Goal: Task Accomplishment & Management: Manage account settings

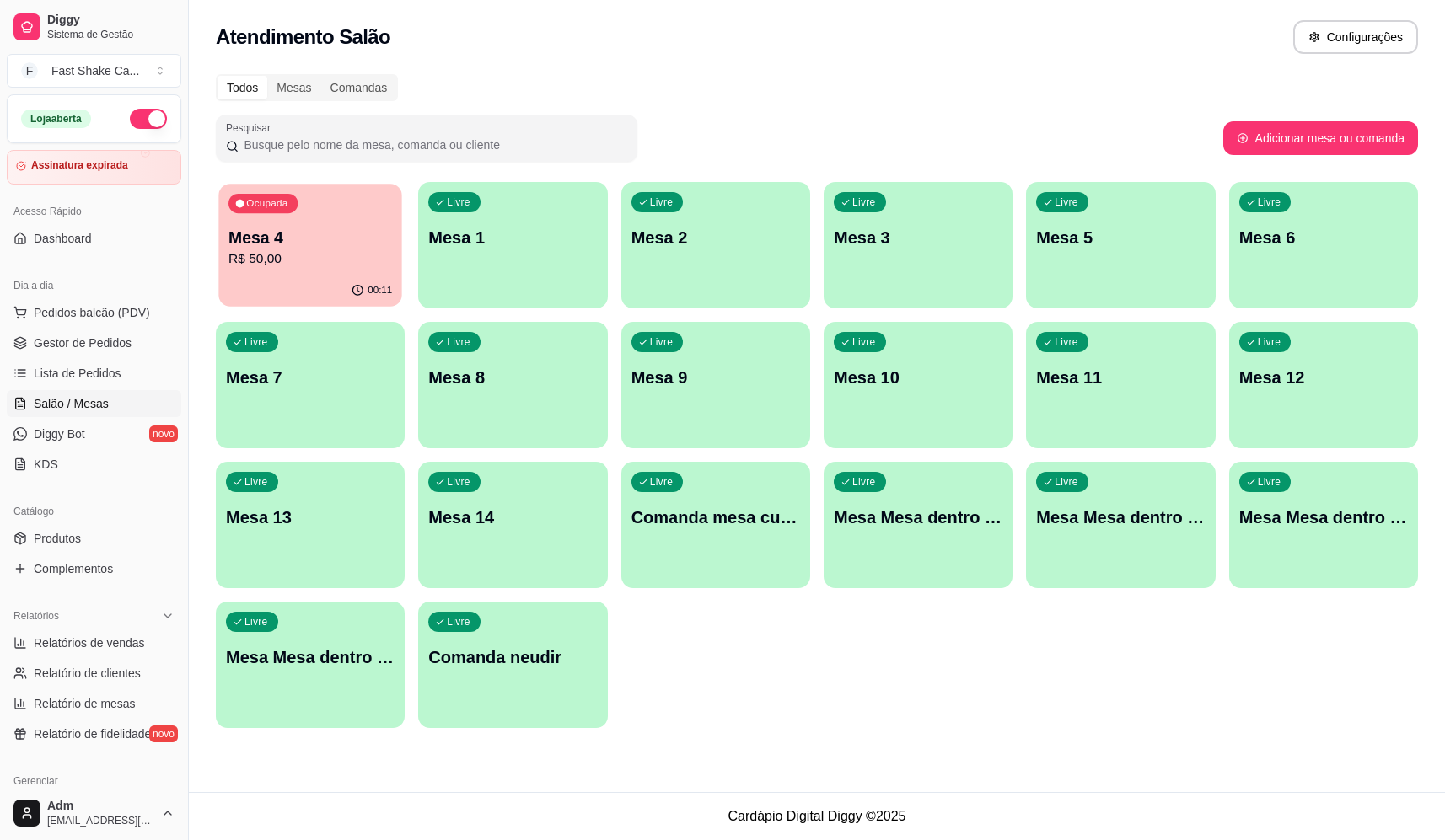
click at [356, 227] on p "Mesa 4" at bounding box center [310, 238] width 163 height 23
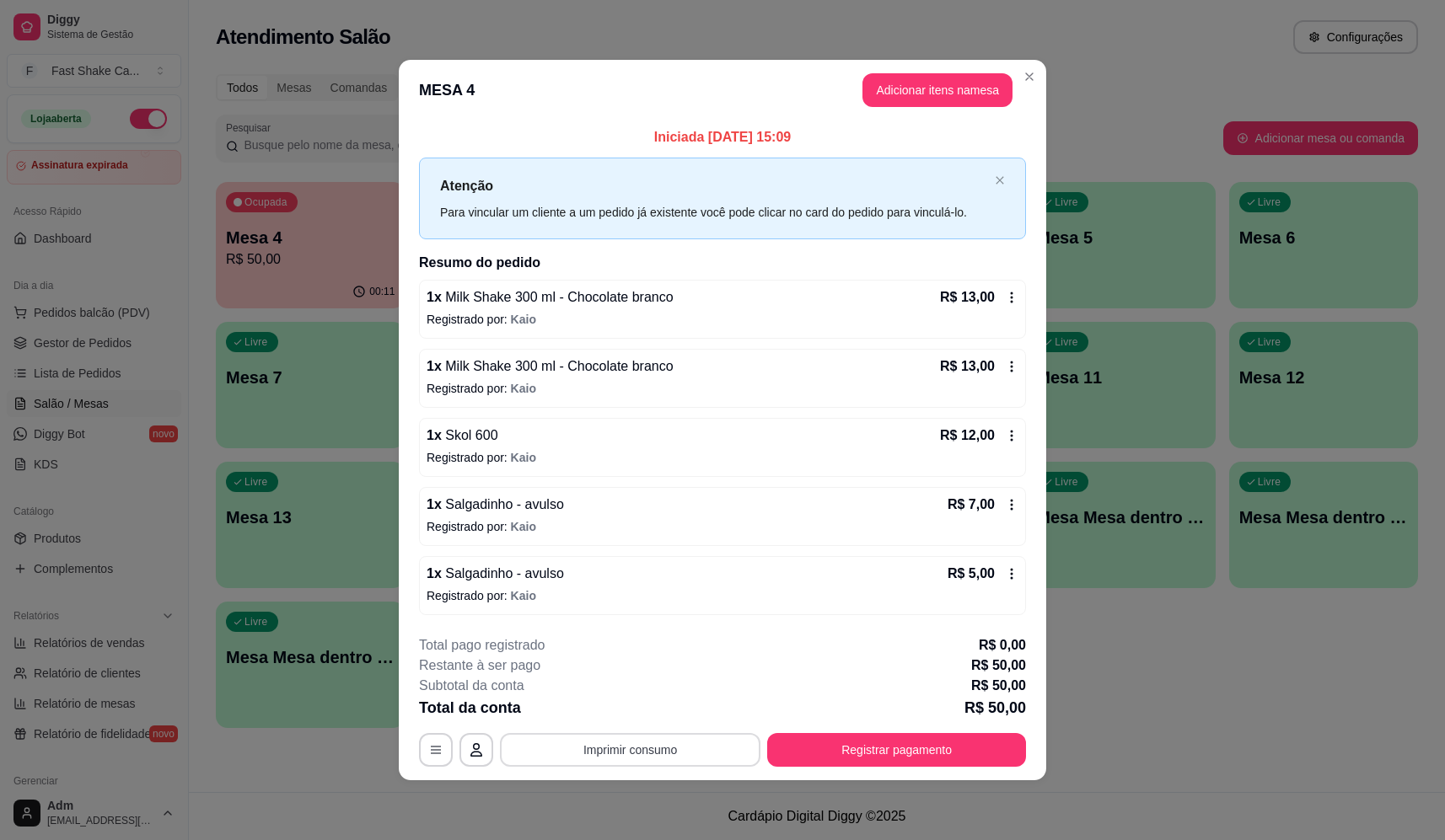
click at [672, 746] on button "Imprimir consumo" at bounding box center [630, 751] width 260 height 34
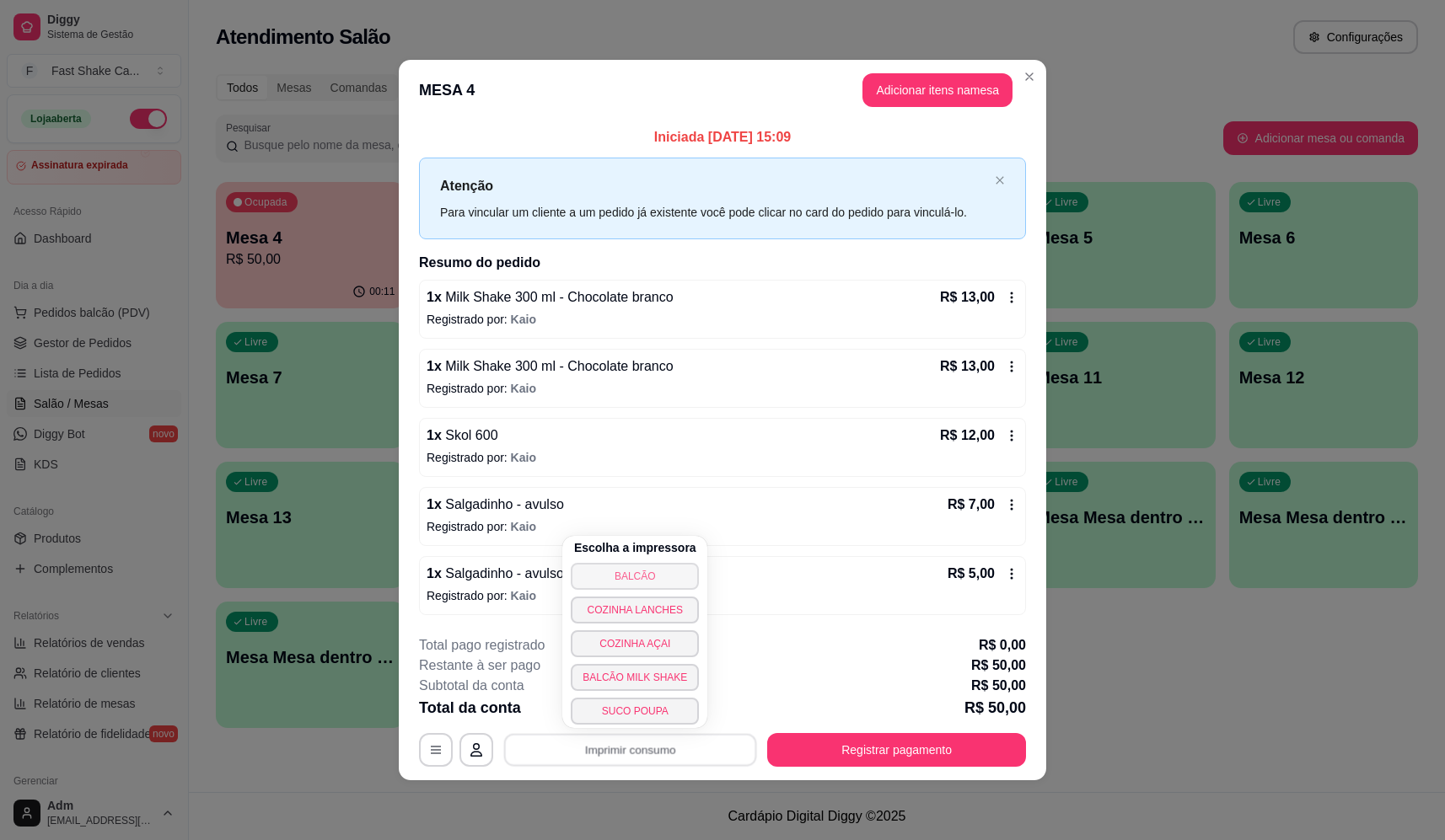
click at [653, 575] on button "BALCÃO" at bounding box center [634, 576] width 128 height 27
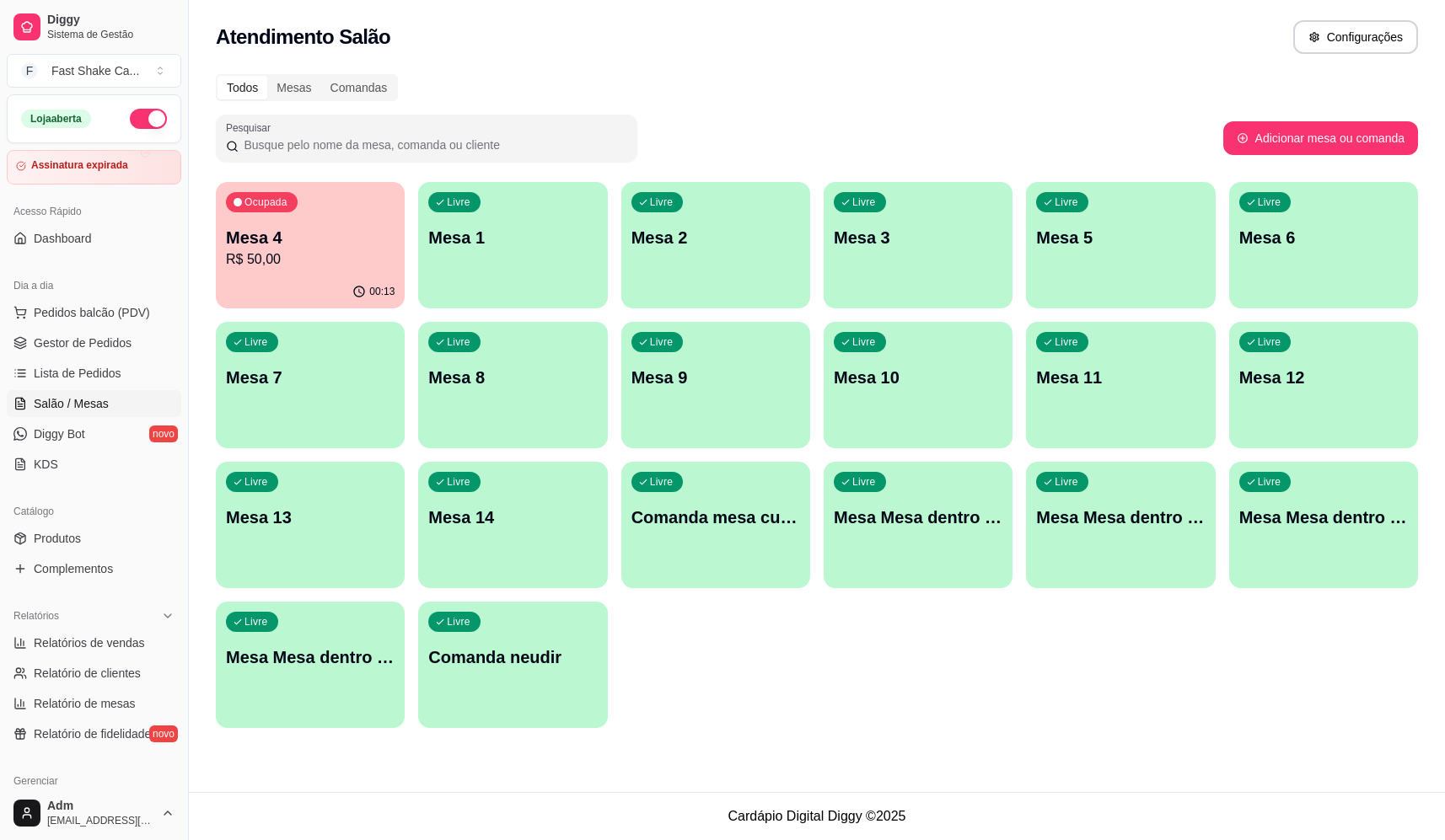
click at [324, 277] on div "00:13" at bounding box center [310, 292] width 189 height 33
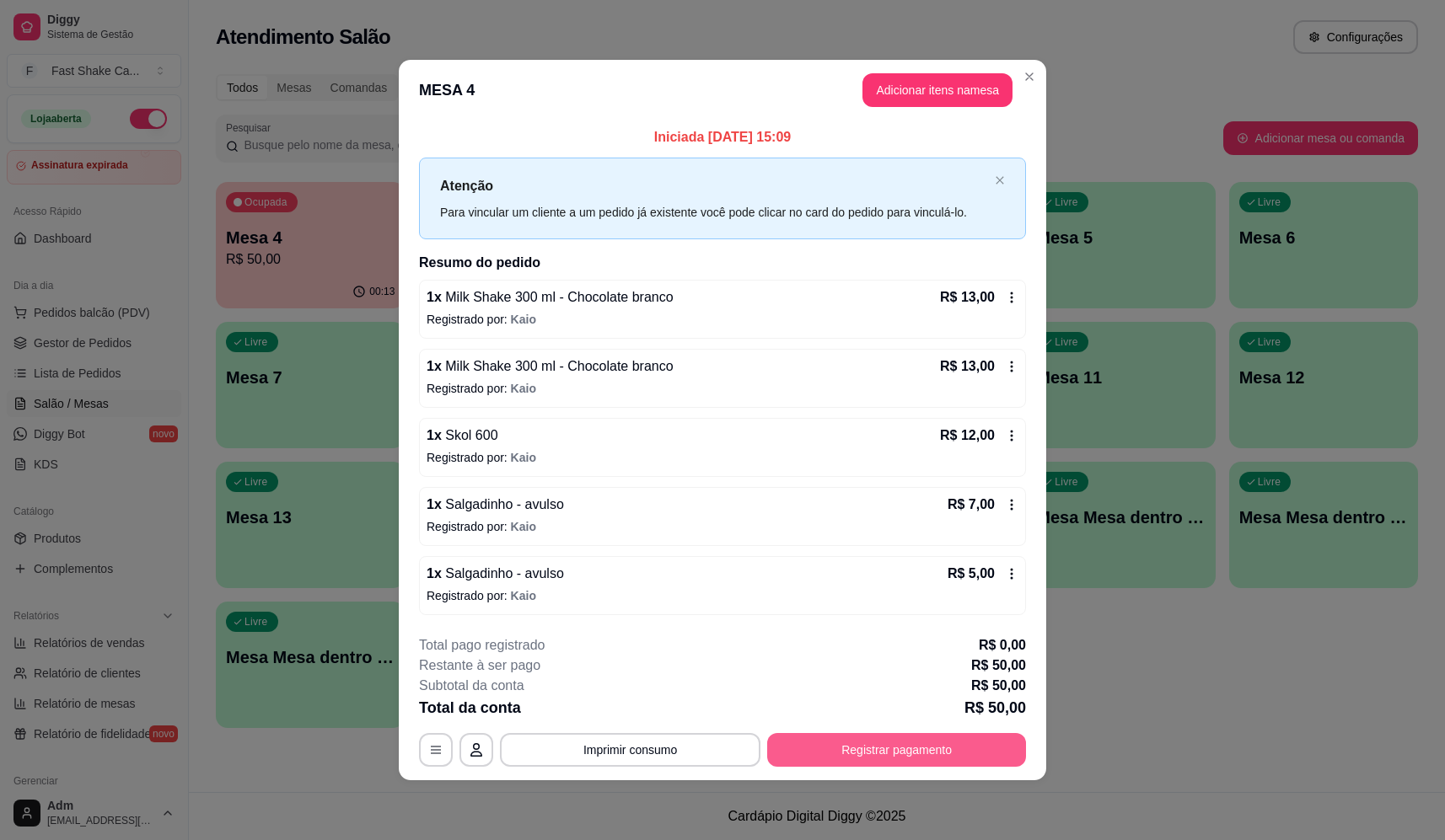
click at [915, 753] on button "Registrar pagamento" at bounding box center [896, 751] width 259 height 34
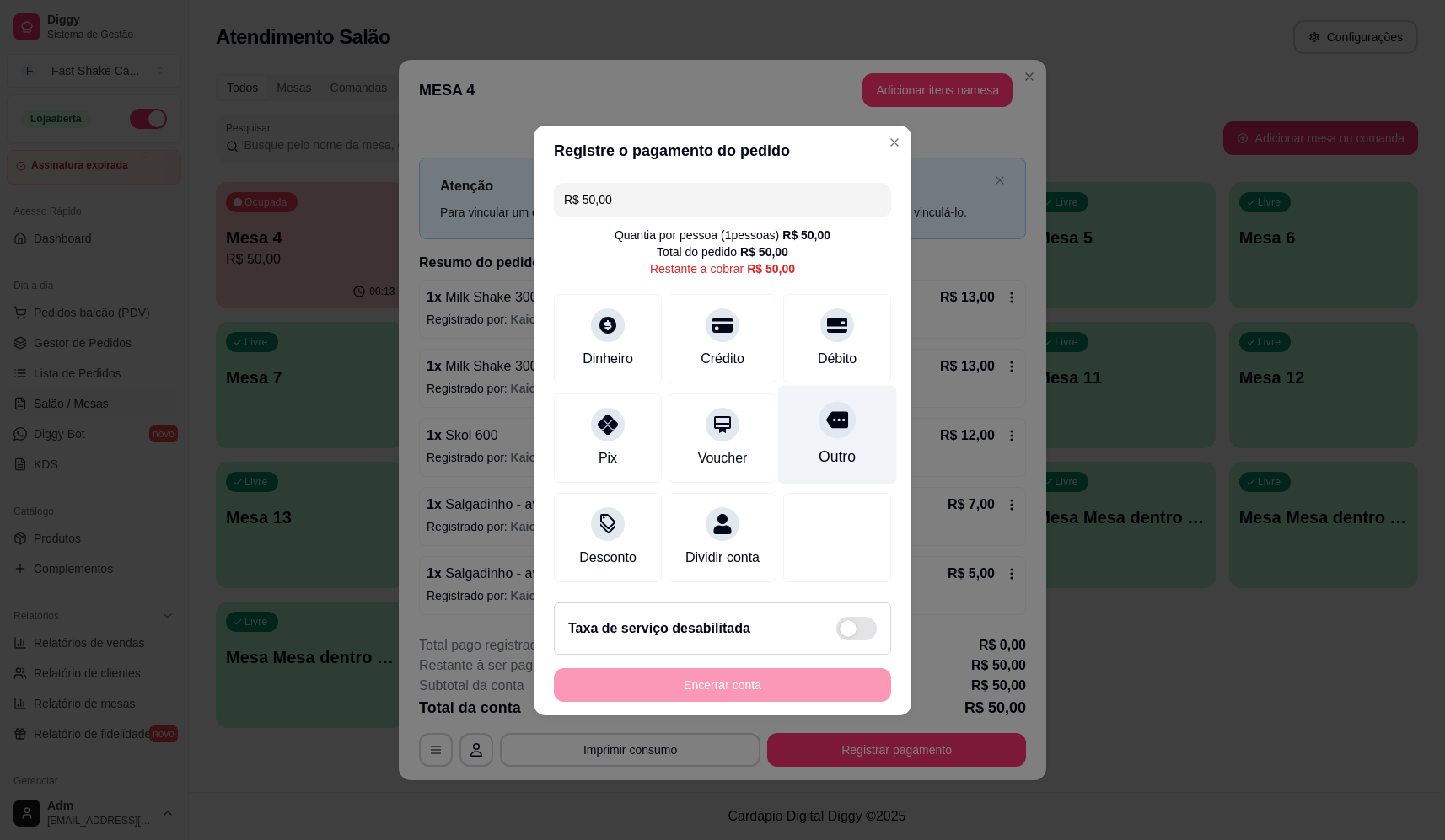
click at [834, 446] on div "Outro" at bounding box center [838, 457] width 37 height 22
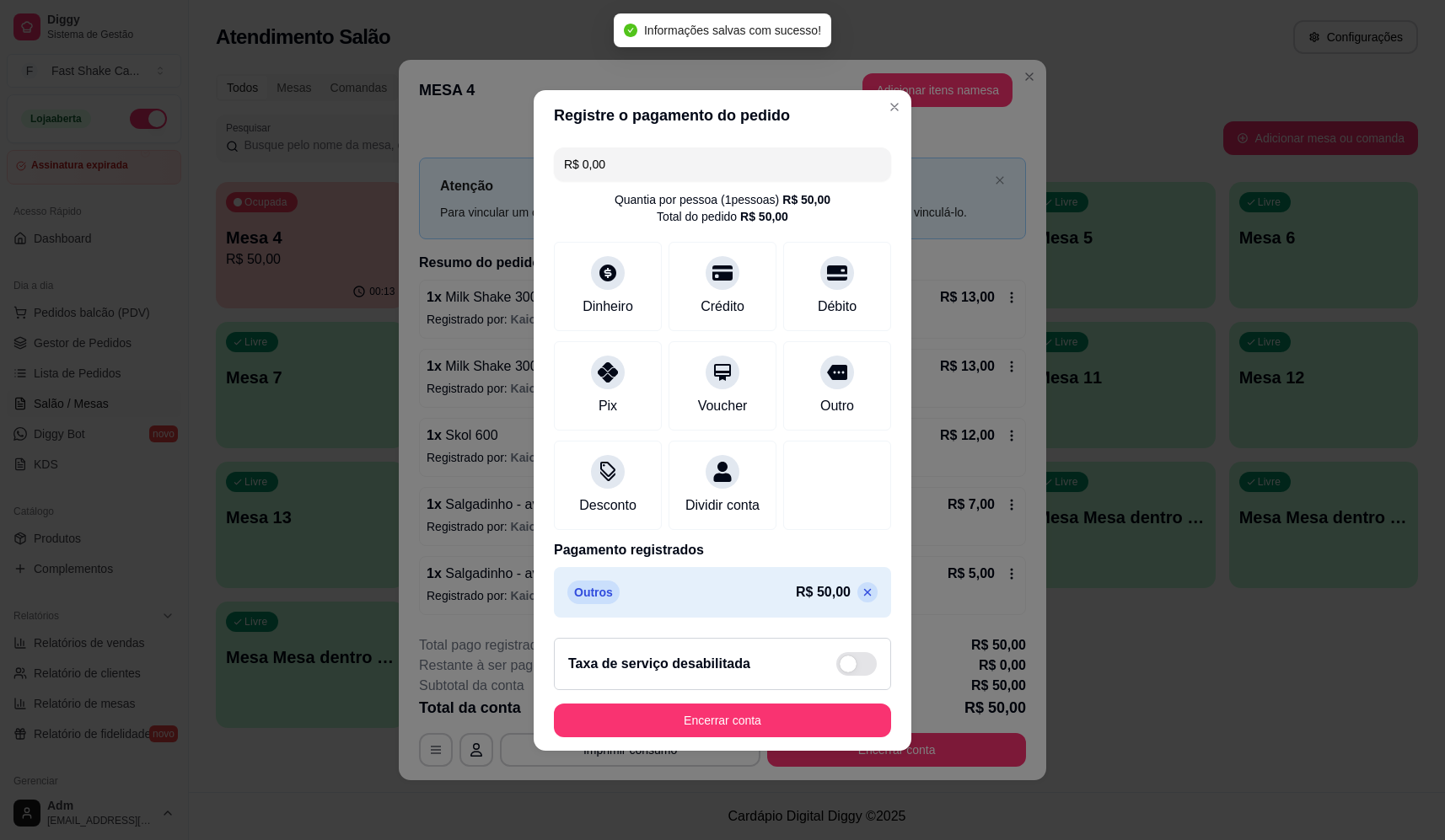
type input "R$ 0,00"
click at [762, 736] on button "Encerrar conta" at bounding box center [722, 721] width 338 height 34
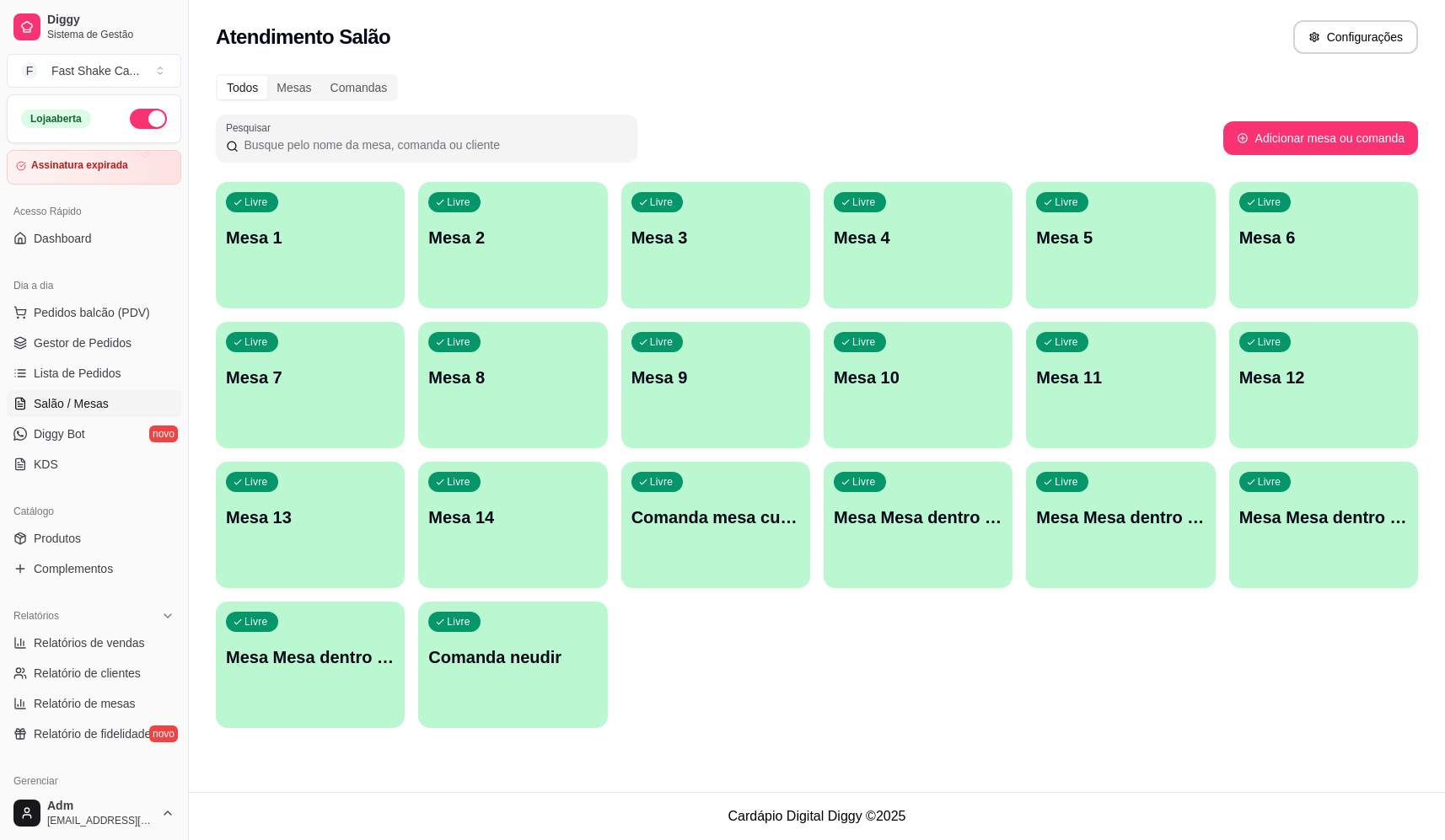
click at [1146, 540] on div "Livre Mesa Mesa dentro laranja" at bounding box center [1121, 514] width 189 height 106
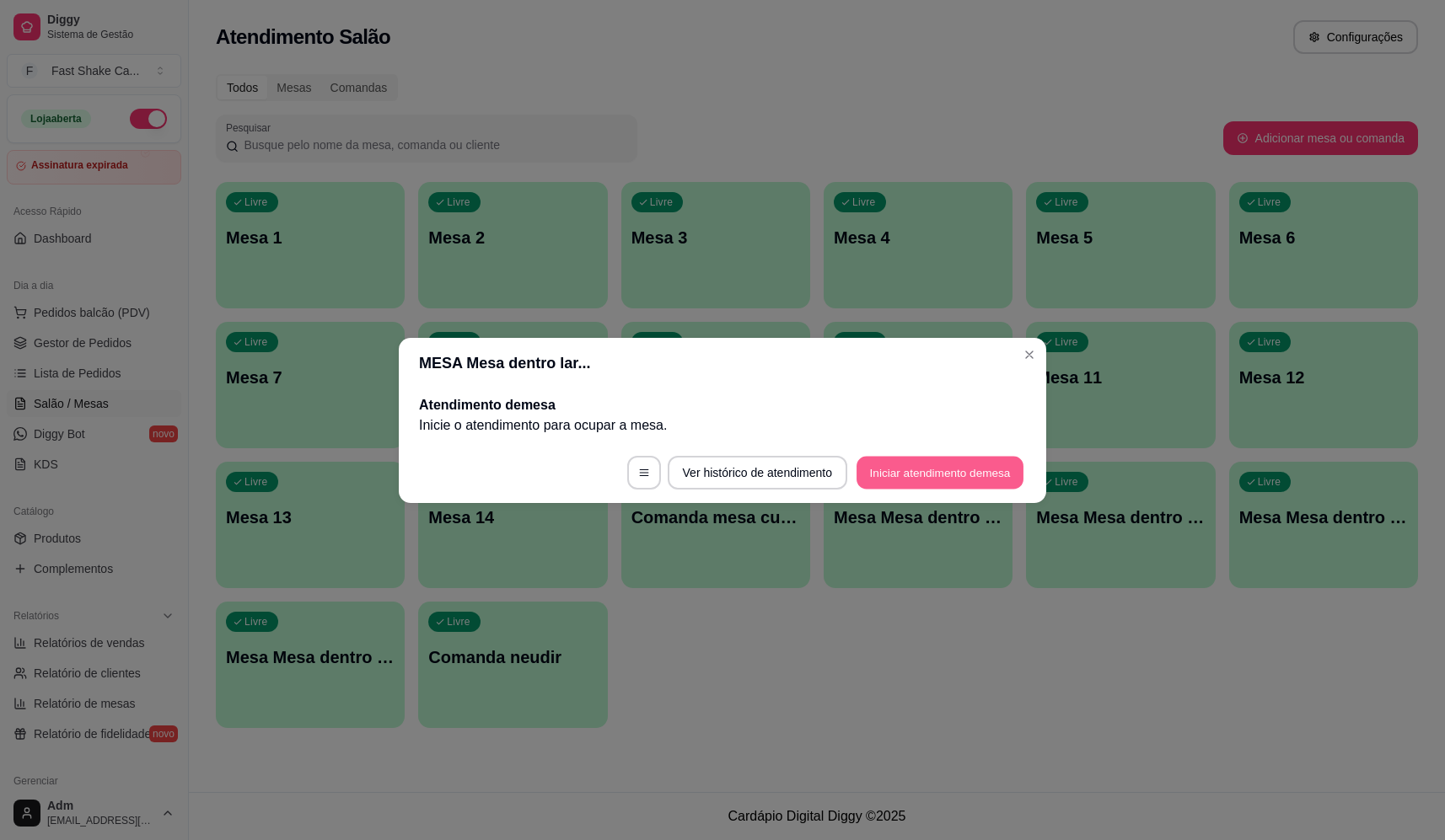
click at [948, 466] on button "Iniciar atendimento de mesa" at bounding box center [940, 472] width 167 height 33
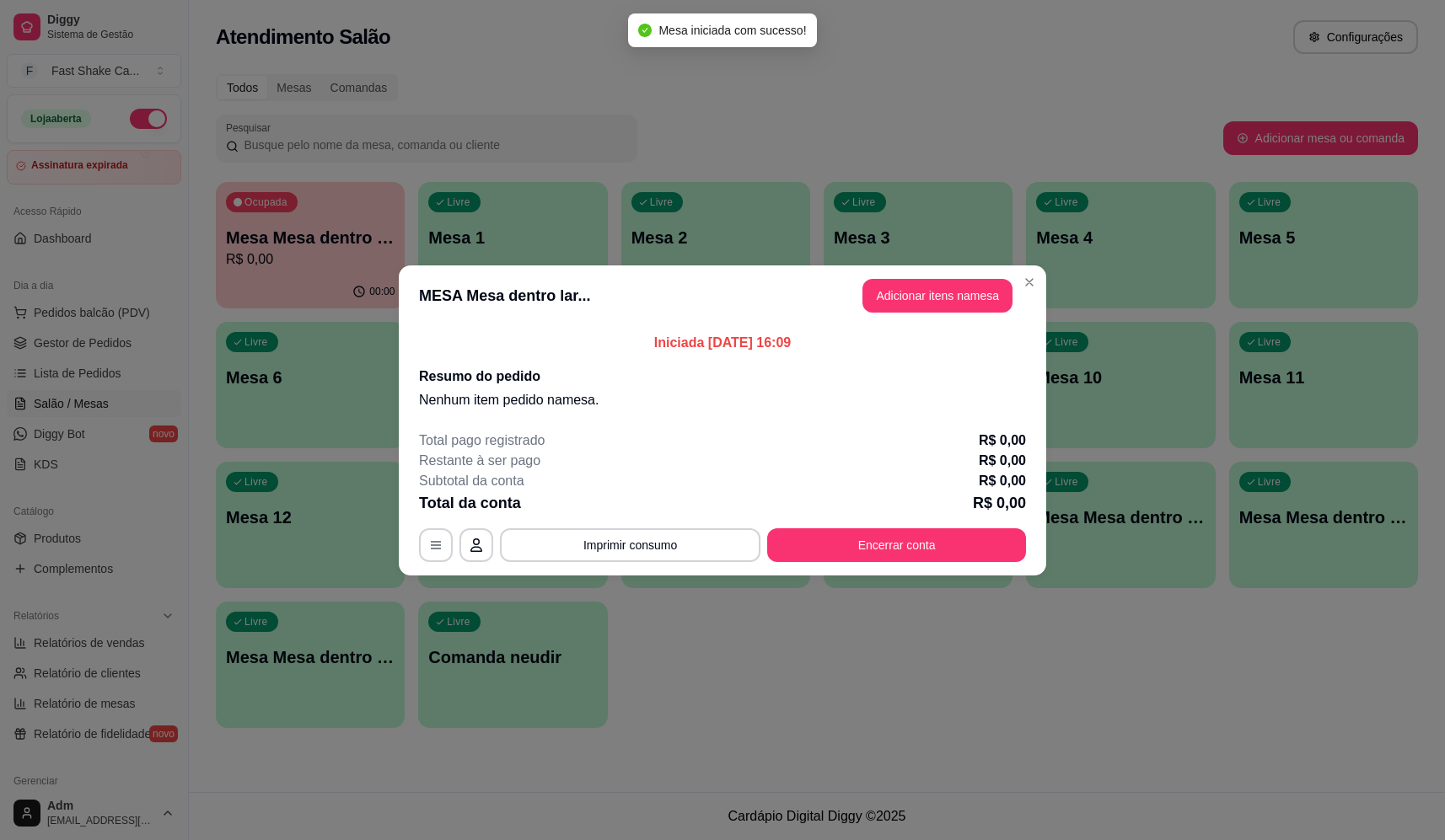
click at [921, 303] on button "Adicionar itens na mesa" at bounding box center [937, 296] width 150 height 34
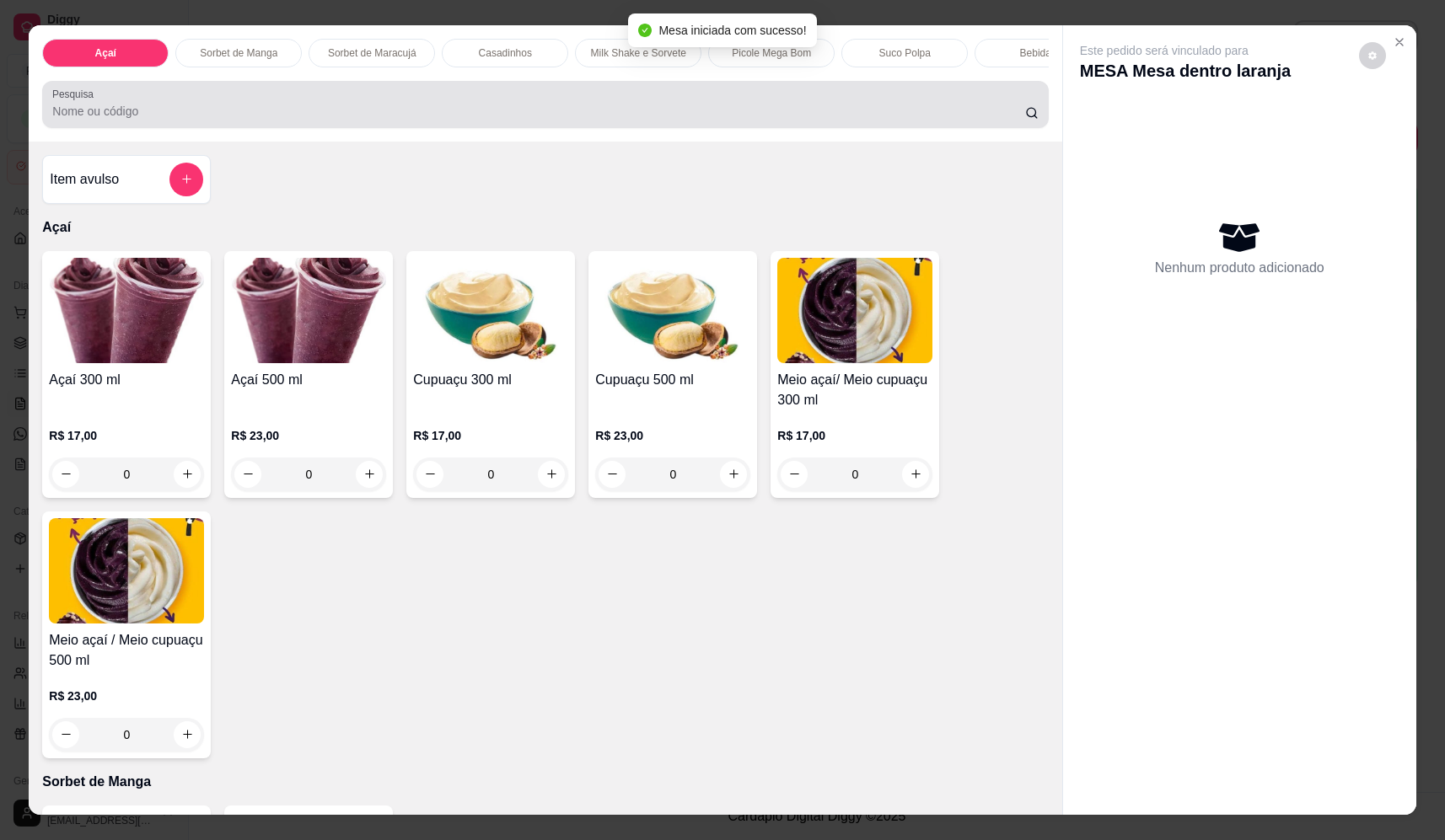
click at [270, 128] on div "Pesquisa" at bounding box center [545, 105] width 1006 height 48
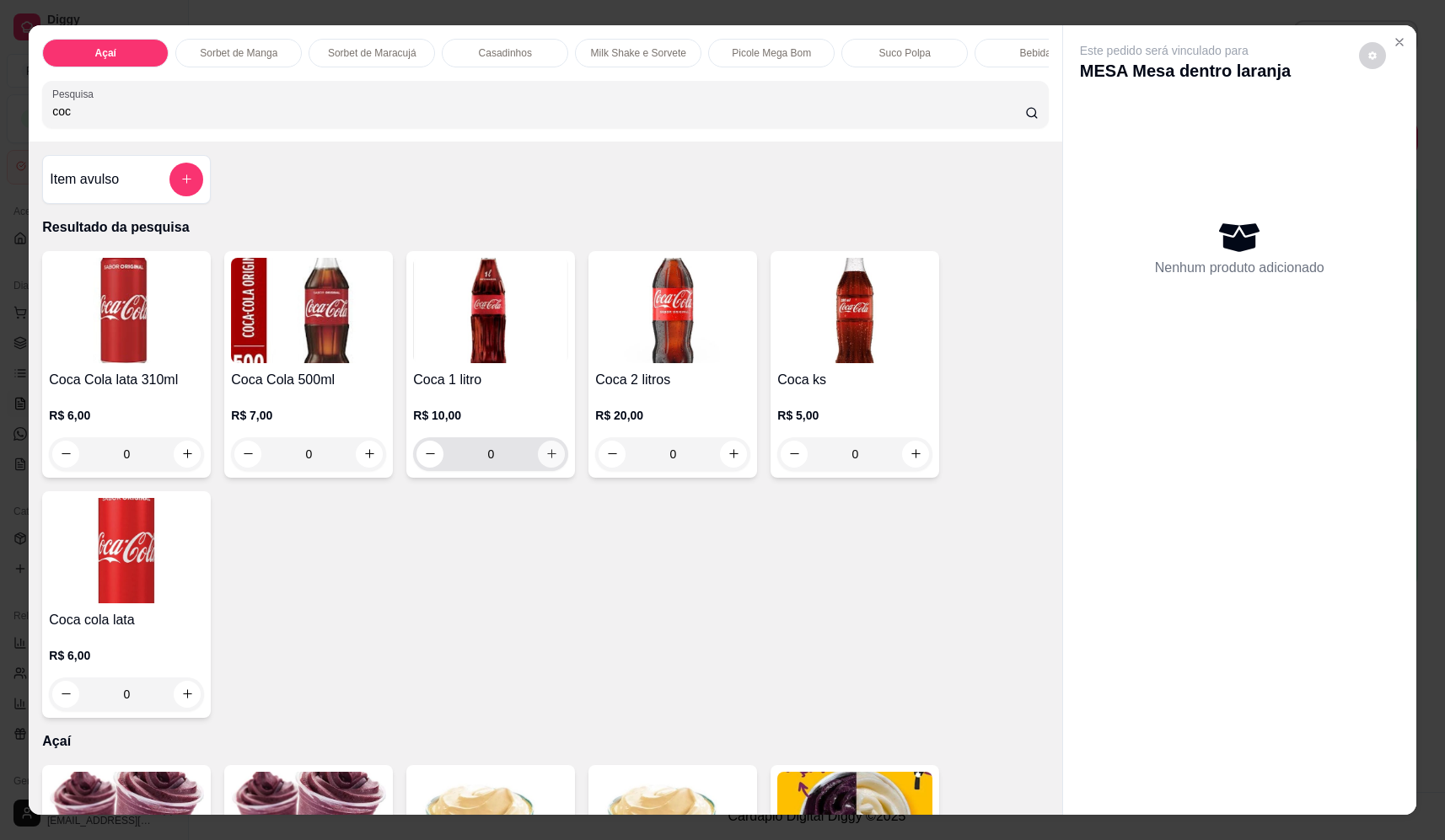
type input "coc"
click at [545, 461] on icon "increase-product-quantity" at bounding box center [551, 454] width 13 height 13
type input "1"
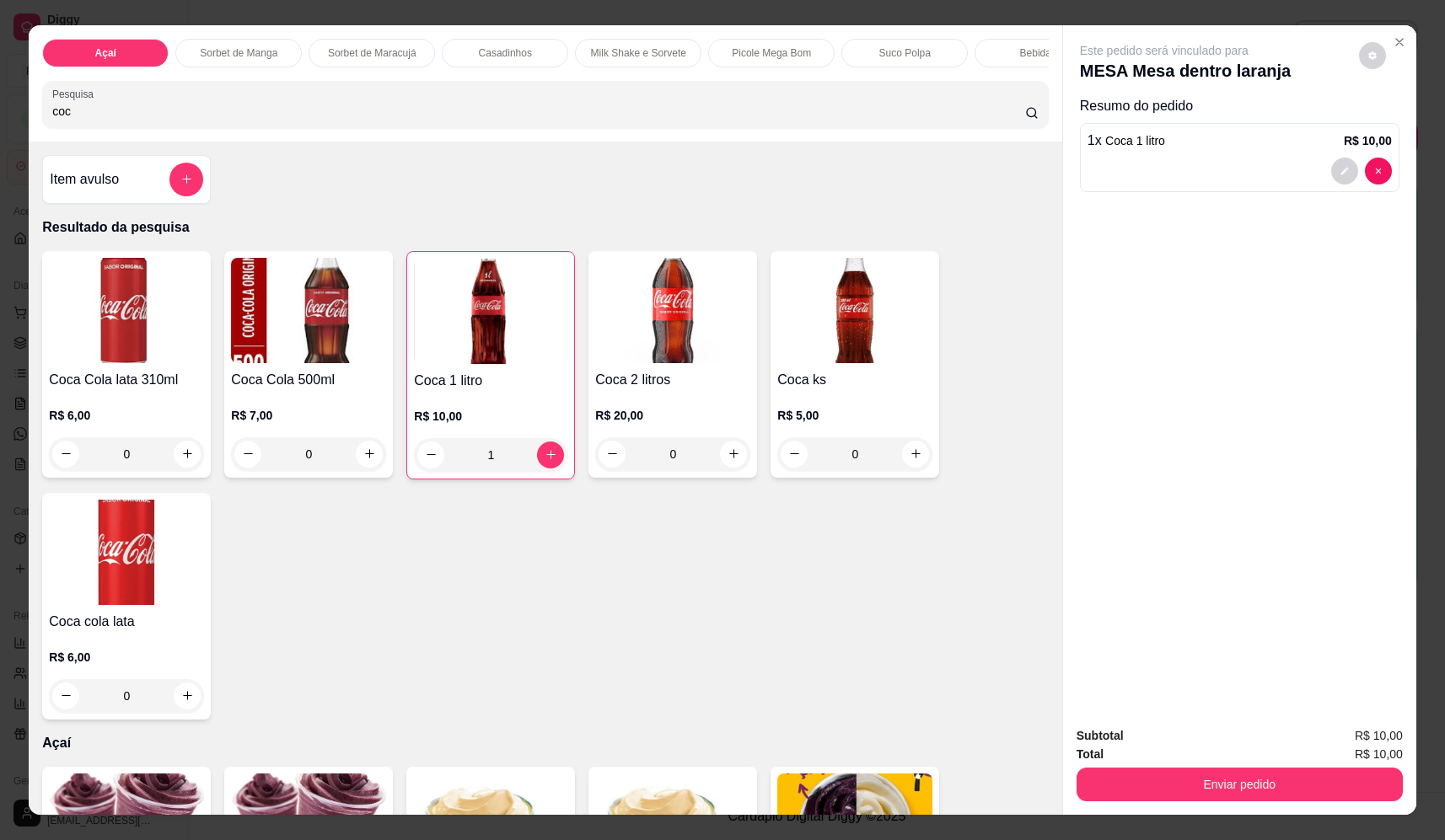
click at [186, 185] on icon "add-separate-item" at bounding box center [186, 179] width 13 height 13
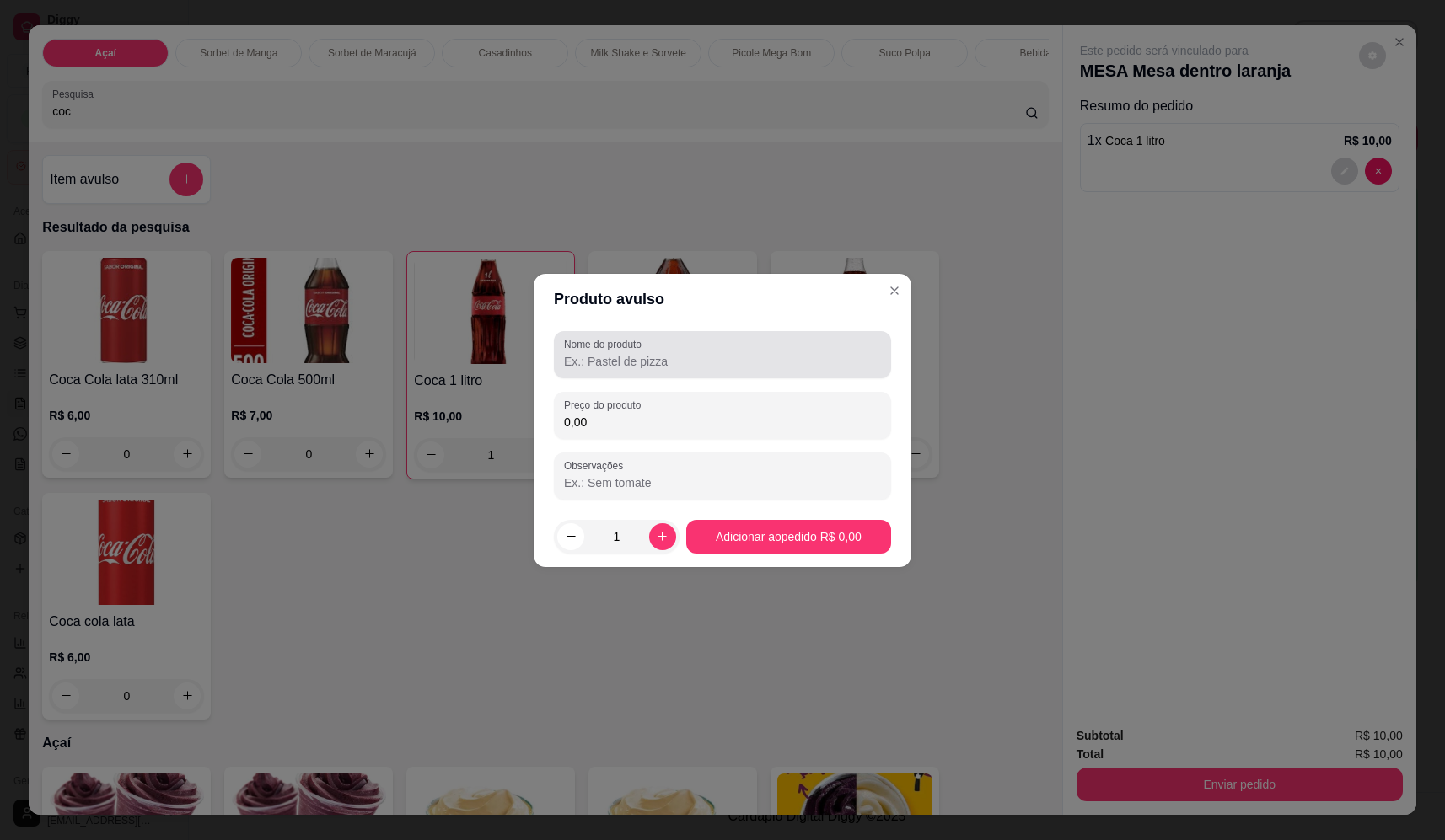
click at [762, 345] on div at bounding box center [722, 355] width 317 height 34
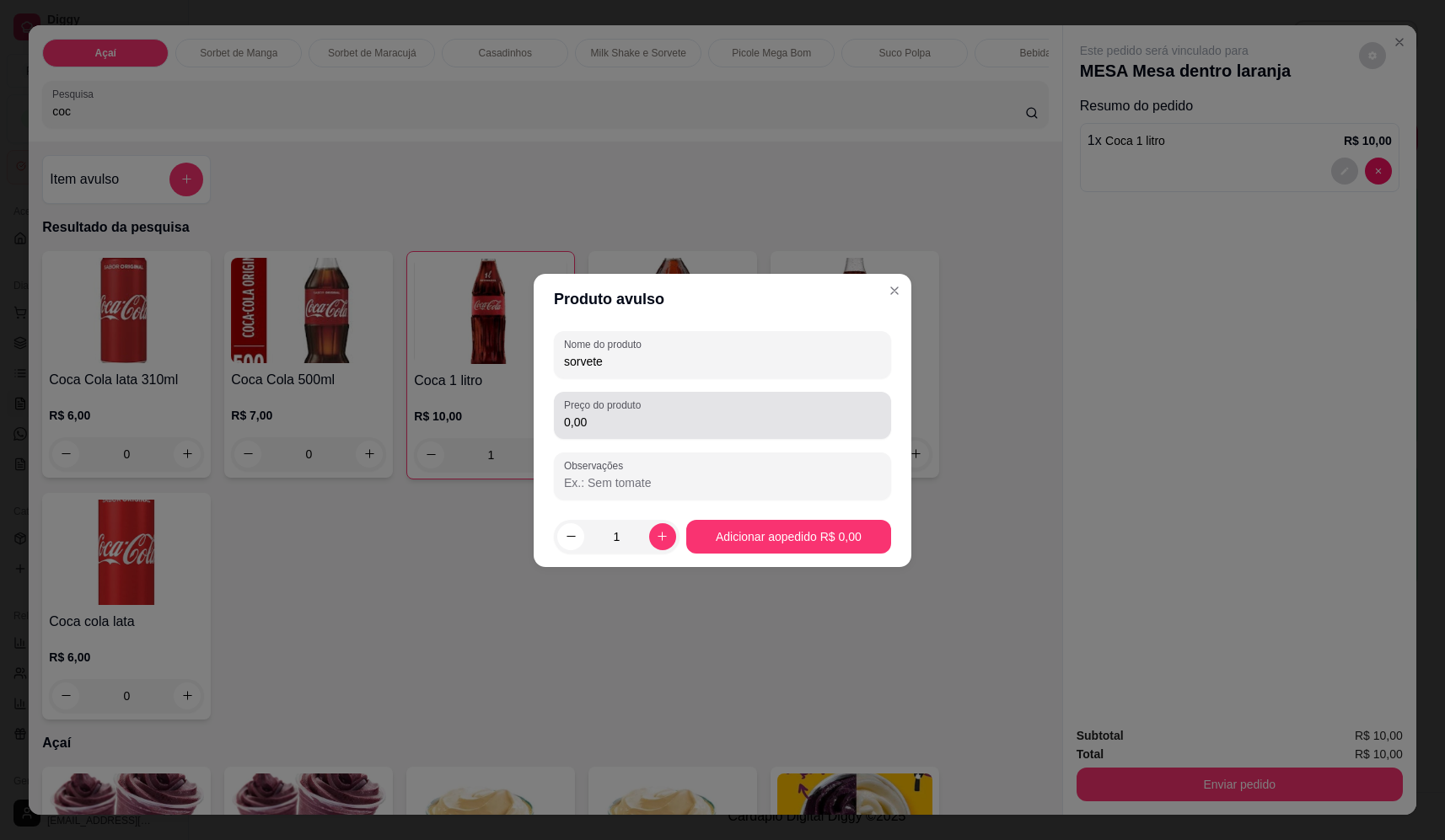
type input "sorvete"
drag, startPoint x: 760, startPoint y: 413, endPoint x: 754, endPoint y: 419, distance: 8.5
click at [759, 416] on input "0,00" at bounding box center [722, 423] width 317 height 17
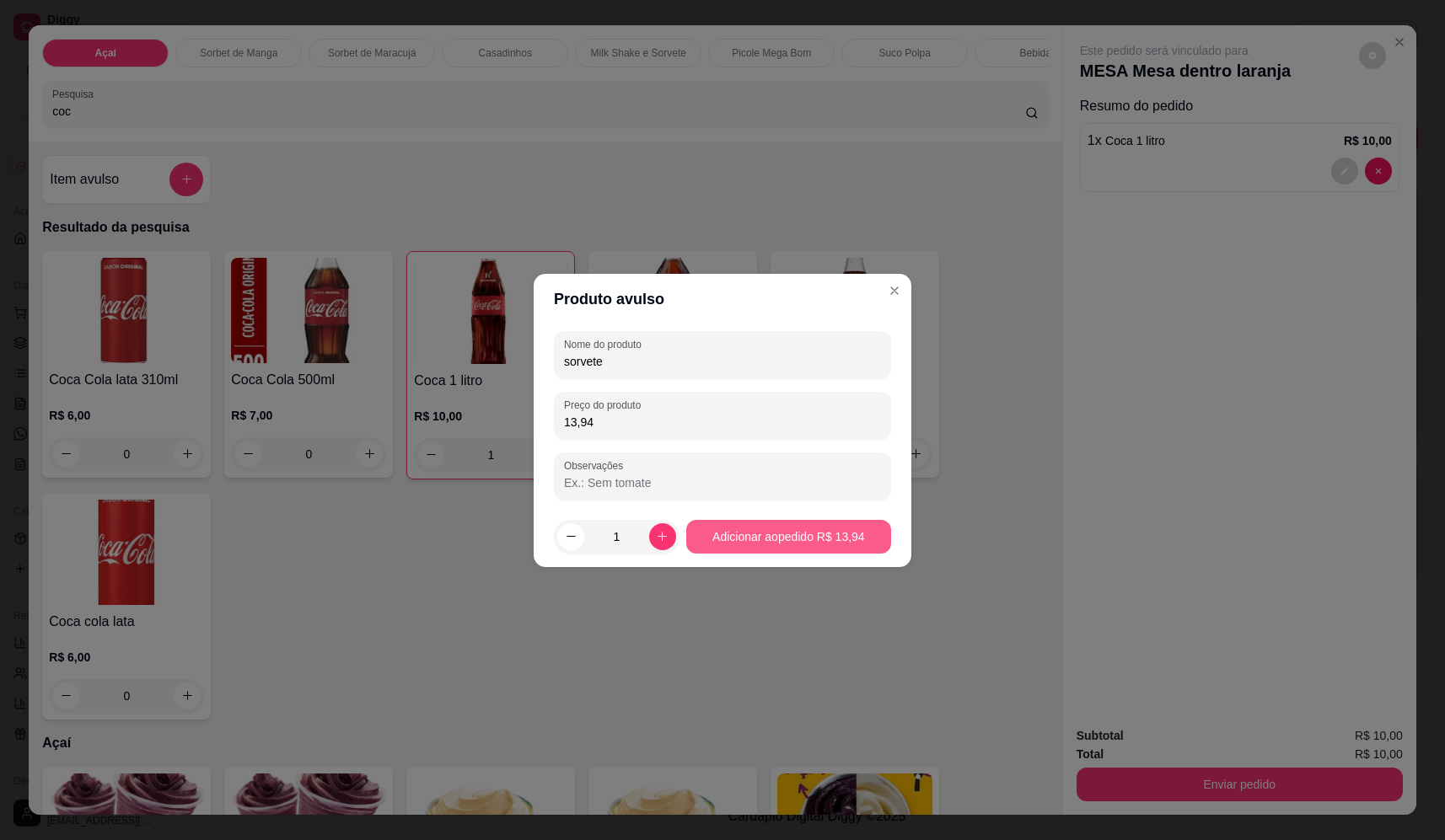
type input "13,94"
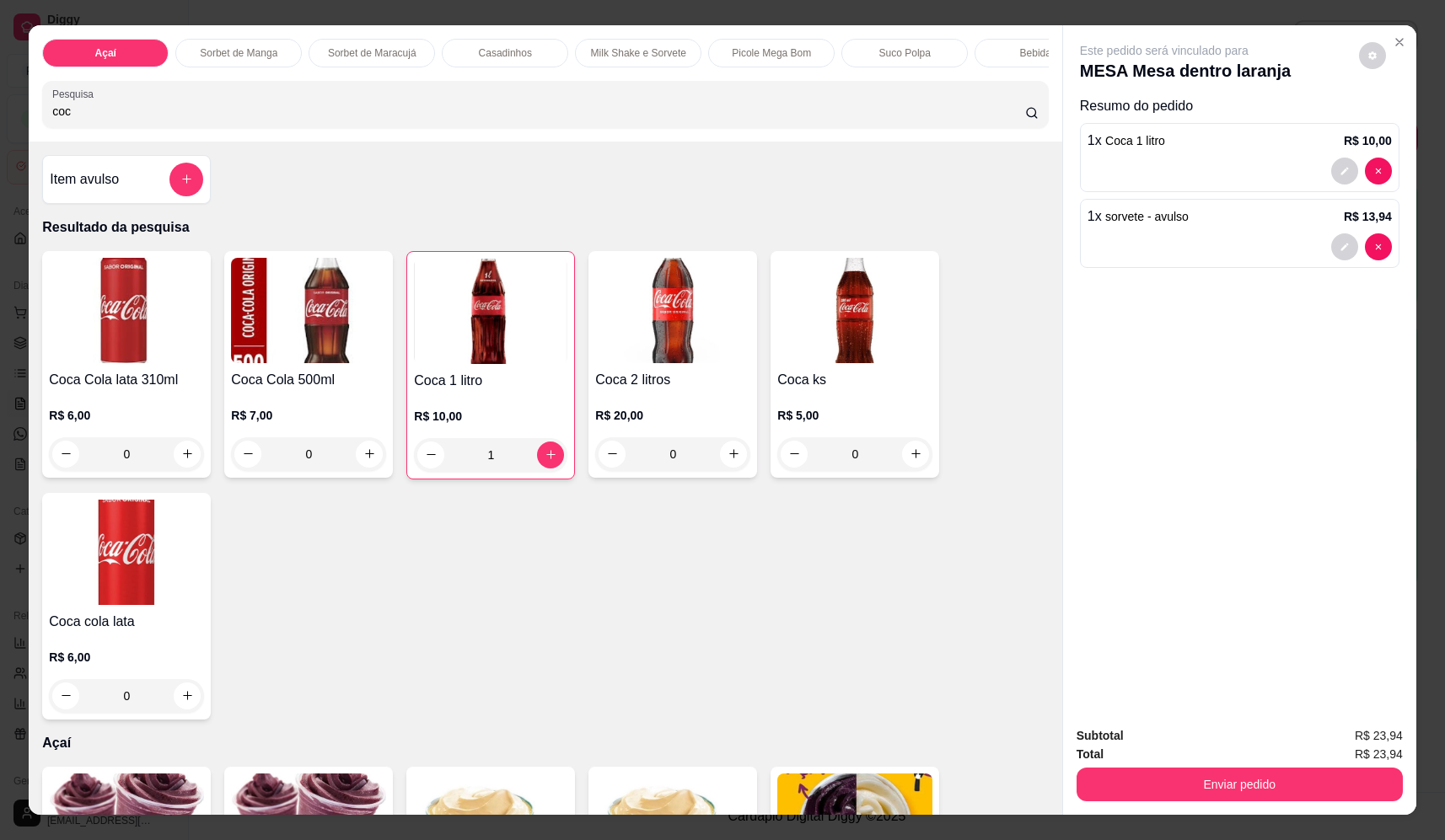
click at [1188, 811] on div "Subtotal R$ 23,94 Total R$ 23,94 Enviar pedido" at bounding box center [1239, 764] width 353 height 102
click at [1199, 784] on button "Enviar pedido" at bounding box center [1240, 785] width 327 height 34
click at [1182, 741] on button "Não registrar e enviar pedido" at bounding box center [1184, 744] width 175 height 32
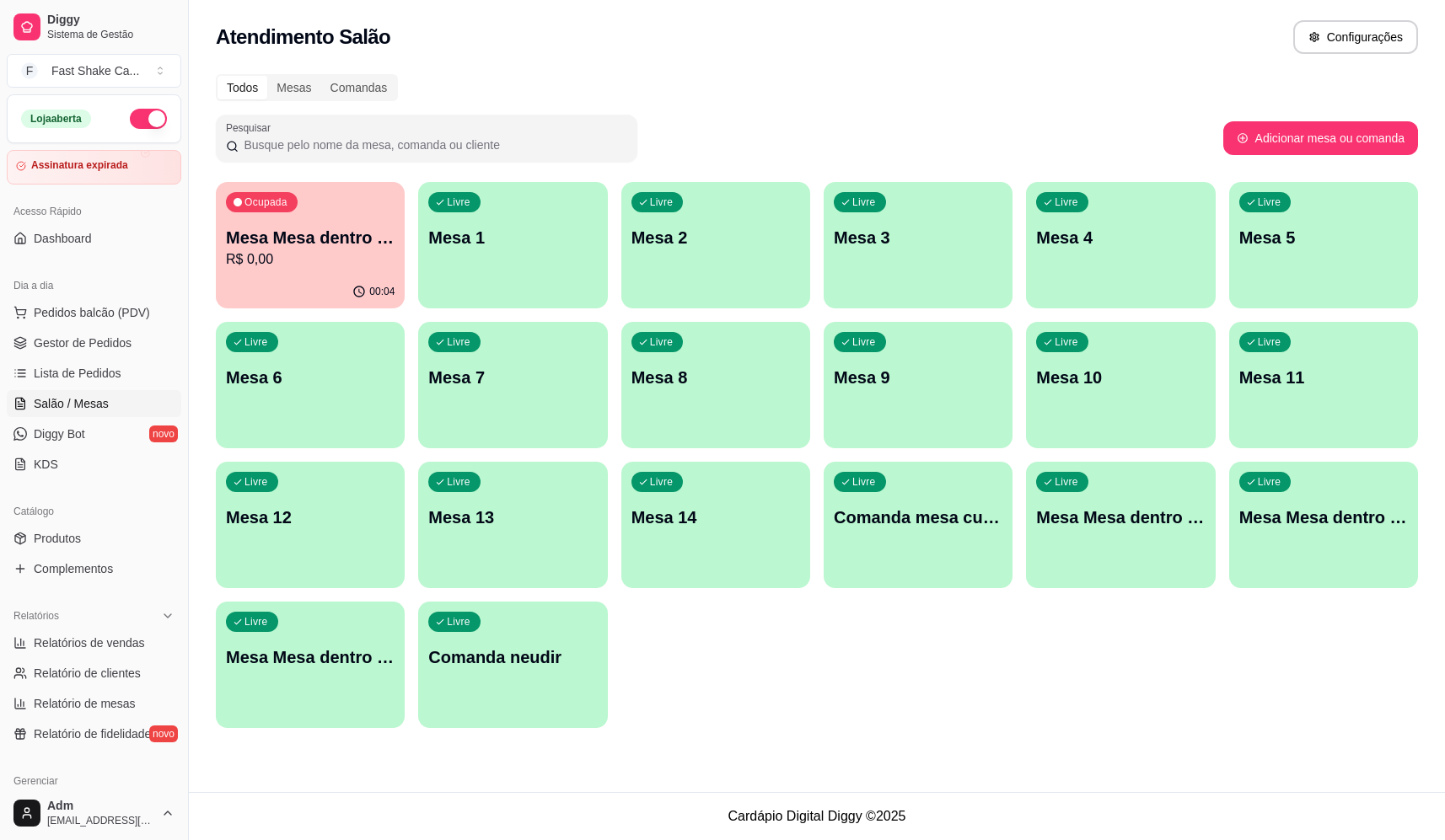
click at [351, 253] on p "R$ 0,00" at bounding box center [310, 259] width 168 height 20
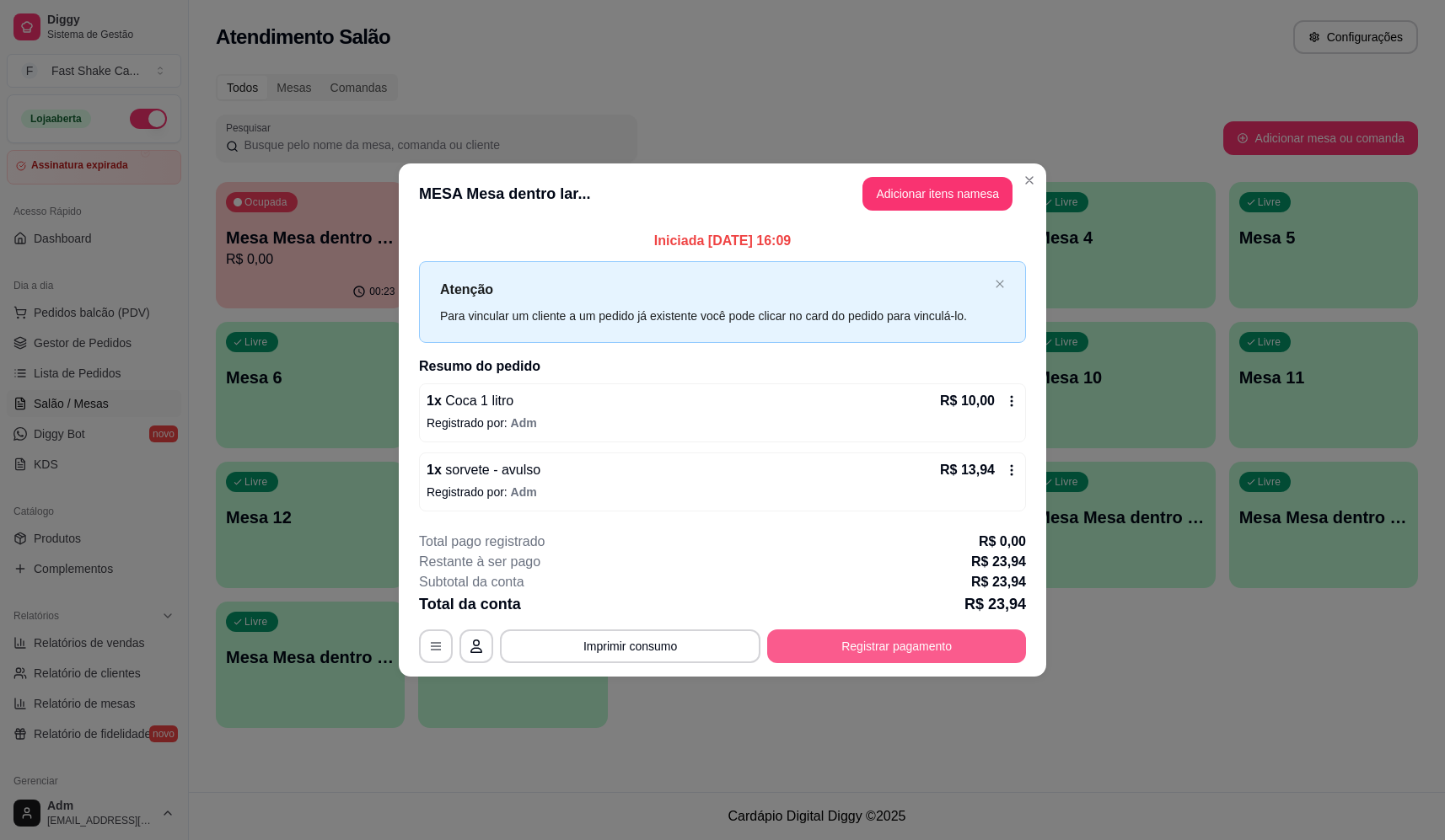
click at [905, 639] on button "Registrar pagamento" at bounding box center [896, 647] width 259 height 34
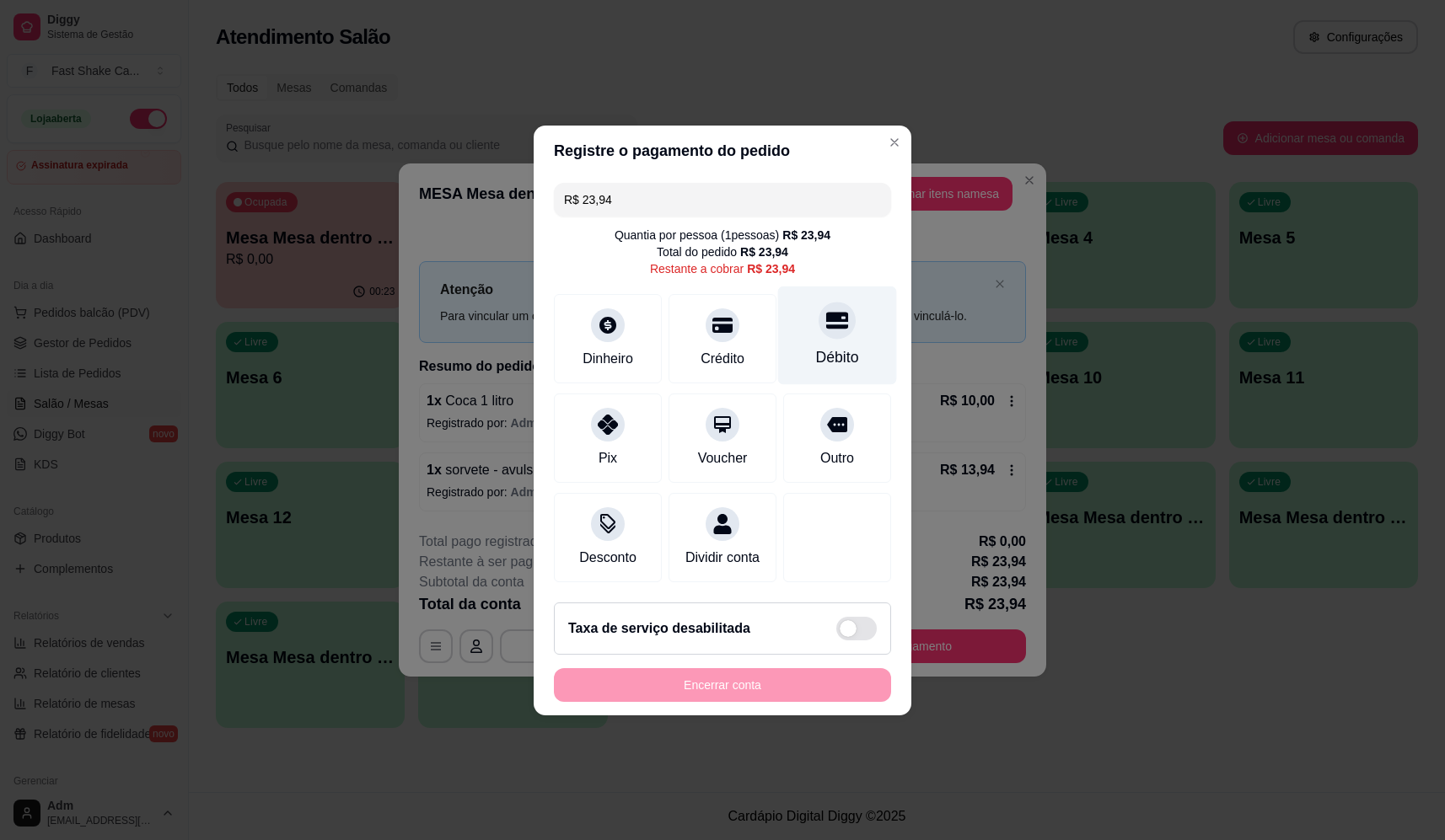
click at [820, 289] on div "Débito" at bounding box center [838, 335] width 119 height 99
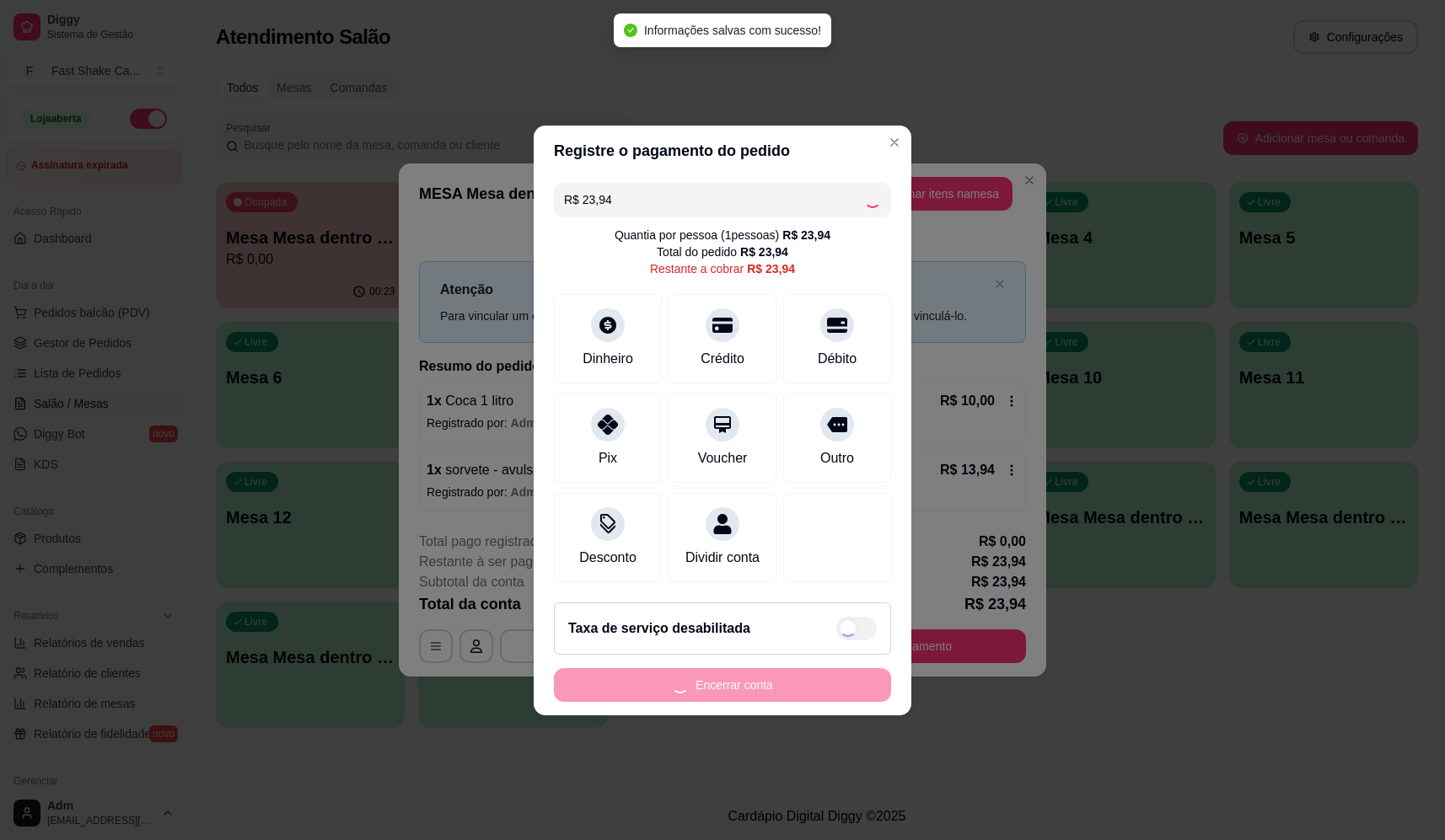
type input "R$ 0,00"
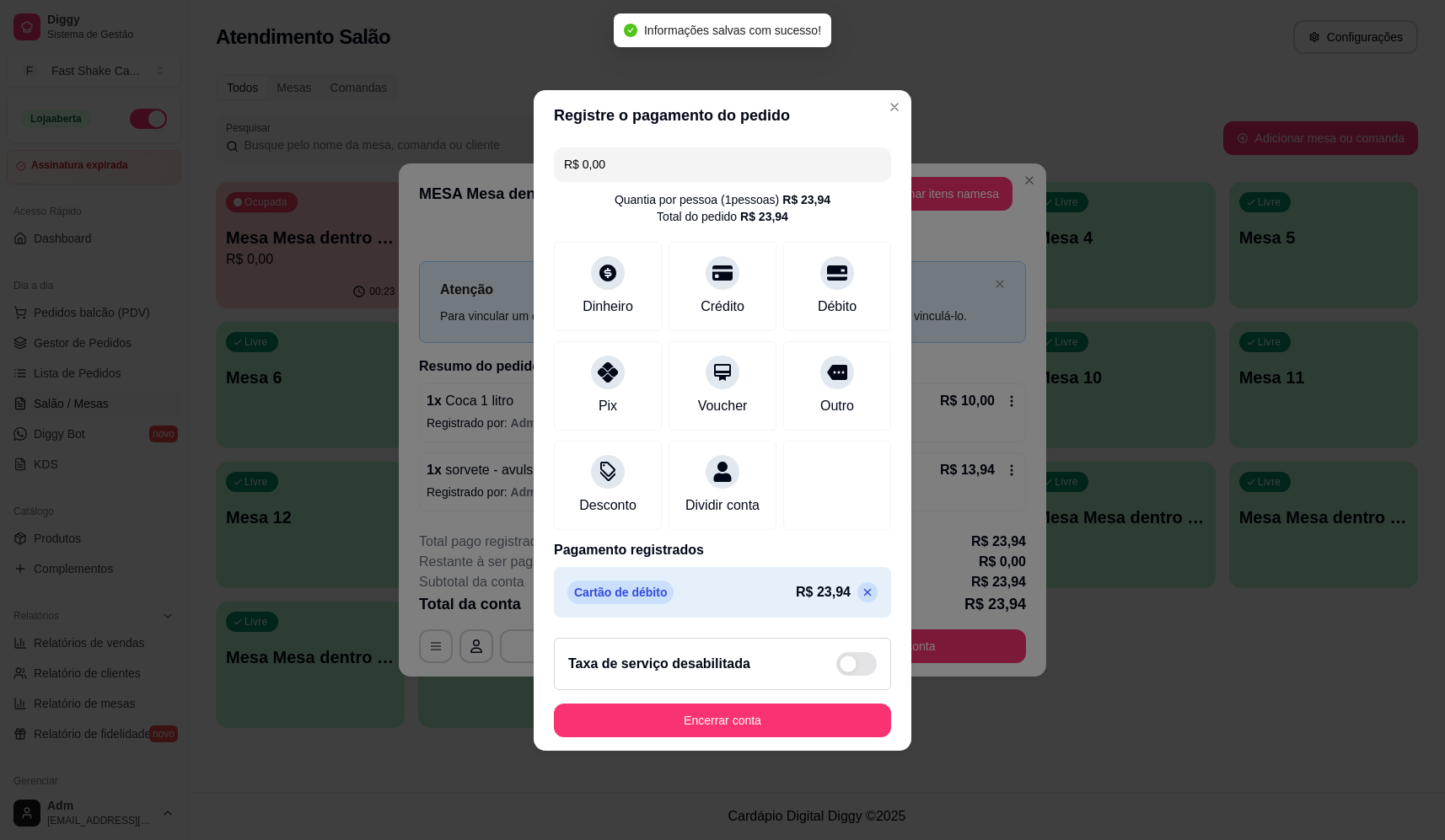
click at [782, 736] on button "Encerrar conta" at bounding box center [722, 721] width 338 height 34
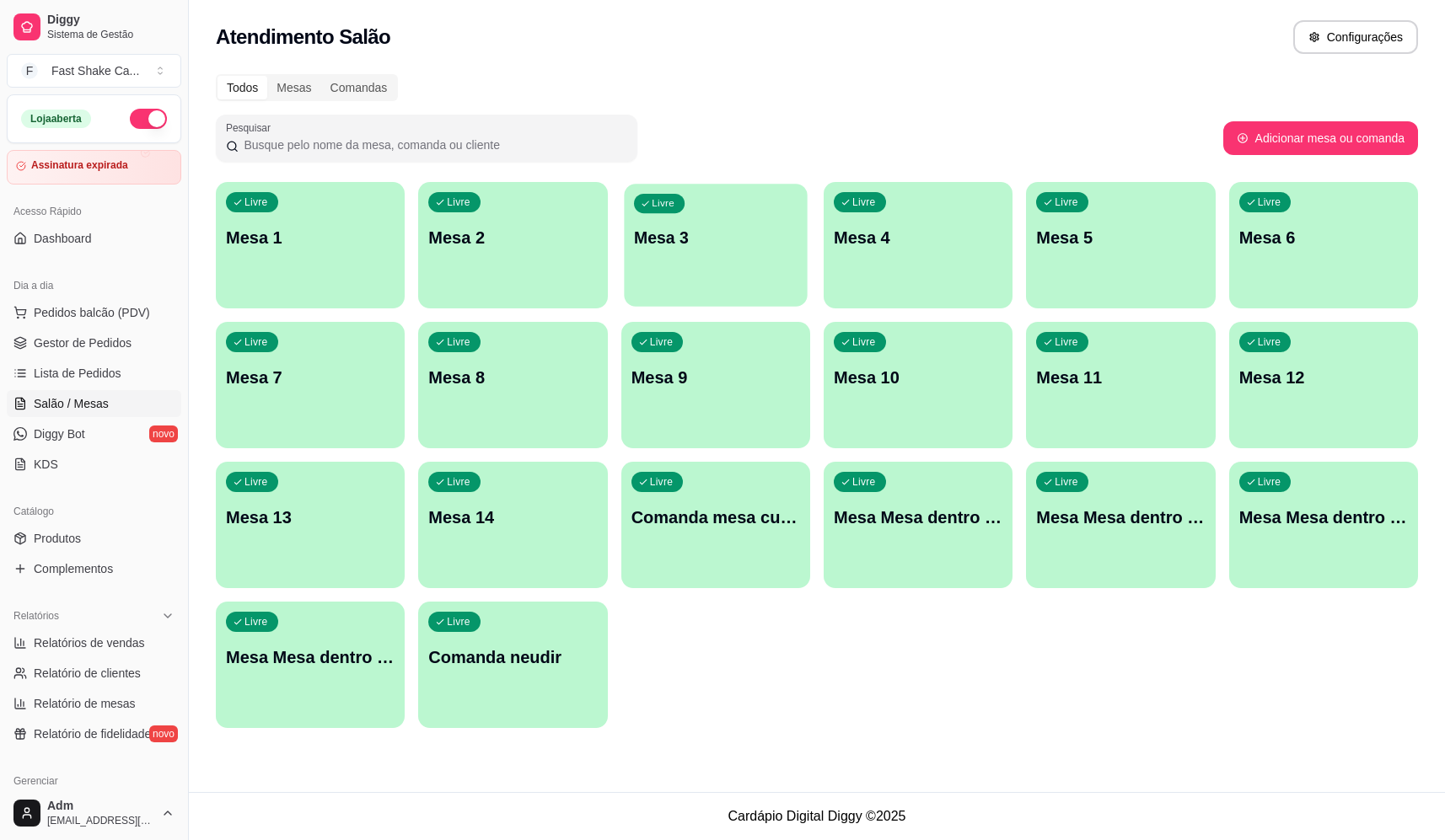
click at [693, 264] on div "Livre Mesa 3" at bounding box center [716, 235] width 184 height 103
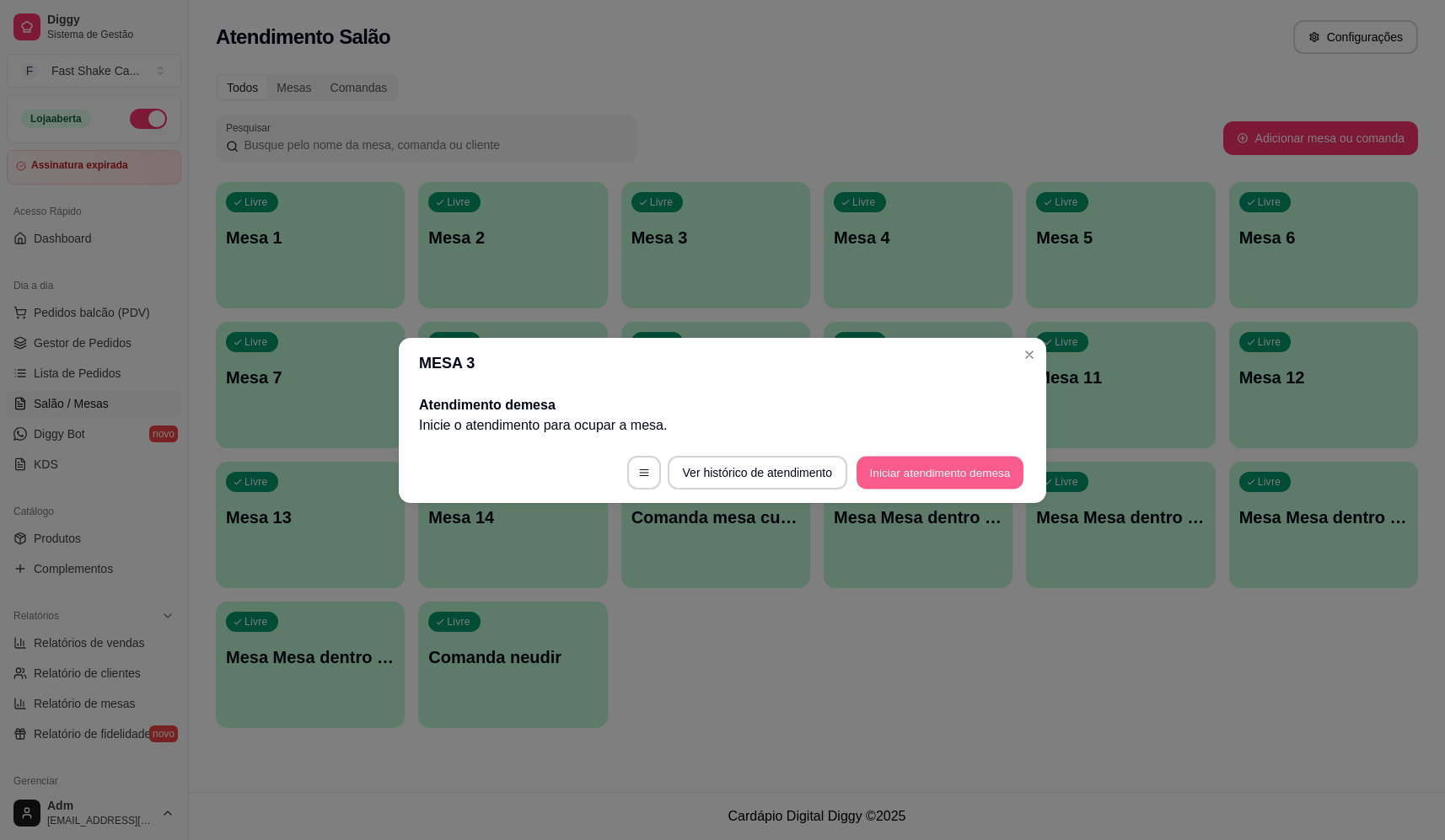
click at [953, 468] on button "Iniciar atendimento de mesa" at bounding box center [940, 472] width 167 height 33
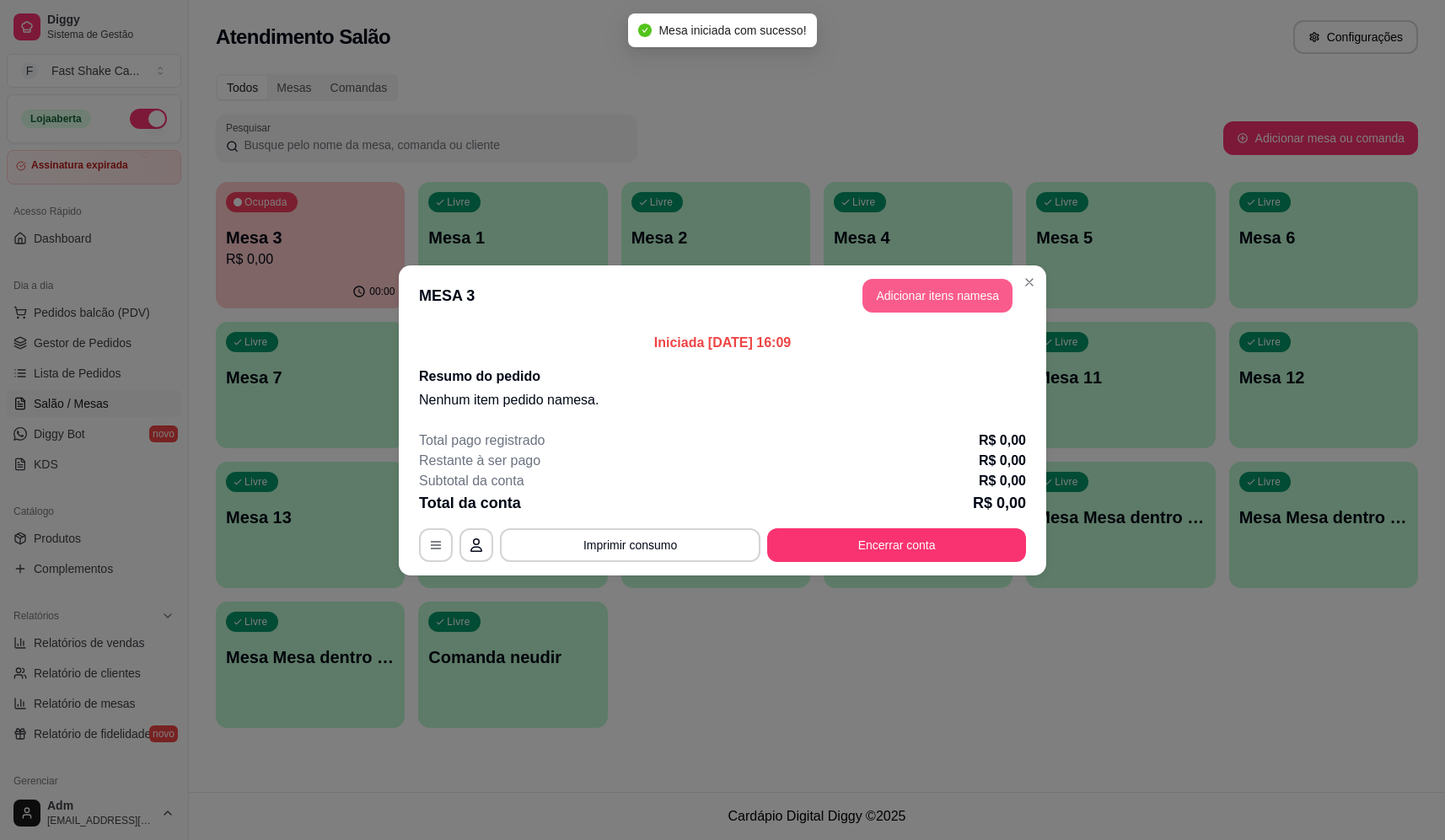
click at [937, 294] on button "Adicionar itens na mesa" at bounding box center [937, 296] width 150 height 34
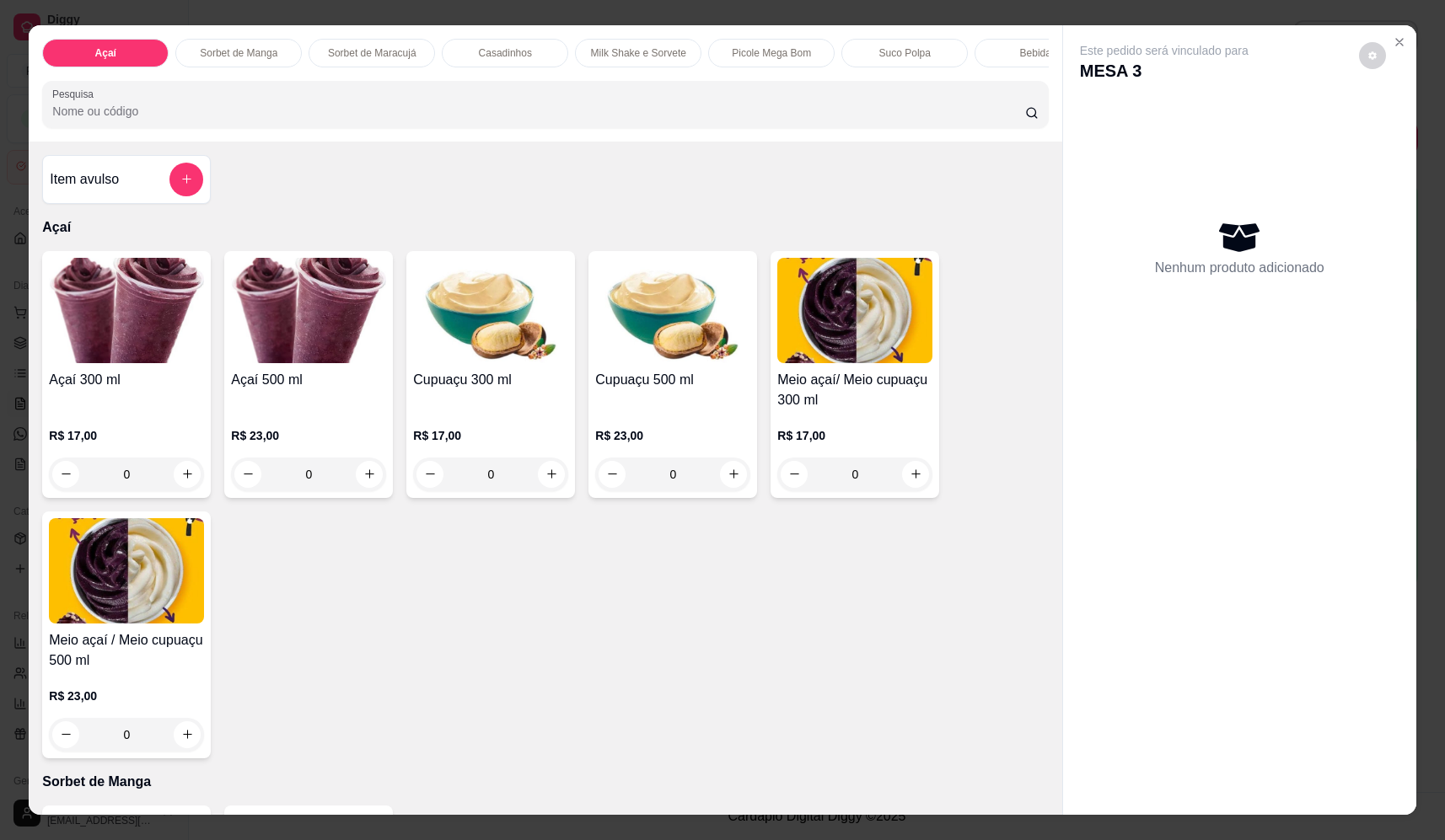
click at [178, 483] on div "0" at bounding box center [127, 474] width 155 height 34
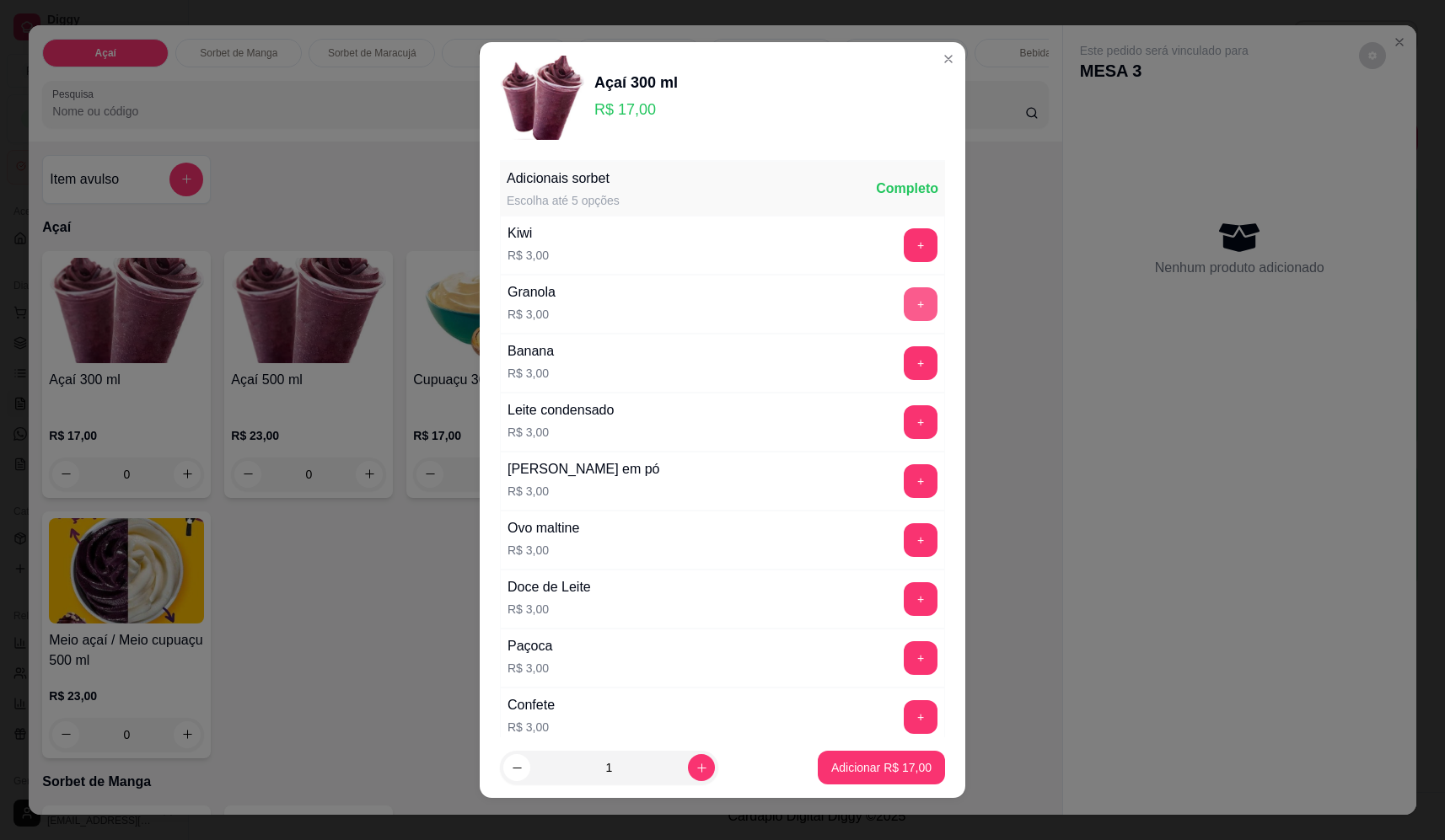
click at [904, 312] on button "+" at bounding box center [921, 304] width 34 height 34
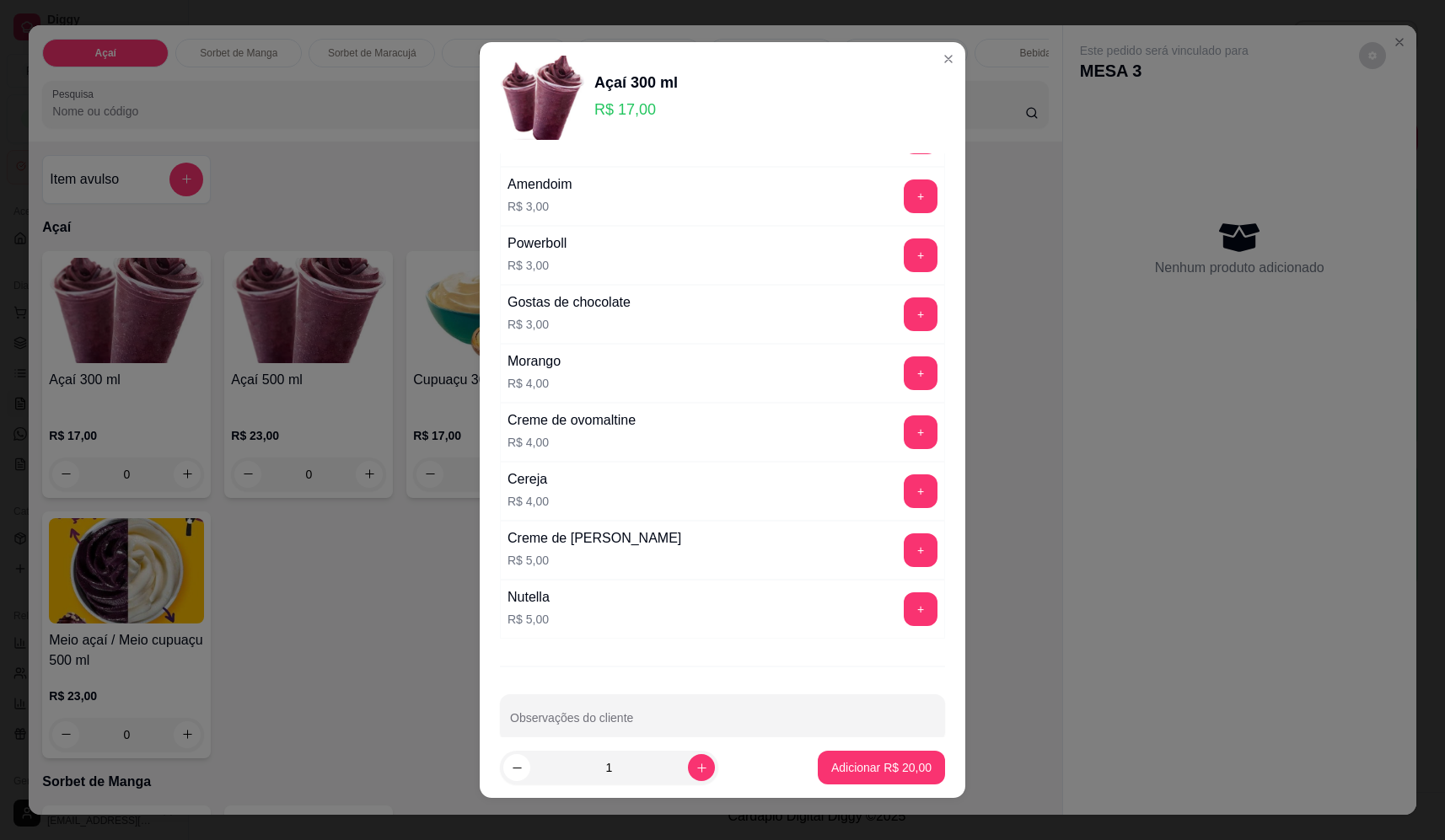
scroll to position [758, 0]
click at [904, 545] on button "+" at bounding box center [921, 549] width 34 height 34
click at [883, 767] on p "Adicionar R$ 25,00" at bounding box center [882, 768] width 100 height 17
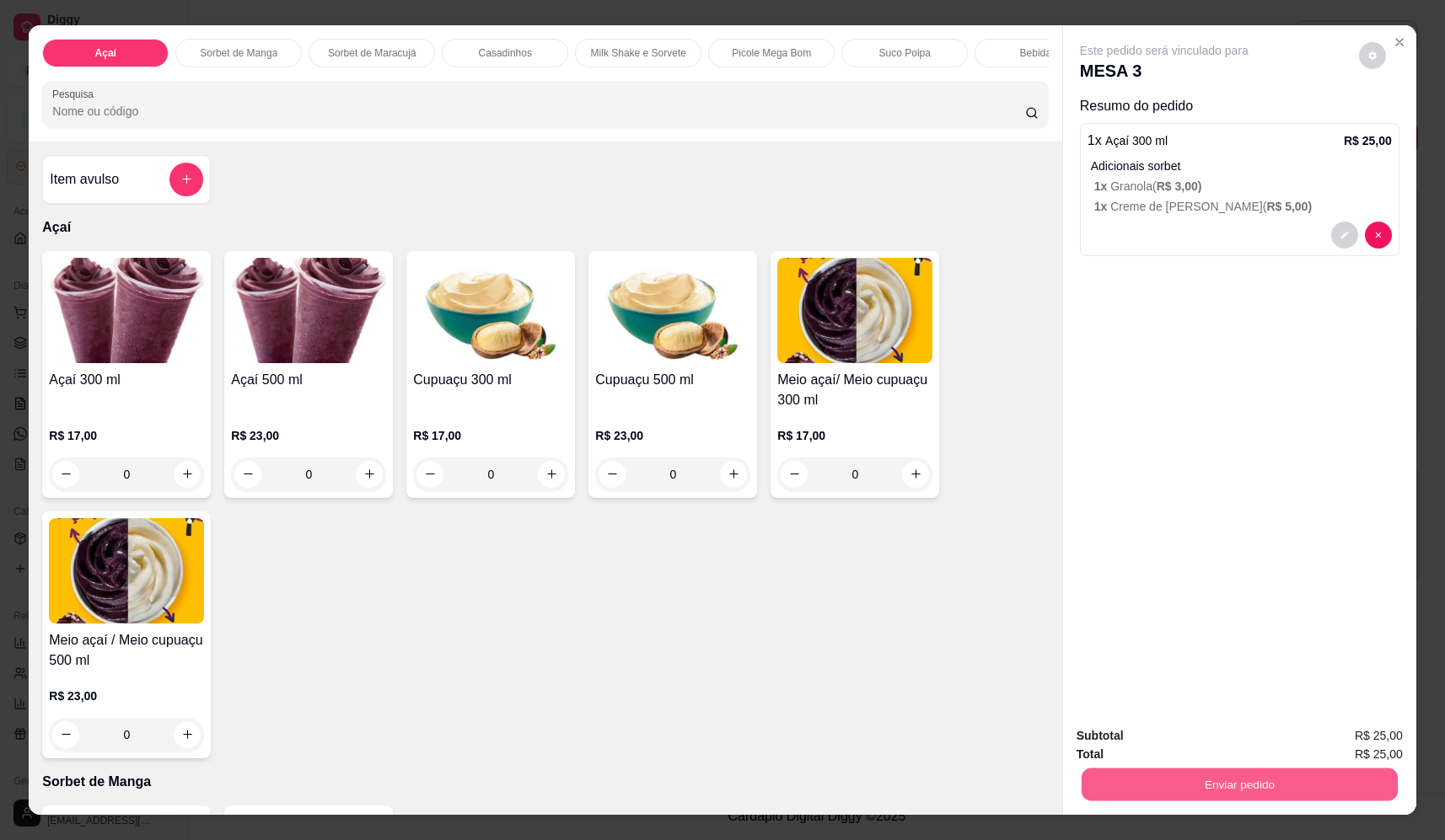
click at [1220, 789] on button "Enviar pedido" at bounding box center [1240, 785] width 316 height 33
click at [1170, 732] on button "Não registrar e enviar pedido" at bounding box center [1184, 744] width 175 height 32
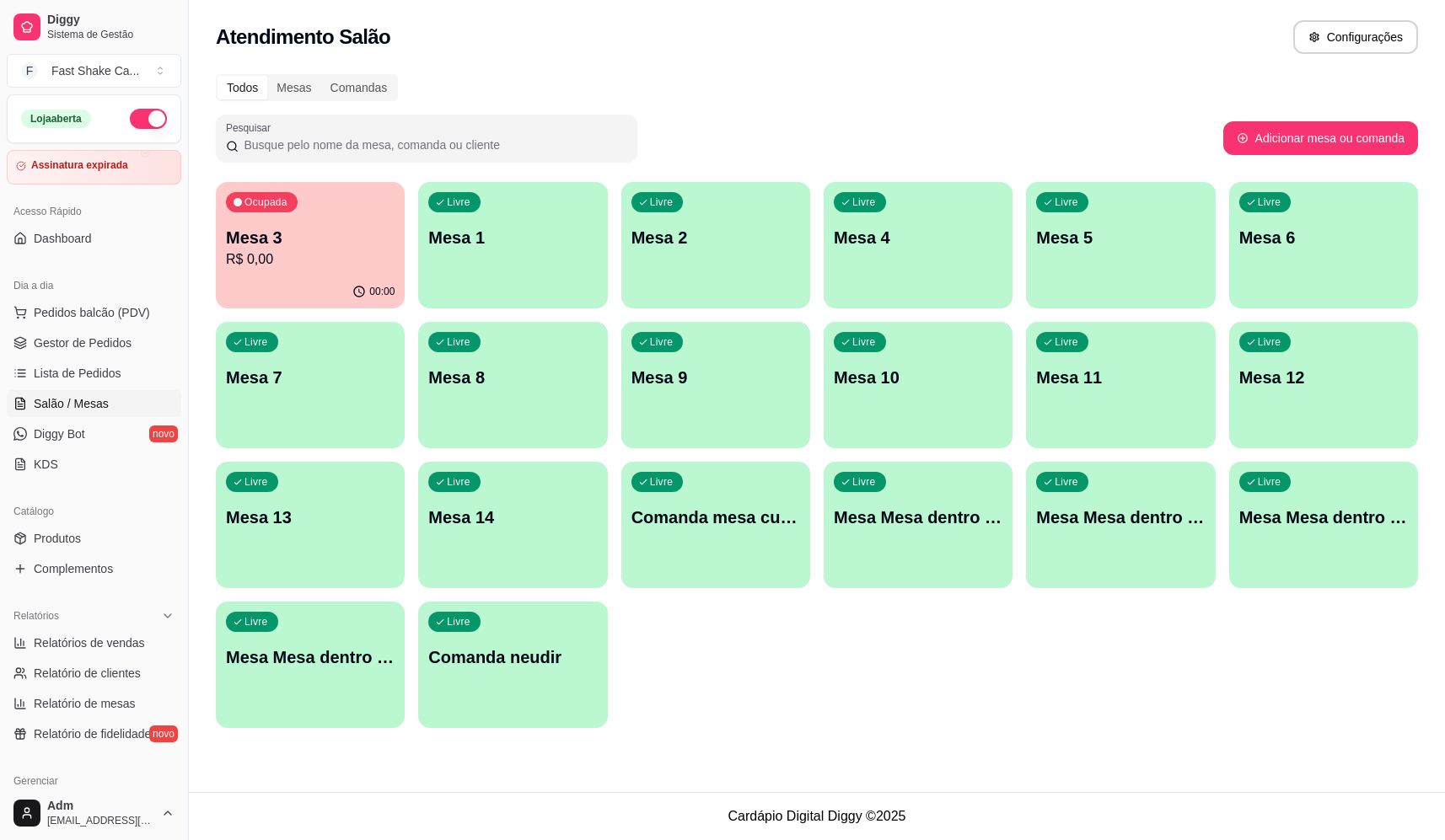
click at [384, 244] on p "Mesa 3" at bounding box center [310, 238] width 168 height 24
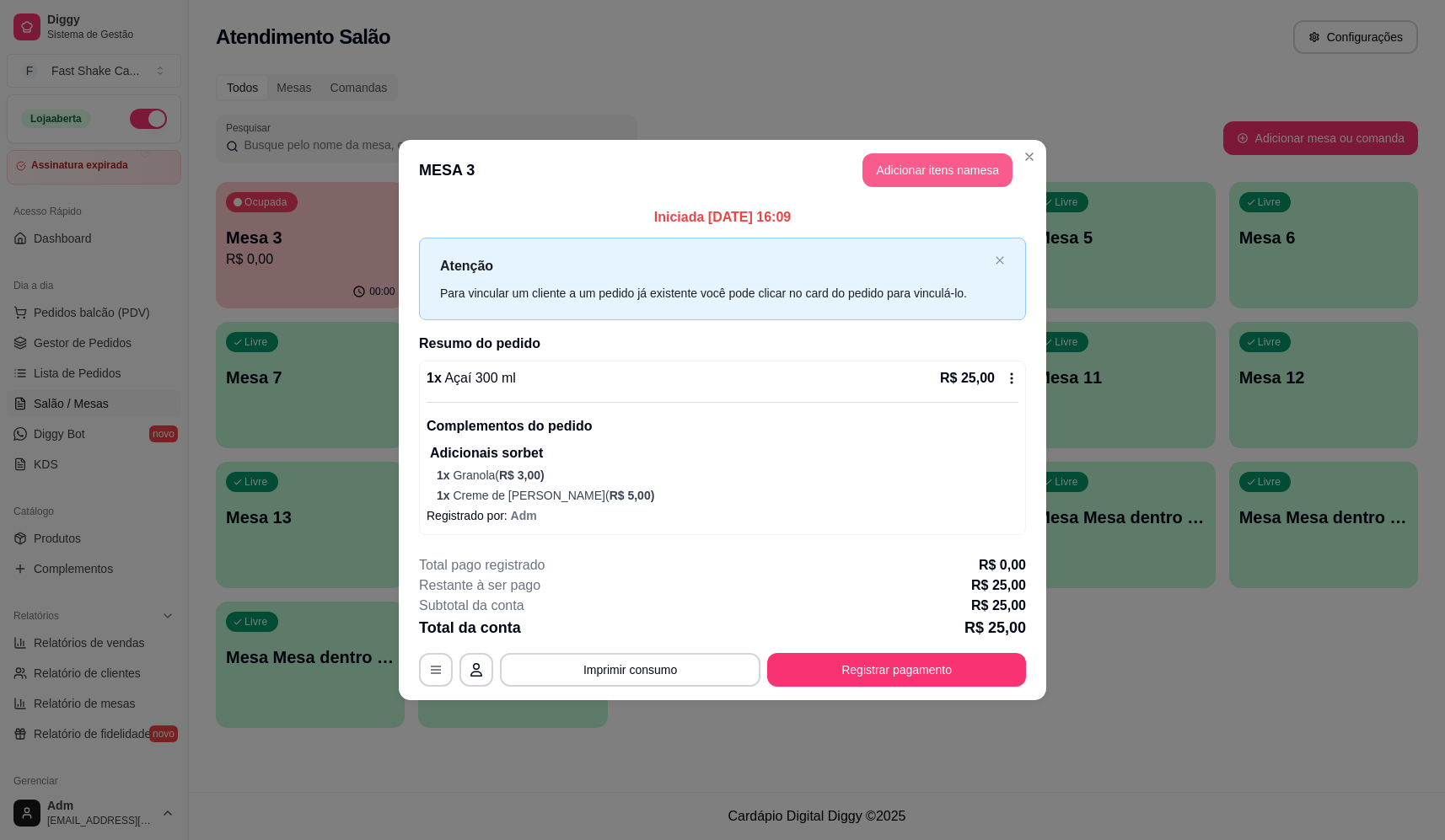
click at [959, 165] on button "Adicionar itens na mesa" at bounding box center [937, 170] width 150 height 34
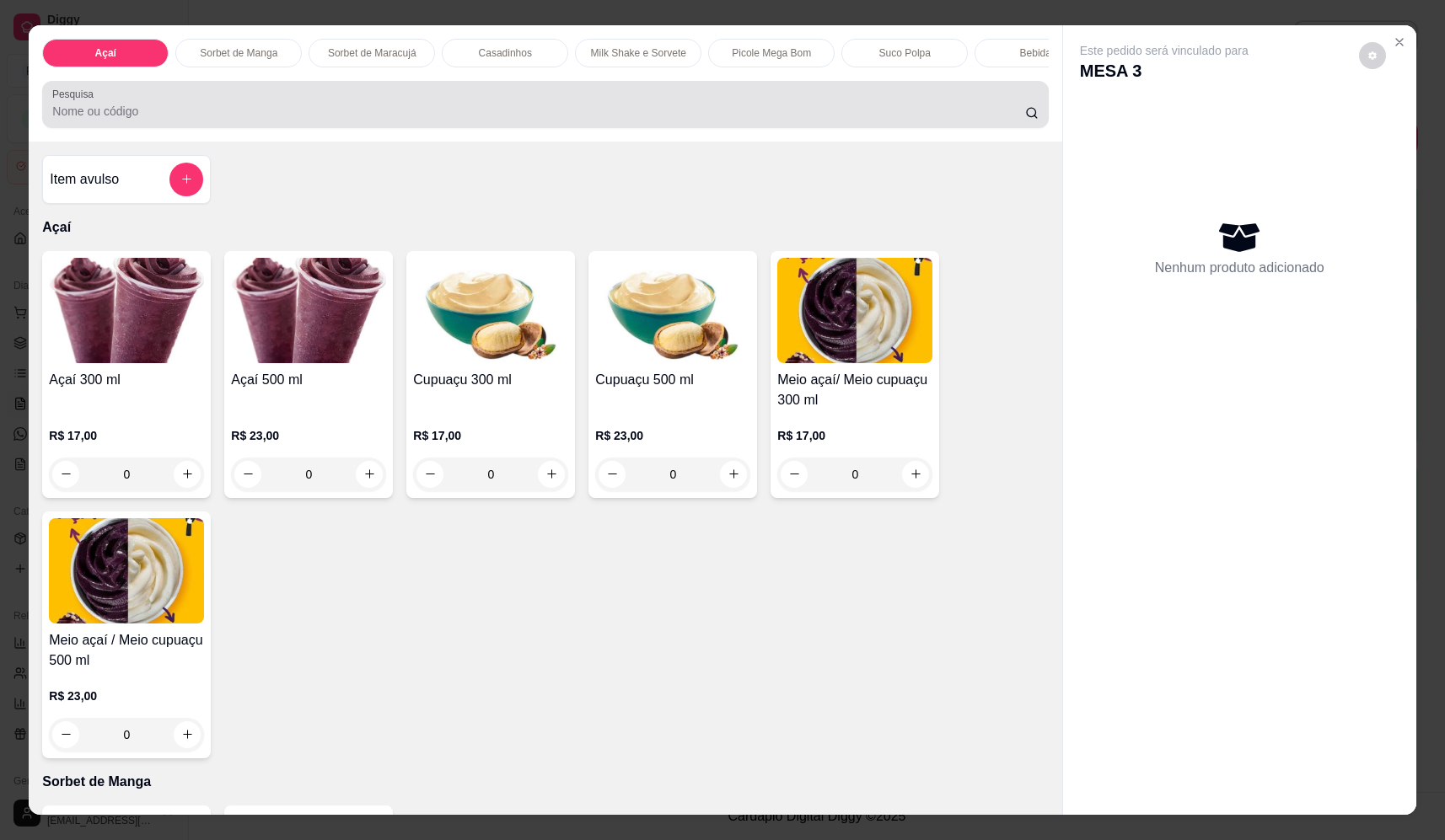
click at [629, 117] on input "Pesquisa" at bounding box center [538, 111] width 973 height 17
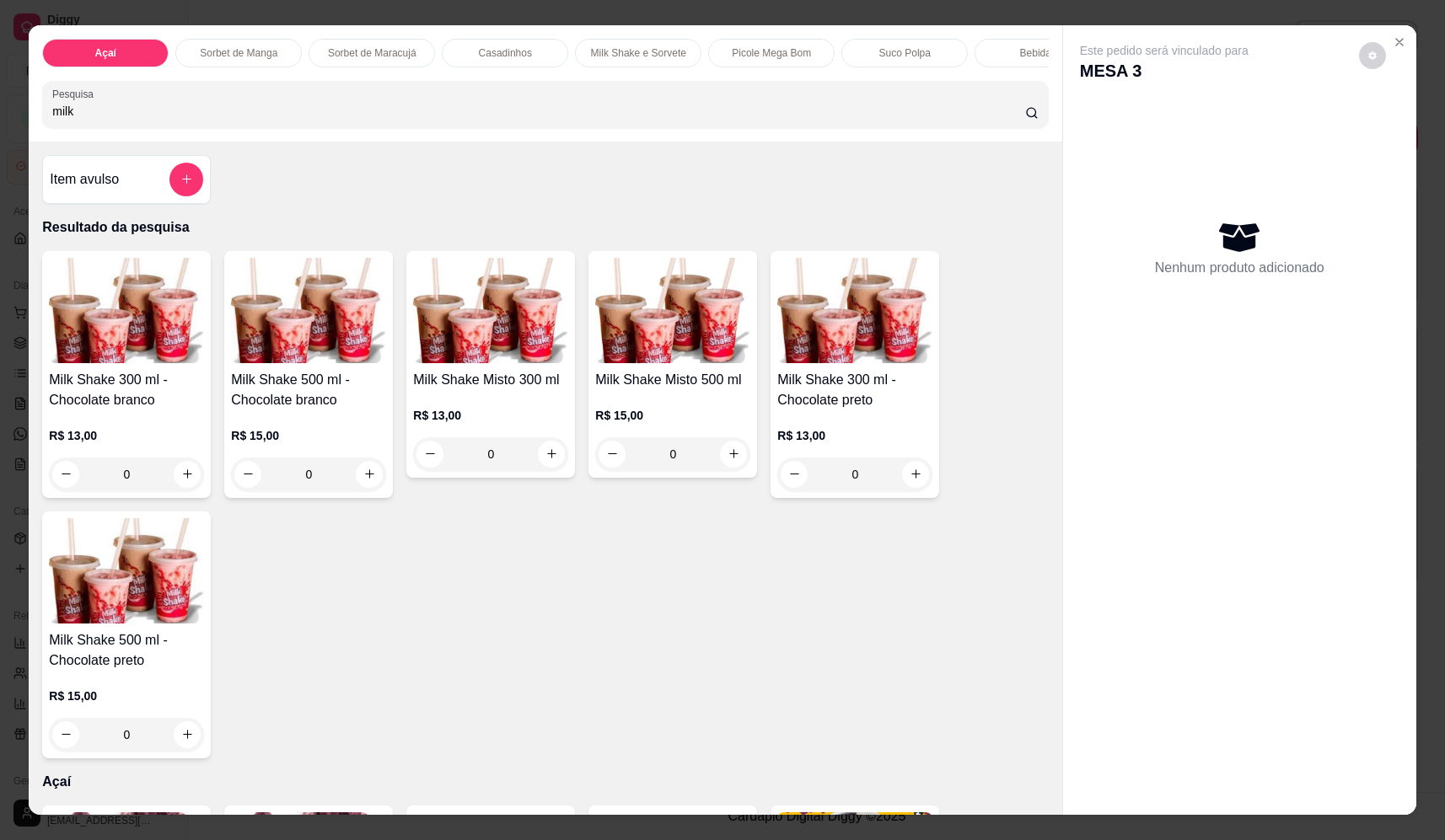
type input "milk"
click at [544, 468] on div "0" at bounding box center [491, 455] width 155 height 34
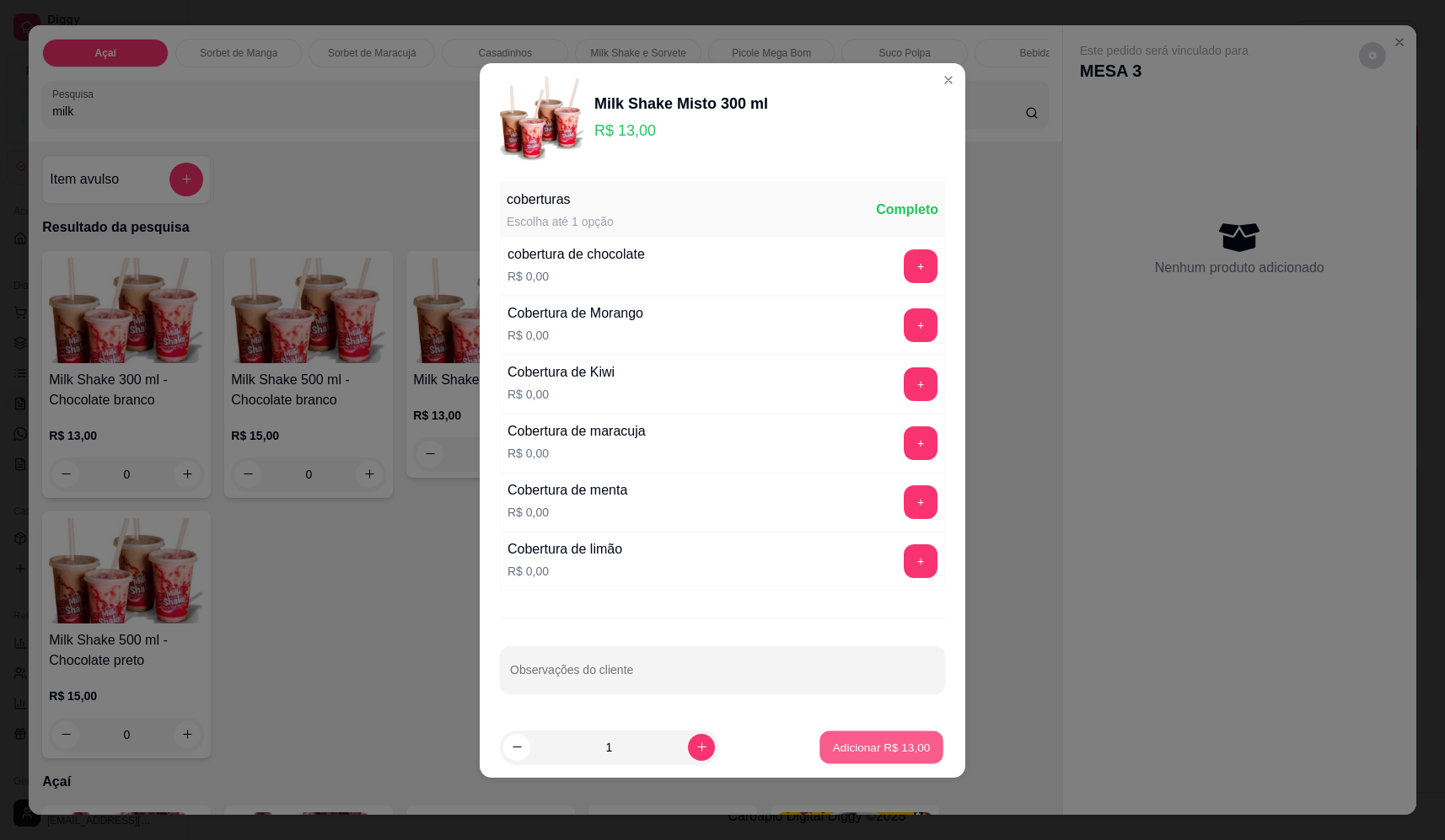
click at [907, 741] on p "Adicionar R$ 13,00" at bounding box center [882, 746] width 98 height 16
type input "1"
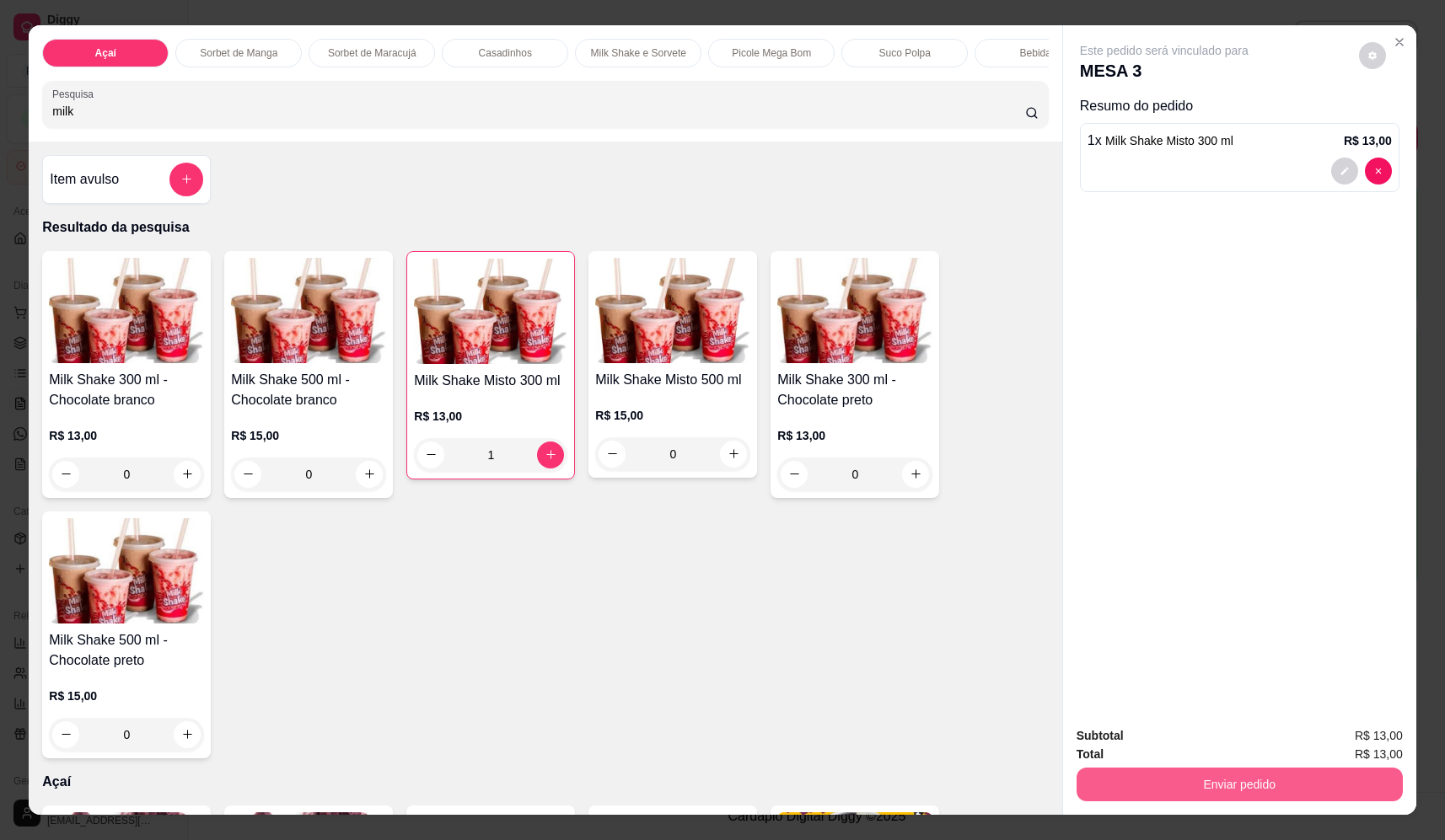
click at [1146, 781] on button "Enviar pedido" at bounding box center [1240, 785] width 327 height 34
click at [1150, 744] on button "Não registrar e enviar pedido" at bounding box center [1184, 744] width 175 height 32
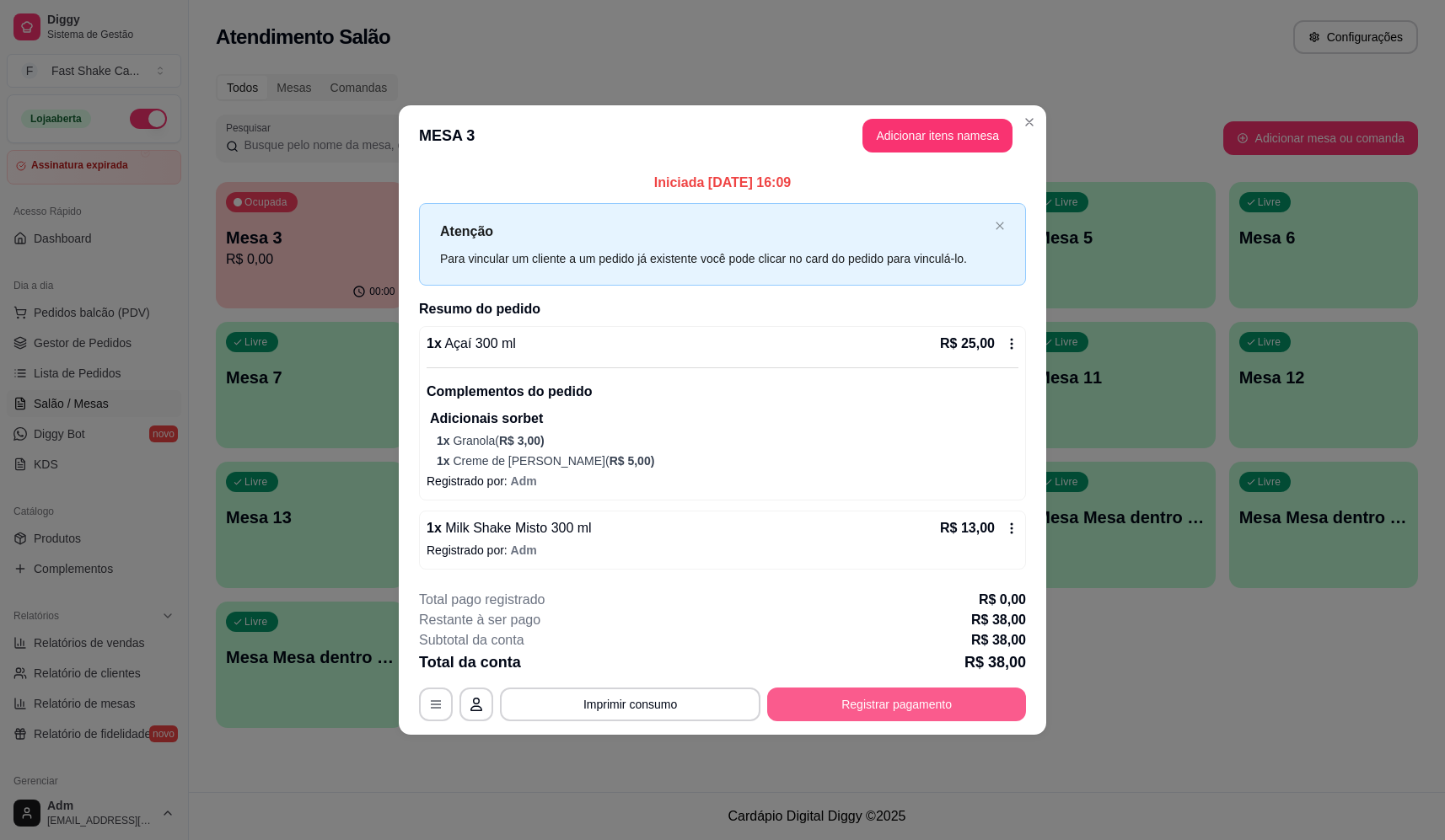
click at [918, 702] on button "Registrar pagamento" at bounding box center [896, 705] width 259 height 34
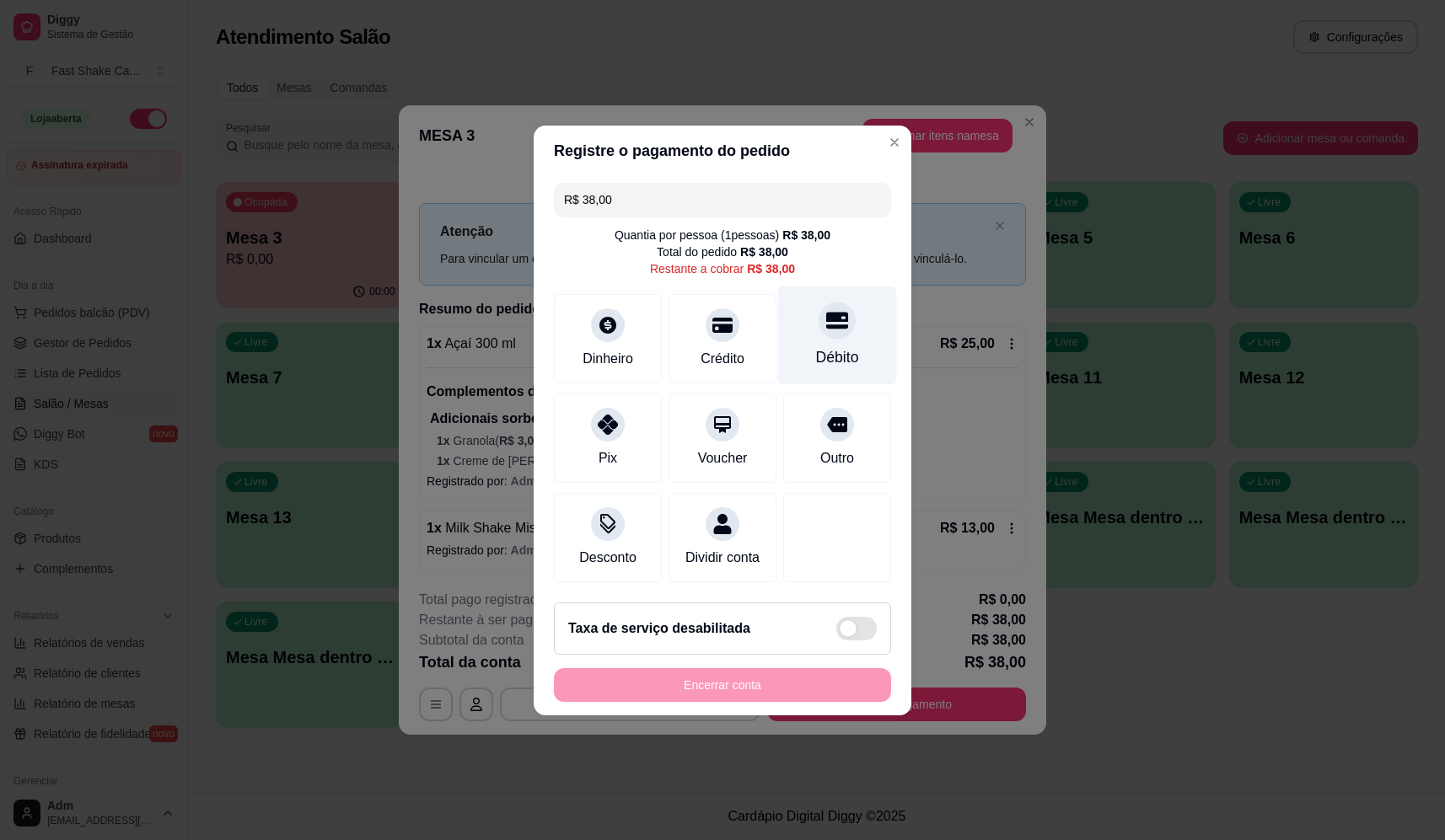
click at [827, 313] on icon at bounding box center [838, 321] width 22 height 22
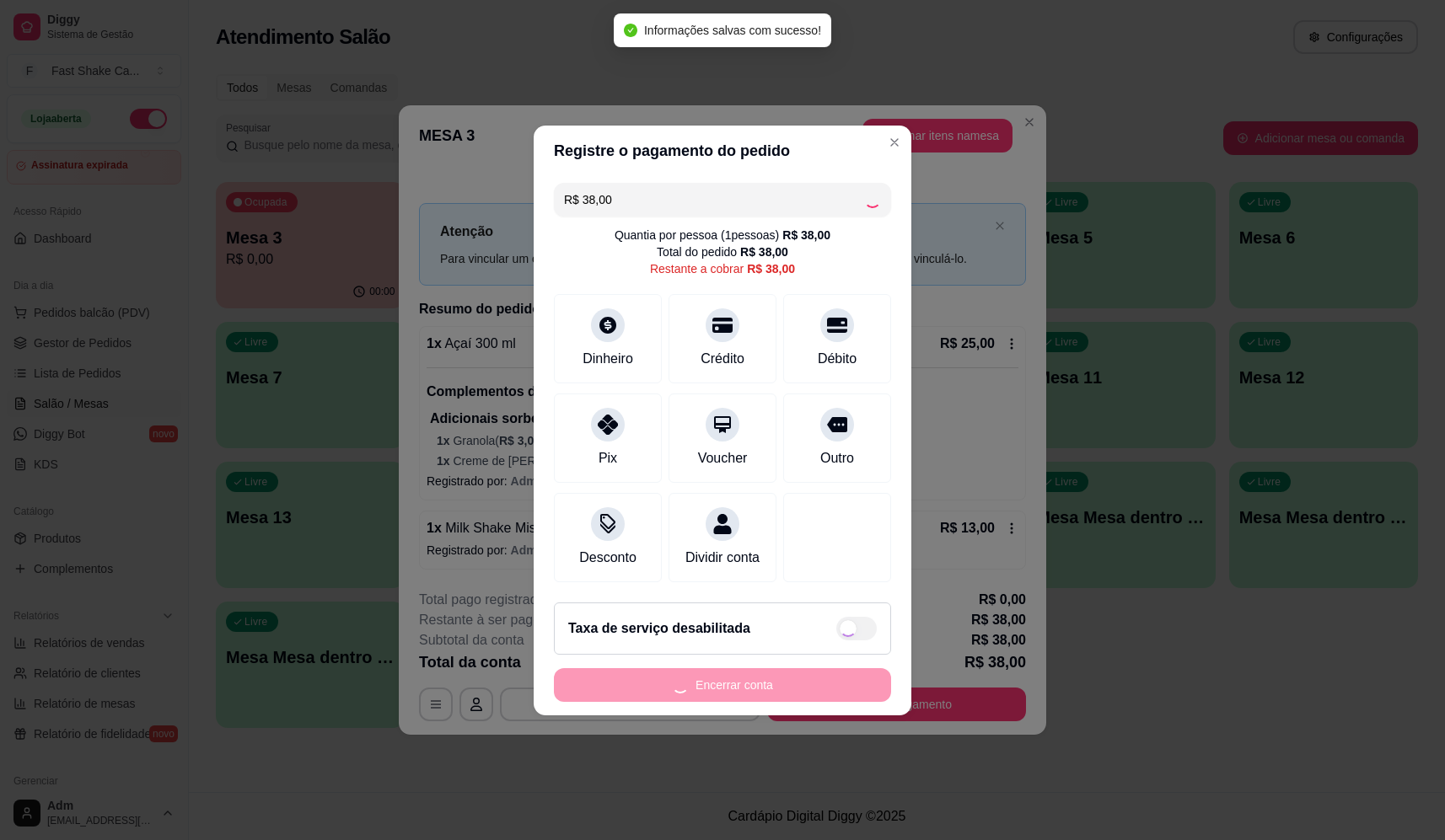
type input "R$ 0,00"
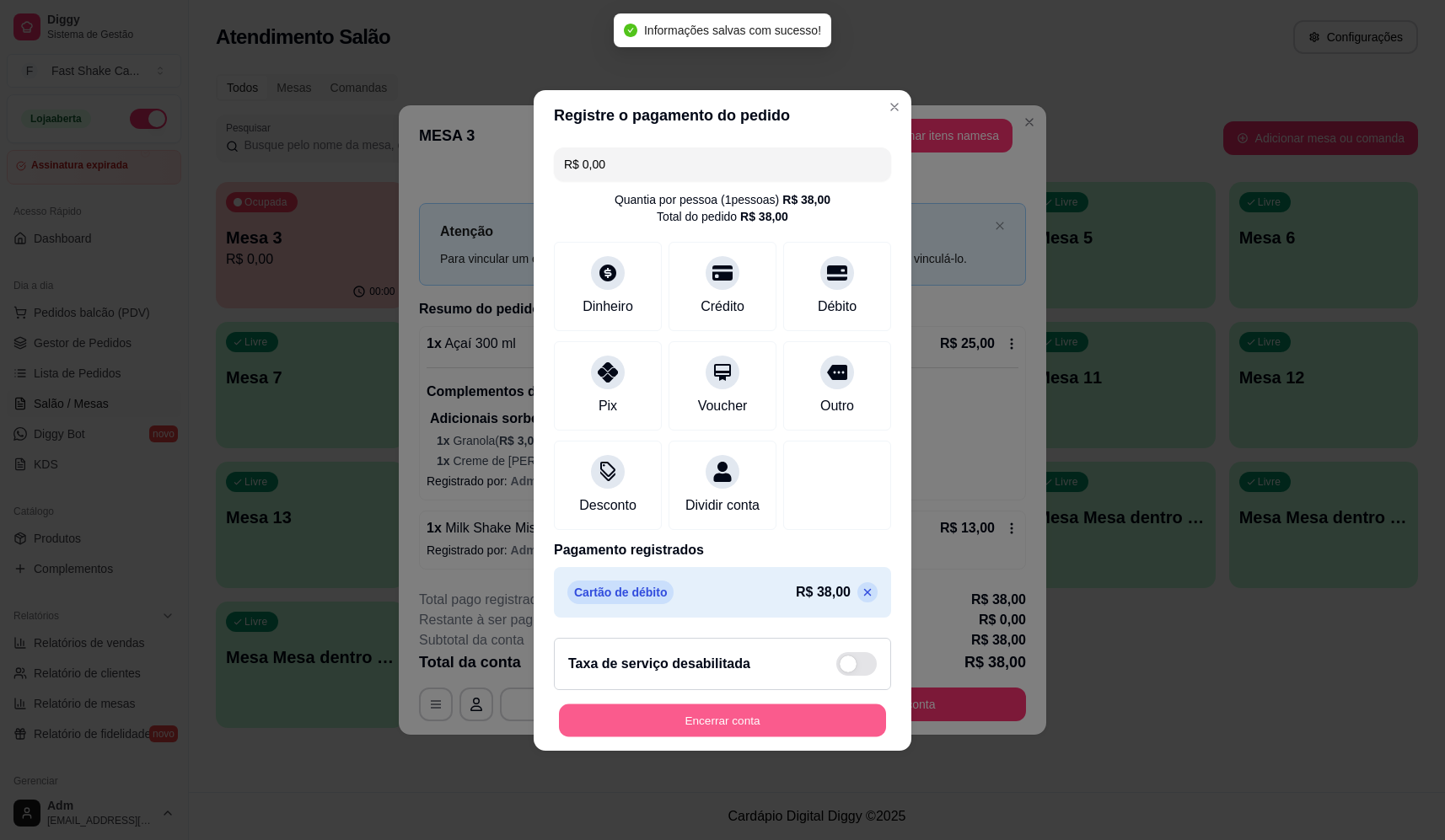
click at [739, 731] on button "Encerrar conta" at bounding box center [722, 720] width 327 height 33
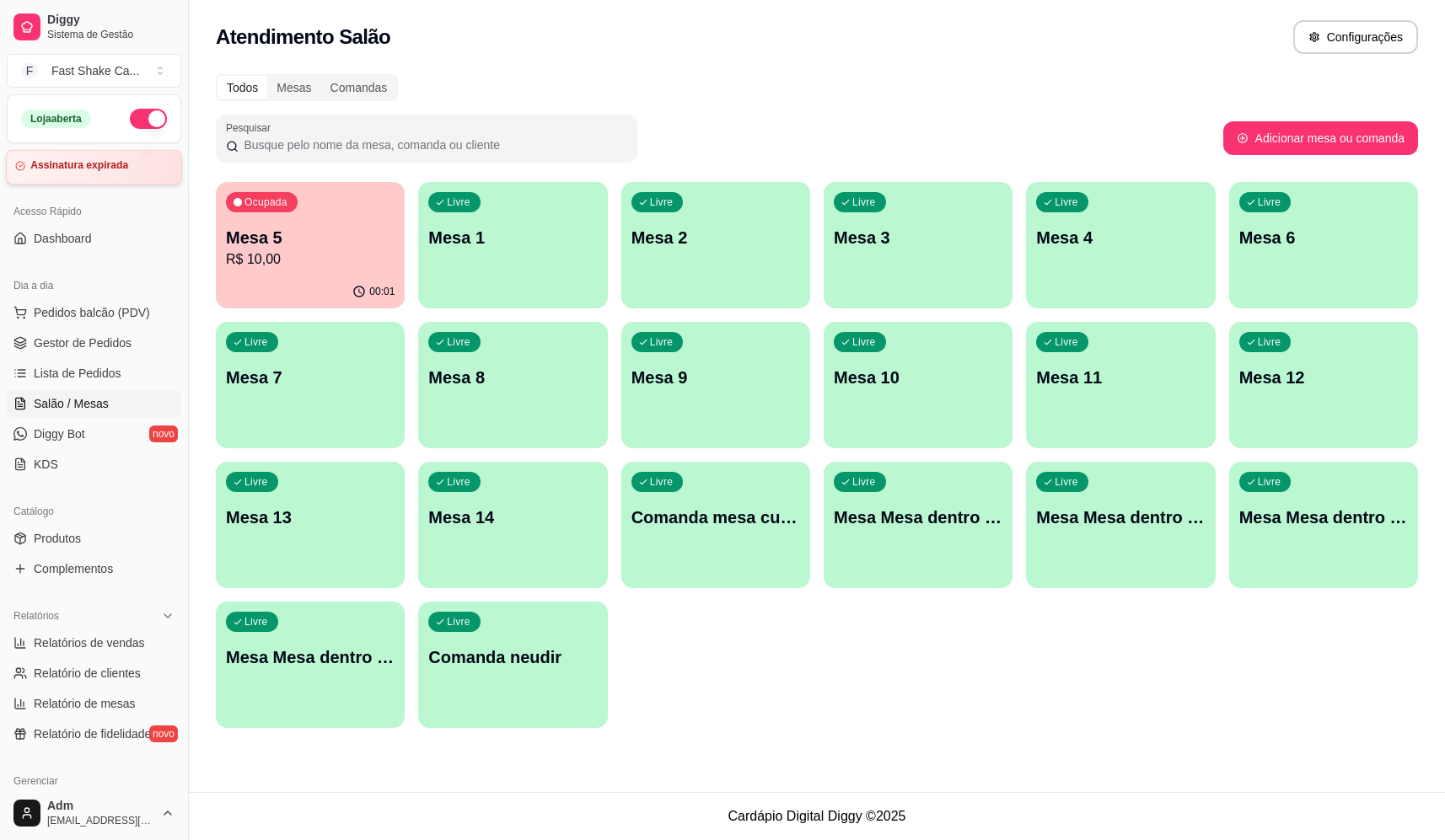
click at [98, 164] on article "Assinatura expirada" at bounding box center [79, 165] width 98 height 13
click at [587, 53] on div "Atendimento Salão Configurações" at bounding box center [816, 31] width 1256 height 64
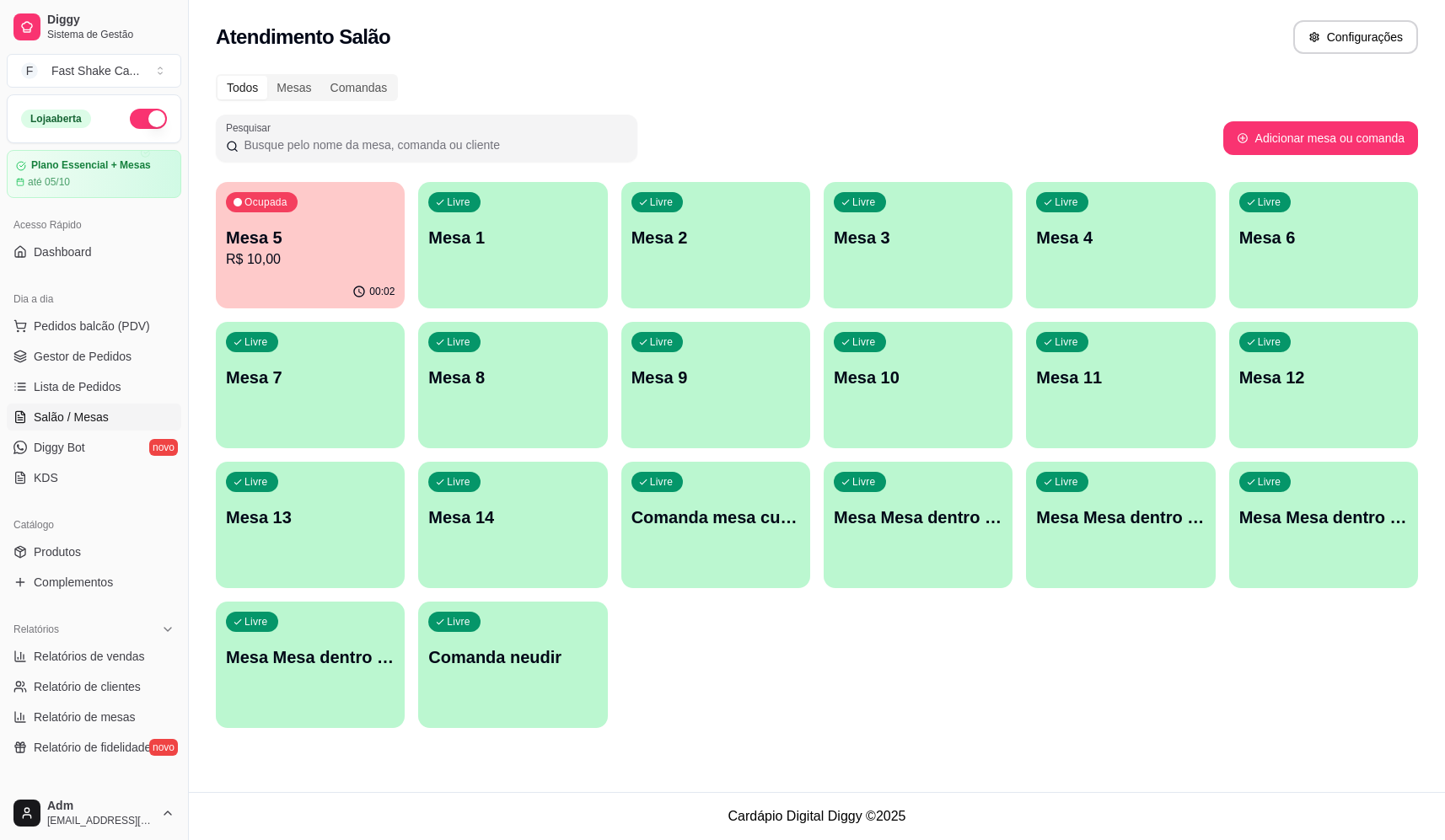
drag, startPoint x: 77, startPoint y: 321, endPoint x: 49, endPoint y: 292, distance: 40.3
click at [74, 315] on button "Pedidos balcão (PDV)" at bounding box center [94, 326] width 174 height 27
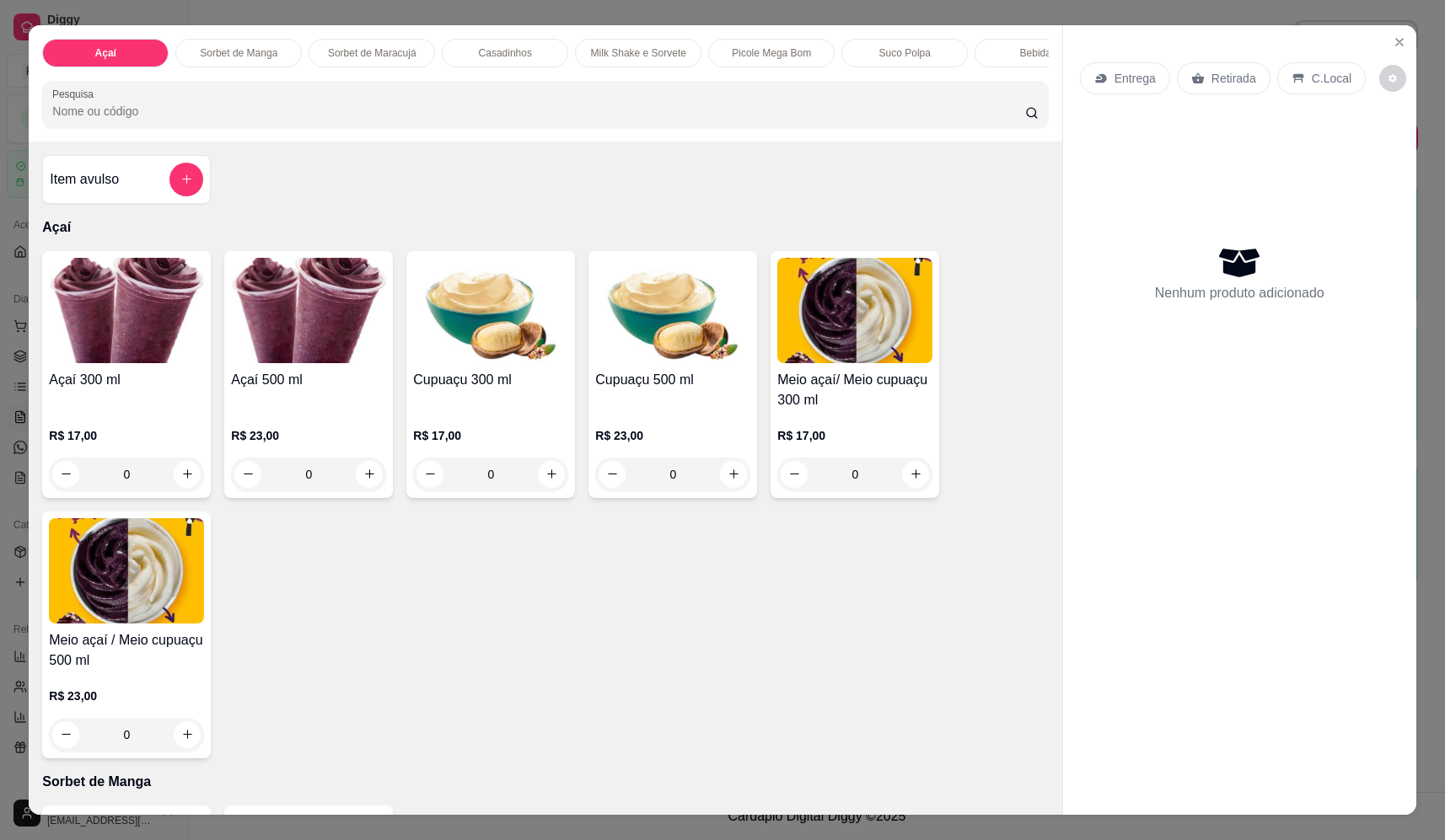
click at [359, 480] on div "0" at bounding box center [309, 474] width 155 height 34
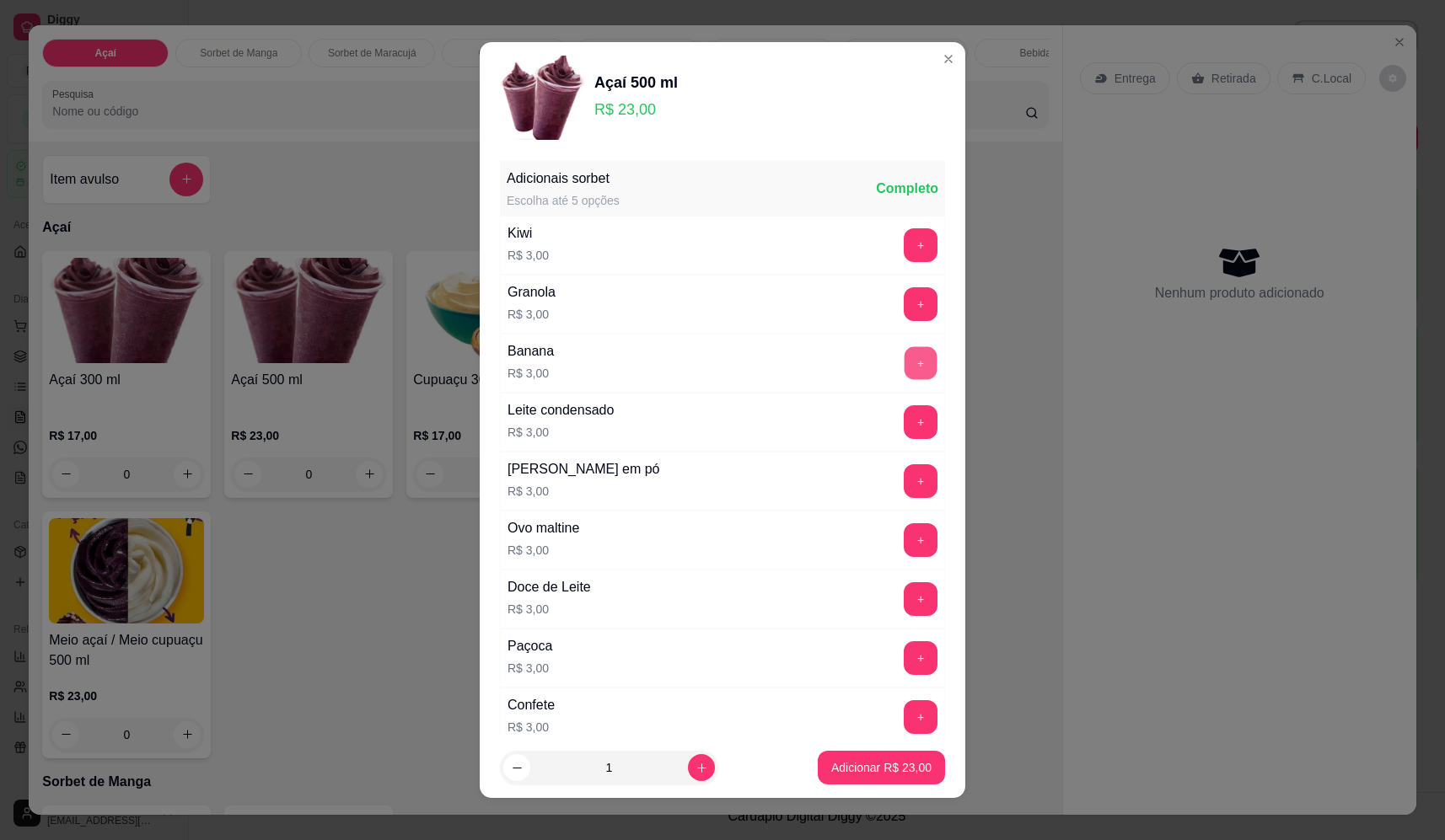
click at [905, 362] on button "+" at bounding box center [921, 362] width 33 height 33
click at [905, 415] on button "+" at bounding box center [921, 422] width 33 height 33
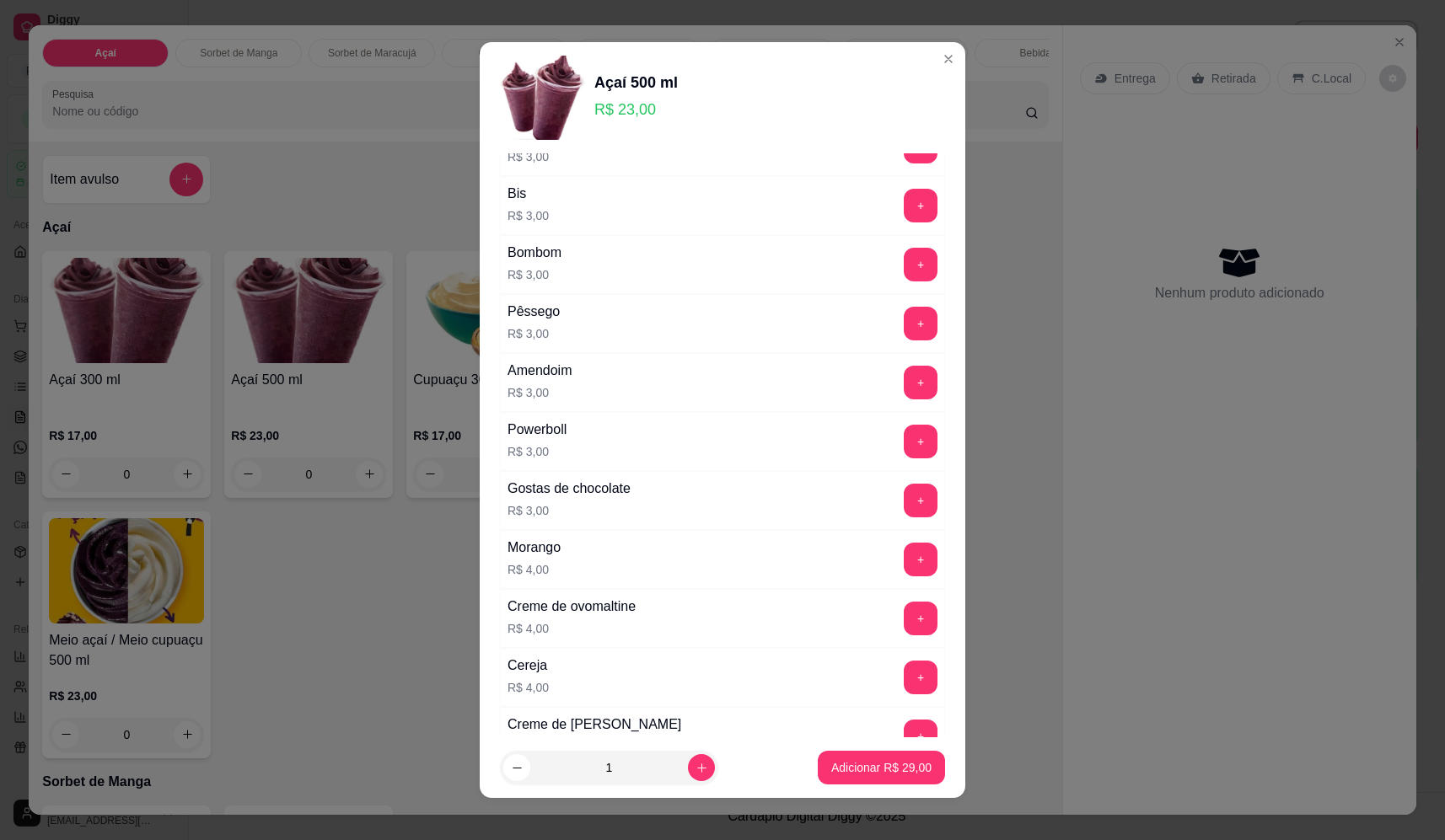
scroll to position [590, 0]
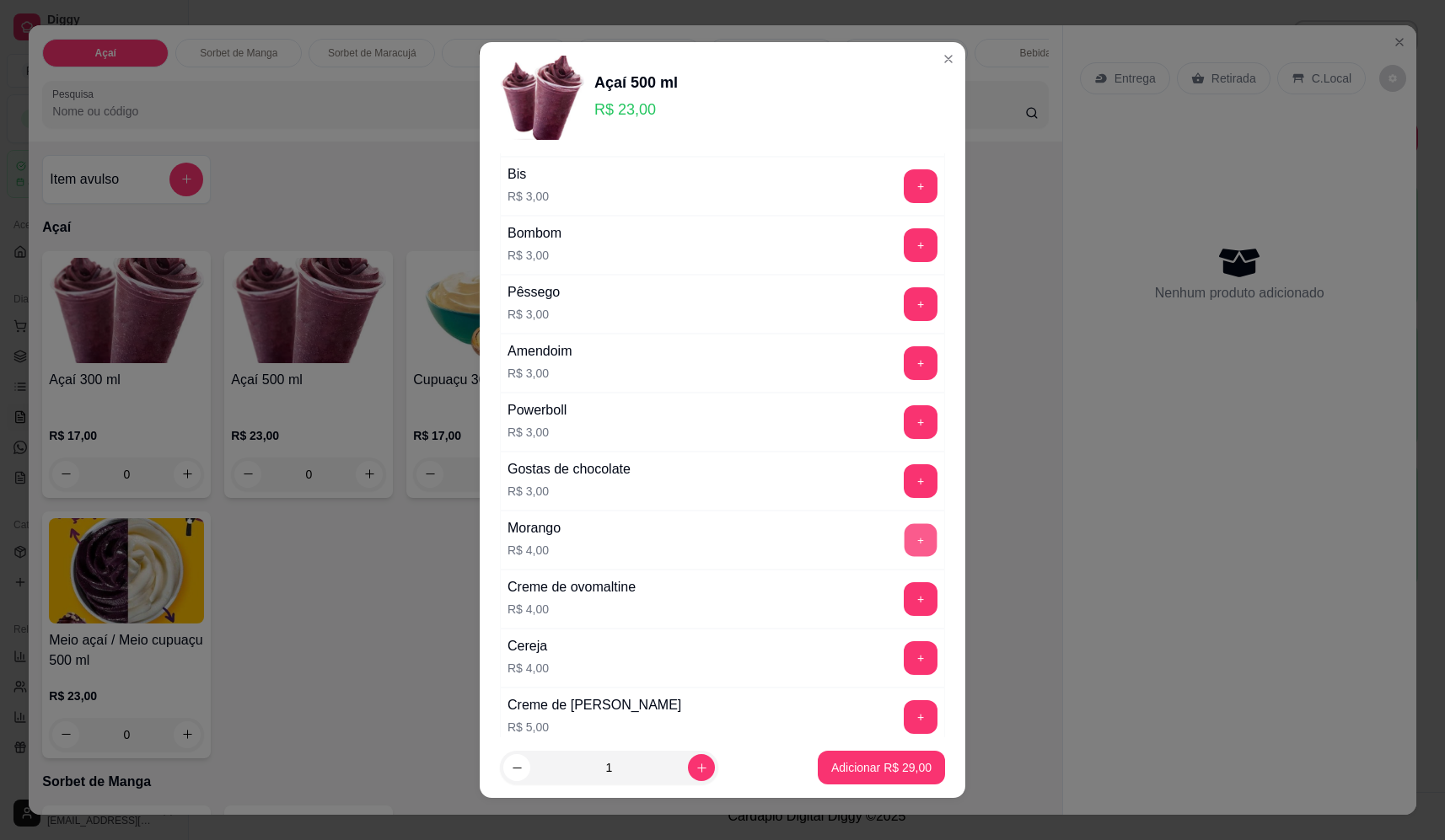
click at [905, 526] on button "+" at bounding box center [921, 540] width 33 height 33
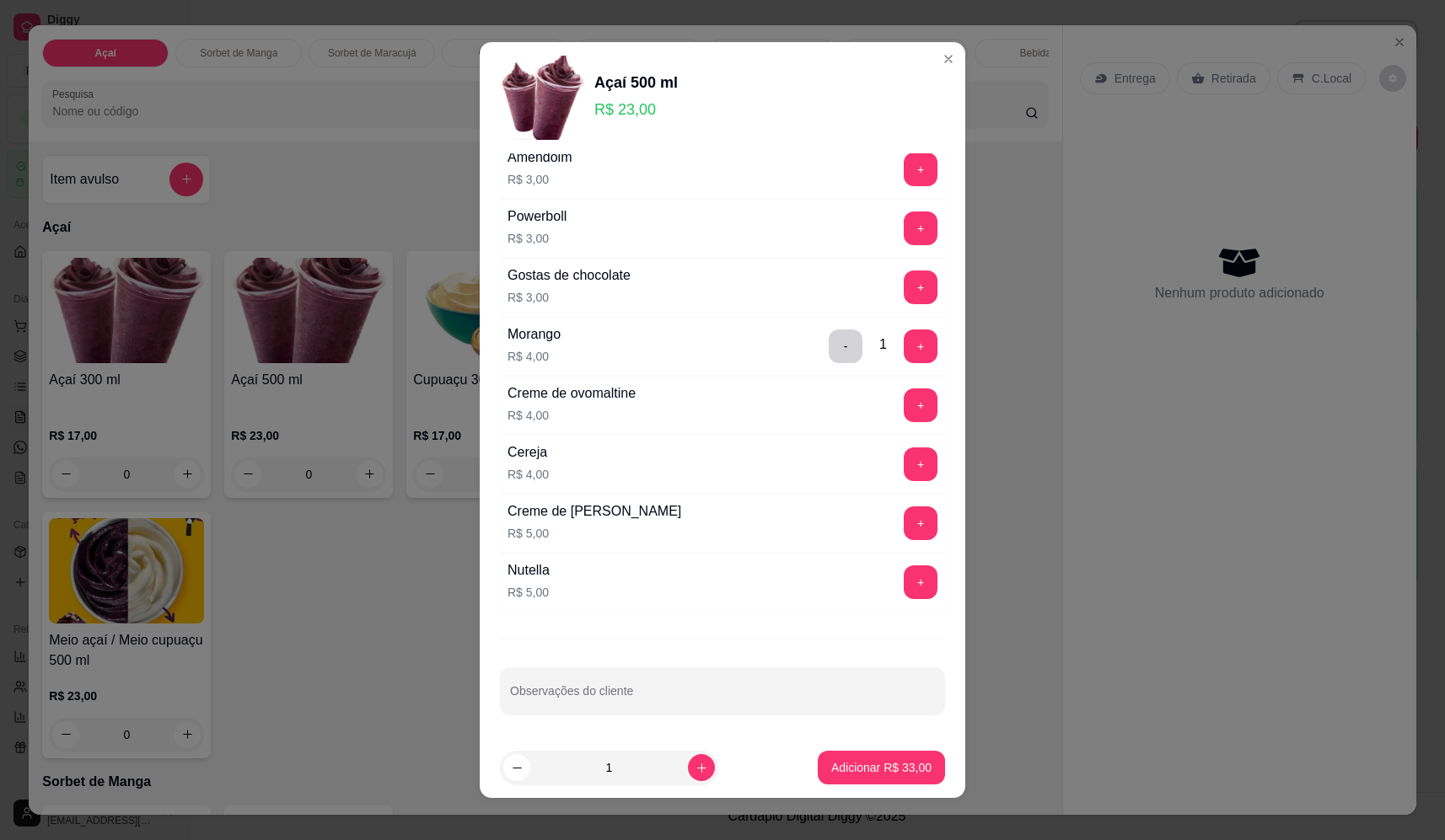
scroll to position [785, 0]
click at [905, 575] on button "+" at bounding box center [921, 581] width 33 height 33
click at [881, 775] on p "Adicionar R$ 38,00" at bounding box center [882, 767] width 98 height 16
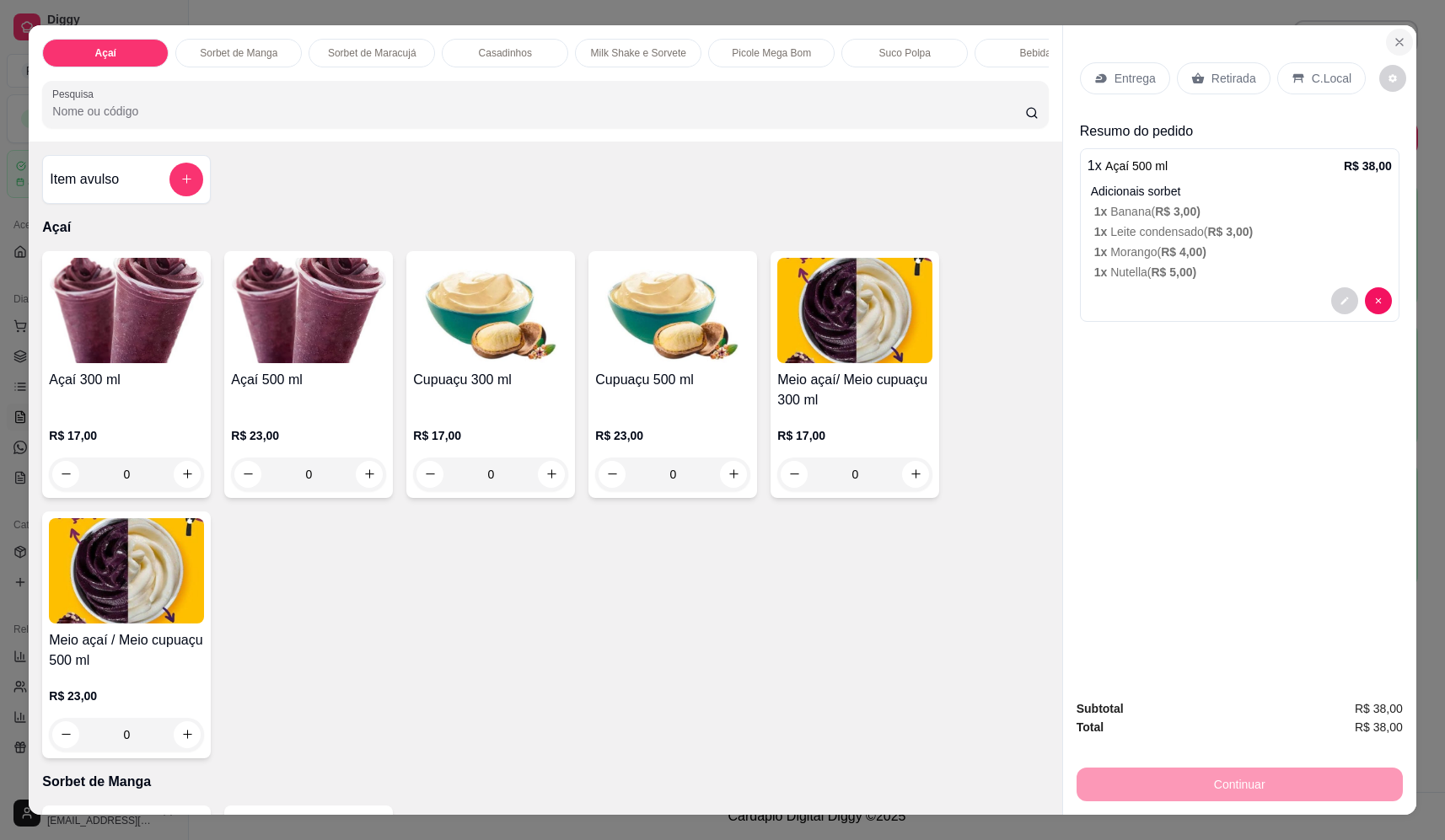
click at [1444, 53] on div "Açaí Sorbet de Manga Sorbet de Maracujá Casadinhos Milk Shake e Sorvete Picole …" at bounding box center [722, 420] width 1445 height 840
click at [1399, 43] on button "Close" at bounding box center [1400, 43] width 27 height 27
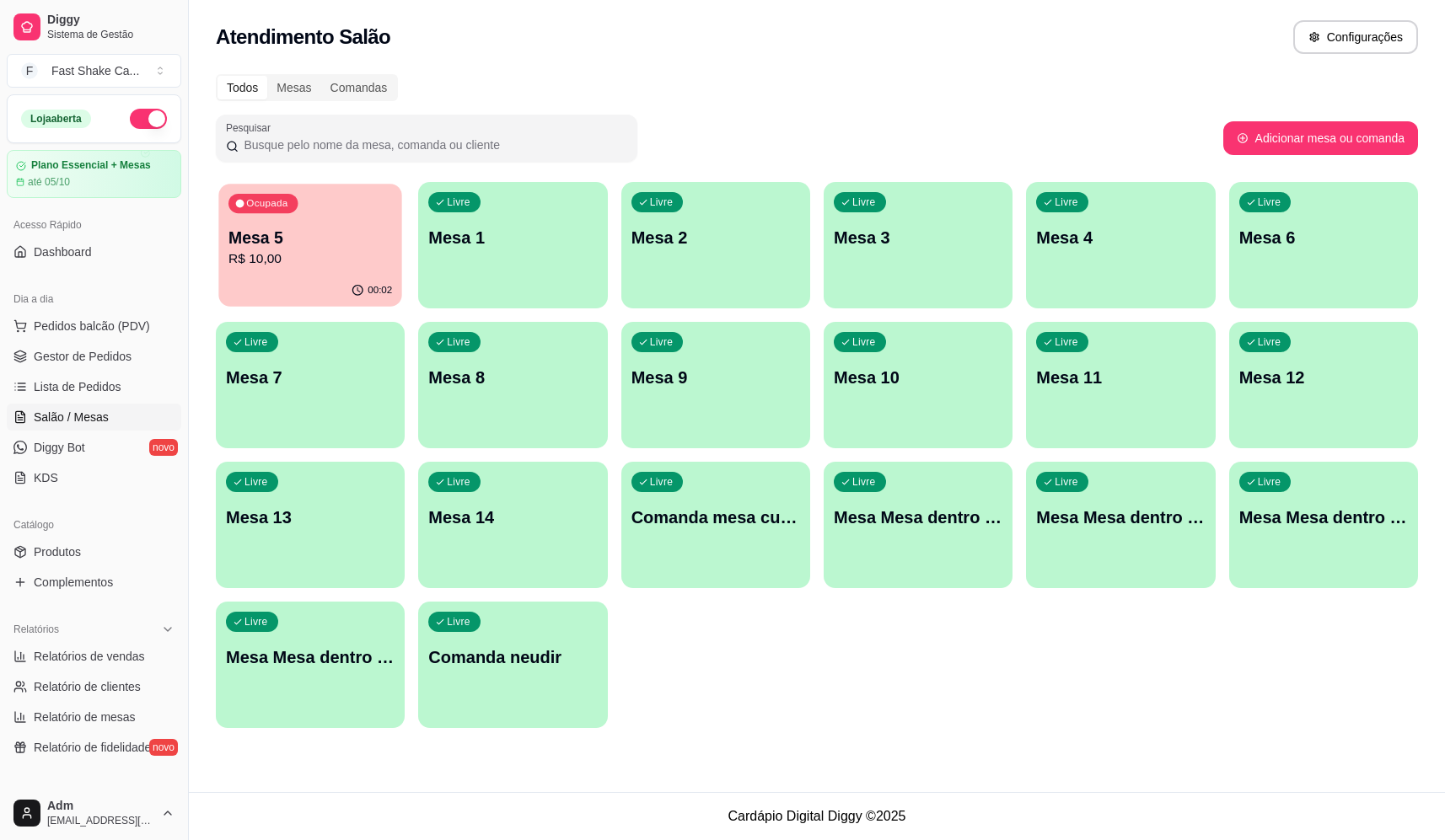
click at [265, 250] on p "R$ 10,00" at bounding box center [310, 258] width 163 height 20
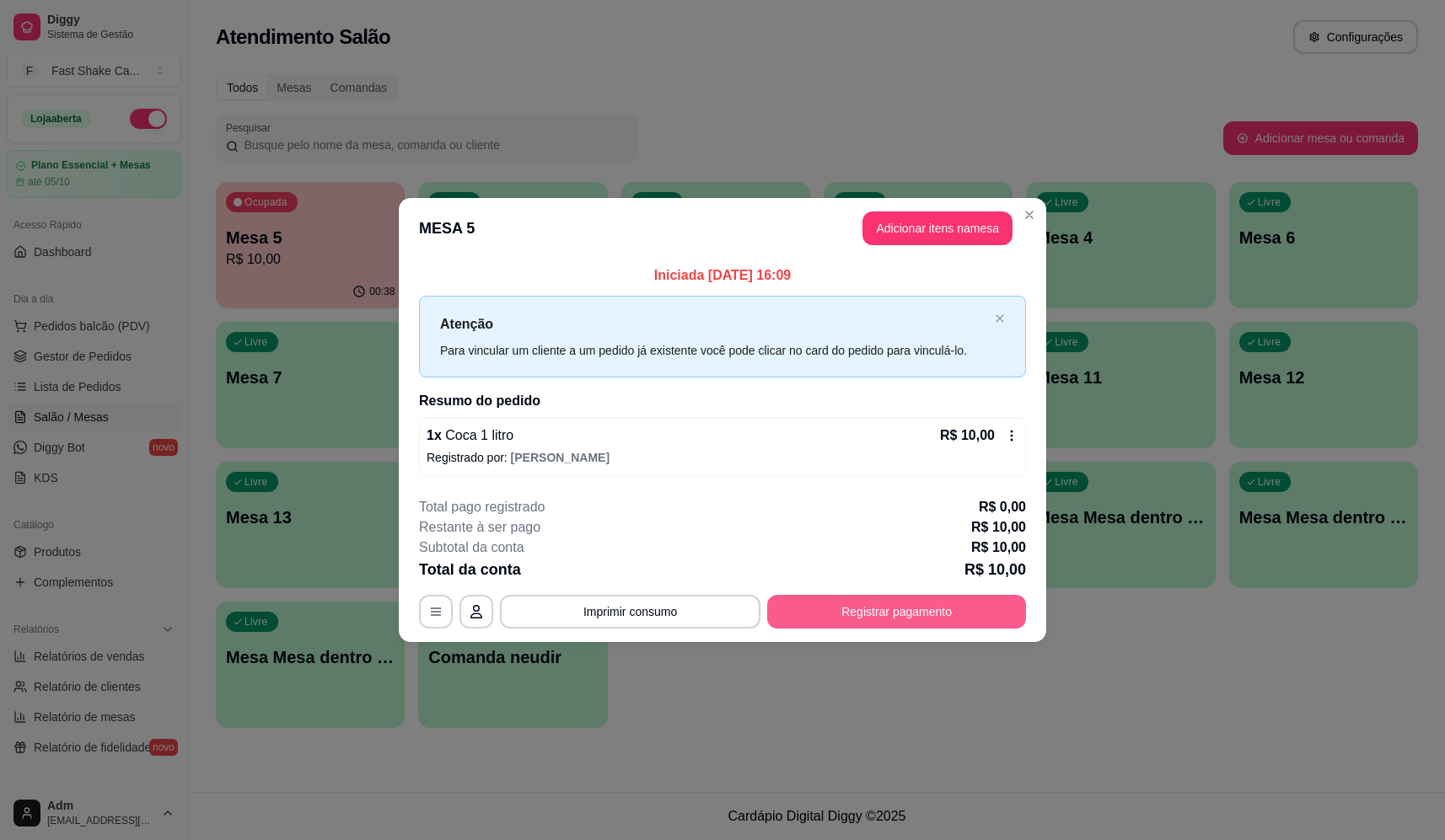
click at [868, 611] on button "Registrar pagamento" at bounding box center [896, 612] width 259 height 34
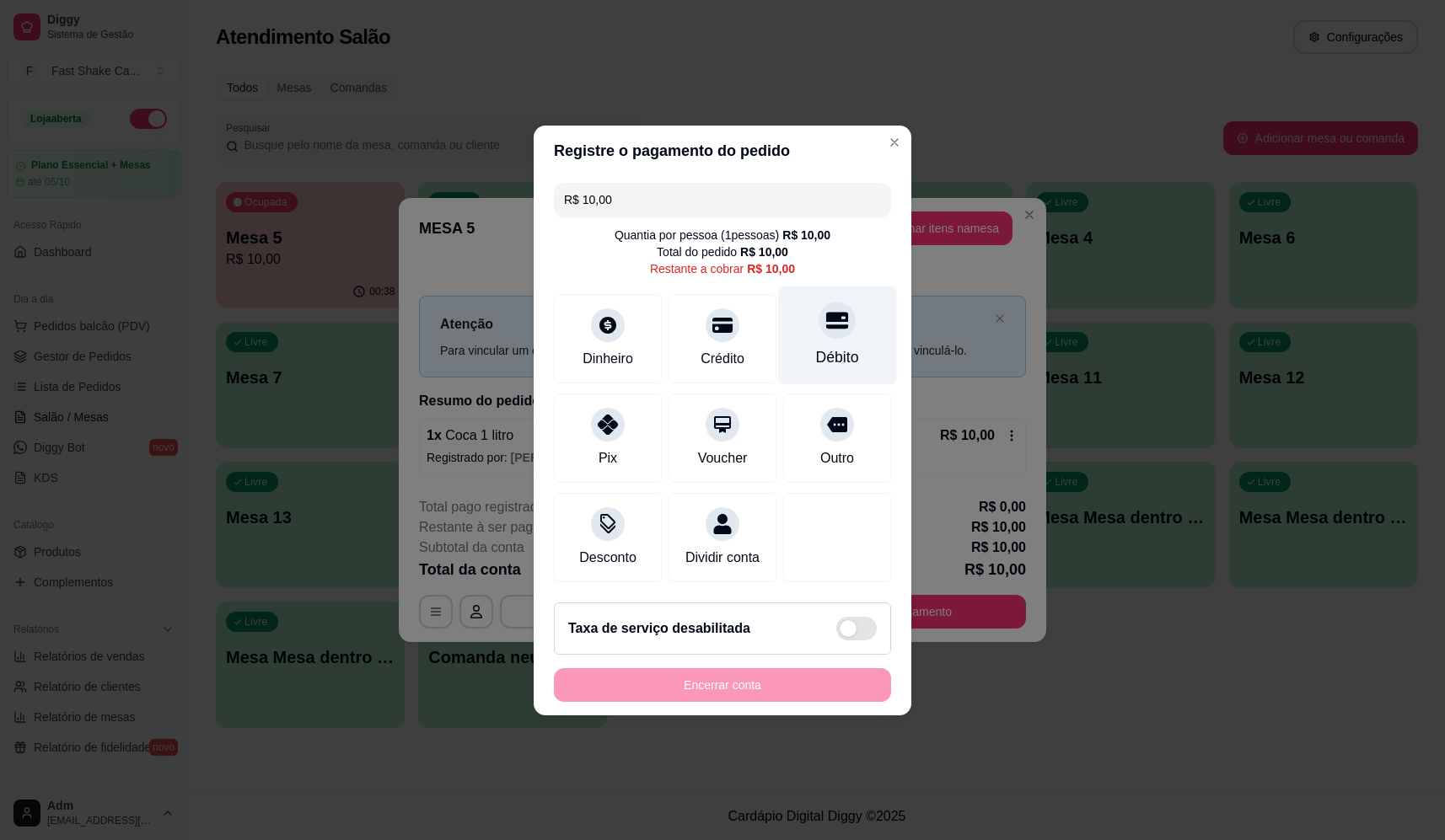
click at [851, 318] on div "Débito" at bounding box center [838, 335] width 119 height 99
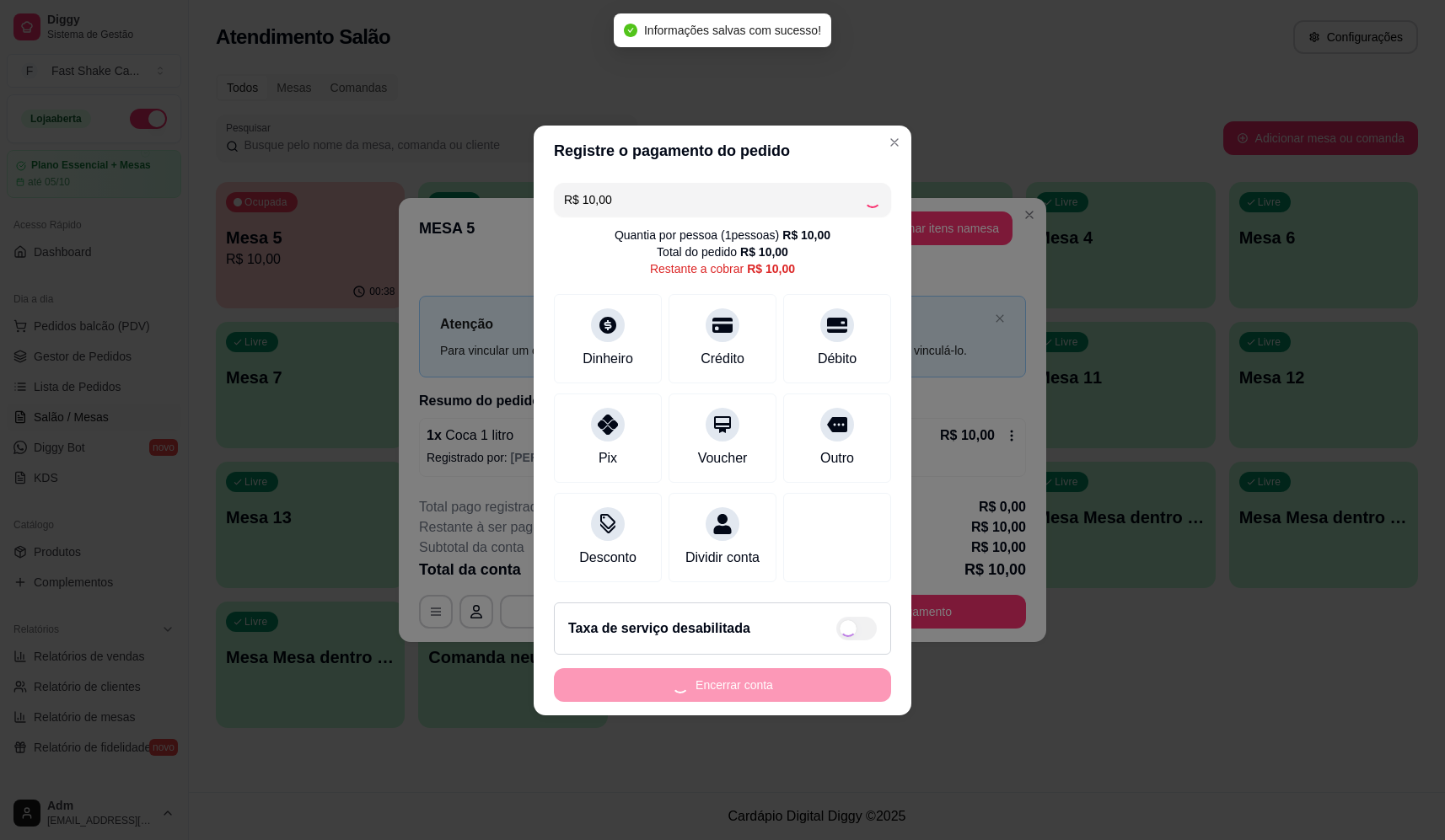
type input "R$ 0,00"
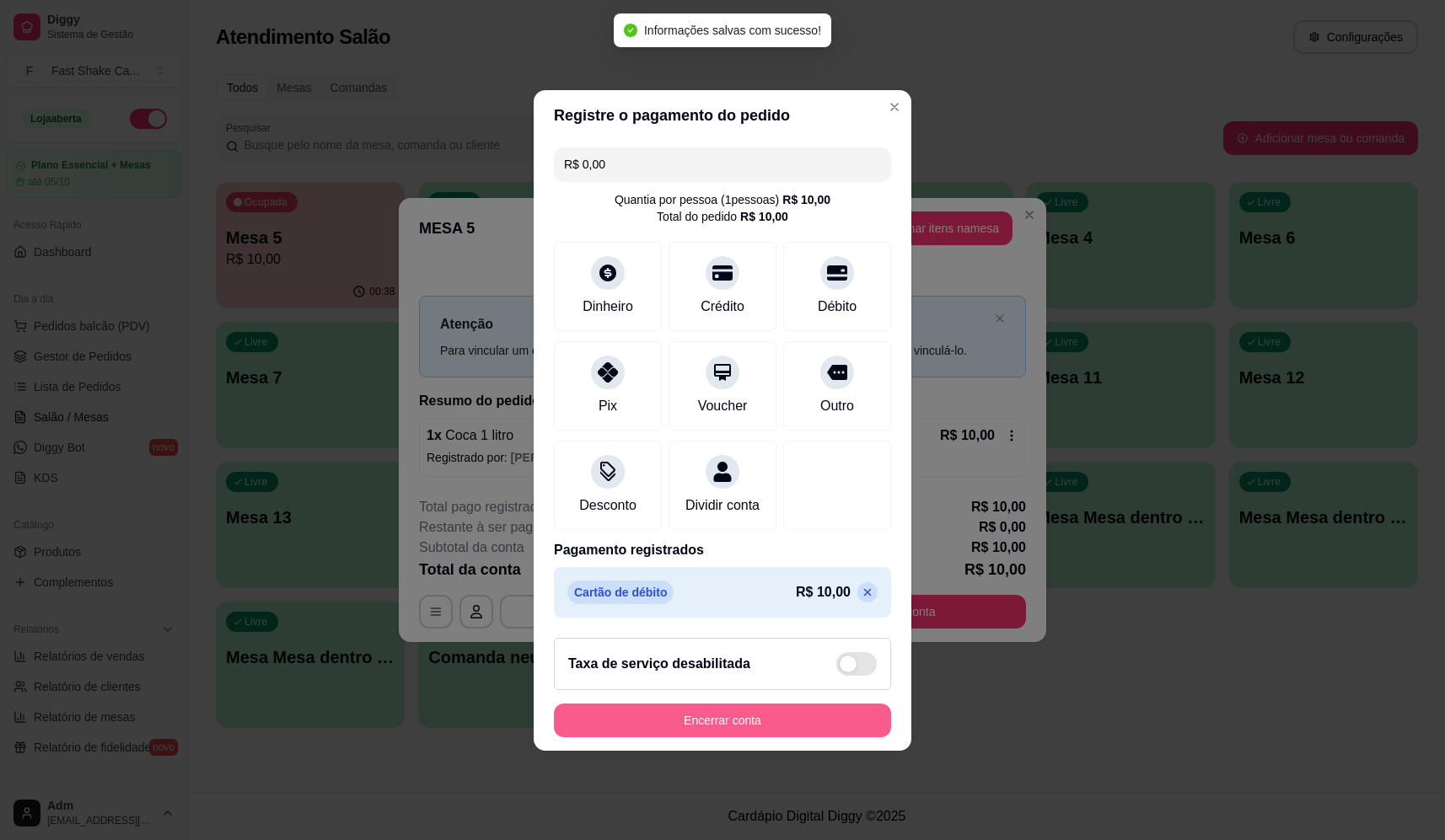
click at [755, 720] on button "Encerrar conta" at bounding box center [722, 721] width 338 height 34
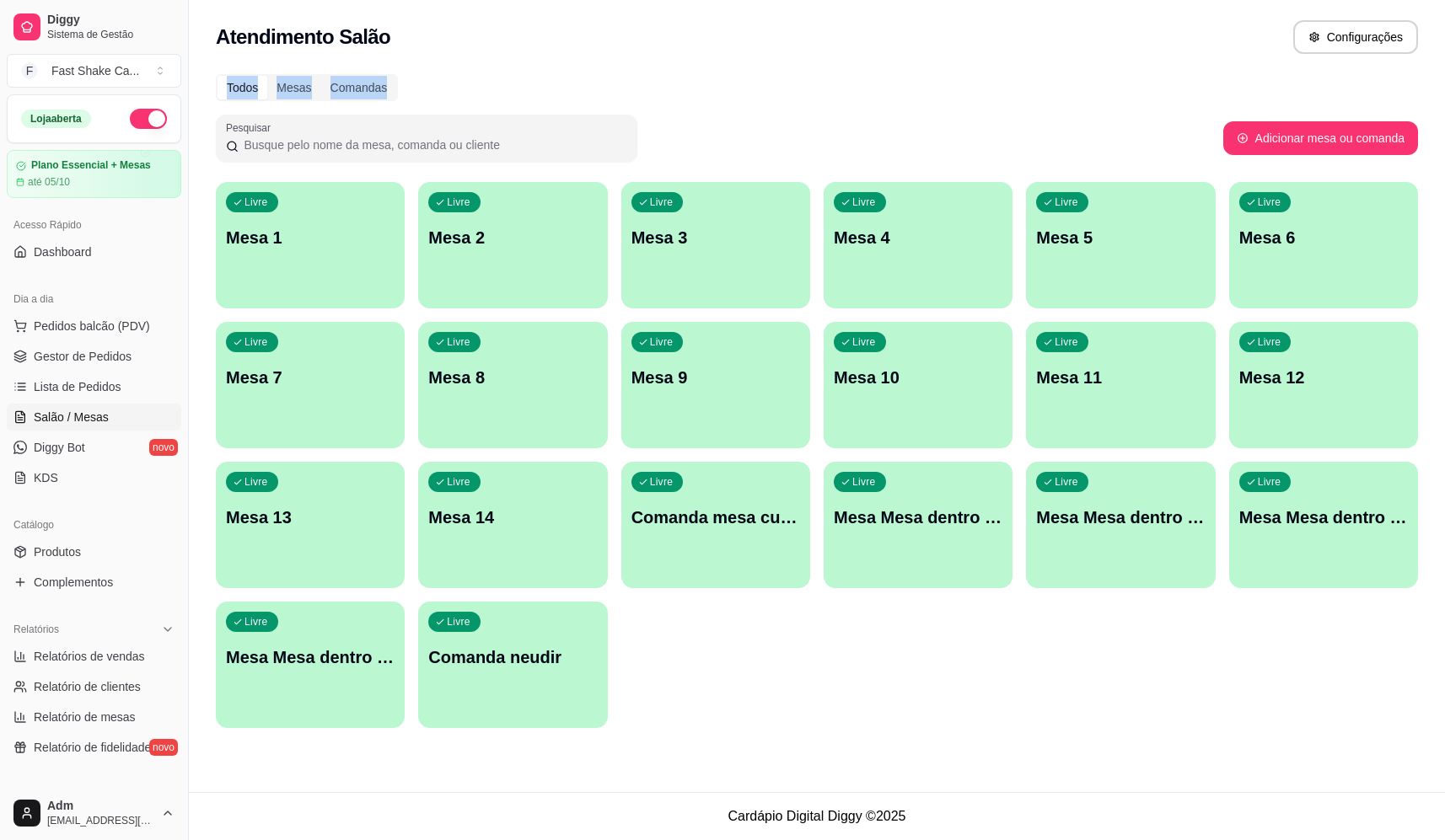
drag, startPoint x: 951, startPoint y: 72, endPoint x: 723, endPoint y: 63, distance: 228.2
click at [725, 65] on div "Atendimento Salão Configurações Todos Mesas Comandas Pesquisar Adicionar mesa o…" at bounding box center [816, 396] width 1256 height 792
click at [287, 265] on div "Livre Mesa 1" at bounding box center [310, 235] width 189 height 106
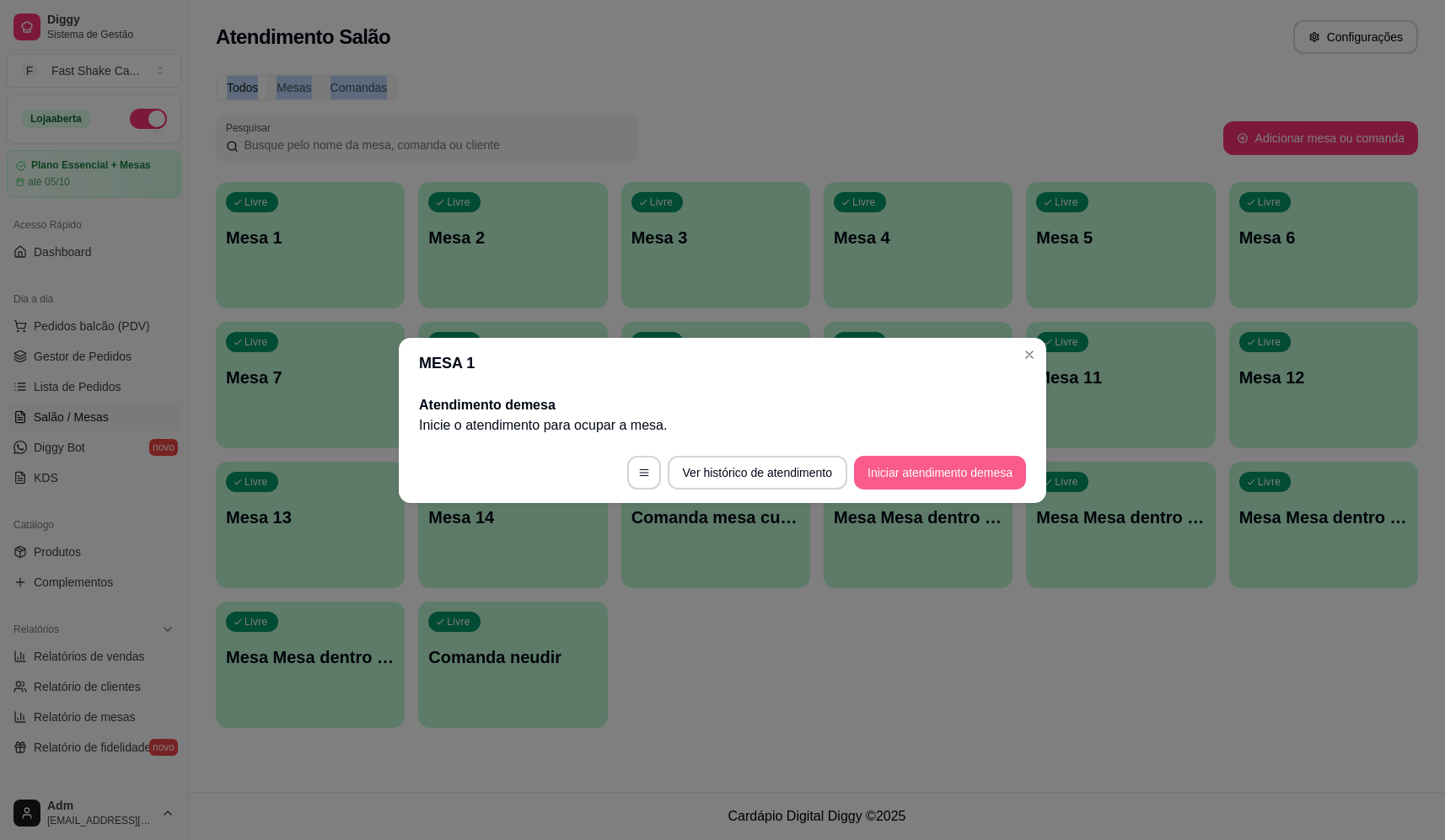
click at [927, 470] on button "Iniciar atendimento de mesa" at bounding box center [940, 473] width 172 height 34
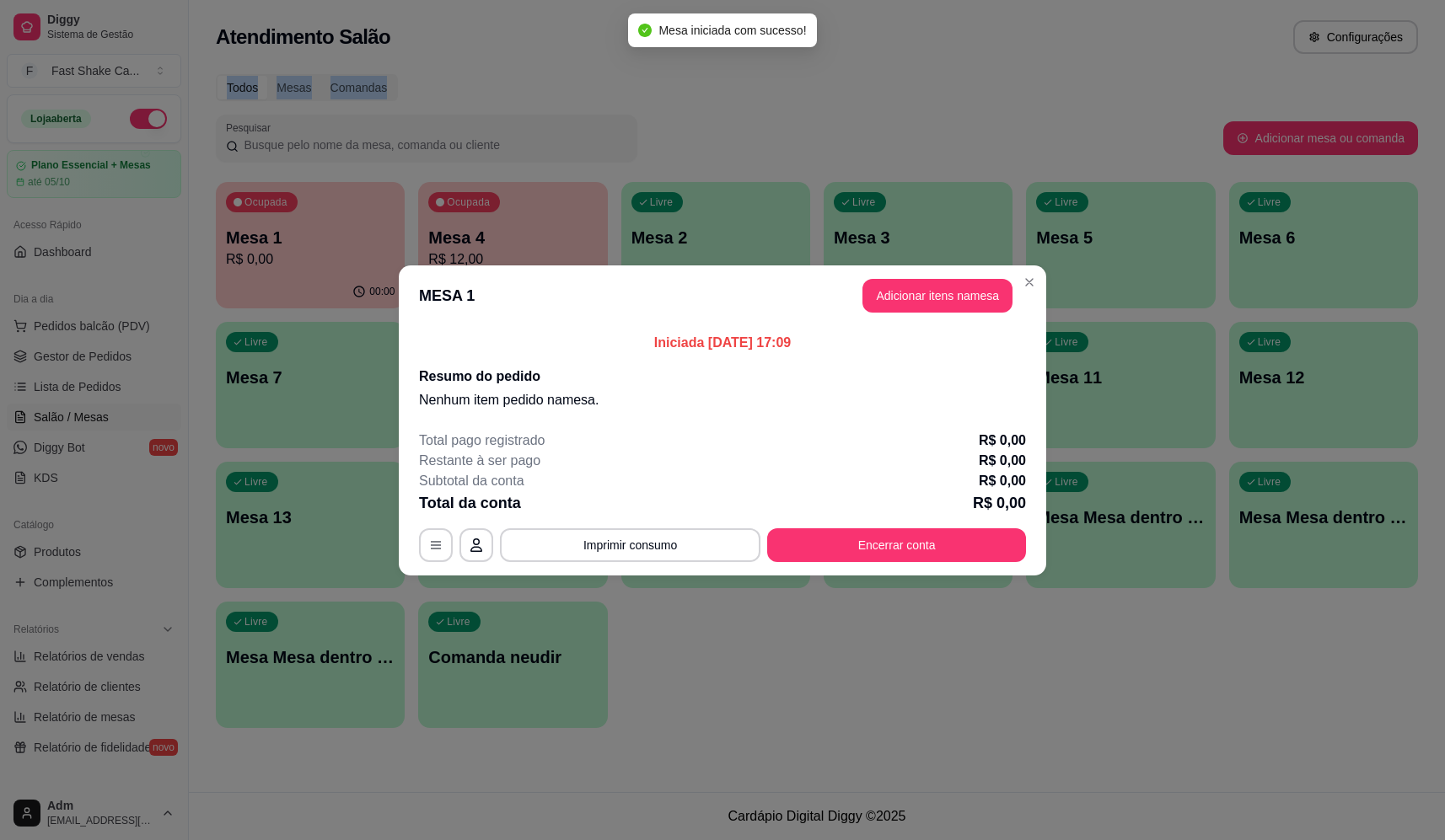
click at [900, 291] on button "Adicionar itens na mesa" at bounding box center [937, 296] width 150 height 34
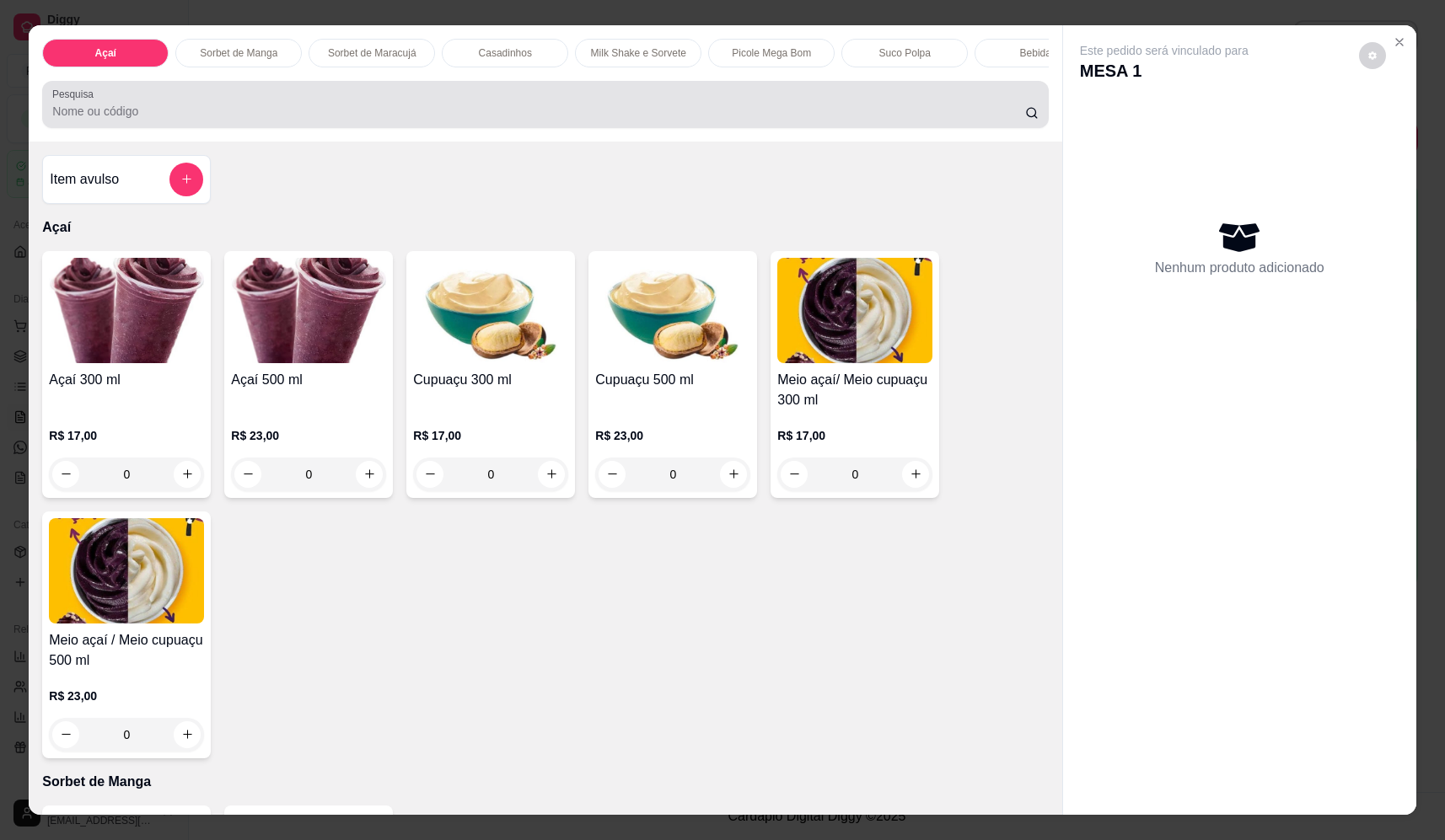
click at [215, 120] on input "Pesquisa" at bounding box center [538, 111] width 973 height 17
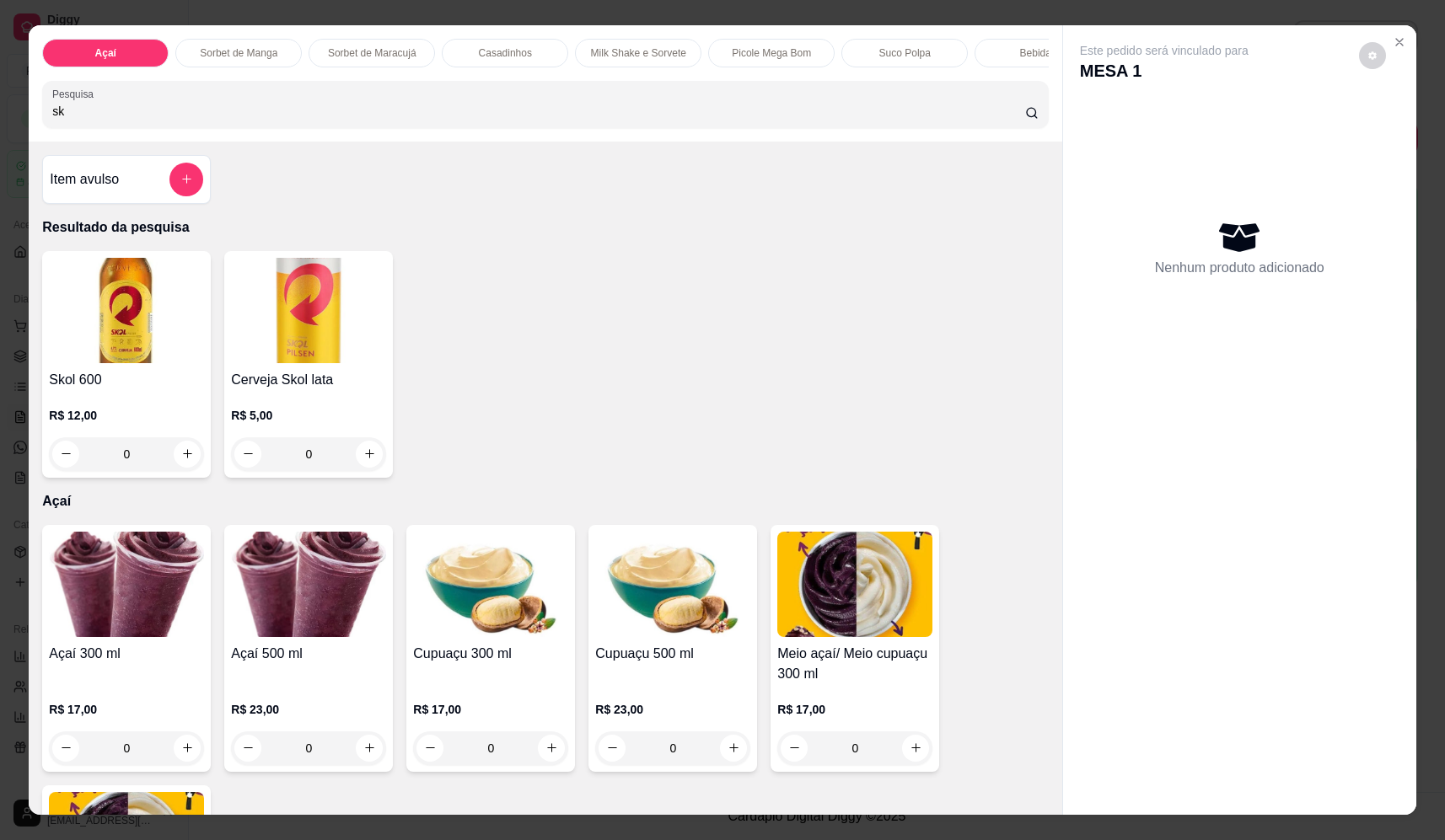
type input "sk"
click at [187, 461] on icon "increase-product-quantity" at bounding box center [187, 454] width 13 height 13
type input "1"
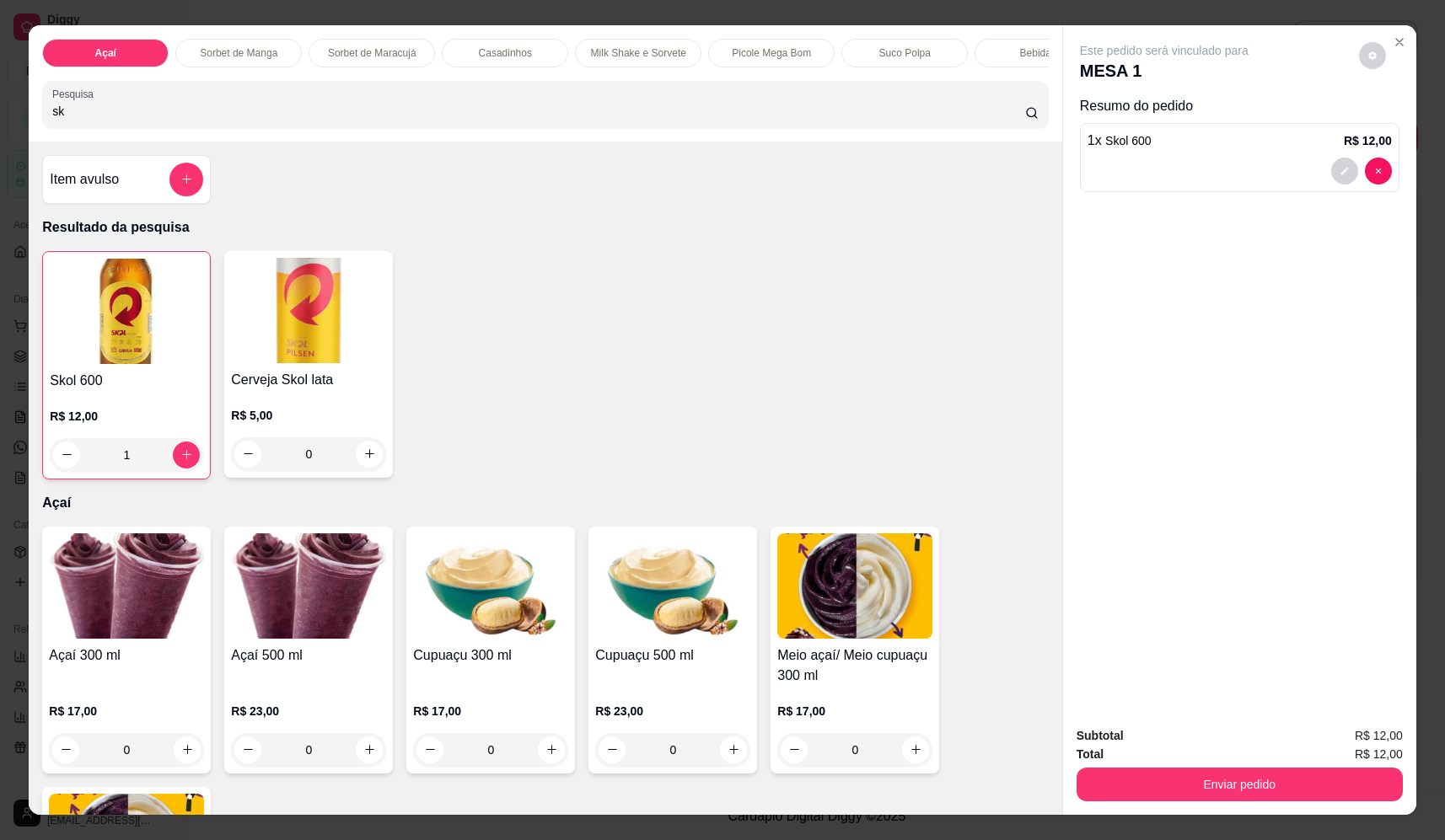
click at [187, 196] on button "add-separate-item" at bounding box center [186, 179] width 34 height 34
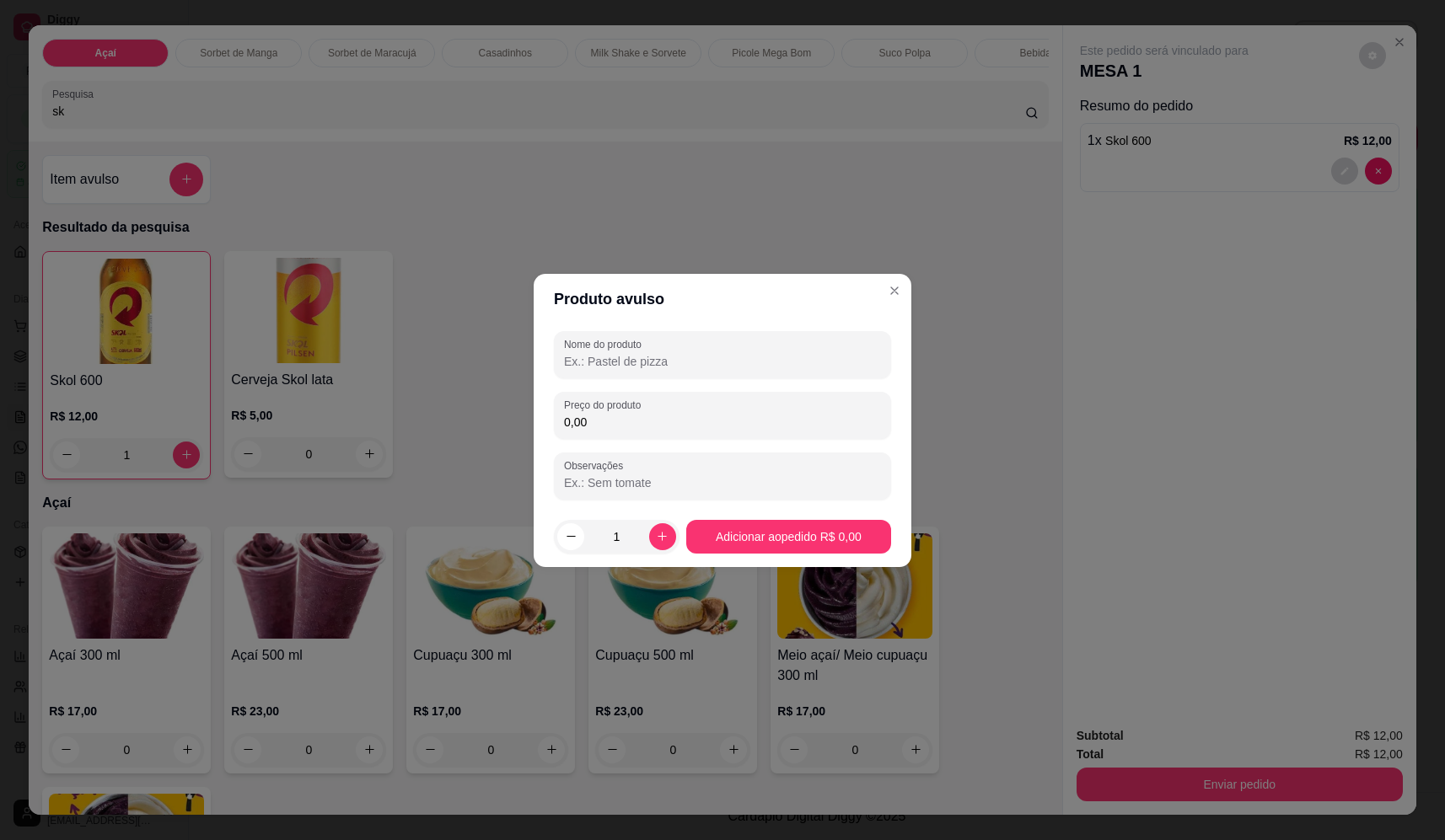
click at [694, 361] on input "Nome do produto" at bounding box center [722, 361] width 317 height 17
type input "cigarro"
click at [873, 405] on div "0,00" at bounding box center [722, 416] width 317 height 34
type input "12,00"
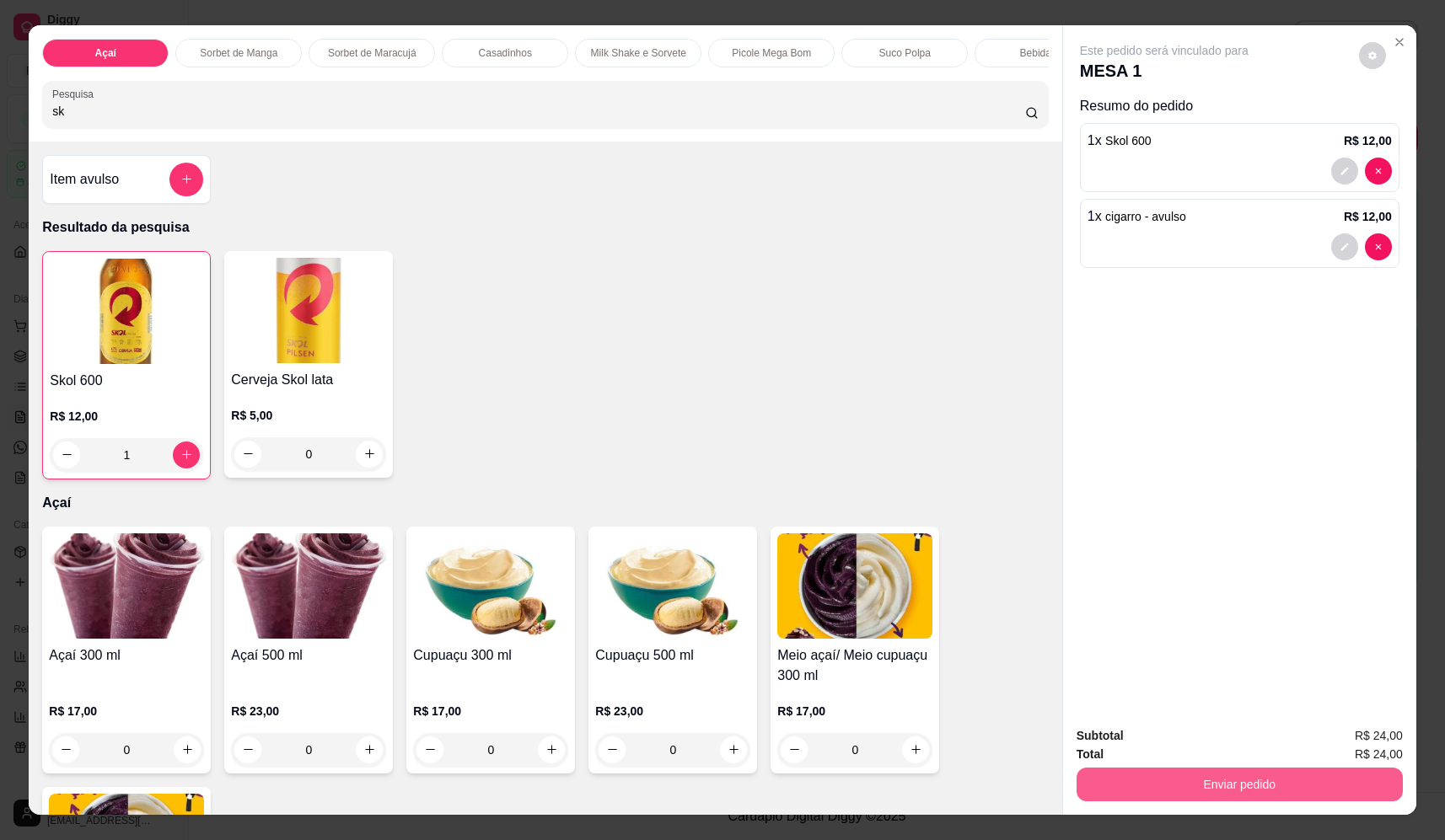
click at [1254, 785] on button "Enviar pedido" at bounding box center [1240, 785] width 327 height 34
click at [1239, 750] on button "Não registrar e enviar pedido" at bounding box center [1184, 744] width 175 height 32
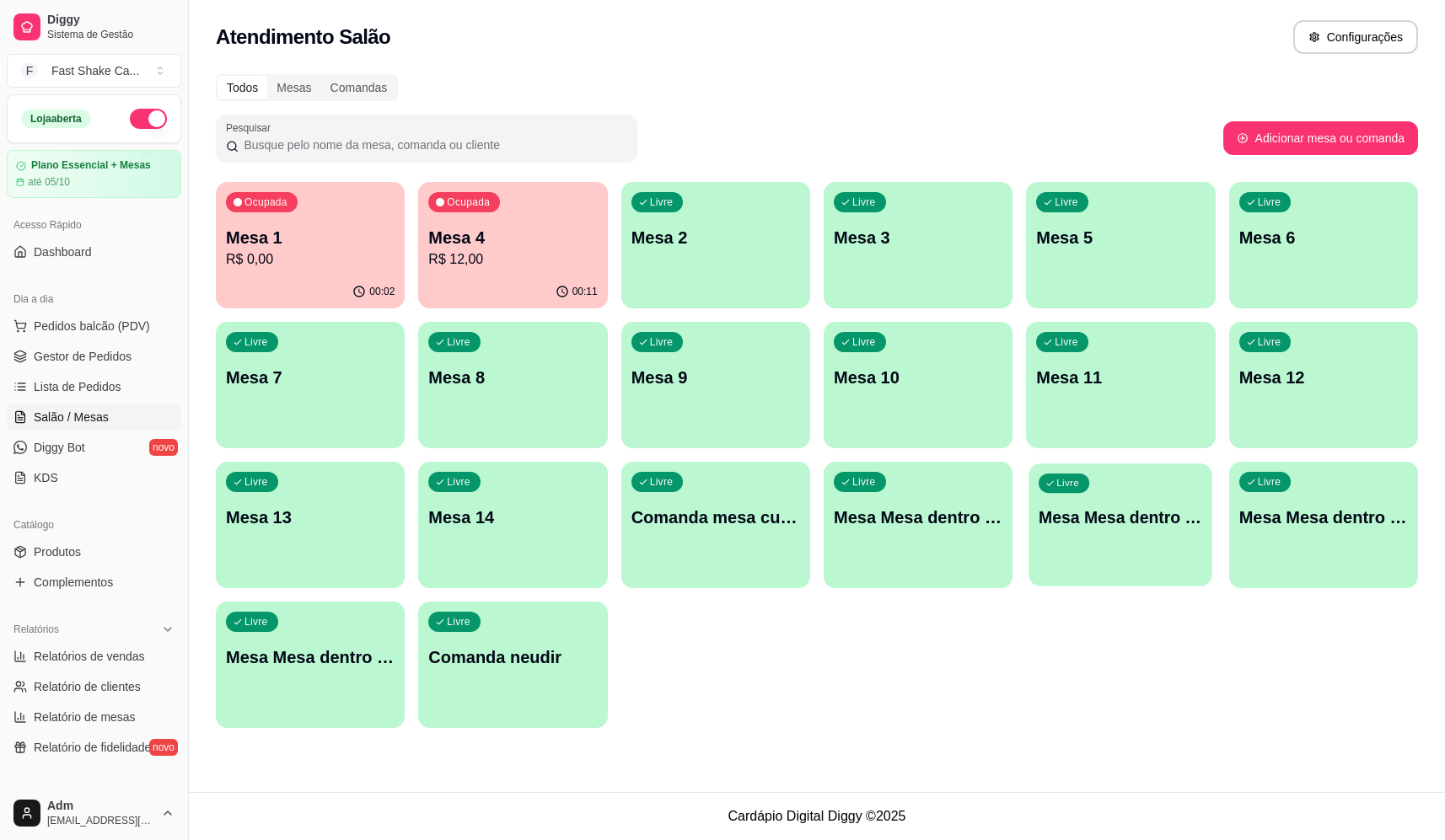
click at [1146, 553] on div "Livre Mesa Mesa dentro laranja" at bounding box center [1122, 514] width 184 height 103
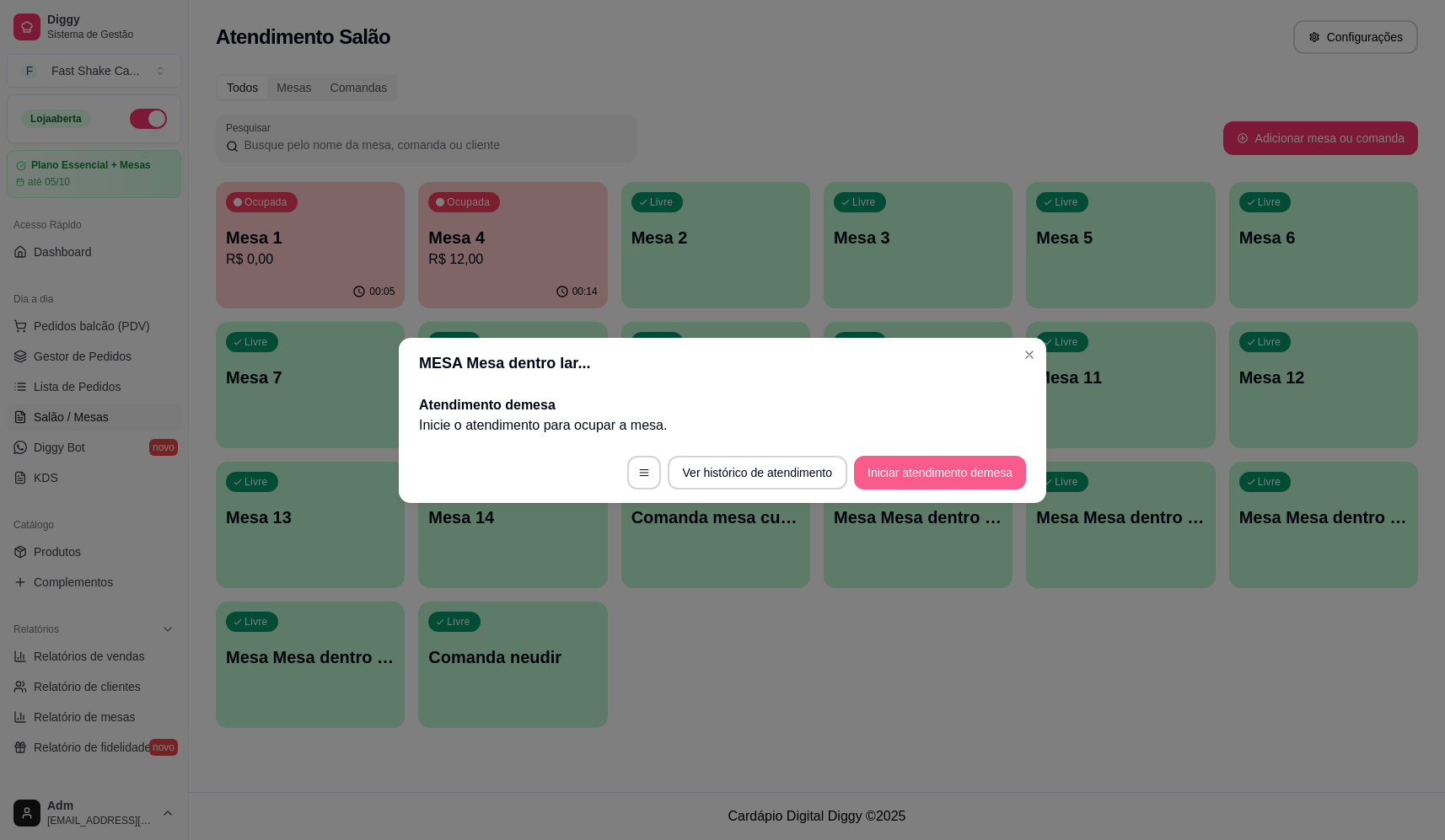
click at [931, 474] on button "Iniciar atendimento de mesa" at bounding box center [940, 473] width 172 height 34
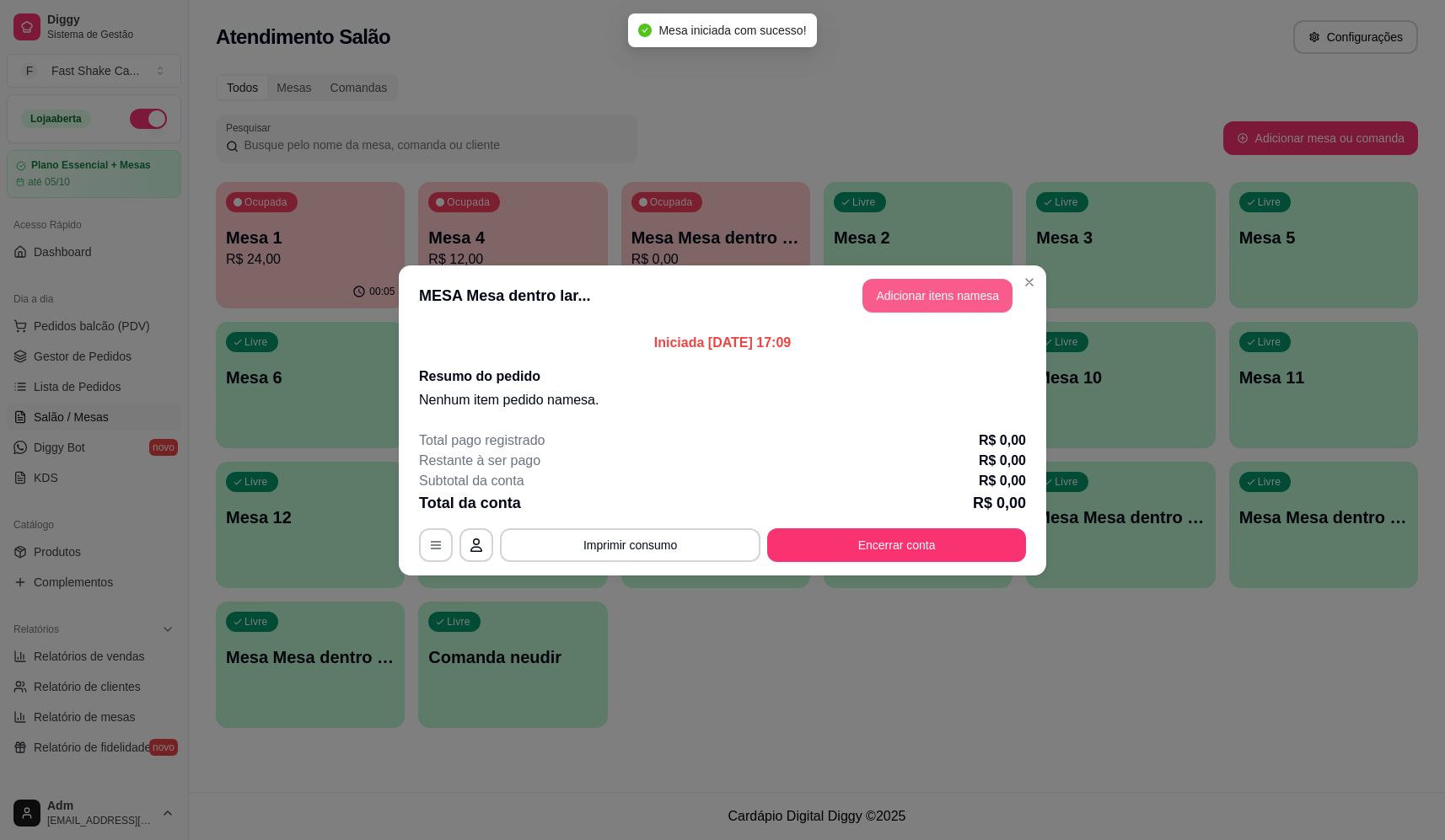
click at [959, 286] on button "Adicionar itens na mesa" at bounding box center [937, 296] width 150 height 34
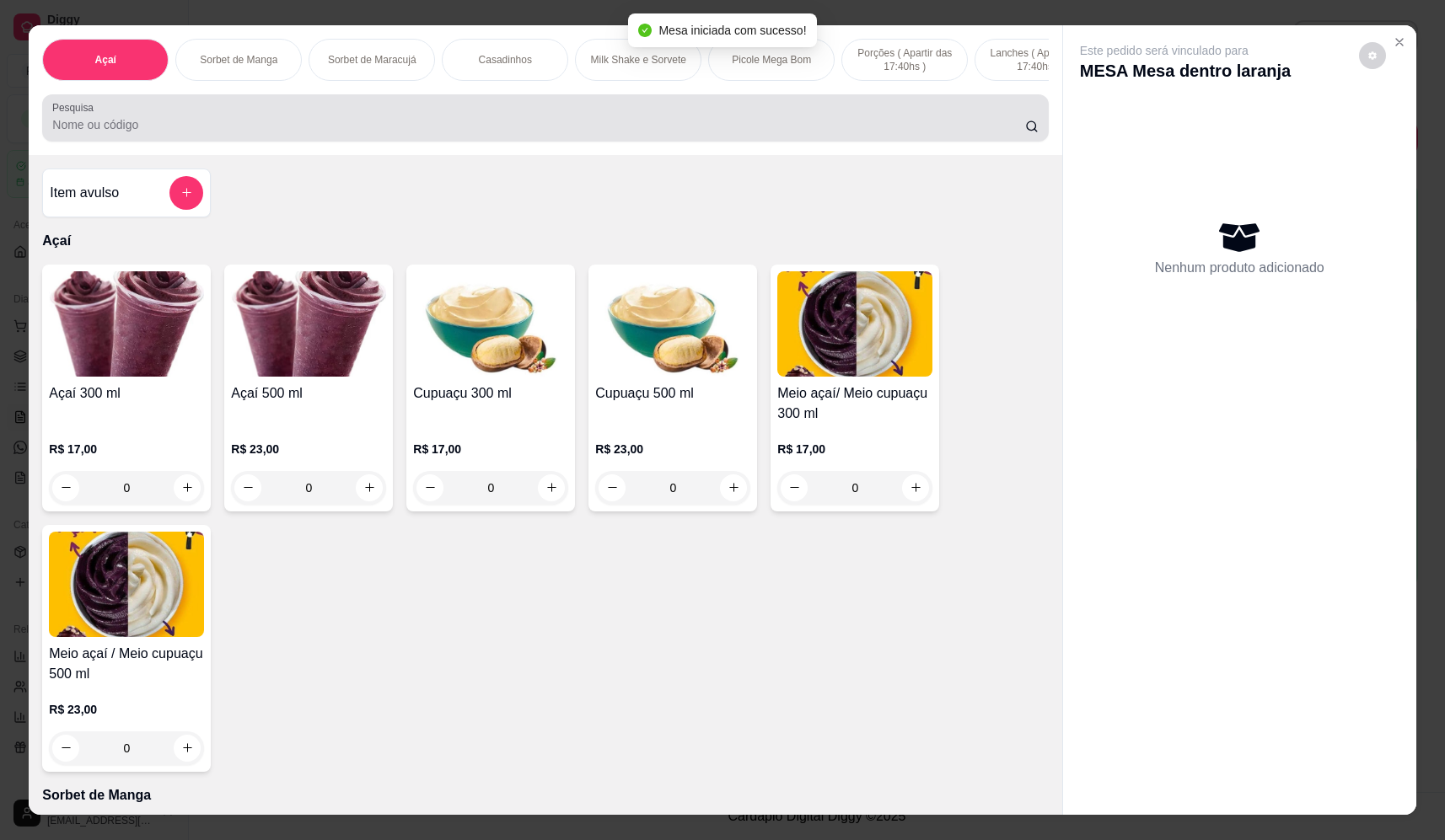
click at [576, 133] on input "Pesquisa" at bounding box center [538, 125] width 973 height 17
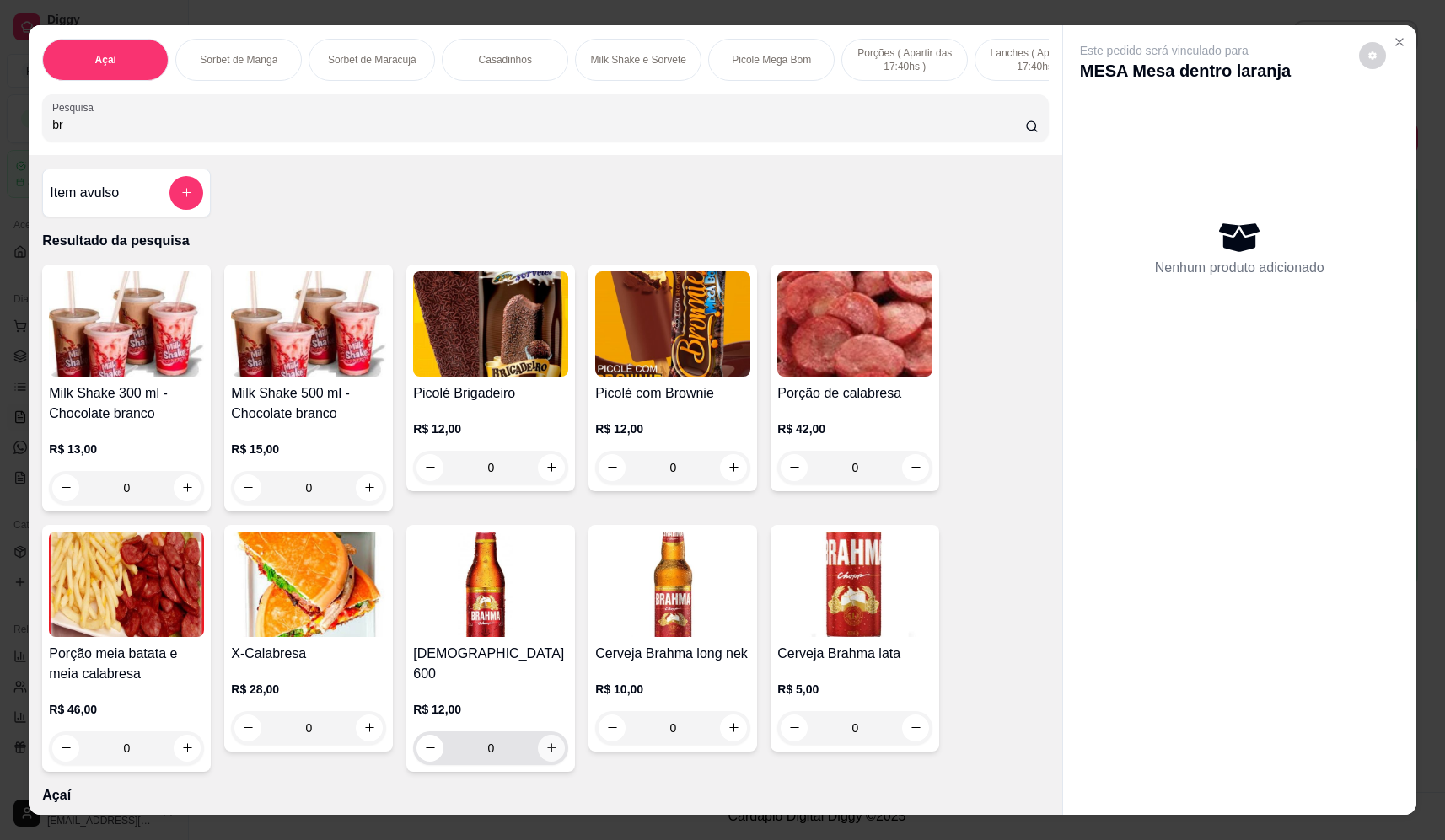
type input "br"
click at [550, 741] on icon "increase-product-quantity" at bounding box center [551, 747] width 13 height 13
type input "1"
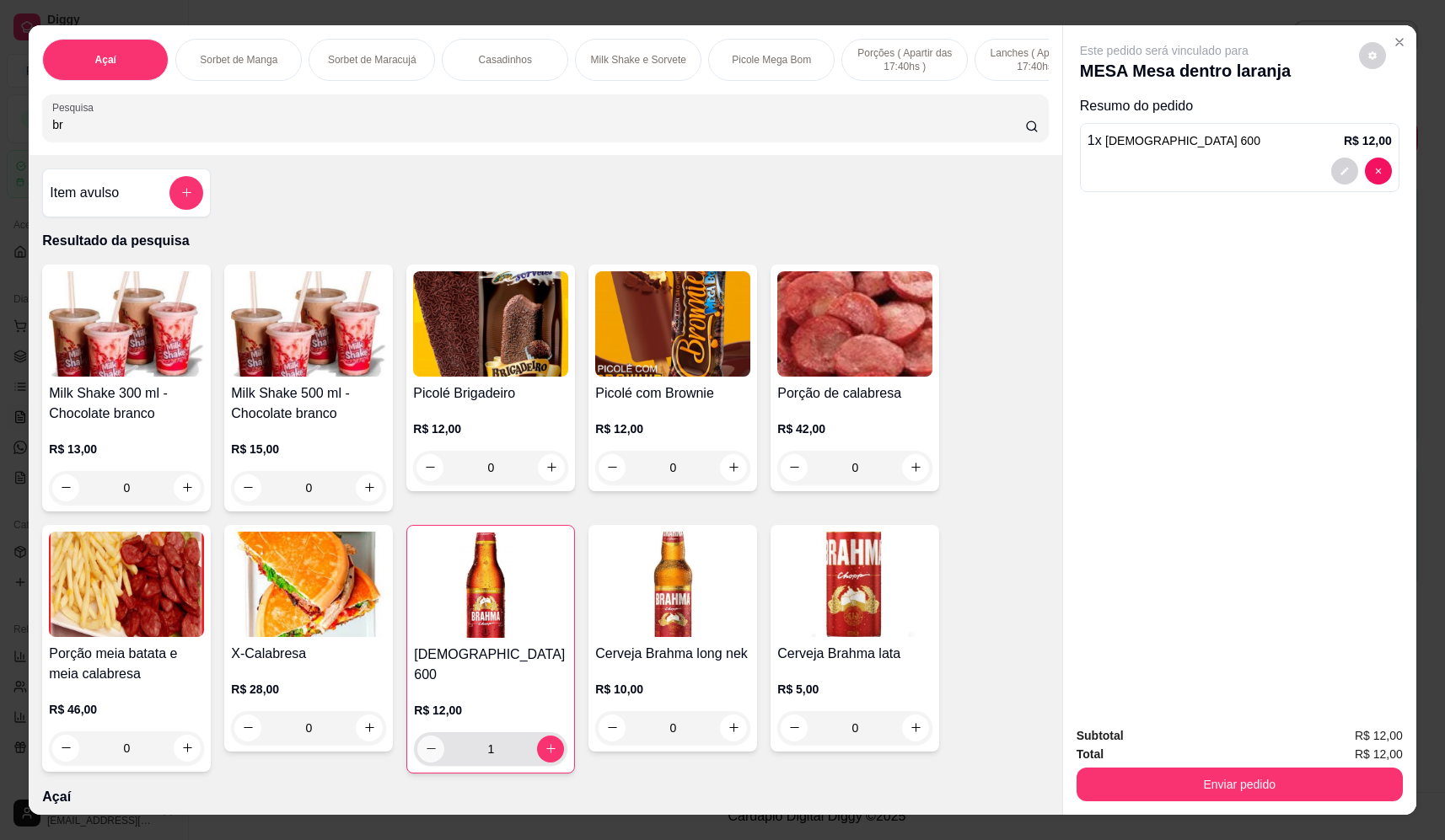
click at [430, 745] on icon "decrease-product-quantity" at bounding box center [431, 748] width 13 height 13
type input "0"
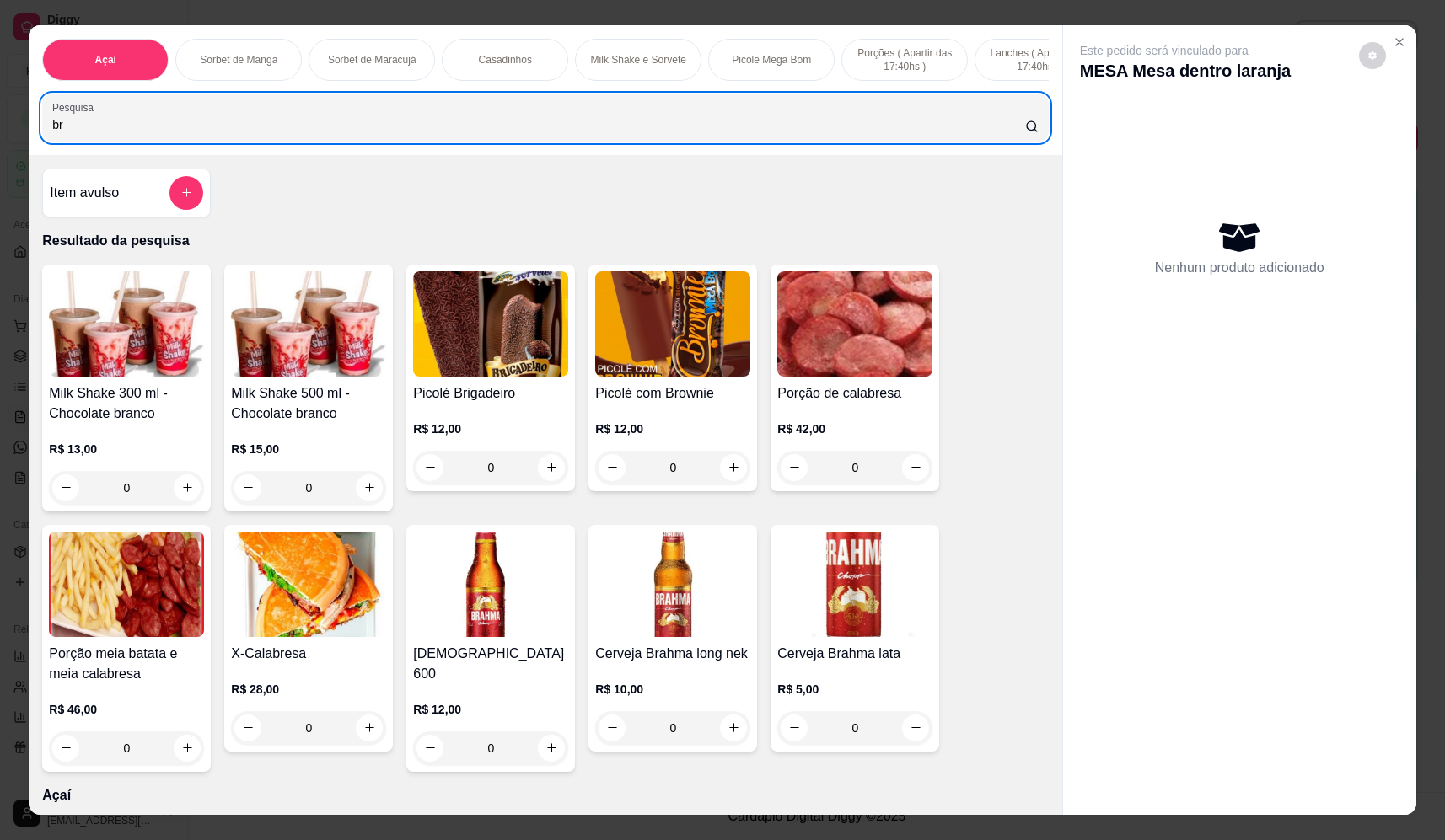
drag, startPoint x: 179, startPoint y: 109, endPoint x: -36, endPoint y: 162, distance: 221.4
click at [0, 162] on html "Diggy Sistema de Gestão F Fast Shake Ca ... Loja aberta Plano Essencial + Mesas…" at bounding box center [722, 420] width 1445 height 840
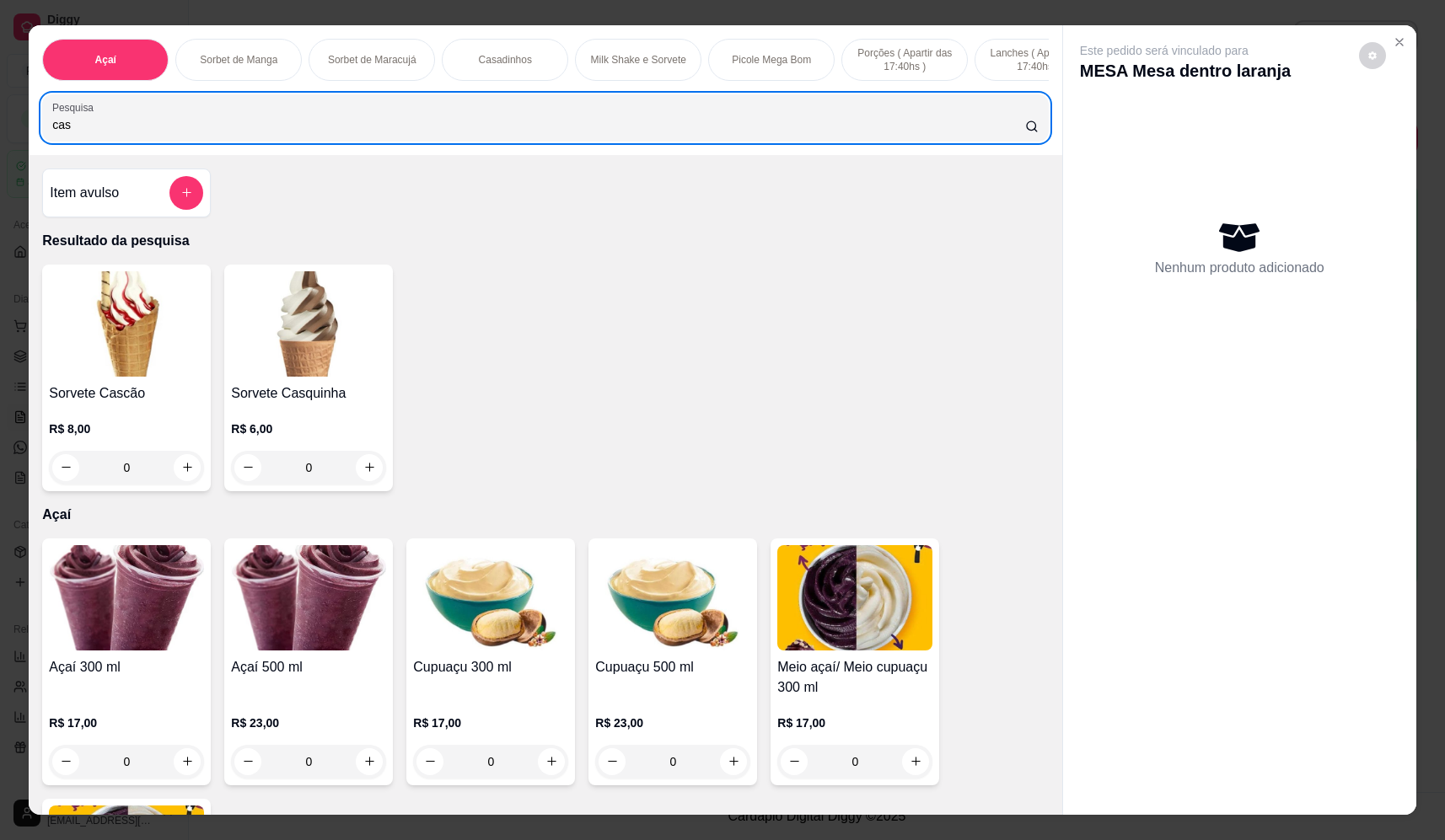
type input "cas"
click at [180, 478] on div "0" at bounding box center [127, 468] width 155 height 34
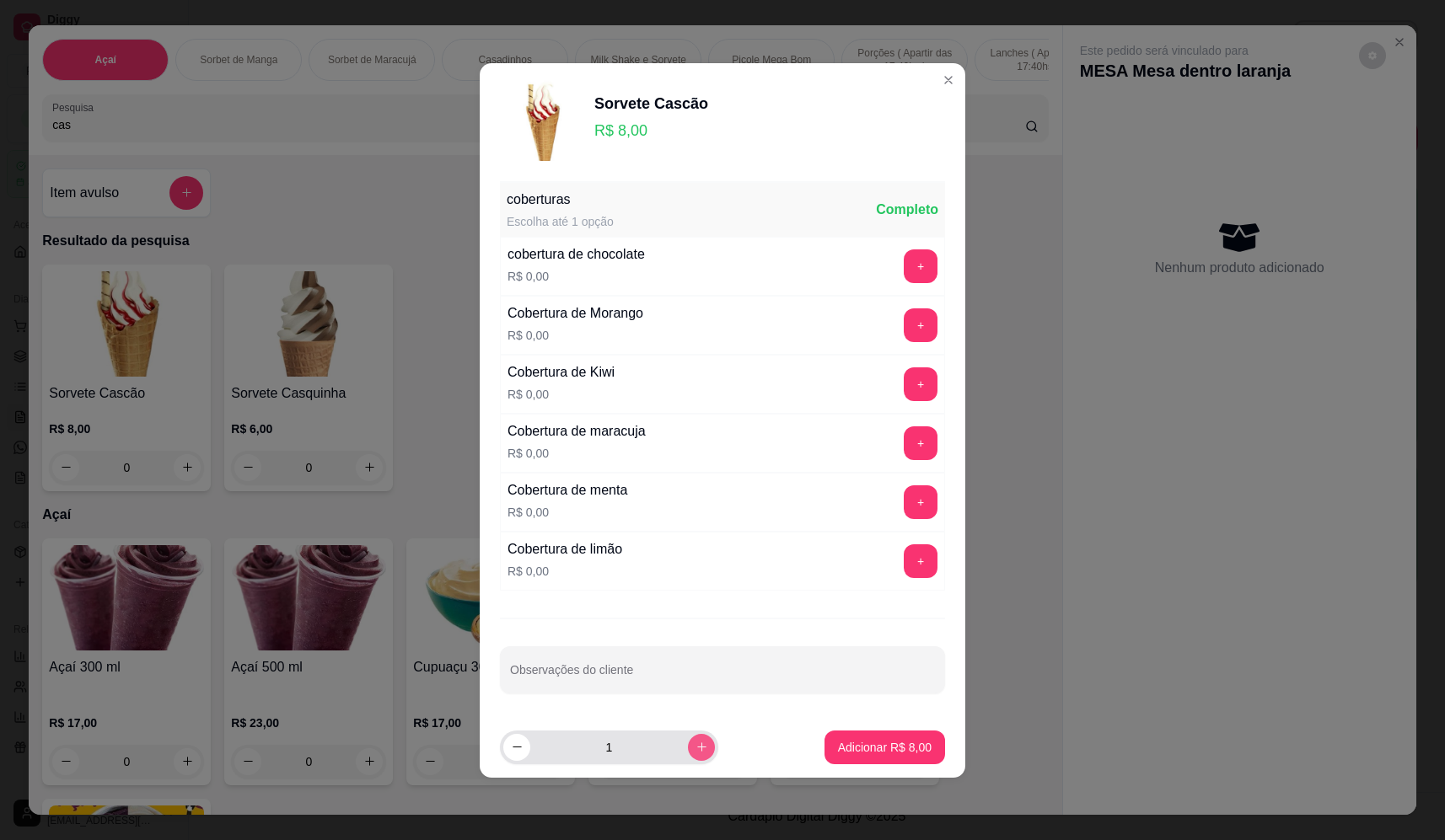
click at [696, 749] on icon "increase-product-quantity" at bounding box center [702, 746] width 13 height 13
type input "3"
click at [916, 740] on button "Adicionar R$ 24,00" at bounding box center [882, 748] width 128 height 34
type input "3"
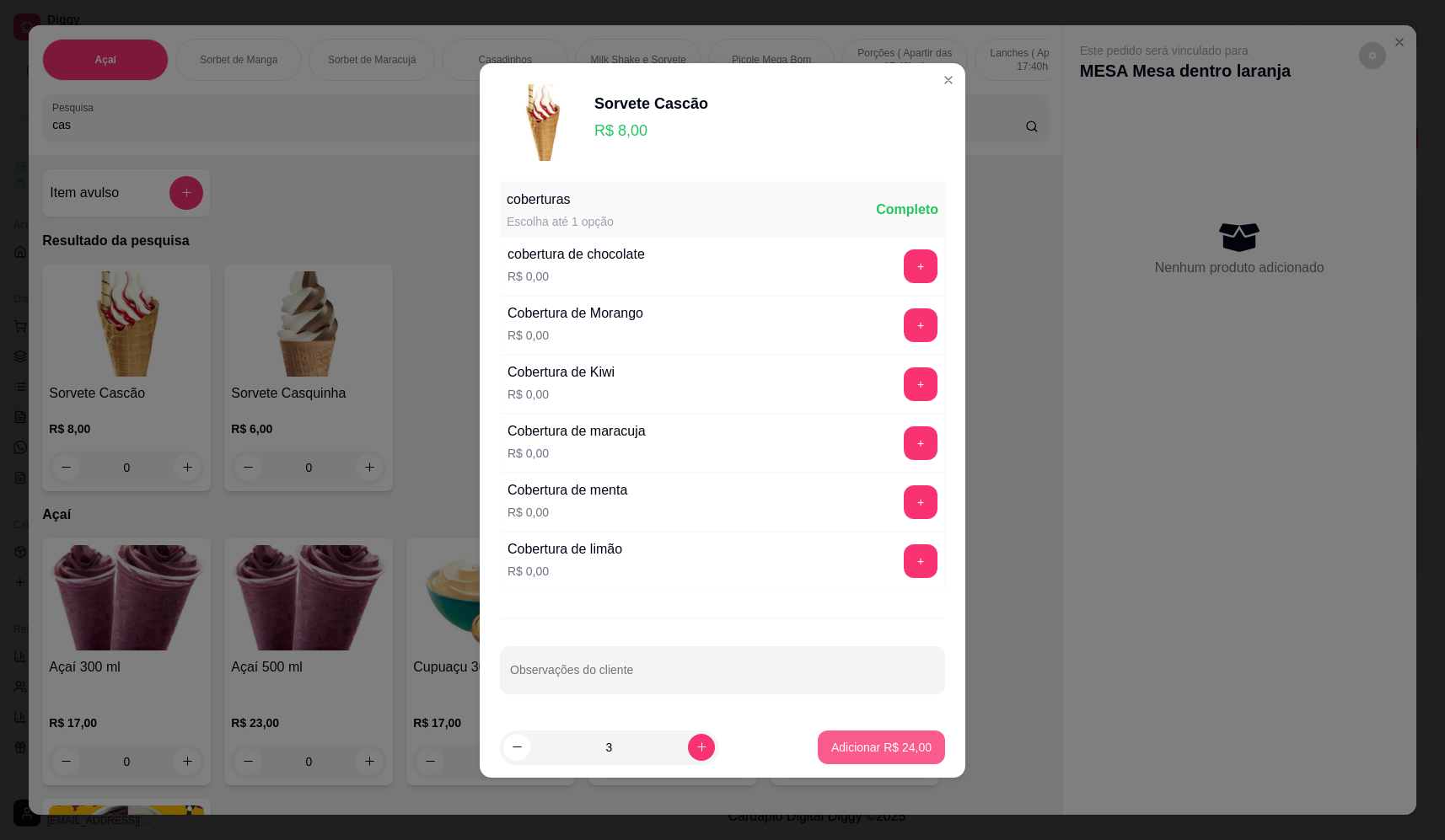
type input "3"
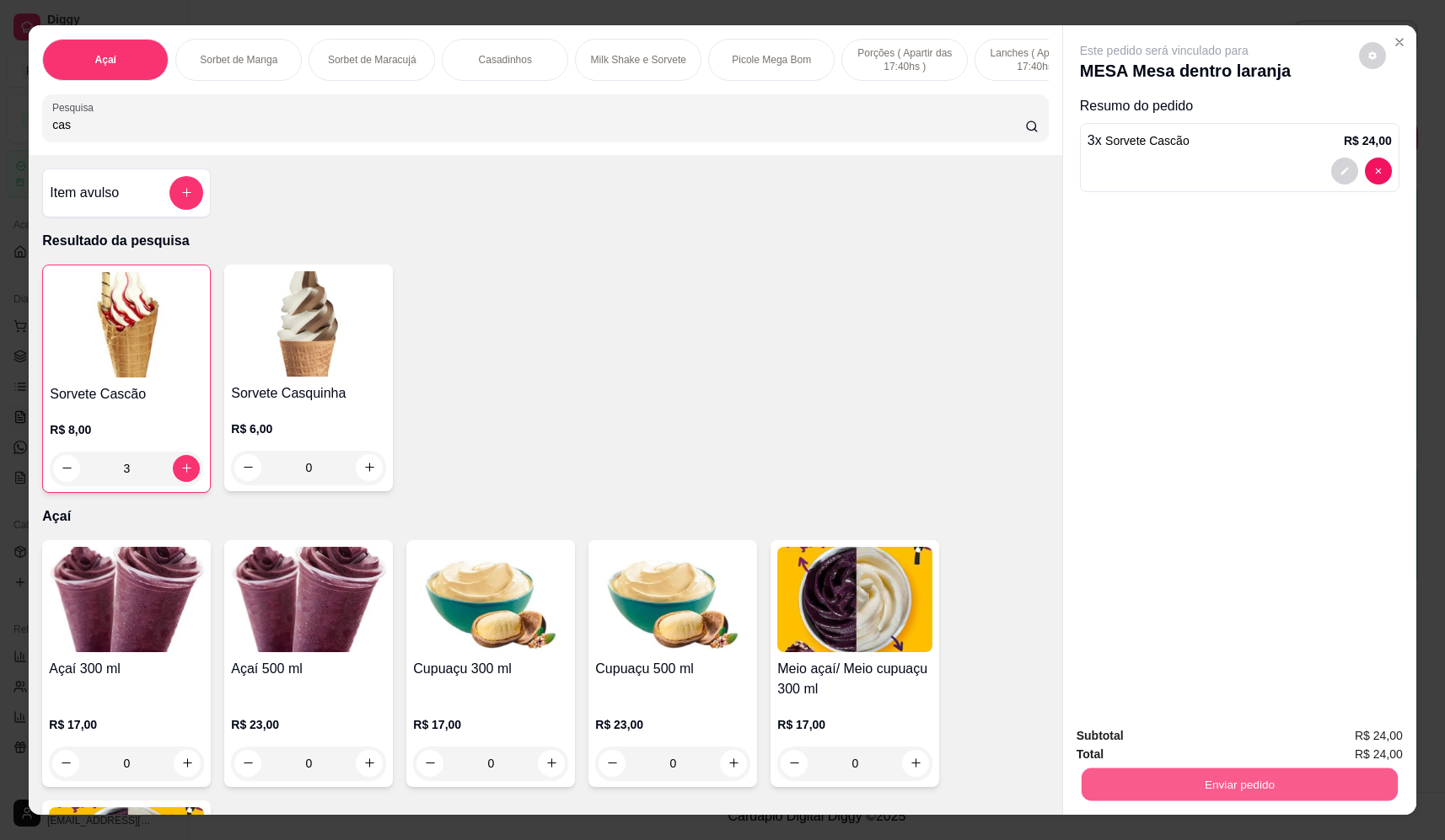
click at [1195, 785] on button "Enviar pedido" at bounding box center [1240, 785] width 316 height 33
click at [1189, 746] on button "Não registrar e enviar pedido" at bounding box center [1184, 743] width 170 height 31
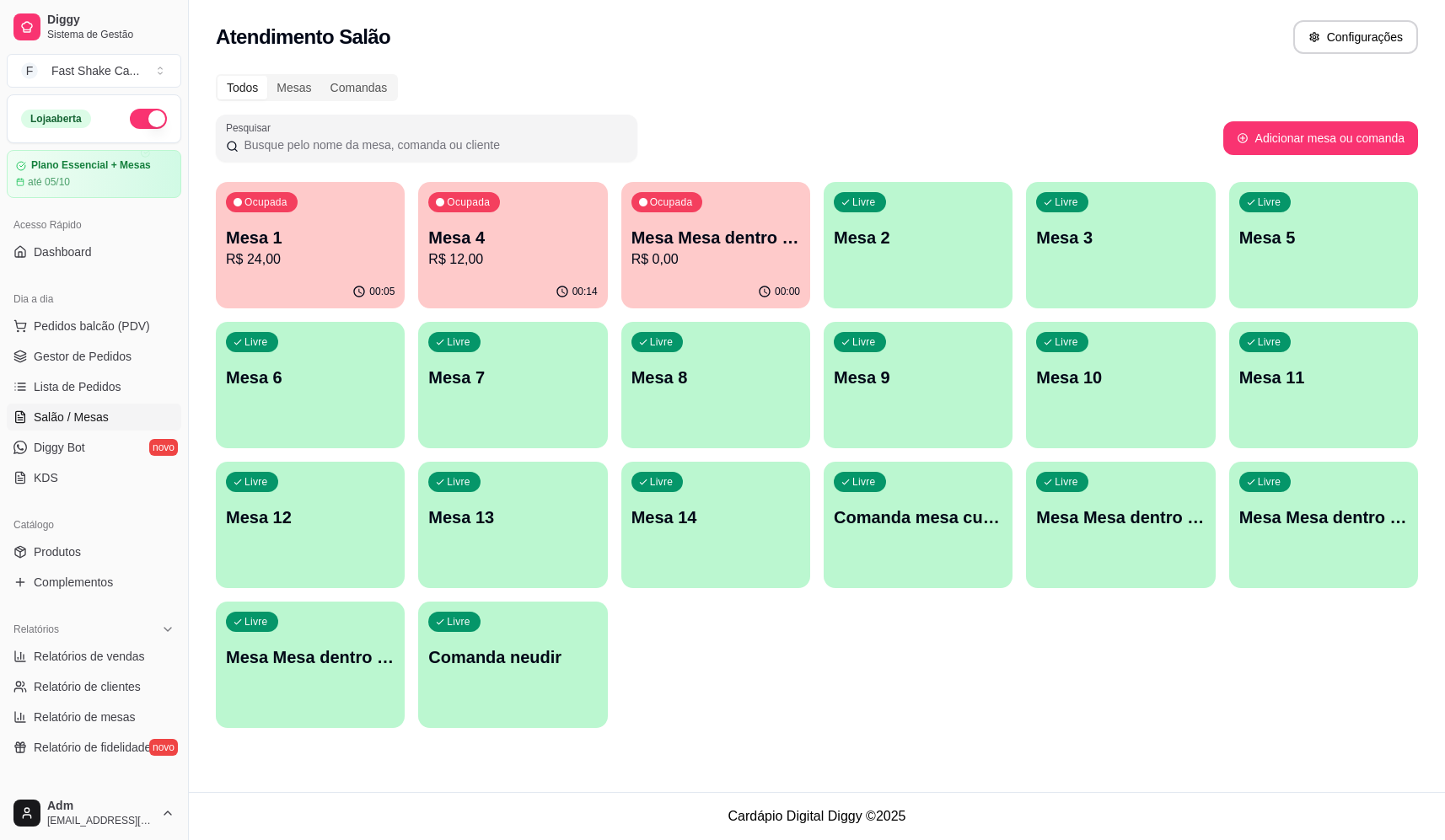
click at [1118, 520] on p "Mesa Mesa dentro azul" at bounding box center [1120, 518] width 168 height 24
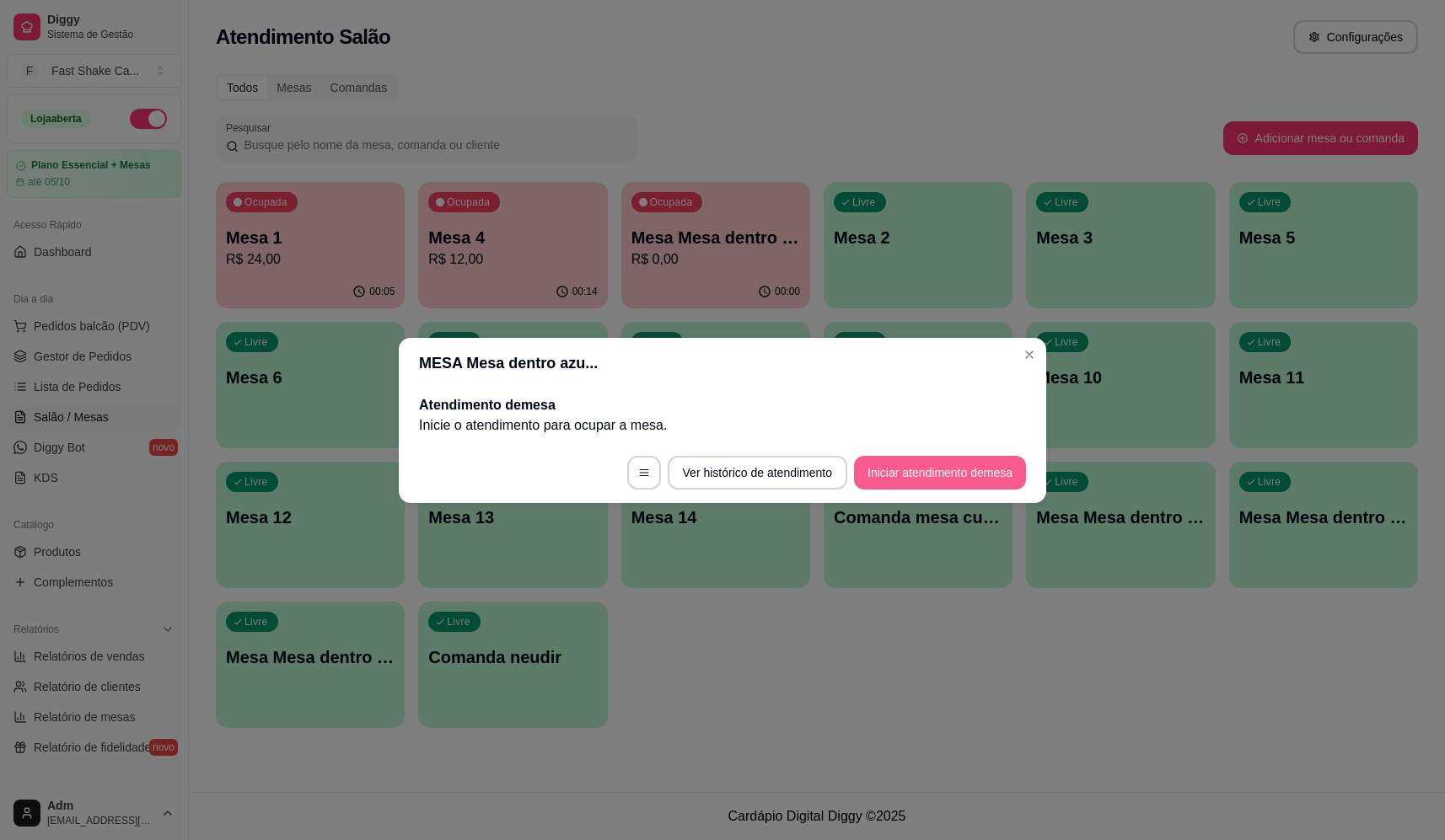
click at [892, 478] on button "Iniciar atendimento de mesa" at bounding box center [940, 473] width 172 height 34
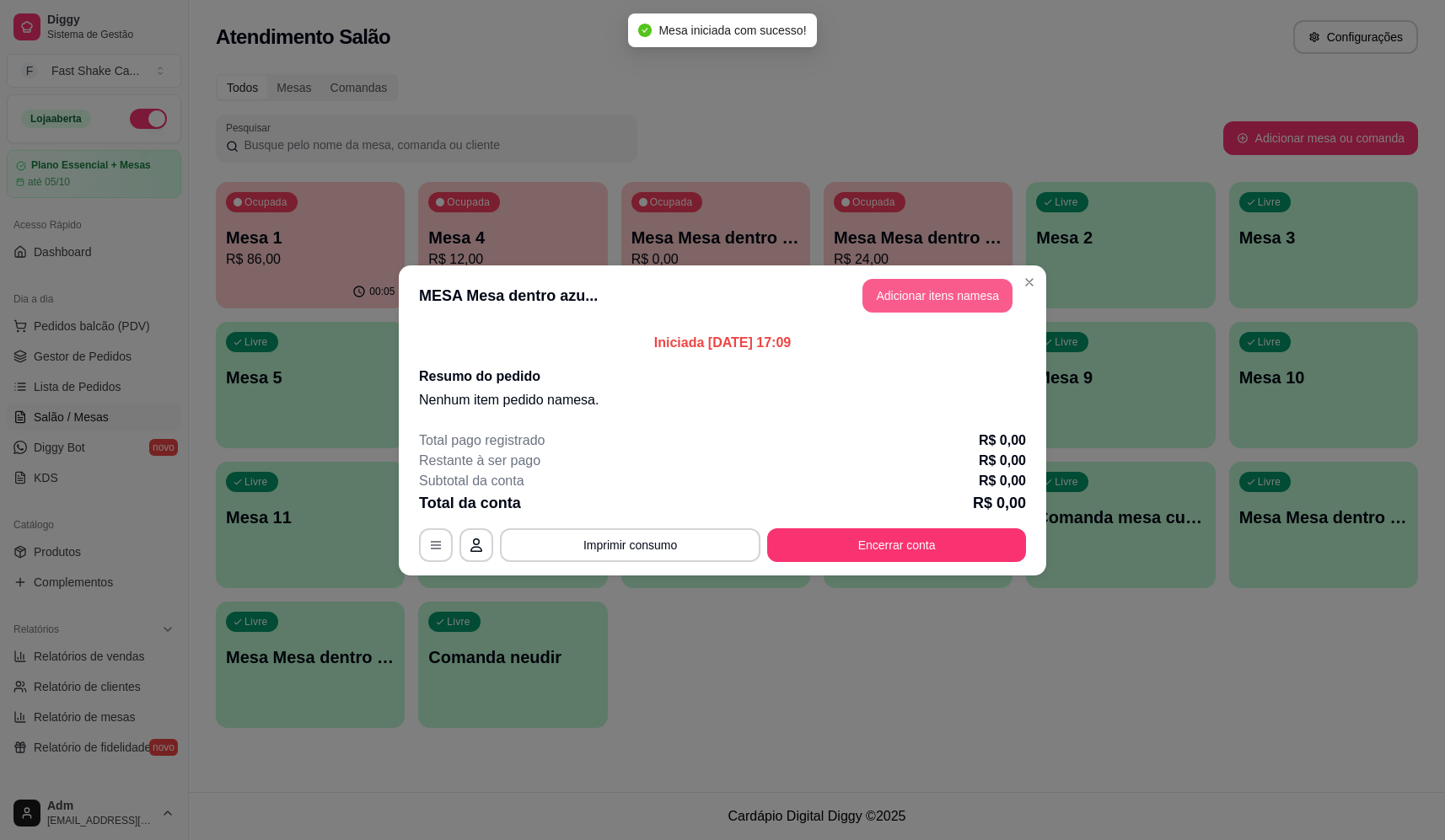
click at [895, 292] on button "Adicionar itens na mesa" at bounding box center [937, 296] width 150 height 34
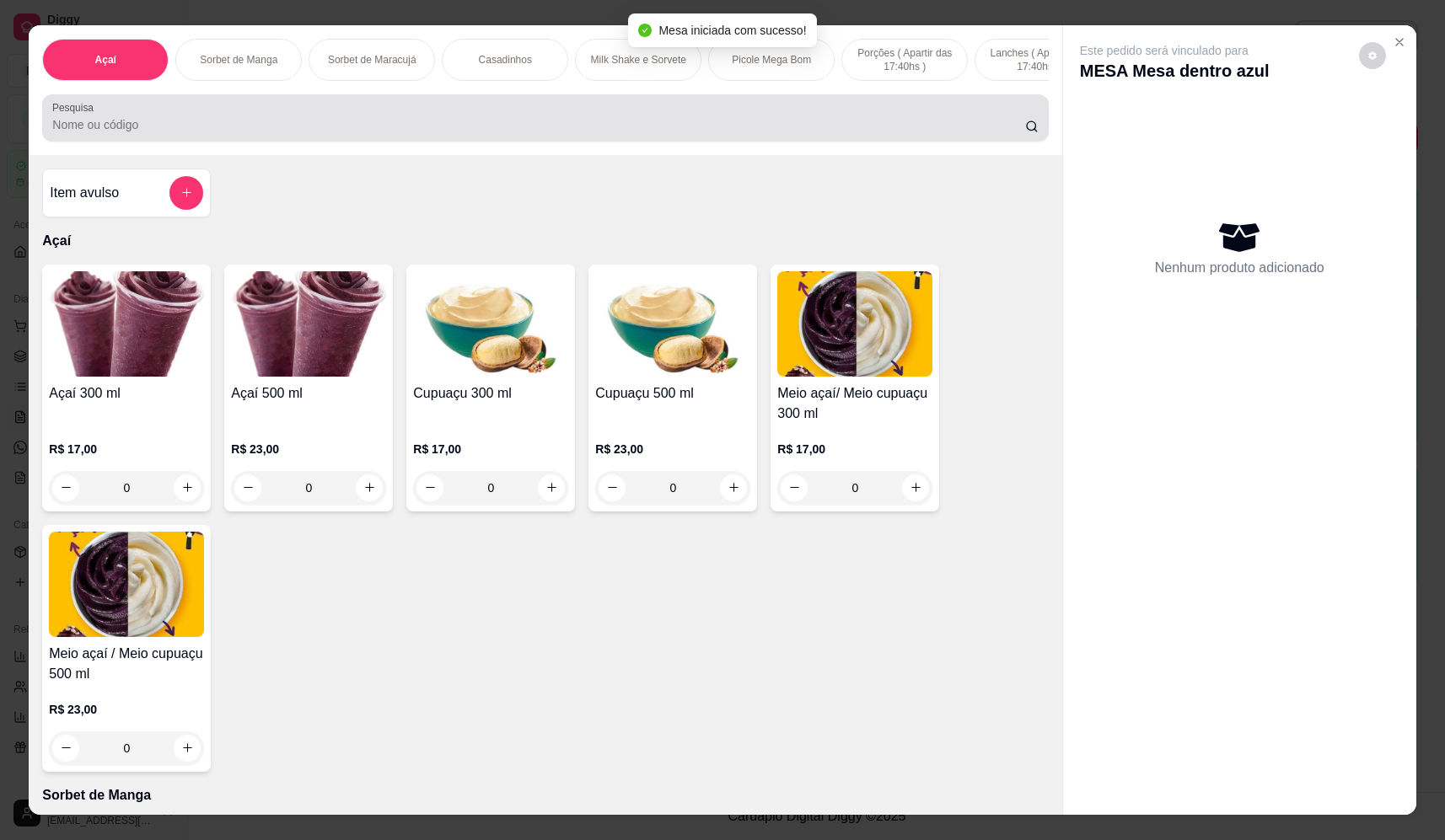
click at [539, 133] on input "Pesquisa" at bounding box center [538, 125] width 973 height 17
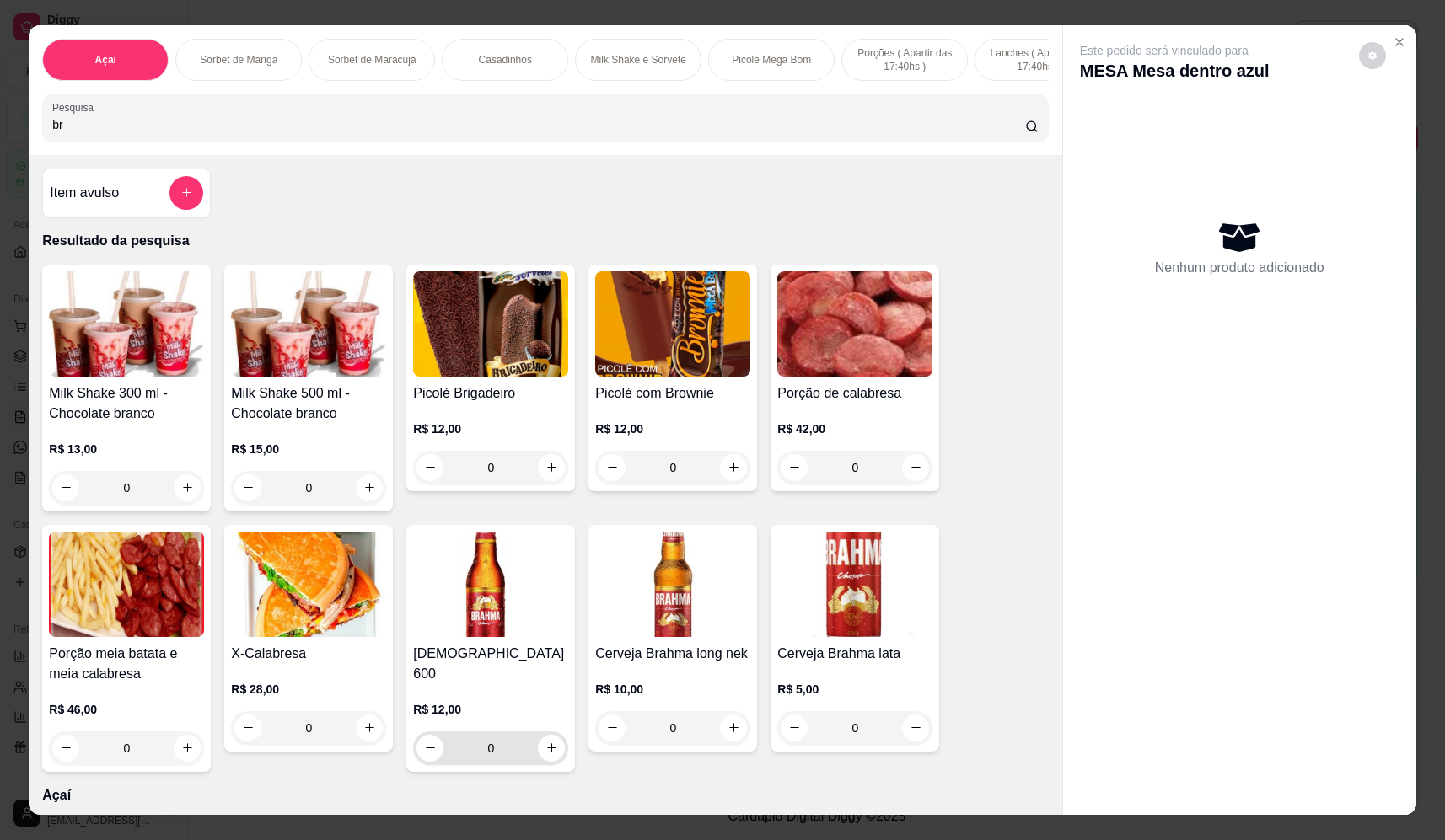
type input "br"
click at [549, 741] on icon "increase-product-quantity" at bounding box center [551, 747] width 13 height 13
type input "1"
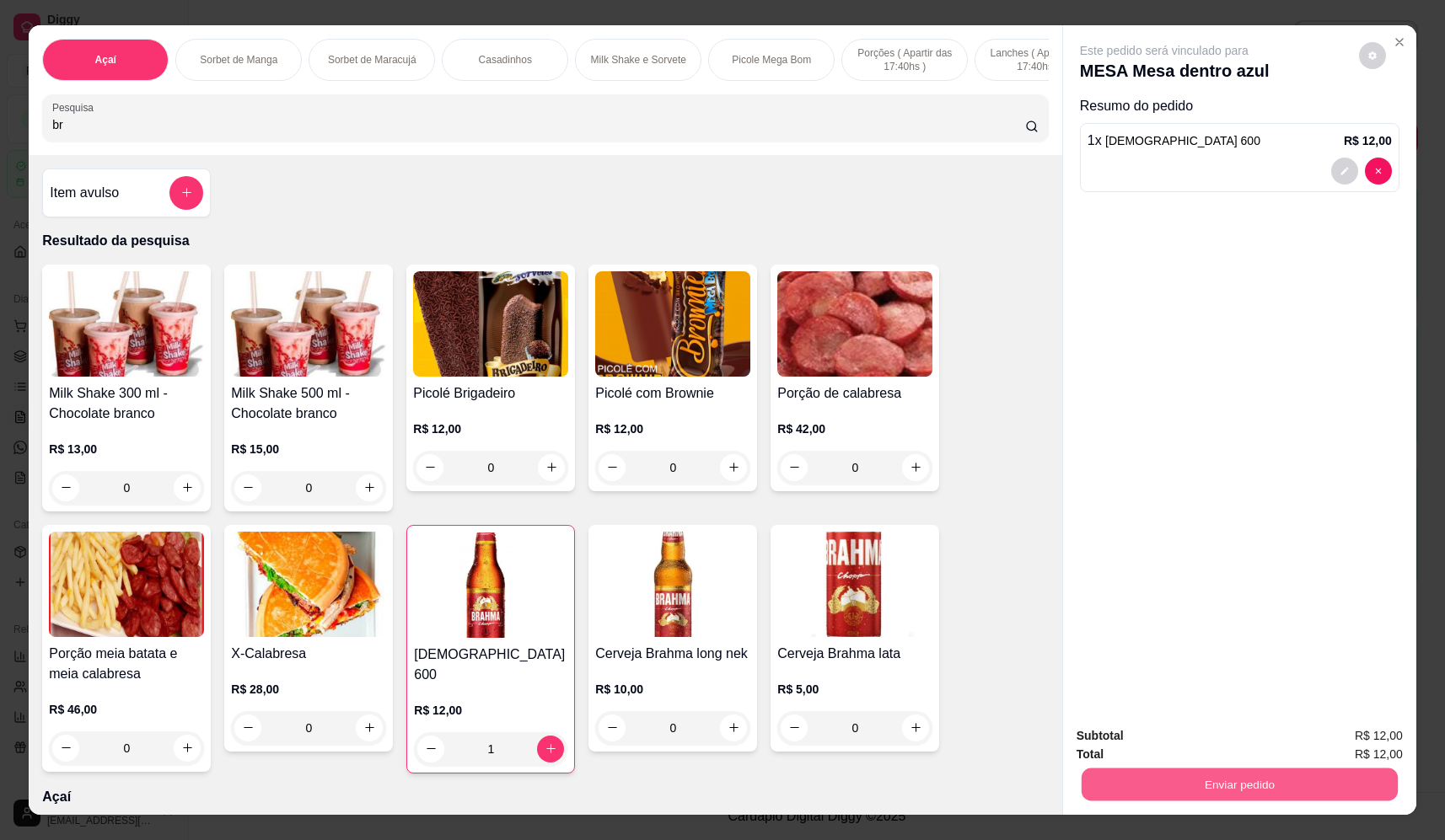
click at [1159, 781] on button "Enviar pedido" at bounding box center [1240, 785] width 316 height 33
click at [1166, 744] on button "Não registrar e enviar pedido" at bounding box center [1184, 744] width 175 height 32
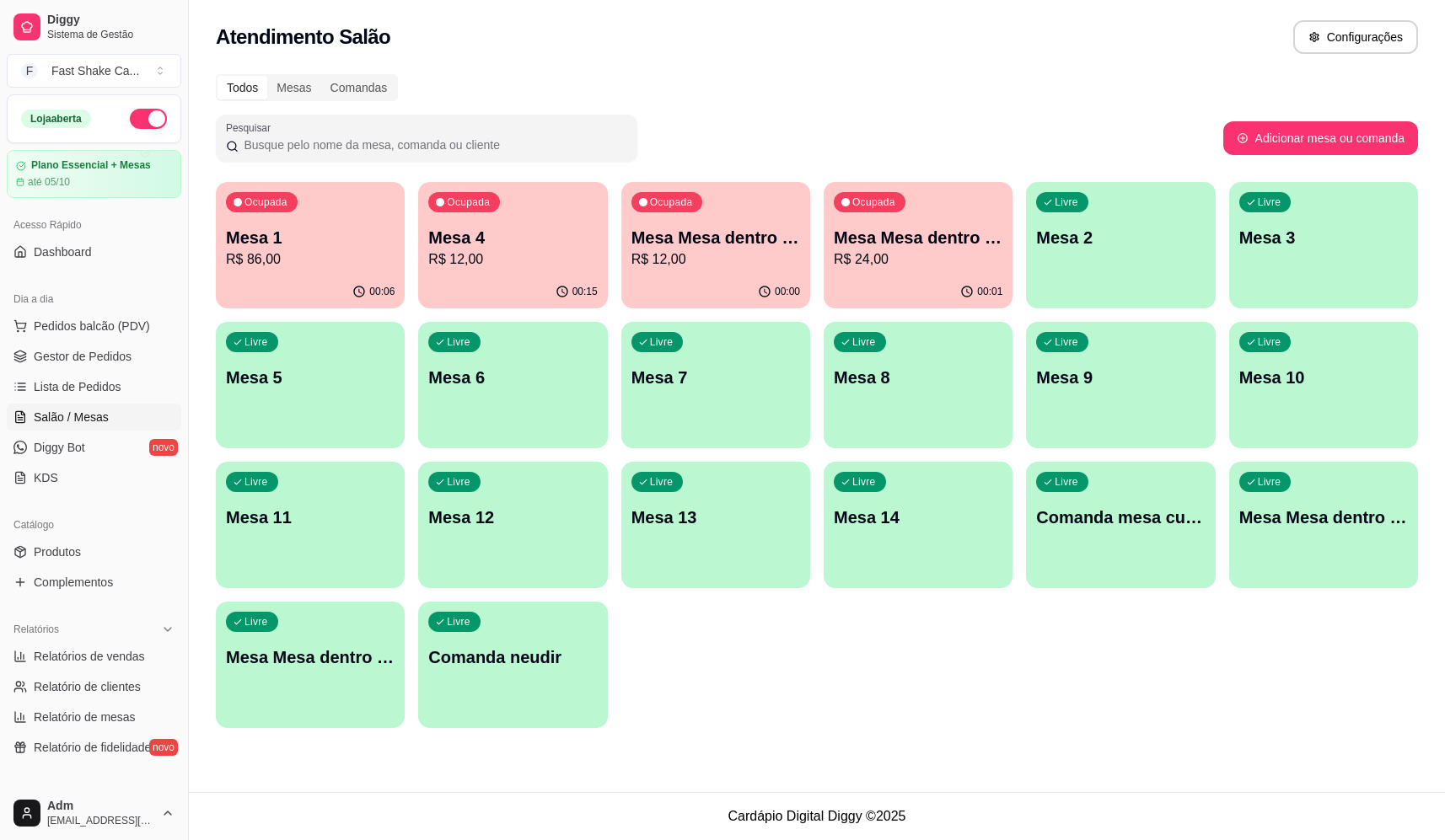
drag, startPoint x: 98, startPoint y: 331, endPoint x: 124, endPoint y: 304, distance: 37.5
click at [102, 326] on span "Pedidos balcão (PDV)" at bounding box center [92, 326] width 117 height 17
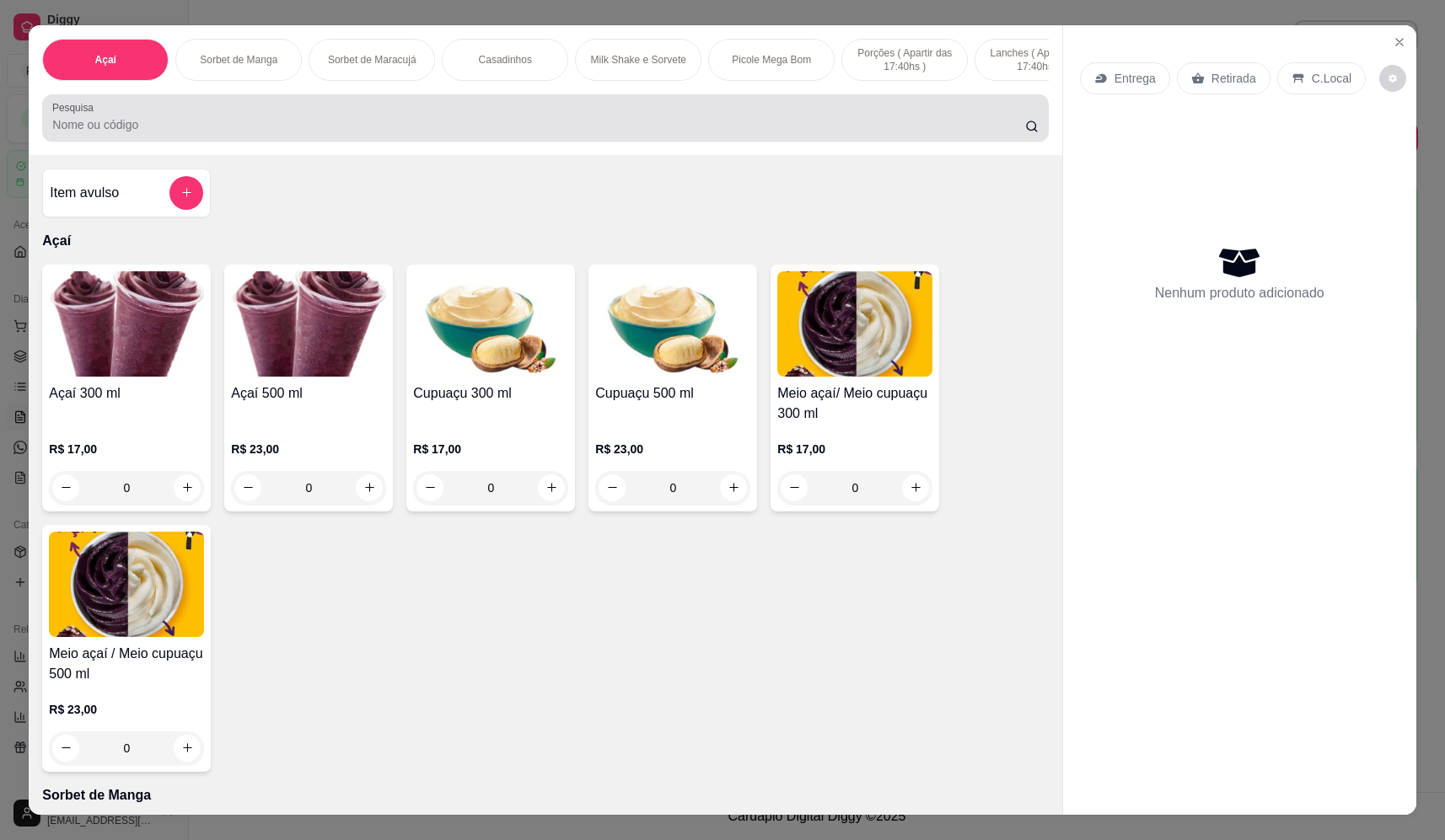
click at [357, 121] on div at bounding box center [544, 118] width 986 height 34
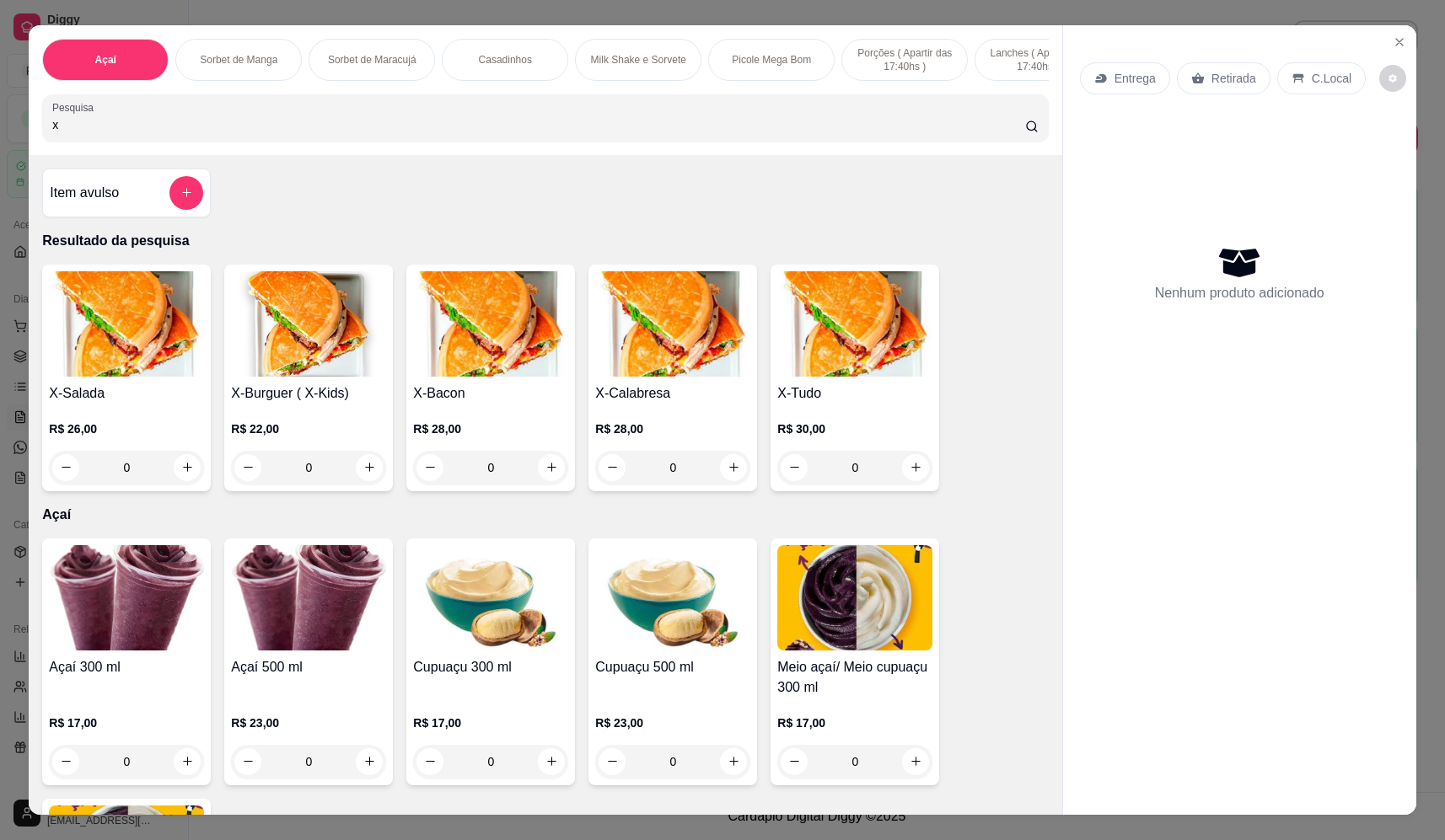
type input "x"
click at [902, 480] on div "0" at bounding box center [855, 468] width 155 height 34
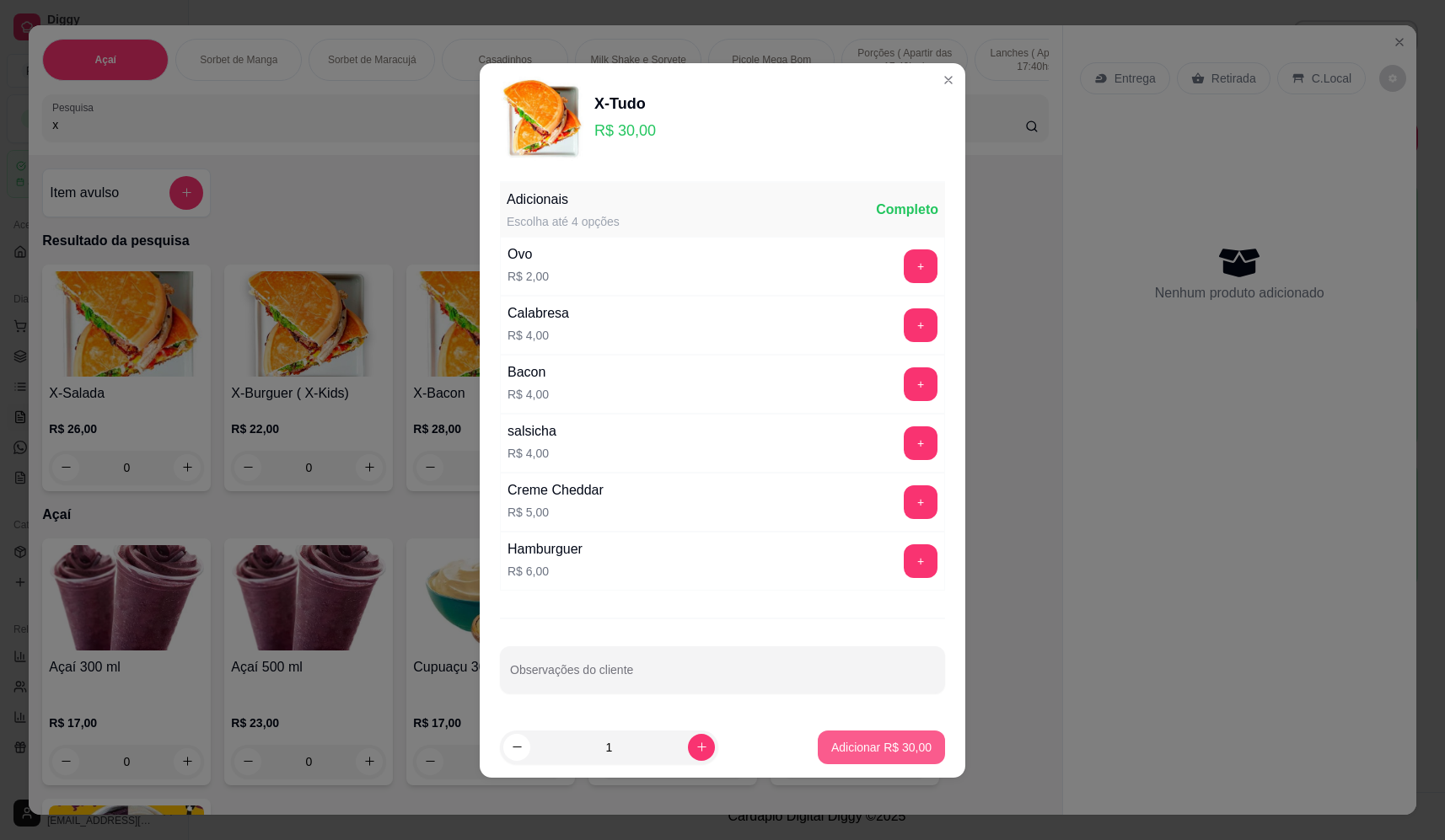
click at [873, 750] on p "Adicionar R$ 30,00" at bounding box center [882, 747] width 100 height 17
type input "1"
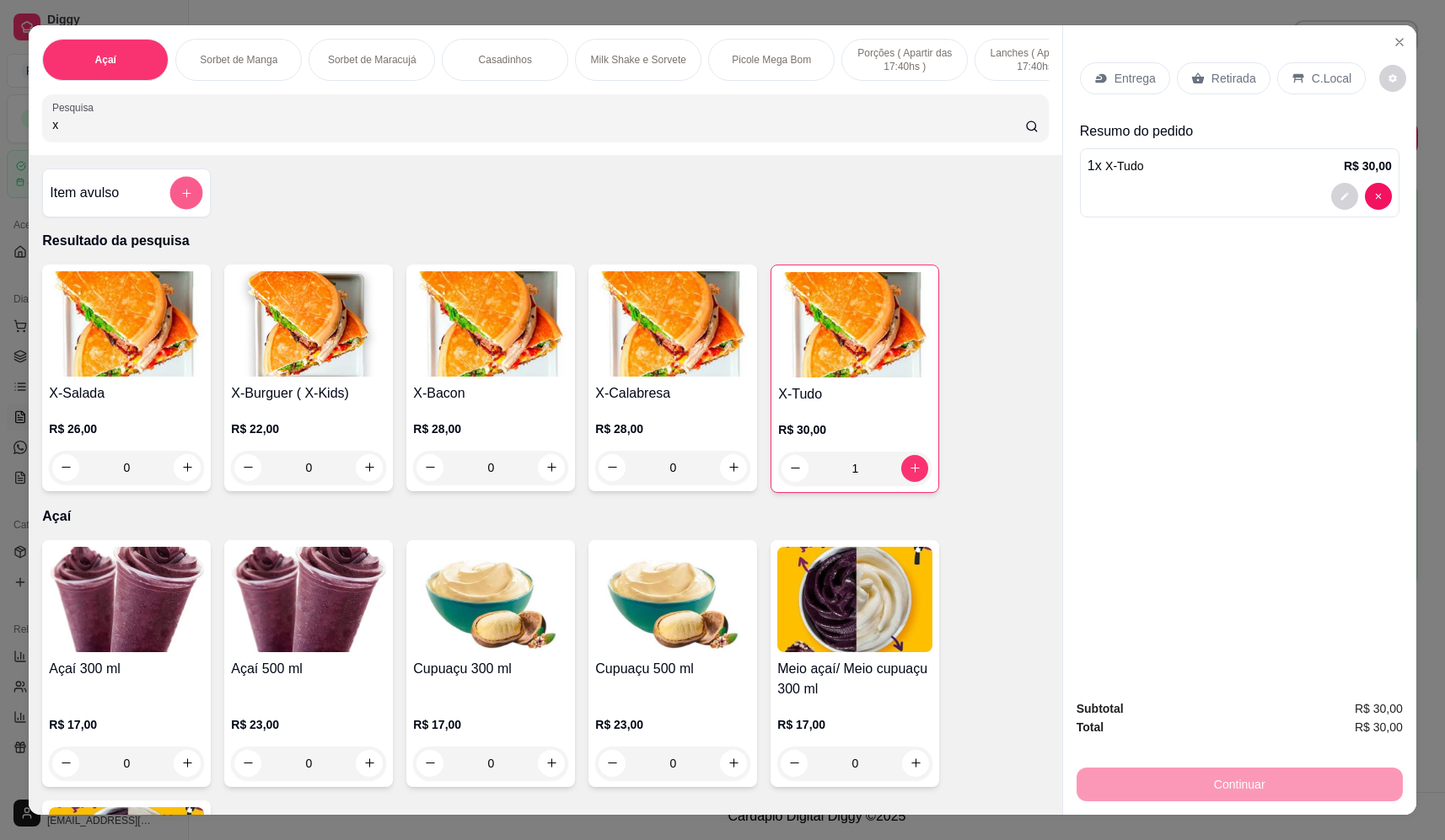
click at [180, 200] on icon "add-separate-item" at bounding box center [186, 193] width 13 height 13
click at [726, 355] on input "Nome do produto" at bounding box center [722, 360] width 317 height 17
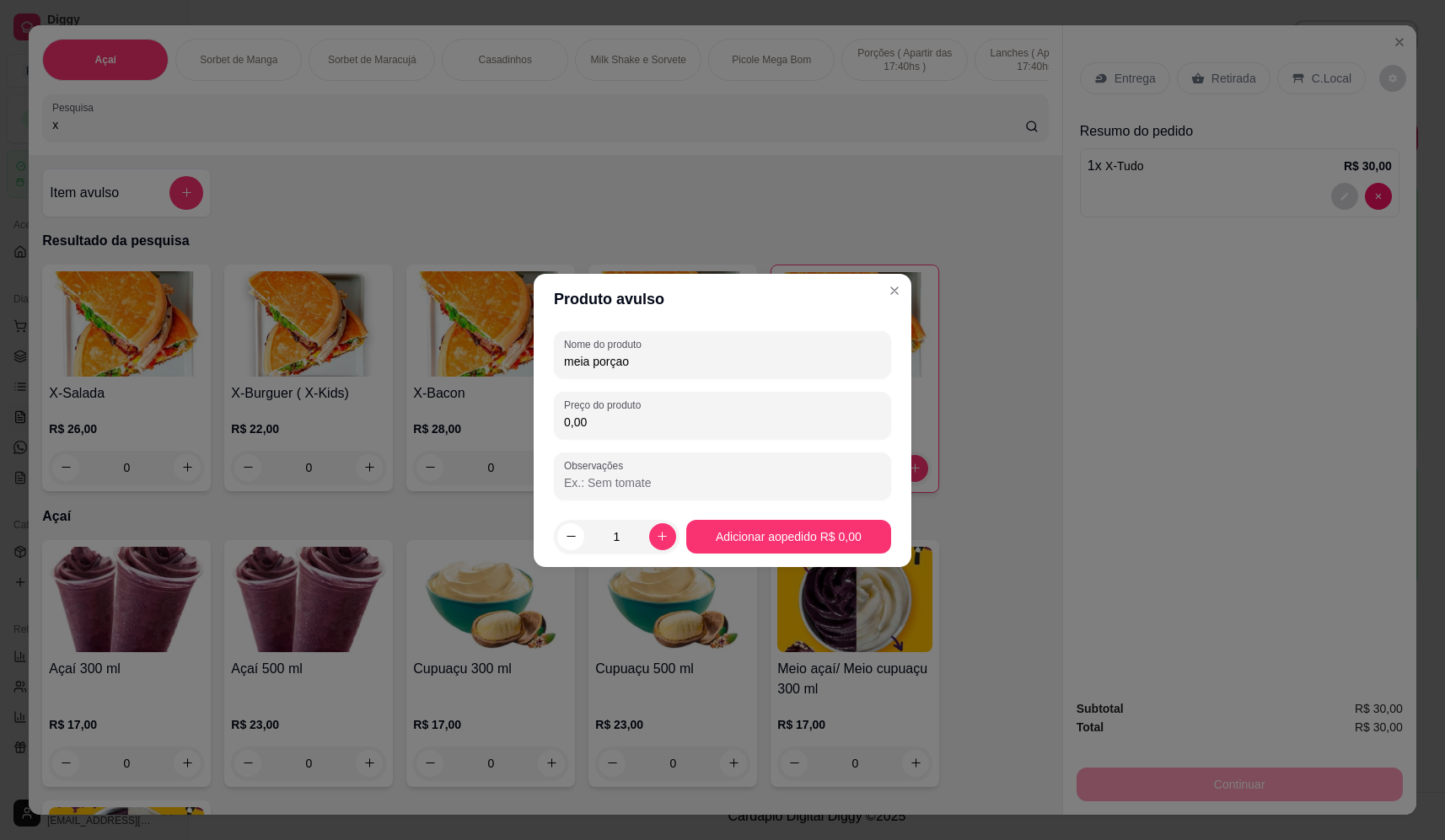
type input "meia porçao"
drag, startPoint x: 725, startPoint y: 426, endPoint x: 727, endPoint y: 441, distance: 15.1
click at [726, 440] on div "Nome do produto meia porçao Preço do produto 0,00 Observações" at bounding box center [722, 416] width 338 height 168
type input "21,00"
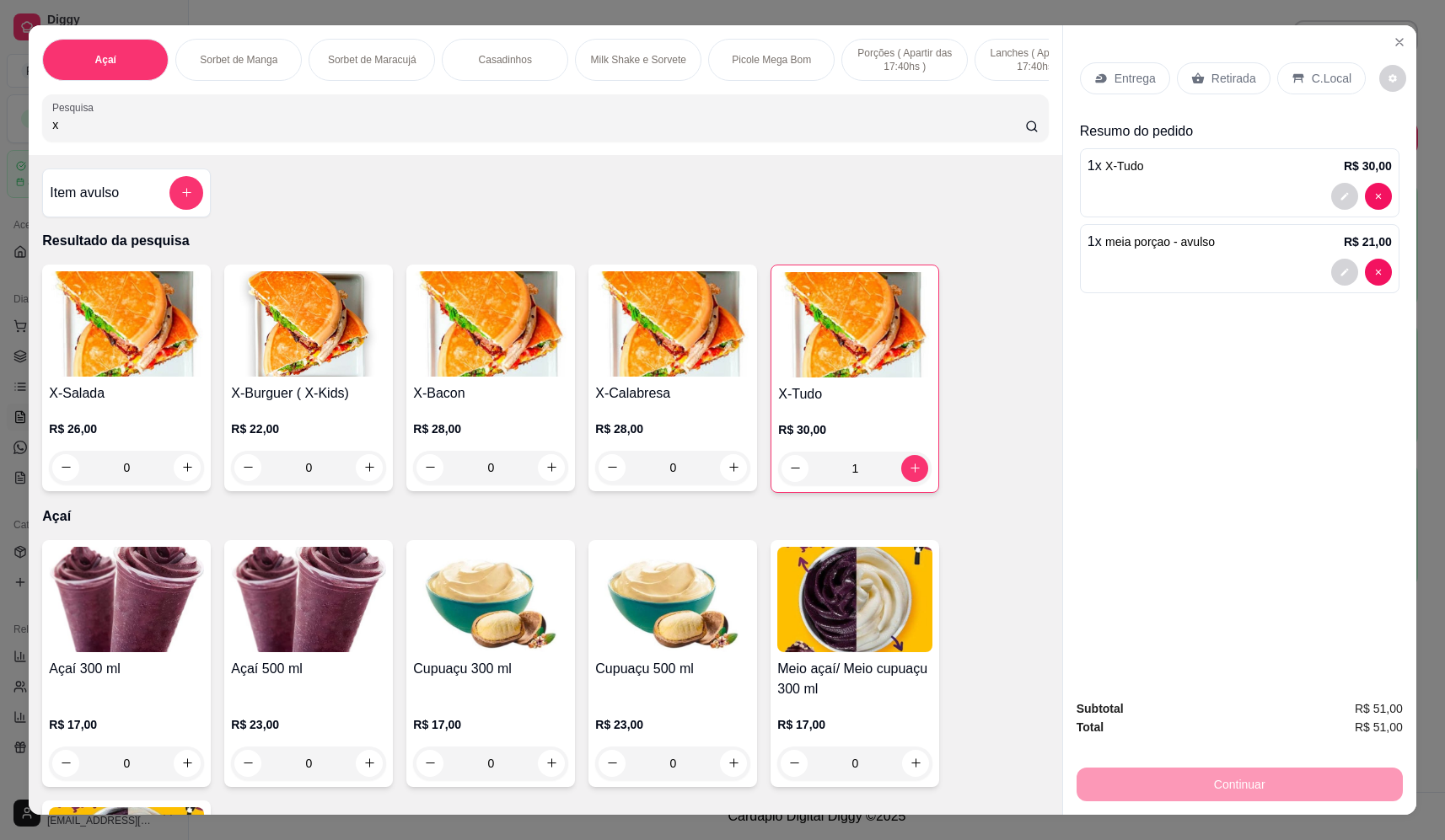
click at [1142, 77] on p "Entrega" at bounding box center [1135, 78] width 42 height 17
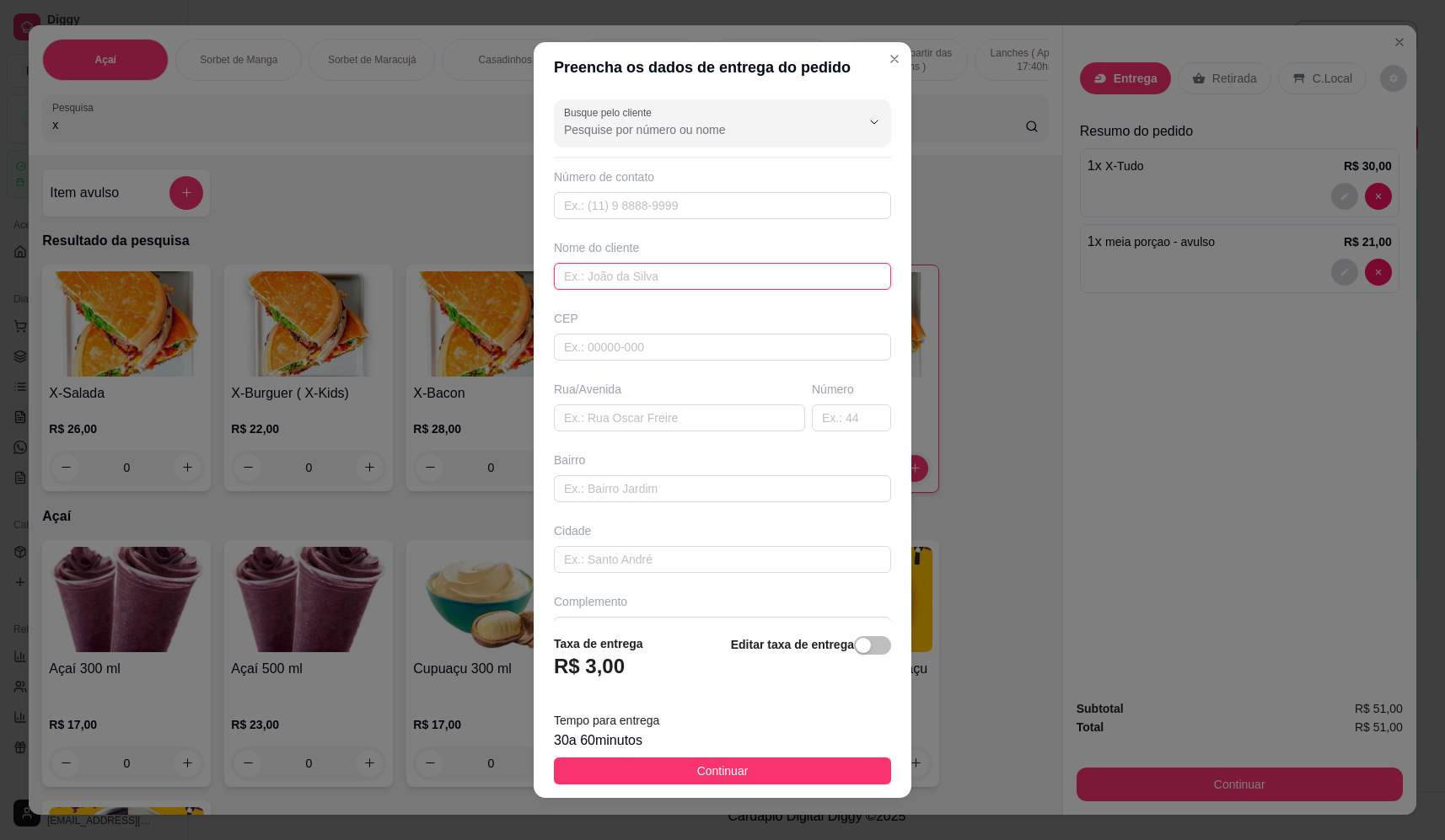
click at [668, 268] on input "text" at bounding box center [722, 276] width 338 height 27
type input "ze baitola"
click at [644, 423] on input "text" at bounding box center [679, 418] width 251 height 27
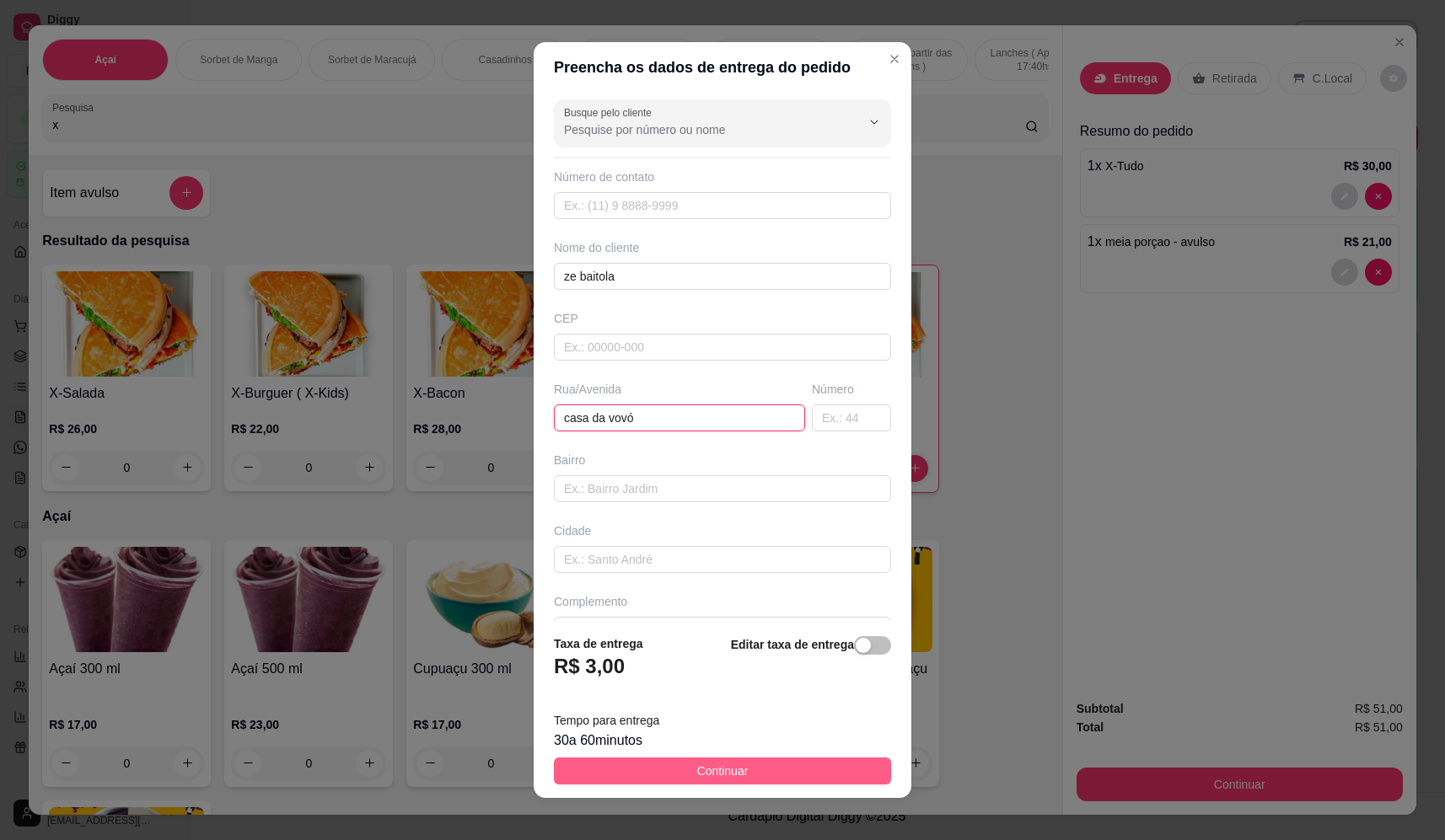
type input "casa da vovó"
click at [718, 773] on span "Continuar" at bounding box center [723, 771] width 51 height 19
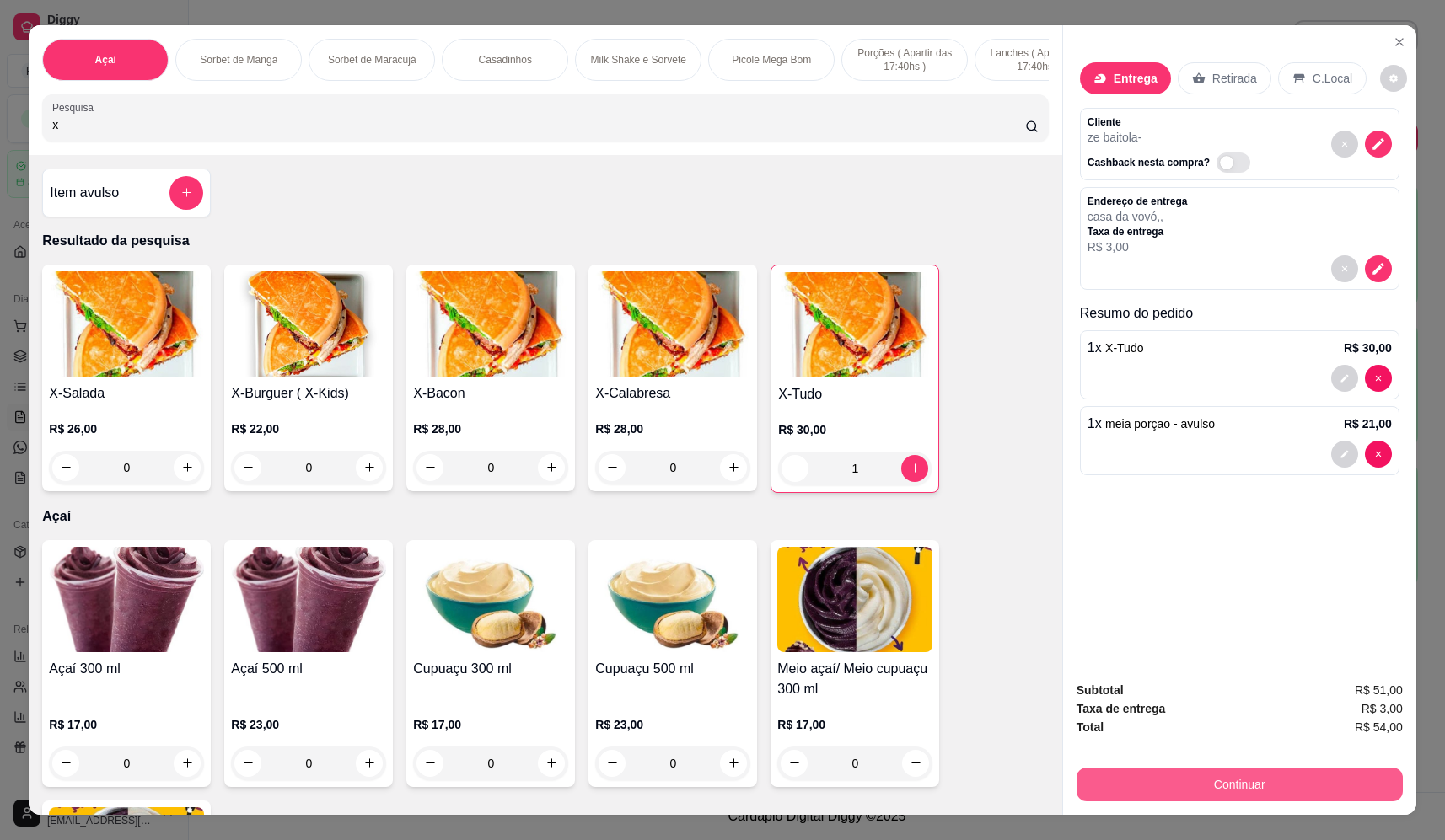
click at [1248, 774] on button "Continuar" at bounding box center [1240, 785] width 327 height 34
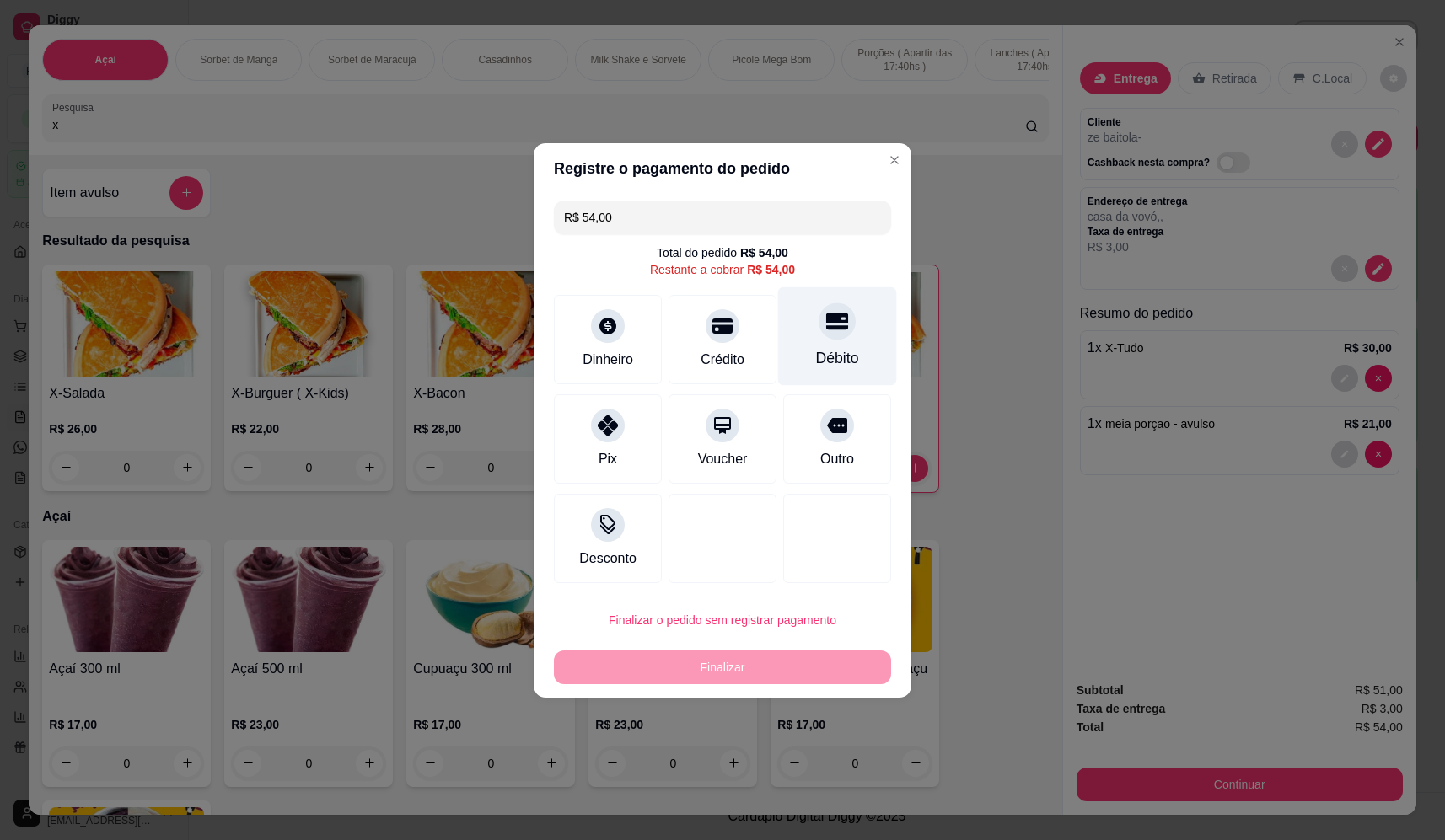
click at [834, 355] on div "Débito" at bounding box center [838, 358] width 43 height 22
type input "R$ 0,00"
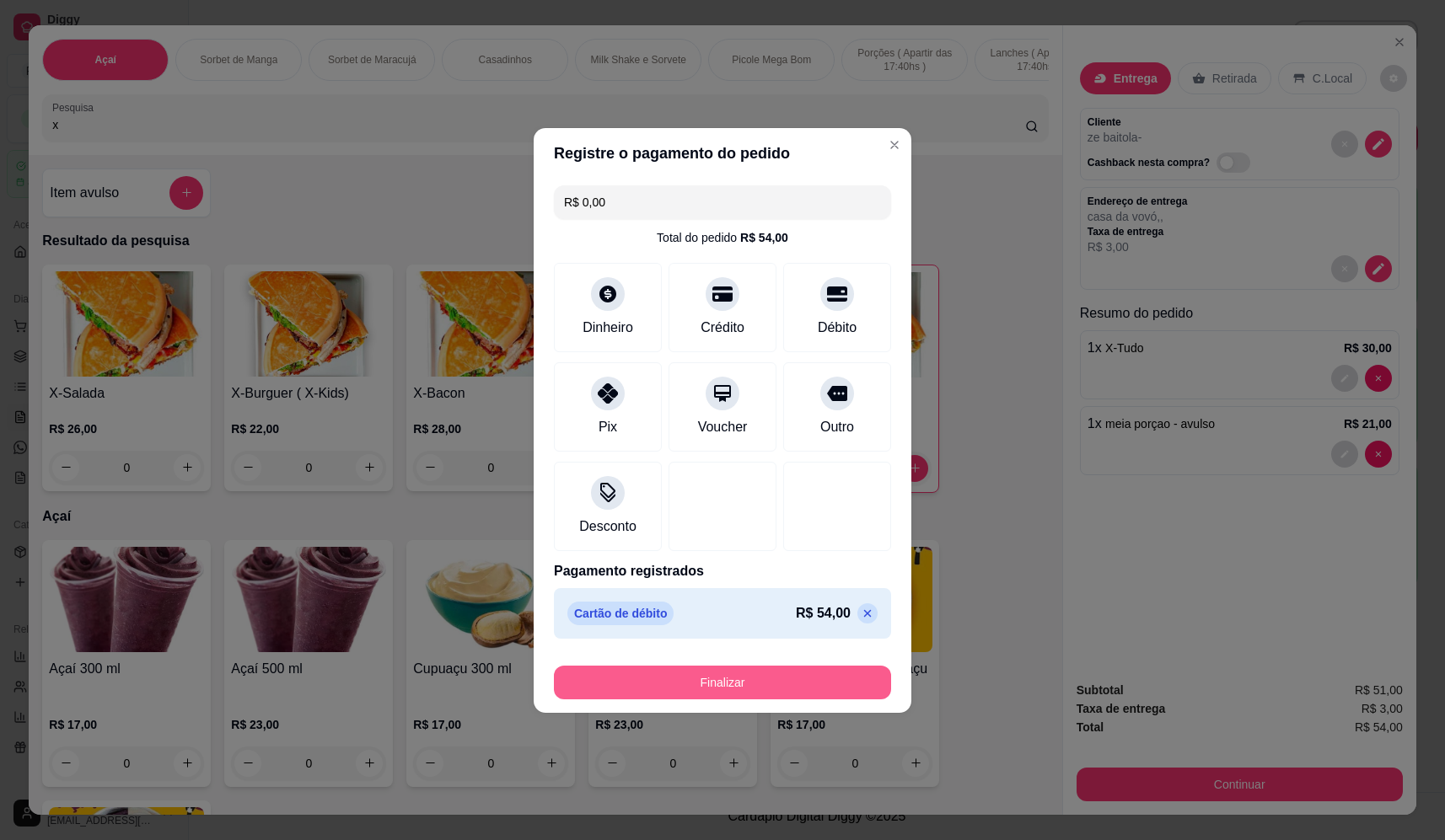
click at [726, 676] on button "Finalizar" at bounding box center [722, 683] width 338 height 34
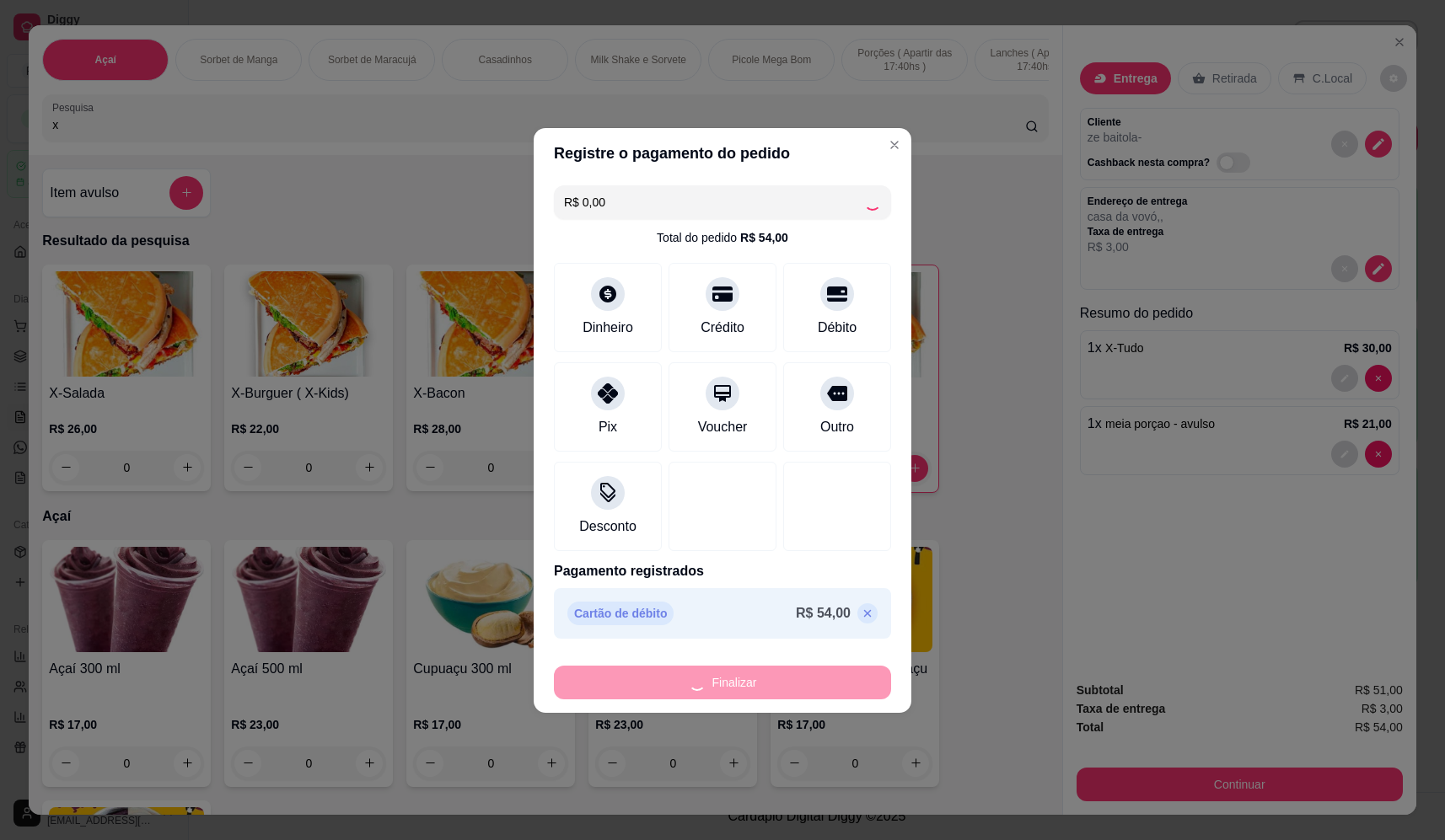
type input "0"
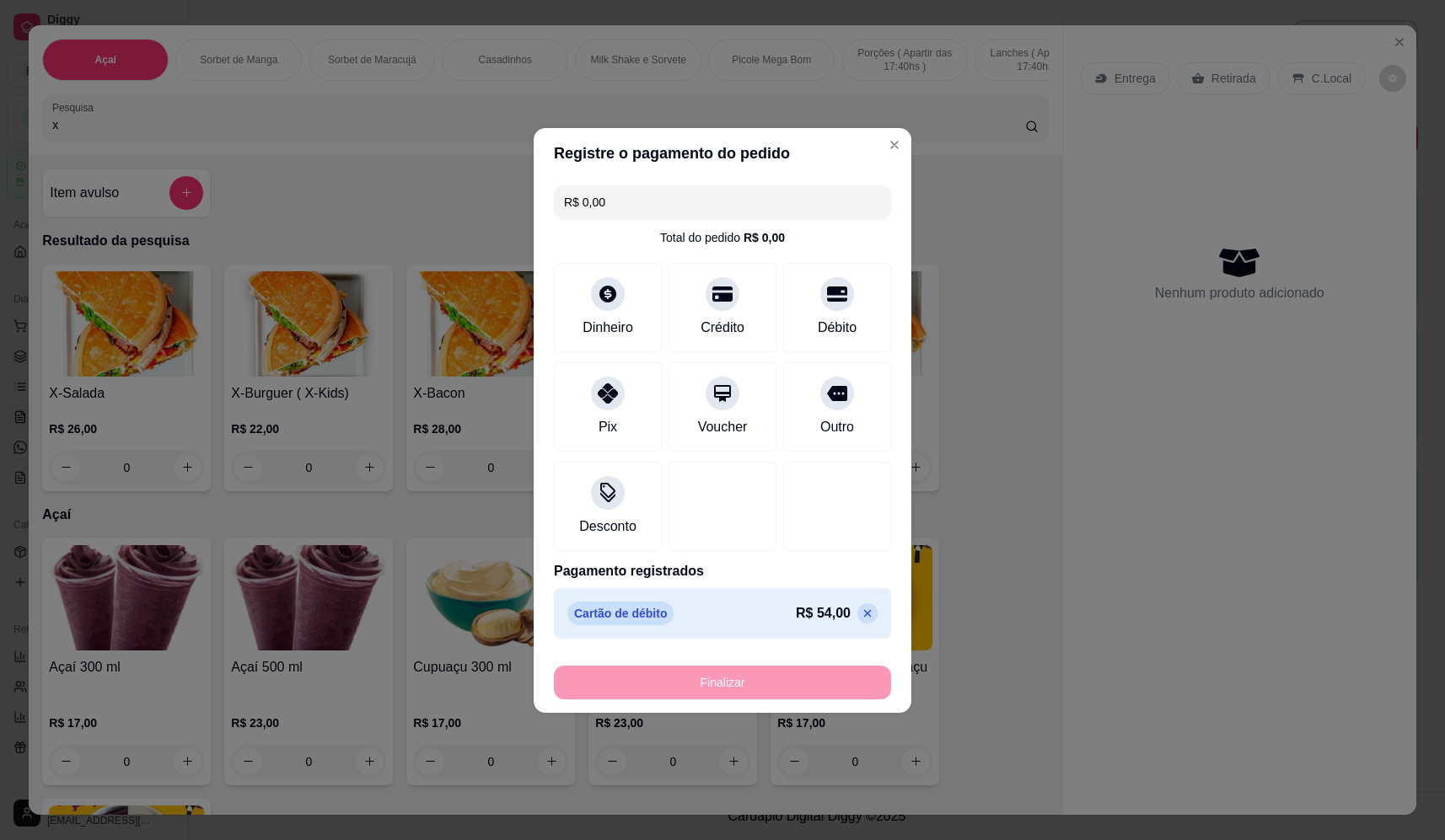
type input "-R$ 54,00"
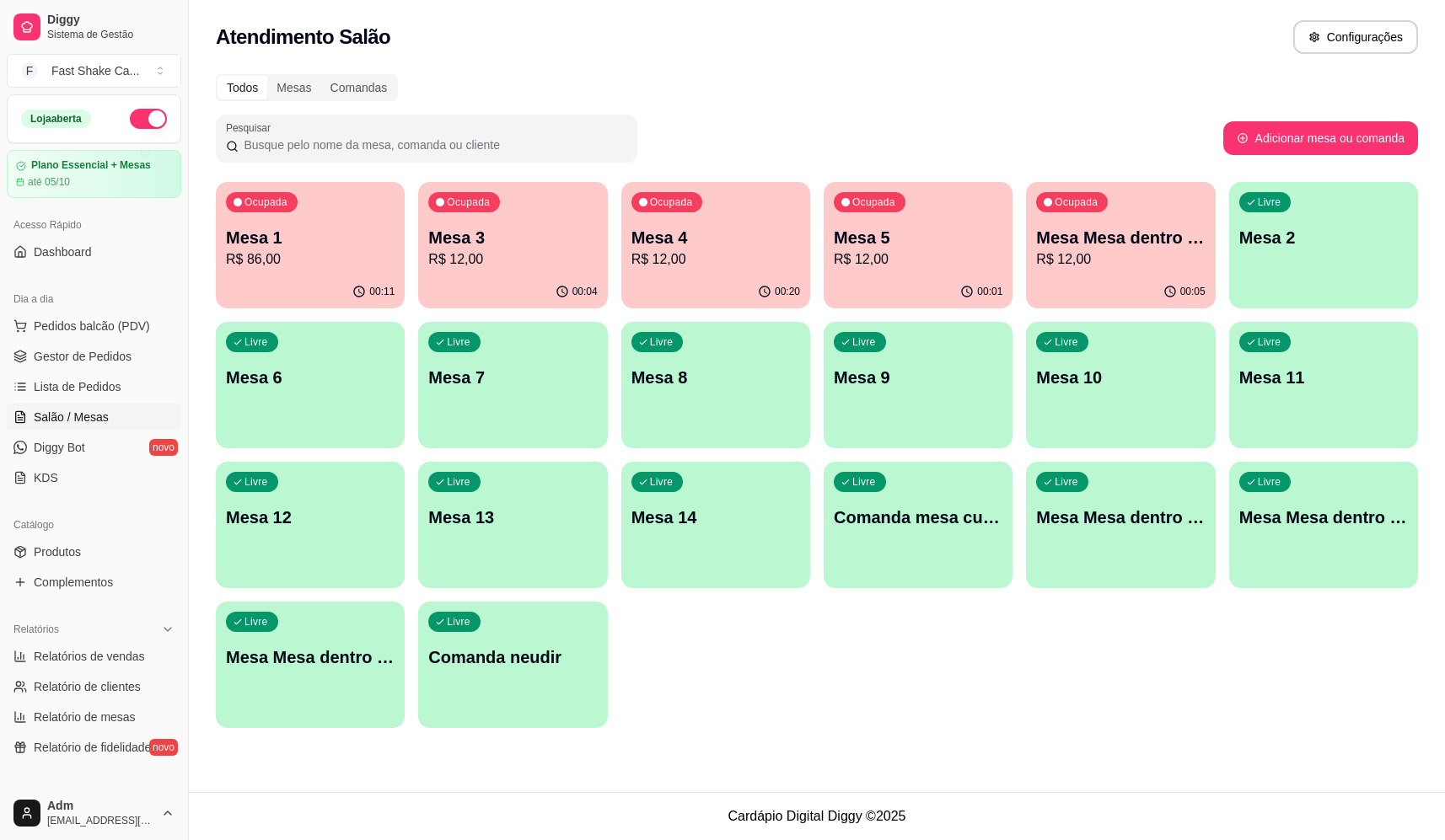
click at [98, 370] on ul "Pedidos balcão (PDV) Gestor de Pedidos Lista de Pedidos Salão / Mesas Diggy Bot…" at bounding box center [94, 402] width 174 height 179
click at [100, 383] on span "Lista de Pedidos" at bounding box center [77, 387] width 88 height 17
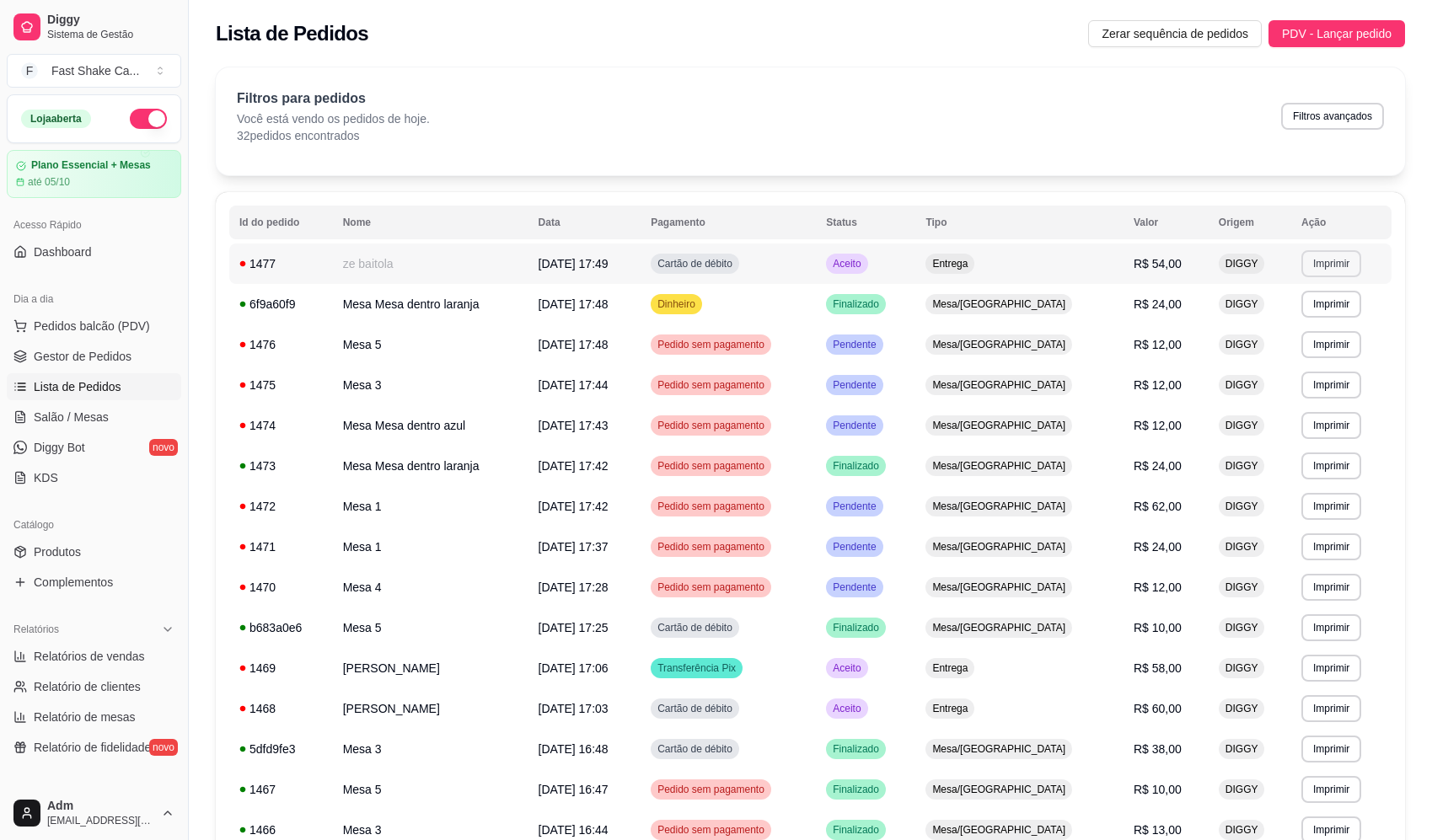
click at [1338, 262] on button "Imprimir" at bounding box center [1332, 264] width 60 height 27
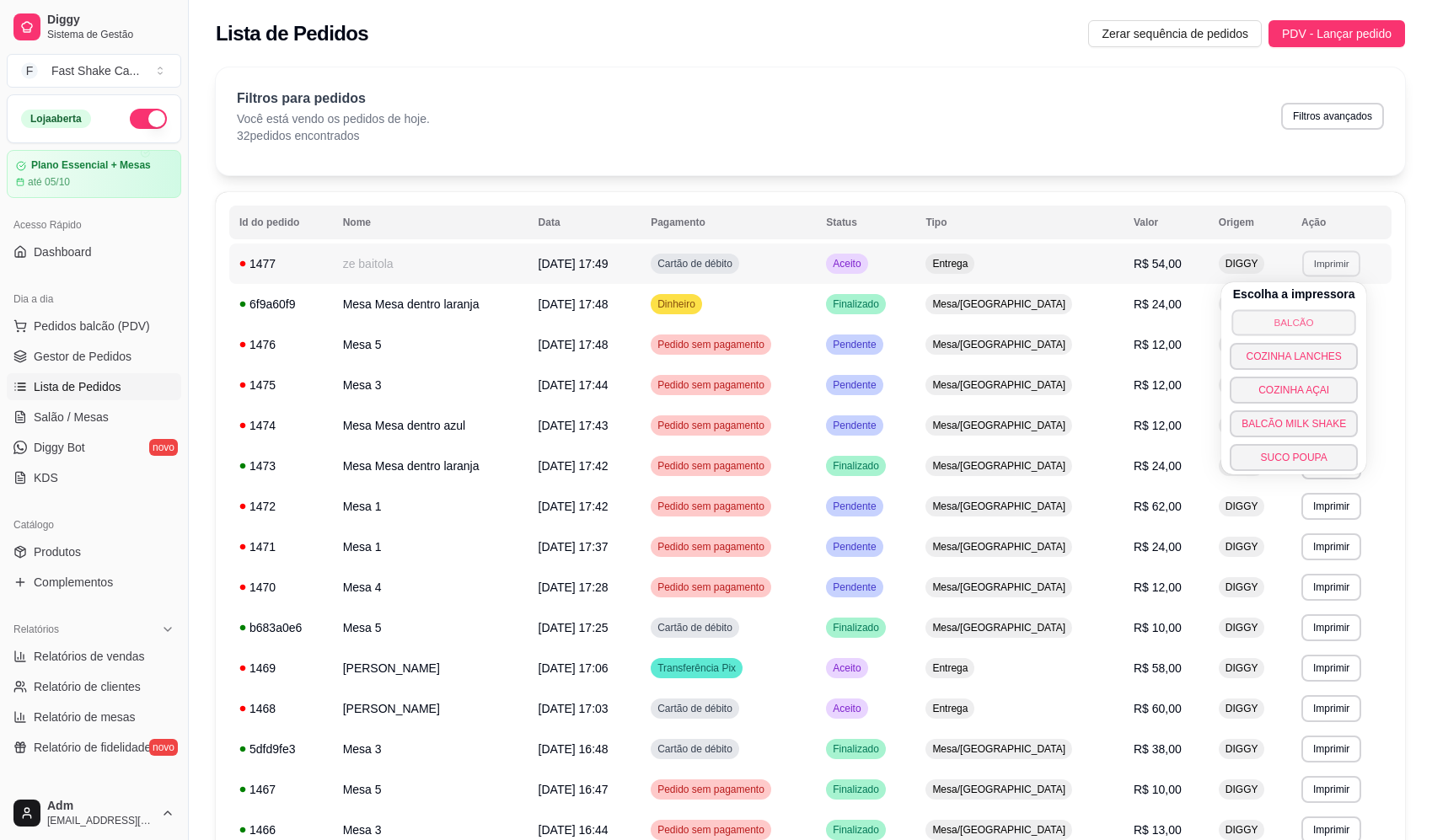
click at [1276, 317] on button "BALCÃO" at bounding box center [1293, 322] width 124 height 26
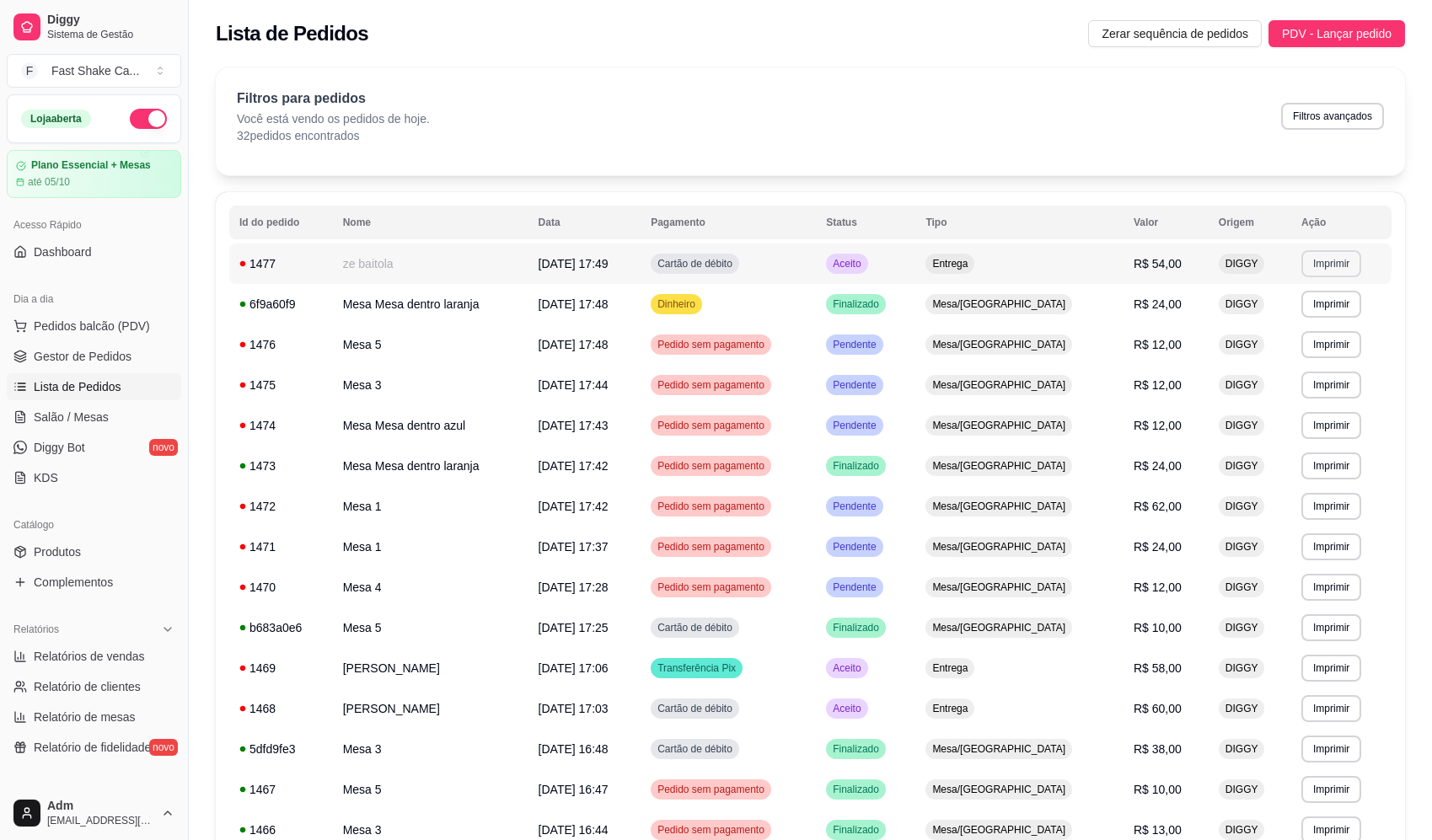
click at [1322, 266] on button "Imprimir" at bounding box center [1332, 264] width 60 height 27
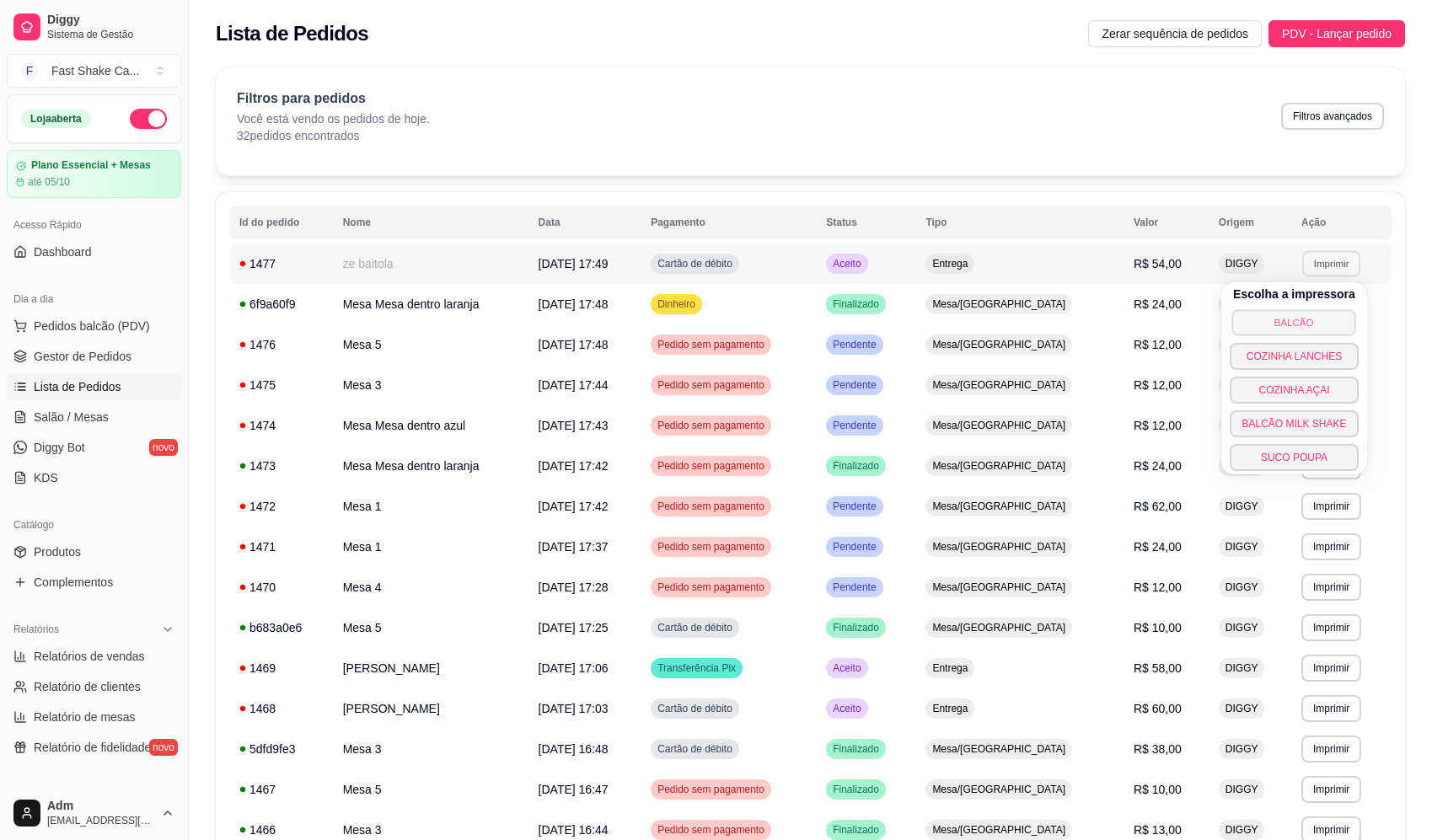
click at [1311, 321] on button "BALCÃO" at bounding box center [1294, 322] width 124 height 26
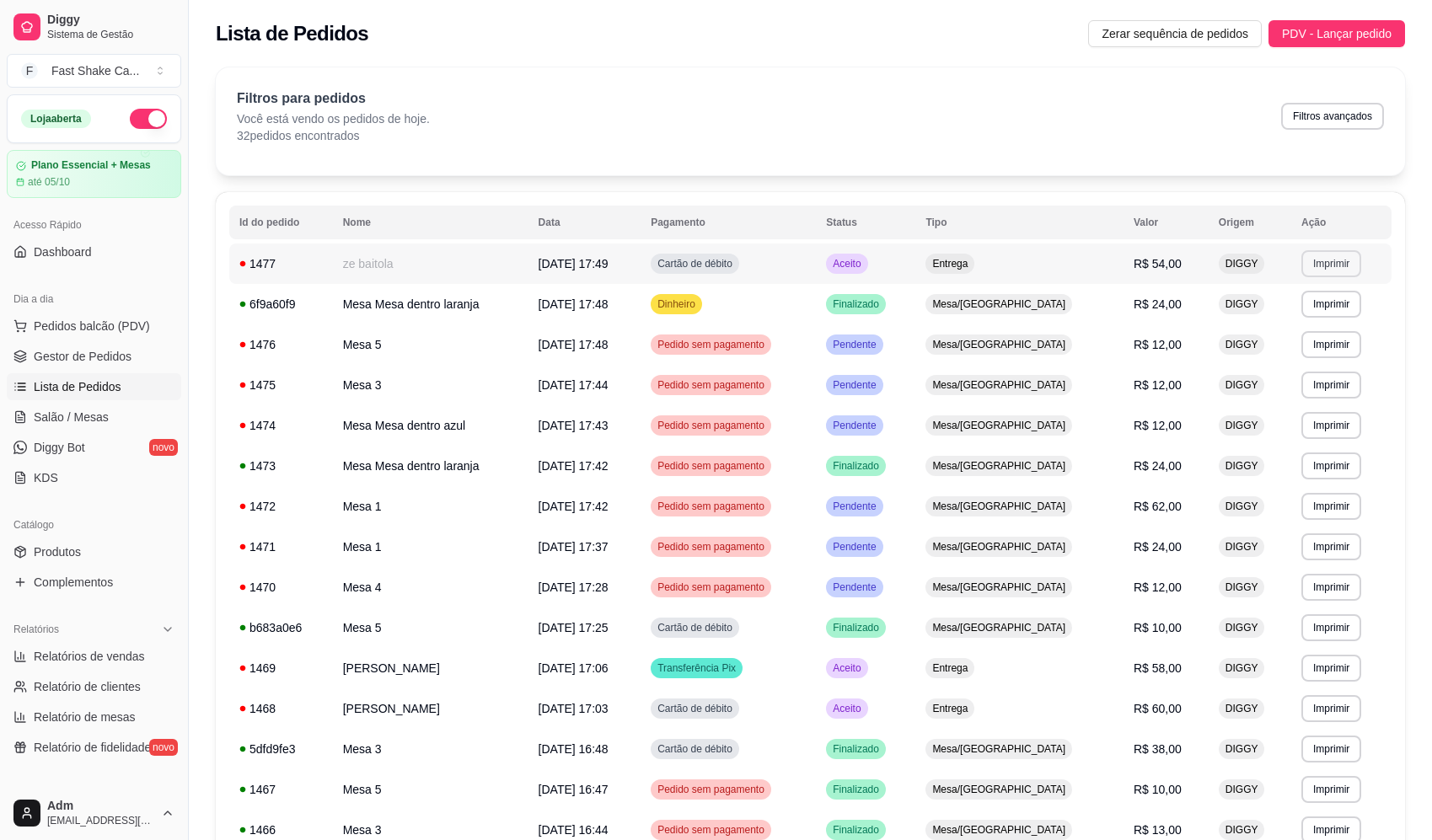
click at [1326, 267] on button "Imprimir" at bounding box center [1332, 264] width 60 height 27
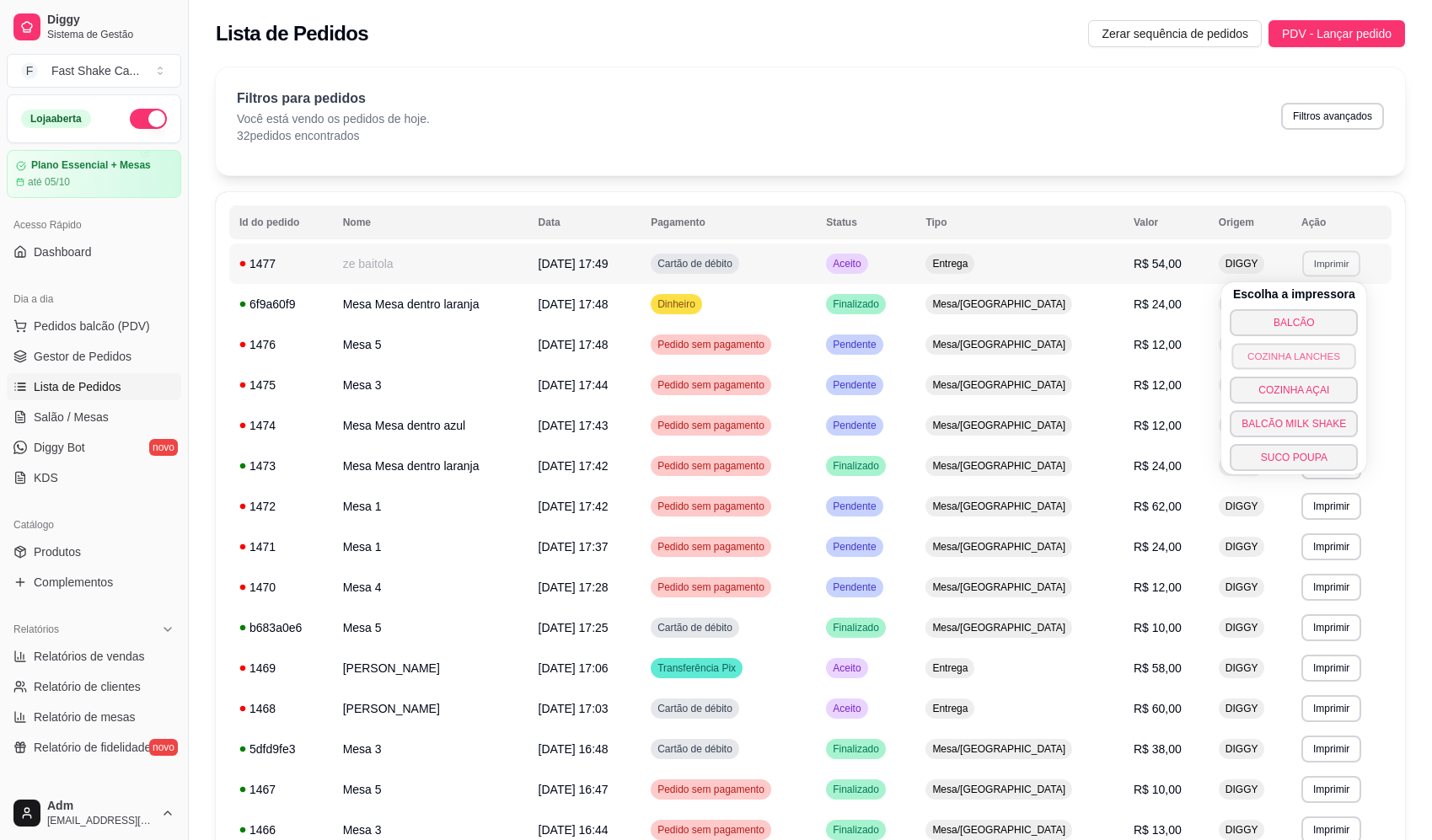
click at [1303, 354] on button "COZINHA LANCHES" at bounding box center [1294, 356] width 124 height 26
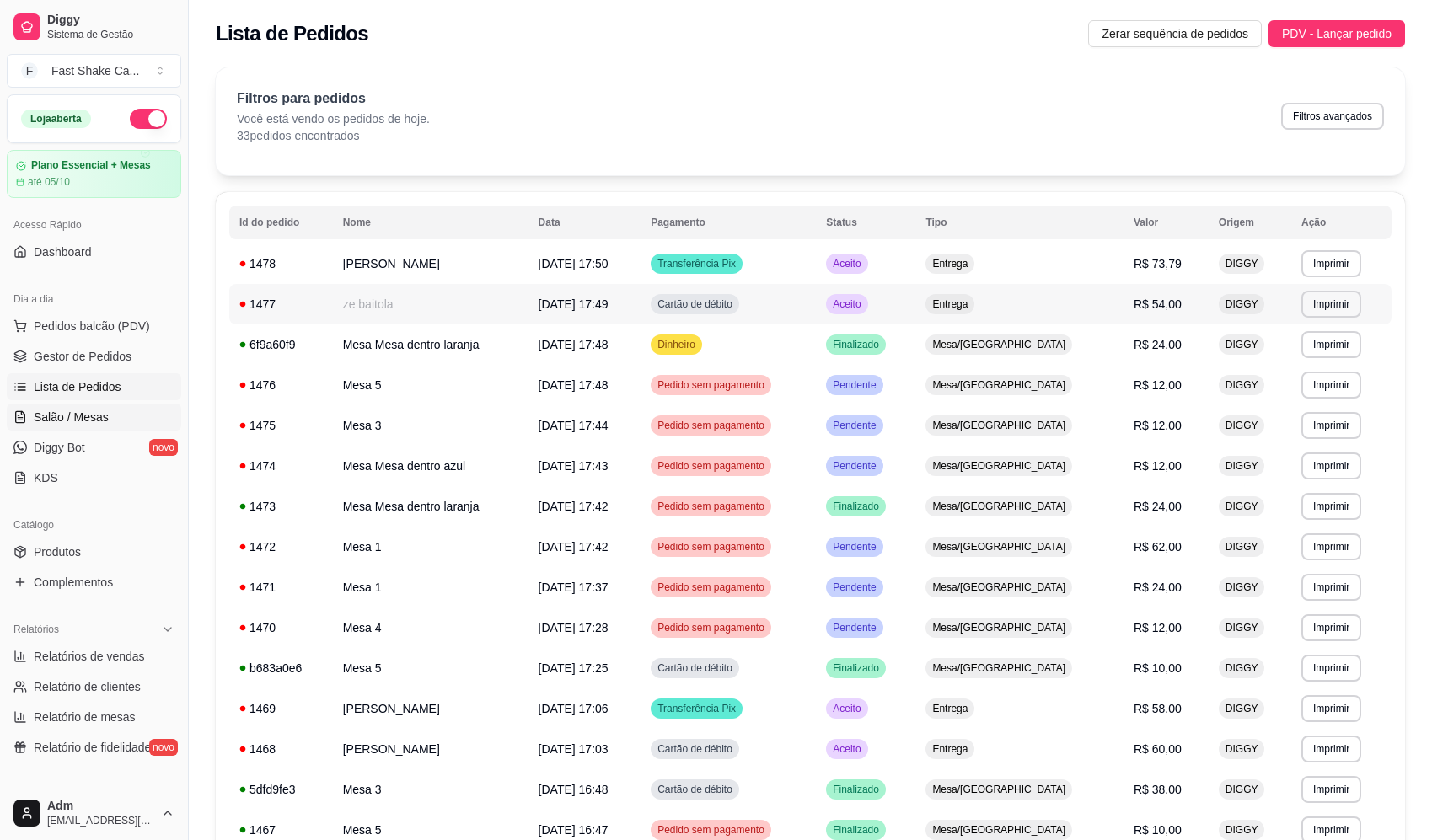
click at [128, 406] on link "Salão / Mesas" at bounding box center [94, 417] width 174 height 27
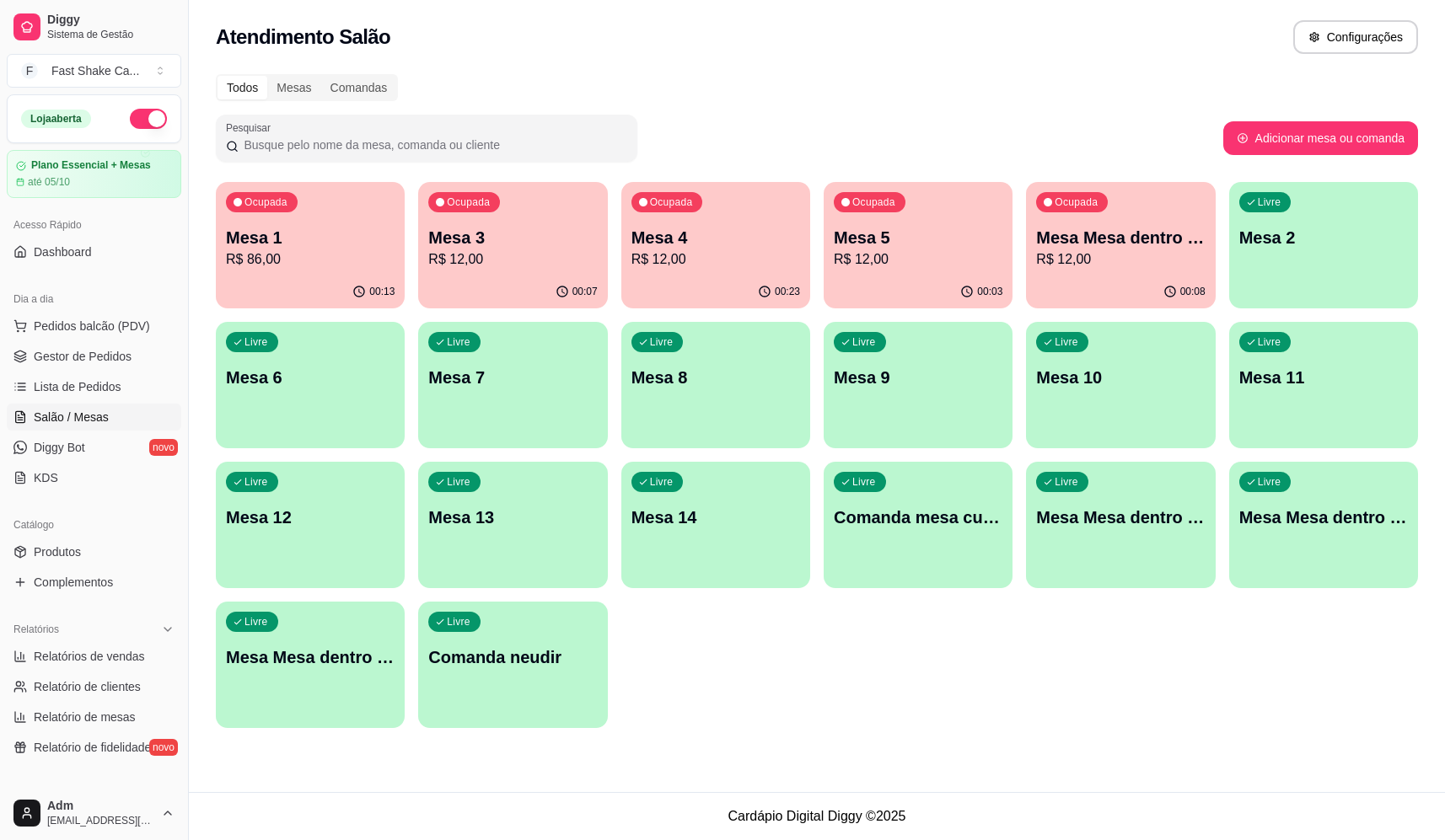
click at [970, 264] on p "R$ 12,00" at bounding box center [919, 259] width 168 height 20
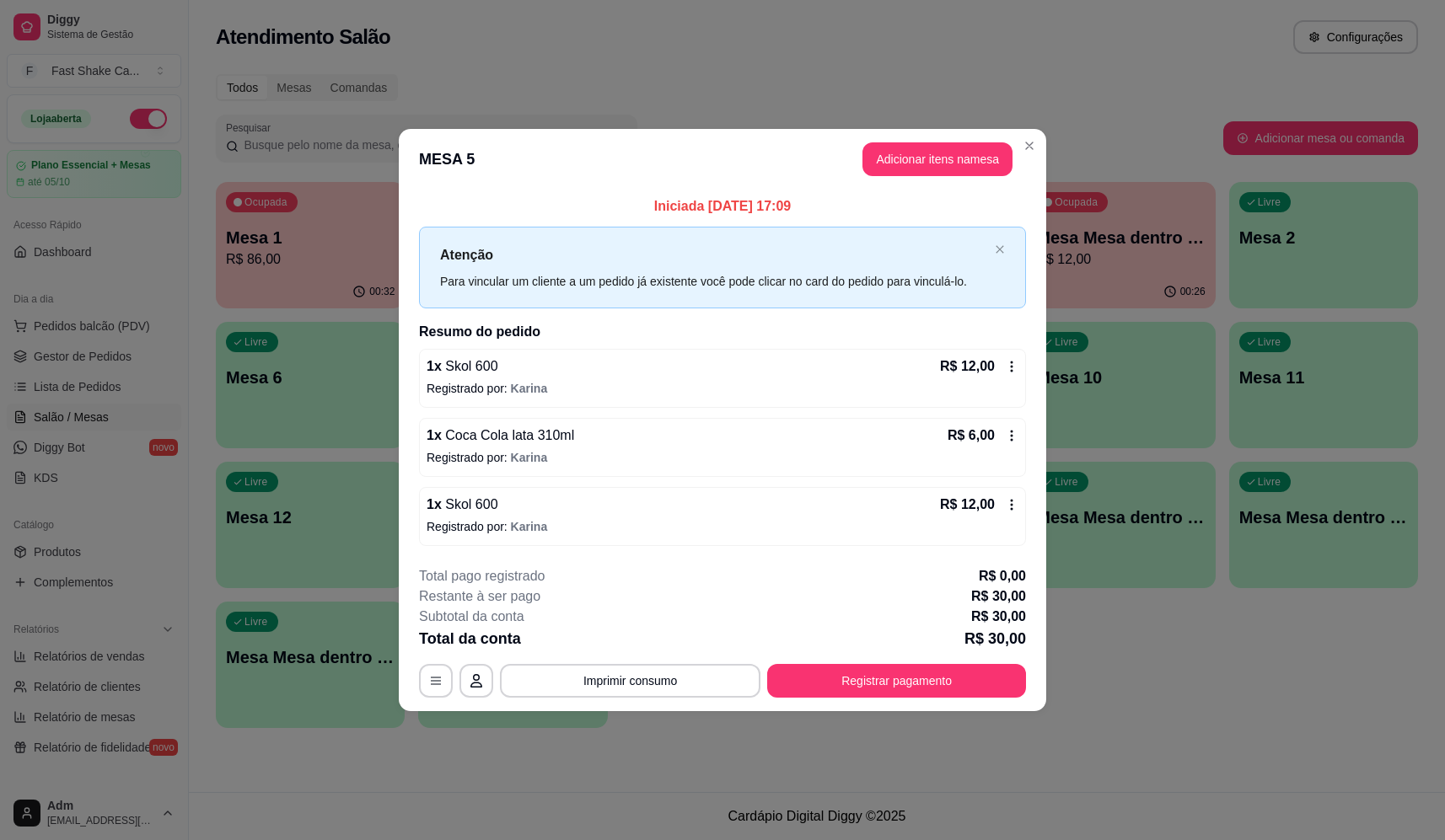
click at [1010, 434] on icon at bounding box center [1012, 436] width 14 height 14
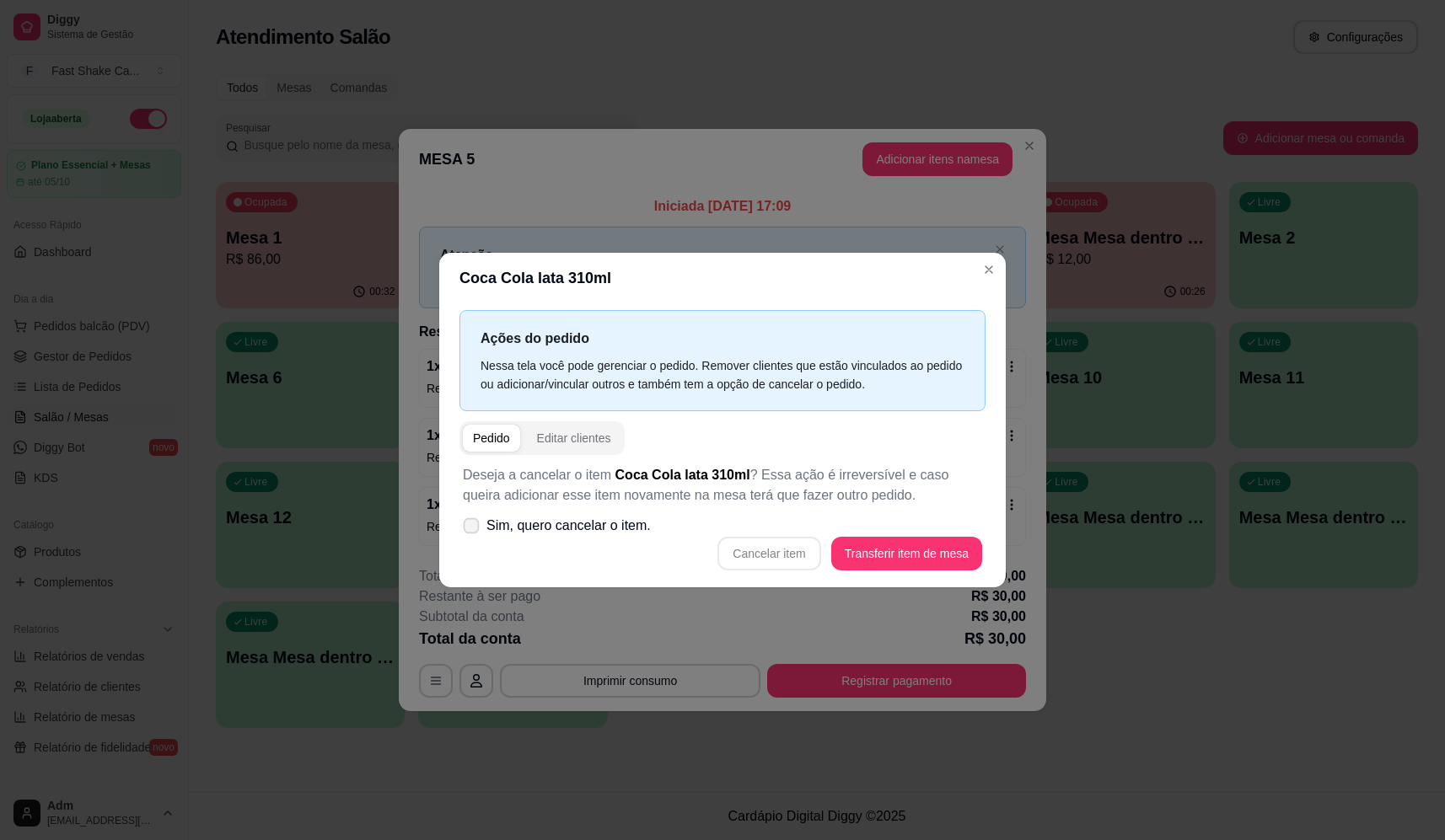
click at [472, 519] on span at bounding box center [471, 525] width 16 height 16
click at [472, 529] on input "Sim, quero cancelar o item." at bounding box center [467, 534] width 11 height 11
checkbox input "true"
click at [746, 549] on button "Cancelar item" at bounding box center [769, 554] width 103 height 34
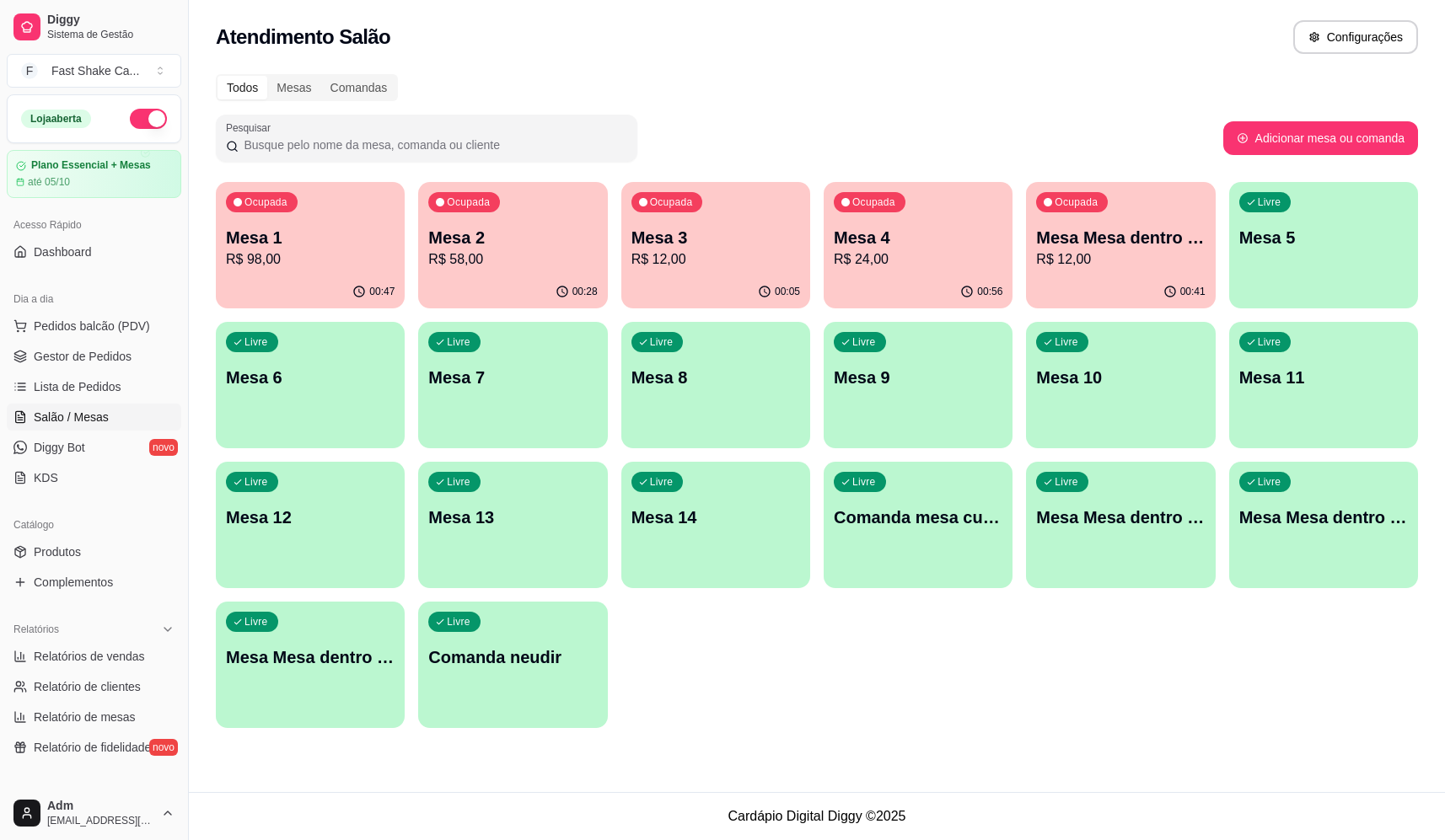
click at [570, 226] on div "Ocupada Mesa 2 R$ 58,00" at bounding box center [513, 229] width 189 height 94
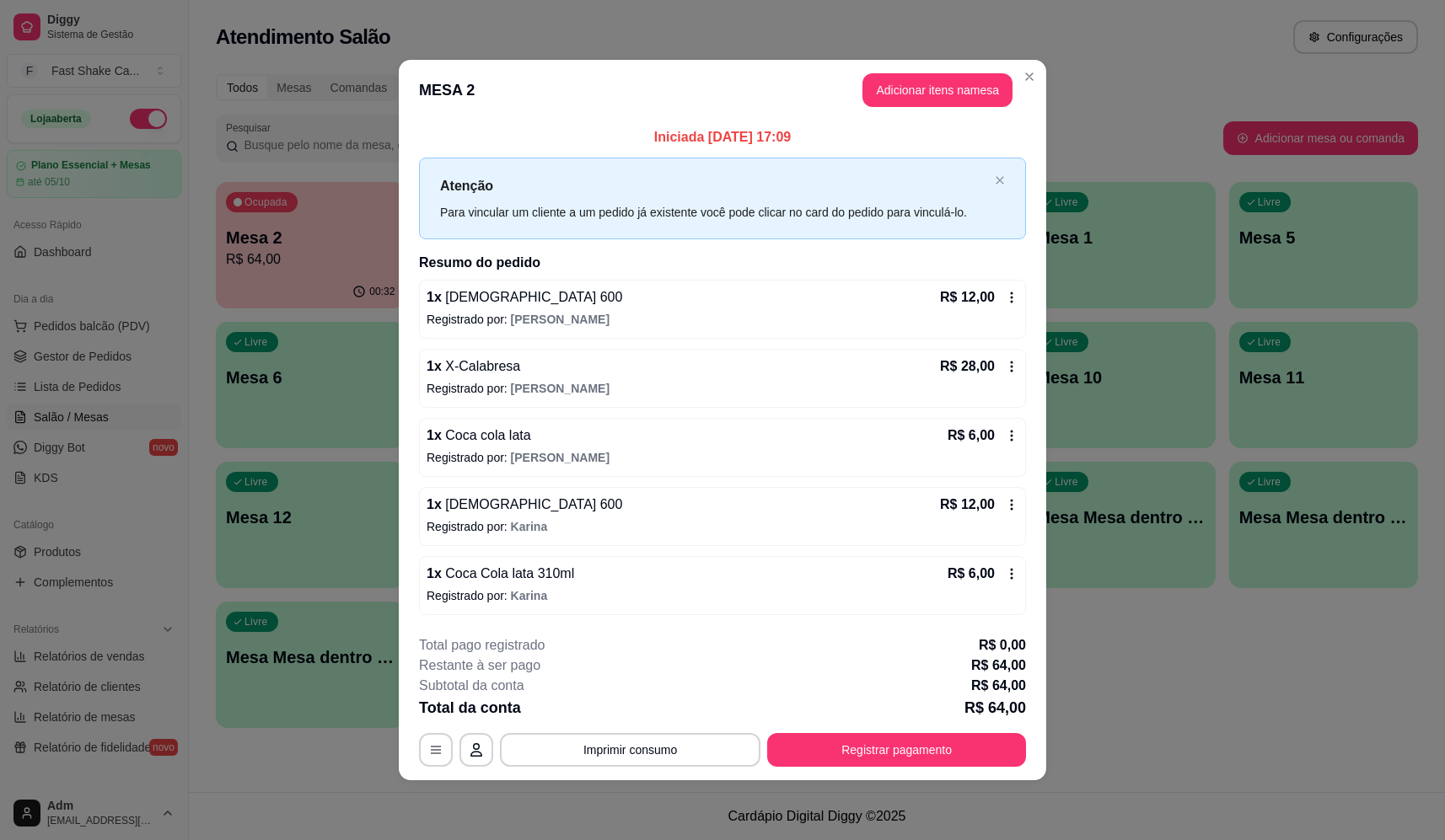
click at [623, 752] on button "Imprimir consumo" at bounding box center [630, 751] width 260 height 34
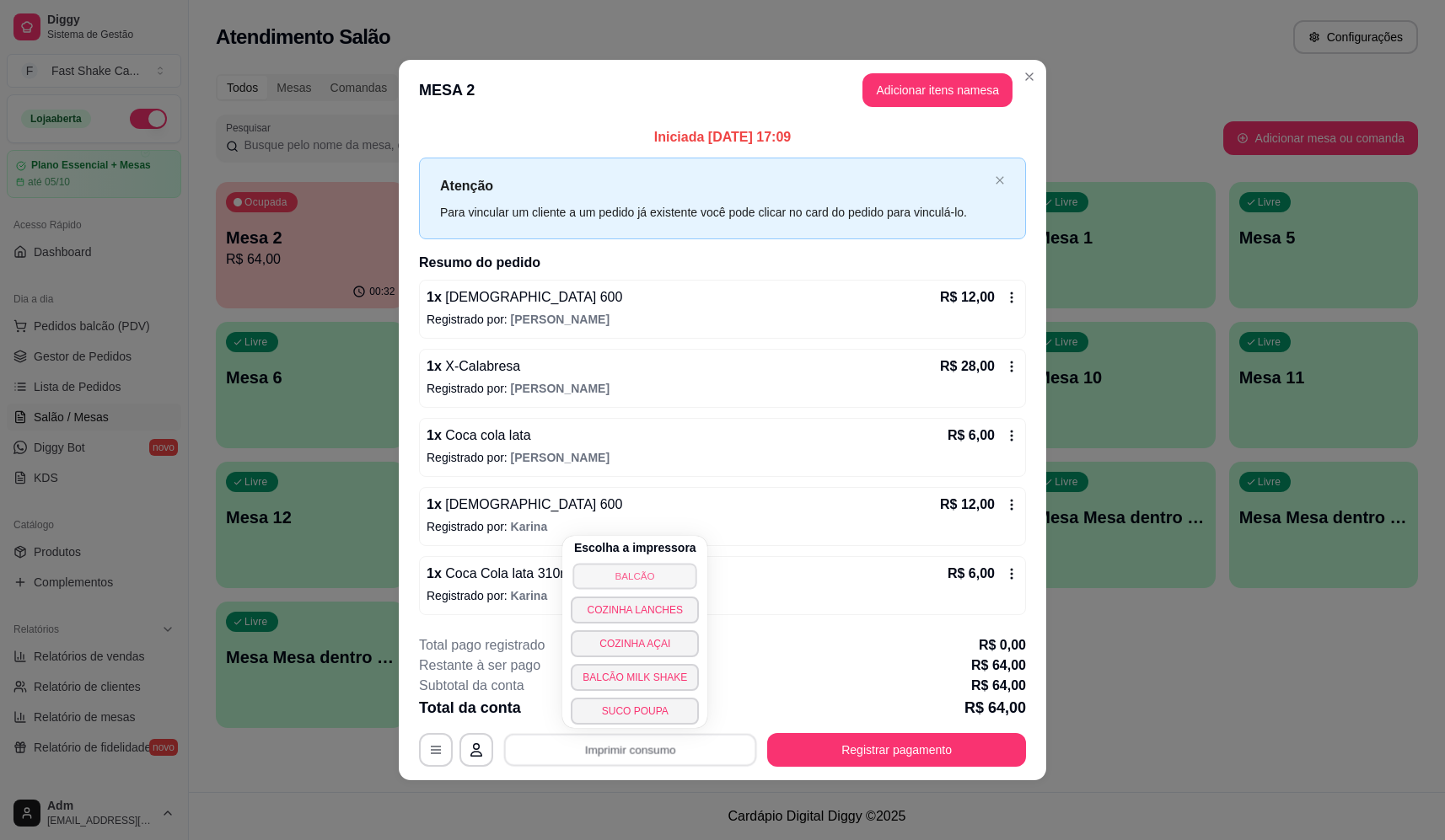
click at [642, 578] on button "BALCÃO" at bounding box center [635, 576] width 124 height 26
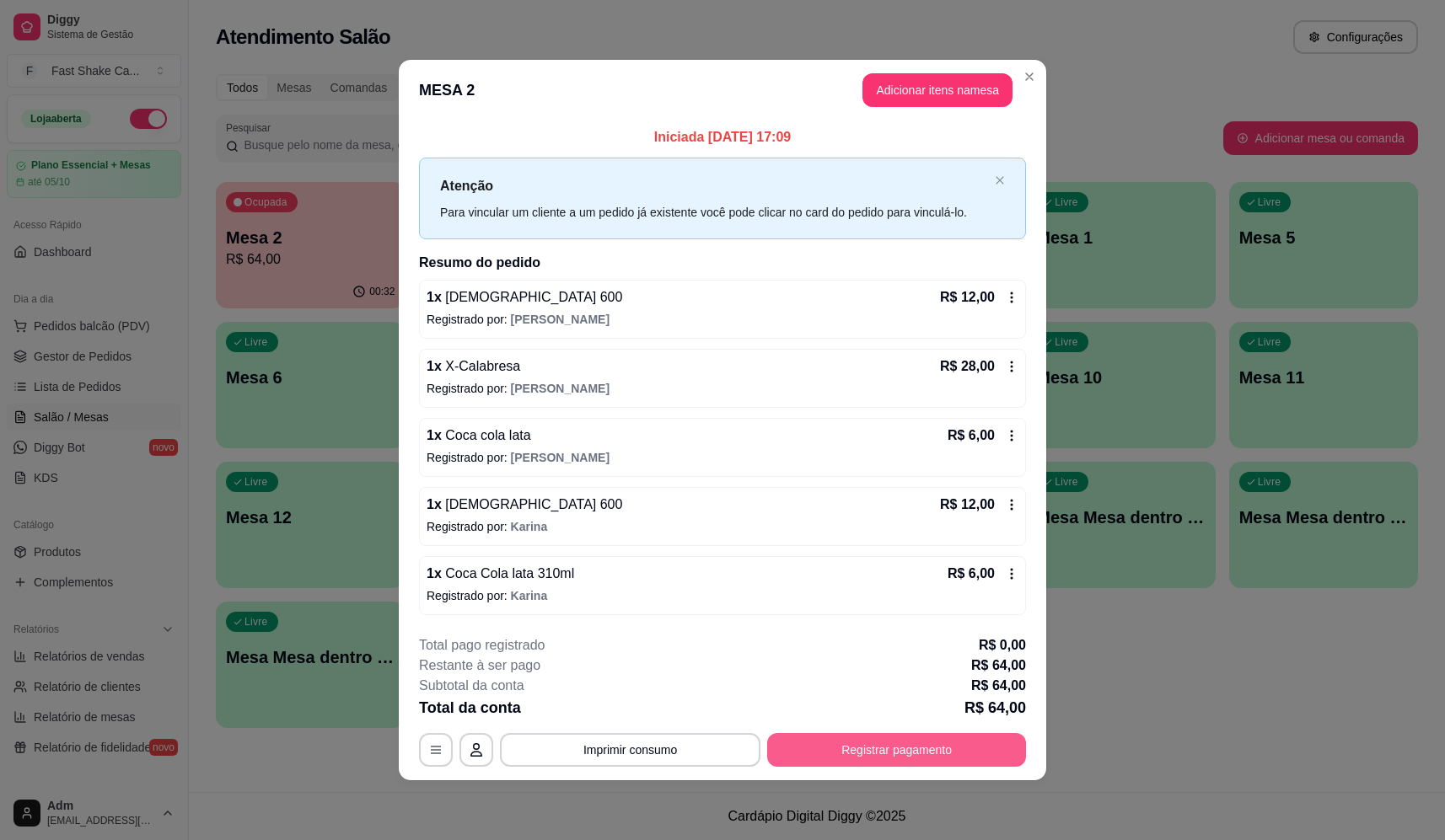
click at [906, 755] on button "Registrar pagamento" at bounding box center [896, 751] width 259 height 34
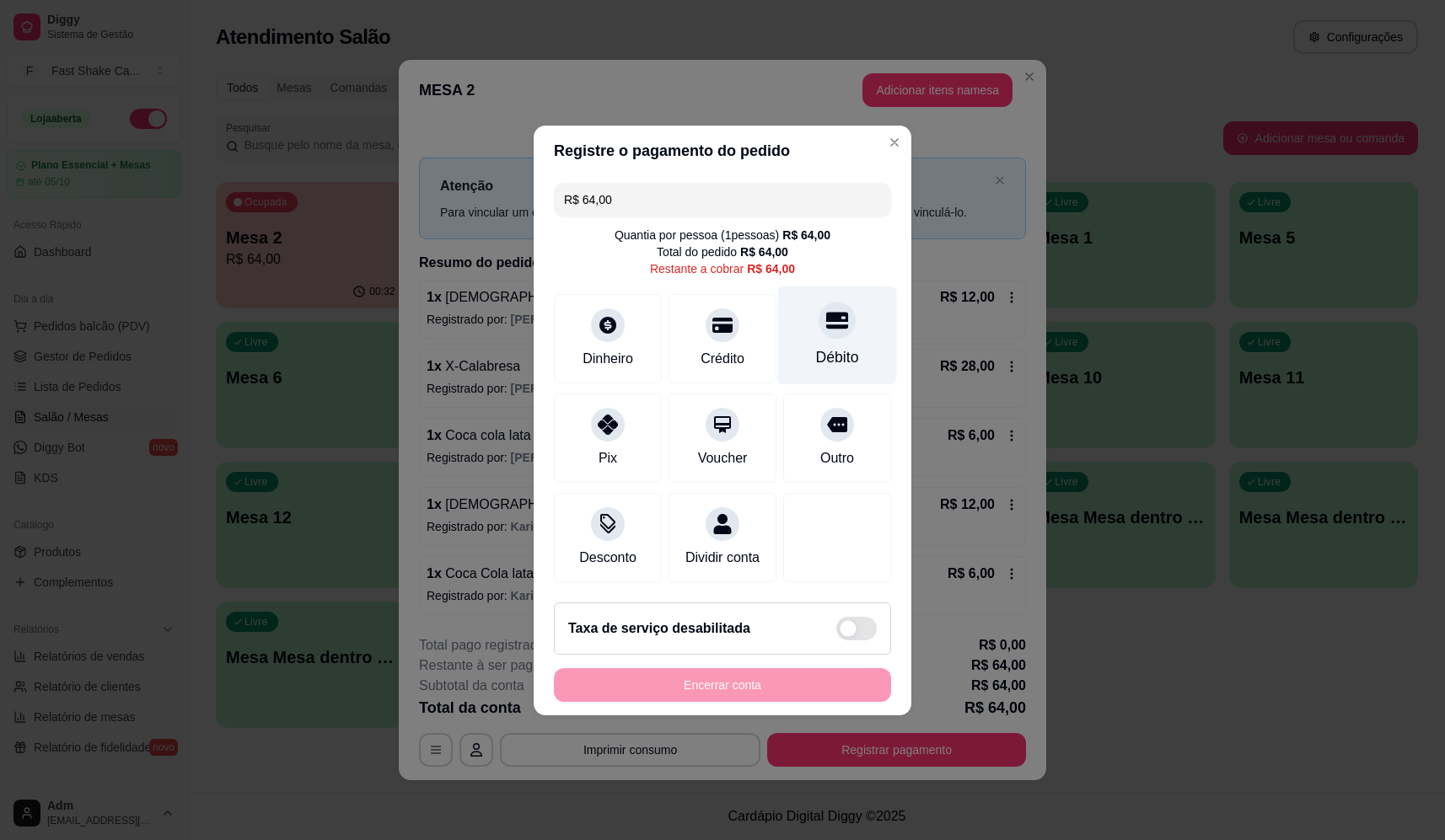
click at [815, 326] on div "Débito" at bounding box center [838, 335] width 119 height 99
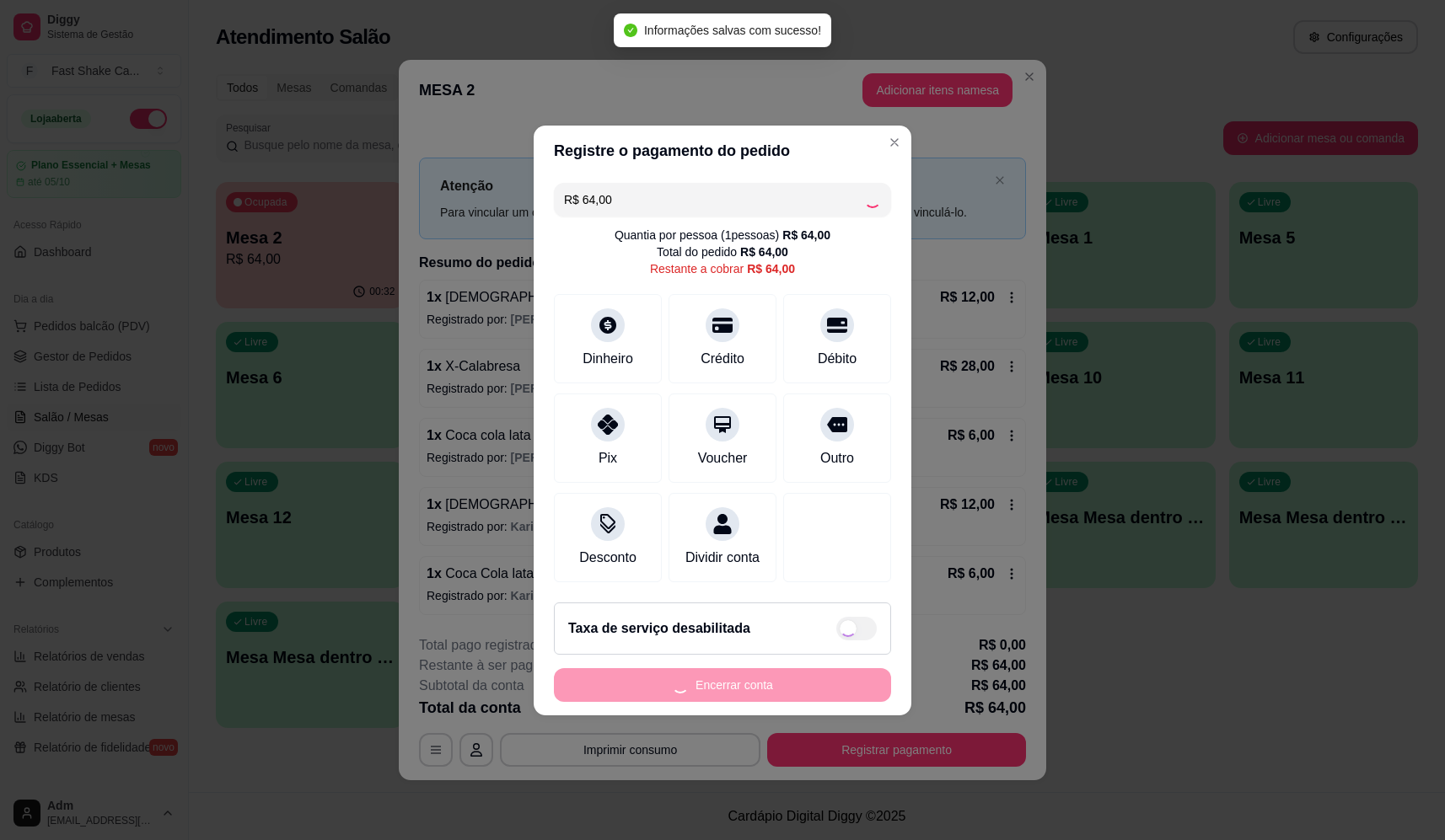
type input "R$ 0,00"
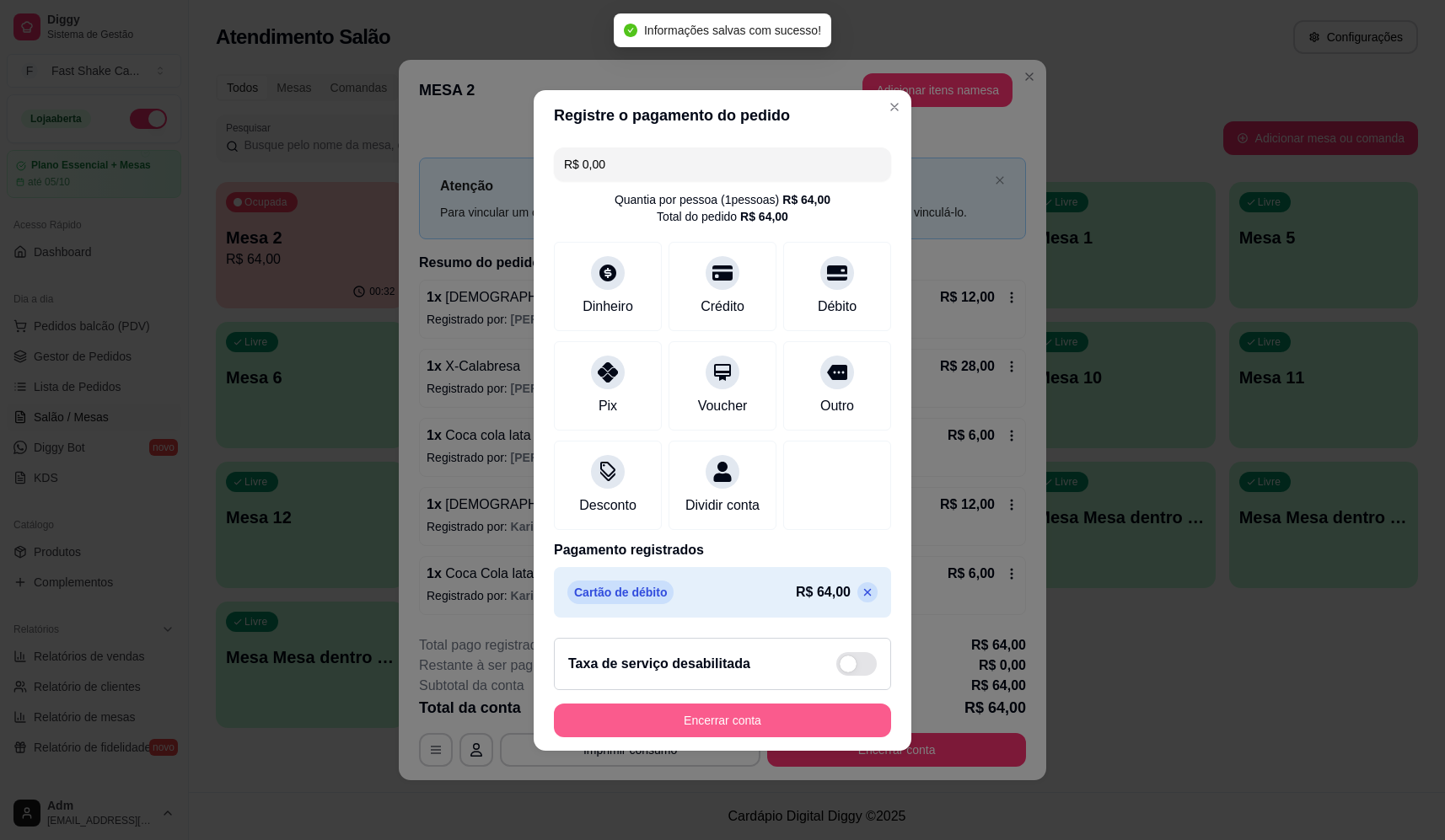
click at [772, 725] on button "Encerrar conta" at bounding box center [722, 721] width 338 height 34
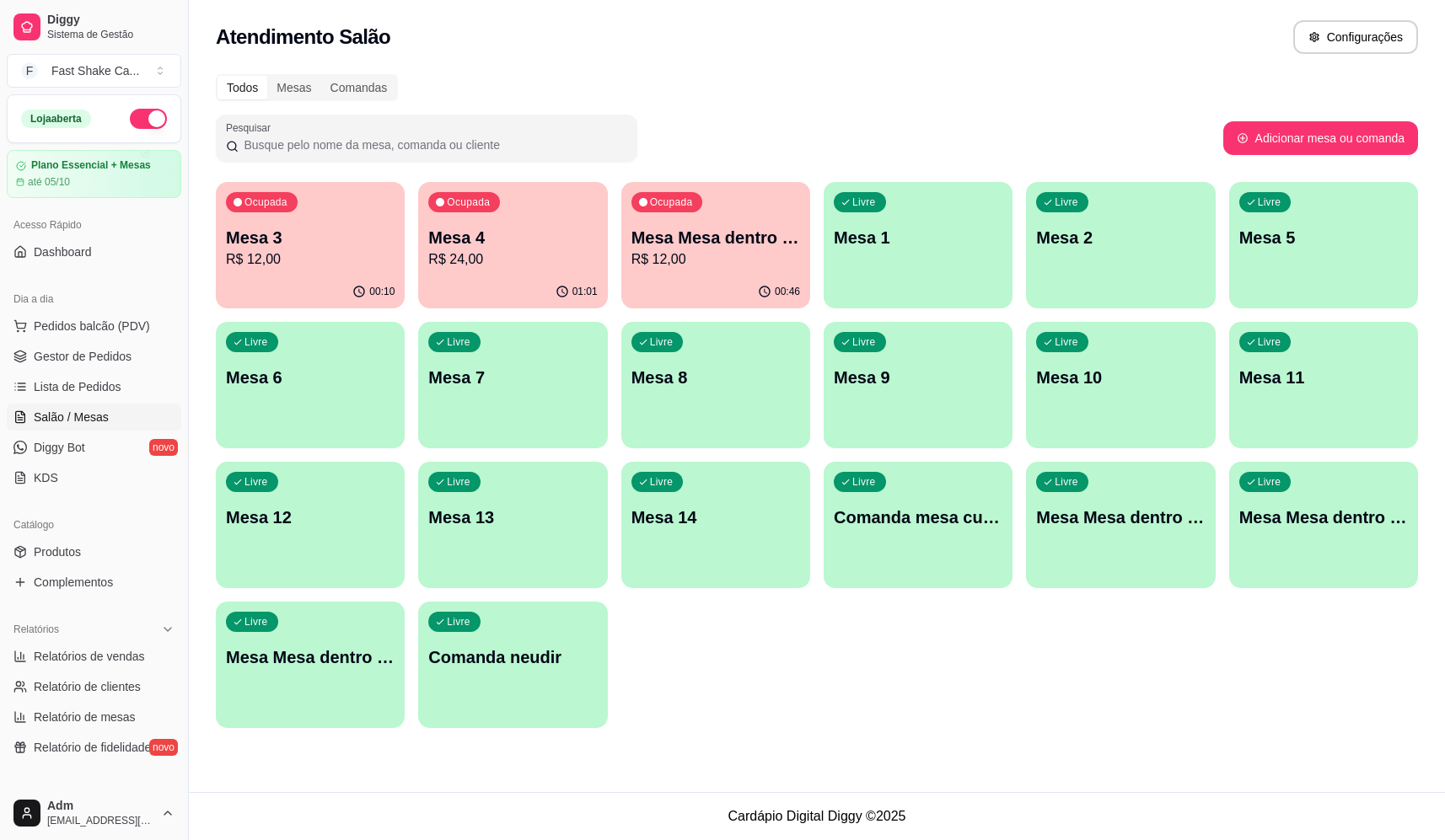
click at [341, 253] on p "R$ 12,00" at bounding box center [310, 259] width 168 height 20
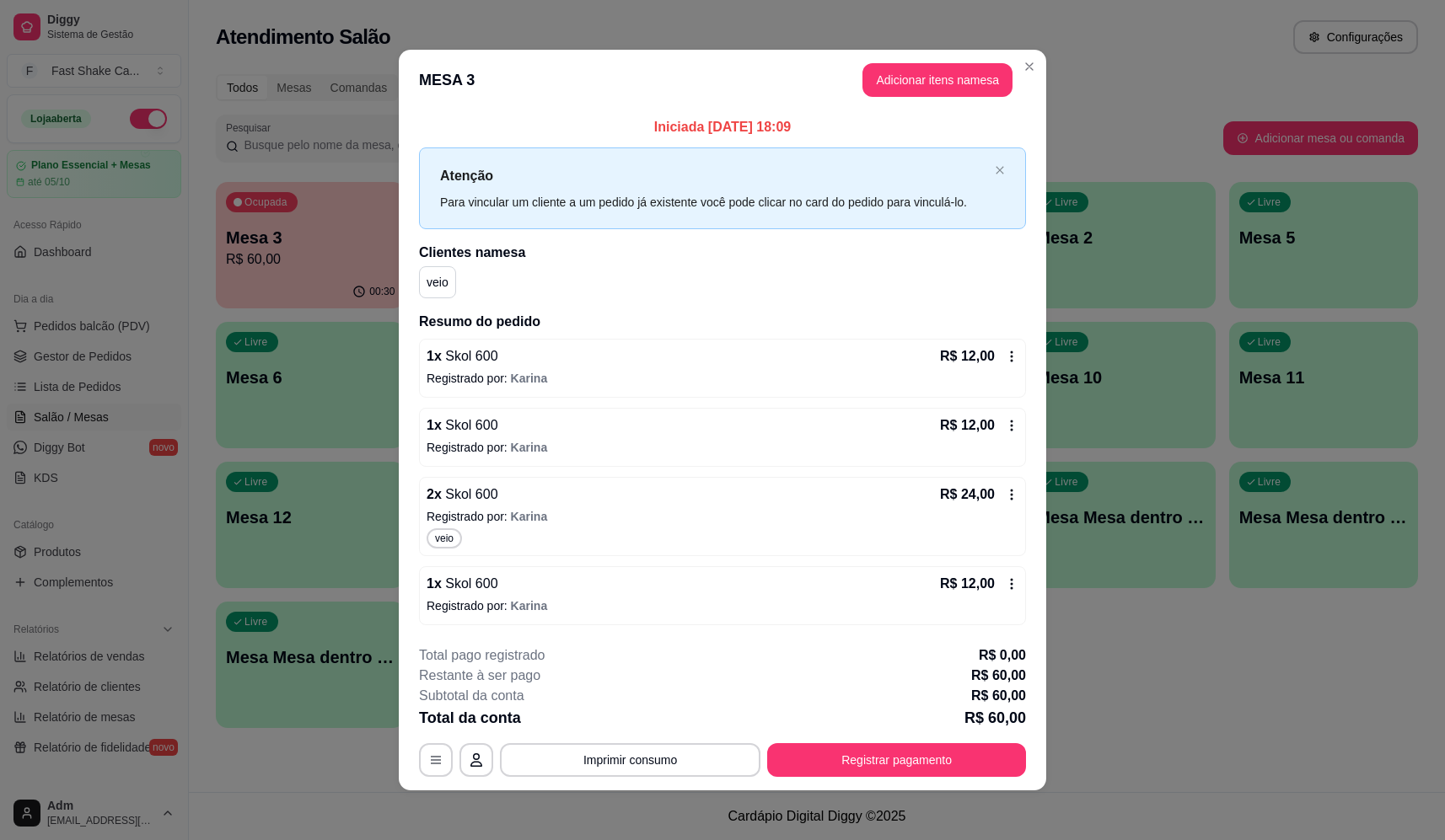
scroll to position [4, 0]
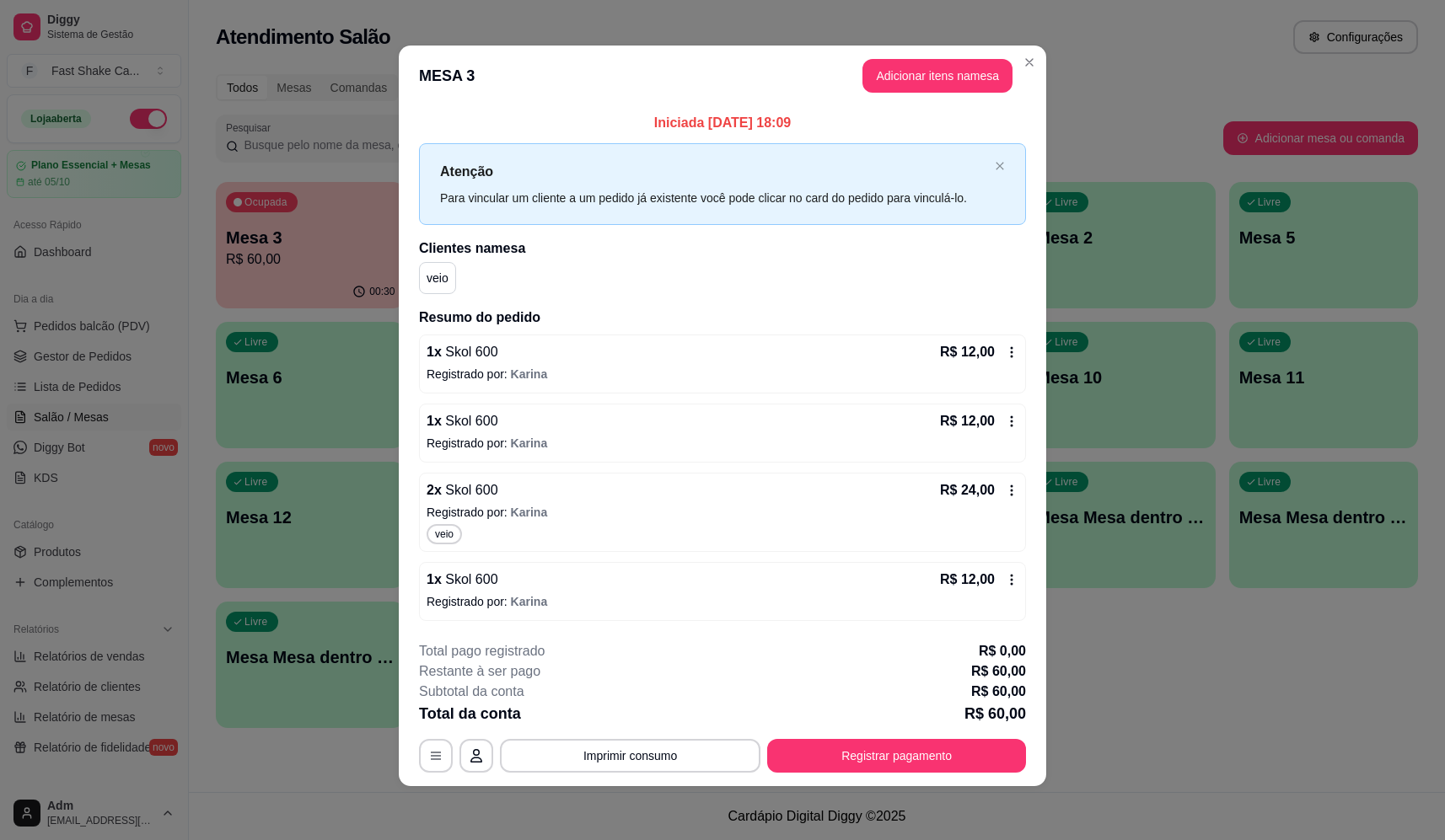
drag, startPoint x: 574, startPoint y: 517, endPoint x: 703, endPoint y: 517, distance: 129.0
click at [703, 517] on p "Registrado por: Karina" at bounding box center [723, 513] width 592 height 17
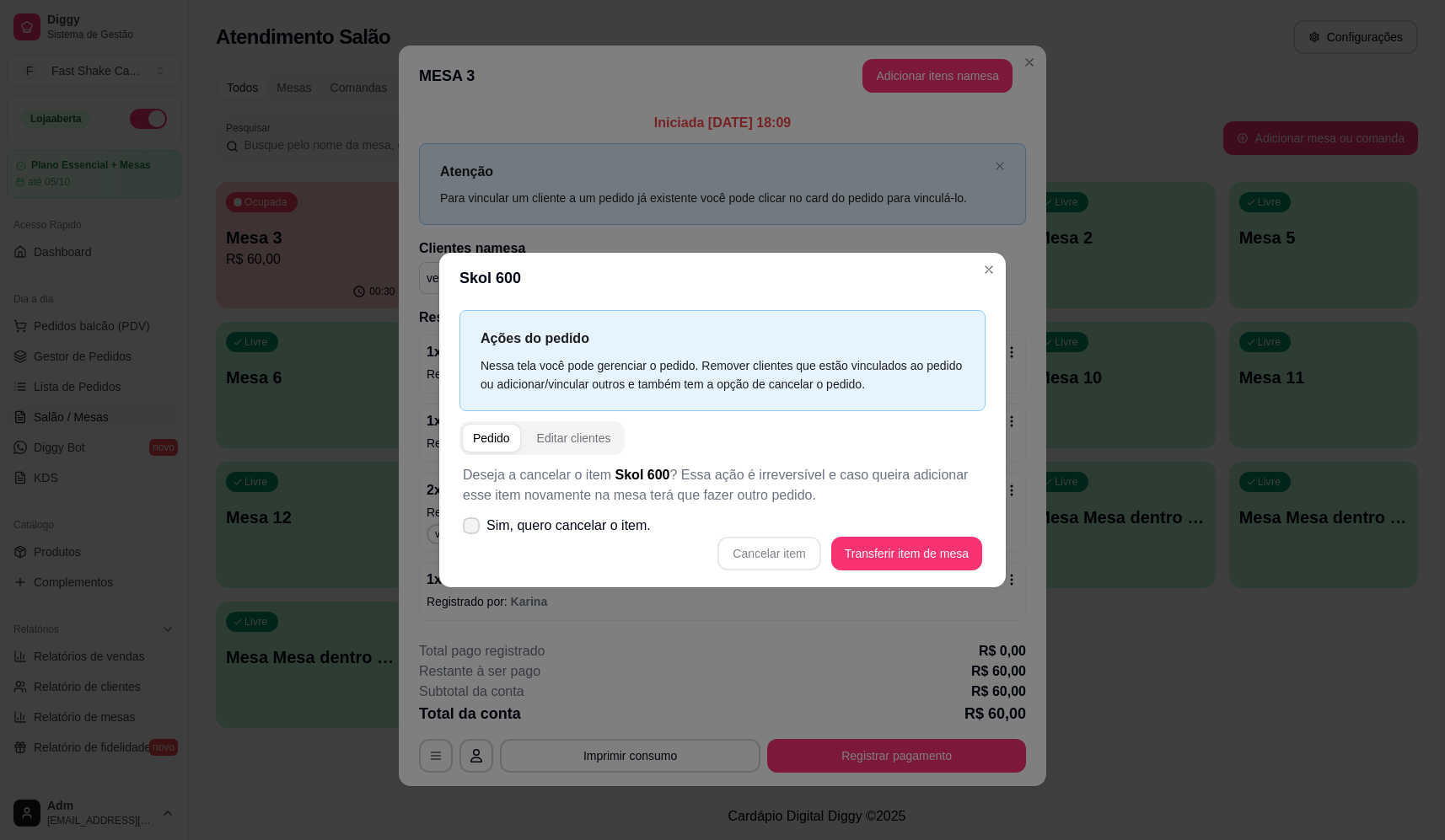
click at [526, 537] on label "Sim, quero cancelar o item." at bounding box center [556, 526] width 202 height 34
click at [473, 537] on input "Sim, quero cancelar o item." at bounding box center [467, 534] width 11 height 11
checkbox input "true"
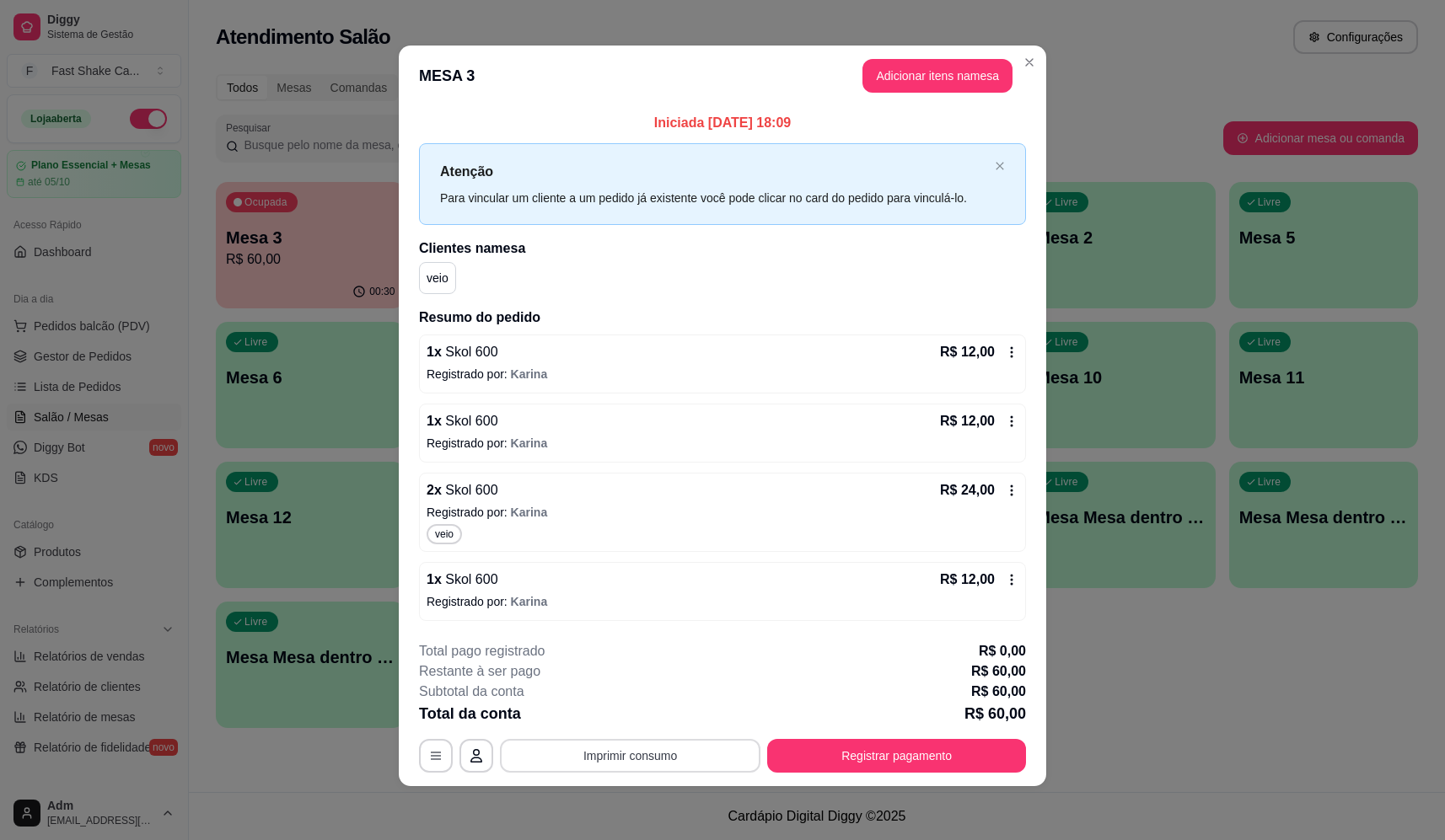
click at [617, 746] on button "Imprimir consumo" at bounding box center [630, 756] width 260 height 34
click at [572, 508] on p "Registrado por: Karina" at bounding box center [723, 513] width 592 height 17
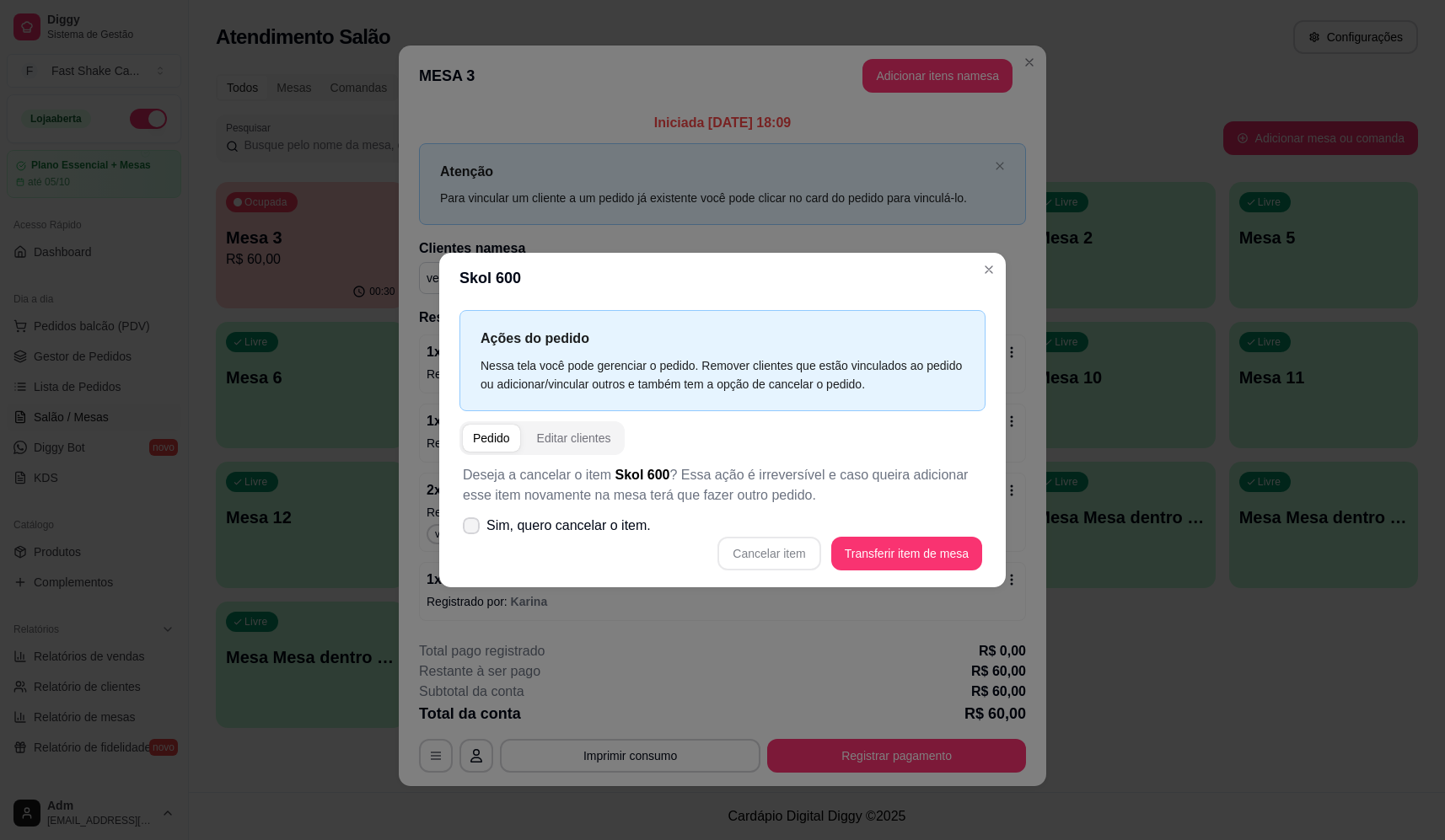
click at [637, 521] on span "Sim, quero cancelar o item." at bounding box center [568, 526] width 164 height 20
click at [473, 529] on input "Sim, quero cancelar o item." at bounding box center [467, 534] width 11 height 11
checkbox input "true"
click at [751, 556] on button "Cancelar item" at bounding box center [769, 554] width 103 height 34
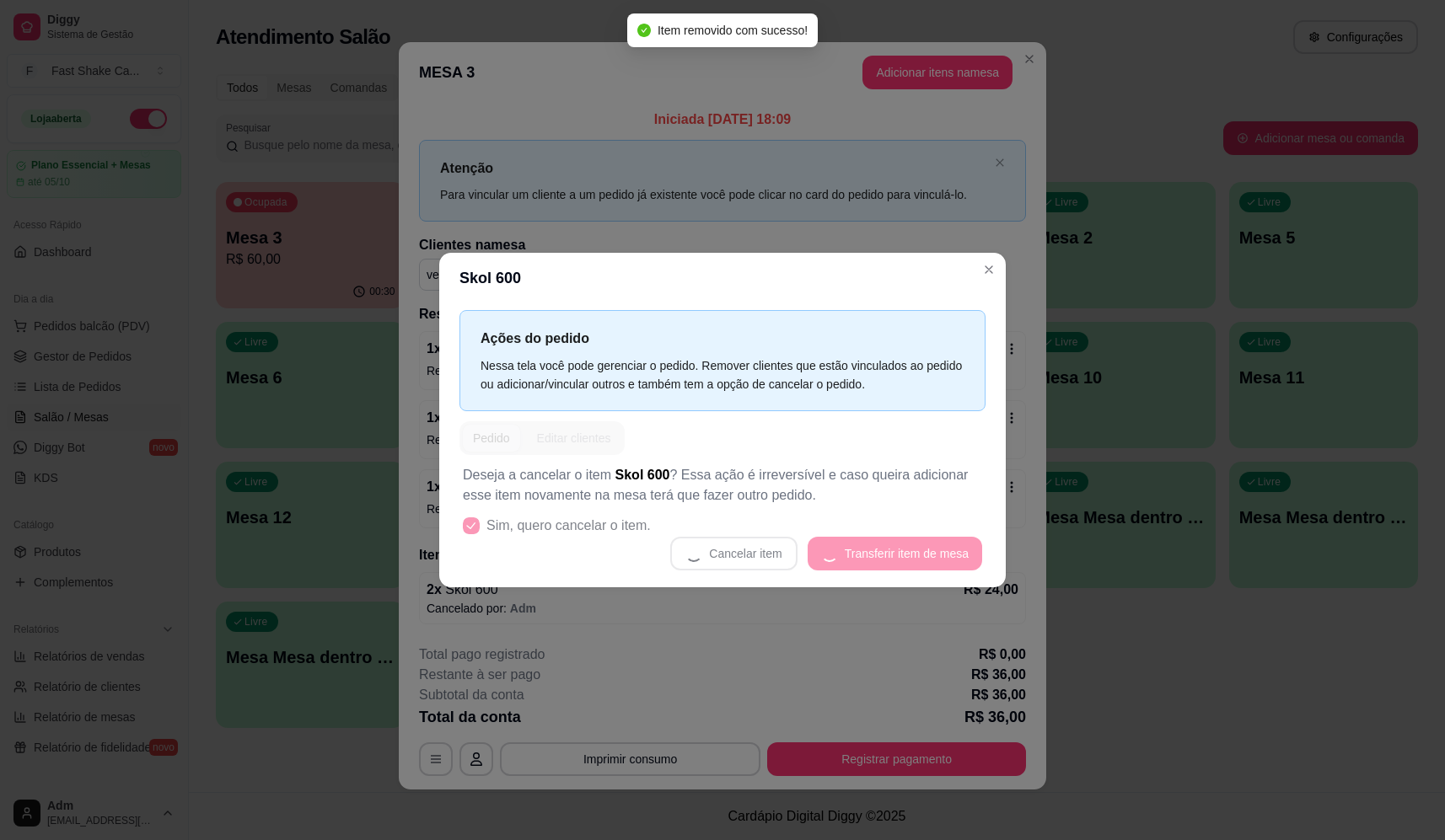
scroll to position [1, 0]
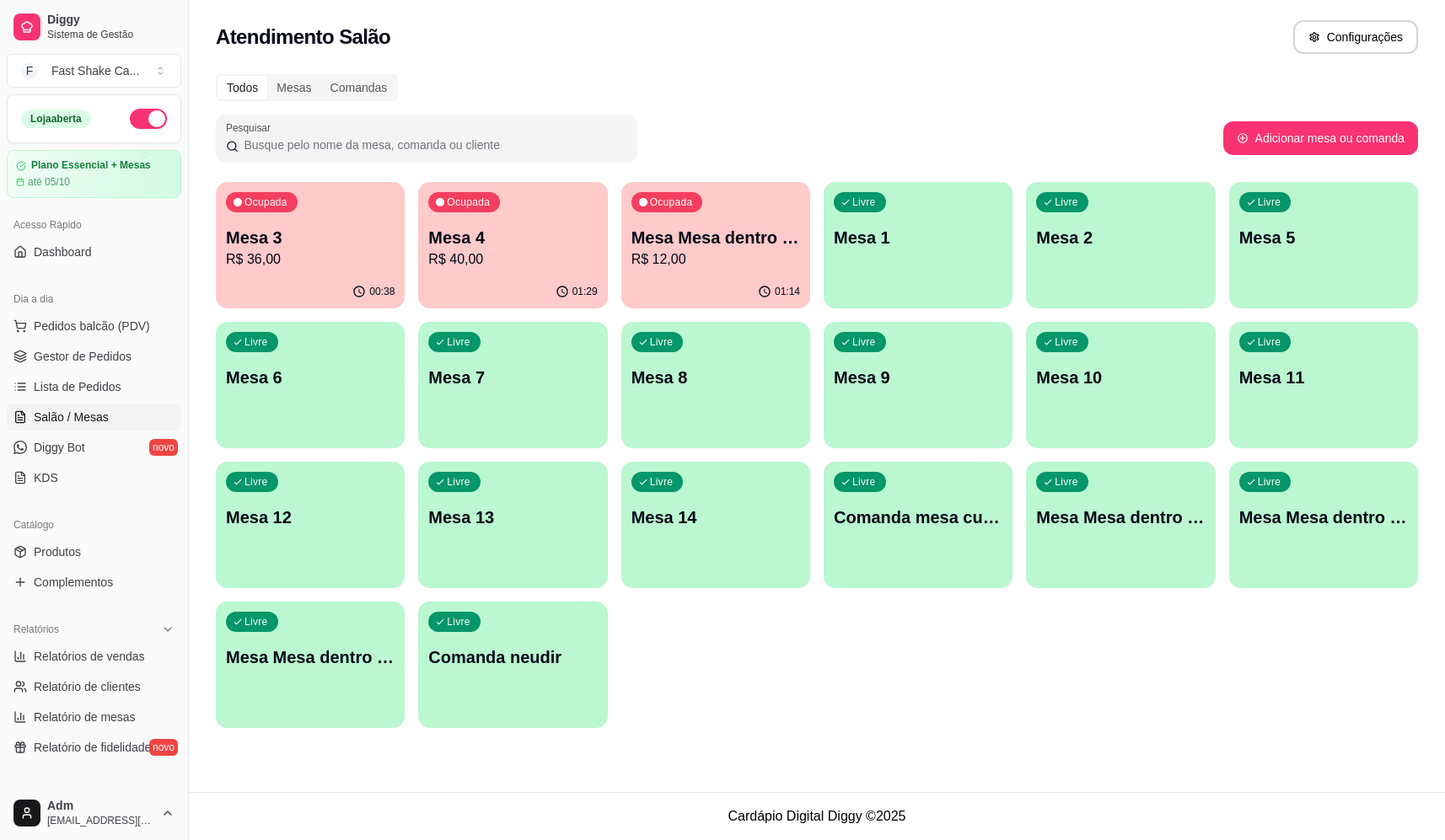
click at [513, 247] on p "Mesa 4" at bounding box center [513, 238] width 168 height 24
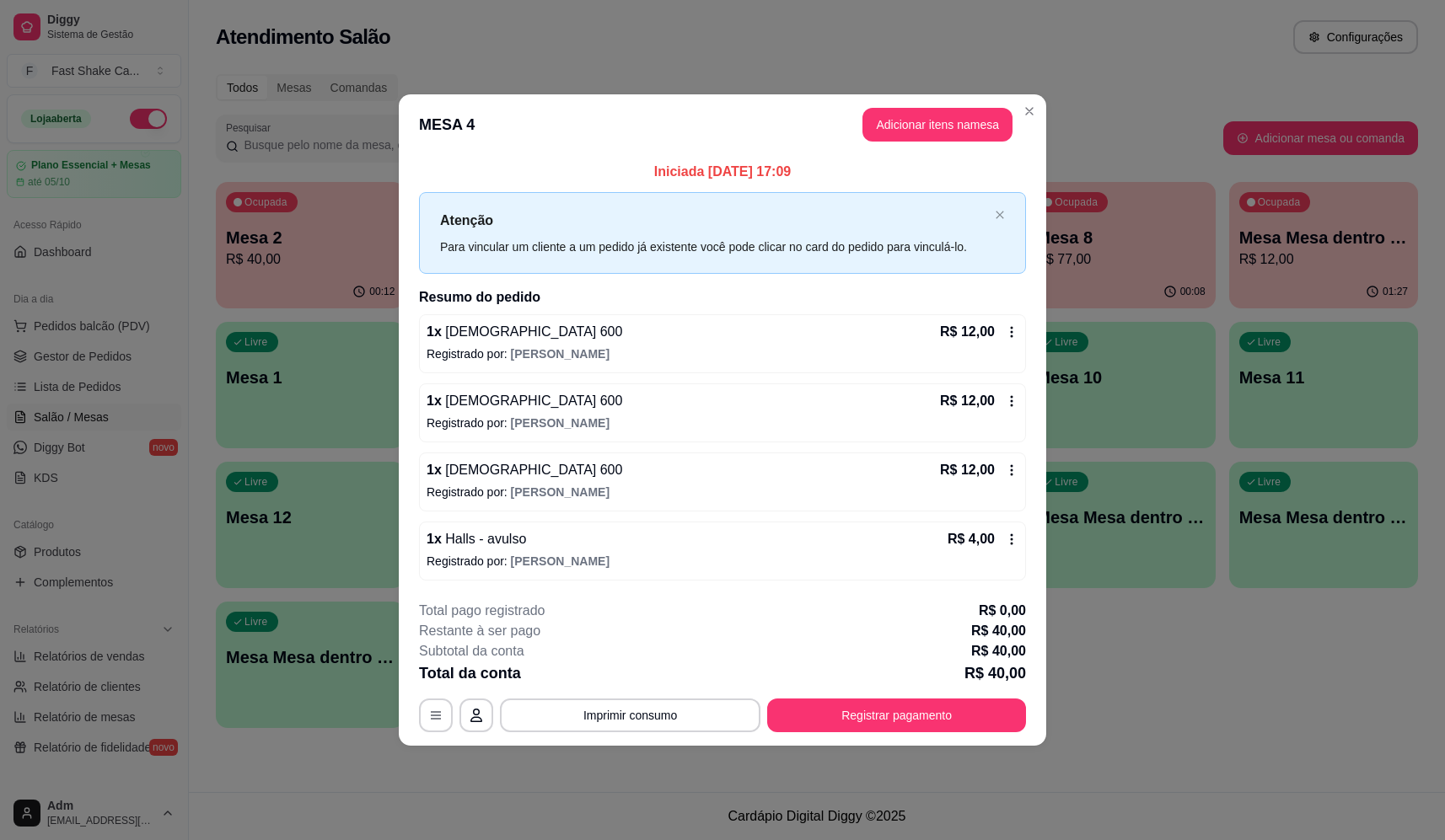
click at [912, 735] on footer "**********" at bounding box center [722, 667] width 647 height 158
click at [908, 714] on button "Registrar pagamento" at bounding box center [896, 716] width 259 height 34
click at [782, 337] on div "Débito" at bounding box center [838, 335] width 119 height 99
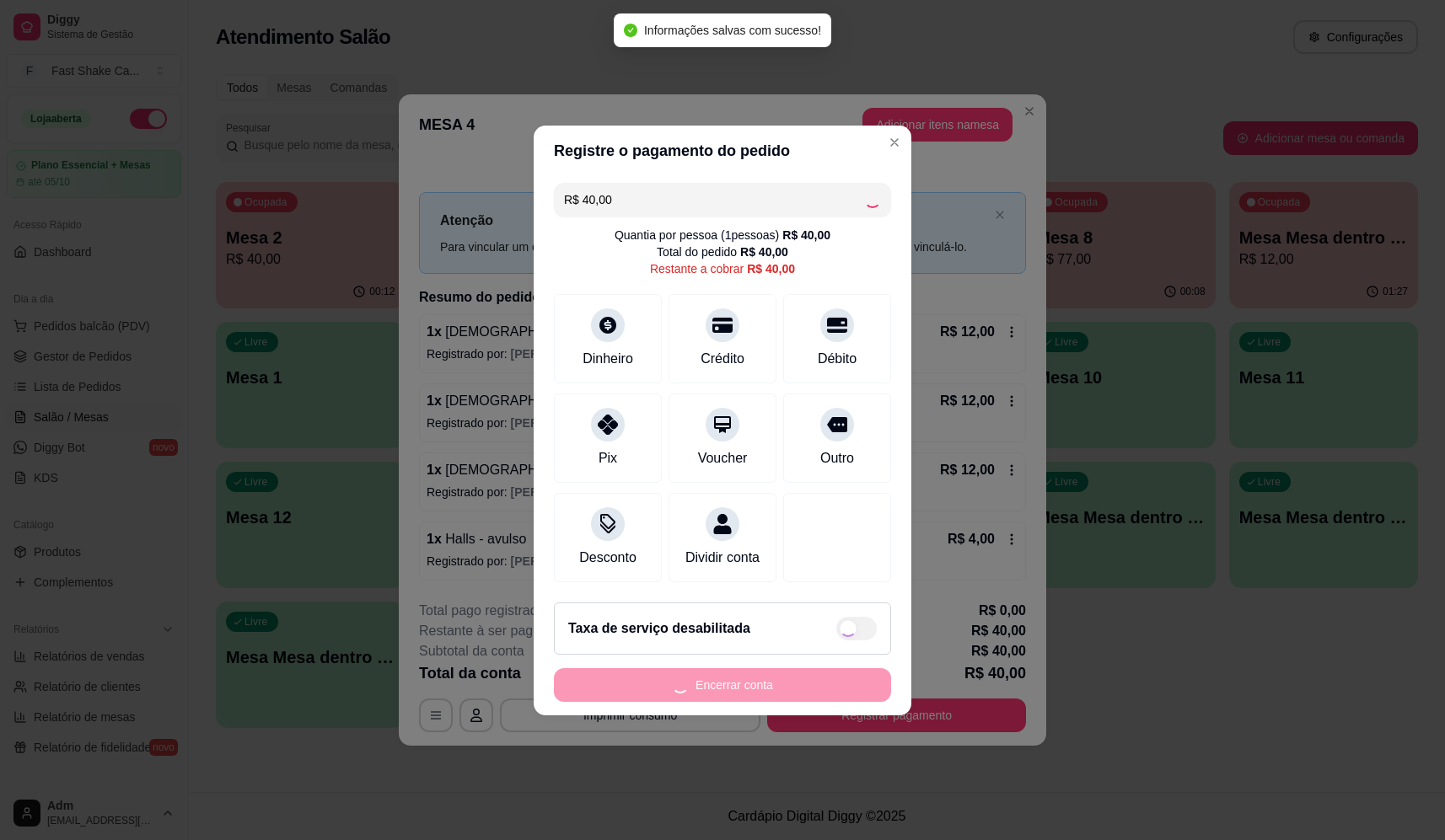
type input "R$ 0,00"
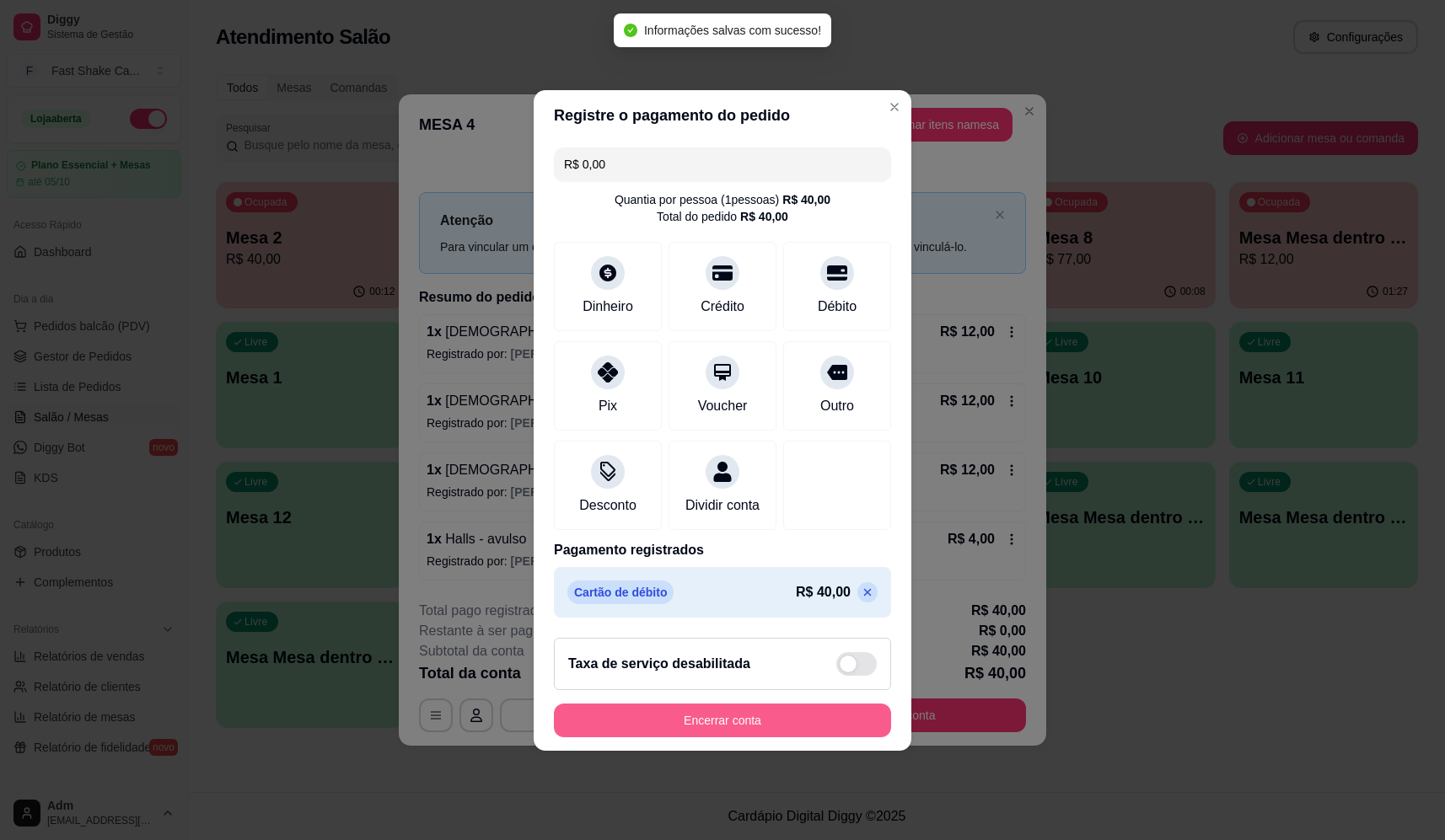
click at [729, 729] on button "Encerrar conta" at bounding box center [722, 721] width 338 height 34
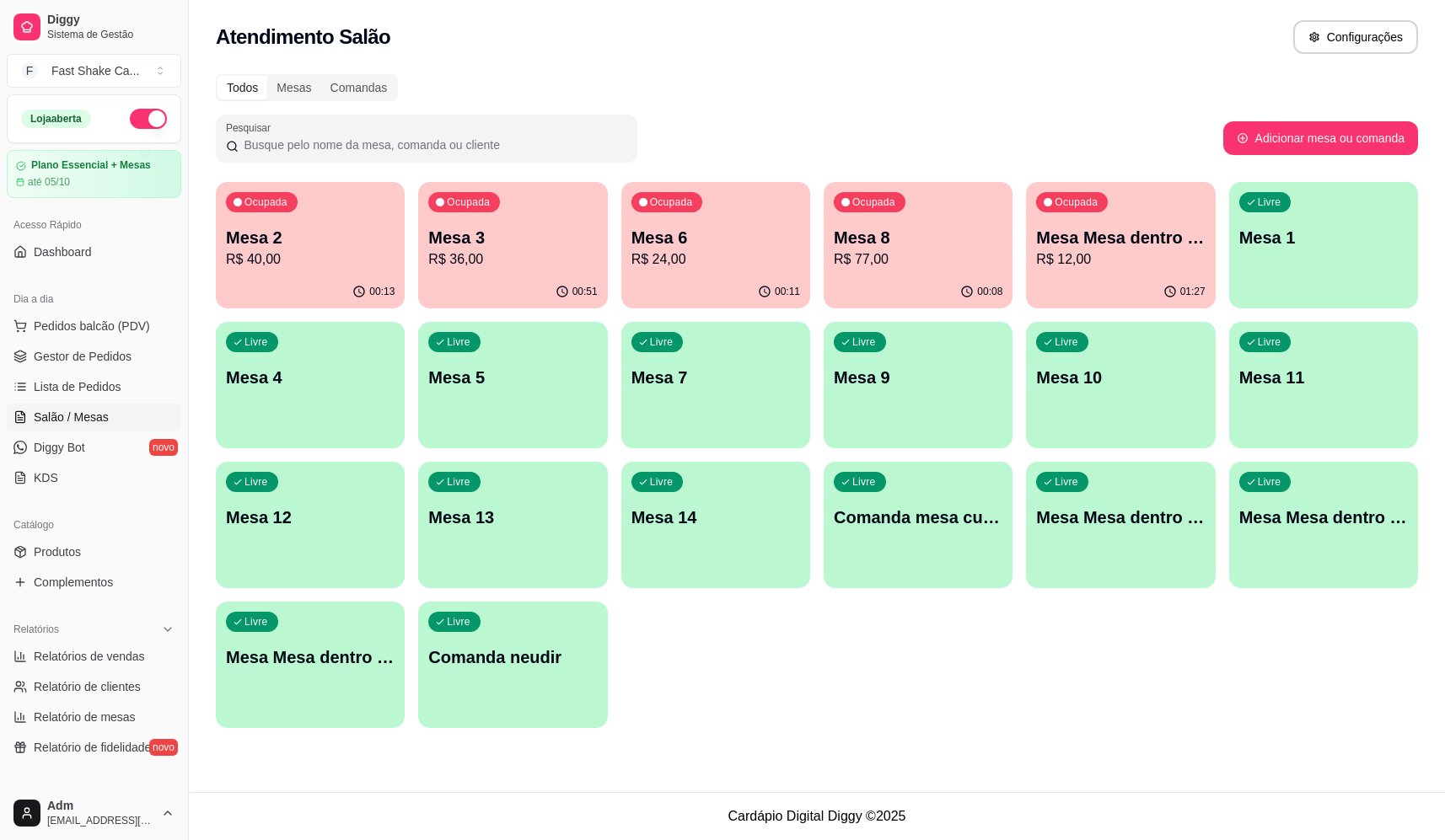
click at [315, 253] on p "R$ 40,00" at bounding box center [310, 259] width 168 height 20
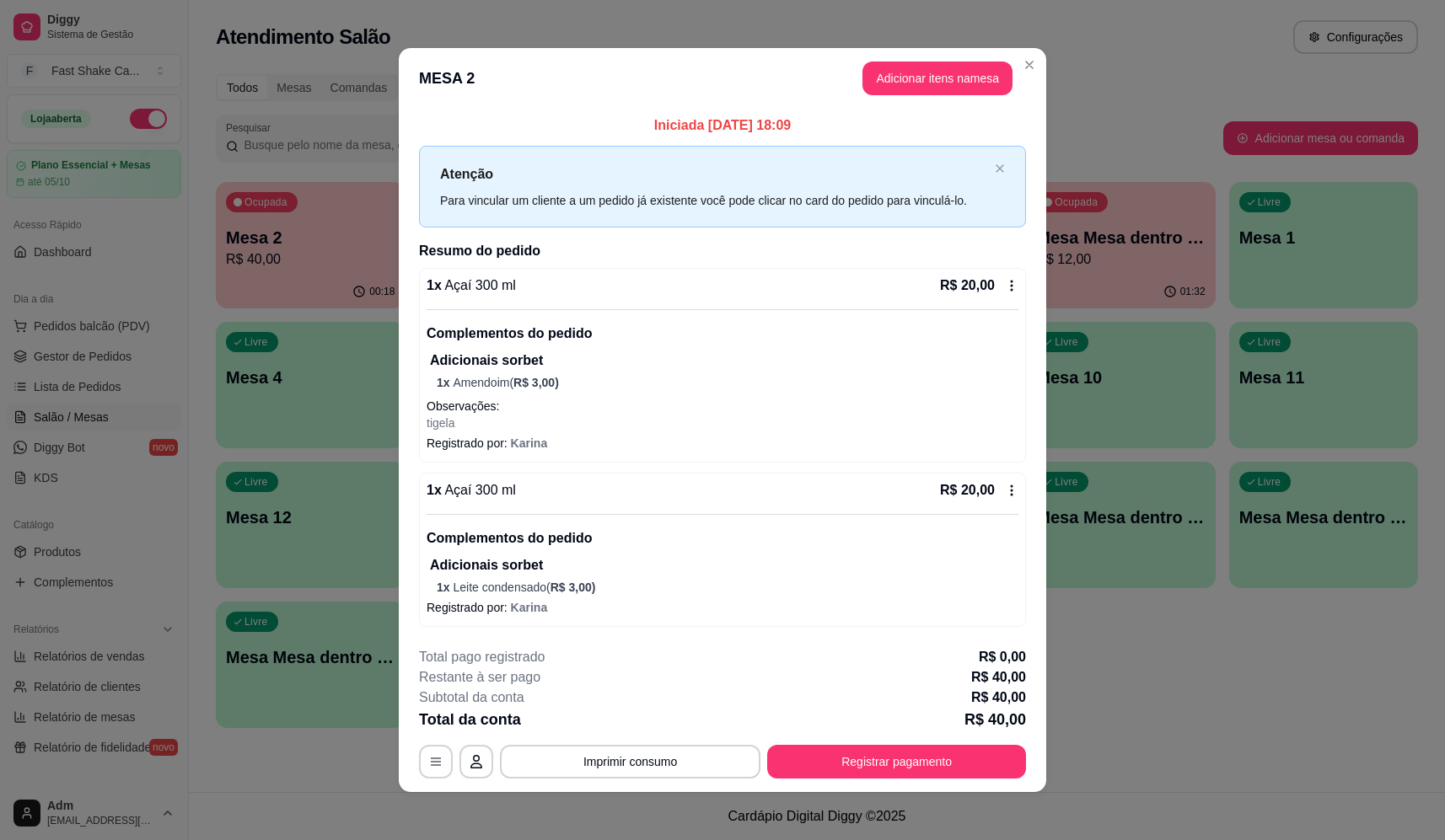
scroll to position [6, 0]
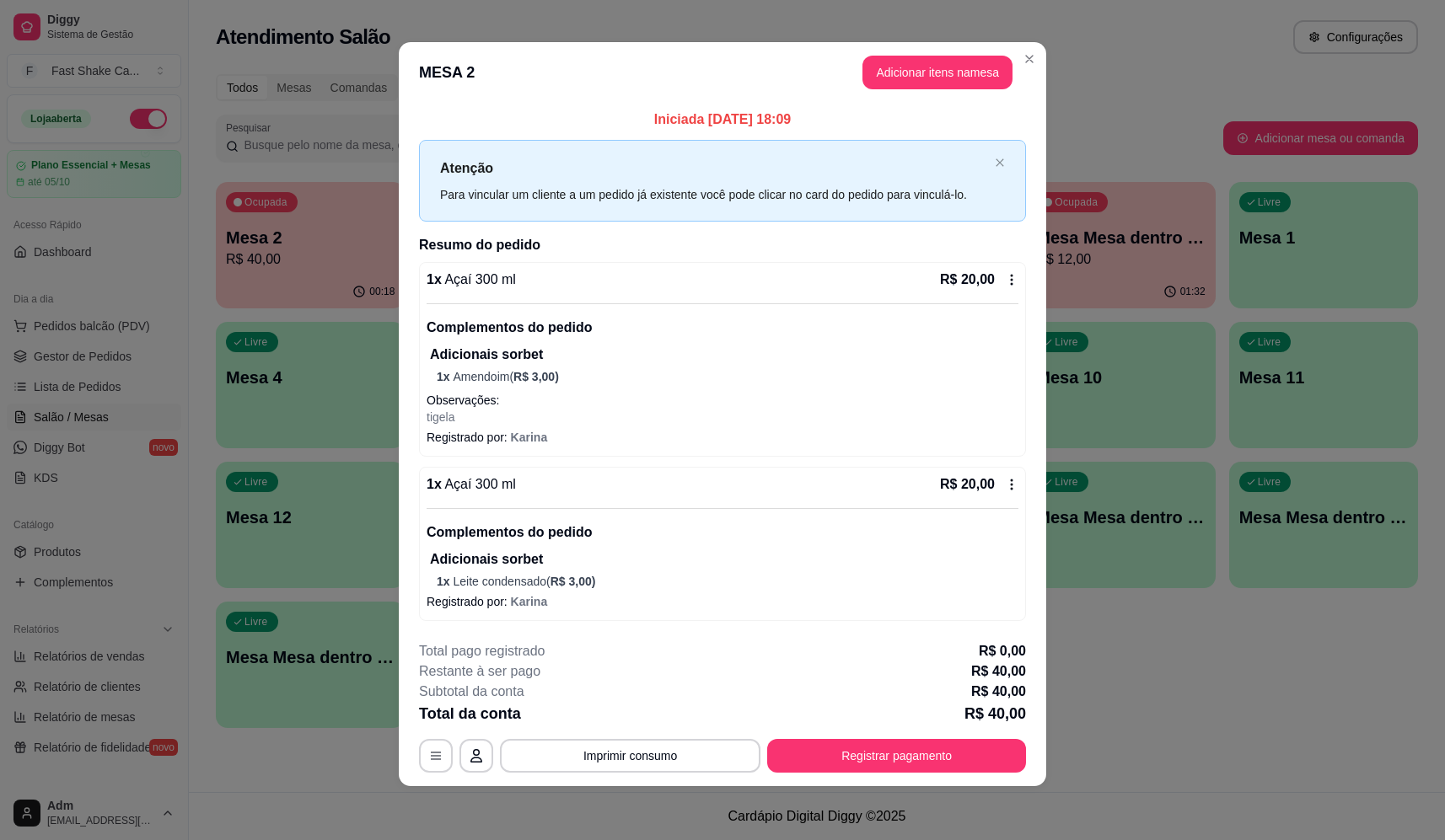
click at [686, 587] on p "1 x Leite condensado ( R$ 3,00 )" at bounding box center [728, 582] width 582 height 17
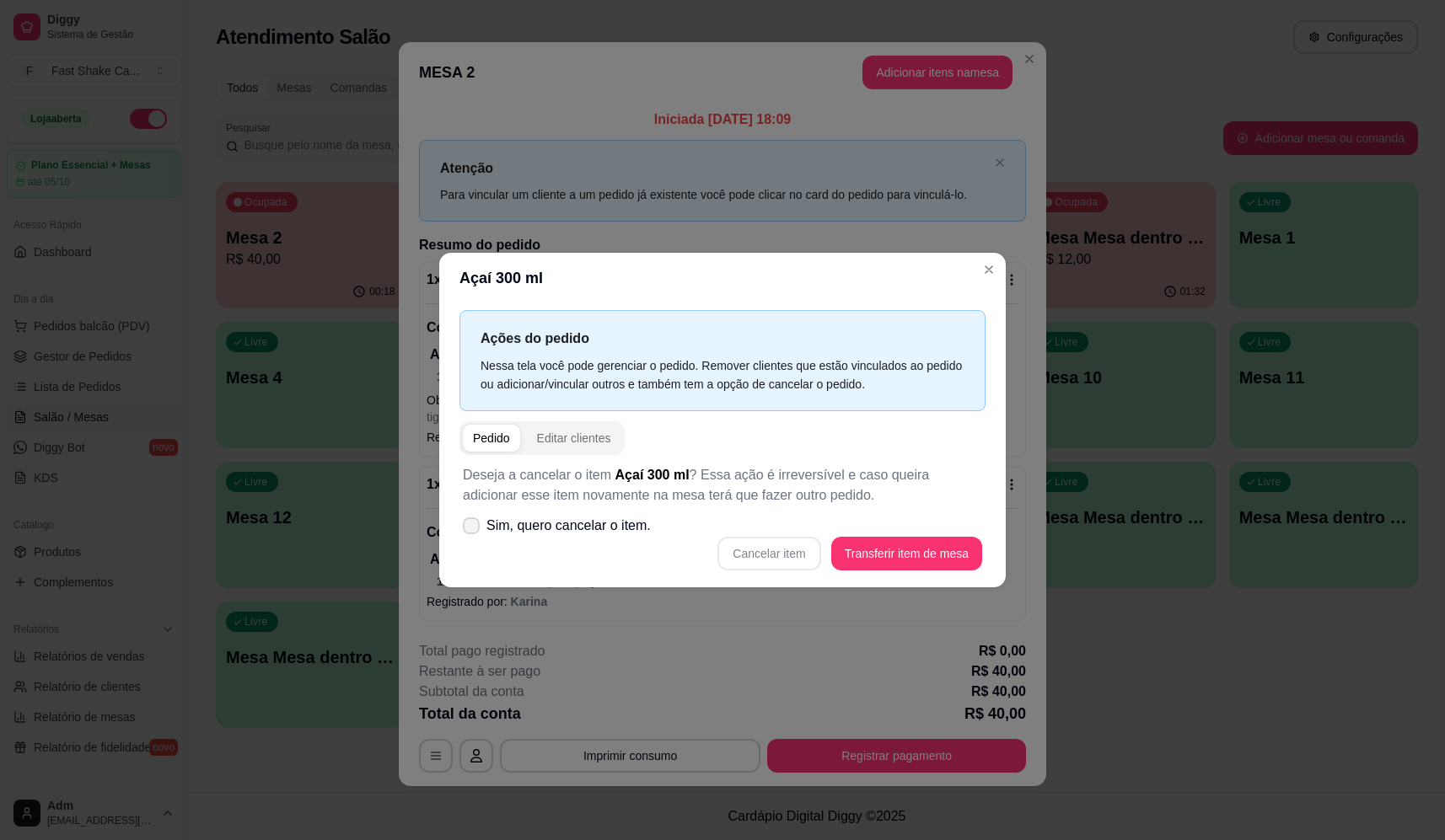
drag, startPoint x: 599, startPoint y: 497, endPoint x: 598, endPoint y: 522, distance: 25.0
click at [598, 512] on div "Deseja a cancelar o item Açaí 300 ml ? Essa ação é irreversível e caso queira a…" at bounding box center [722, 518] width 526 height 126
click at [604, 530] on span "Sim, quero cancelar o item." at bounding box center [568, 526] width 164 height 20
click at [473, 530] on input "Sim, quero cancelar o item." at bounding box center [467, 534] width 11 height 11
checkbox input "true"
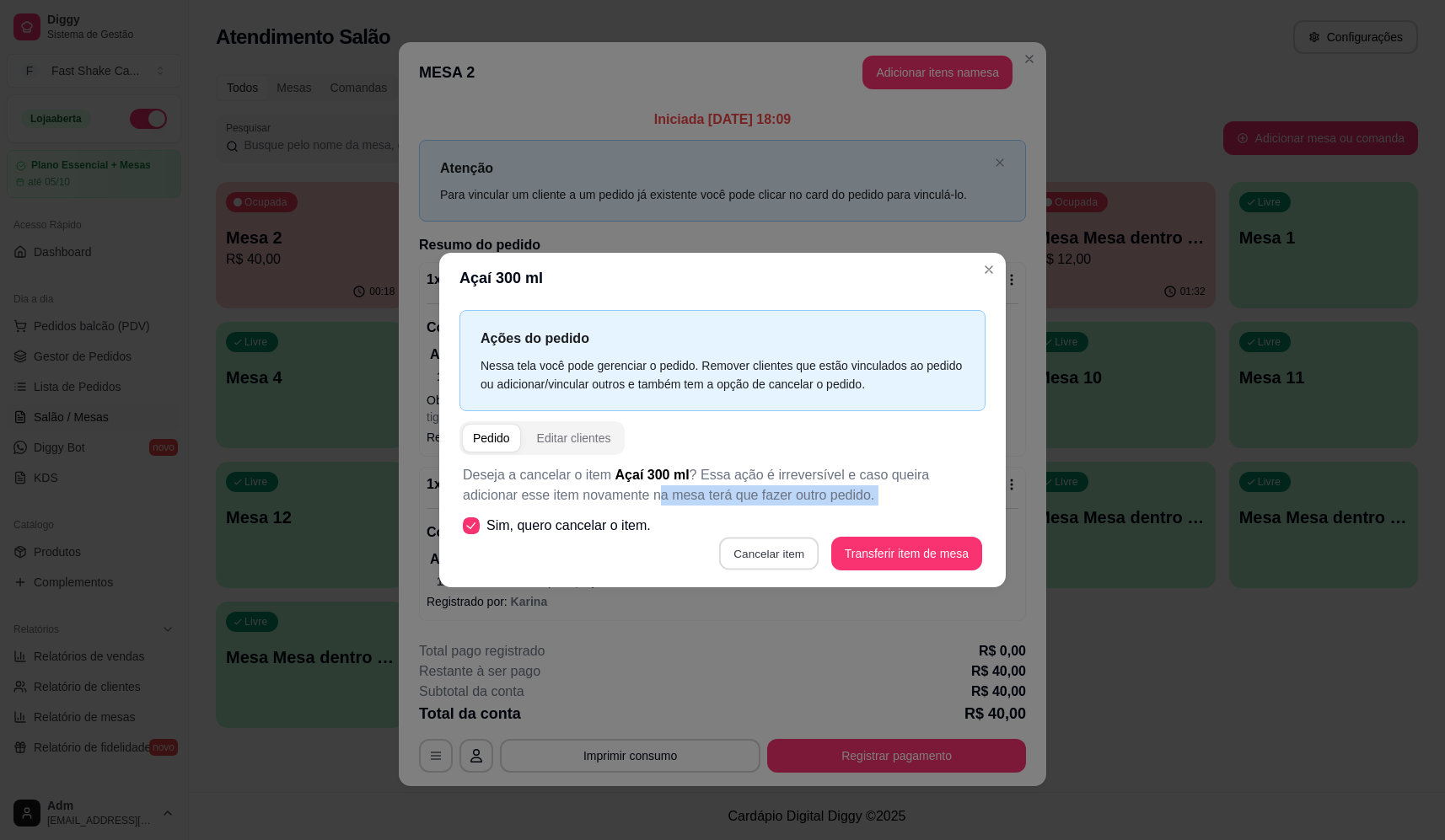
click at [751, 564] on button "Cancelar item" at bounding box center [770, 553] width 100 height 33
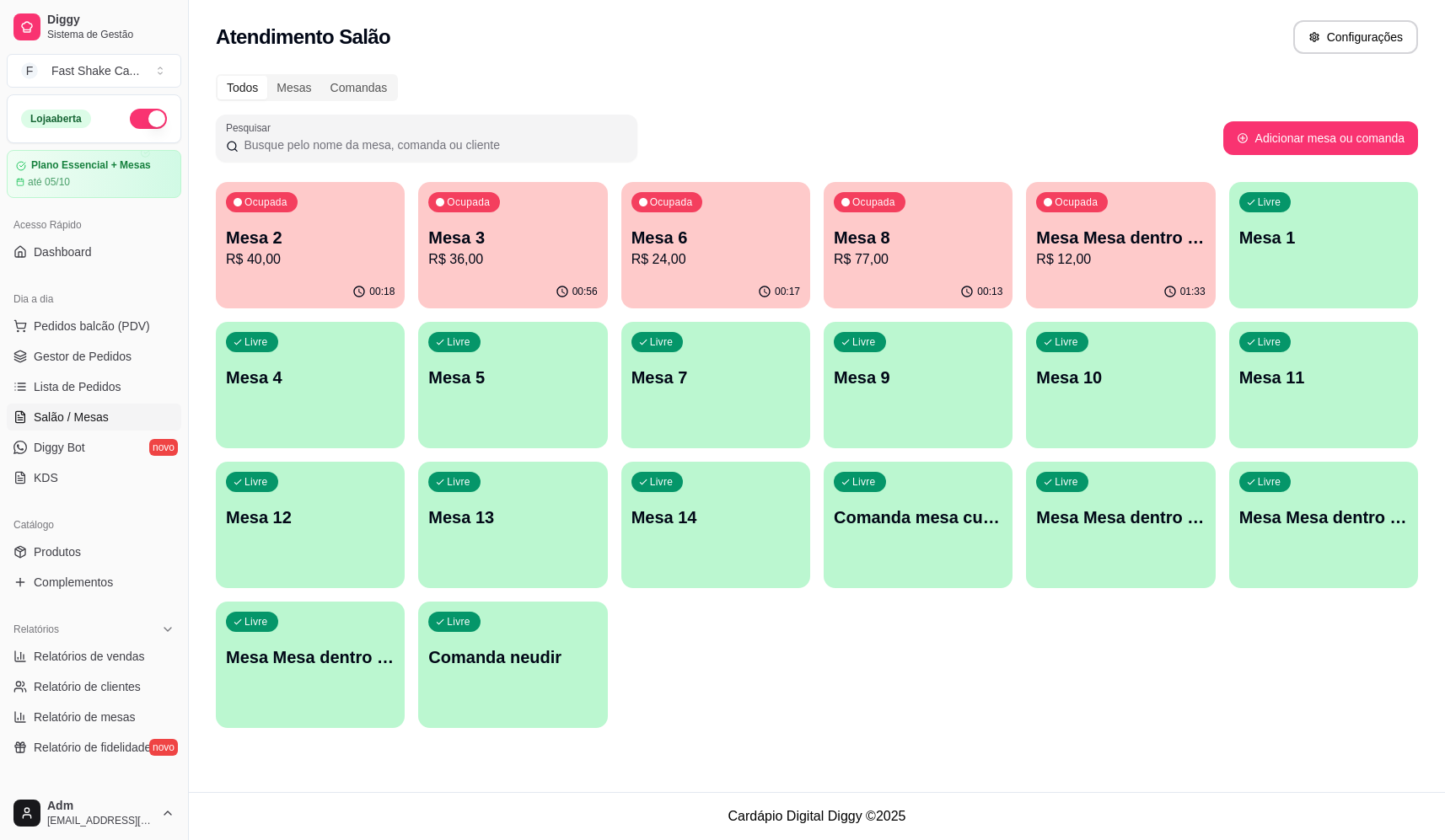
click at [509, 244] on p "Mesa 3" at bounding box center [513, 238] width 168 height 24
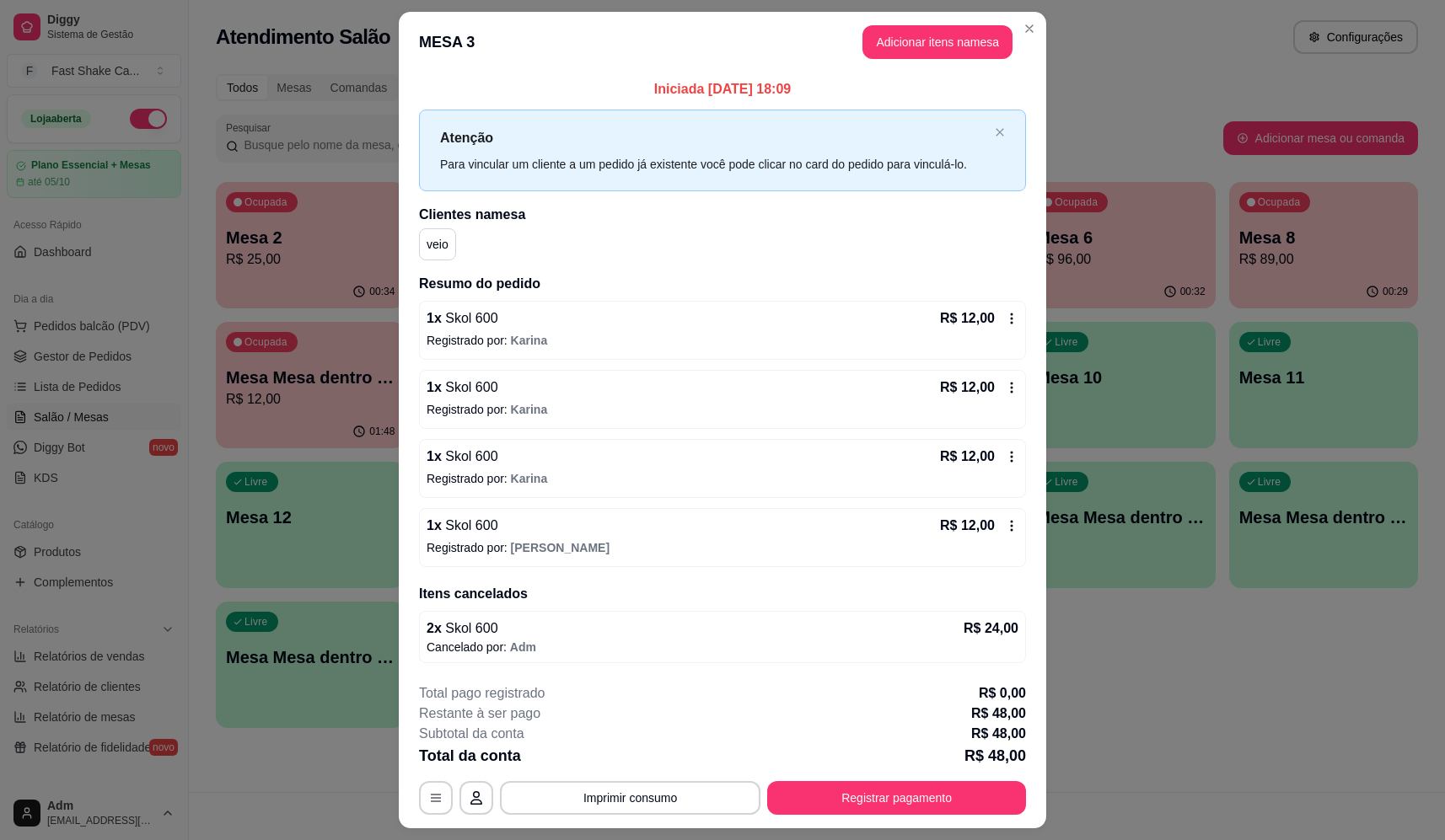
click at [612, 544] on p "Registrado por: Maria Eduarda" at bounding box center [723, 548] width 592 height 17
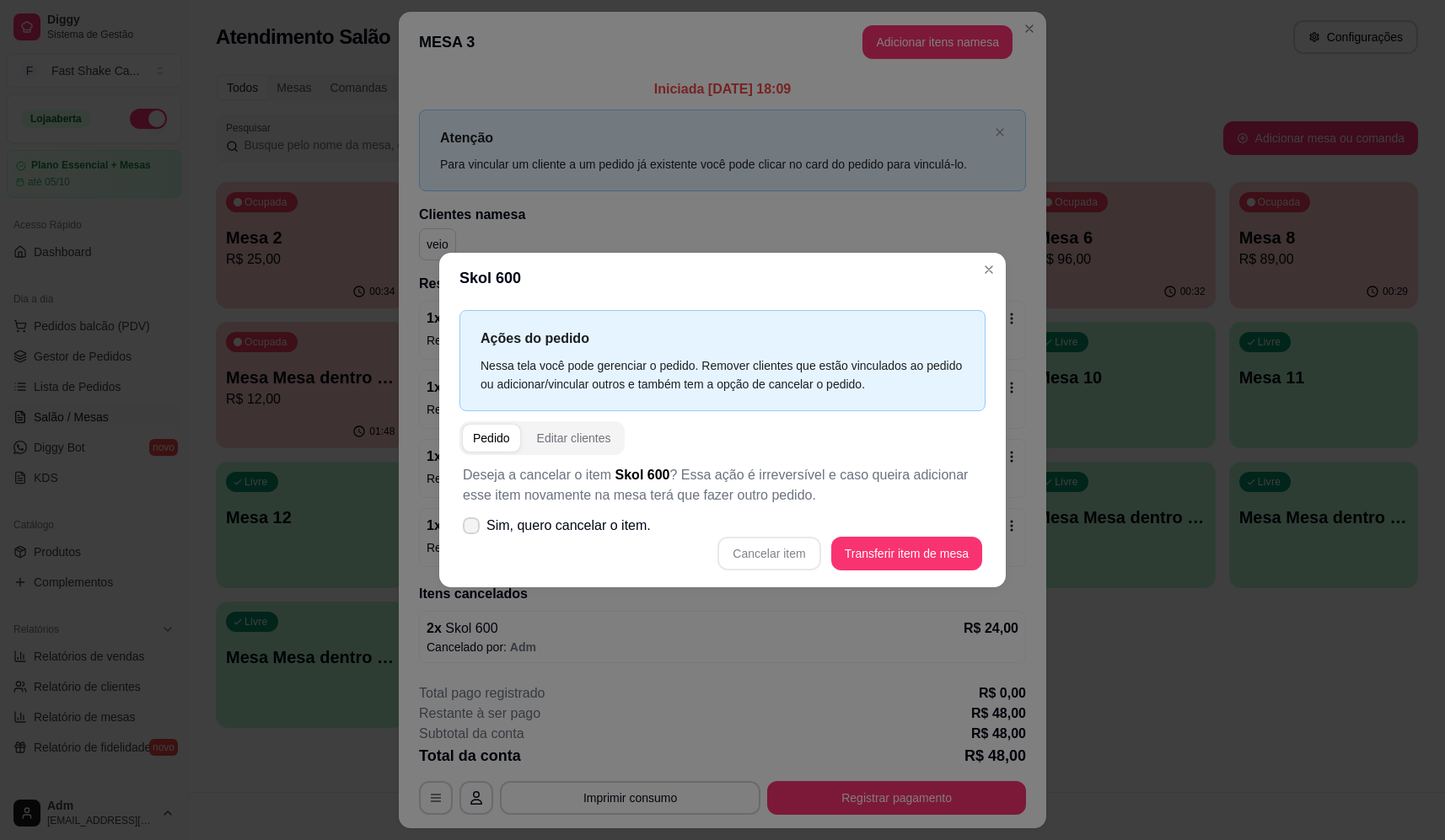
click at [610, 526] on span "Sim, quero cancelar o item." at bounding box center [568, 526] width 164 height 20
click at [473, 529] on input "Sim, quero cancelar o item." at bounding box center [467, 534] width 11 height 11
checkbox input "true"
click at [777, 564] on button "Cancelar item" at bounding box center [769, 554] width 103 height 34
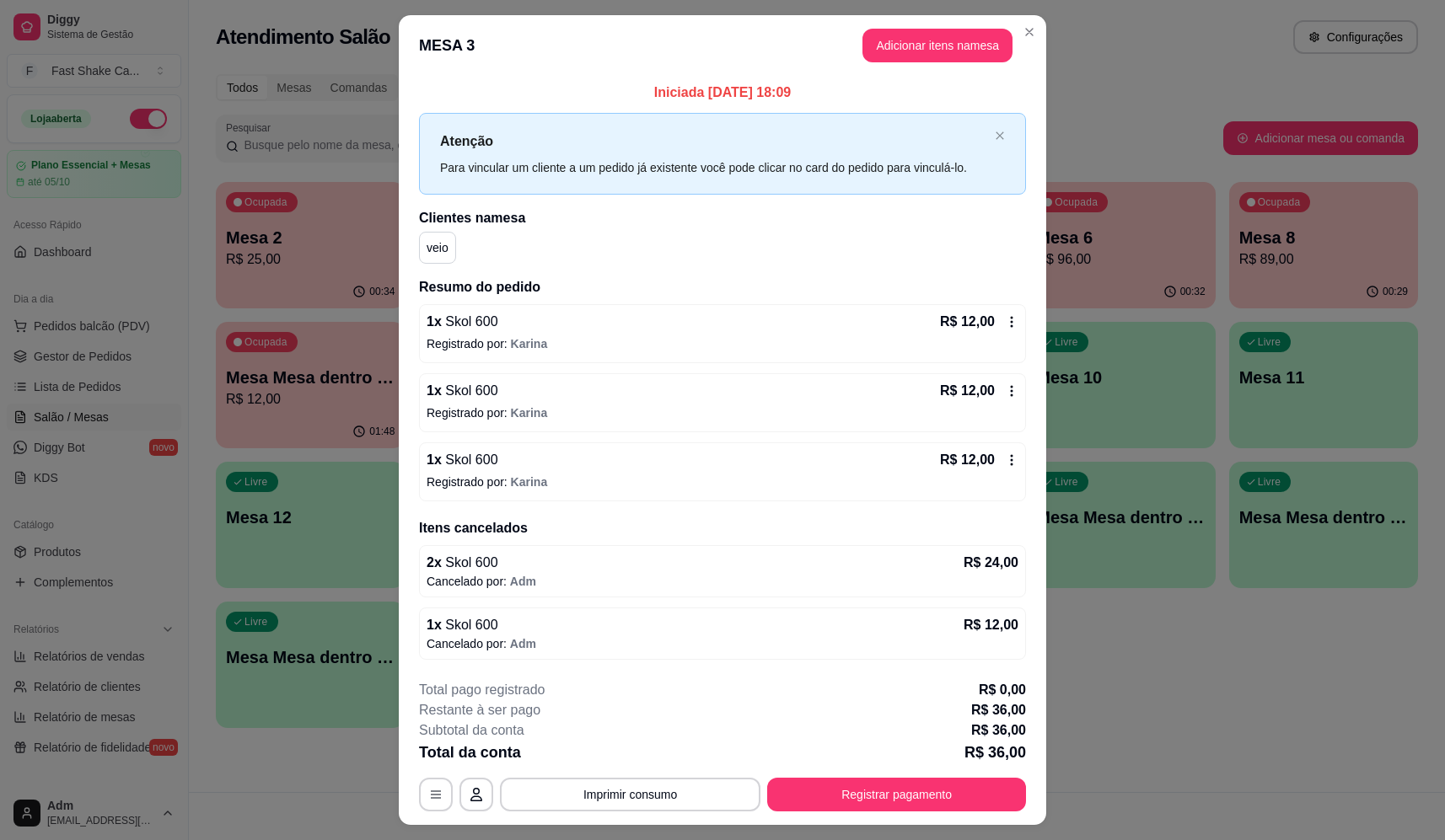
click at [475, 470] on p "1 x Skol 600" at bounding box center [463, 460] width 71 height 20
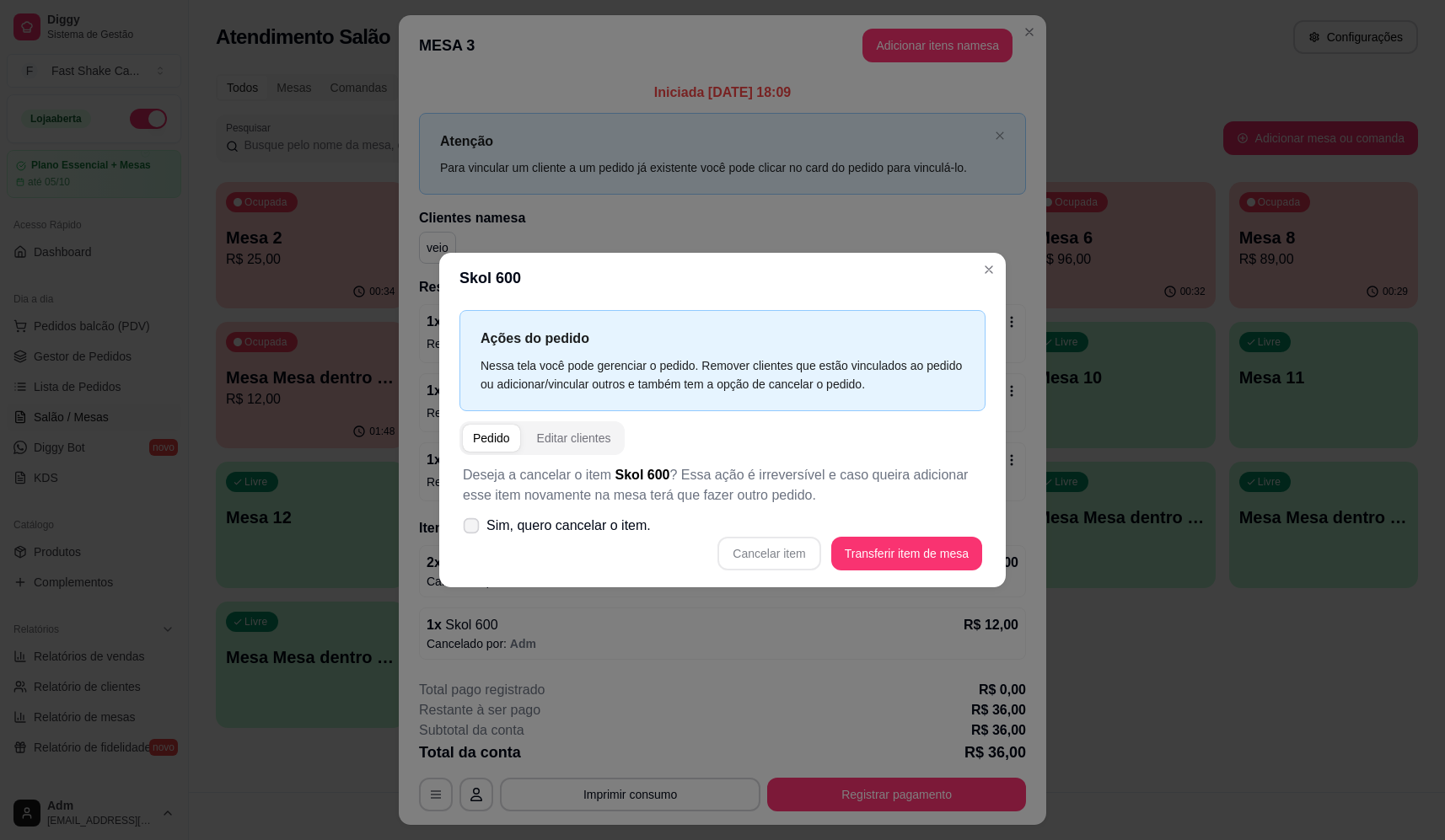
click at [552, 514] on label "Sim, quero cancelar o item." at bounding box center [556, 526] width 202 height 34
click at [473, 529] on input "Sim, quero cancelar o item." at bounding box center [467, 534] width 11 height 11
checkbox input "true"
click at [742, 547] on button "Cancelar item" at bounding box center [769, 554] width 103 height 34
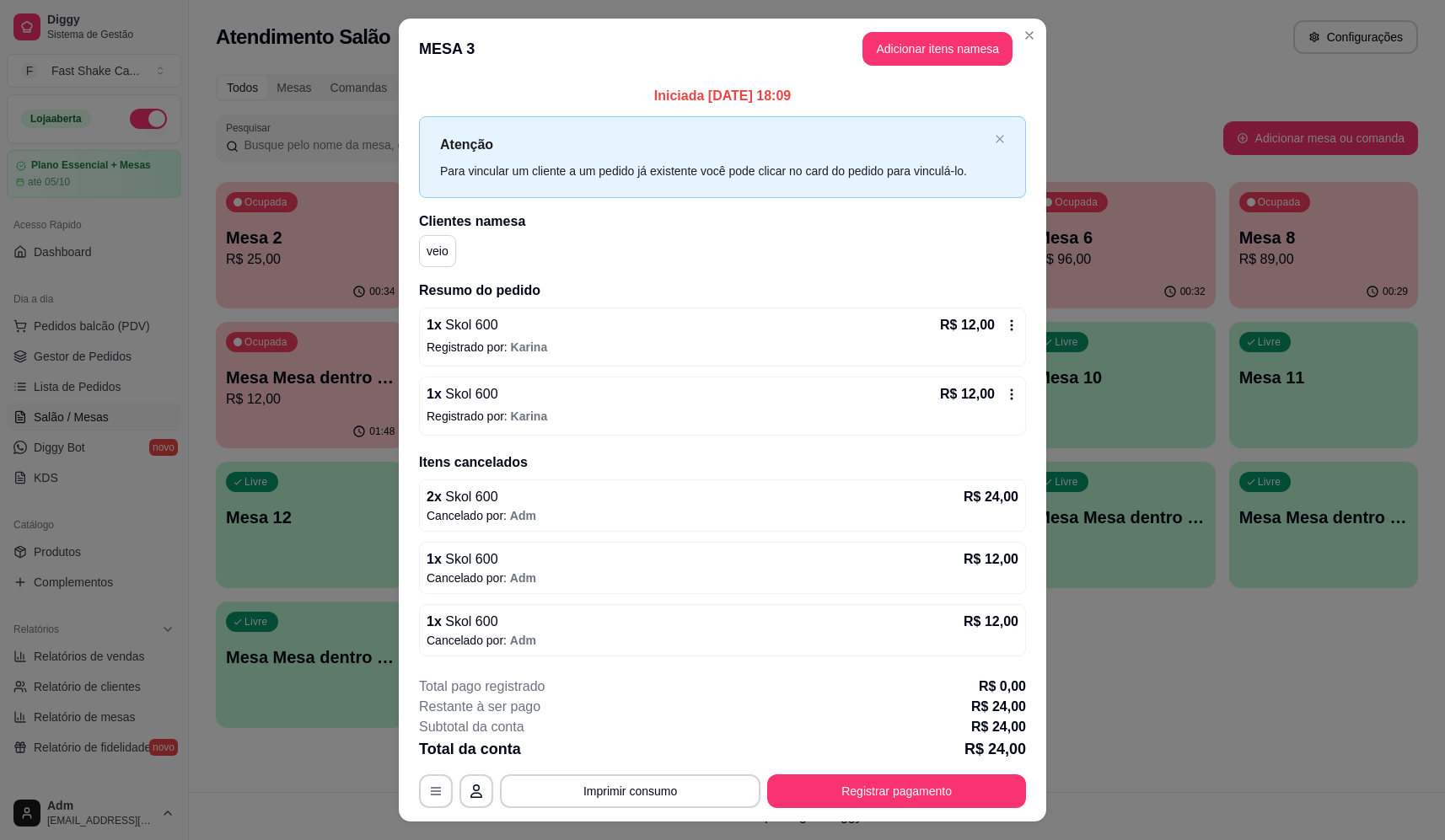
click at [527, 410] on span "Karina" at bounding box center [530, 417] width 37 height 14
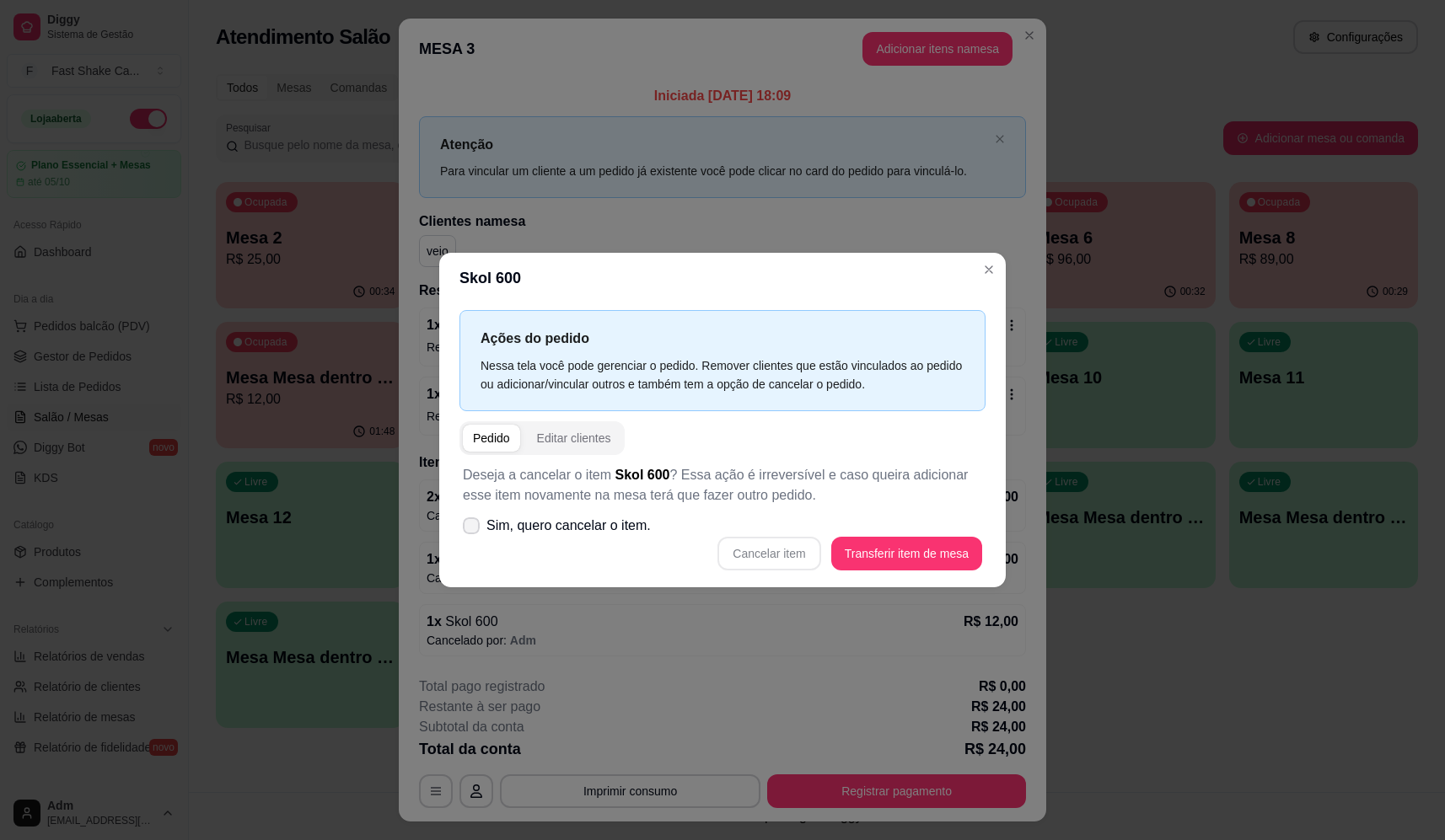
click at [580, 514] on label "Sim, quero cancelar o item." at bounding box center [556, 526] width 202 height 34
click at [473, 529] on input "Sim, quero cancelar o item." at bounding box center [467, 534] width 11 height 11
checkbox input "true"
click at [760, 551] on button "Cancelar item" at bounding box center [769, 554] width 103 height 34
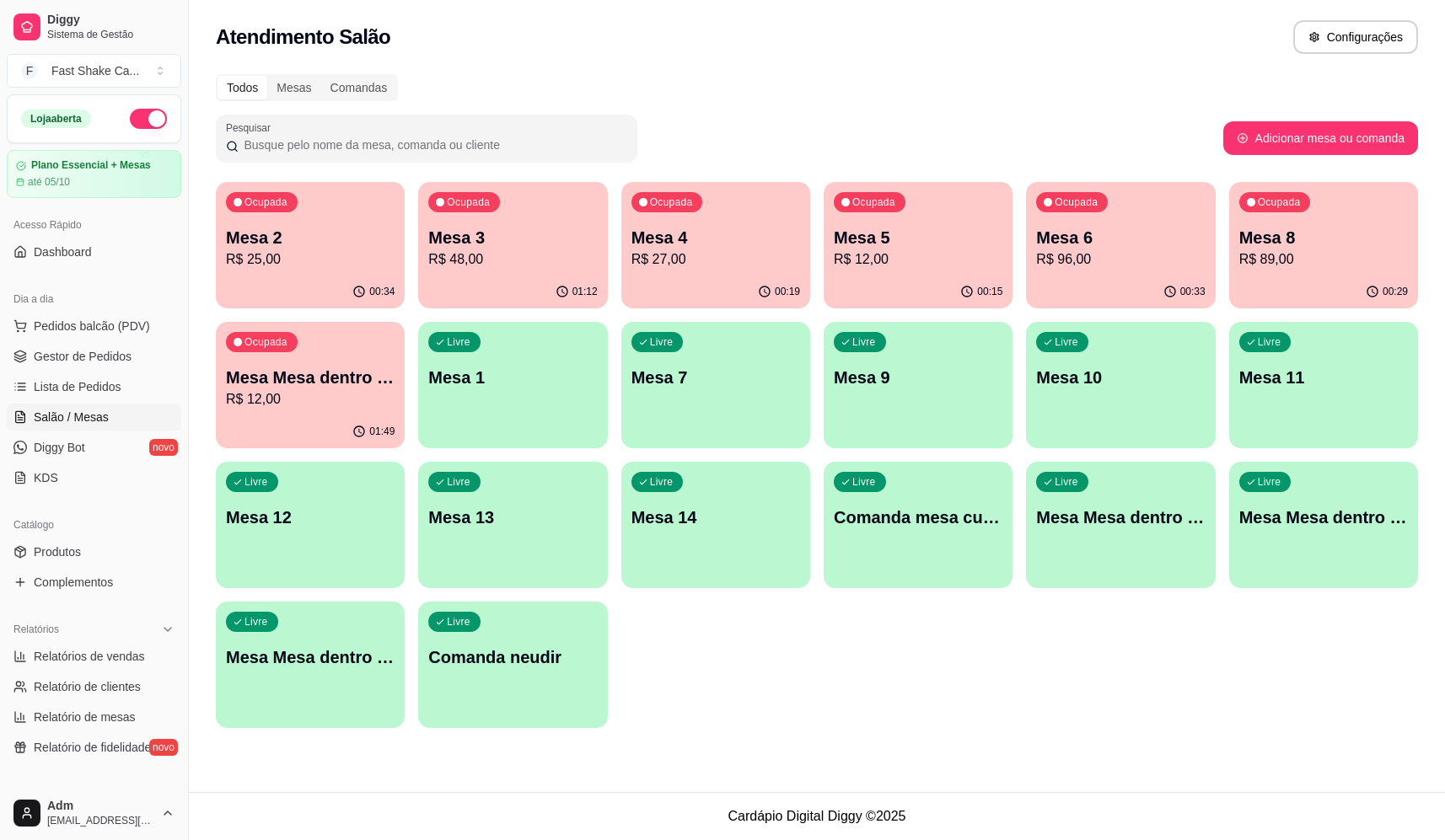
click at [515, 241] on p "Mesa 3" at bounding box center [513, 238] width 168 height 24
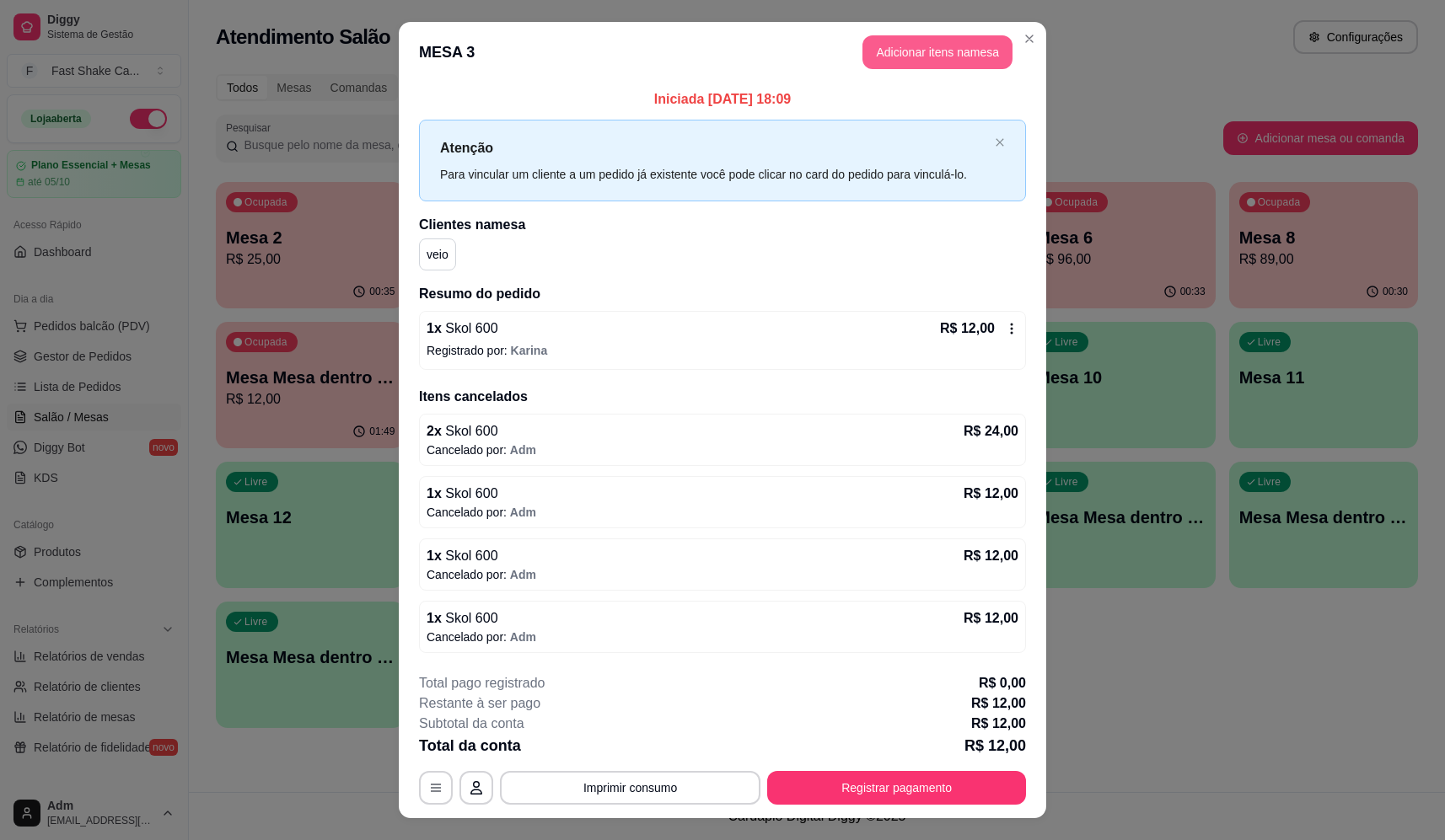
click at [902, 48] on button "Adicionar itens na mesa" at bounding box center [937, 53] width 150 height 34
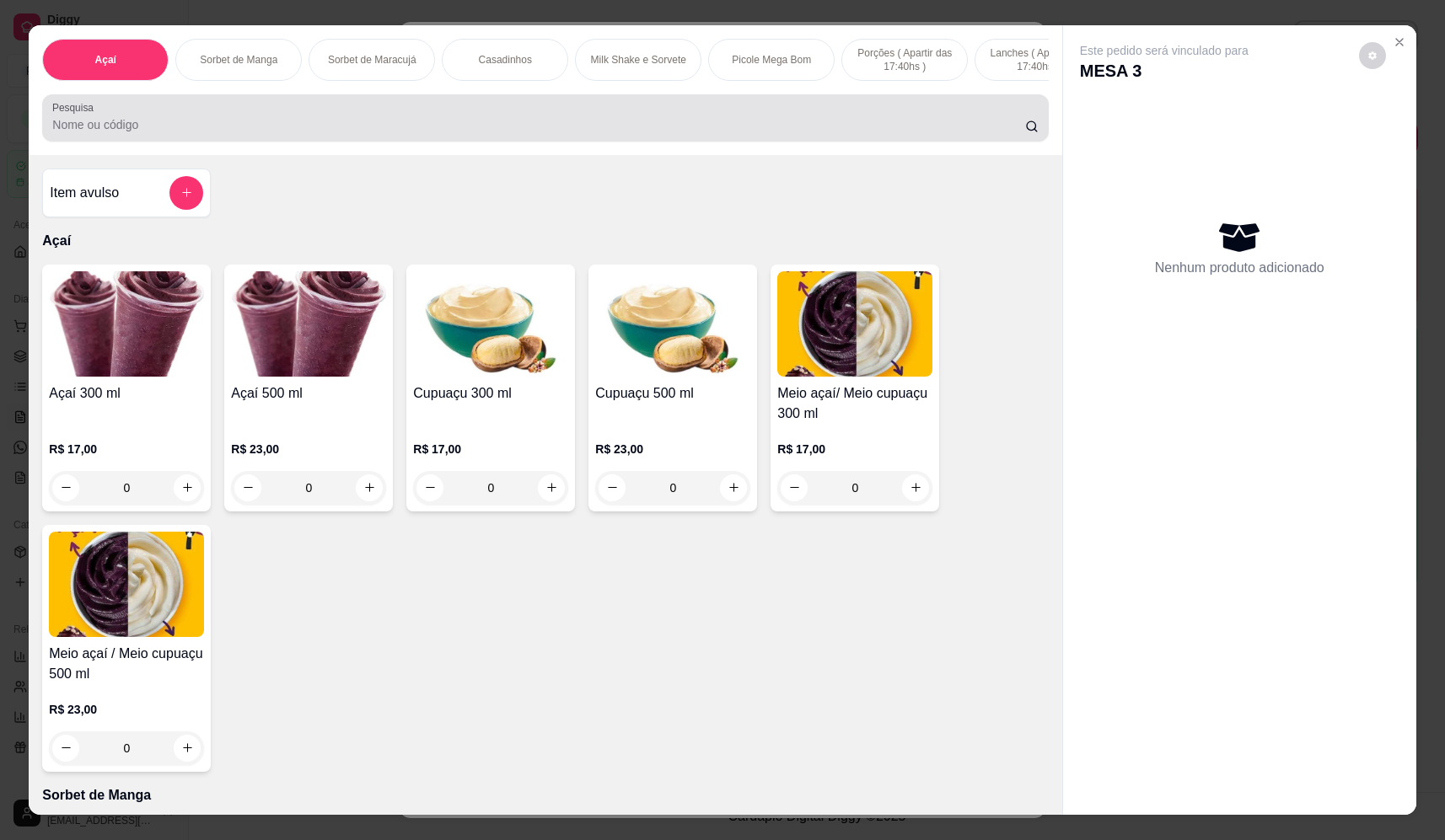
click at [348, 117] on div at bounding box center [544, 118] width 986 height 34
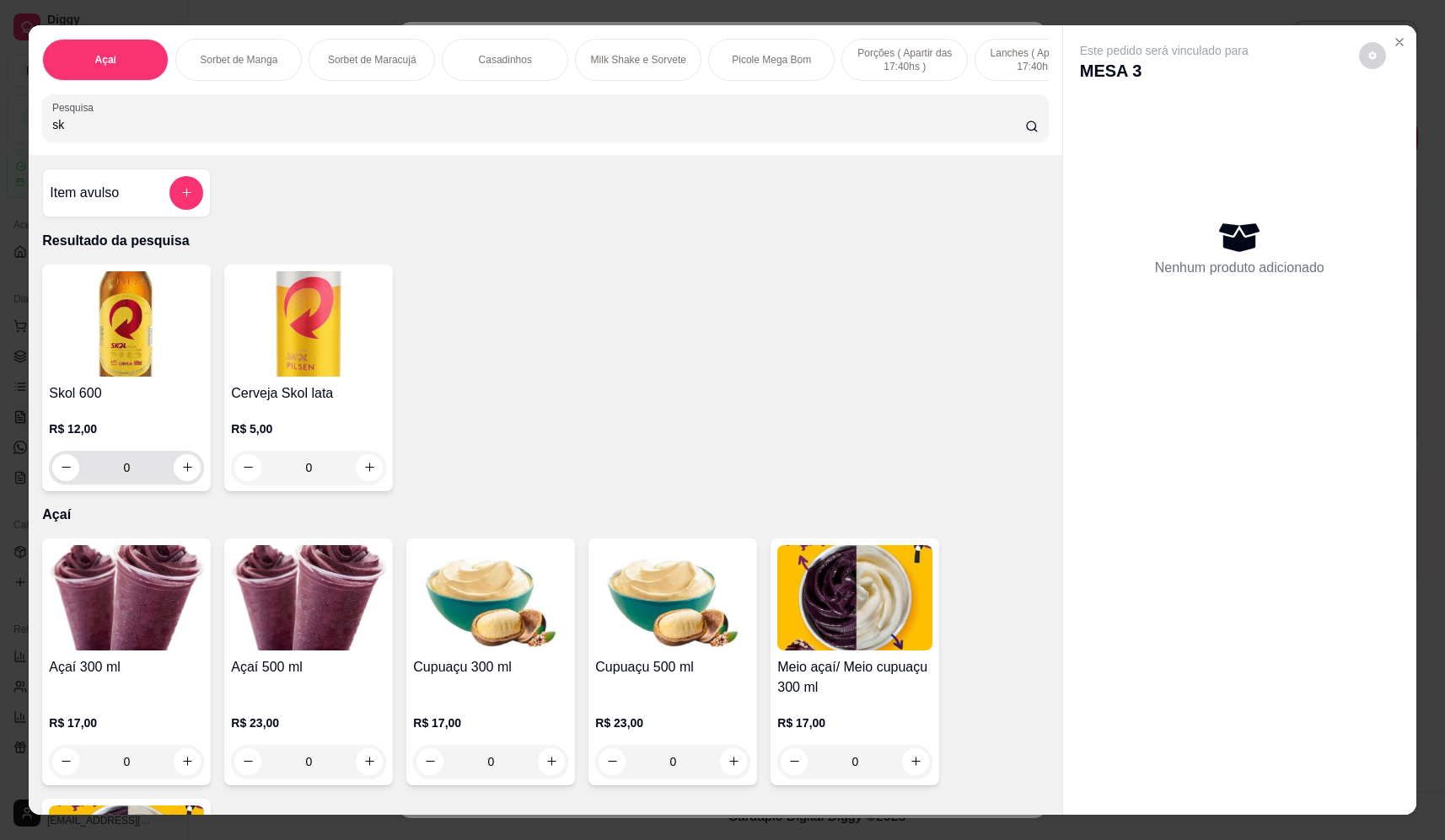
type input "sk"
click at [185, 474] on icon "increase-product-quantity" at bounding box center [187, 468] width 13 height 13
type input "1"
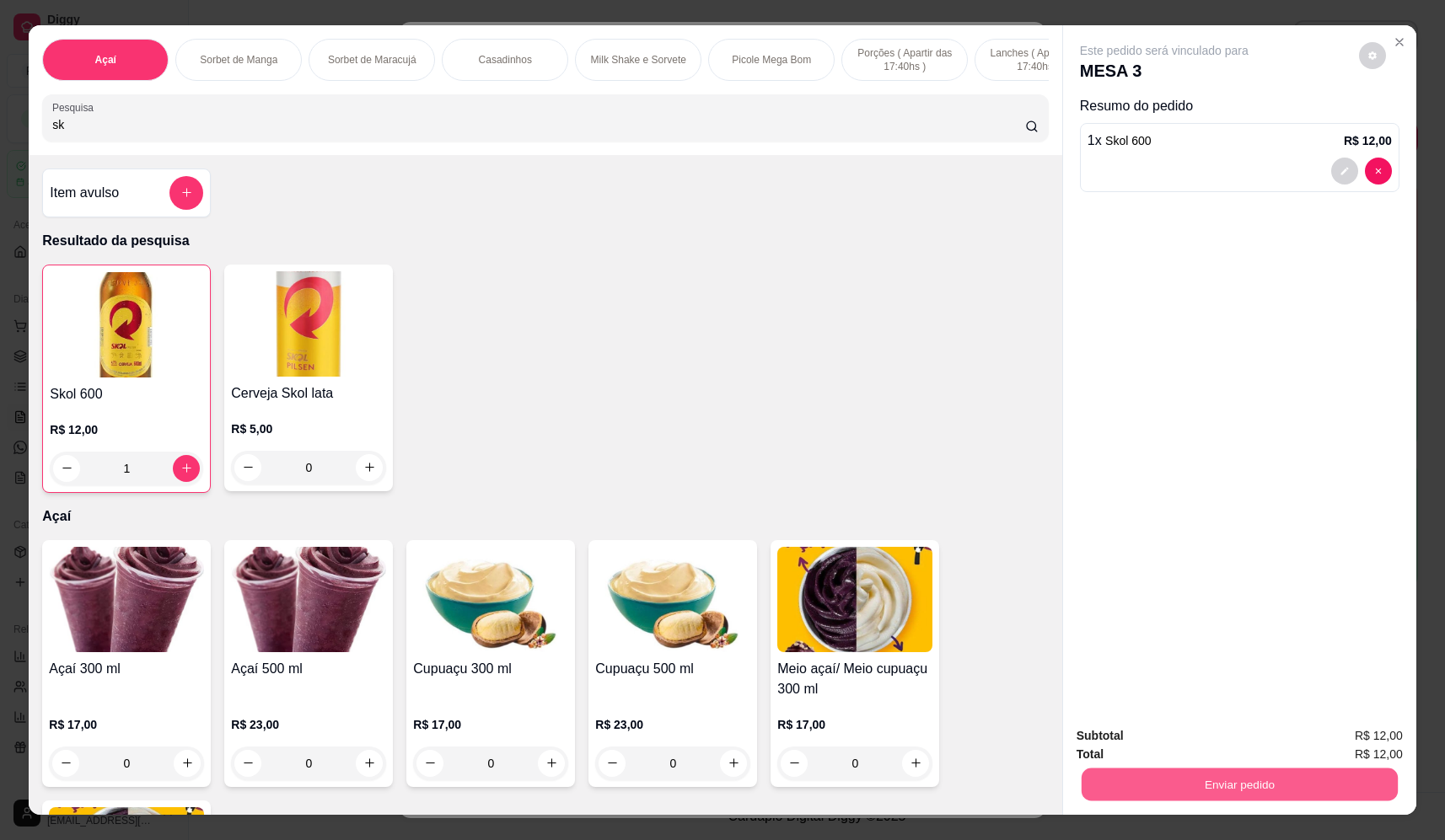
click at [1216, 790] on button "Enviar pedido" at bounding box center [1240, 785] width 316 height 33
click at [1200, 750] on button "Não registrar e enviar pedido" at bounding box center [1184, 744] width 175 height 32
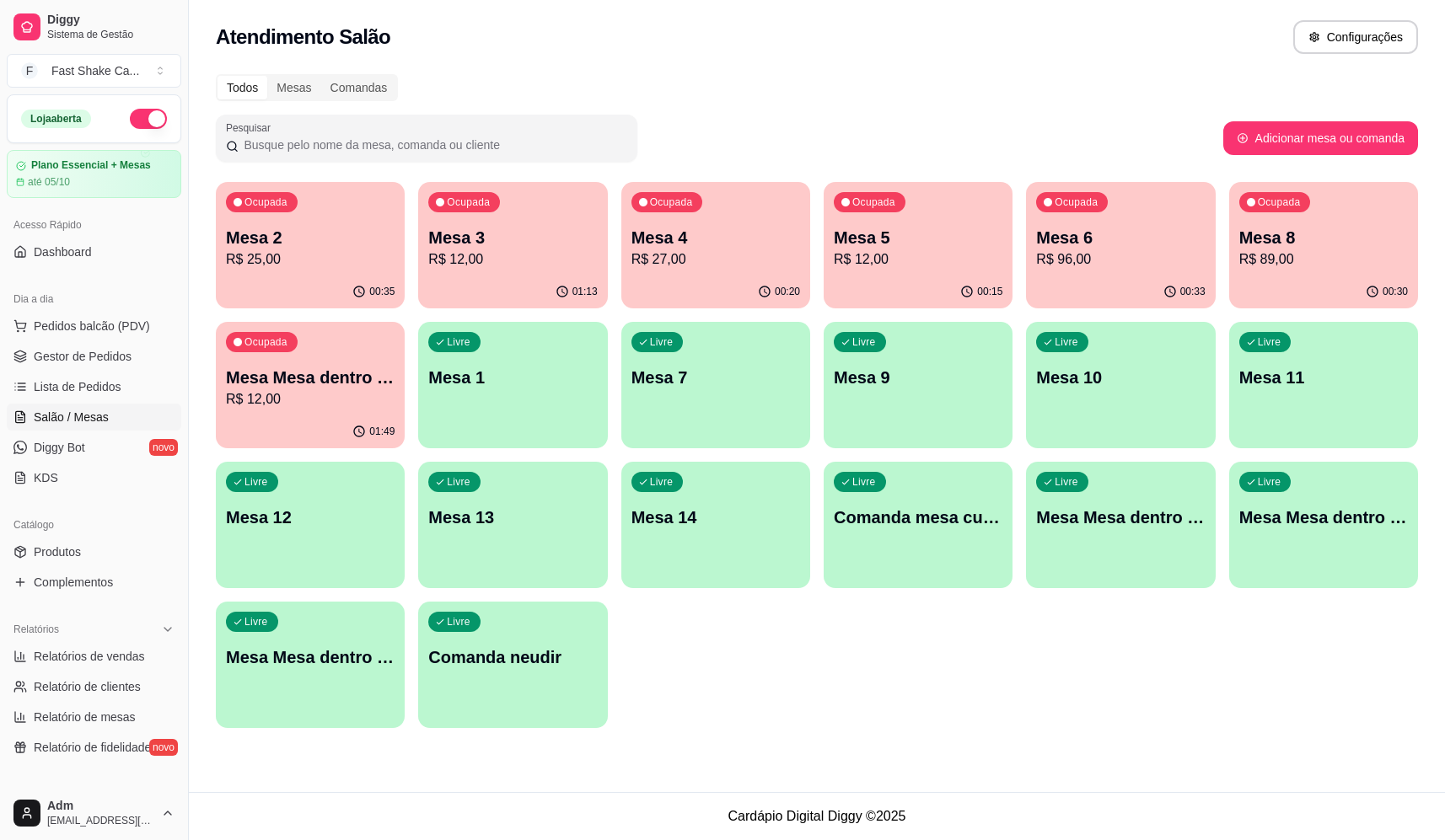
click at [480, 259] on p "R$ 12,00" at bounding box center [513, 259] width 168 height 20
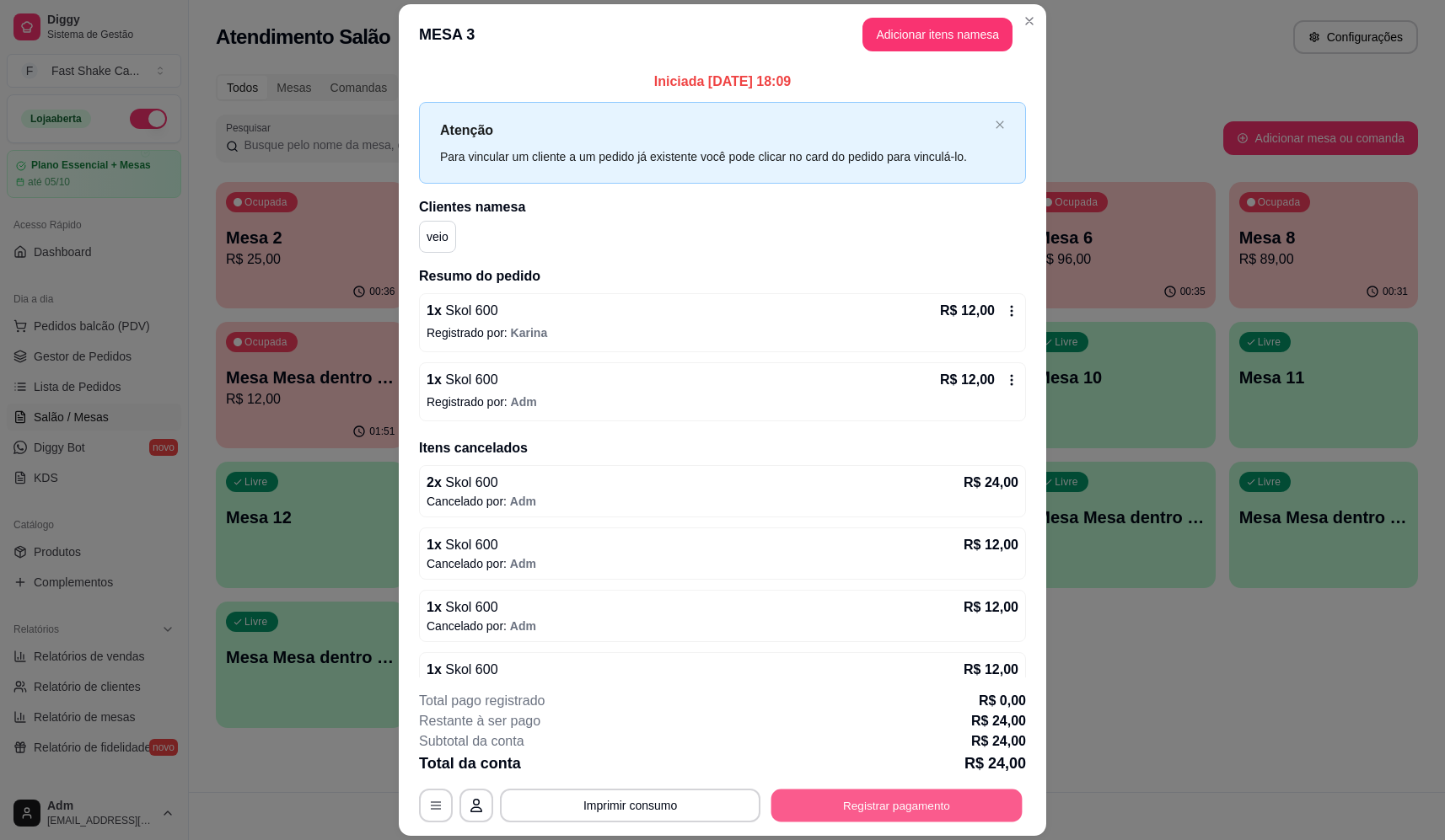
click at [845, 812] on button "Registrar pagamento" at bounding box center [896, 806] width 251 height 33
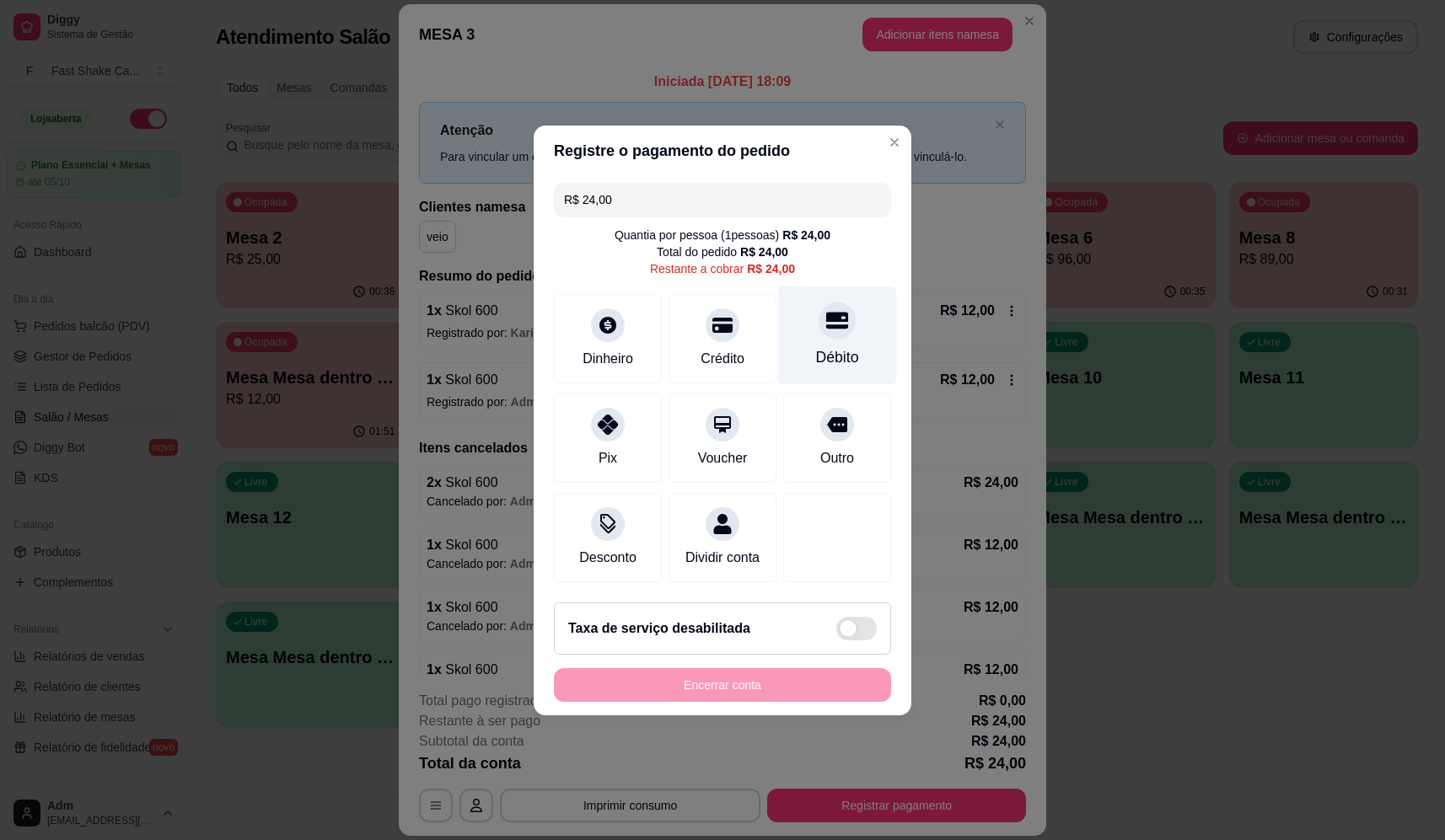
click at [845, 326] on div "Débito" at bounding box center [838, 335] width 119 height 99
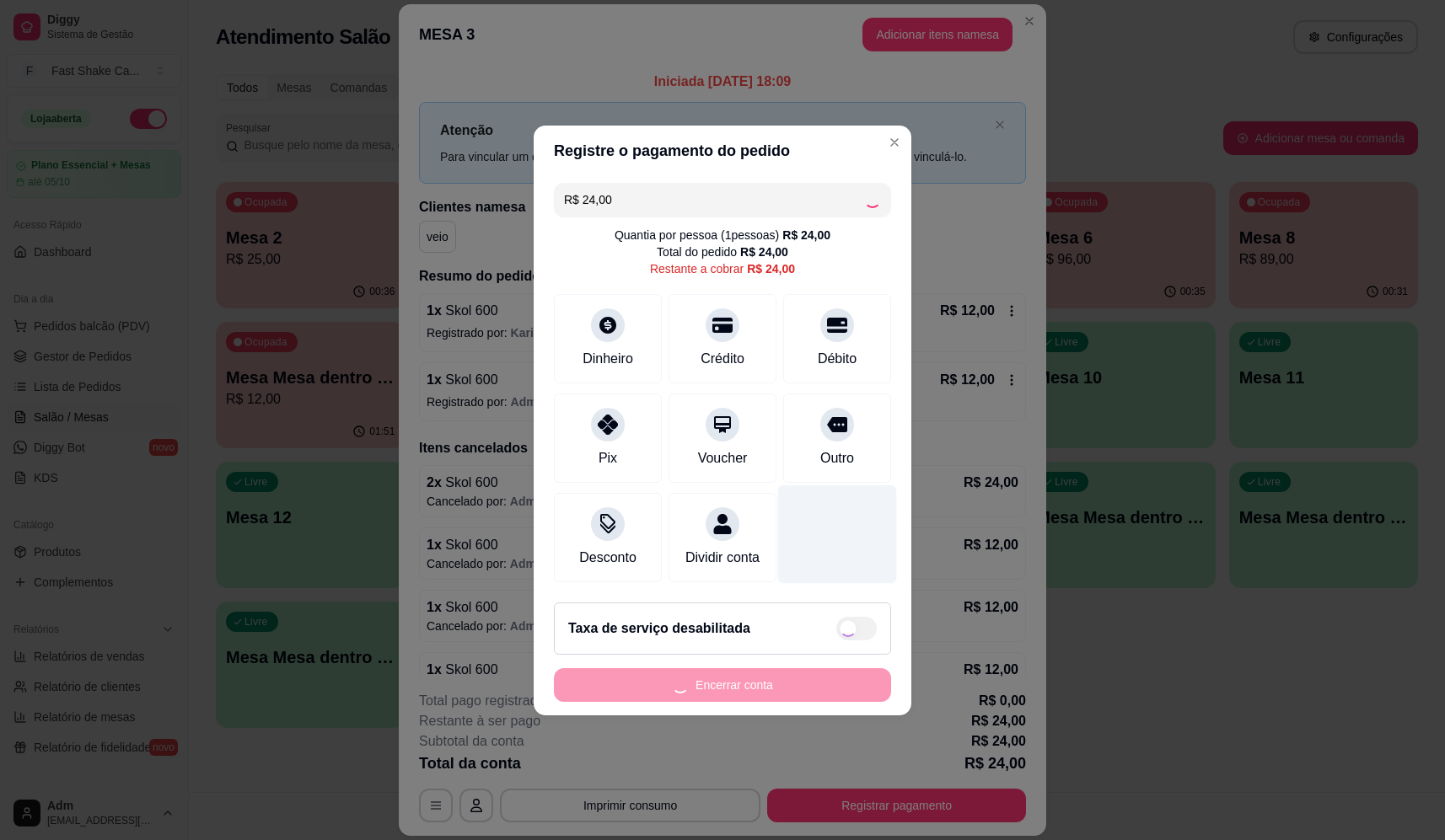
type input "R$ 0,00"
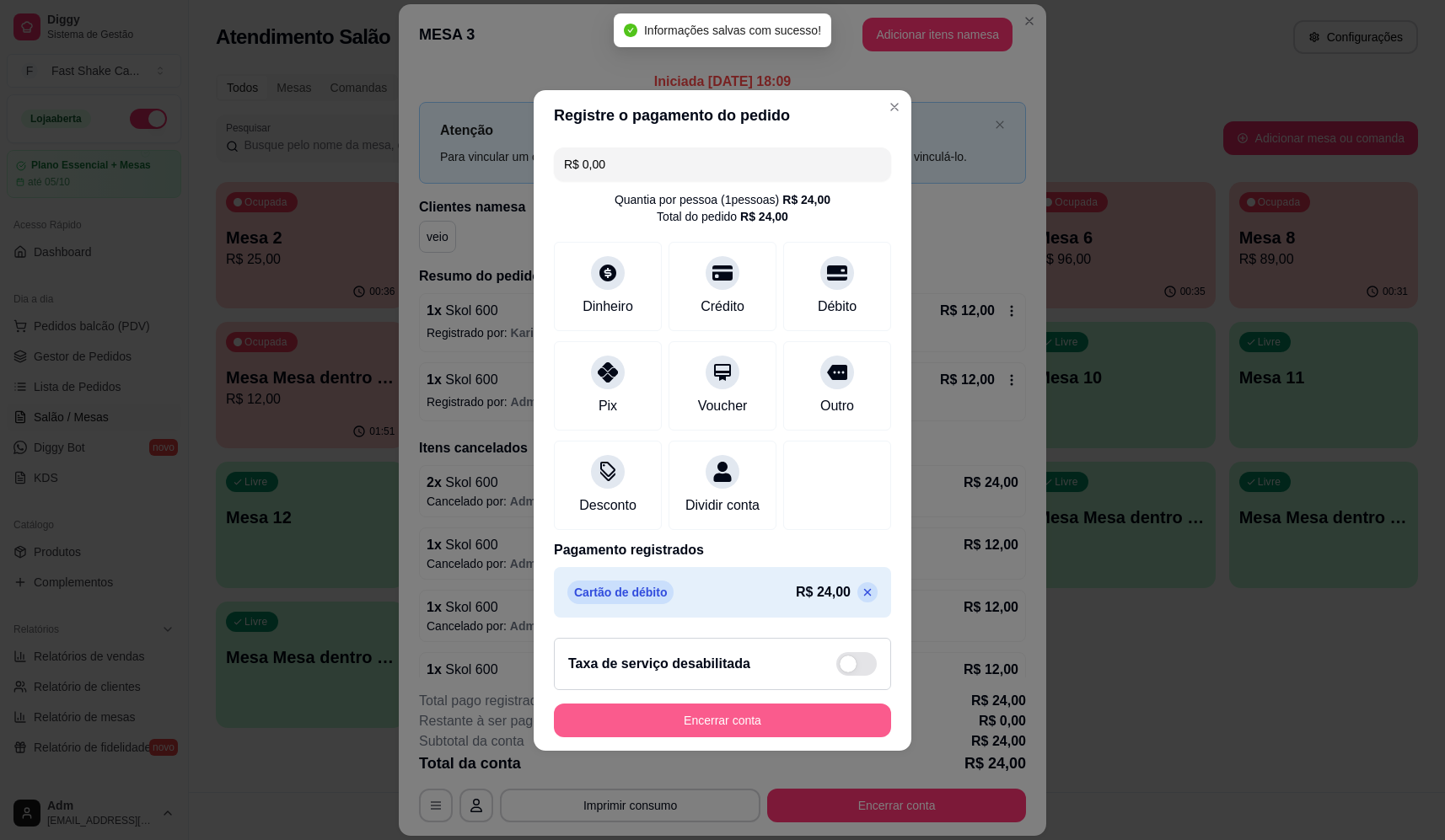
click at [761, 732] on button "Encerrar conta" at bounding box center [722, 721] width 338 height 34
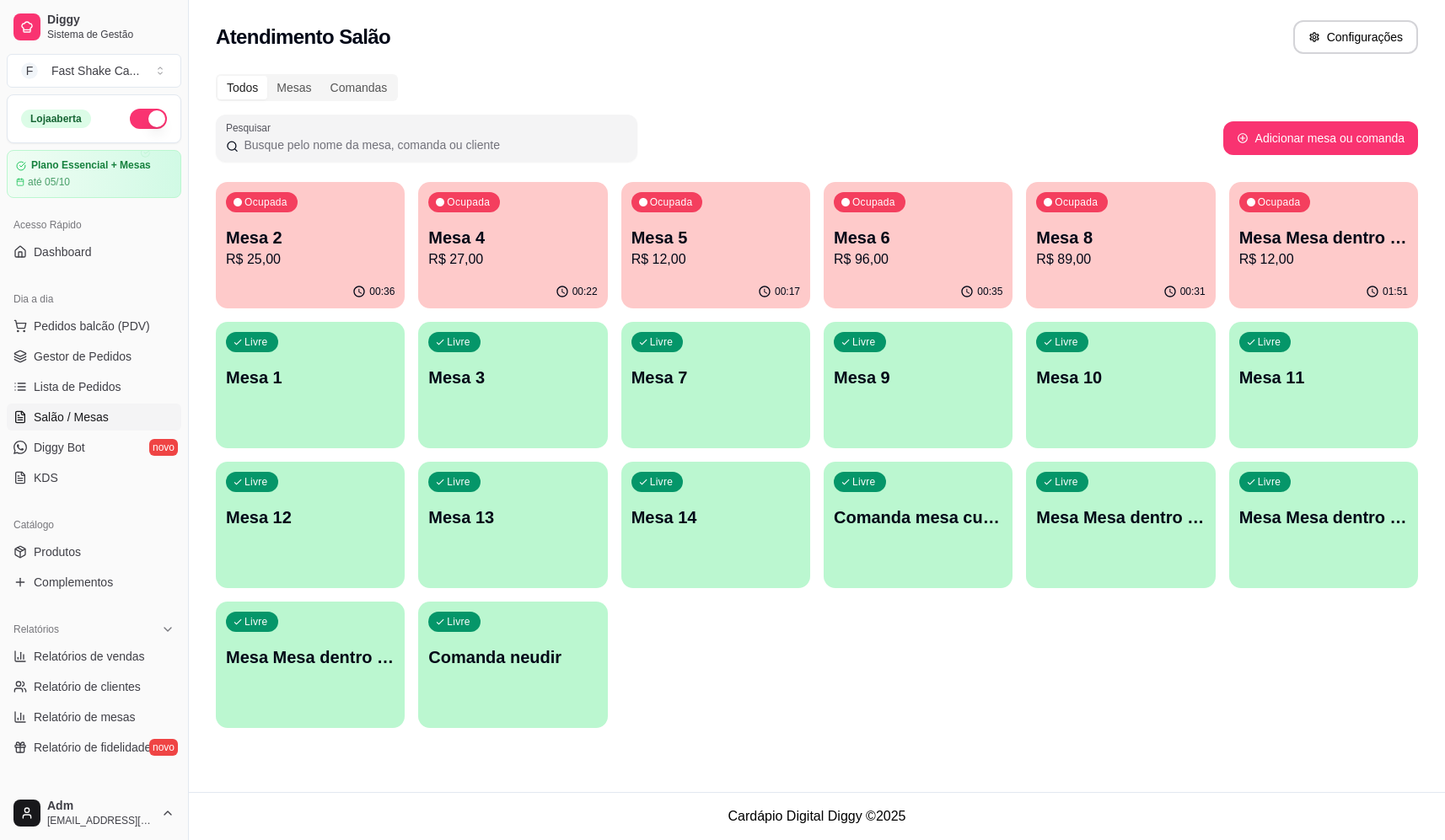
click at [1308, 241] on p "Mesa Mesa dentro azul" at bounding box center [1323, 238] width 168 height 24
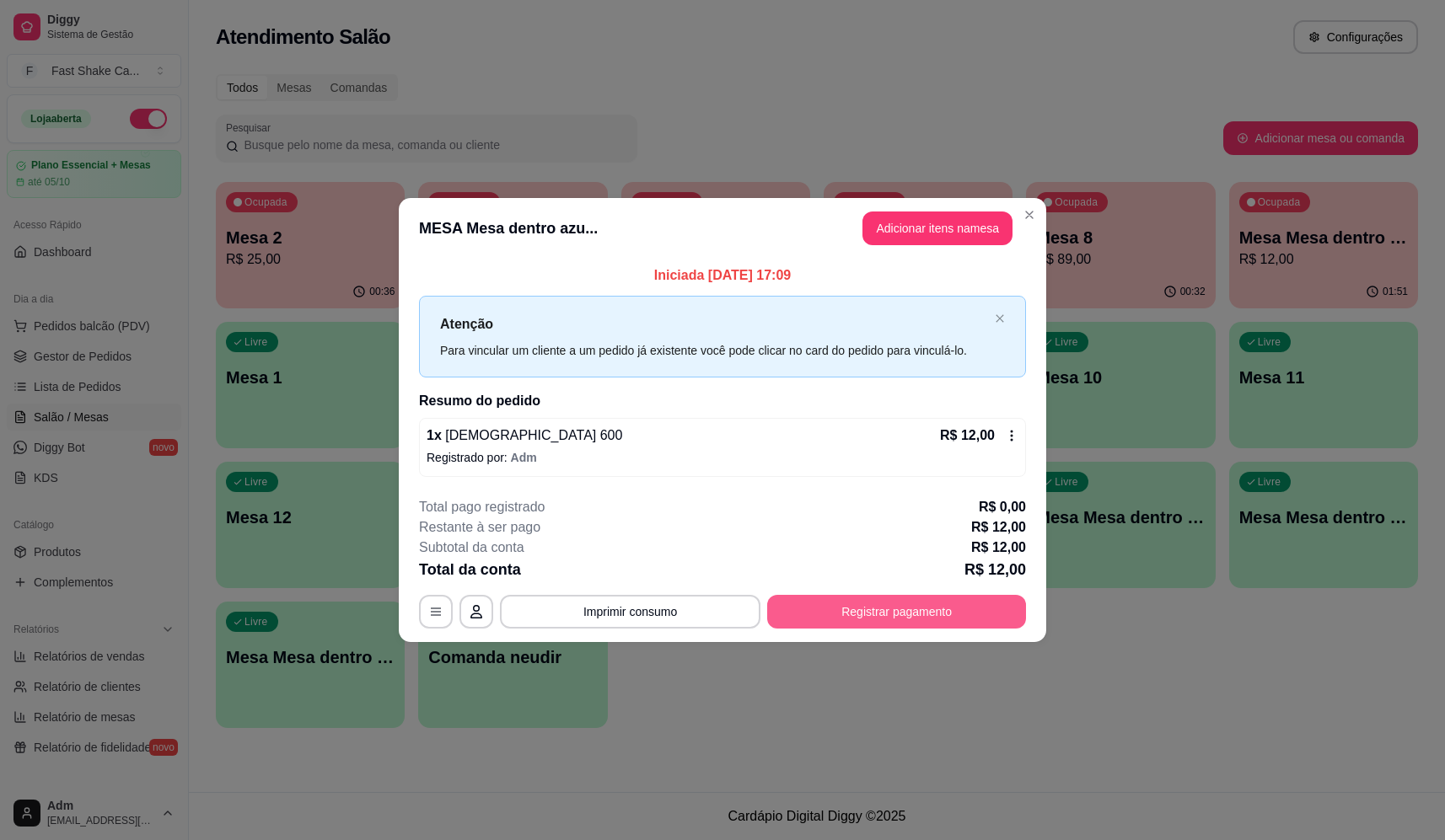
click at [866, 604] on button "Registrar pagamento" at bounding box center [896, 612] width 259 height 34
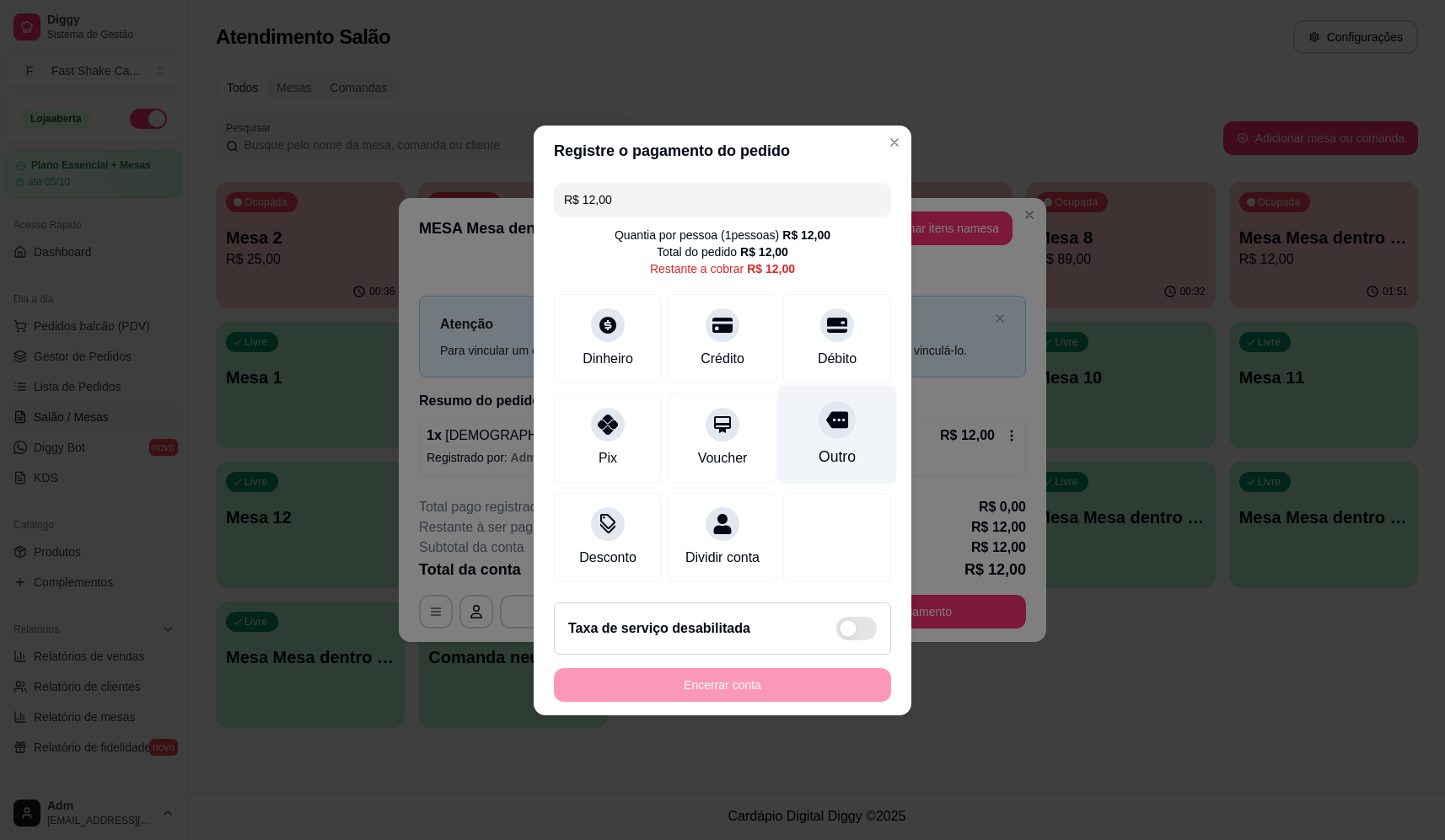
click at [830, 409] on icon at bounding box center [838, 420] width 22 height 22
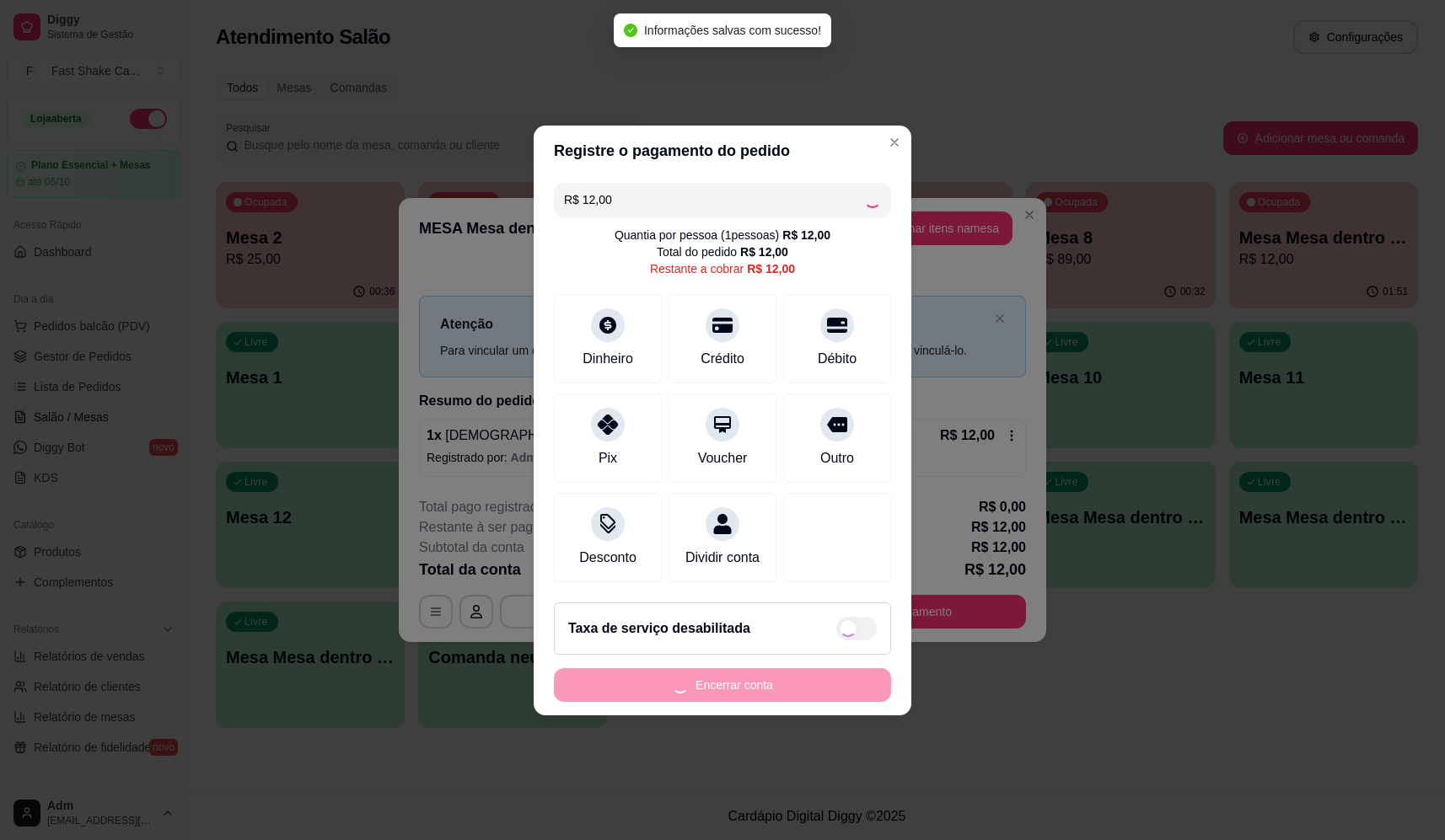
type input "R$ 0,00"
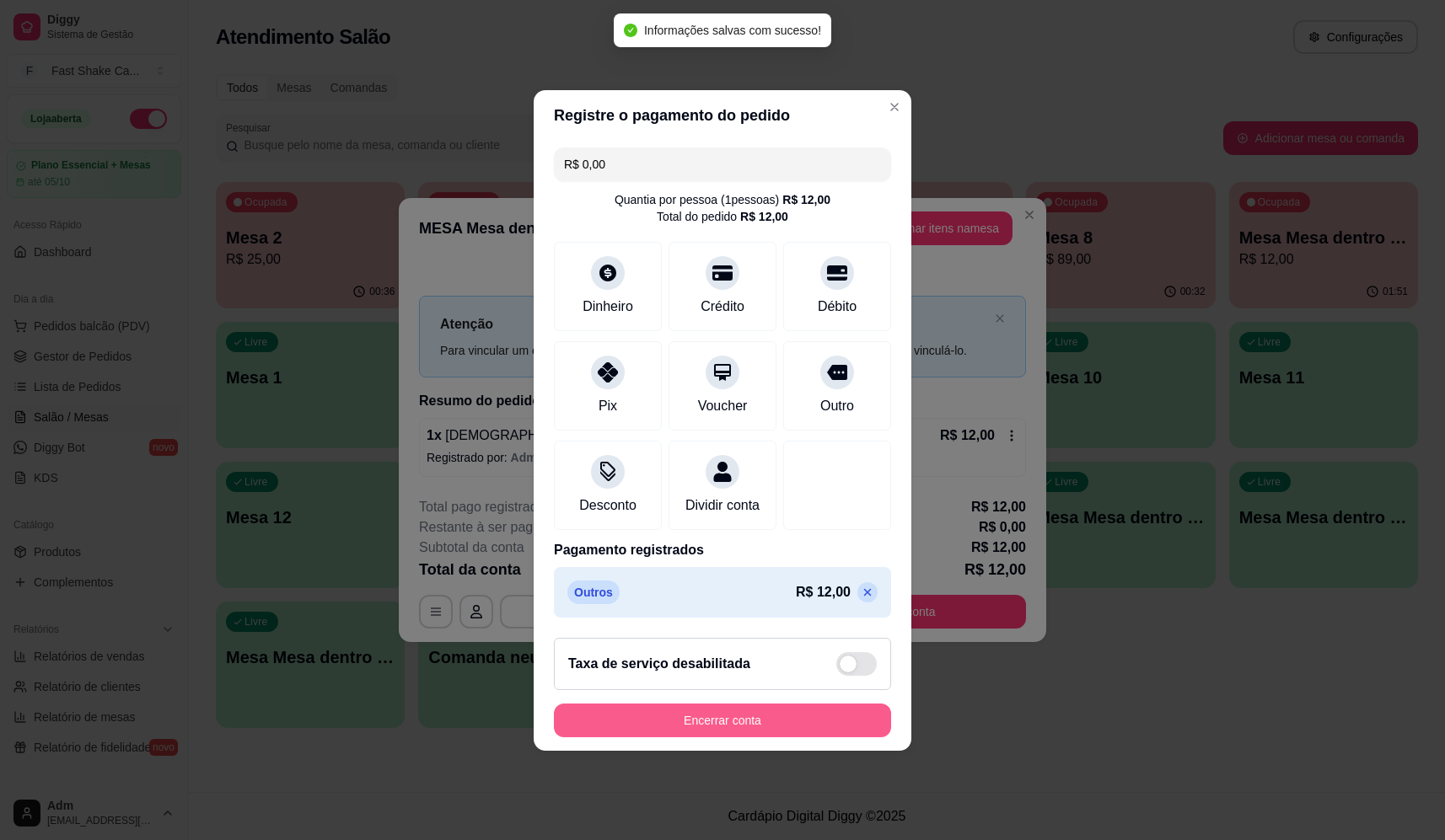
click at [781, 722] on button "Encerrar conta" at bounding box center [722, 721] width 338 height 34
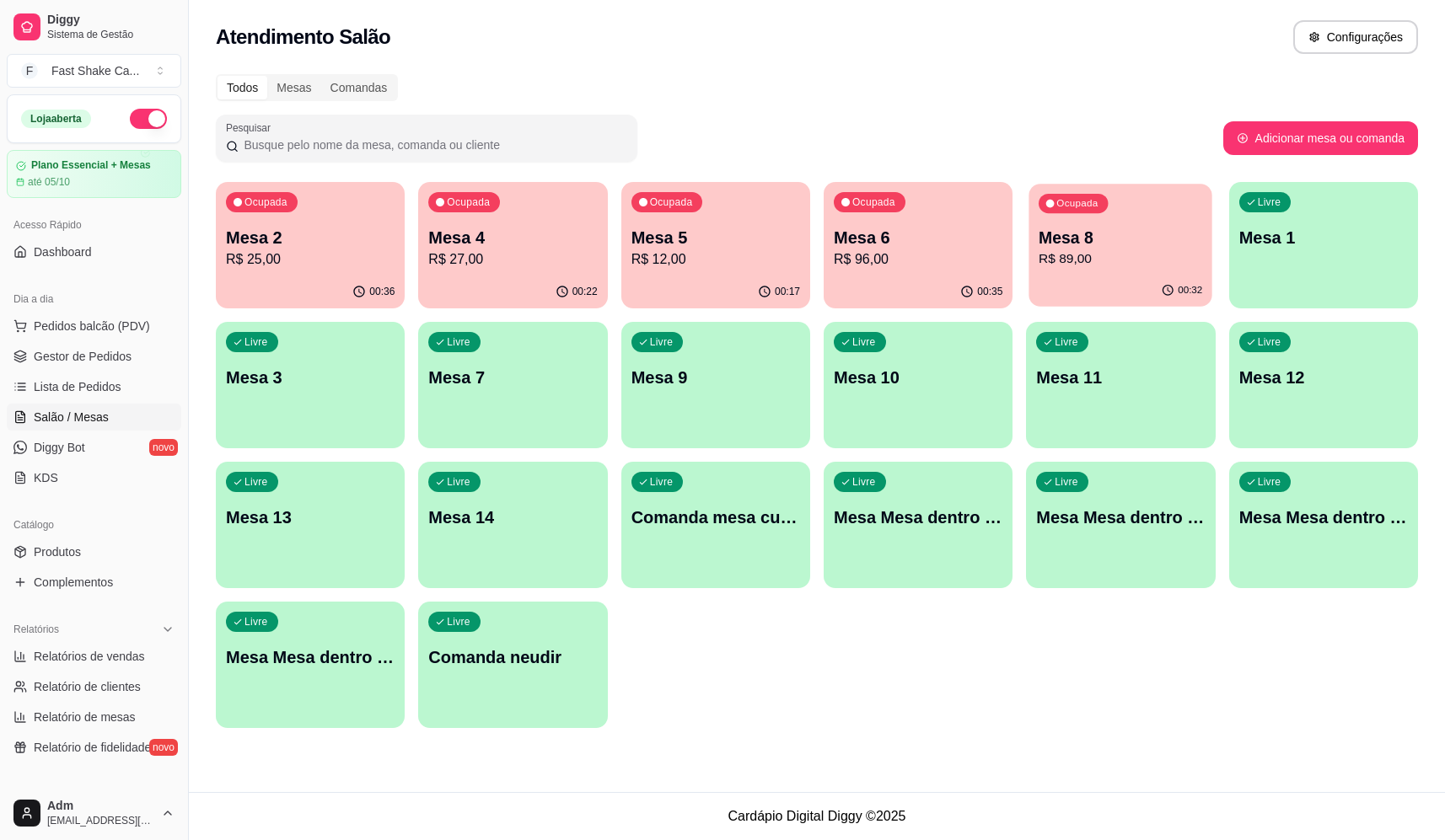
click at [1057, 233] on p "Mesa 8" at bounding box center [1120, 238] width 163 height 23
click at [316, 233] on p "Mesa 2" at bounding box center [310, 238] width 168 height 24
click at [915, 272] on div "Ocupada Mesa 6 R$ 96,00" at bounding box center [919, 229] width 184 height 91
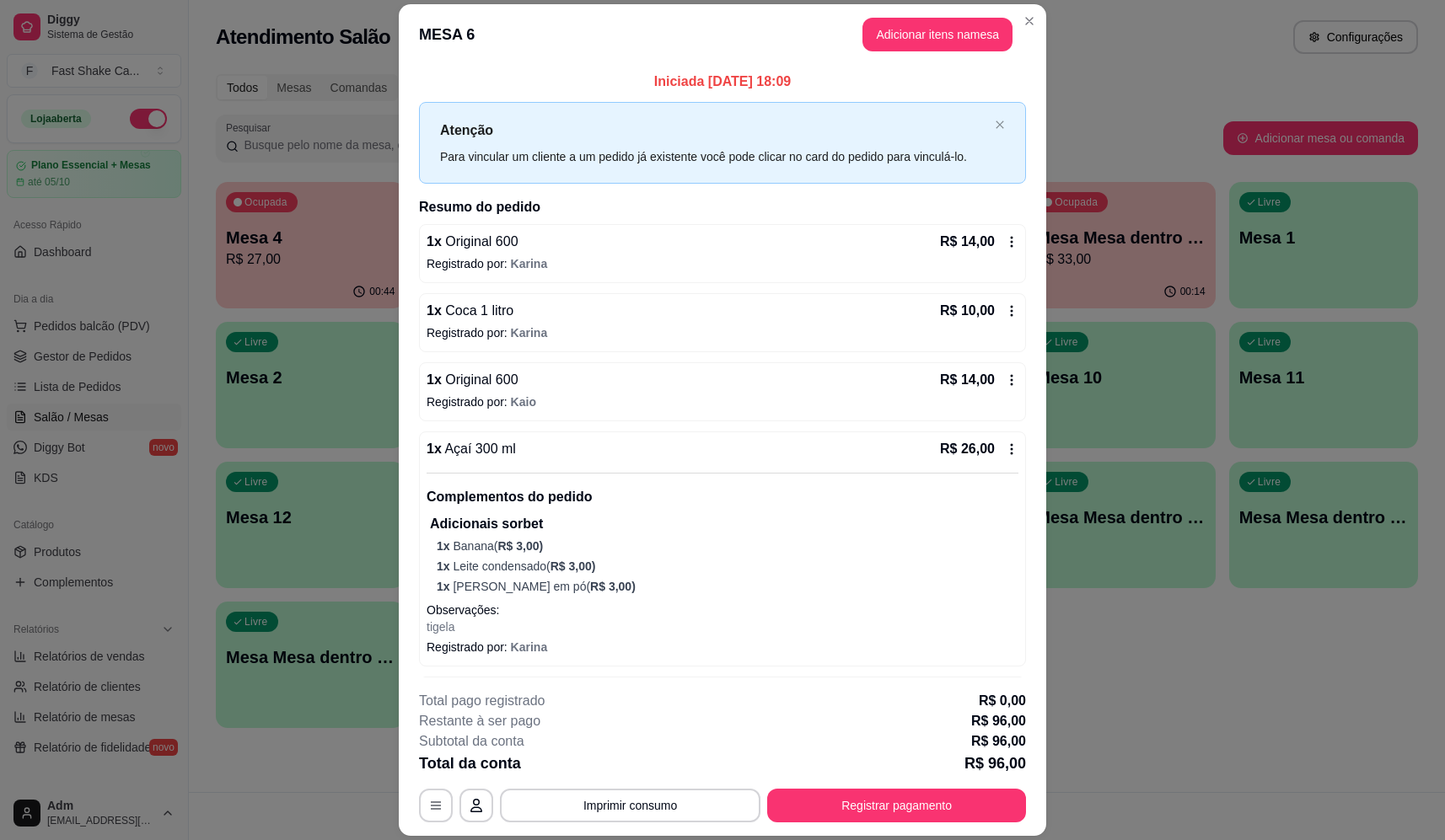
click at [670, 818] on button "Imprimir consumo" at bounding box center [630, 806] width 260 height 34
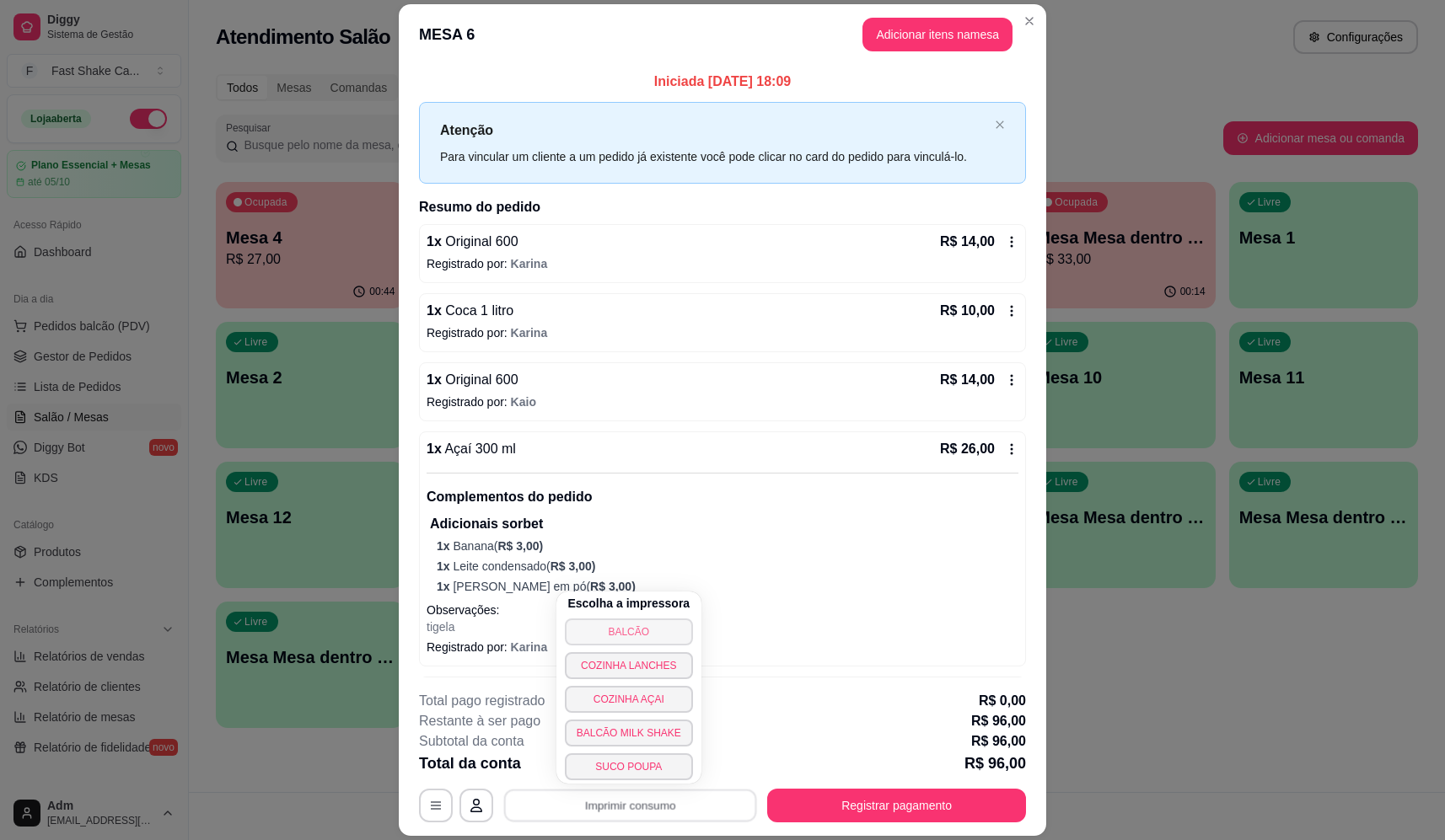
click at [643, 625] on button "BALCÃO" at bounding box center [629, 633] width 128 height 27
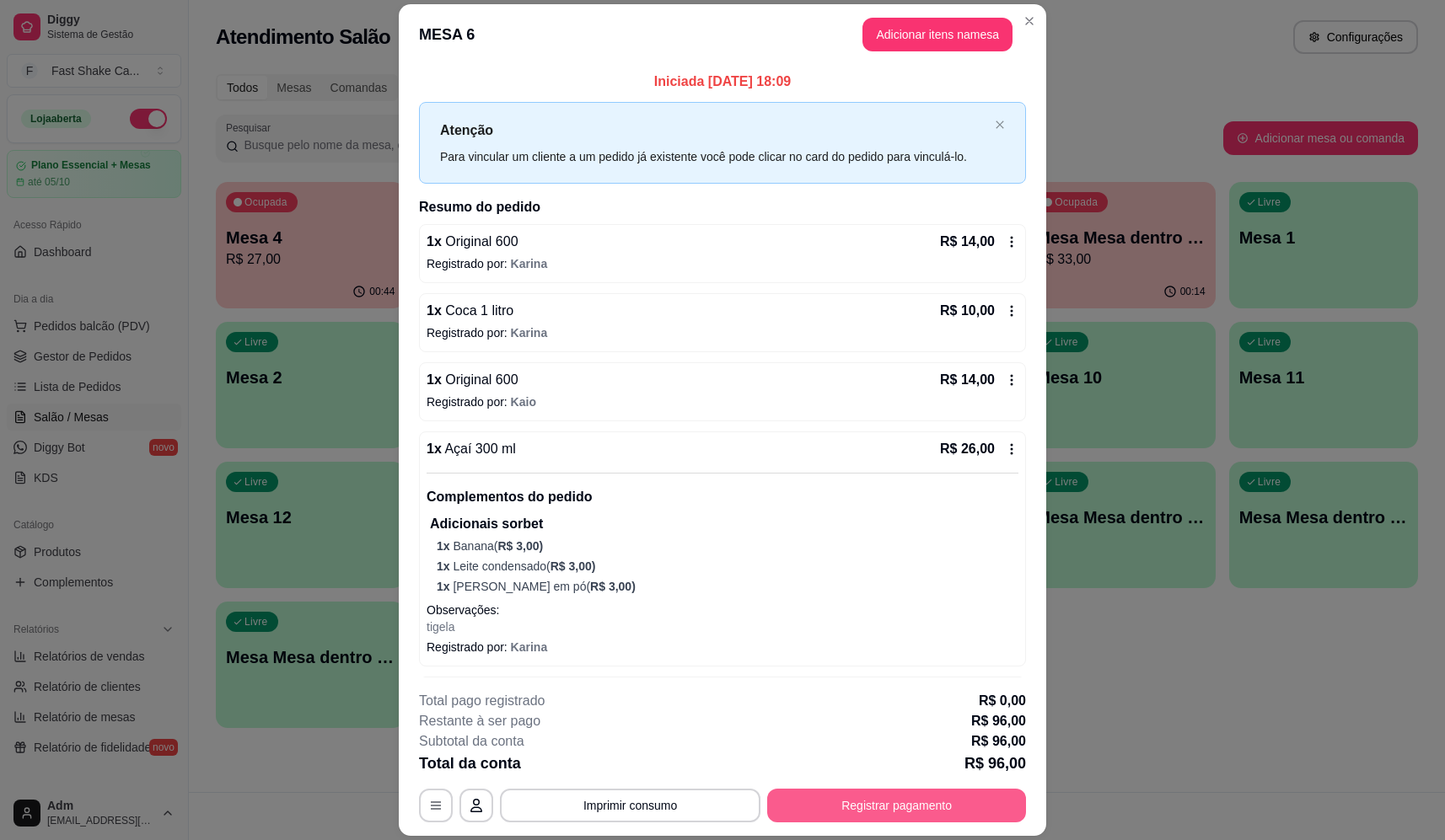
click at [947, 797] on button "Registrar pagamento" at bounding box center [896, 806] width 259 height 34
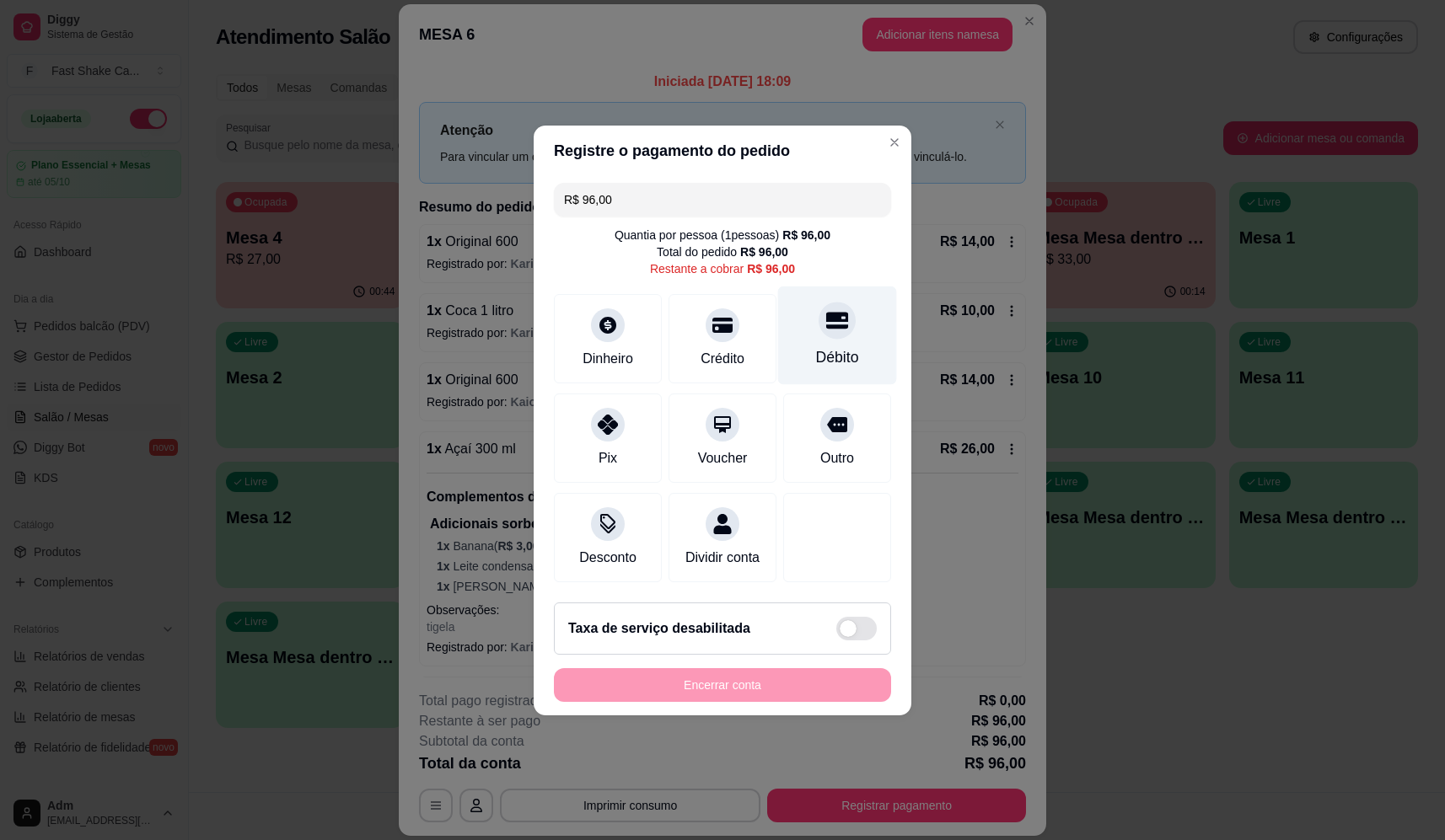
click at [848, 321] on div "Débito" at bounding box center [838, 335] width 119 height 99
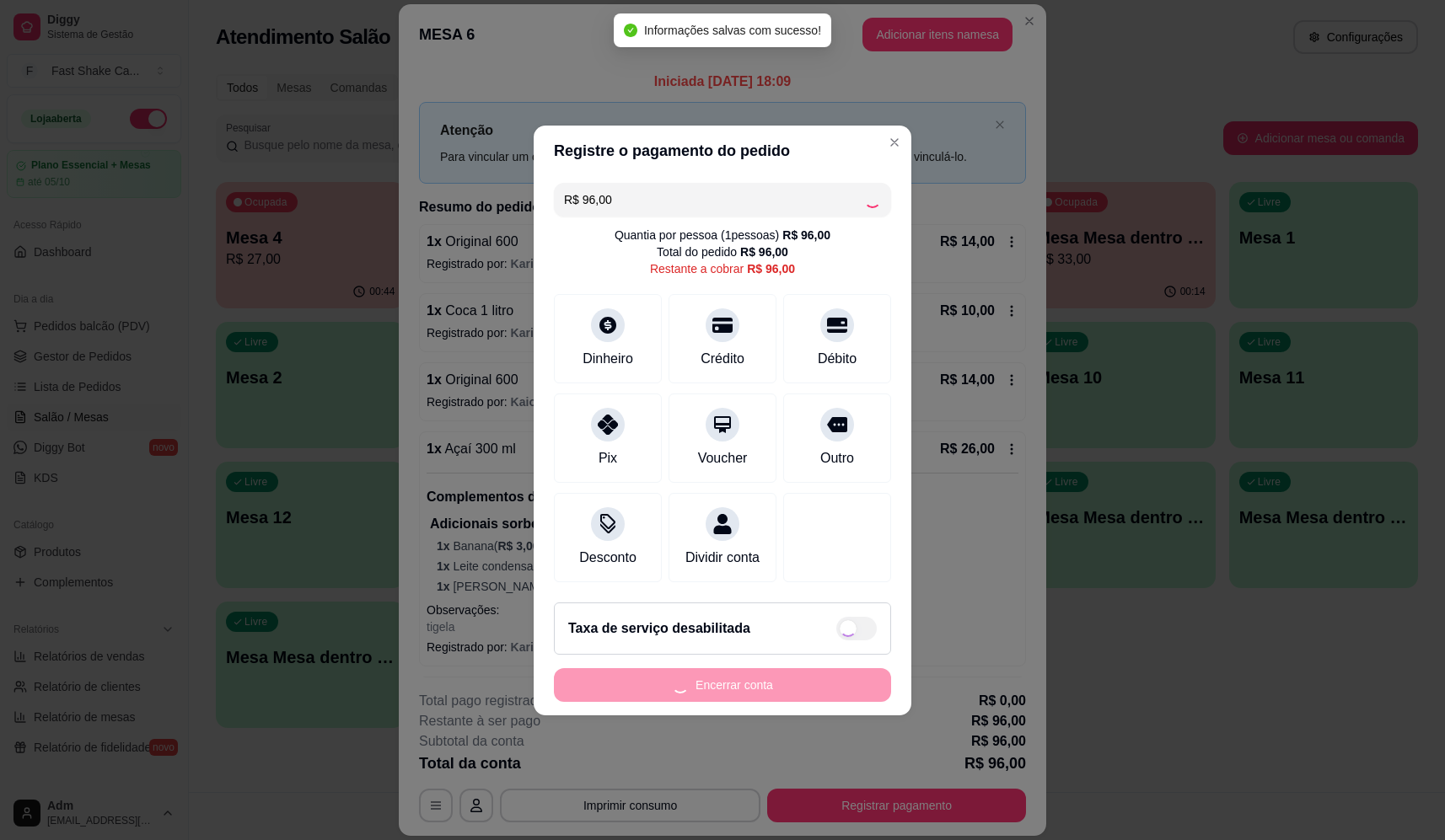
type input "R$ 0,00"
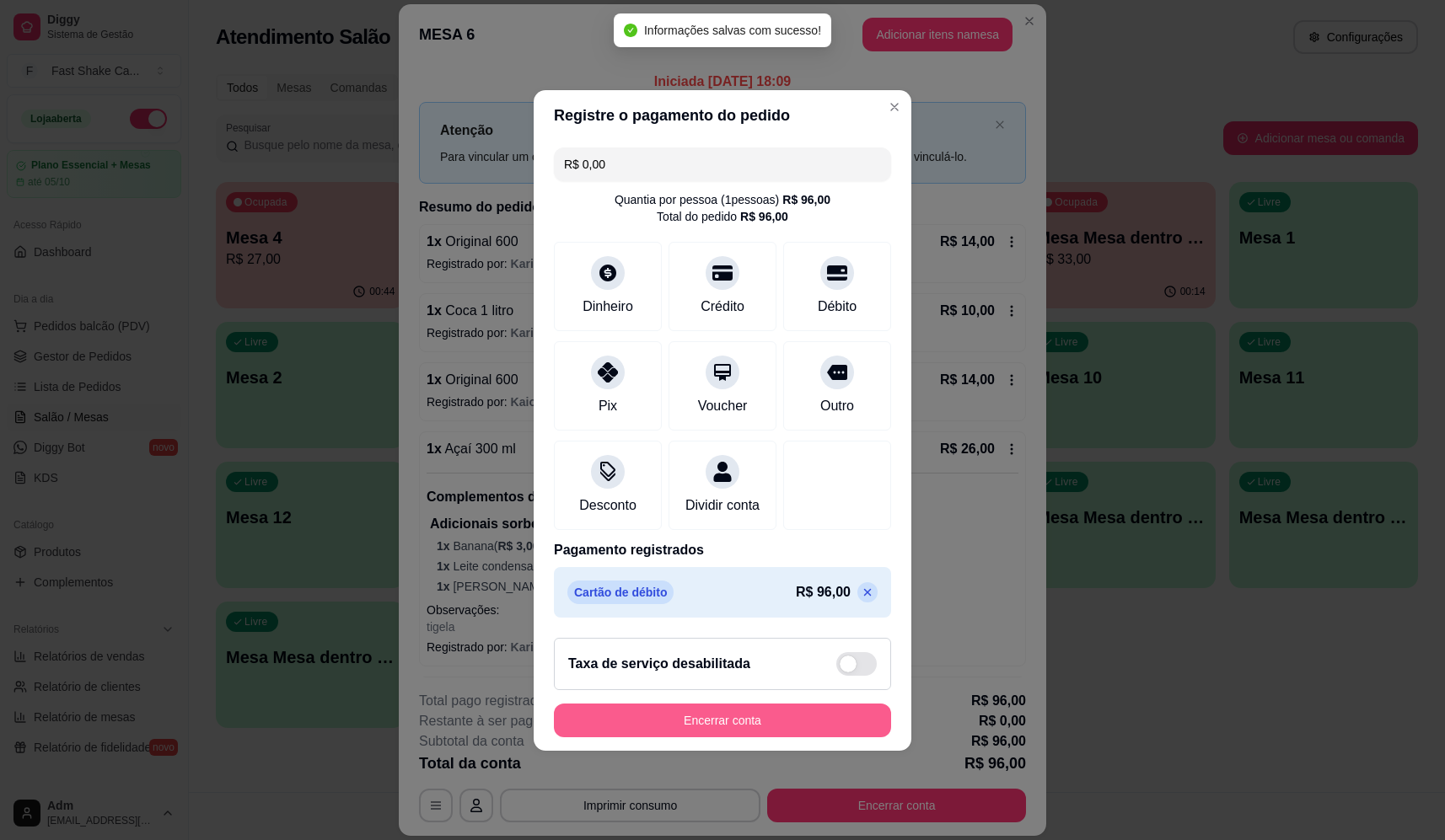
click at [674, 732] on button "Encerrar conta" at bounding box center [722, 721] width 338 height 34
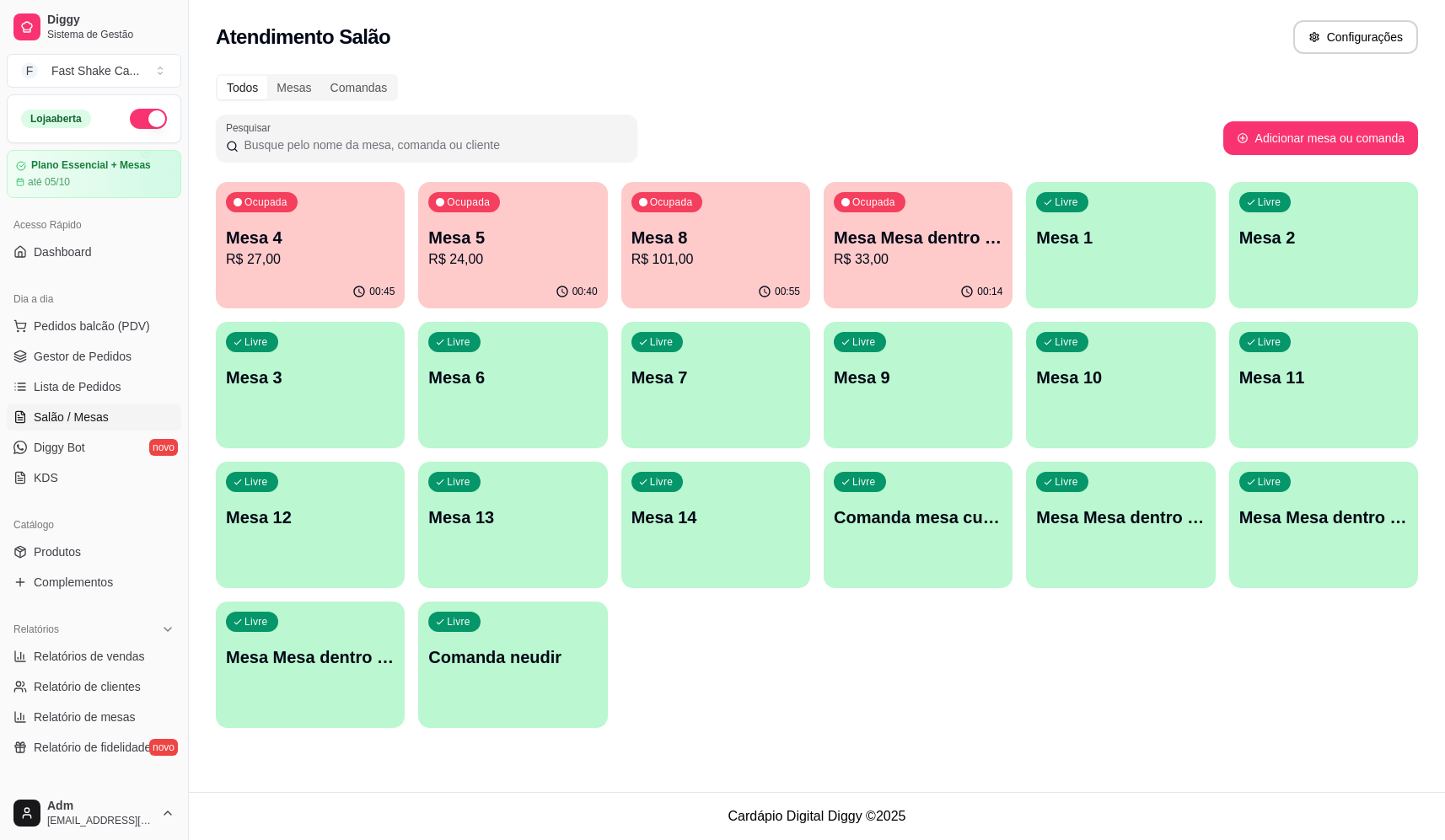
click at [725, 229] on p "Mesa 8" at bounding box center [716, 238] width 168 height 24
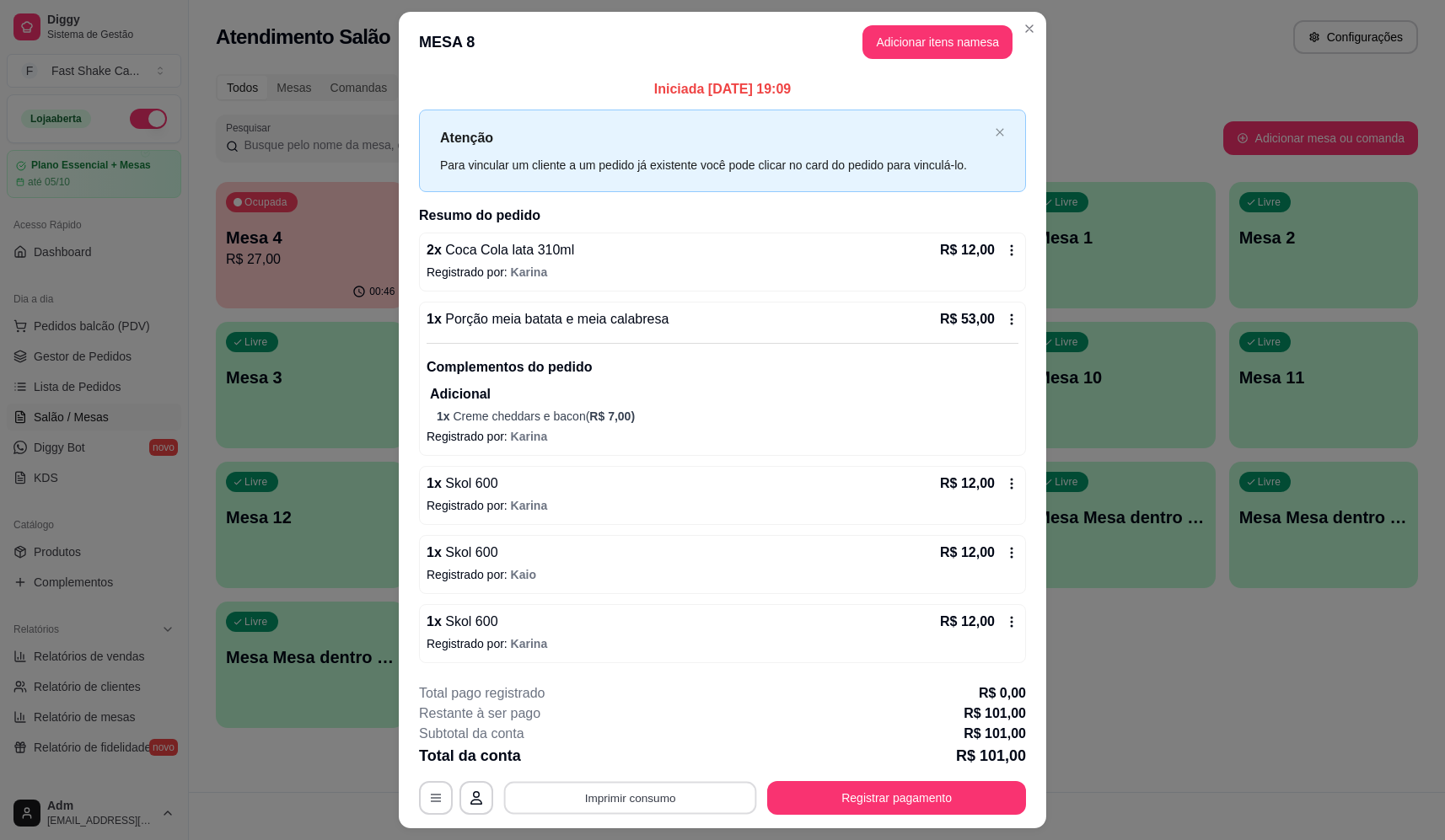
click at [646, 789] on button "Imprimir consumo" at bounding box center [630, 797] width 253 height 33
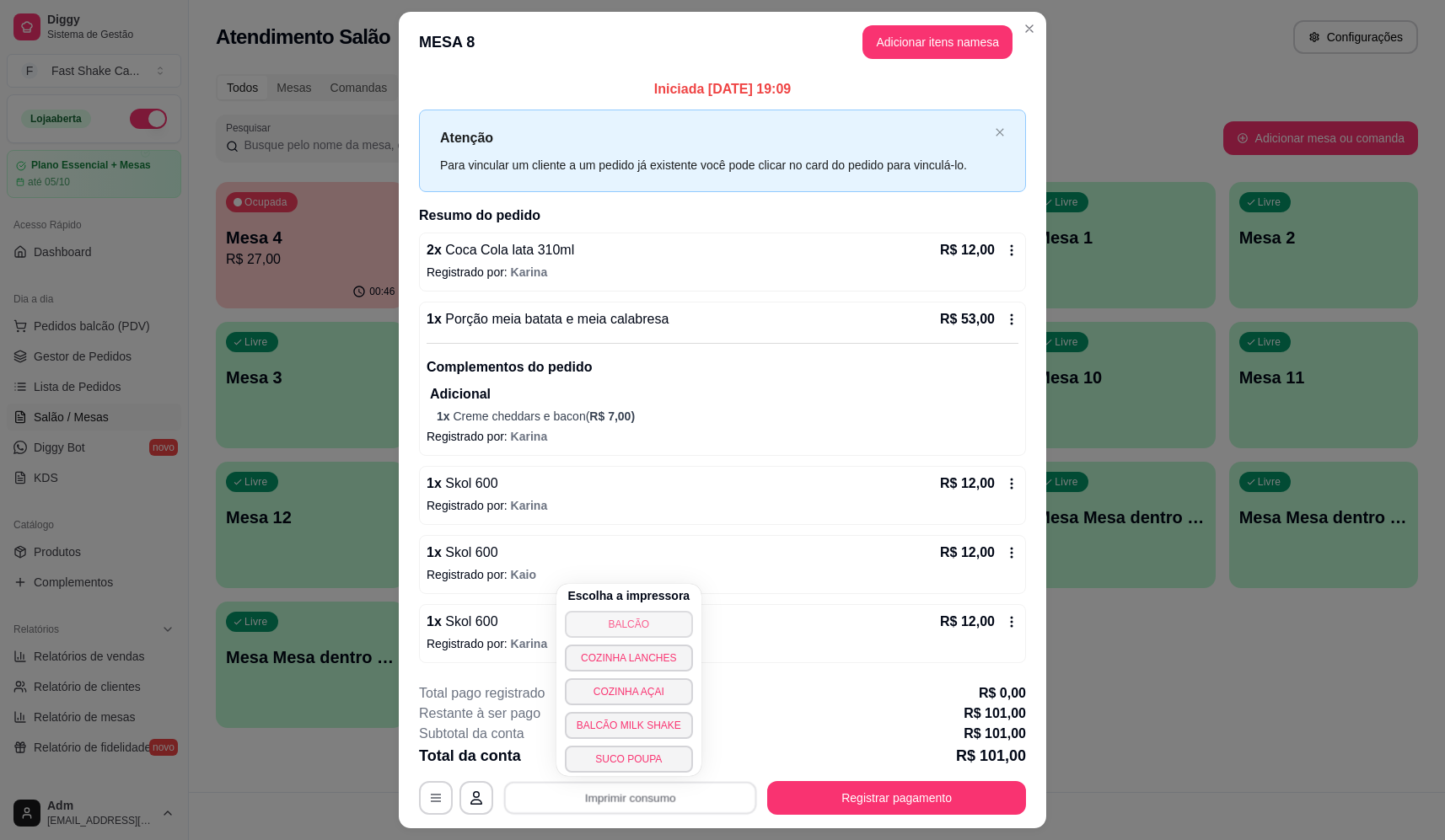
click at [644, 623] on button "BALCÃO" at bounding box center [629, 625] width 128 height 27
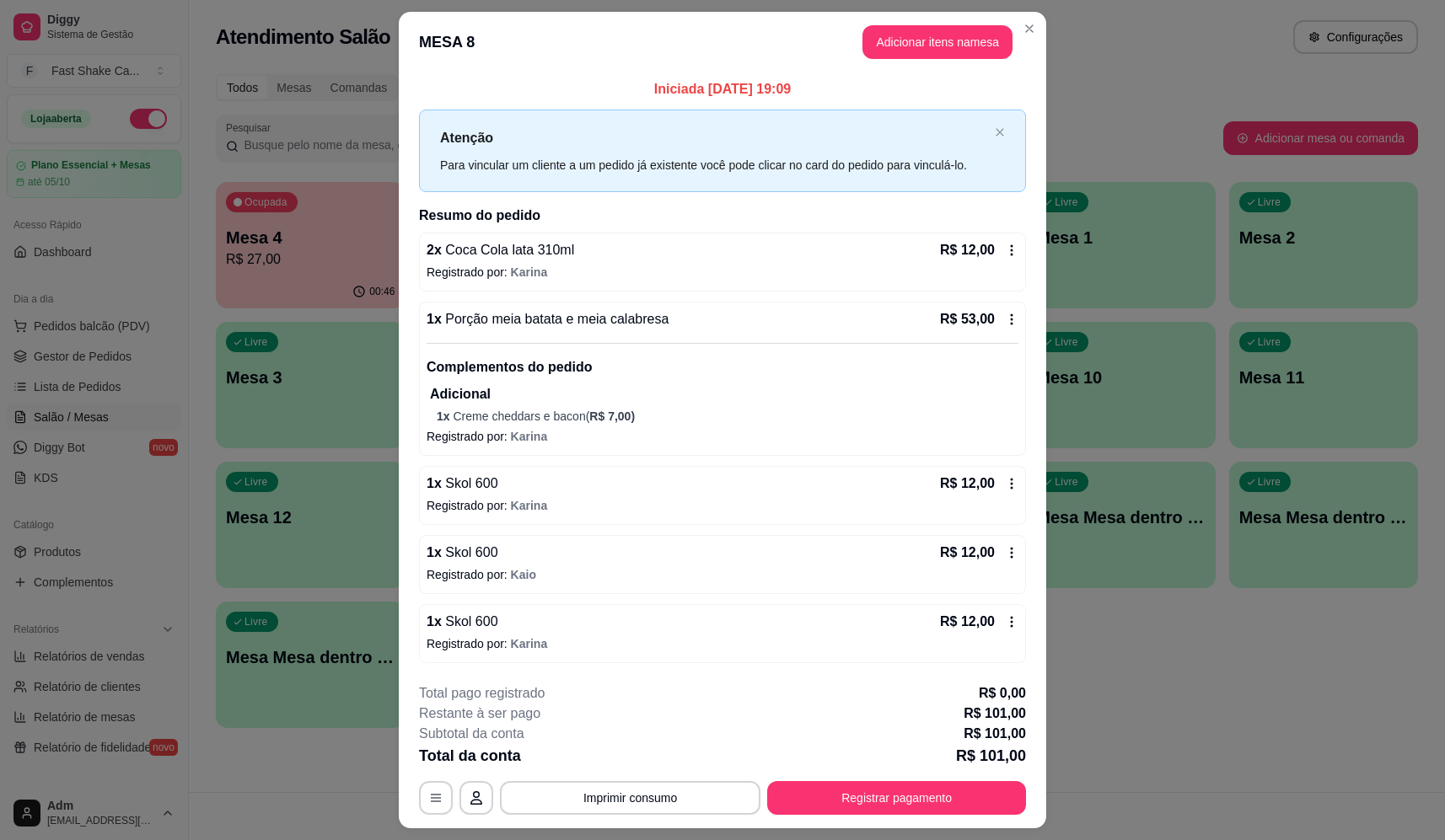
click at [909, 800] on button "Registrar pagamento" at bounding box center [896, 798] width 259 height 34
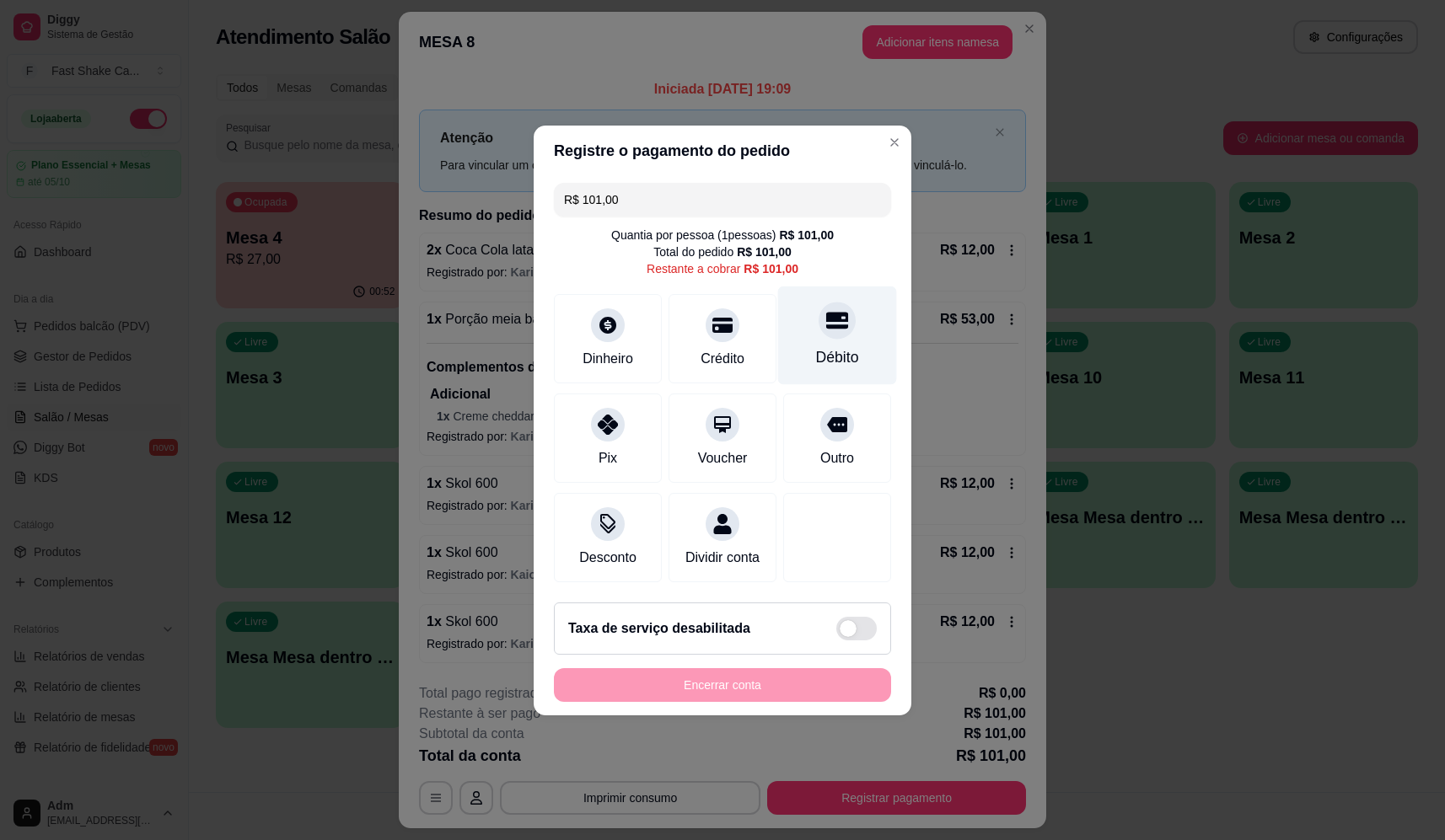
click at [839, 346] on div "Débito" at bounding box center [838, 357] width 43 height 22
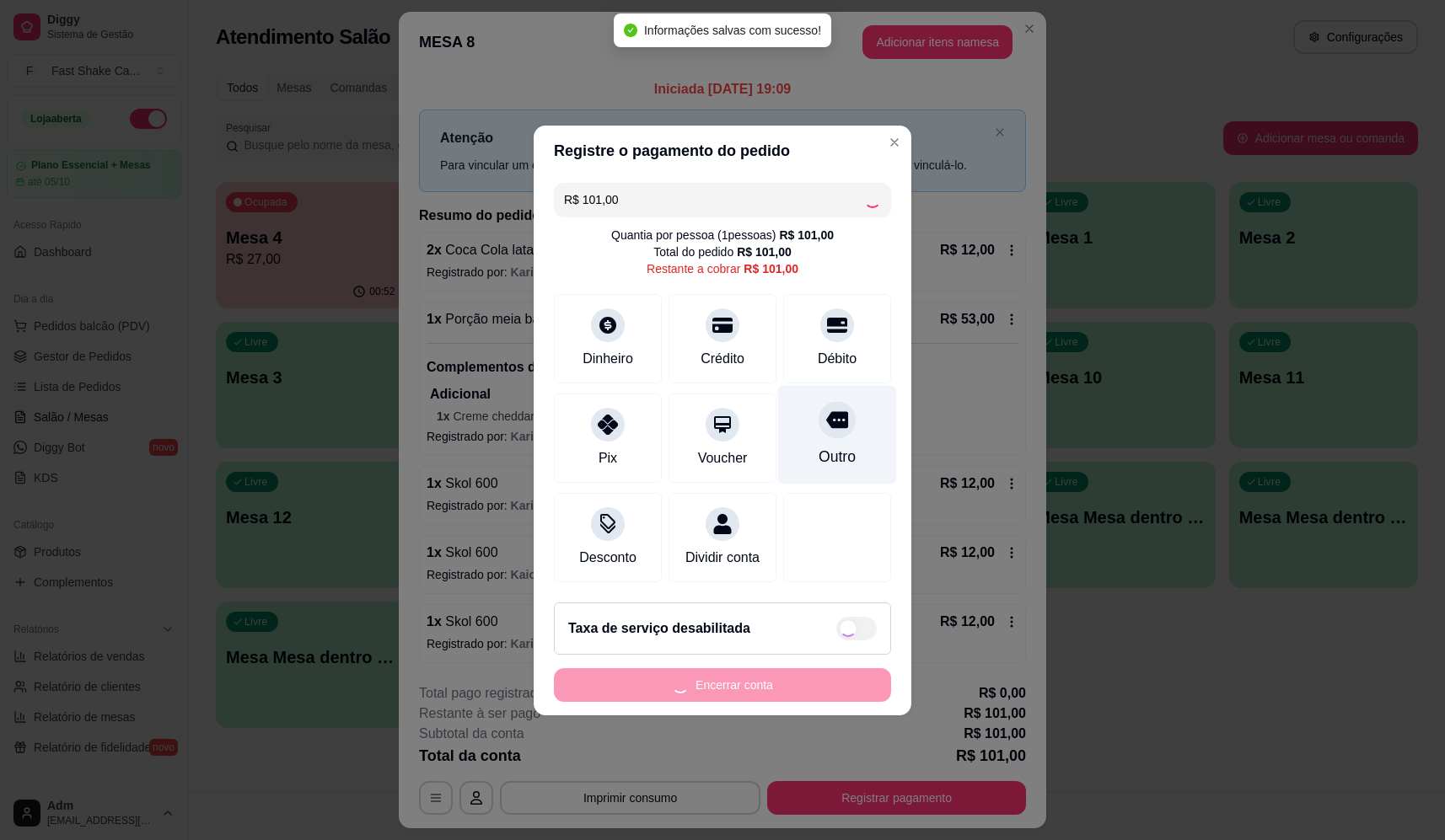
type input "R$ 0,00"
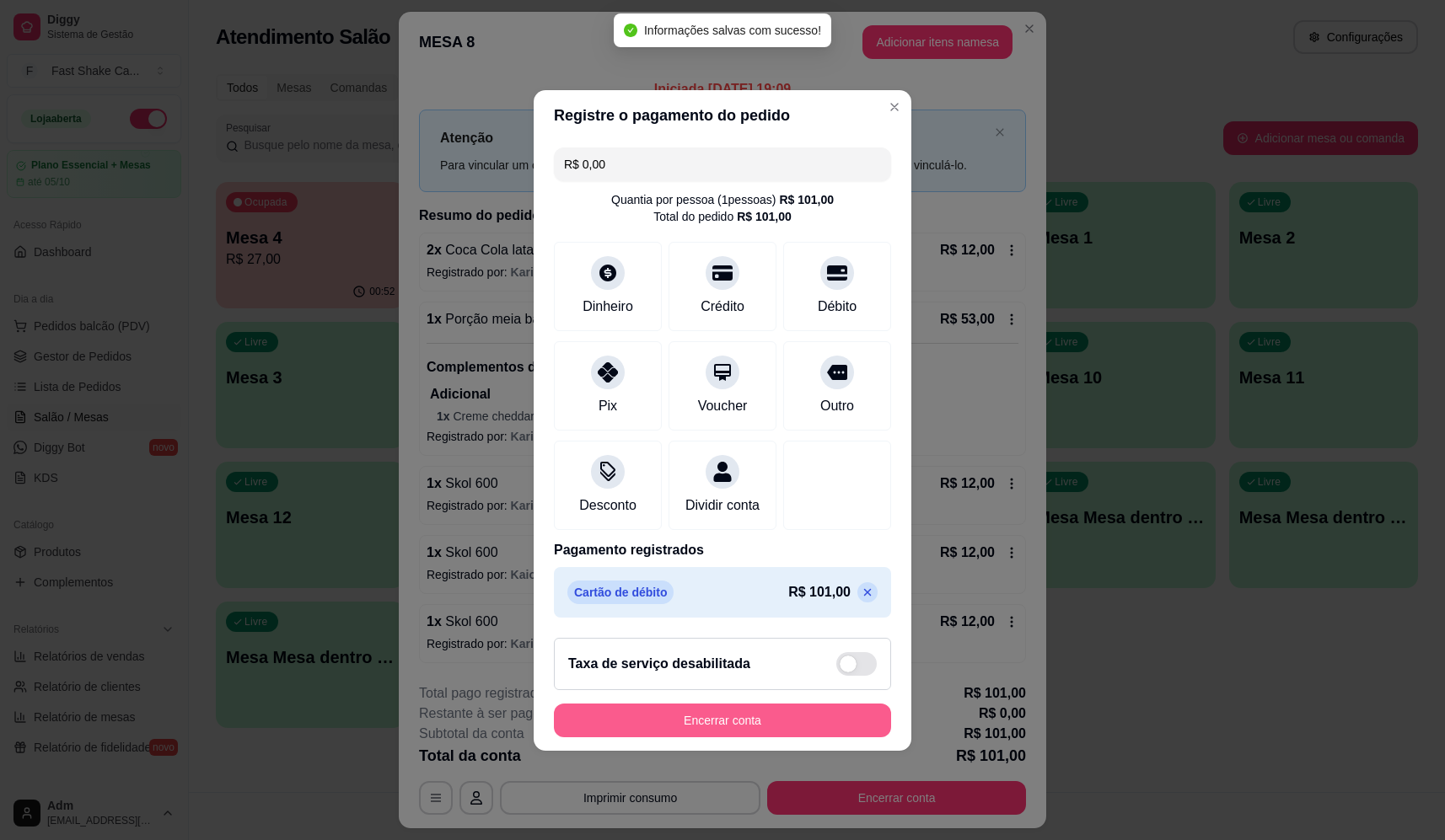
click at [779, 727] on button "Encerrar conta" at bounding box center [722, 721] width 338 height 34
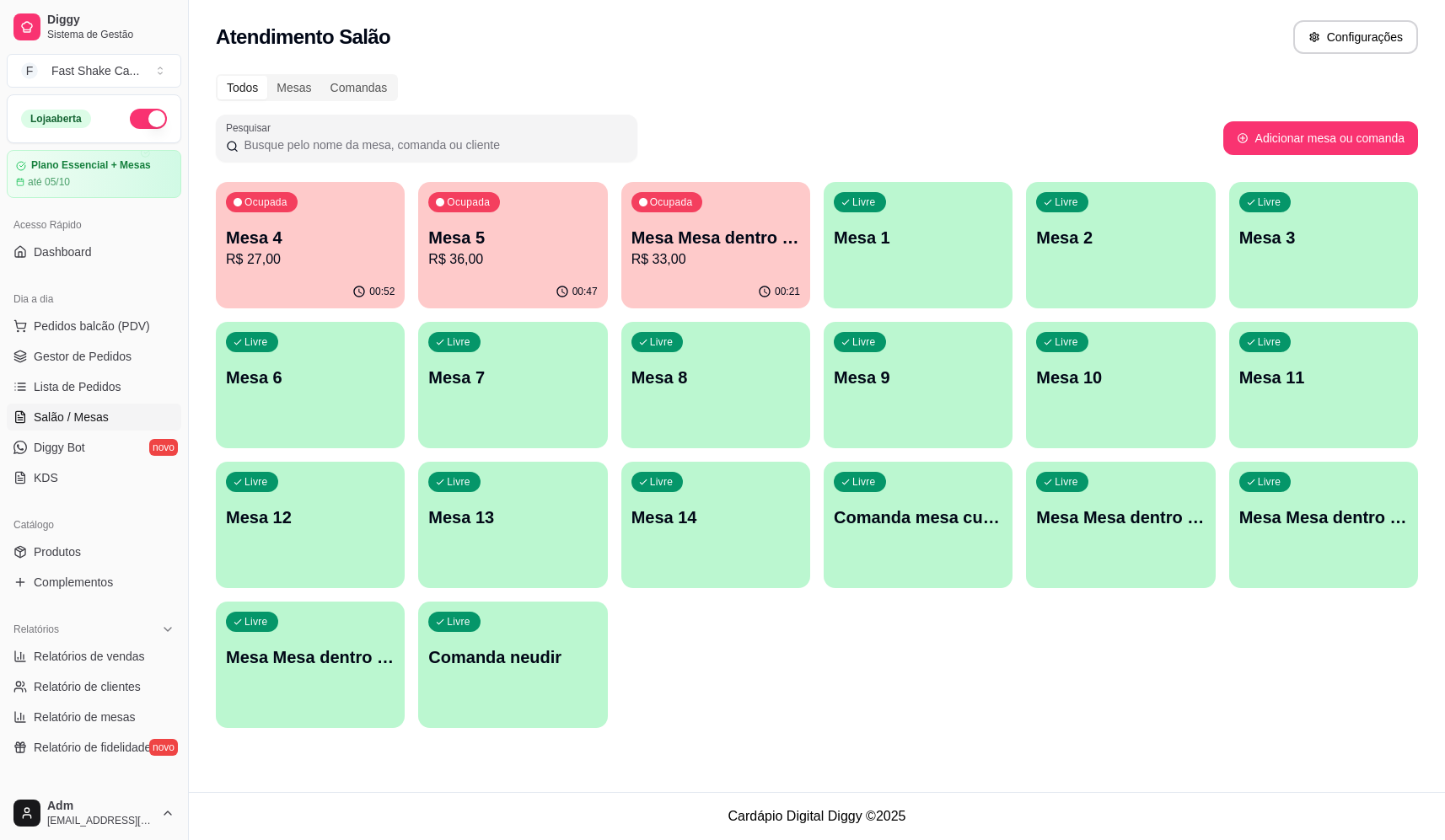
click at [407, 217] on div "Ocupada Mesa 4 R$ 27,00 00:52 Ocupada Mesa 5 R$ 36,00 00:47 Ocupada Mesa Mesa d…" at bounding box center [817, 455] width 1203 height 546
click at [372, 213] on div "Ocupada Mesa 3 R$ 12,00" at bounding box center [310, 229] width 189 height 94
click at [441, 282] on div "00:49" at bounding box center [513, 292] width 189 height 33
click at [727, 264] on p "R$ 33,00" at bounding box center [716, 259] width 168 height 20
click at [713, 237] on p "Mesa Mesa dentro verde" at bounding box center [716, 238] width 168 height 24
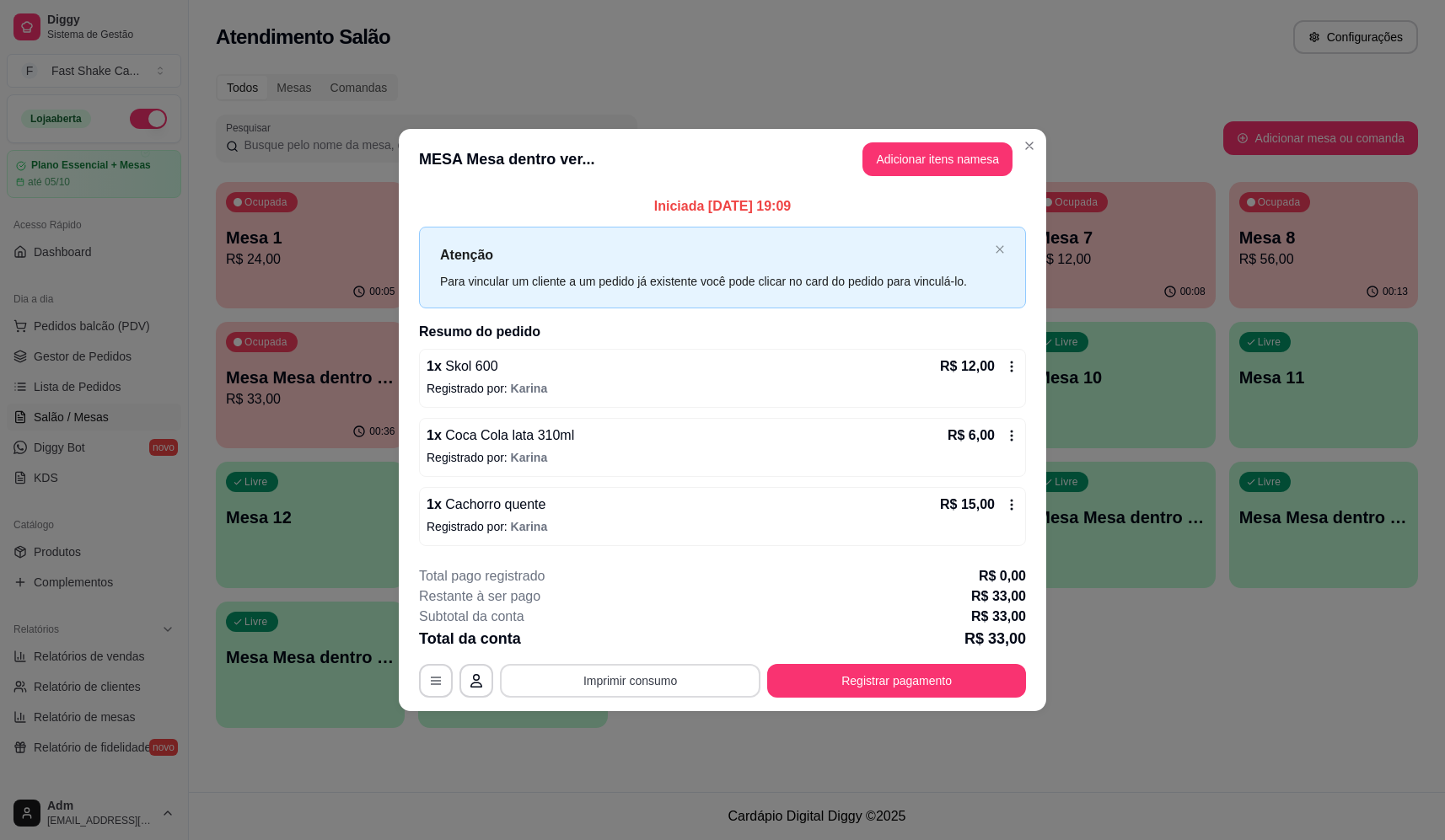
click at [675, 672] on button "Imprimir consumo" at bounding box center [630, 681] width 260 height 34
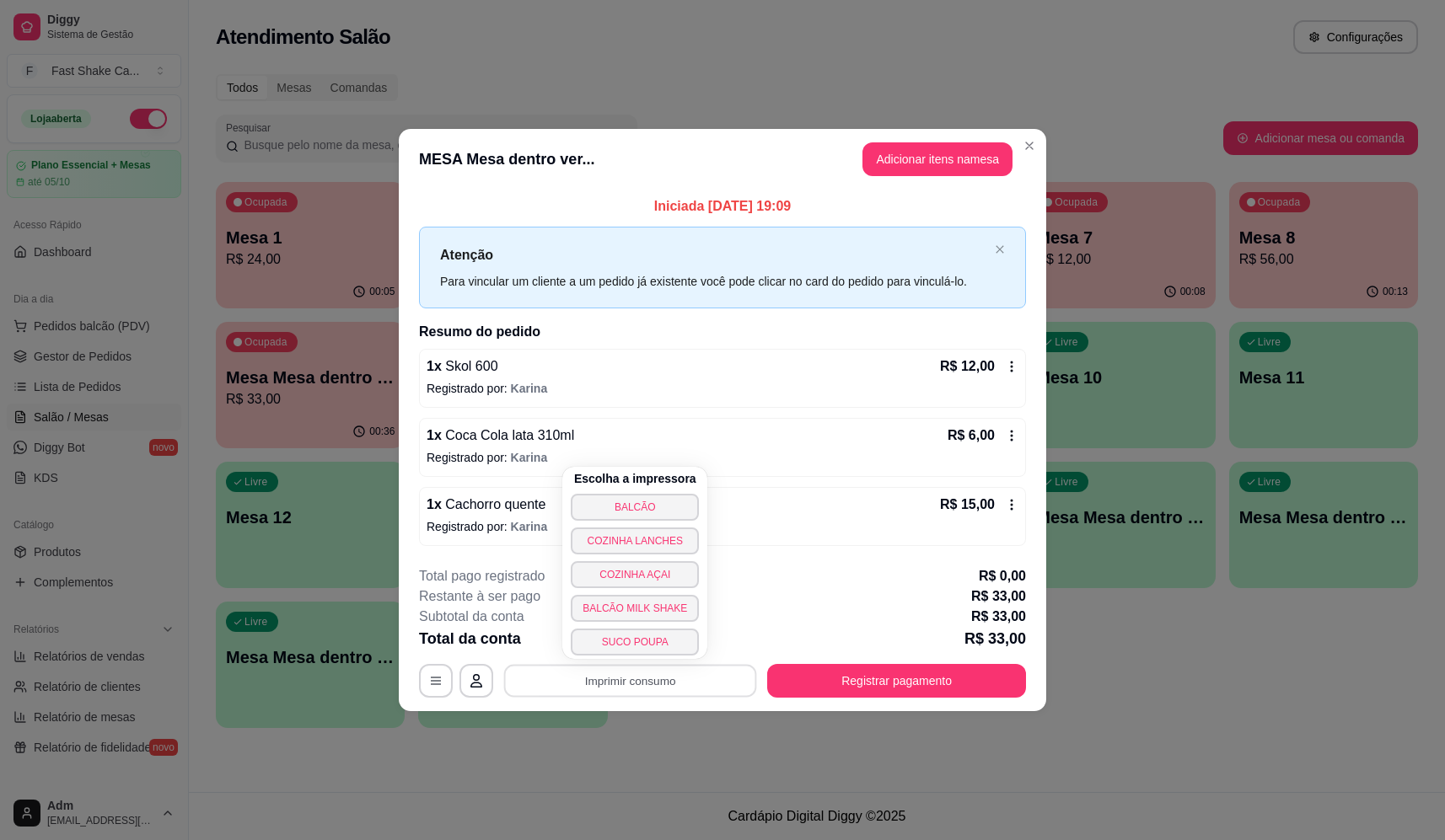
click at [673, 494] on button "BALCÃO" at bounding box center [634, 508] width 128 height 27
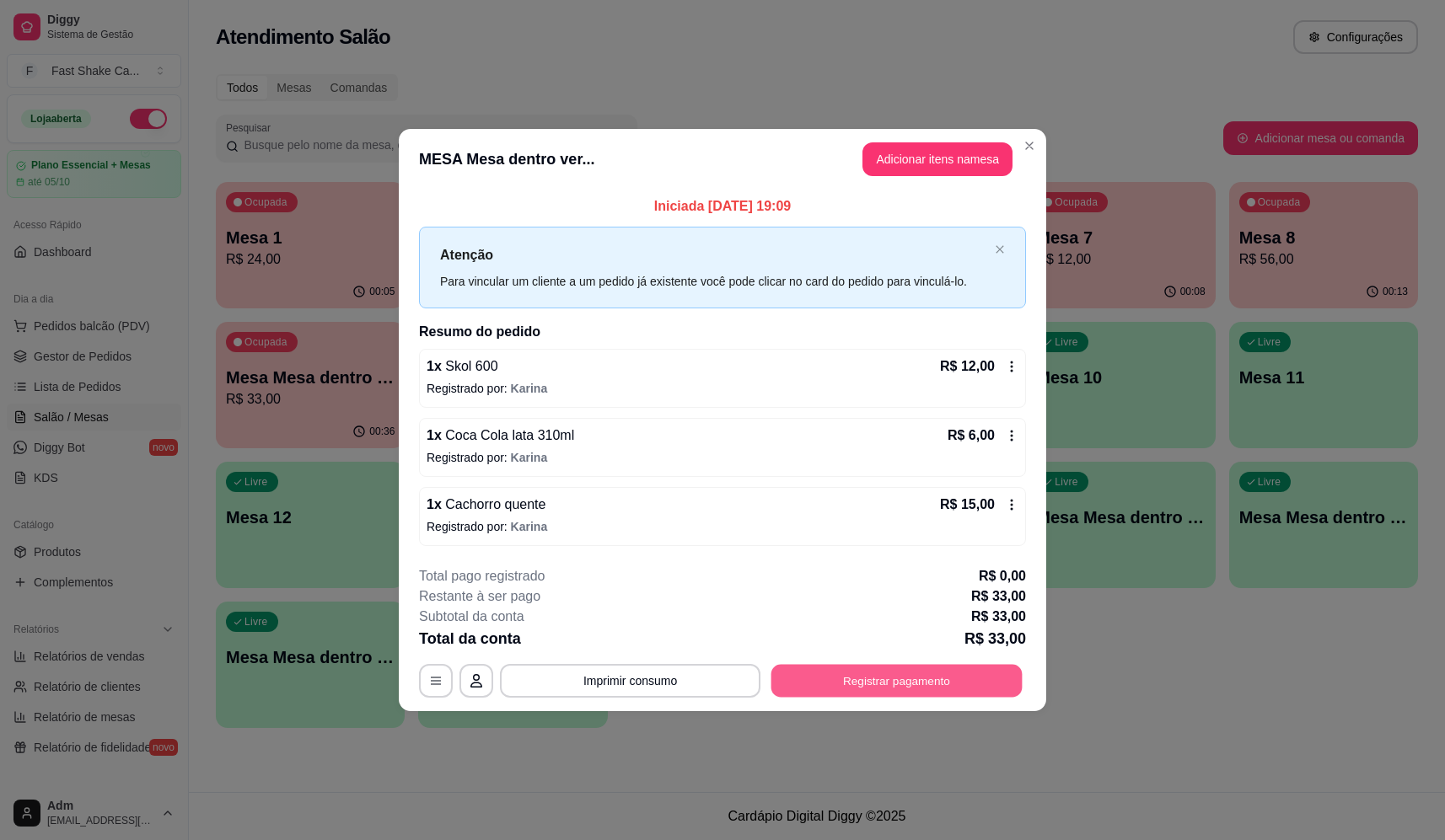
click at [958, 678] on button "Registrar pagamento" at bounding box center [896, 681] width 251 height 33
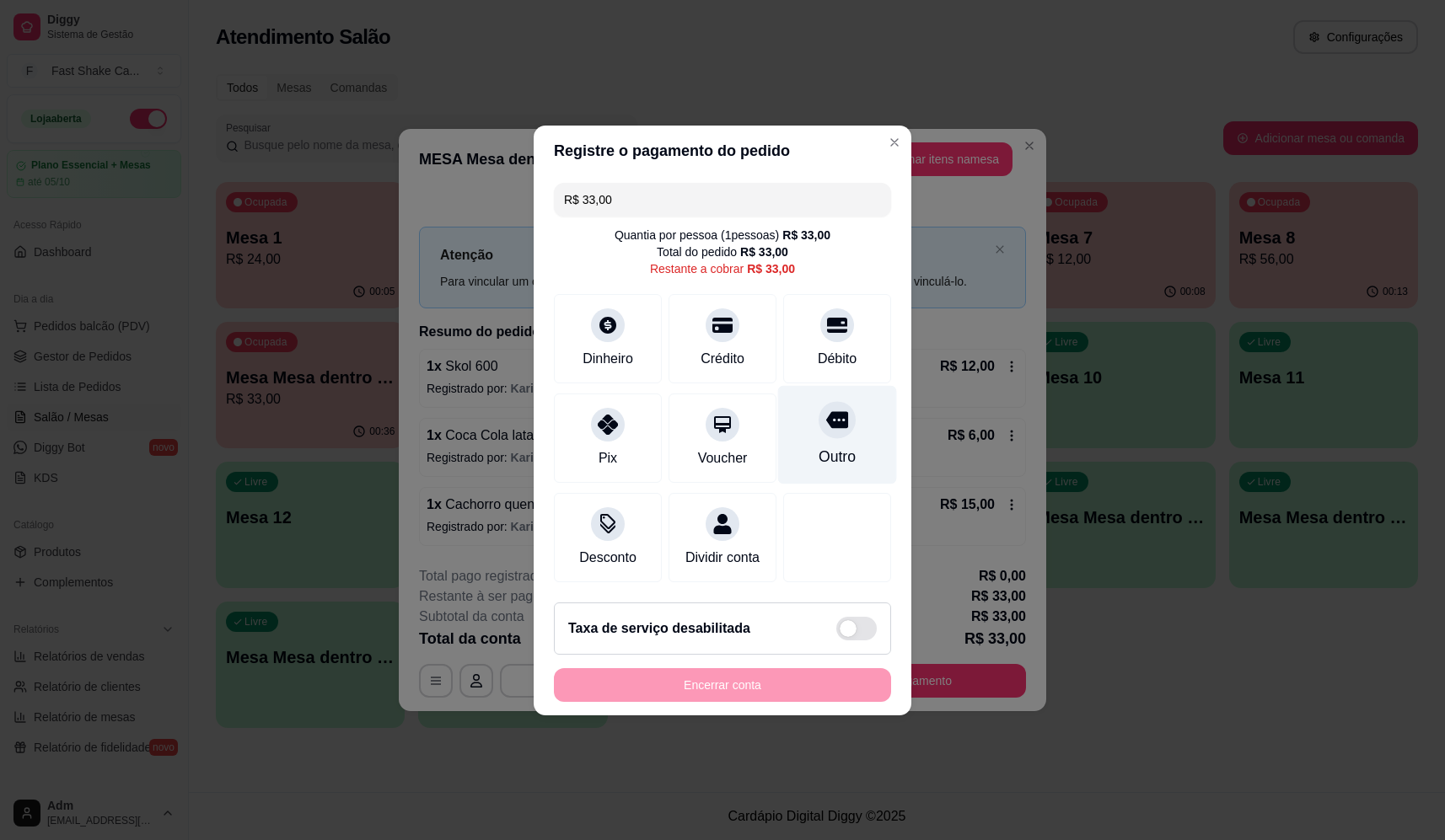
click at [805, 416] on div "Outro" at bounding box center [838, 434] width 119 height 99
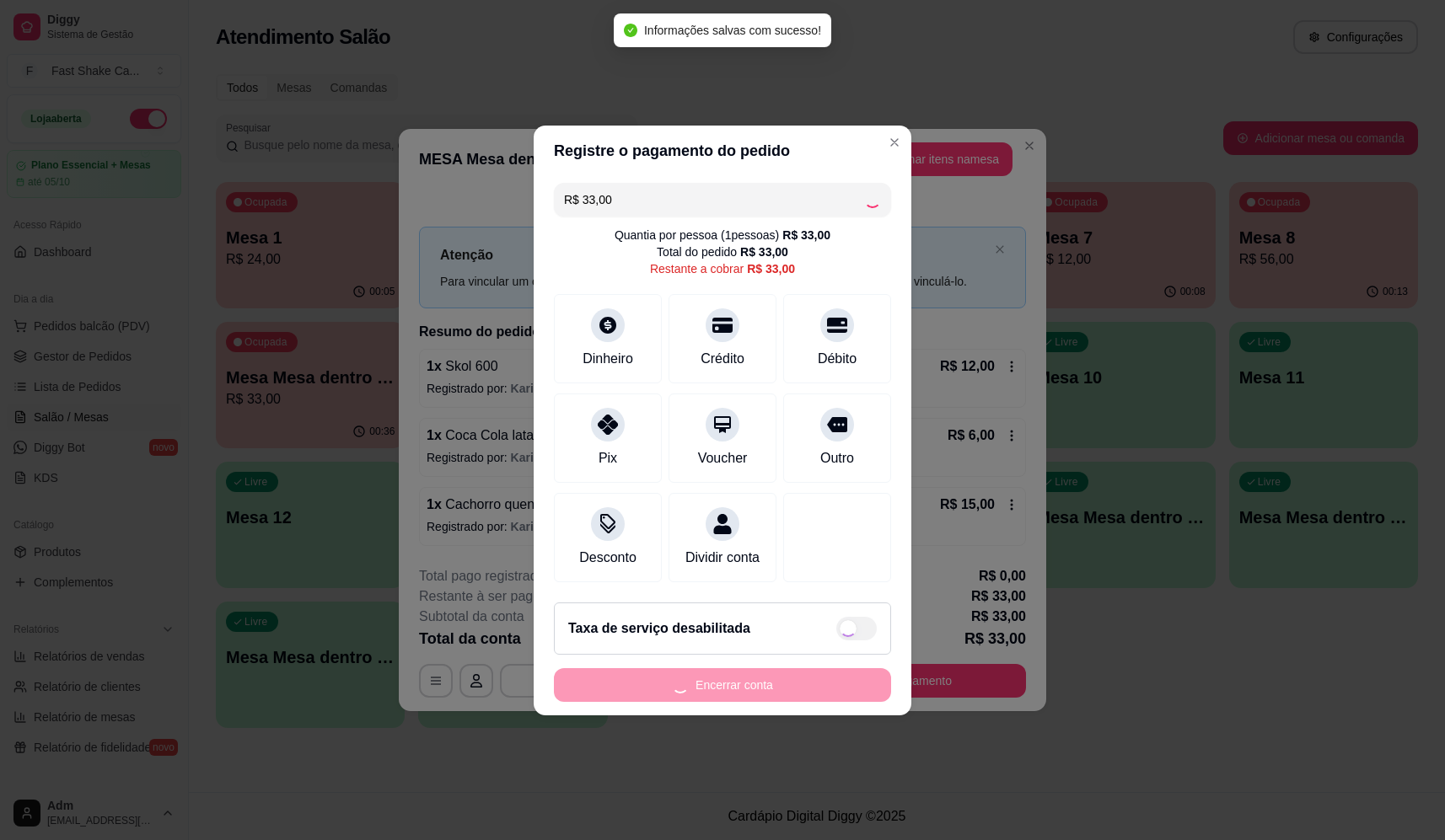
type input "R$ 0,00"
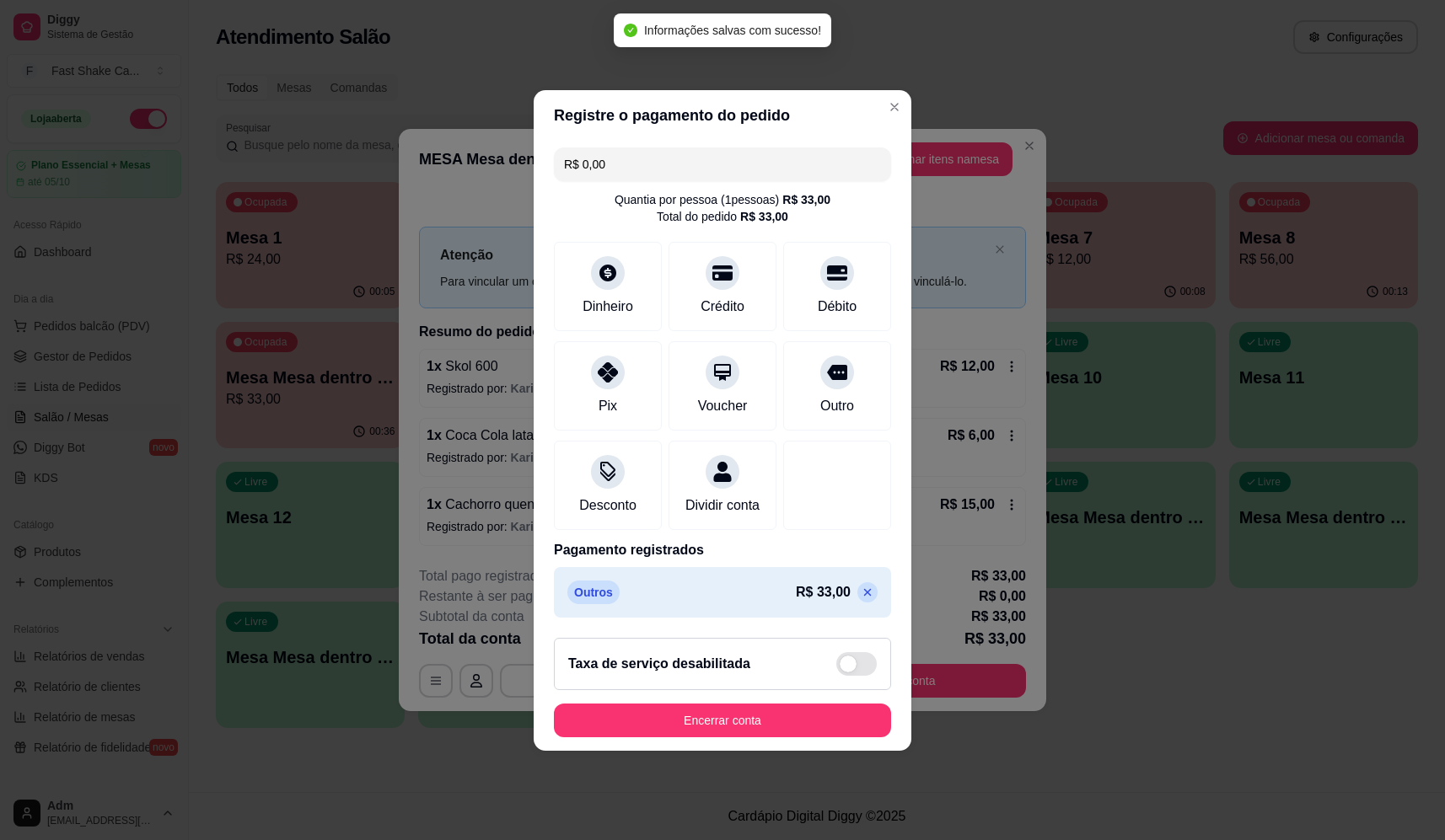
click at [777, 717] on button "Encerrar conta" at bounding box center [722, 721] width 338 height 34
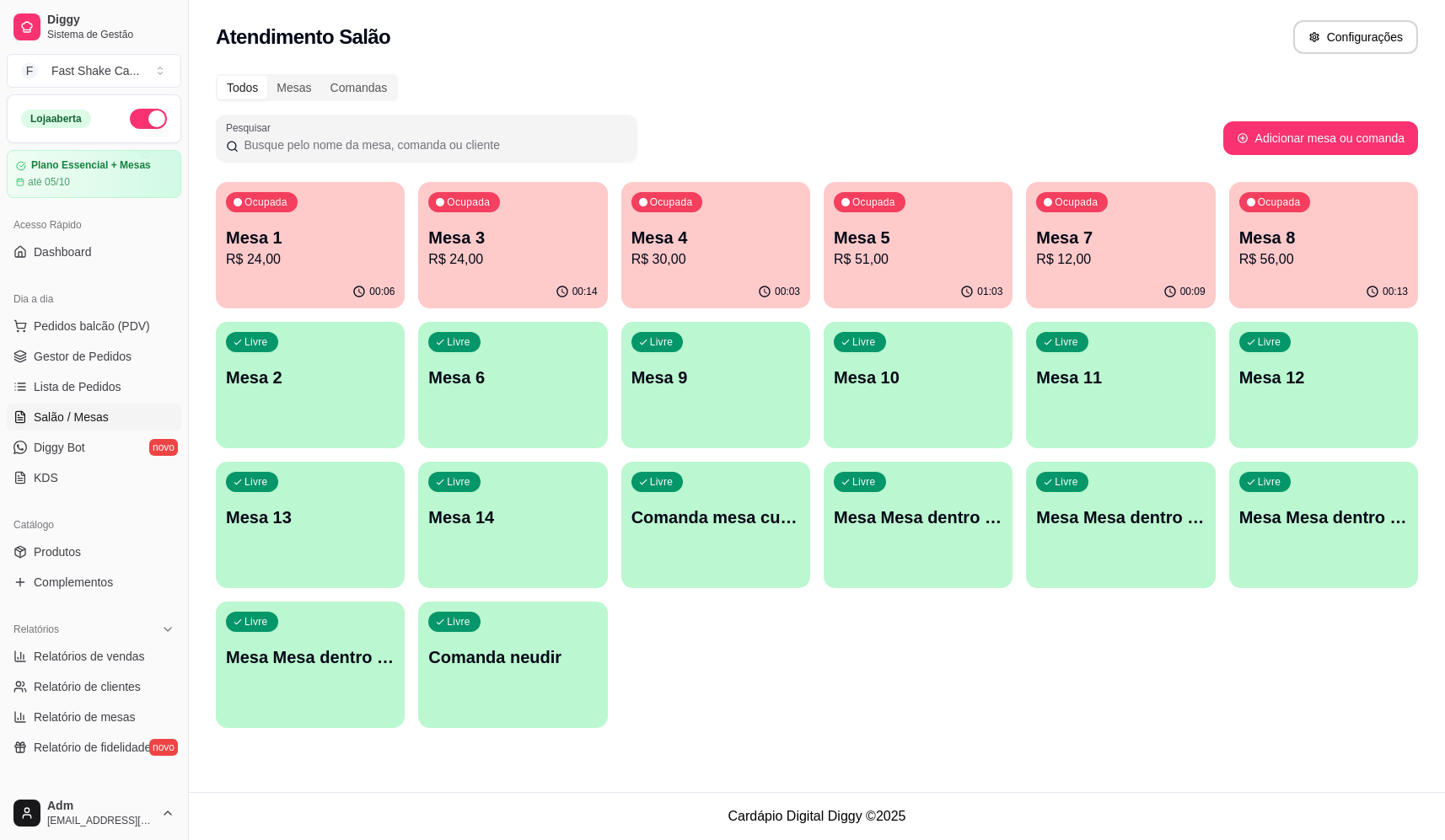
click at [697, 228] on p "Mesa 4" at bounding box center [716, 238] width 168 height 24
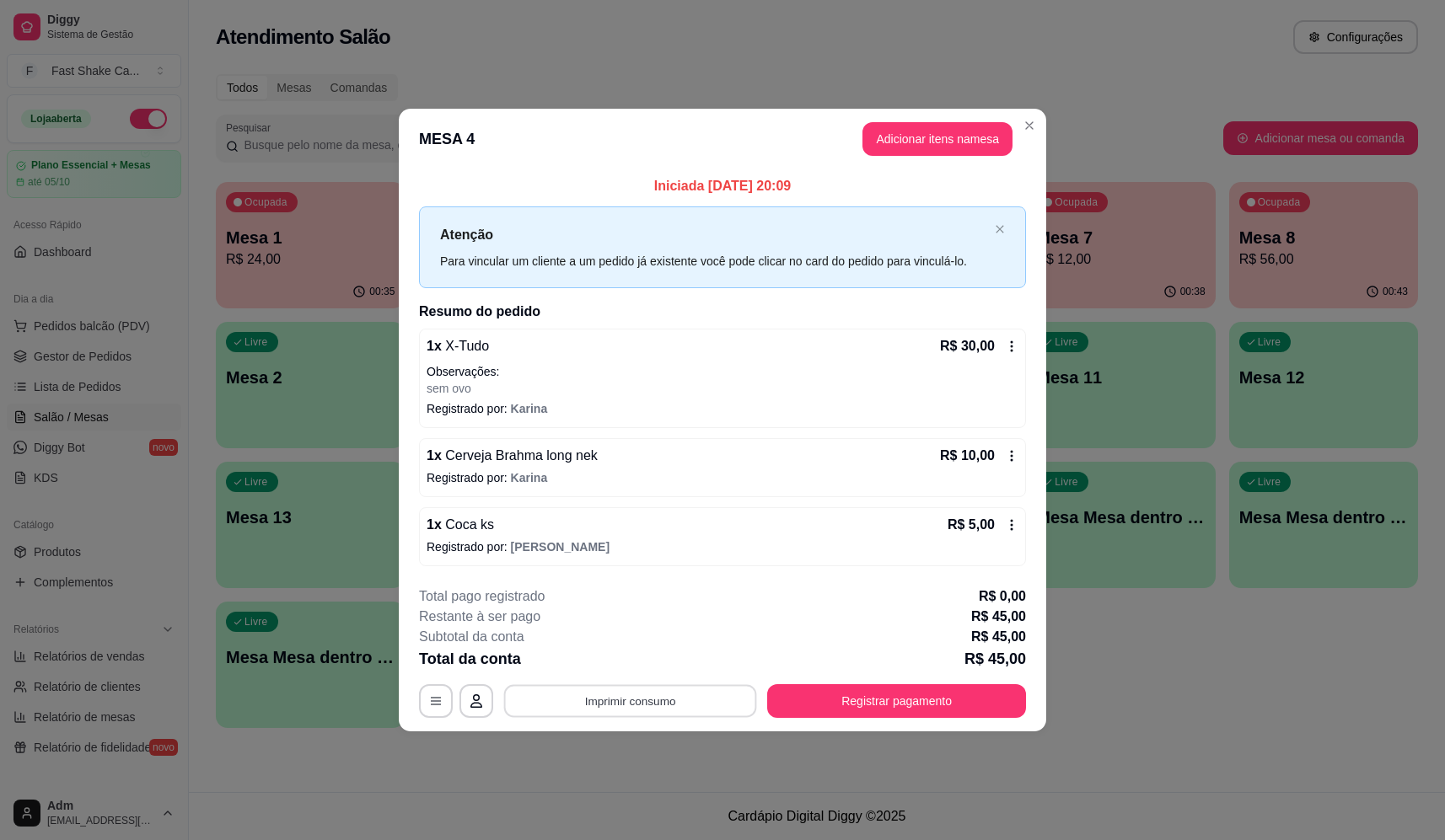
click at [642, 710] on button "Imprimir consumo" at bounding box center [630, 701] width 253 height 33
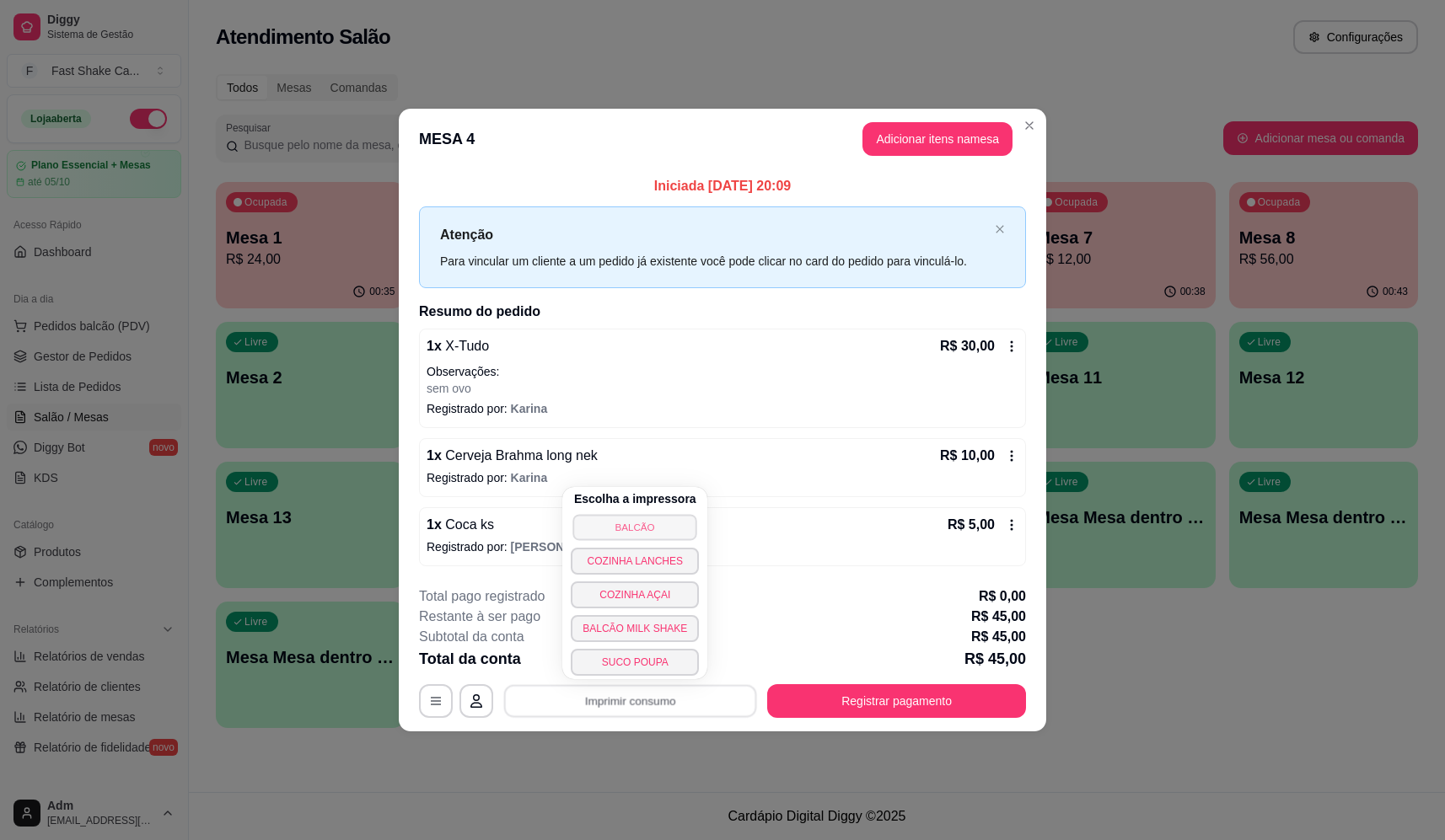
click at [638, 525] on button "BALCÃO" at bounding box center [635, 527] width 124 height 26
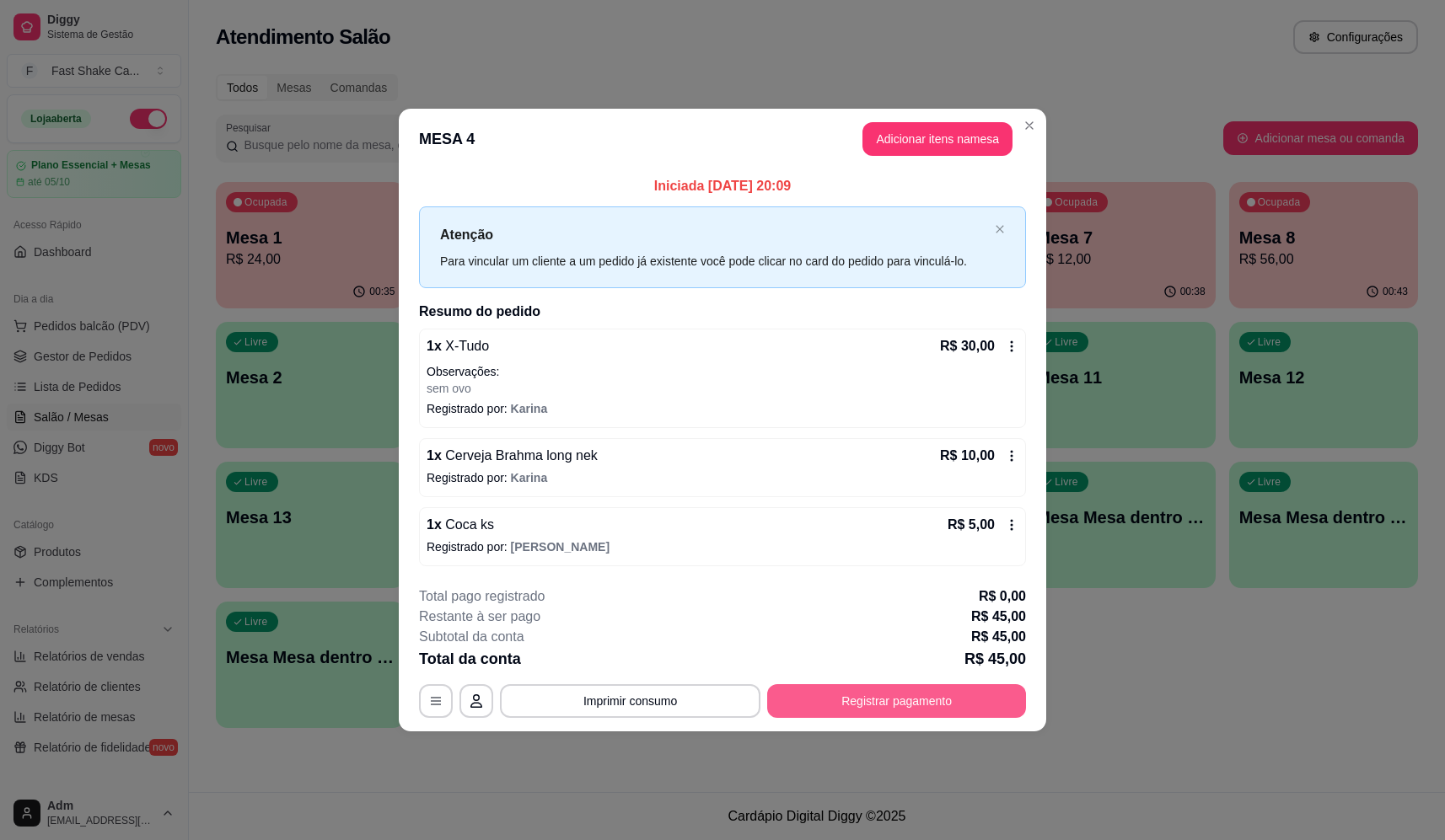
click at [961, 714] on button "Registrar pagamento" at bounding box center [896, 701] width 259 height 34
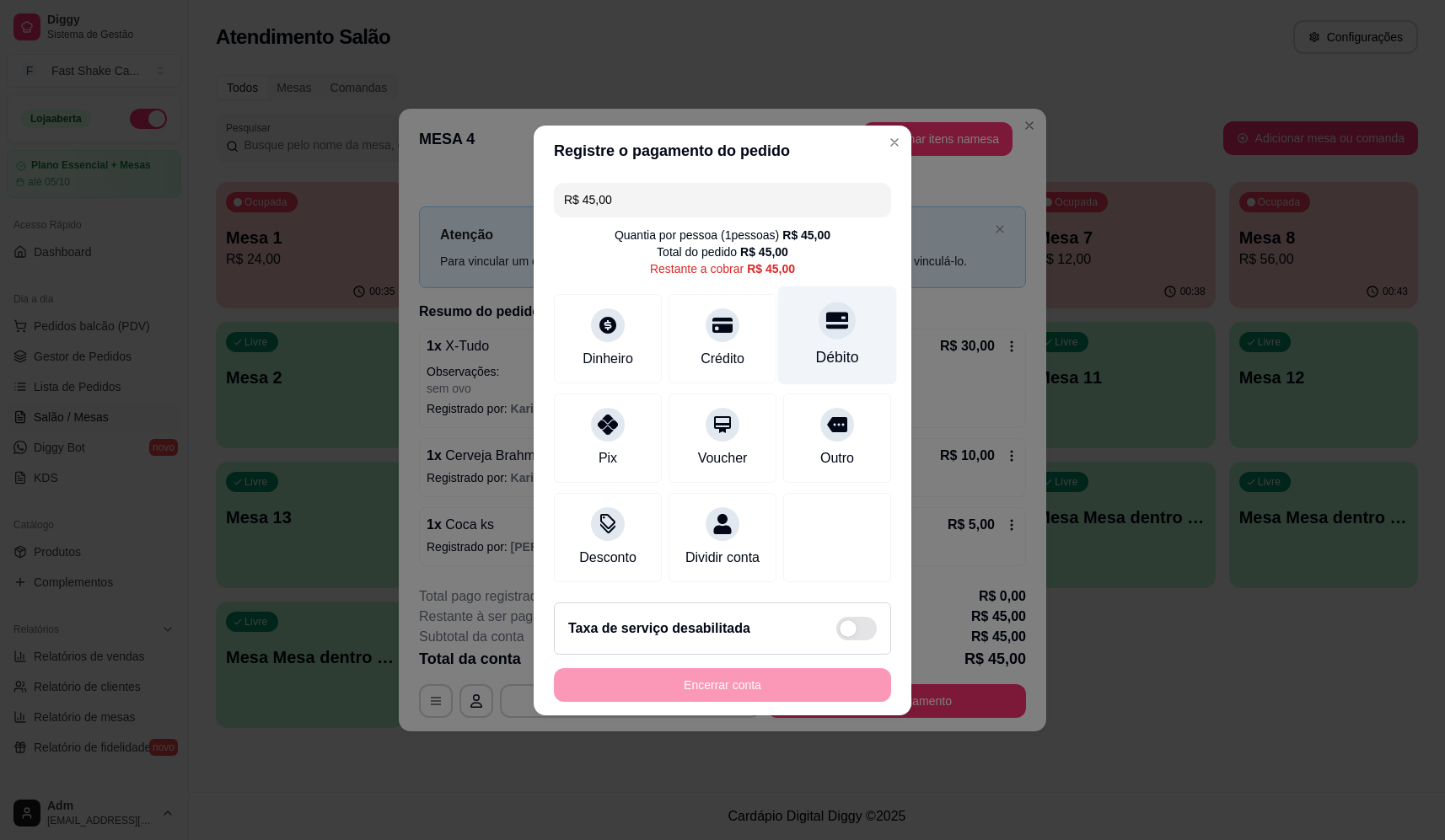
click at [832, 313] on icon at bounding box center [838, 321] width 22 height 22
type input "R$ 12,00"
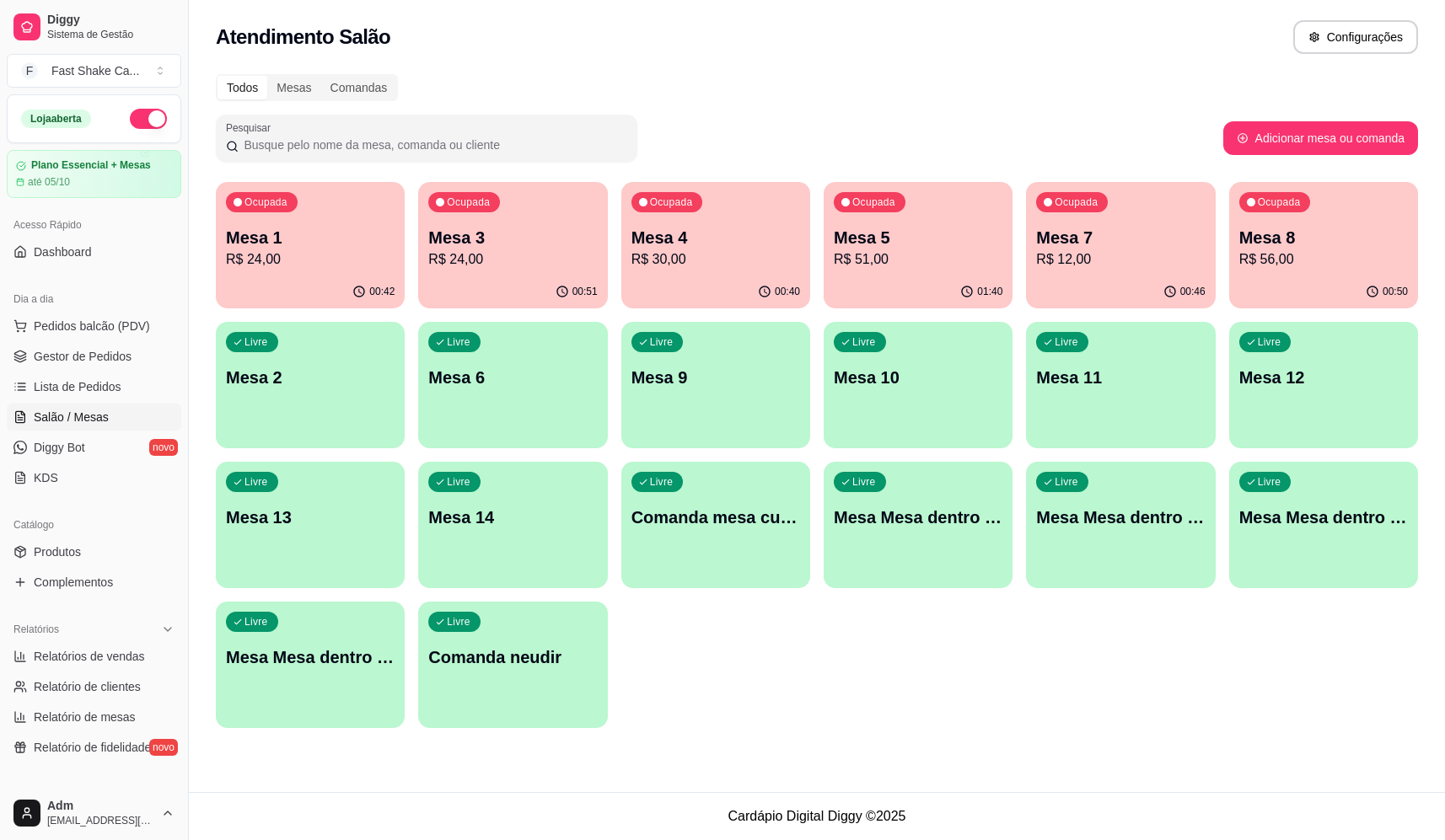
click at [663, 262] on p "R$ 30,00" at bounding box center [716, 259] width 168 height 20
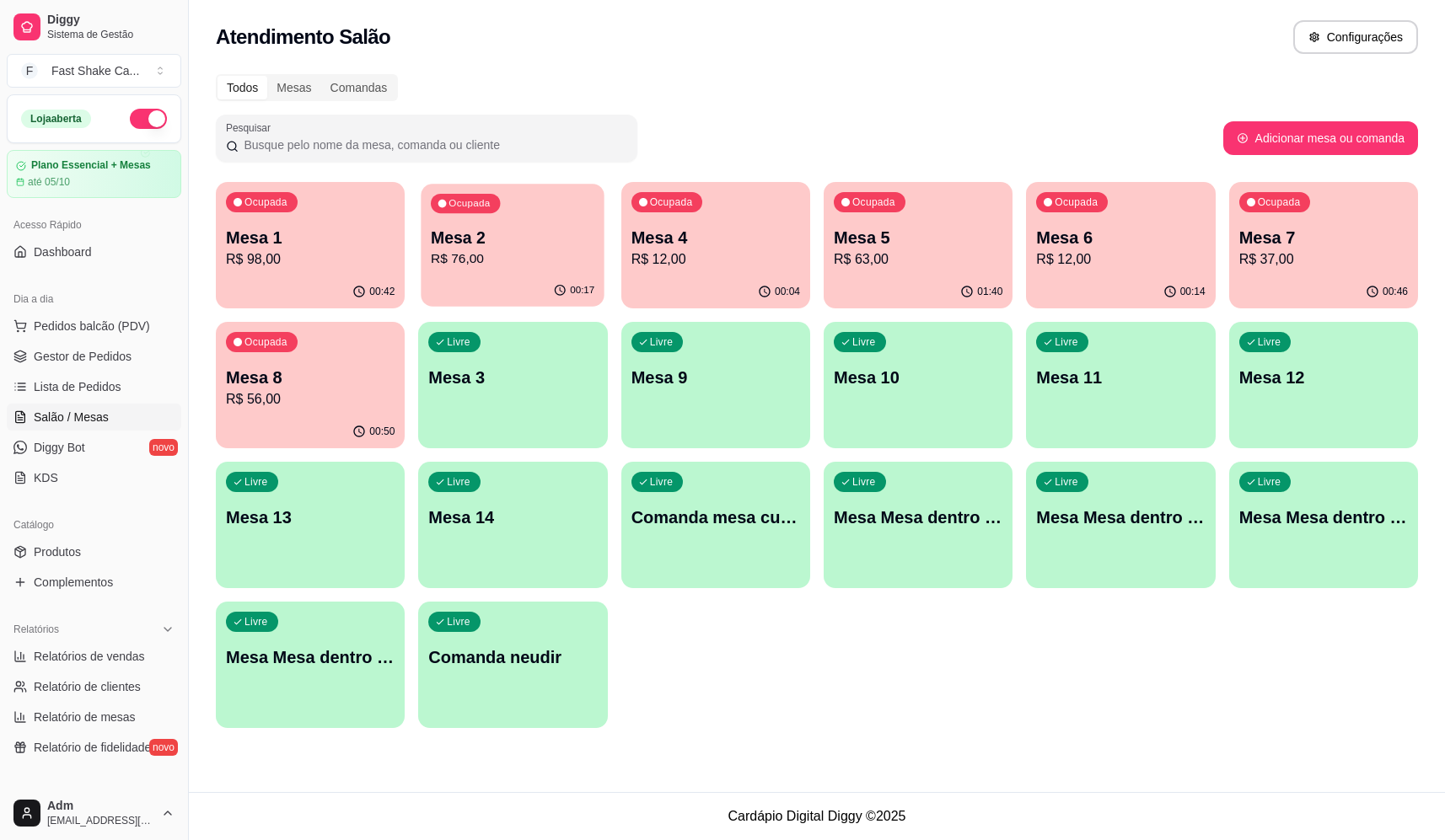
click at [480, 259] on p "R$ 76,00" at bounding box center [513, 258] width 163 height 20
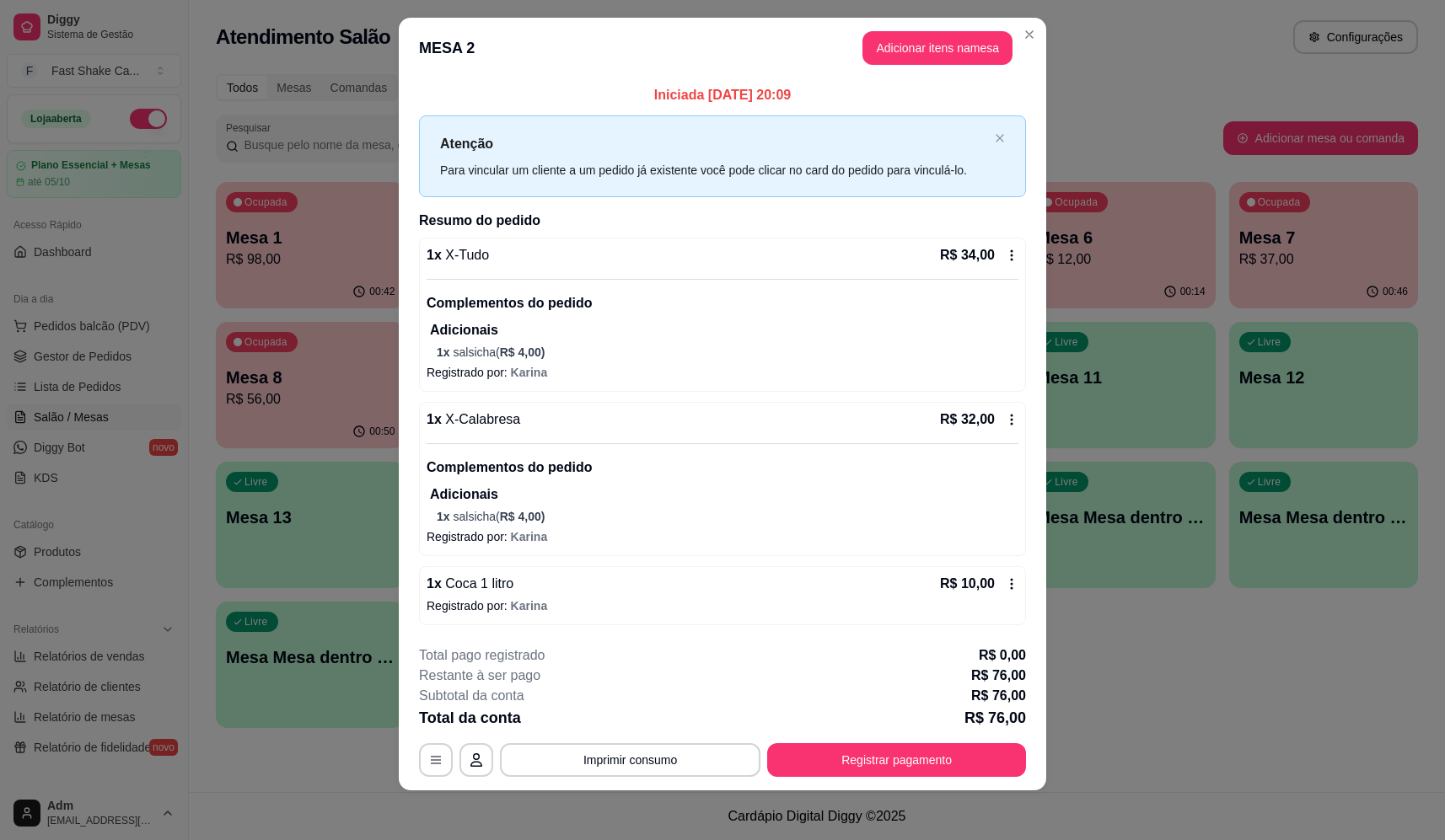
scroll to position [20, 0]
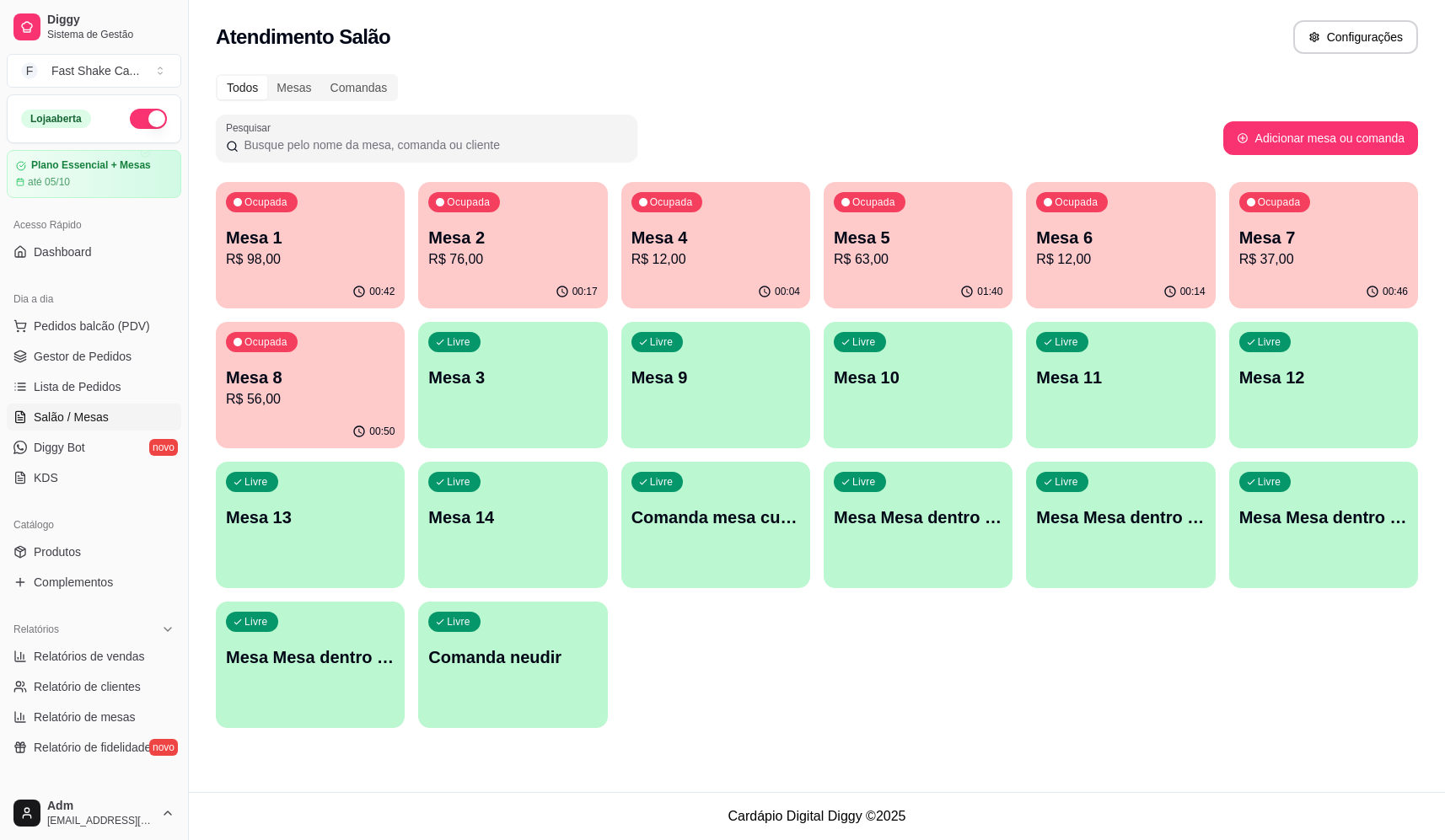
click at [1158, 526] on p "Mesa Mesa dentro laranja" at bounding box center [1120, 518] width 168 height 24
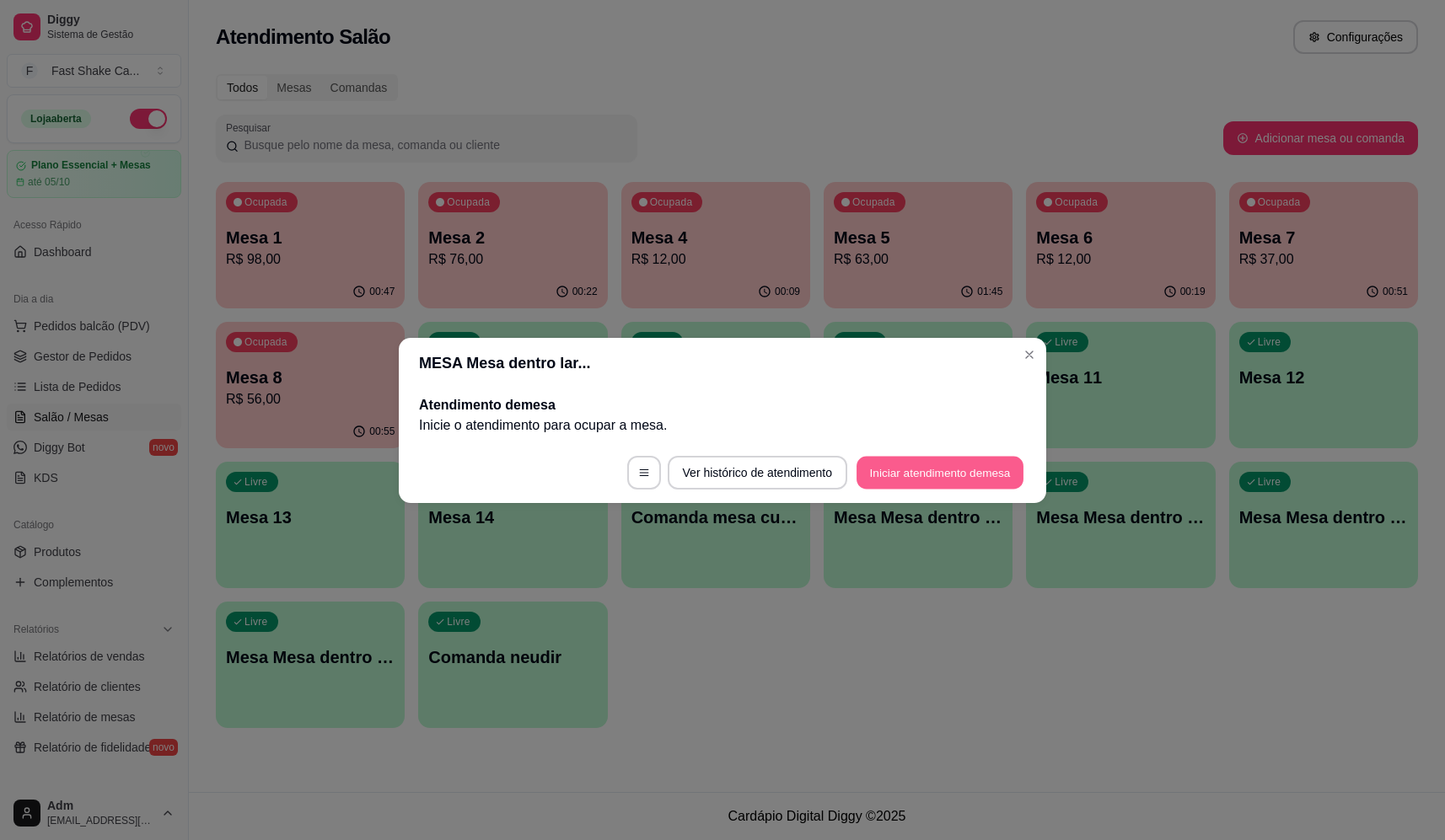
click at [890, 478] on button "Iniciar atendimento de mesa" at bounding box center [940, 472] width 167 height 33
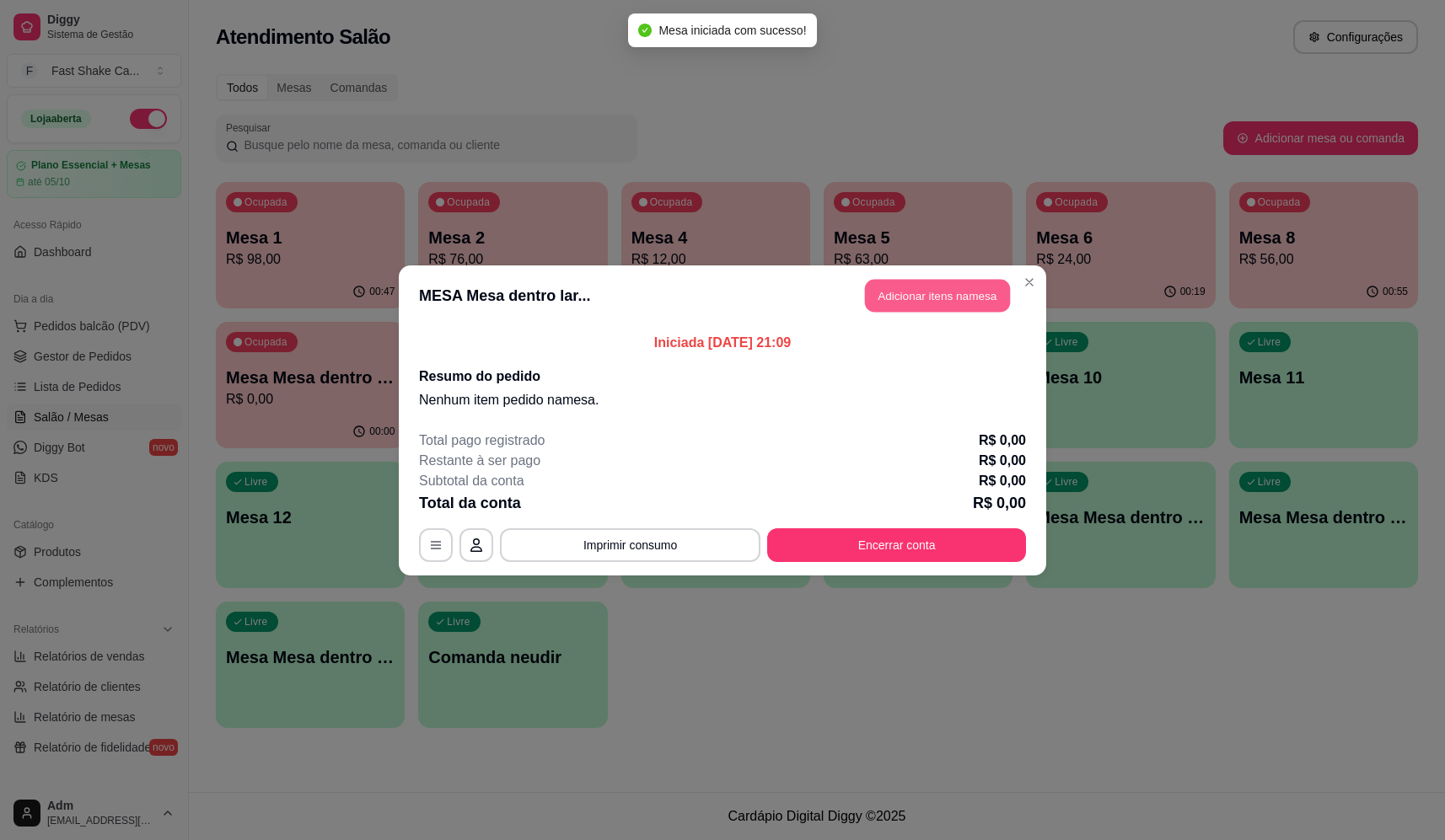
click at [949, 287] on button "Adicionar itens na mesa" at bounding box center [937, 295] width 145 height 33
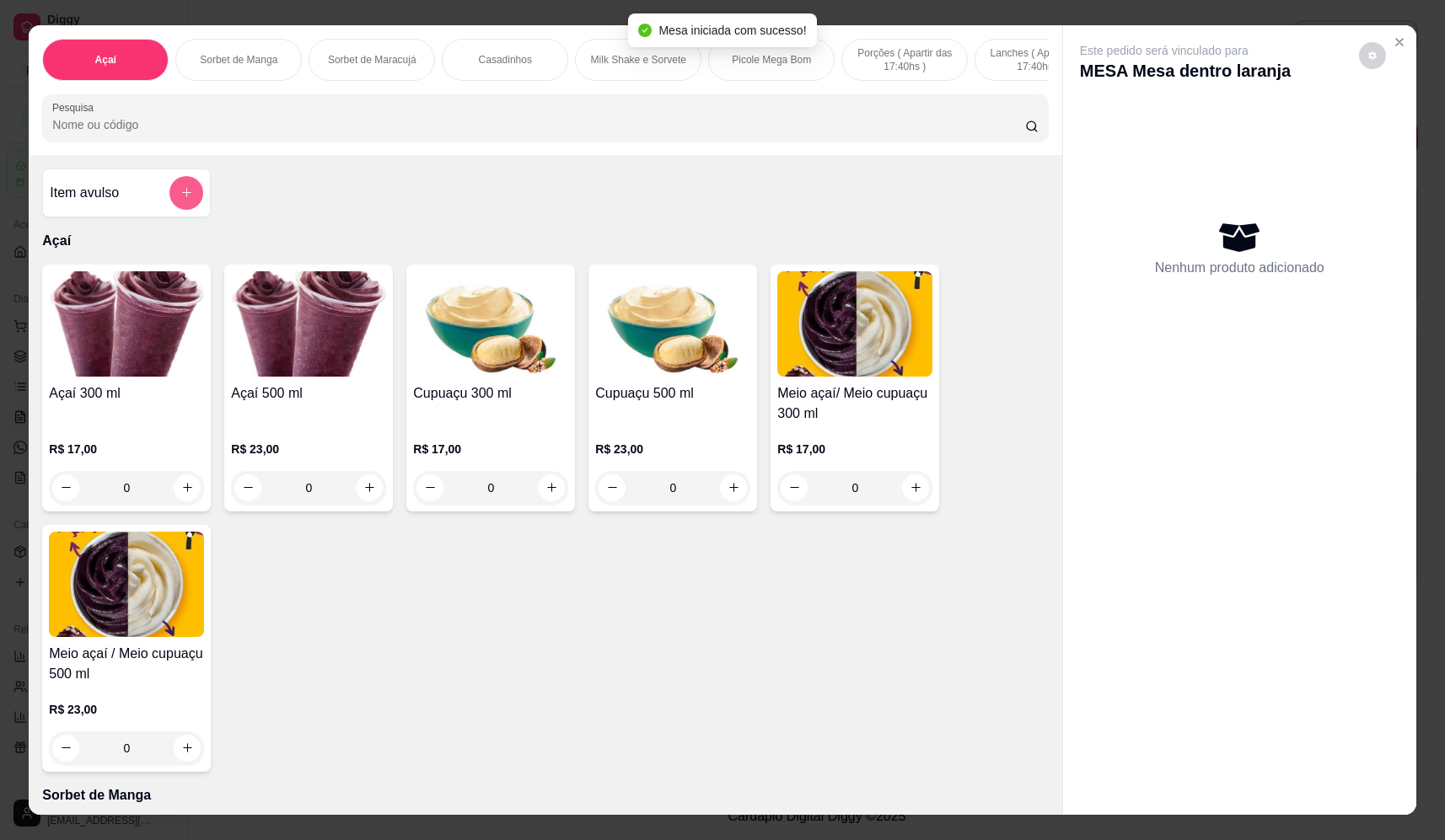
click at [180, 199] on icon "add-separate-item" at bounding box center [186, 192] width 13 height 13
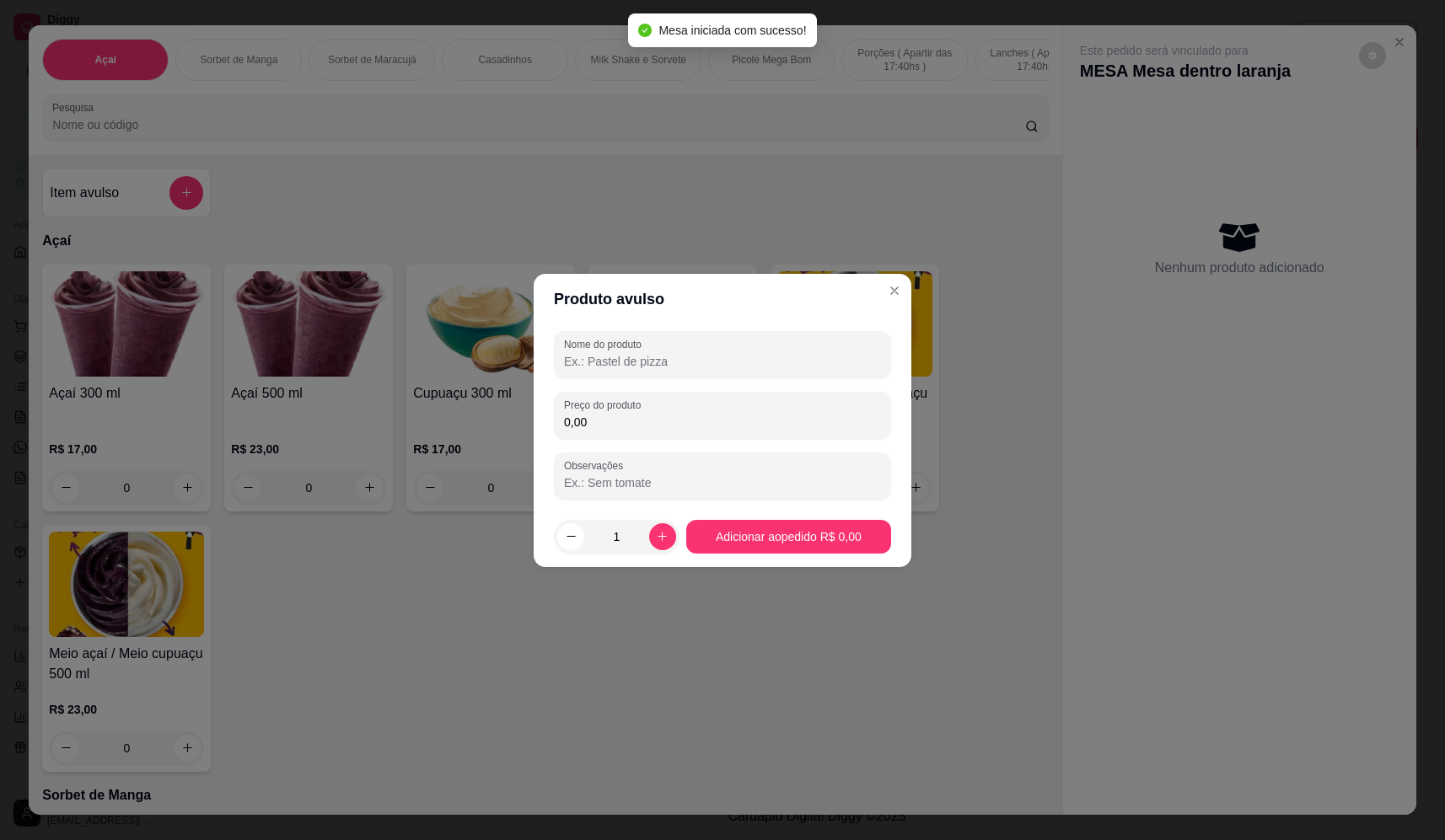
drag, startPoint x: 631, startPoint y: 358, endPoint x: 641, endPoint y: 372, distance: 17.2
click at [638, 363] on input "Nome do produto" at bounding box center [722, 361] width 317 height 17
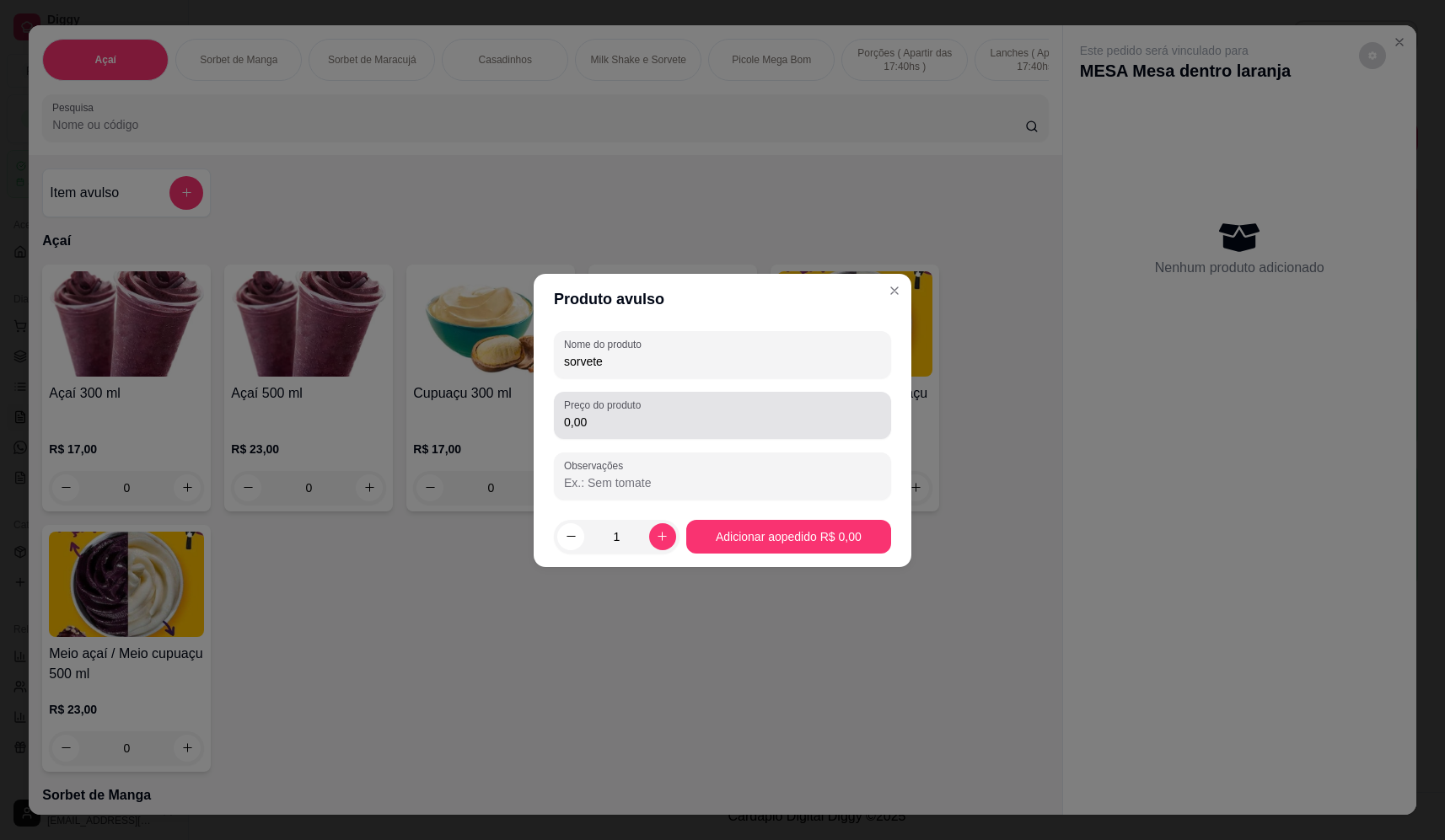
type input "sorvete"
click at [737, 414] on input "0,00" at bounding box center [722, 423] width 317 height 17
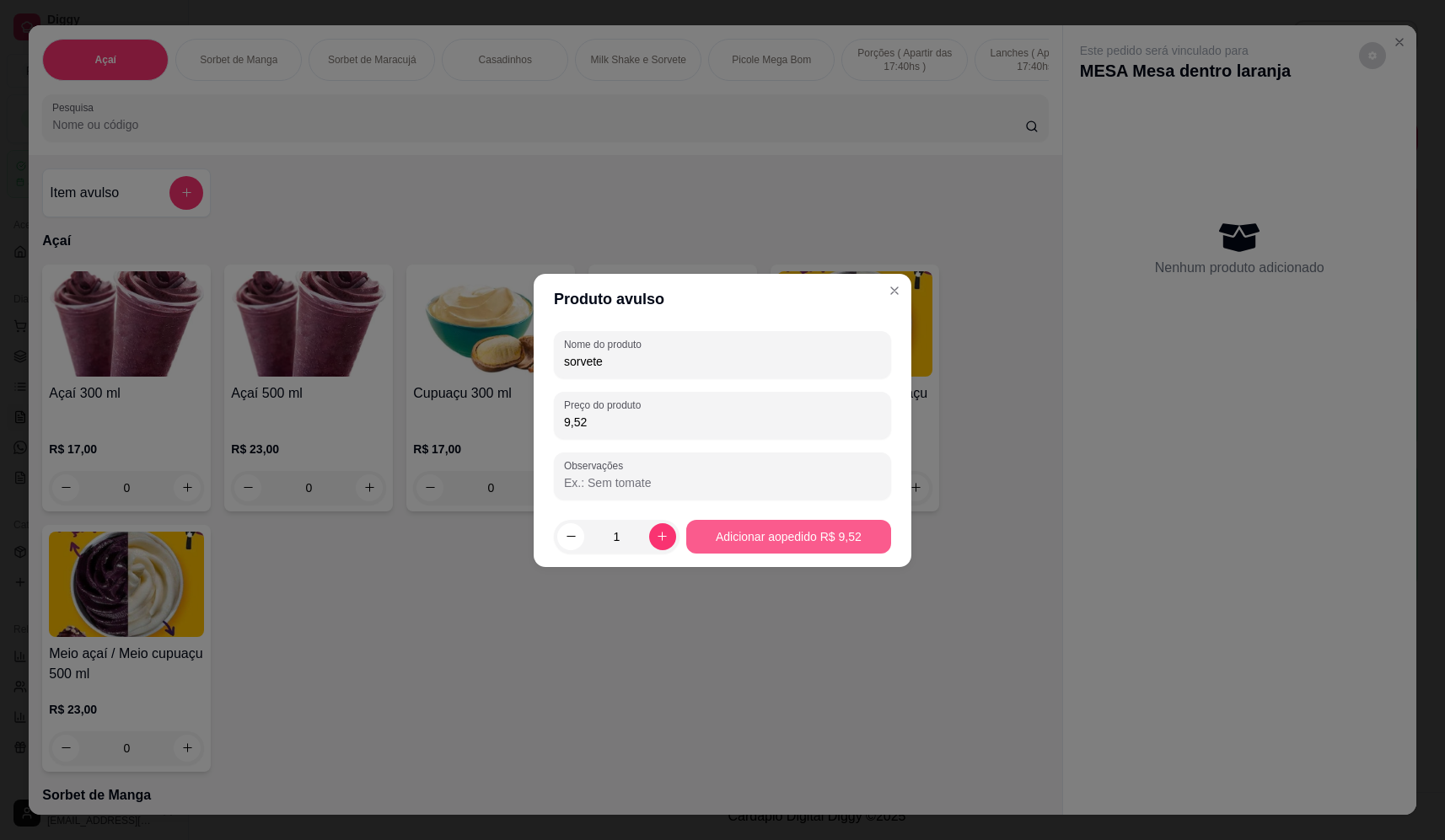
type input "9,52"
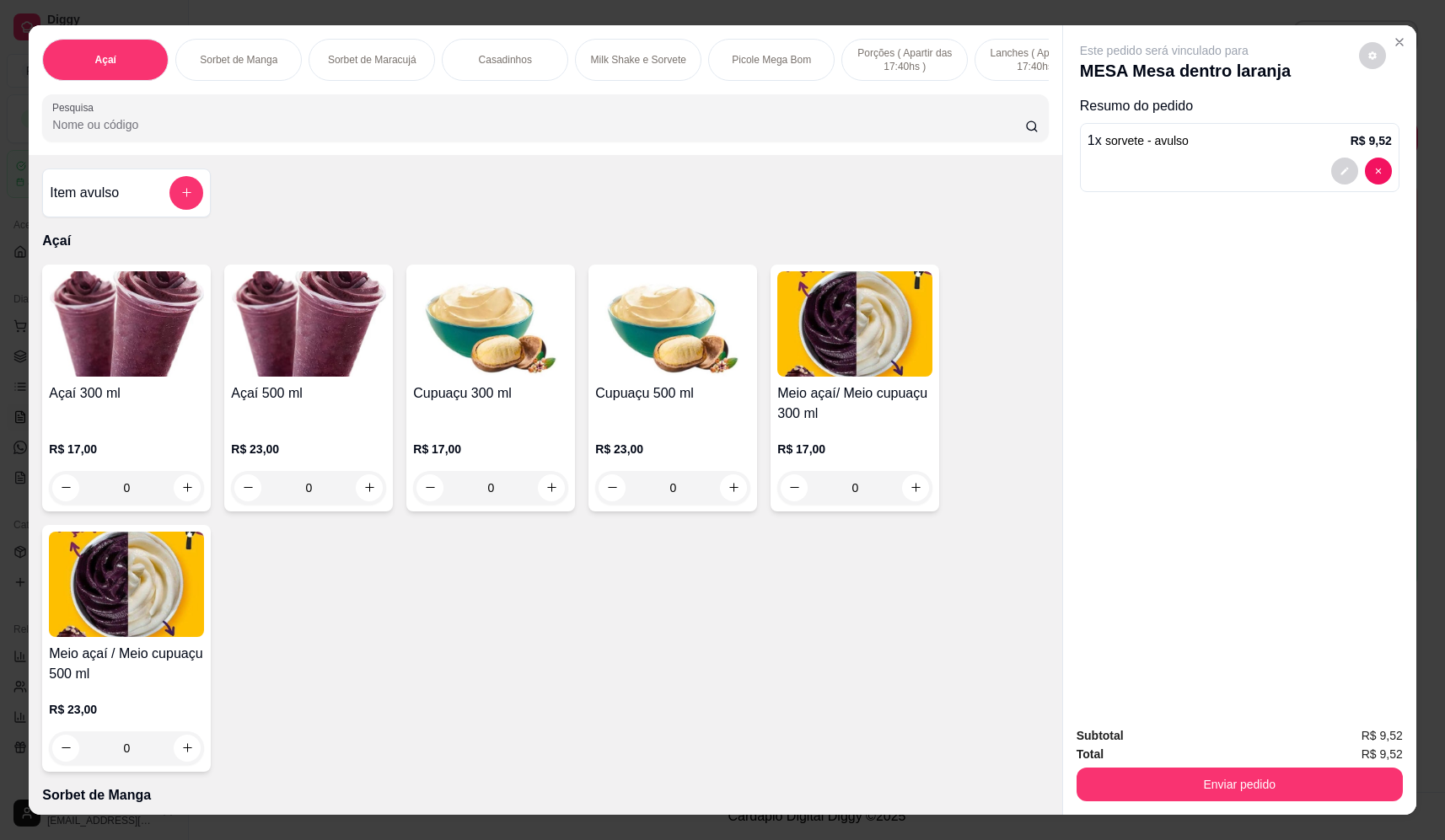
click at [191, 210] on button "add-separate-item" at bounding box center [186, 193] width 34 height 34
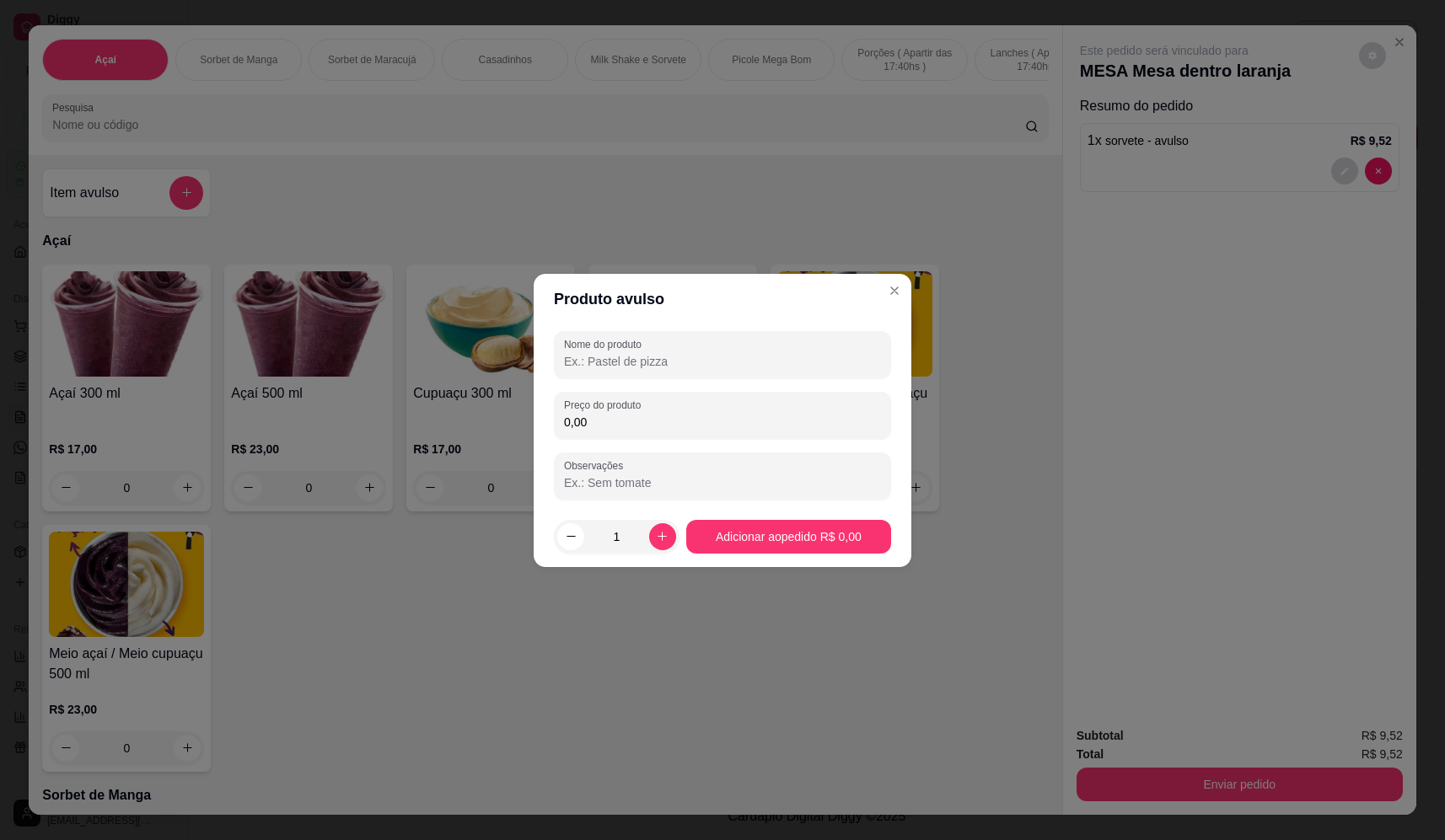
click at [731, 362] on input "Nome do produto" at bounding box center [722, 361] width 317 height 17
type input "sorvete"
click at [663, 418] on input "0,00" at bounding box center [722, 423] width 317 height 17
type input "10,54"
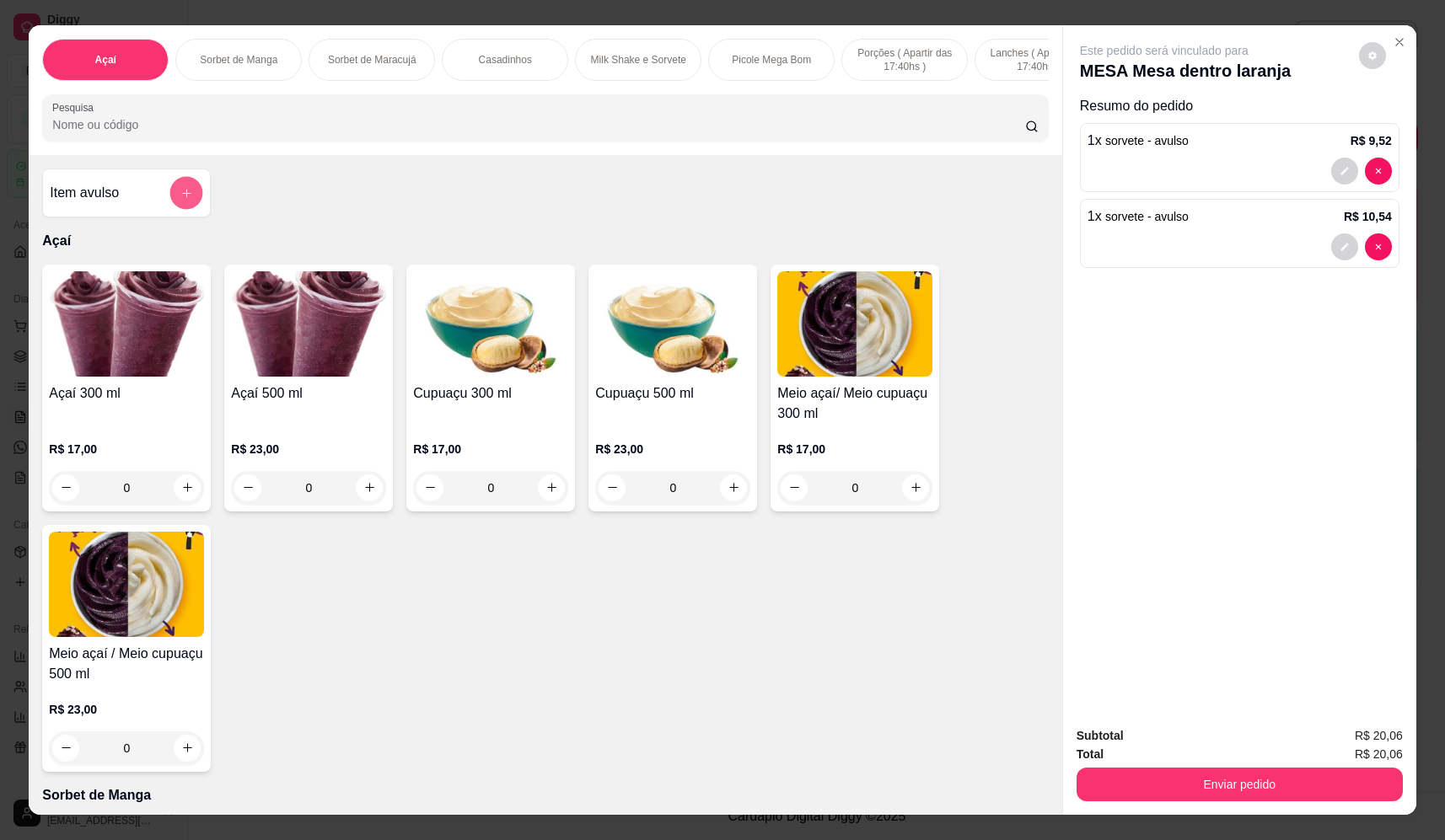
click at [185, 200] on icon "add-separate-item" at bounding box center [186, 193] width 13 height 13
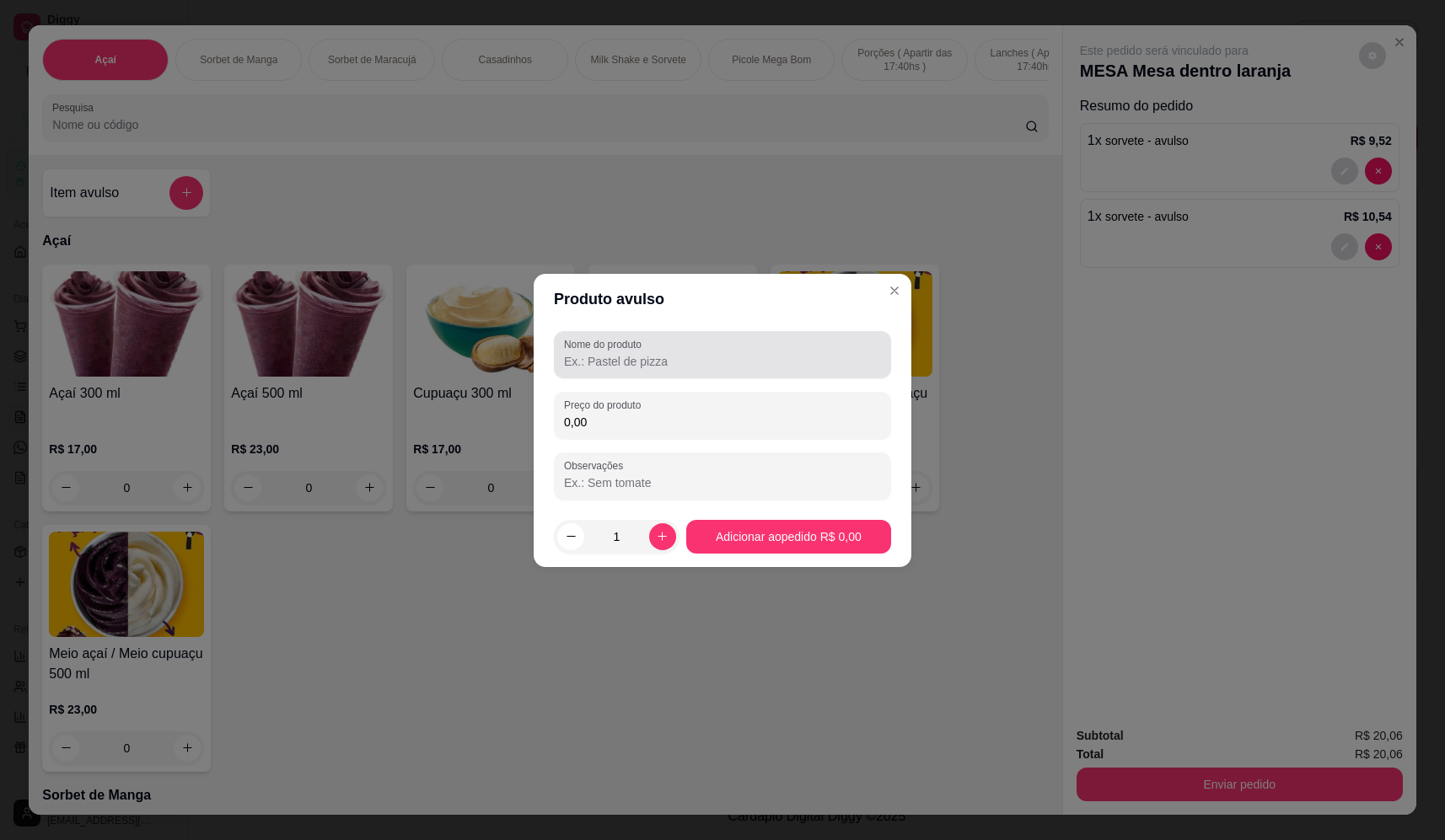
click at [702, 346] on div at bounding box center [722, 355] width 317 height 34
type input "sorvete"
click at [697, 426] on input "0,00" at bounding box center [722, 423] width 317 height 17
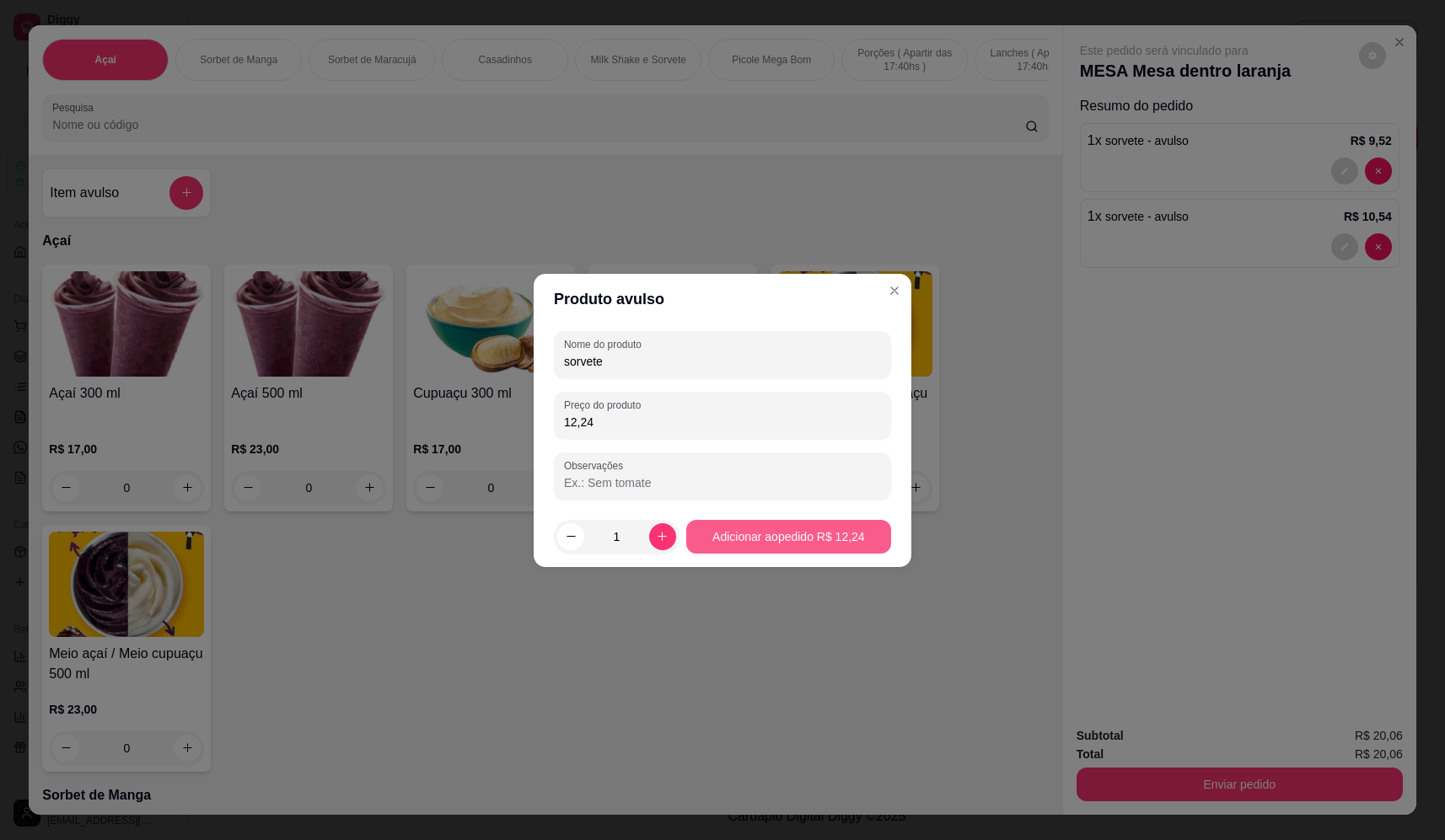
type input "12,24"
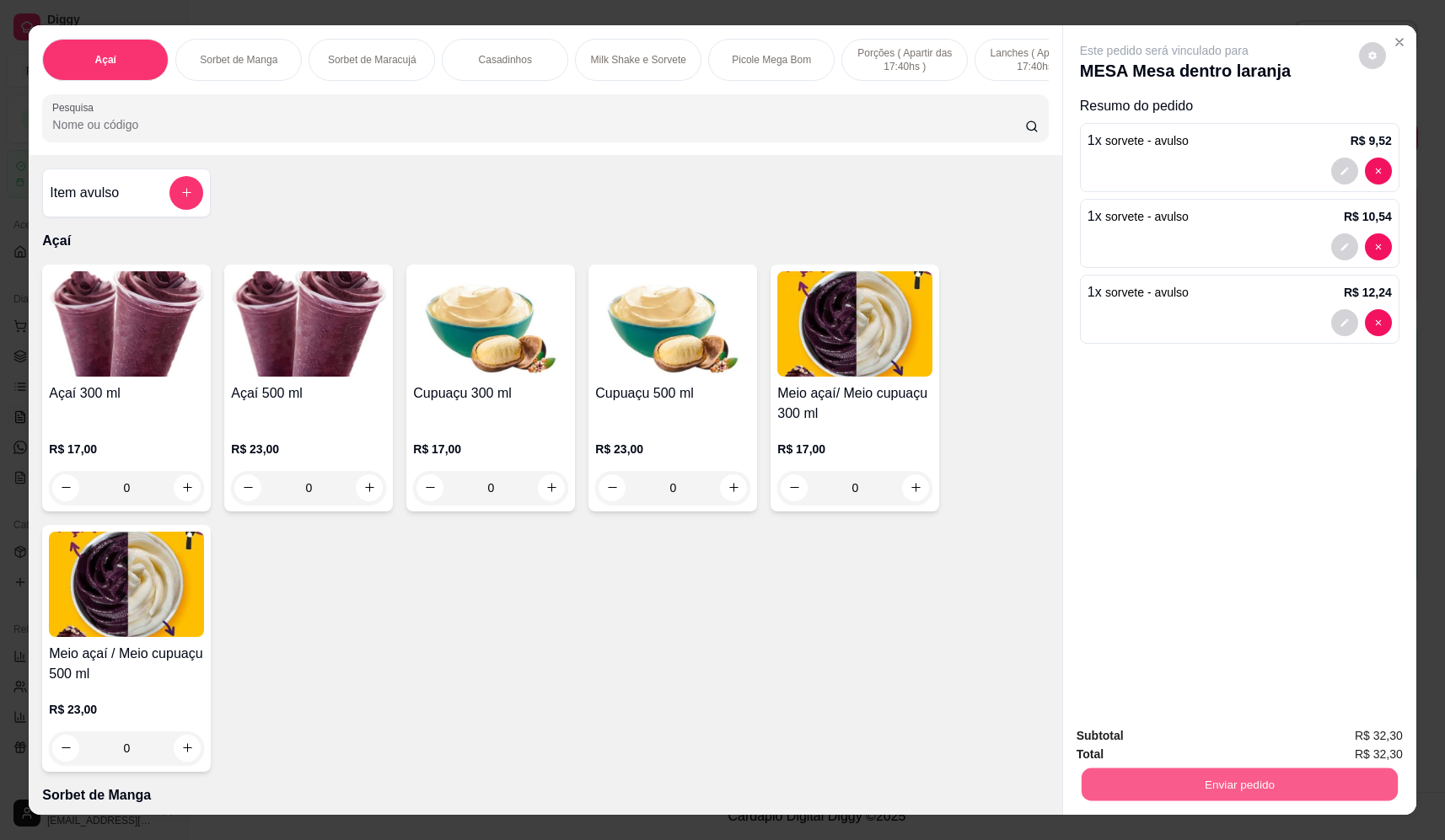
click at [1248, 780] on button "Enviar pedido" at bounding box center [1240, 785] width 316 height 33
click at [1238, 736] on button "Não registrar e enviar pedido" at bounding box center [1184, 744] width 175 height 32
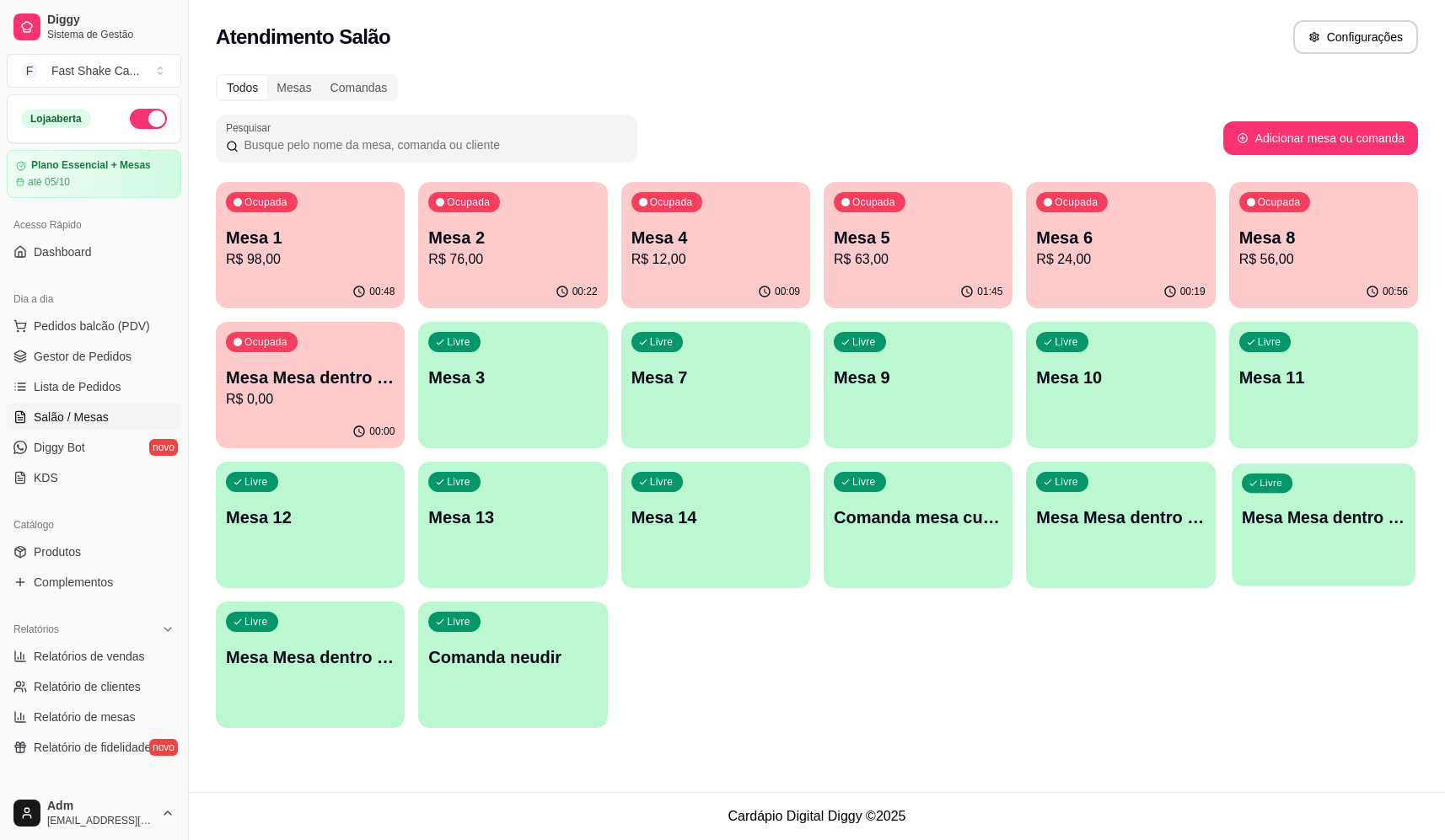
click at [1294, 533] on div "Livre Mesa Mesa dentro verde" at bounding box center [1323, 514] width 184 height 103
click at [1086, 556] on div "Livre Comanda mesa cupim" at bounding box center [1122, 514] width 184 height 103
click at [344, 686] on div "Livre Mesa Mesa dentro vermelha" at bounding box center [310, 655] width 189 height 106
click at [264, 423] on div "00:09" at bounding box center [310, 432] width 189 height 33
click at [1294, 236] on p "Mesa Mesa dentro azul" at bounding box center [1323, 238] width 163 height 23
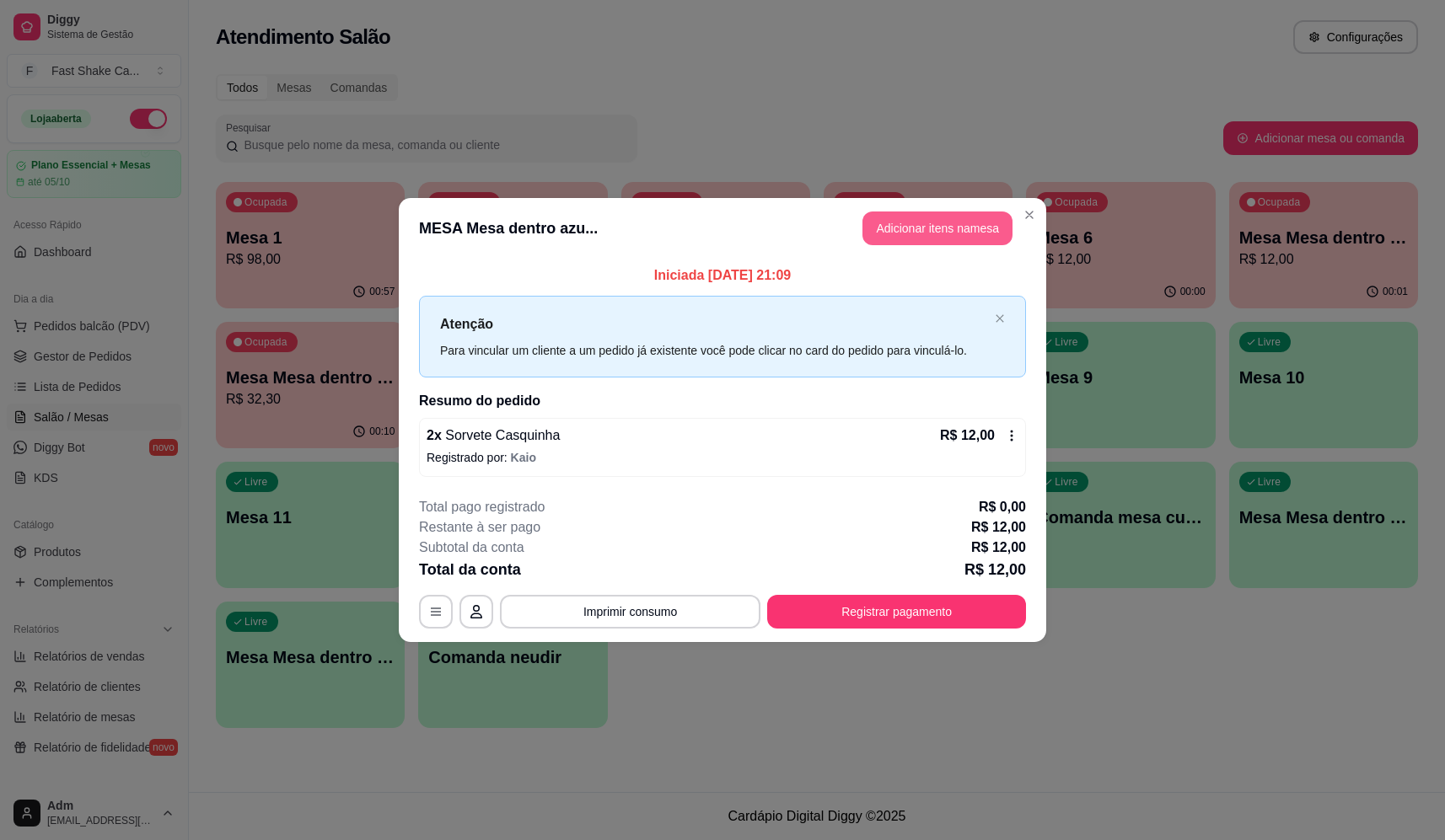
click at [919, 221] on button "Adicionar itens na mesa" at bounding box center [937, 229] width 150 height 34
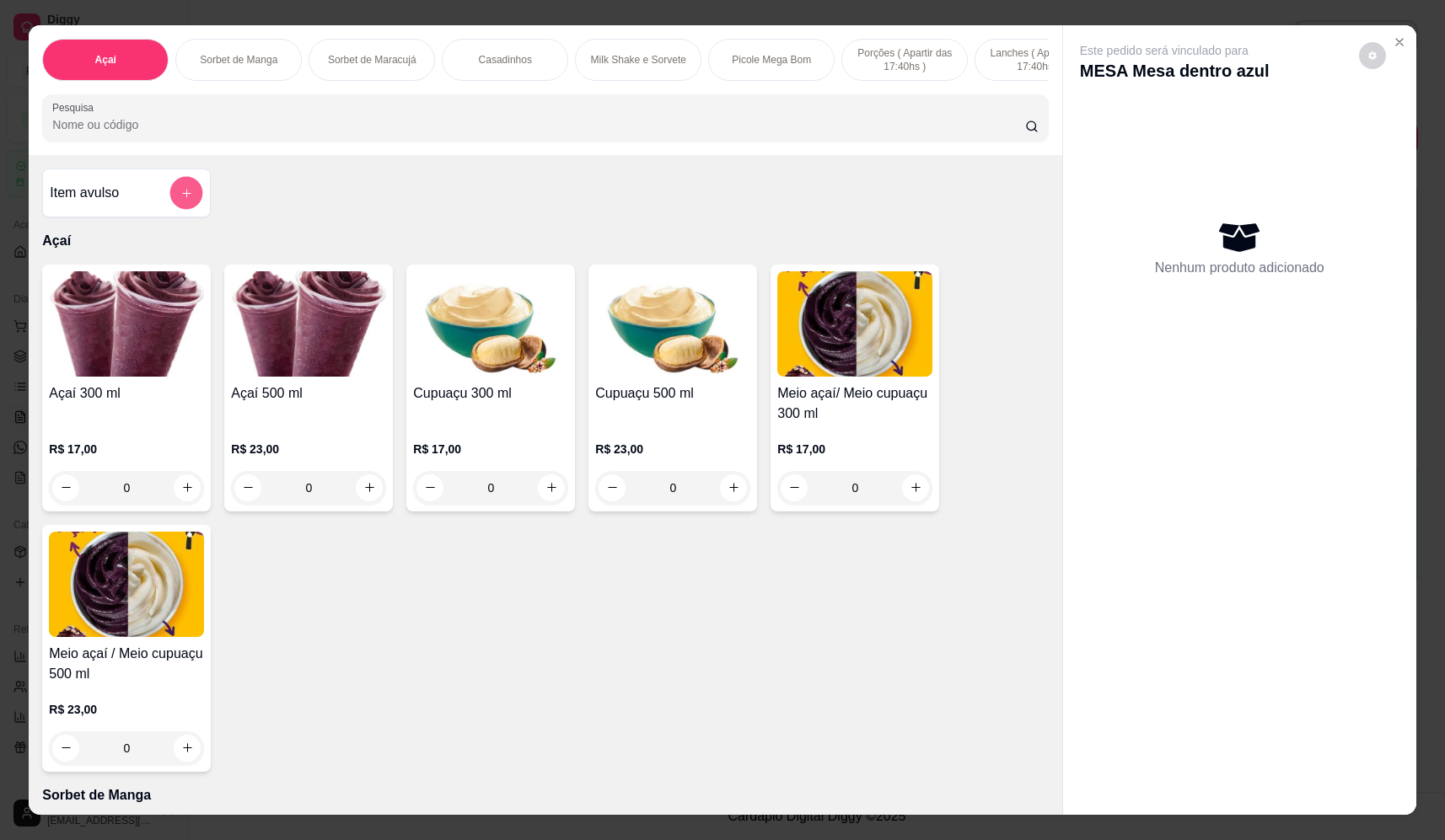
click at [180, 200] on icon "add-separate-item" at bounding box center [186, 193] width 13 height 13
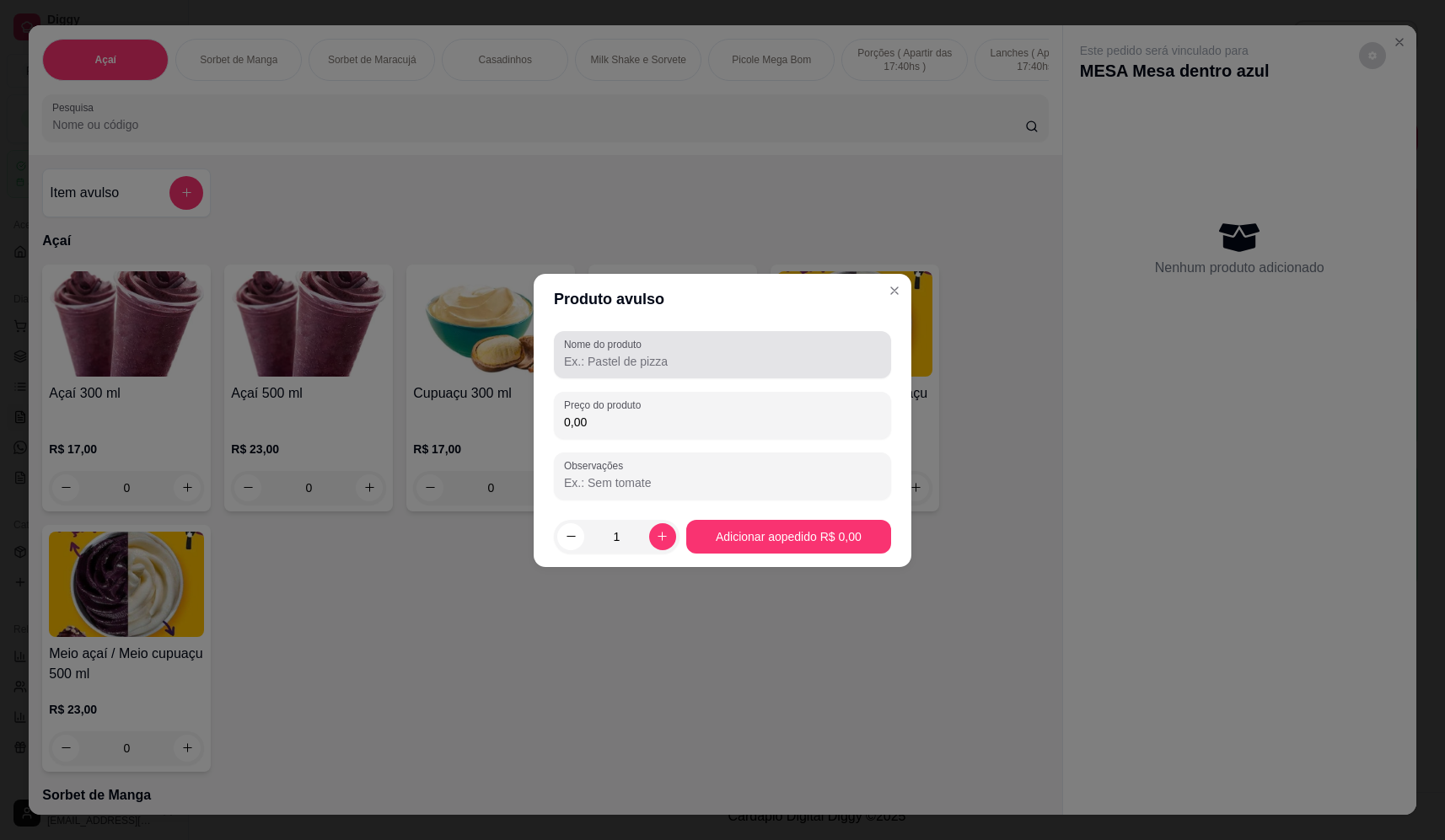
drag, startPoint x: 651, startPoint y: 360, endPoint x: 724, endPoint y: 331, distance: 78.5
click at [678, 356] on input "Nome do produto" at bounding box center [722, 361] width 317 height 17
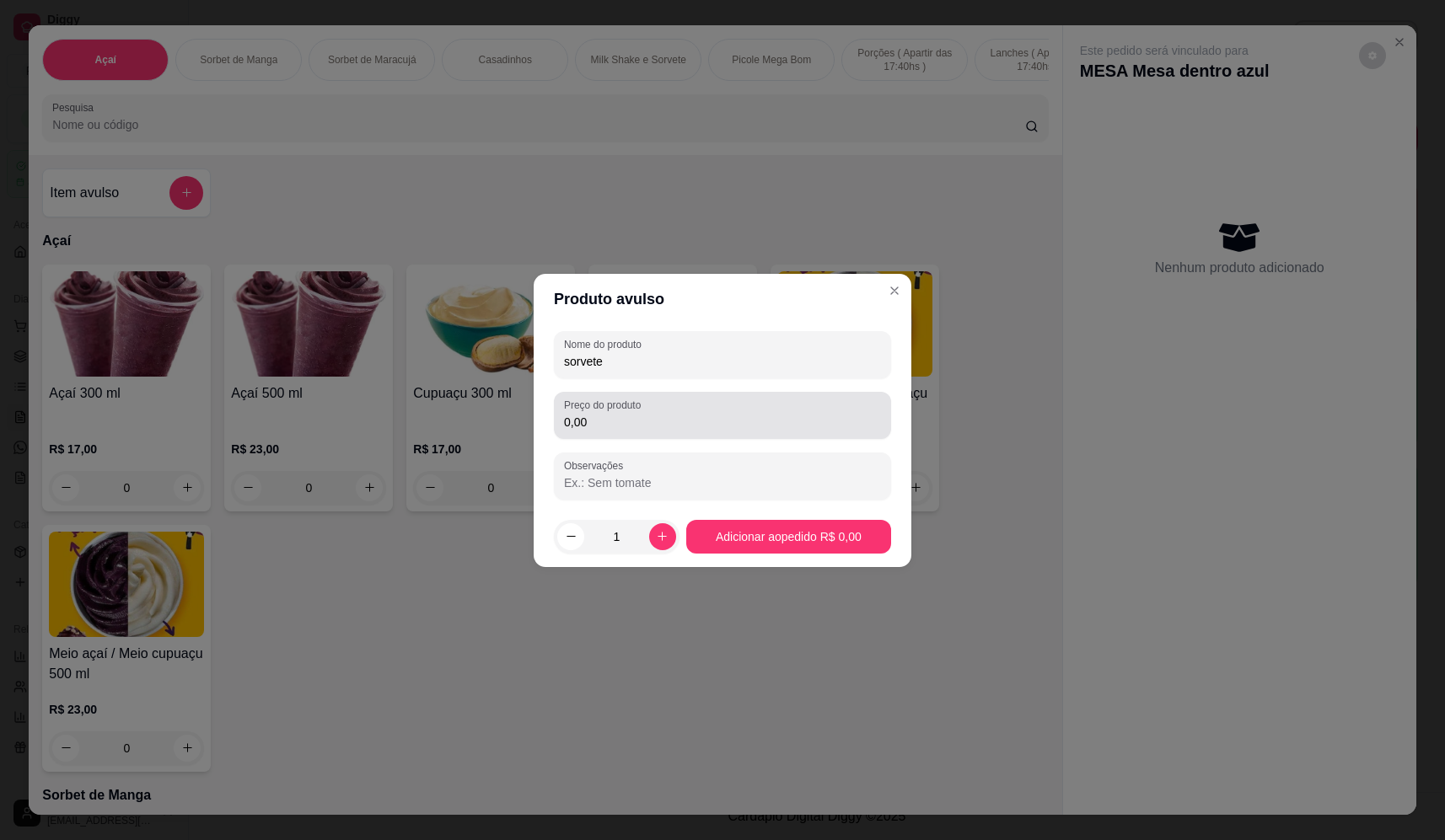
type input "sorvete"
click at [634, 431] on div "0,00" at bounding box center [722, 416] width 317 height 34
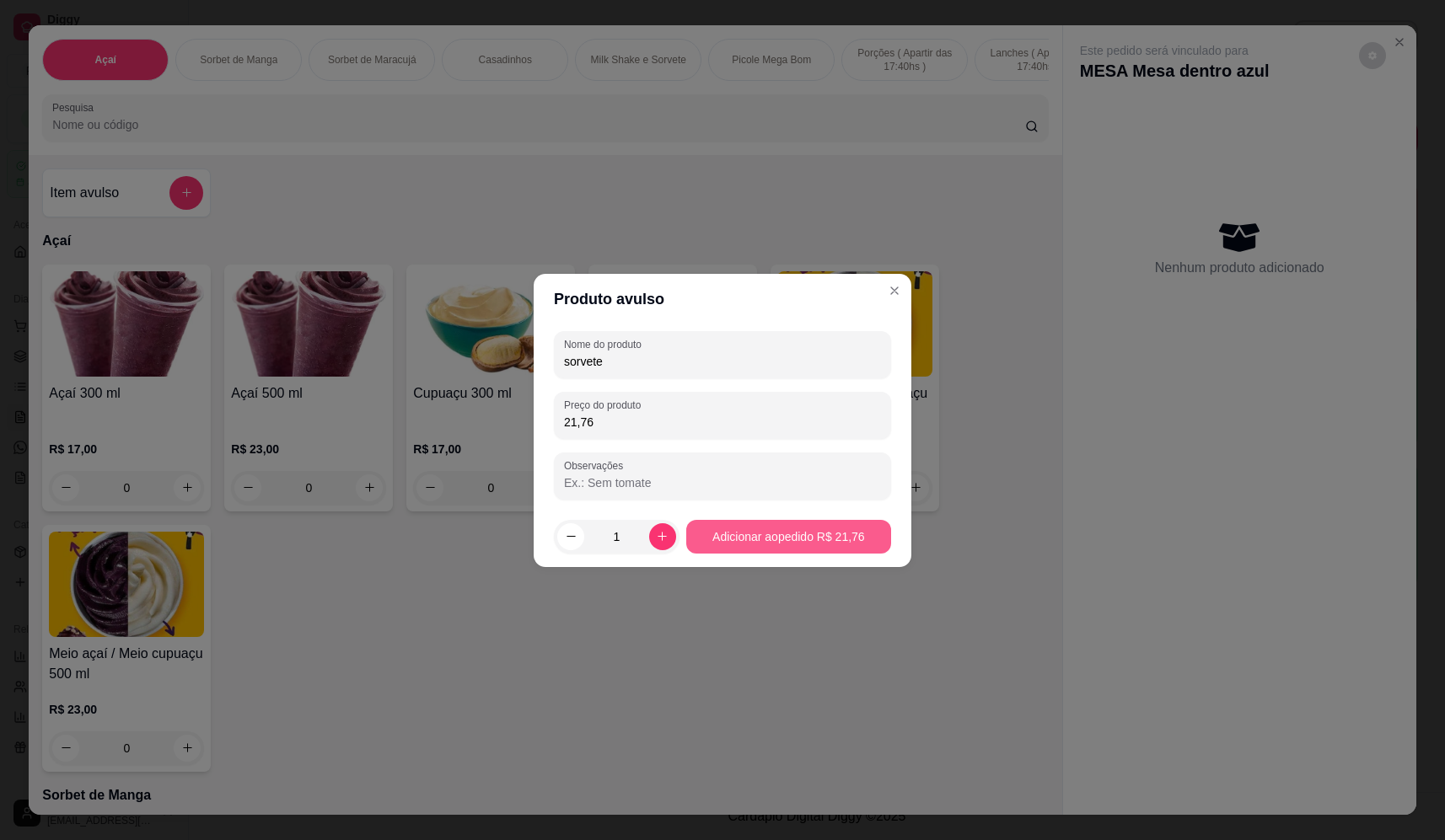
type input "21,76"
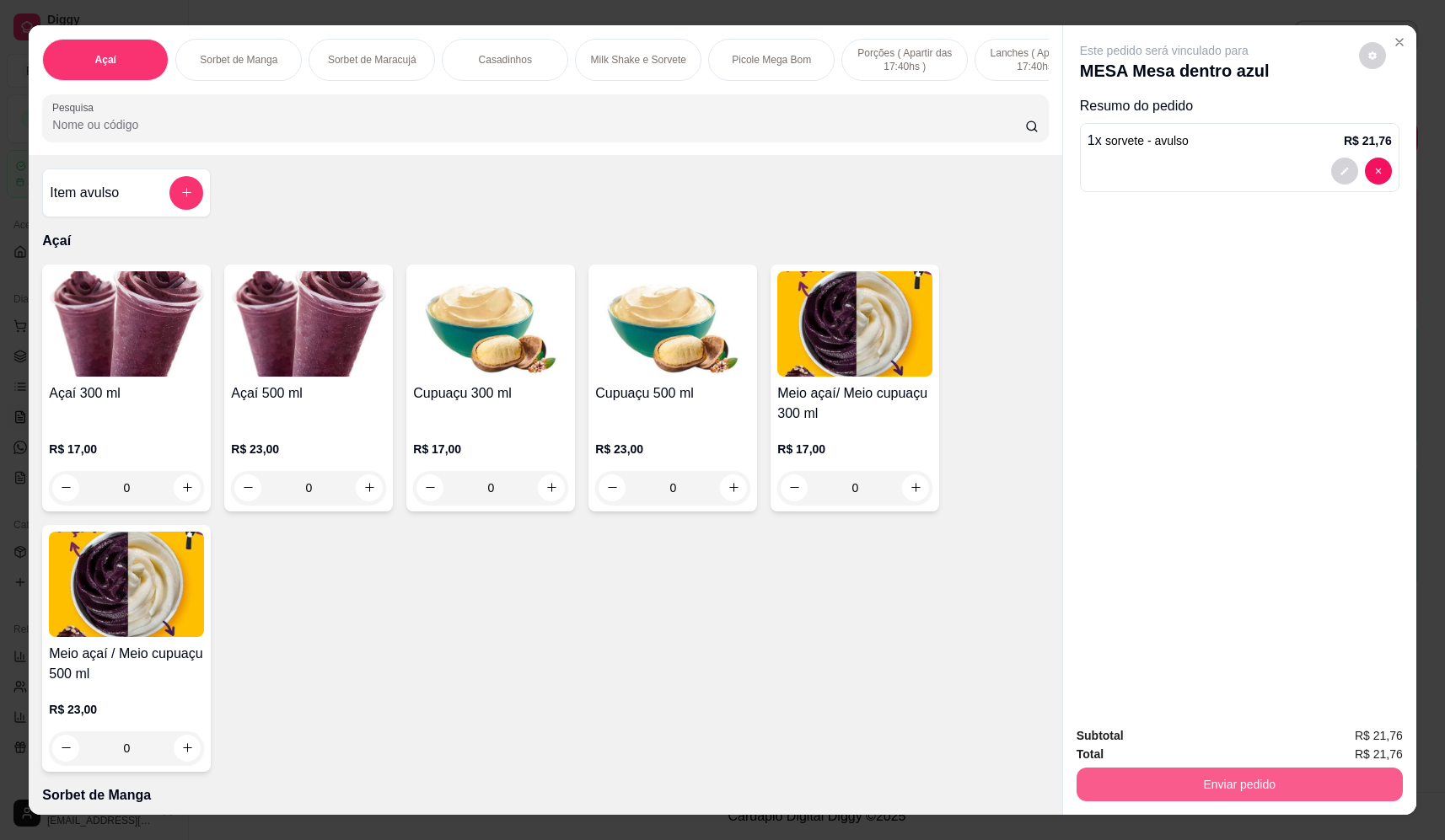
click at [1220, 777] on button "Enviar pedido" at bounding box center [1240, 785] width 327 height 34
click at [1170, 732] on button "Não registrar e enviar pedido" at bounding box center [1184, 744] width 175 height 32
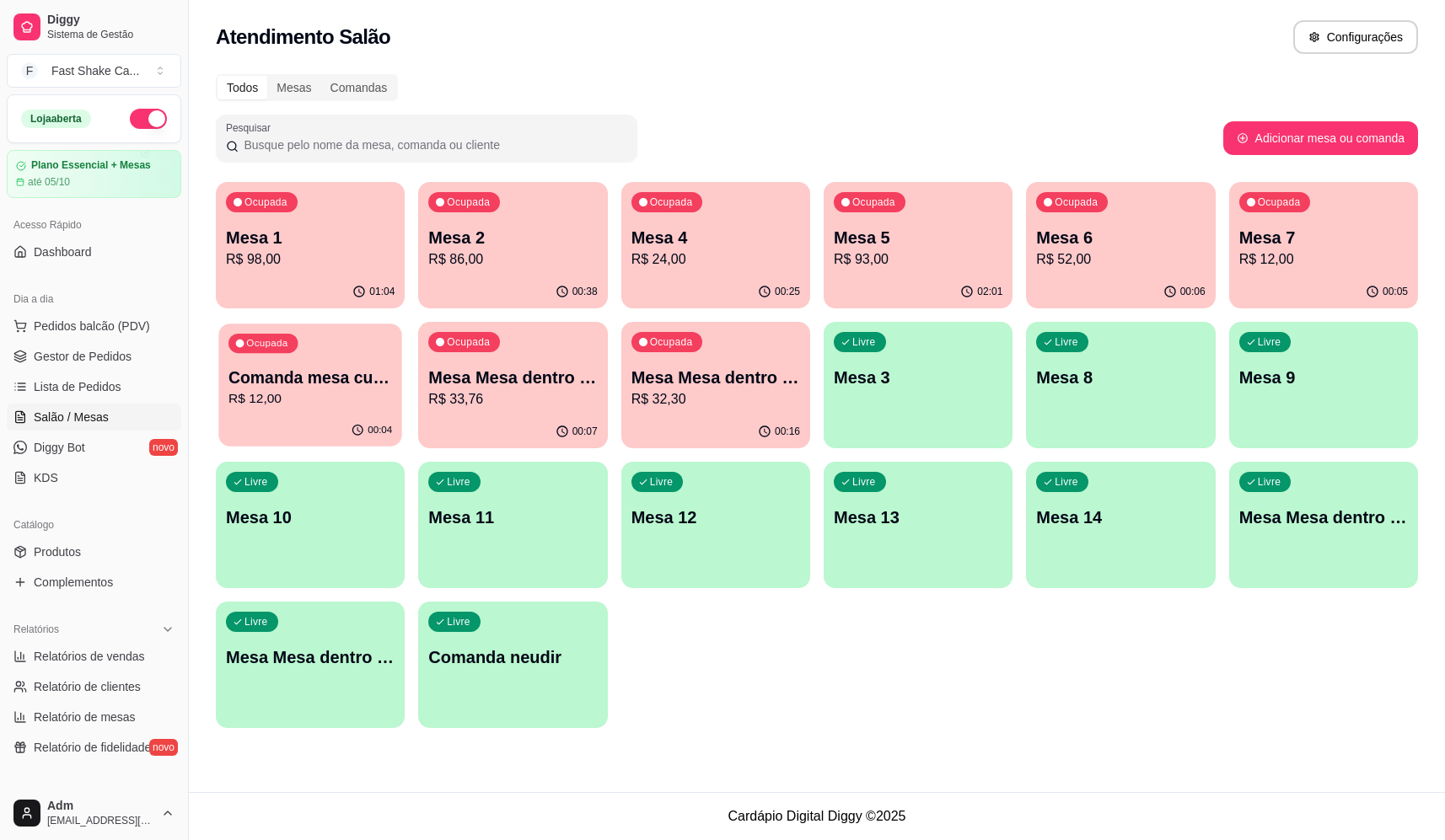
click at [333, 379] on p "Comanda mesa cupim" at bounding box center [310, 377] width 163 height 23
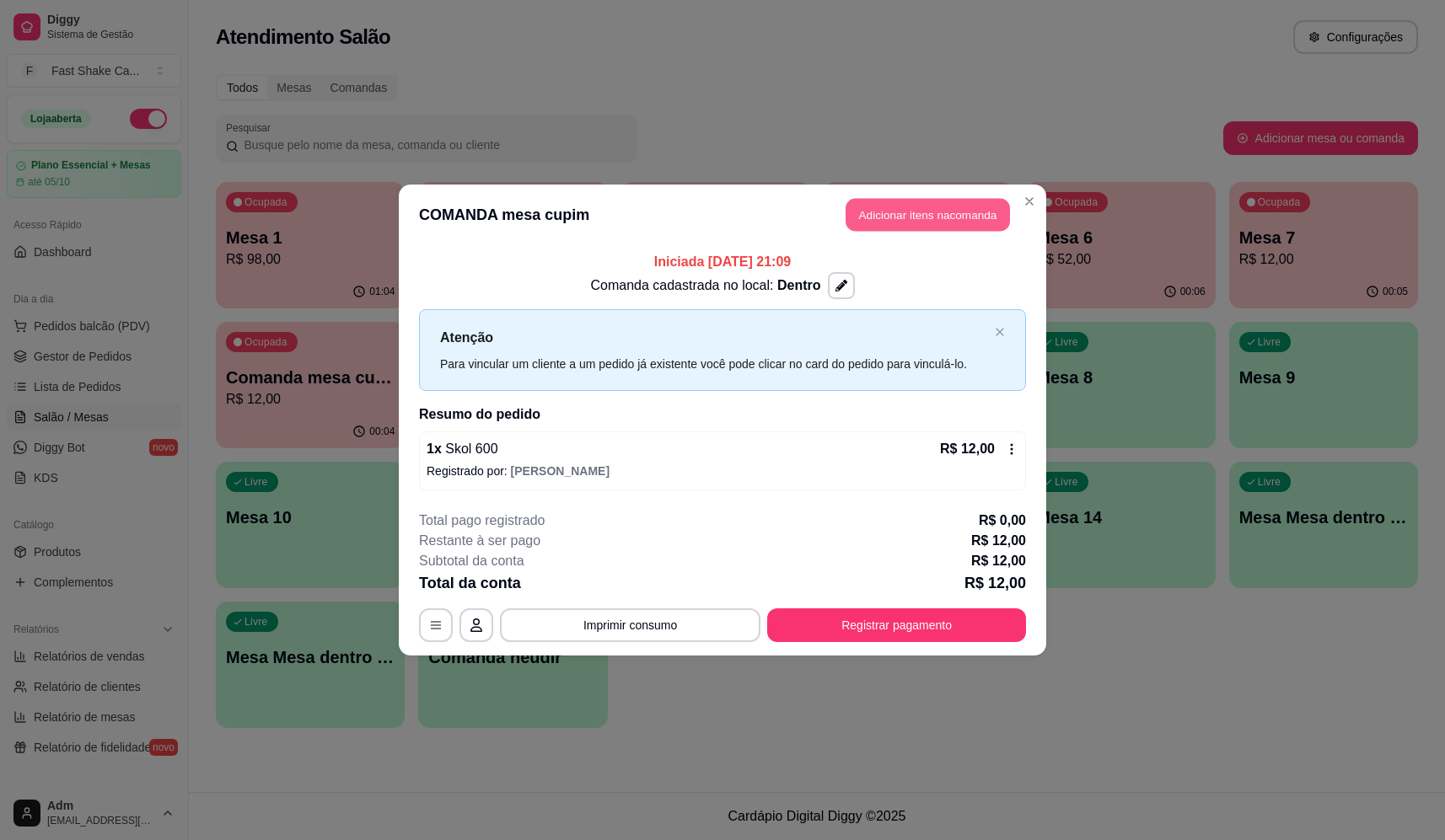
click at [928, 224] on button "Adicionar itens na comanda" at bounding box center [927, 215] width 164 height 33
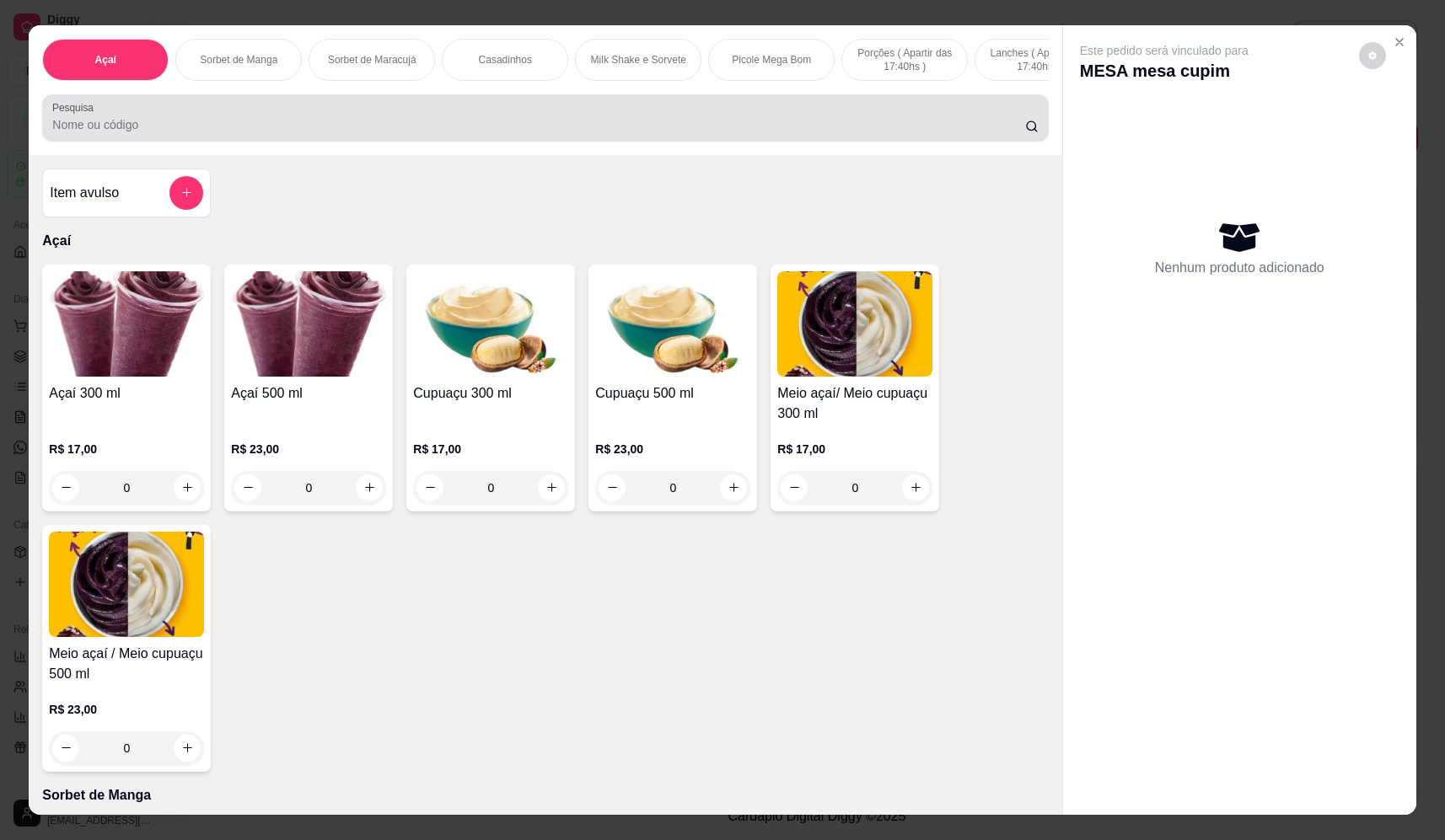
click at [462, 133] on input "Pesquisa" at bounding box center [538, 125] width 973 height 17
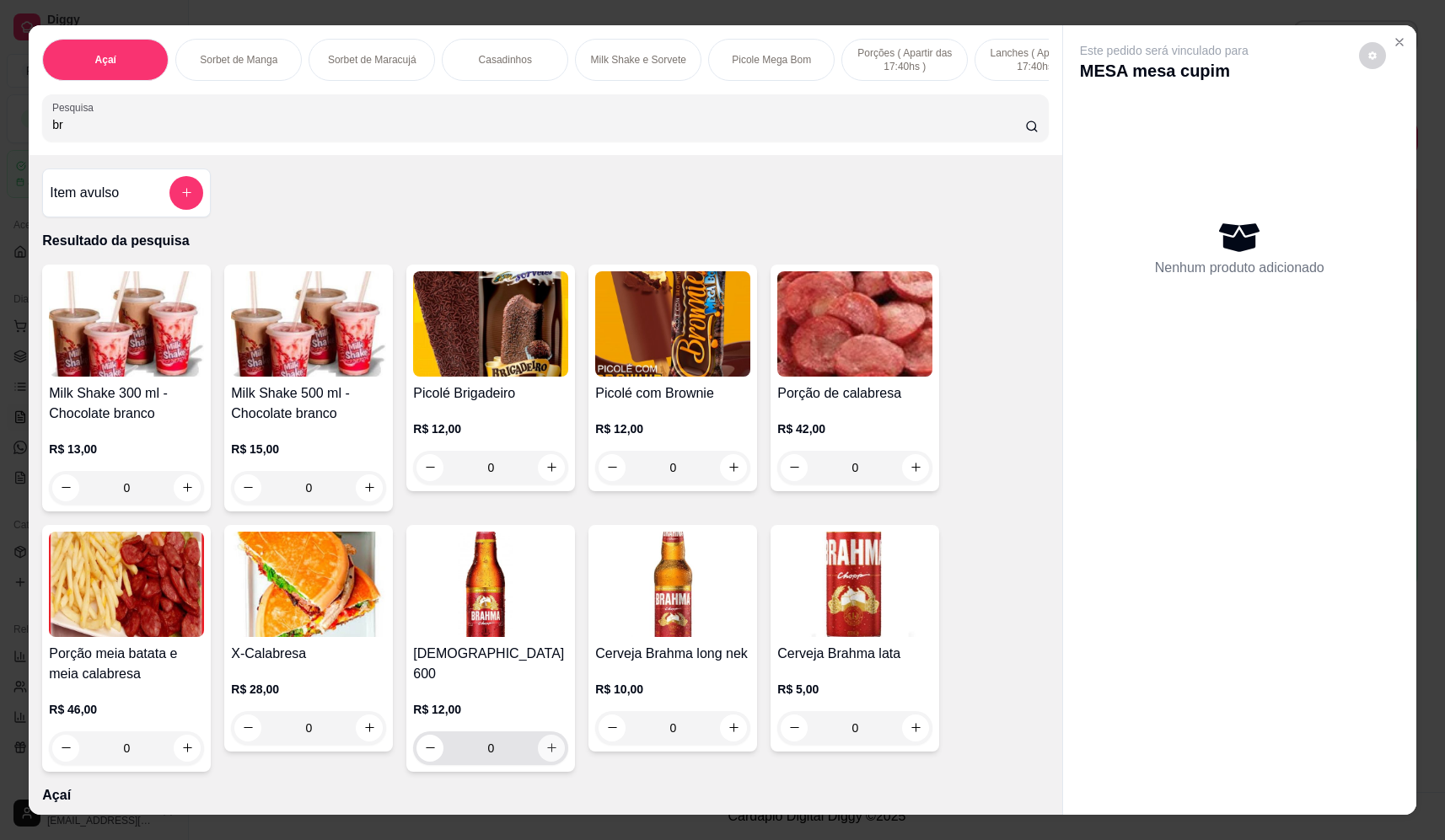
type input "br"
click at [545, 744] on icon "increase-product-quantity" at bounding box center [551, 748] width 13 height 13
type input "1"
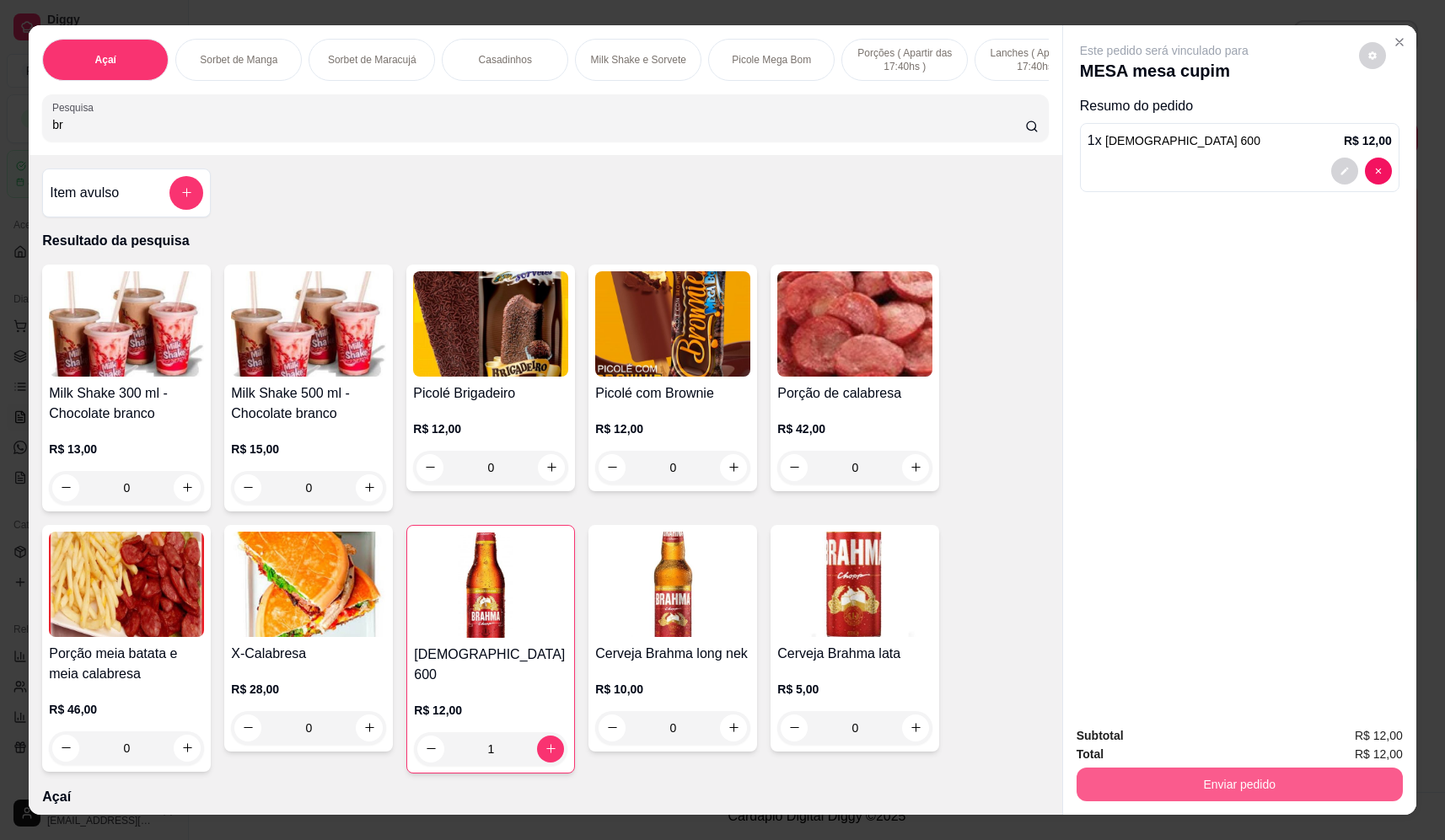
click at [1201, 782] on button "Enviar pedido" at bounding box center [1240, 785] width 327 height 34
click at [1194, 733] on button "Não registrar e enviar pedido" at bounding box center [1184, 744] width 175 height 32
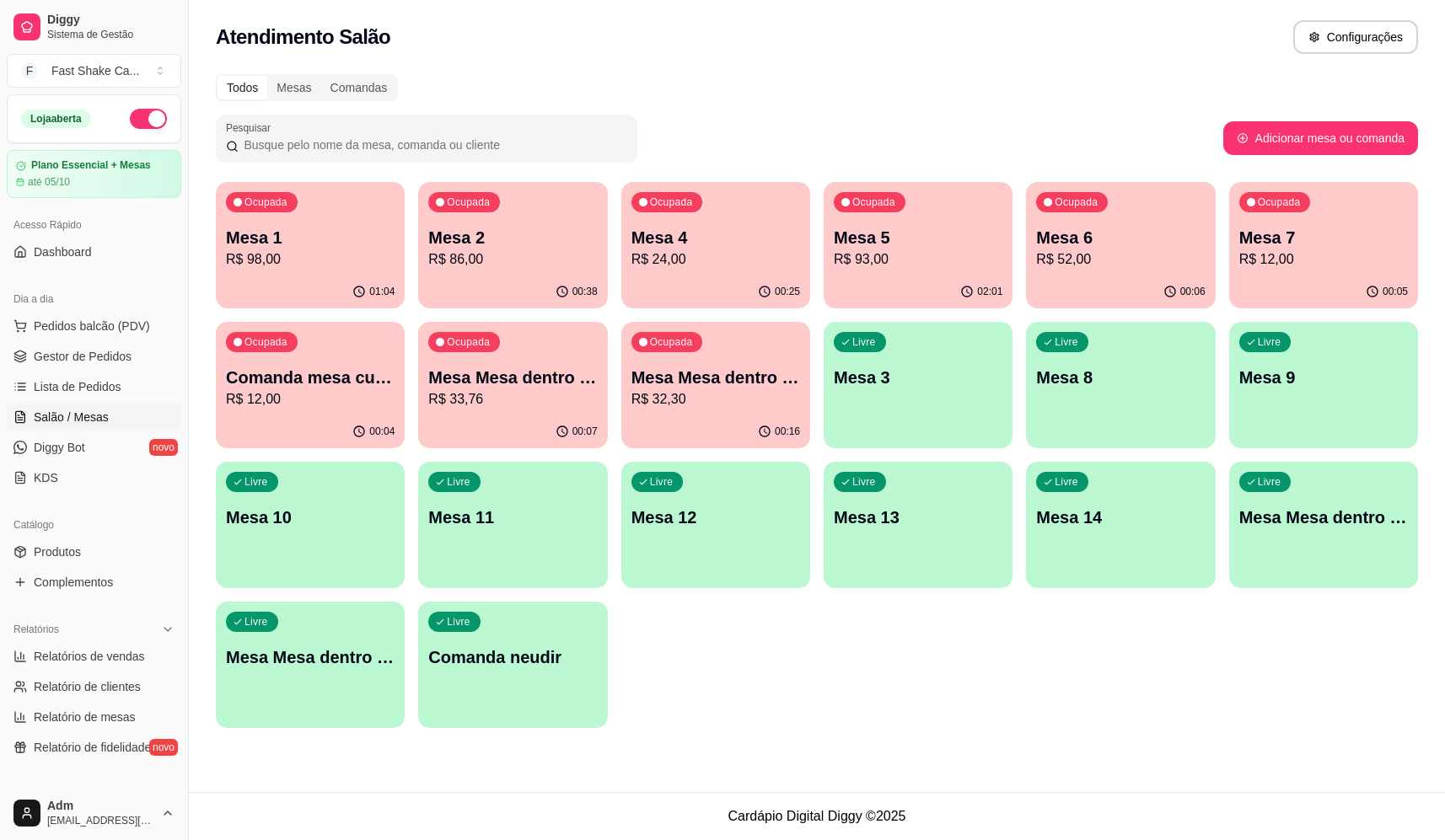
click at [484, 393] on p "R$ 33,76" at bounding box center [513, 400] width 168 height 20
click at [496, 383] on p "Mesa Mesa dentro azul" at bounding box center [513, 377] width 168 height 24
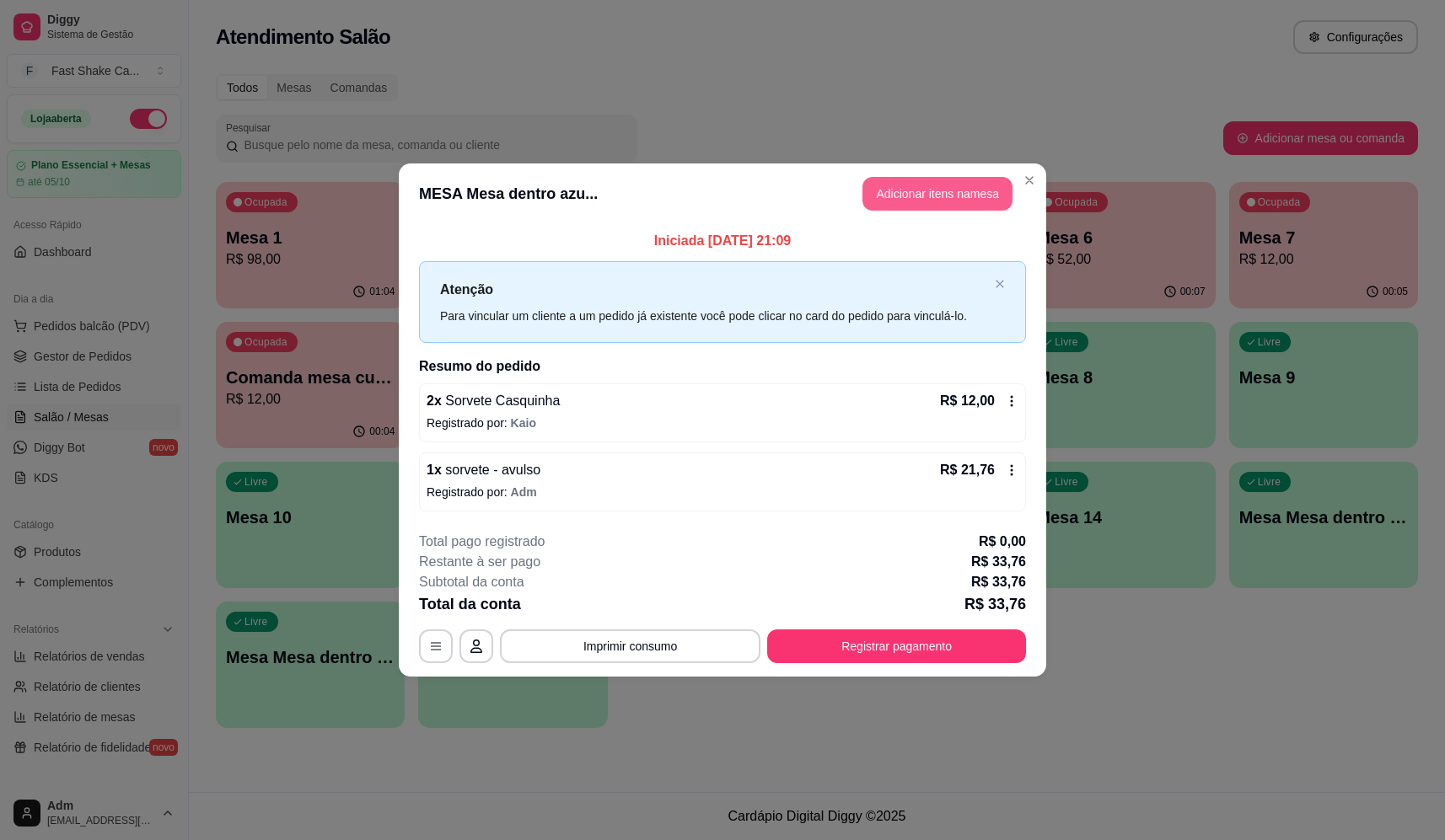
click at [959, 188] on button "Adicionar itens na mesa" at bounding box center [937, 194] width 150 height 34
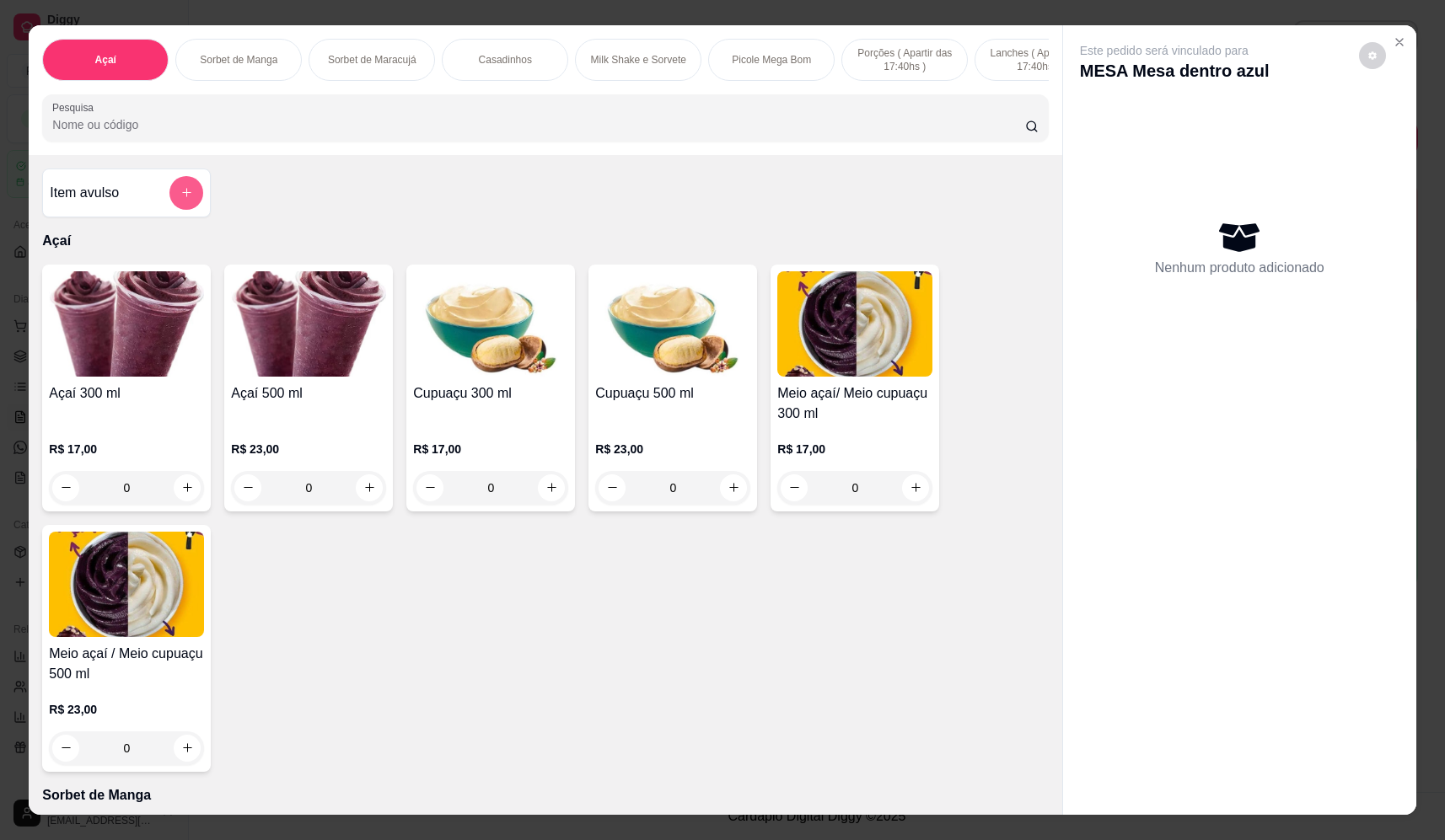
click at [190, 198] on button "add-separate-item" at bounding box center [186, 193] width 34 height 34
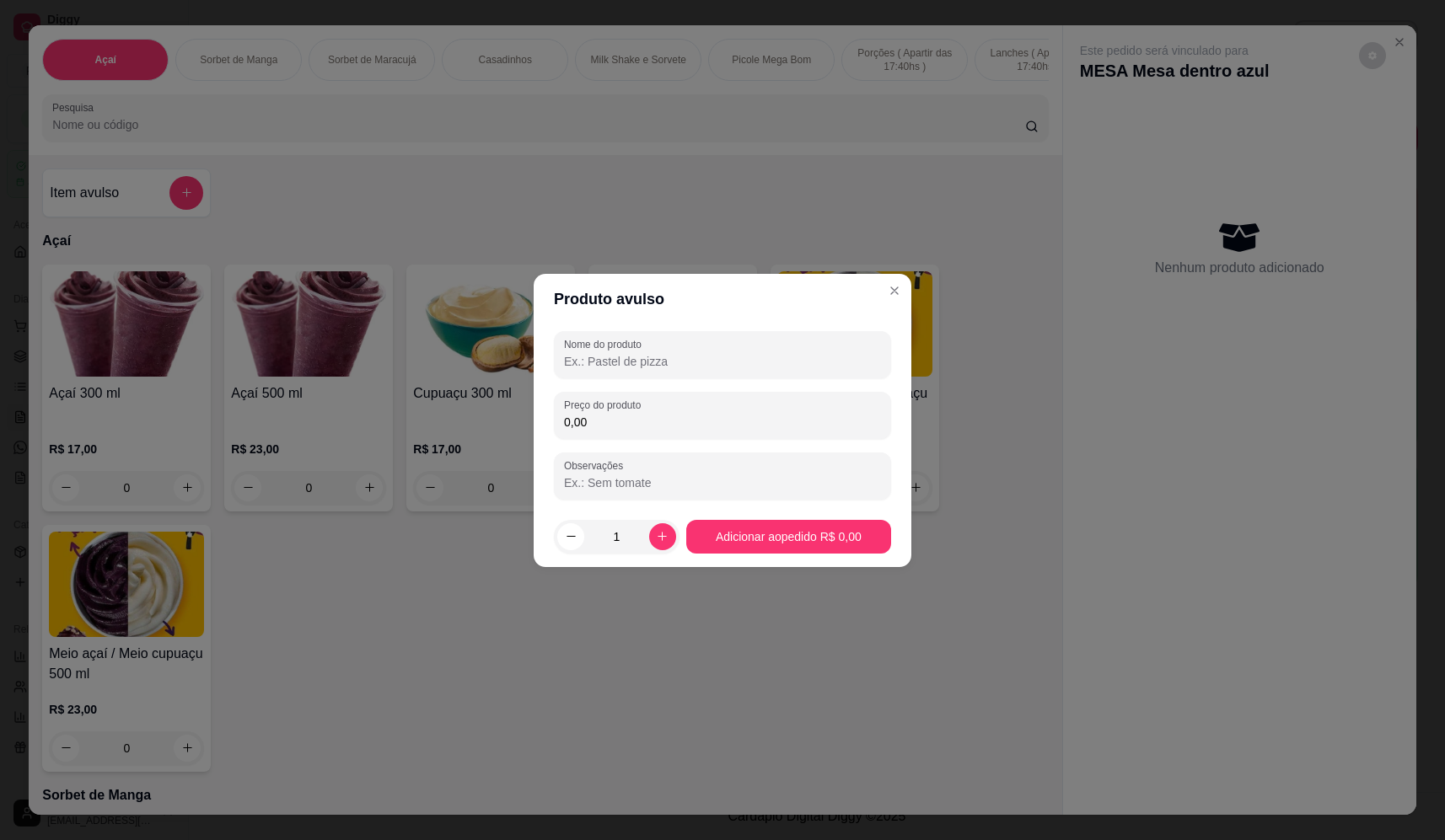
drag, startPoint x: 739, startPoint y: 370, endPoint x: 714, endPoint y: 383, distance: 28.2
click at [735, 372] on div "Nome do produto" at bounding box center [722, 355] width 338 height 48
type input "sorvete"
click at [741, 399] on div "0,00" at bounding box center [722, 416] width 317 height 34
type input "9,86"
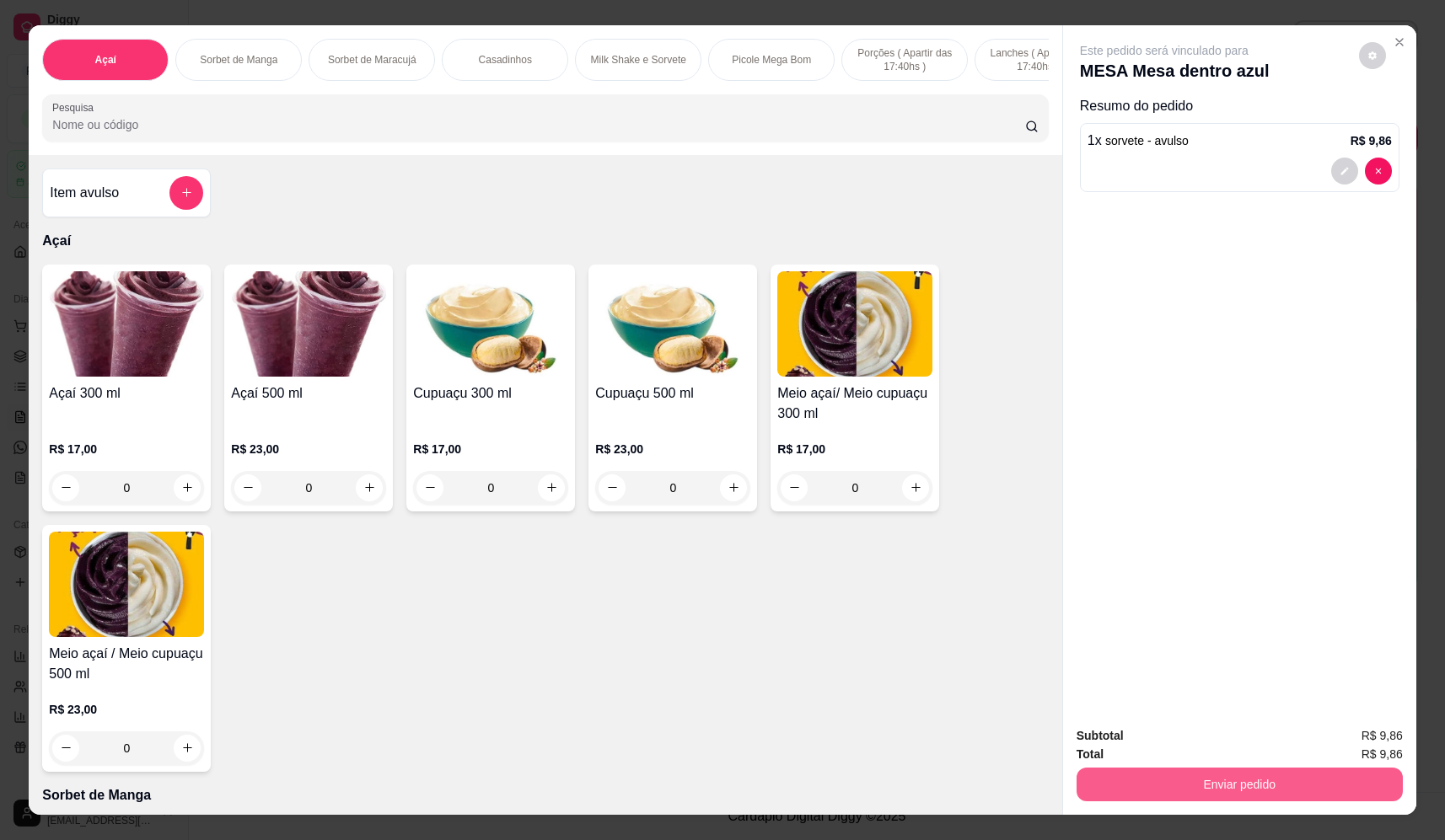
click at [1320, 795] on button "Enviar pedido" at bounding box center [1240, 785] width 327 height 34
click at [1185, 740] on button "Não registrar e enviar pedido" at bounding box center [1184, 743] width 170 height 31
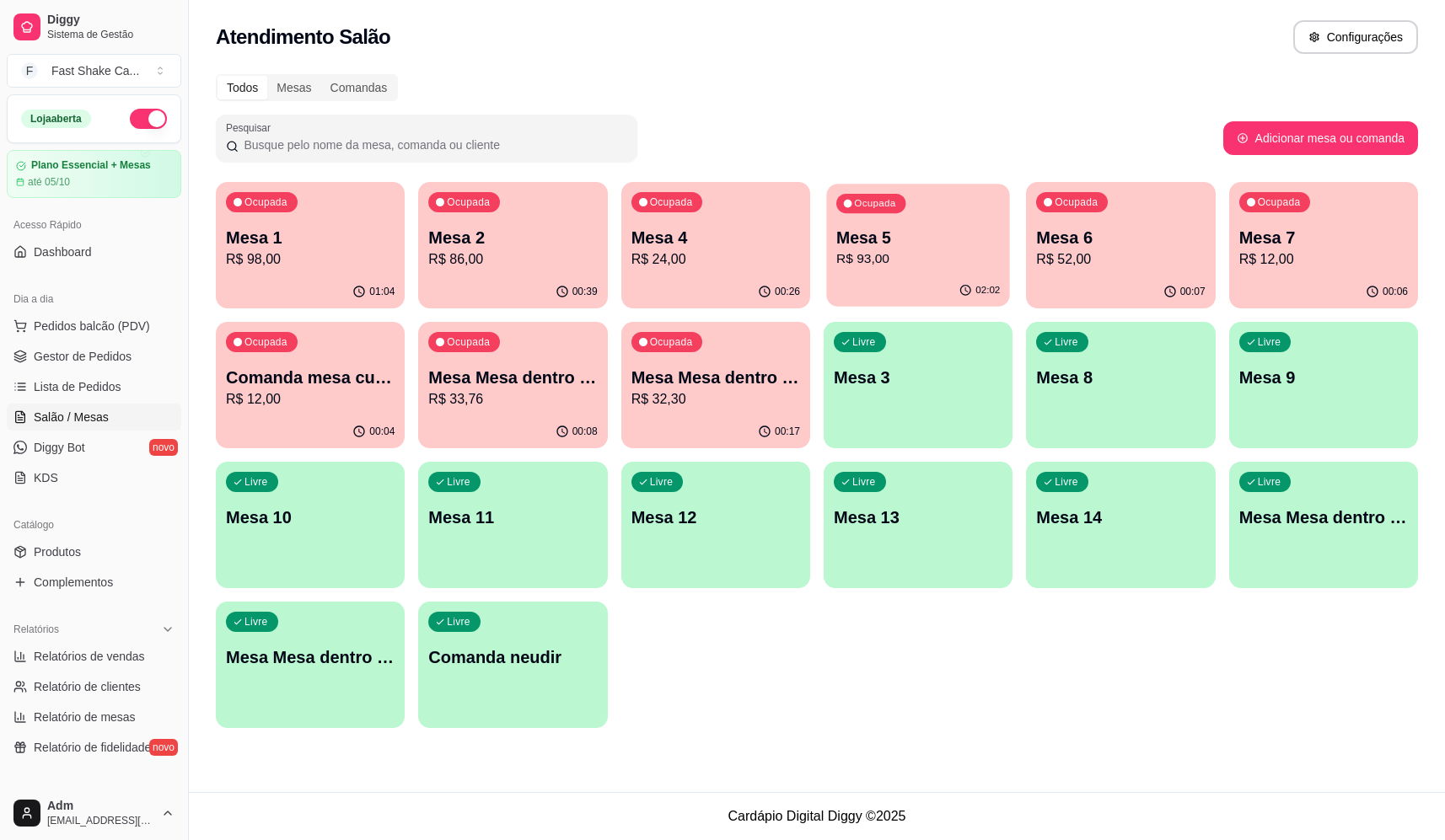
click at [873, 255] on p "R$ 93,00" at bounding box center [918, 258] width 163 height 20
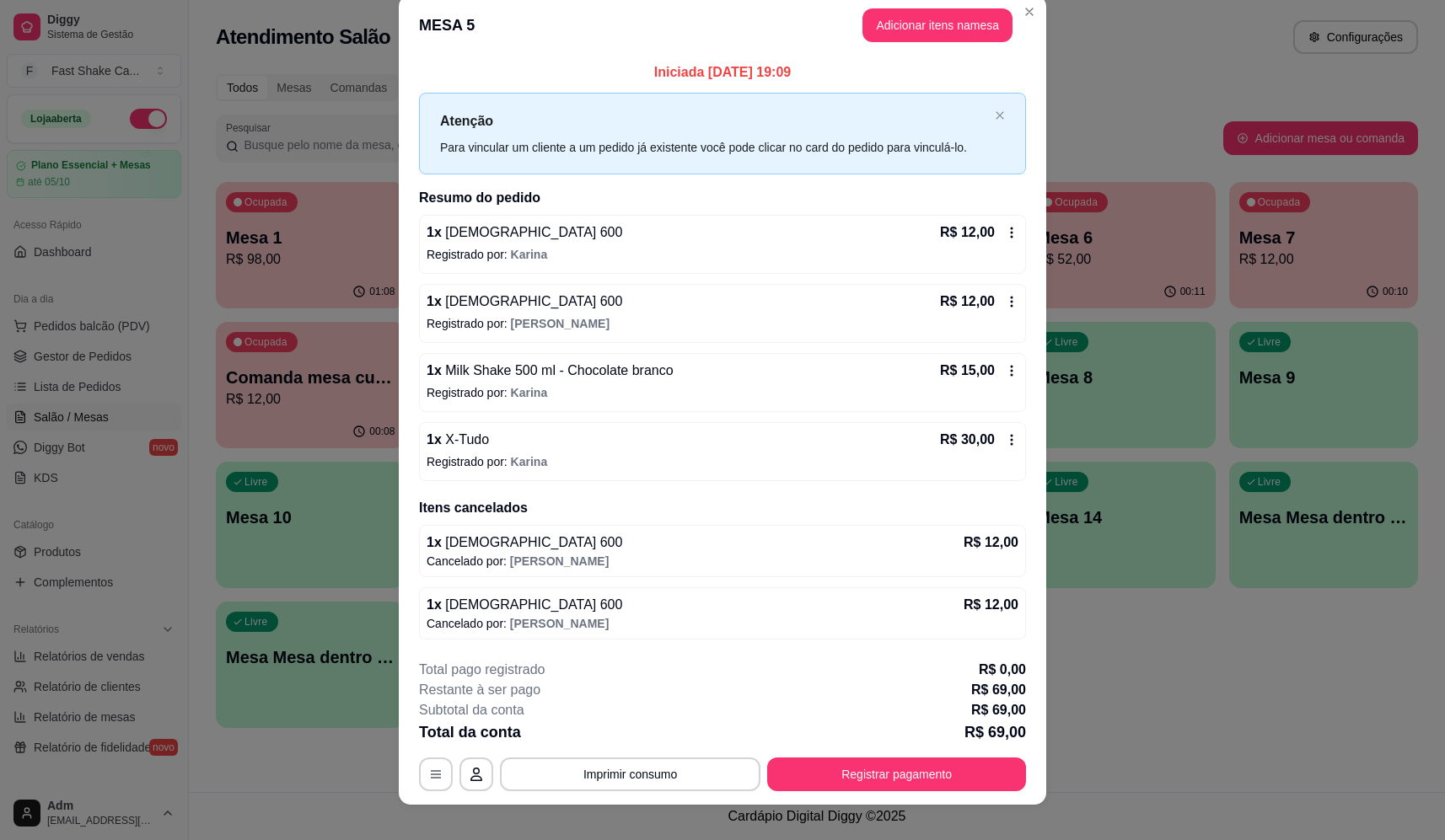
scroll to position [39, 0]
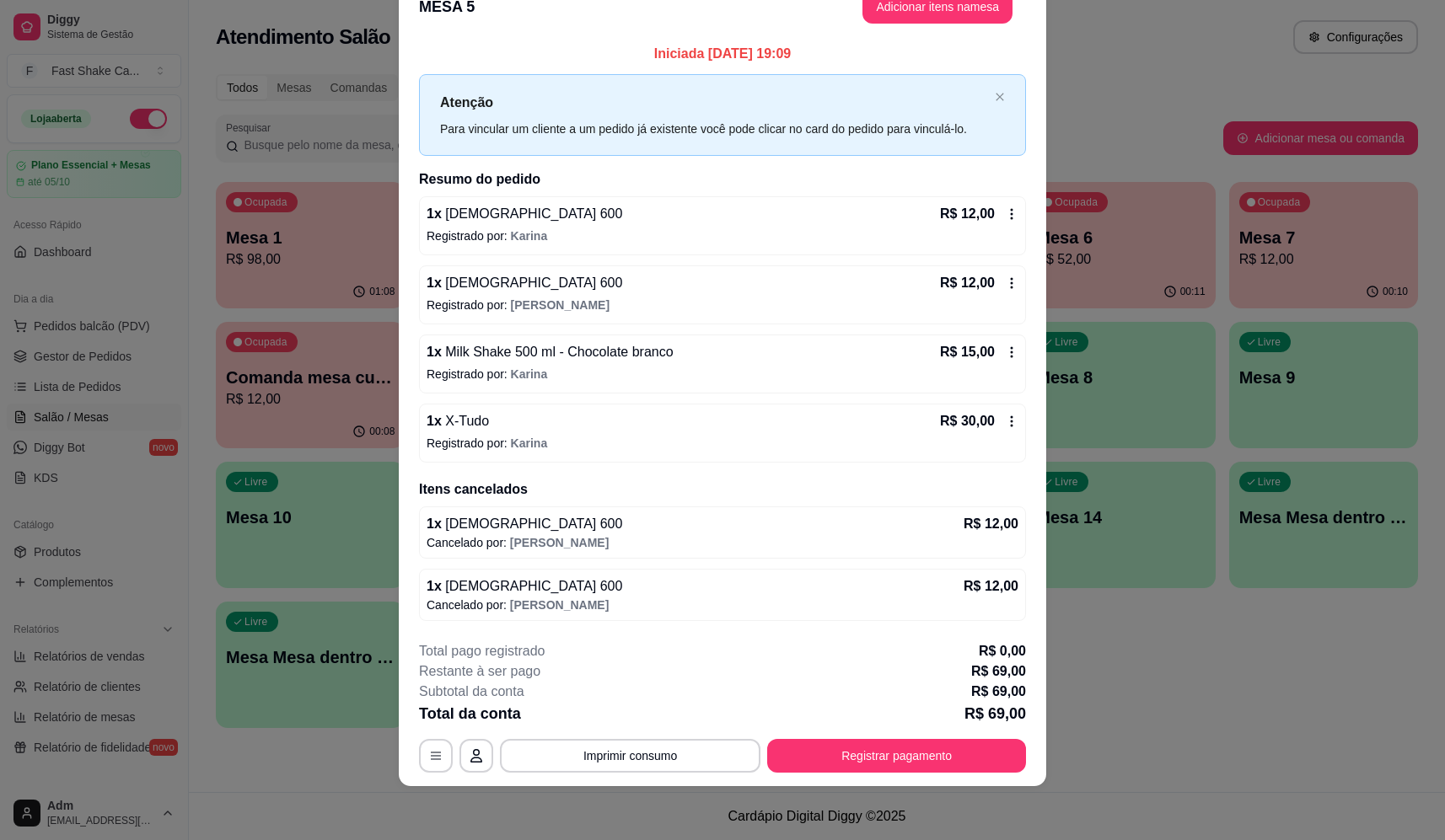
click at [514, 292] on div "1 x Brahma 600 R$ 12,00" at bounding box center [723, 283] width 592 height 20
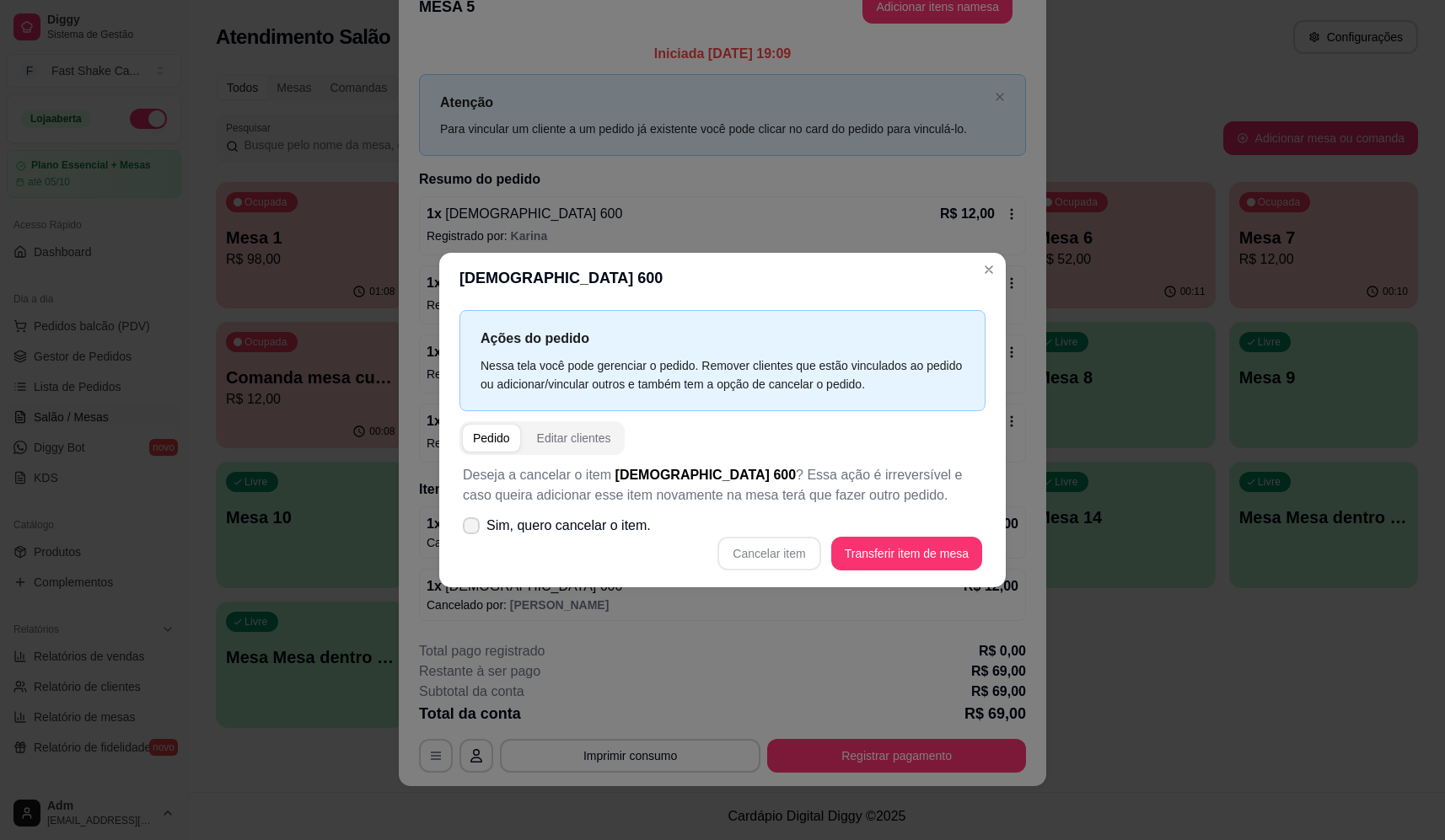
click at [607, 530] on span "Sim, quero cancelar o item." at bounding box center [568, 526] width 164 height 20
click at [473, 530] on input "Sim, quero cancelar o item." at bounding box center [467, 534] width 11 height 11
checkbox input "true"
click at [761, 553] on button "Cancelar item" at bounding box center [769, 554] width 103 height 34
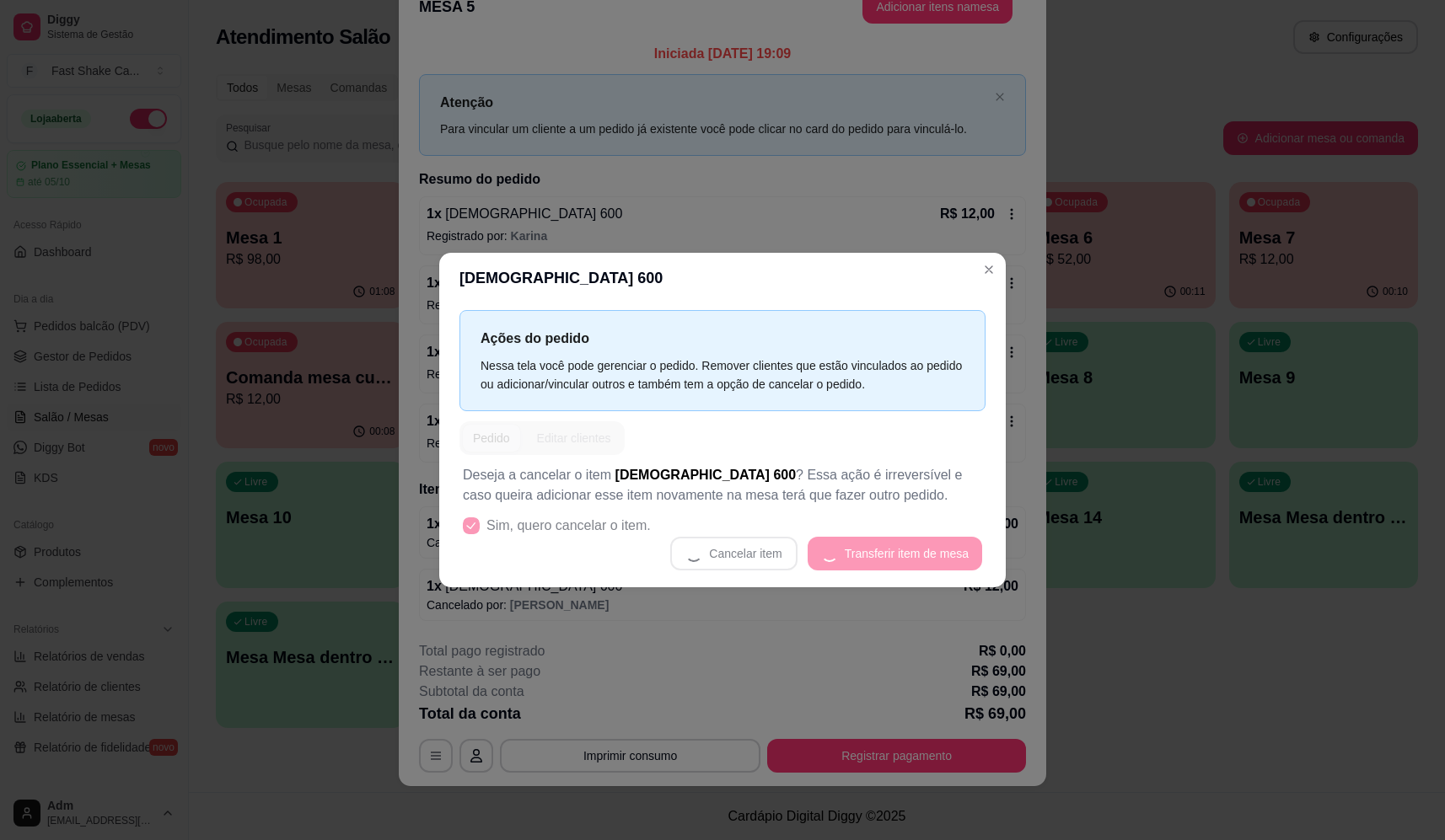
scroll to position [36, 0]
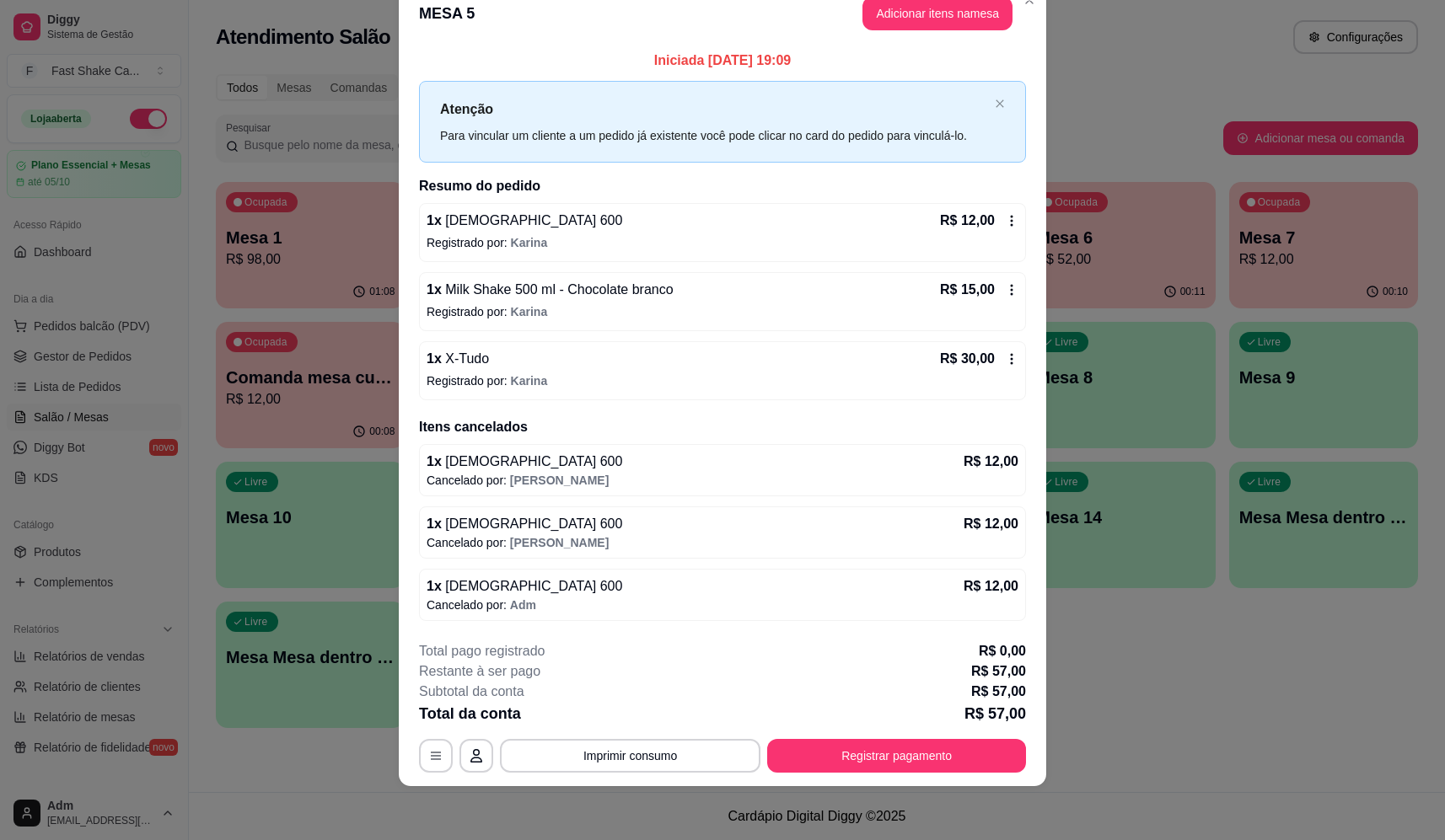
click at [588, 228] on div "1 x Brahma 600 R$ 12,00" at bounding box center [723, 221] width 592 height 20
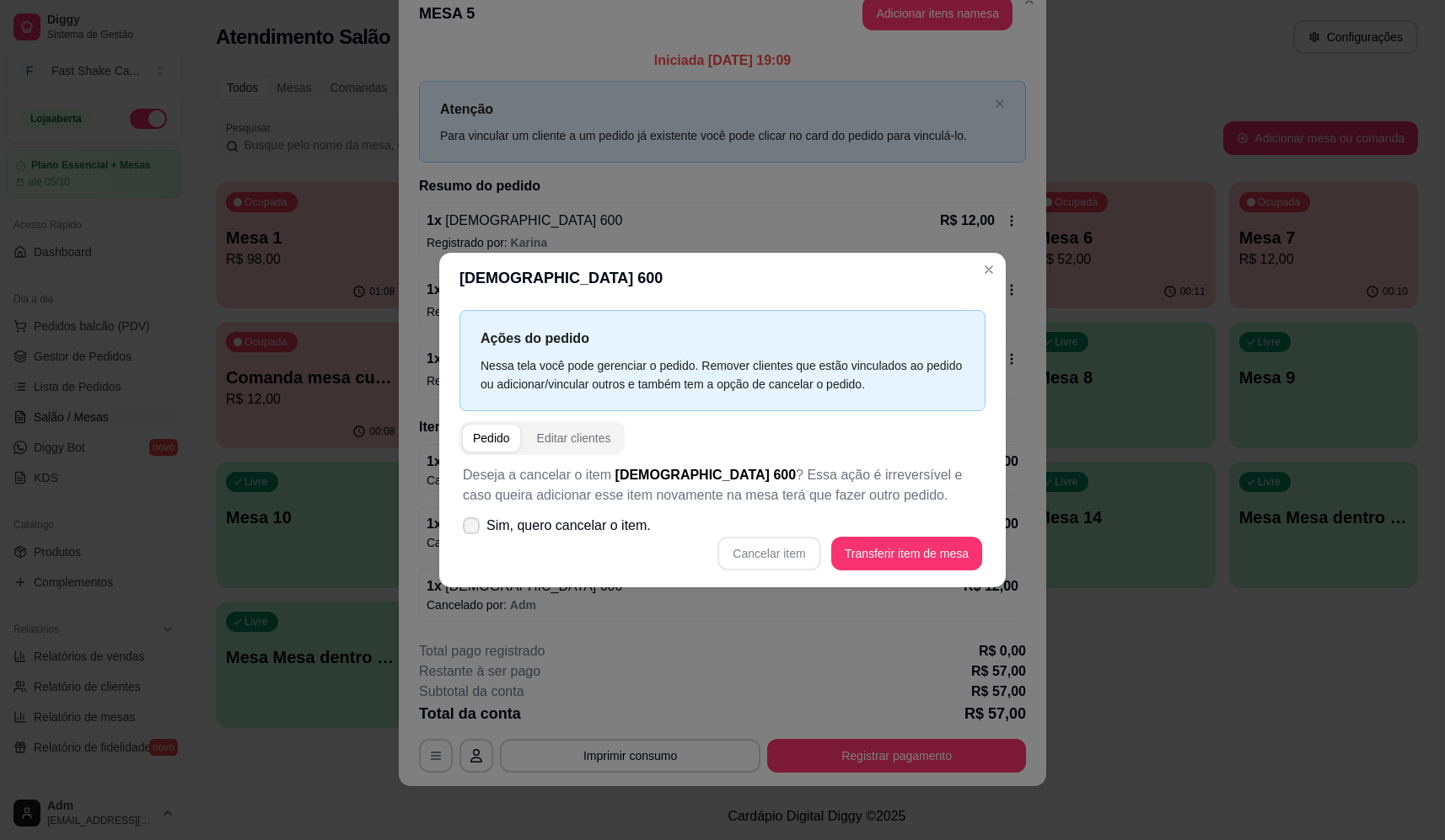
click at [617, 530] on span "Sim, quero cancelar o item." at bounding box center [568, 526] width 164 height 20
click at [473, 530] on input "Sim, quero cancelar o item." at bounding box center [467, 534] width 11 height 11
checkbox input "true"
click at [769, 551] on button "Cancelar item" at bounding box center [770, 553] width 100 height 33
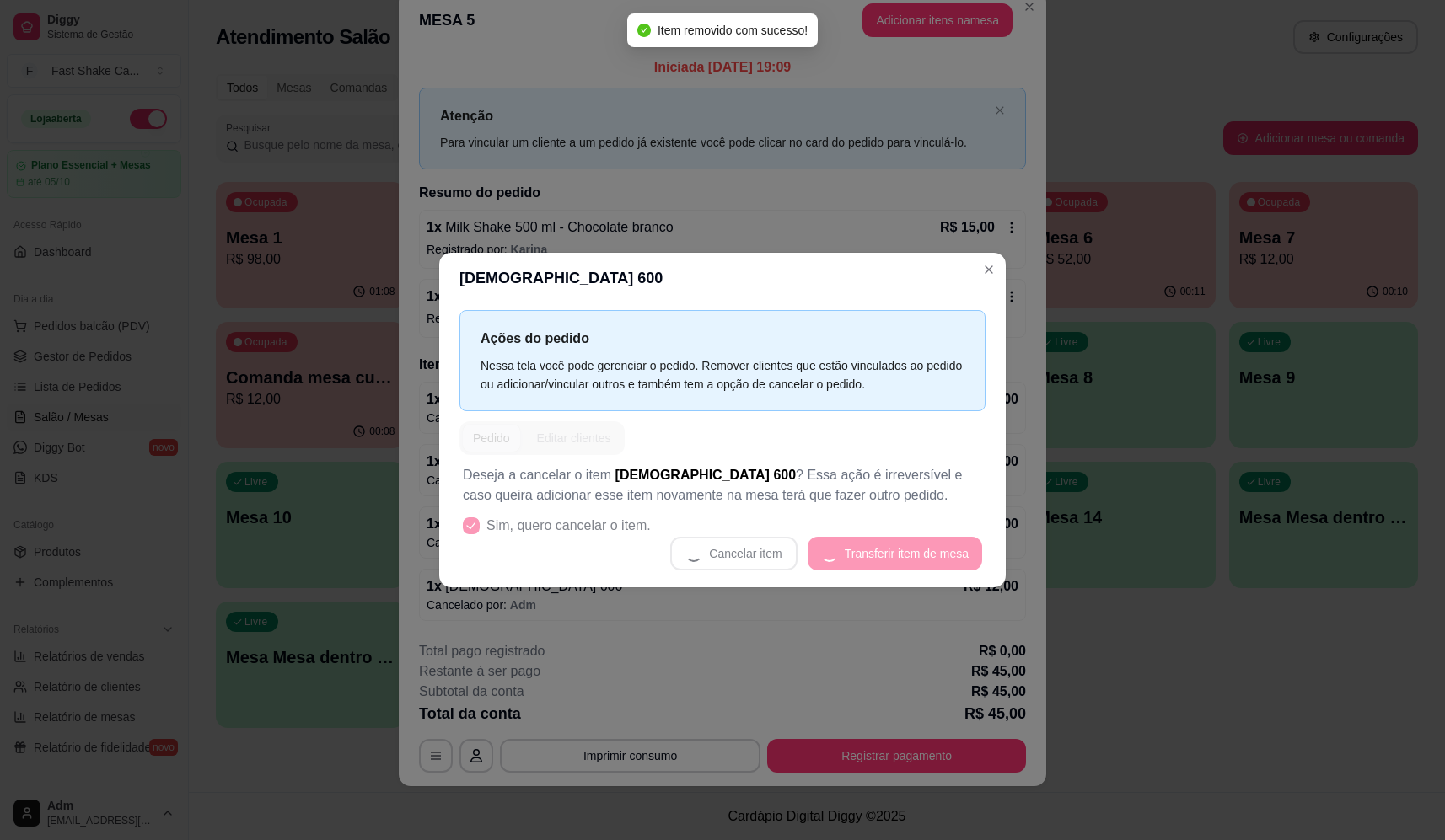
scroll to position [32, 0]
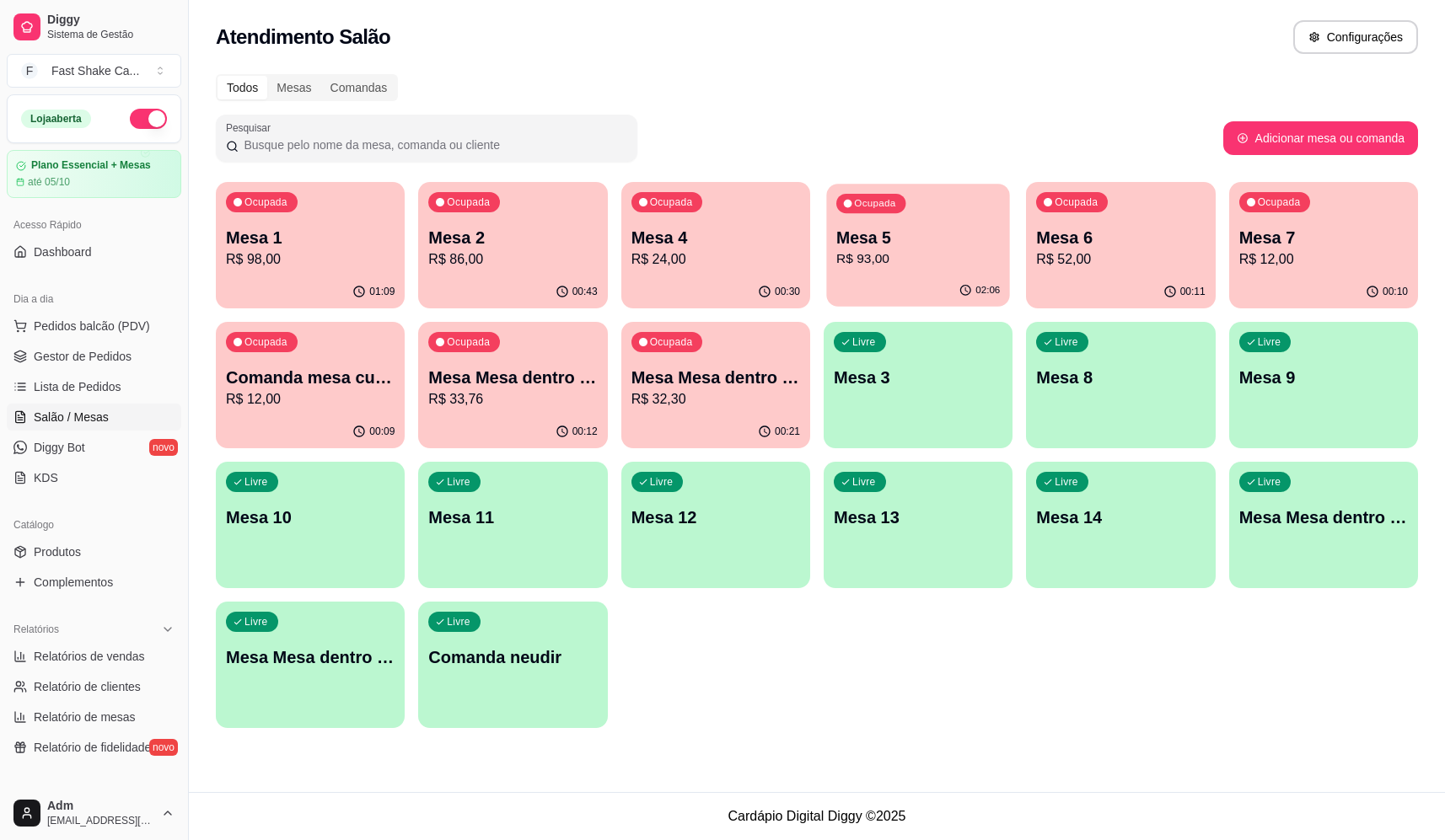
click at [856, 238] on p "Mesa 5" at bounding box center [918, 238] width 163 height 23
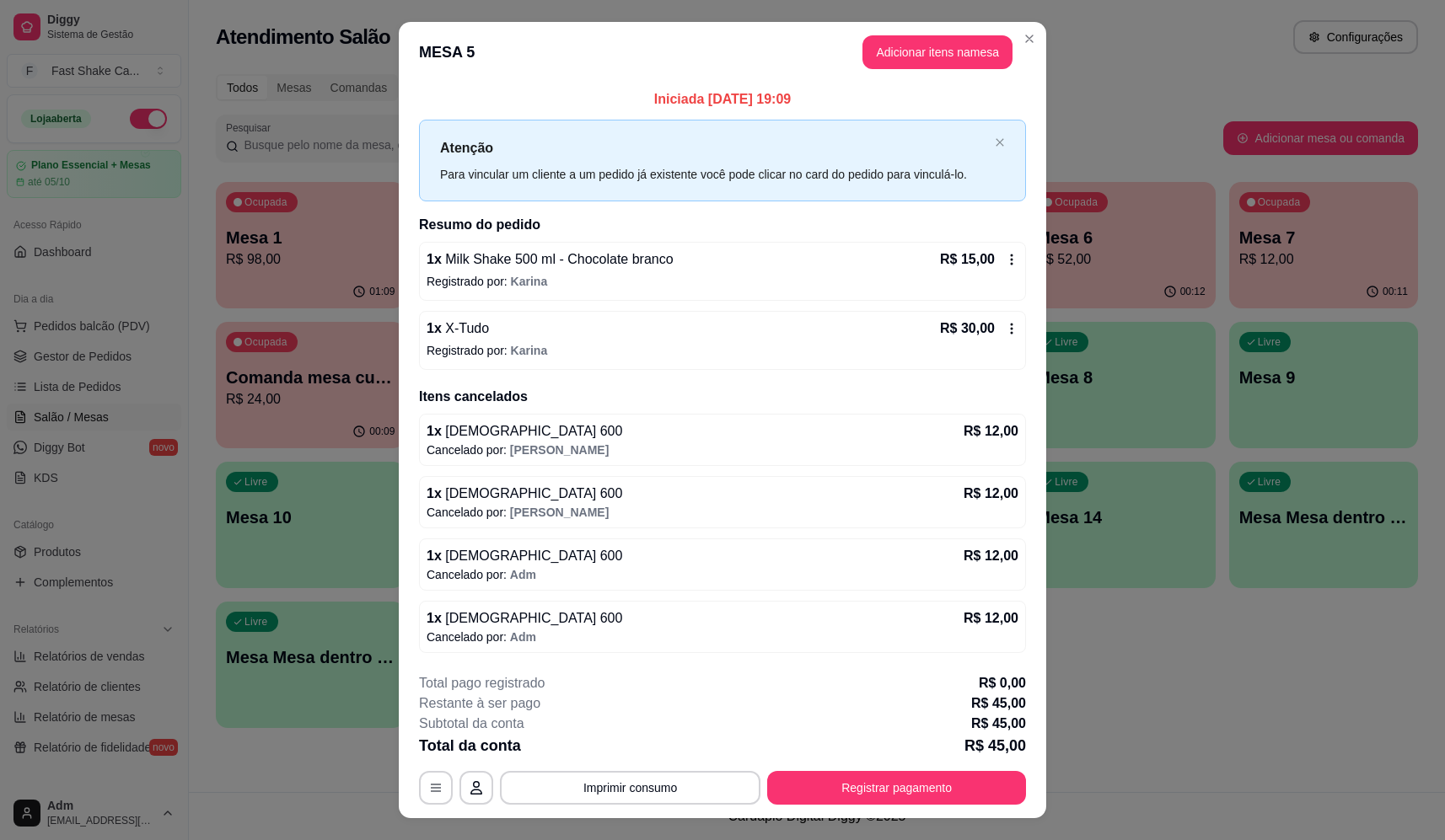
click at [629, 326] on div "1 x X-Tudo R$ 30,00" at bounding box center [723, 329] width 592 height 20
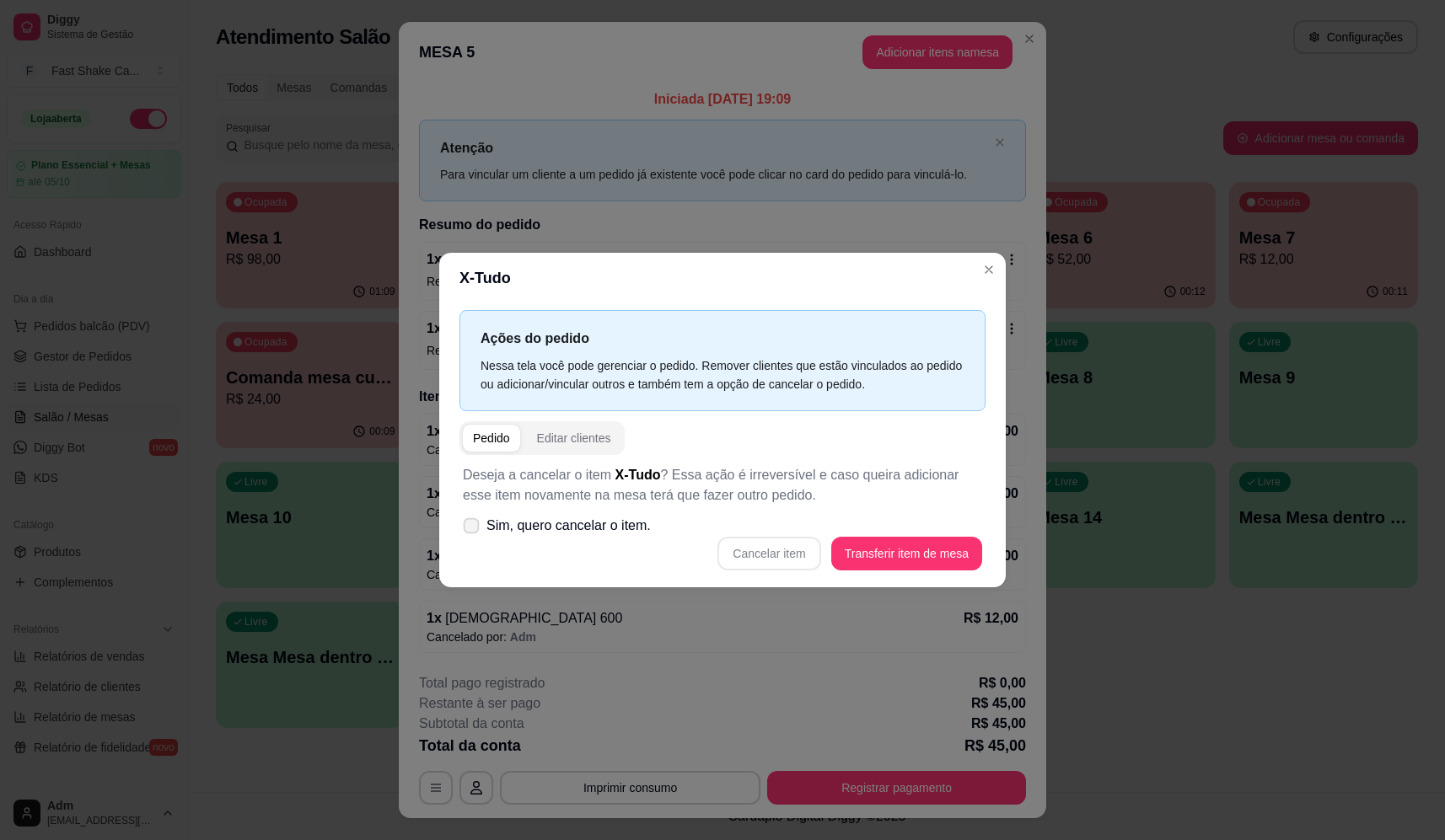
click at [624, 531] on span "Sim, quero cancelar o item." at bounding box center [568, 526] width 164 height 20
click at [473, 531] on input "Sim, quero cancelar o item." at bounding box center [467, 534] width 11 height 11
checkbox input "true"
click at [806, 557] on button "Cancelar item" at bounding box center [770, 553] width 100 height 33
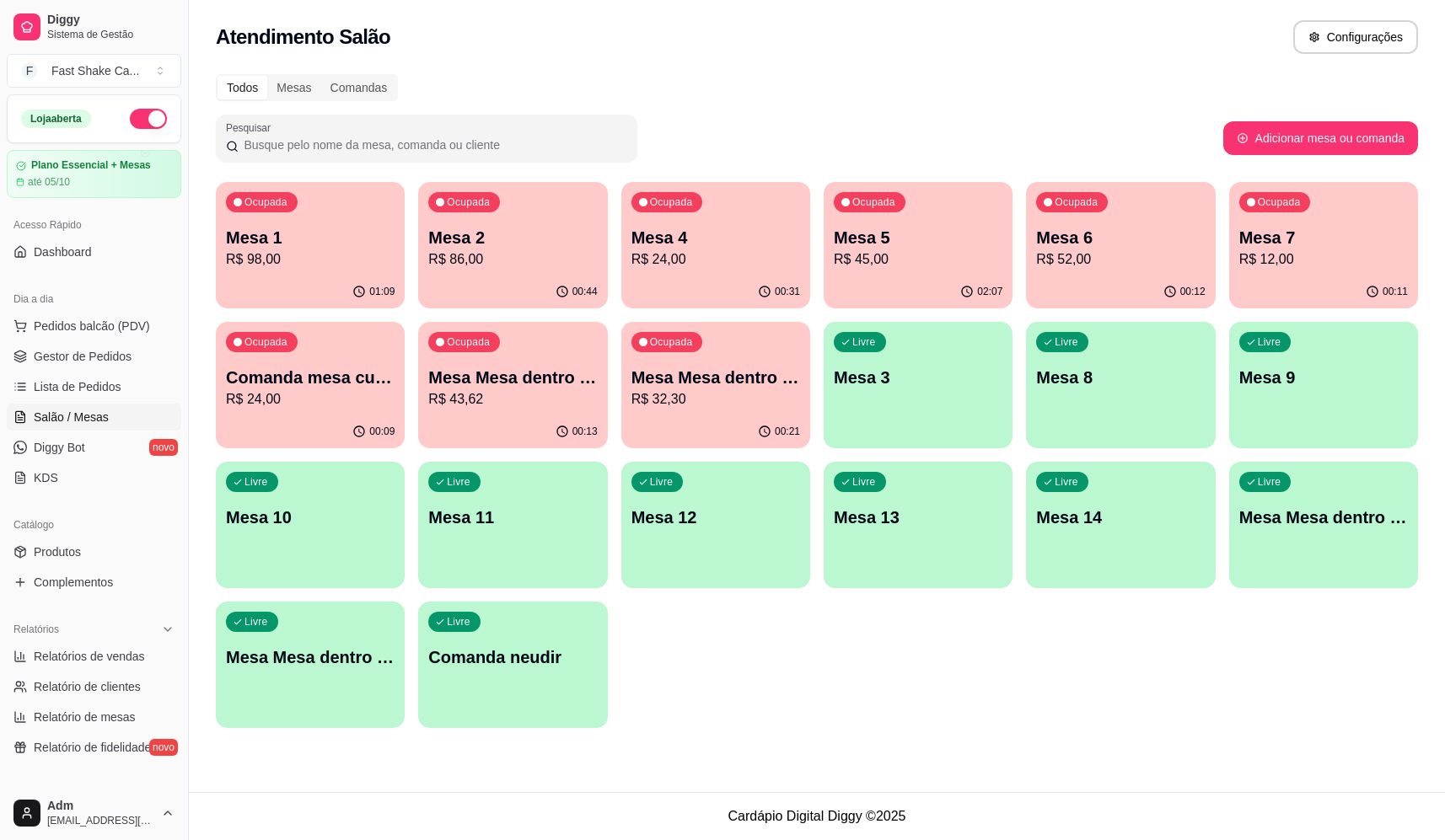
click at [766, 377] on p "Mesa Mesa dentro laranja" at bounding box center [716, 377] width 168 height 24
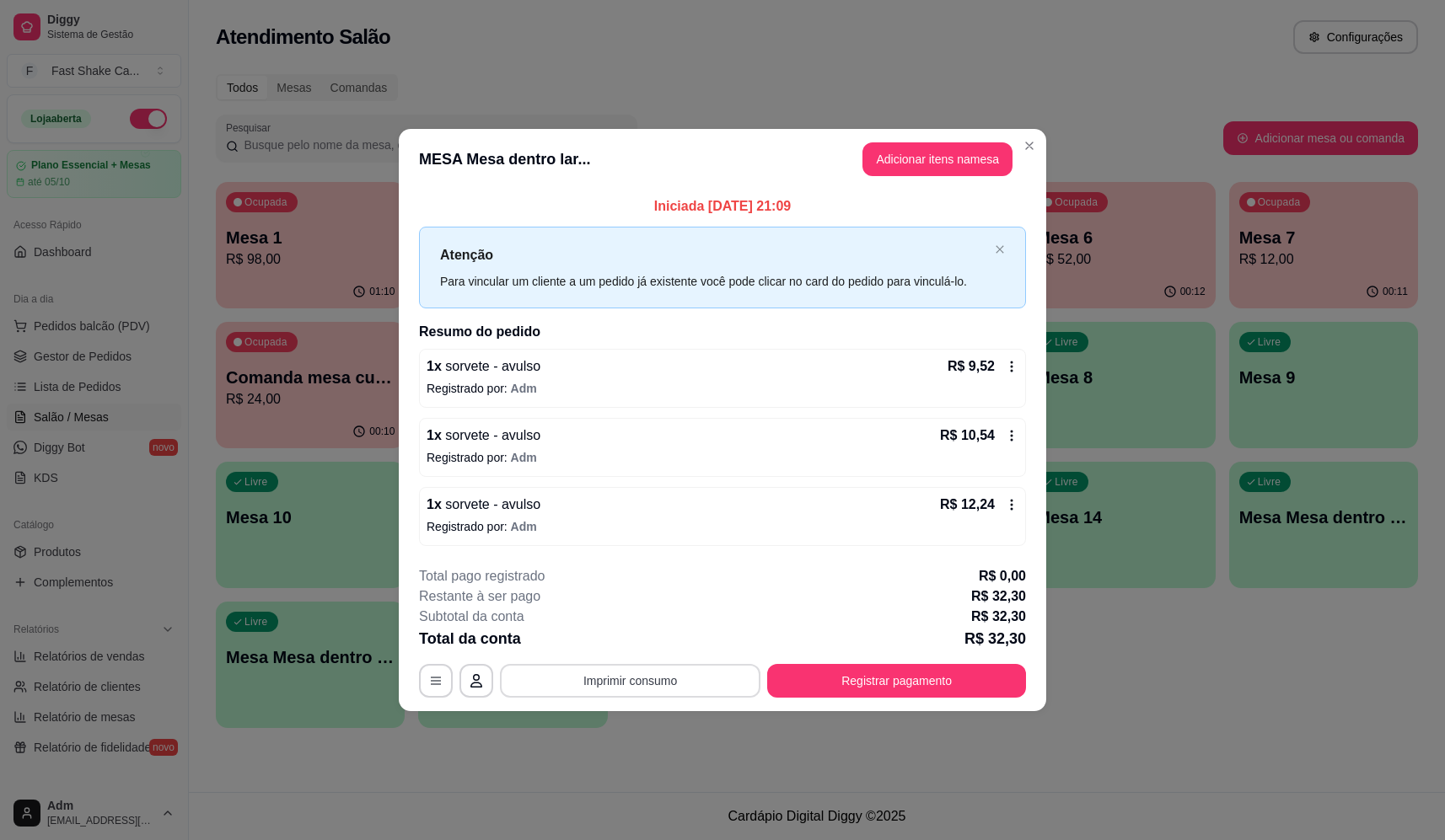
click at [646, 686] on button "Imprimir consumo" at bounding box center [630, 681] width 260 height 34
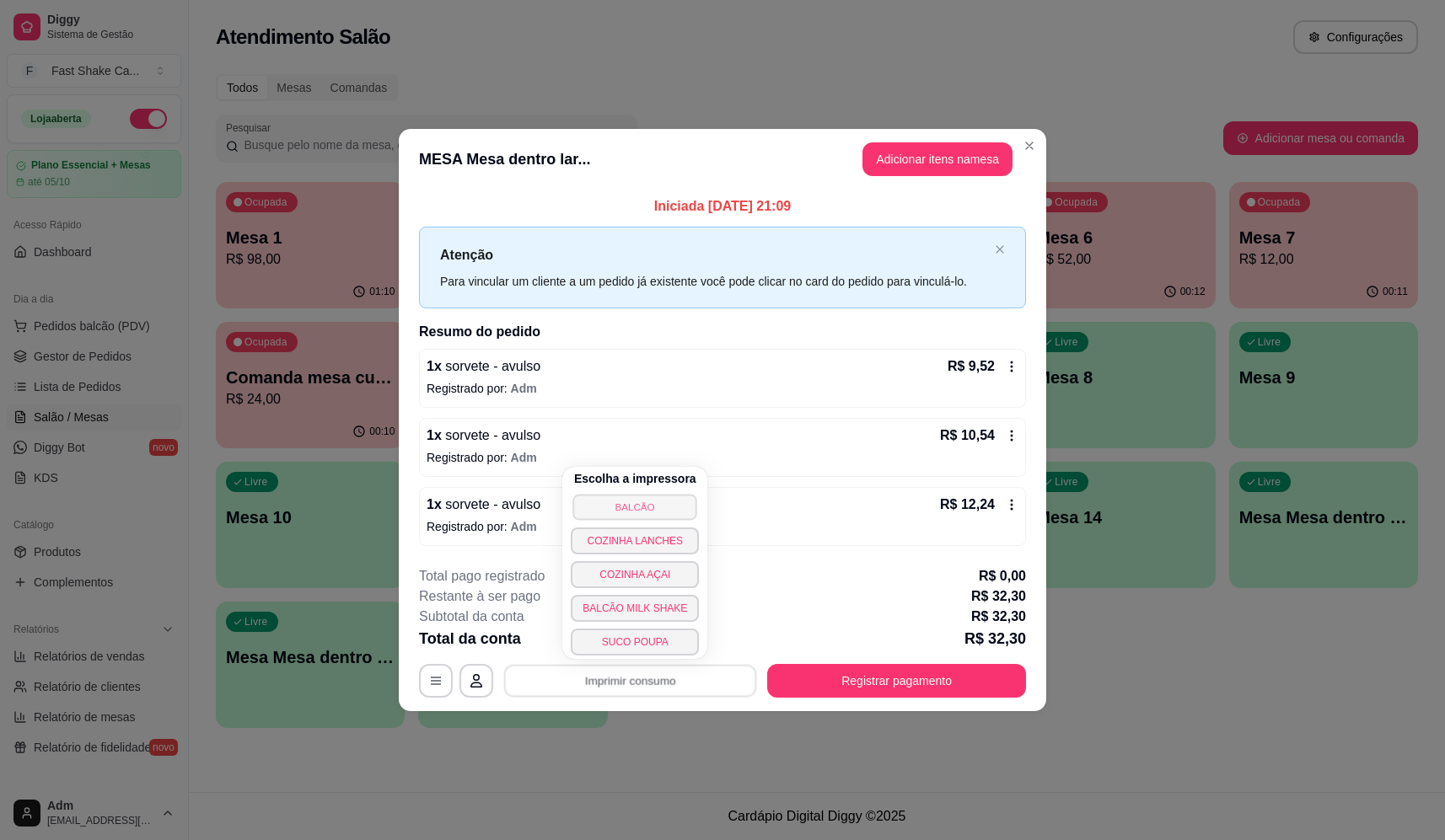
click at [675, 518] on button "BALCÃO" at bounding box center [635, 507] width 124 height 26
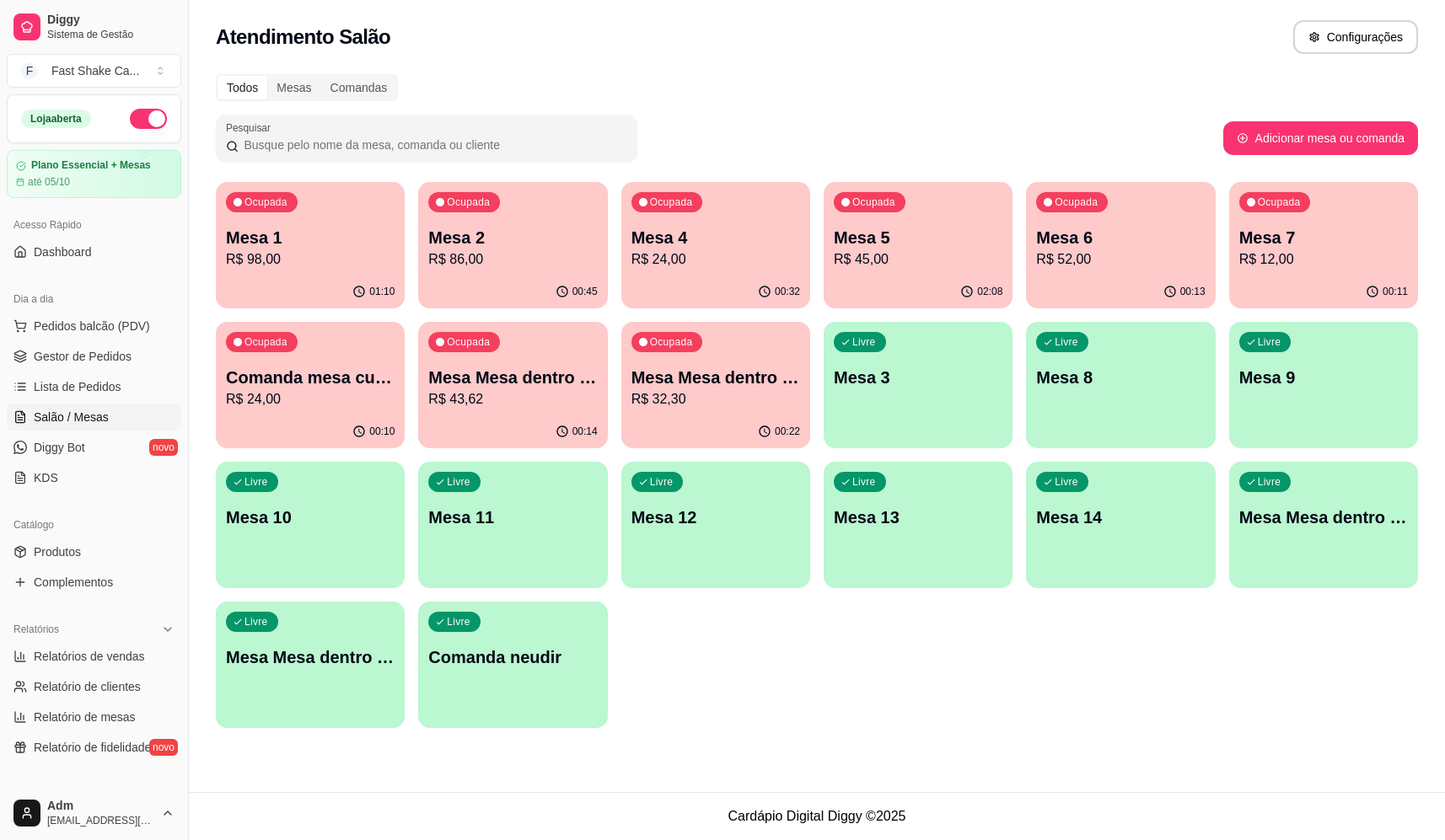
click at [955, 230] on p "Mesa 5" at bounding box center [919, 238] width 168 height 24
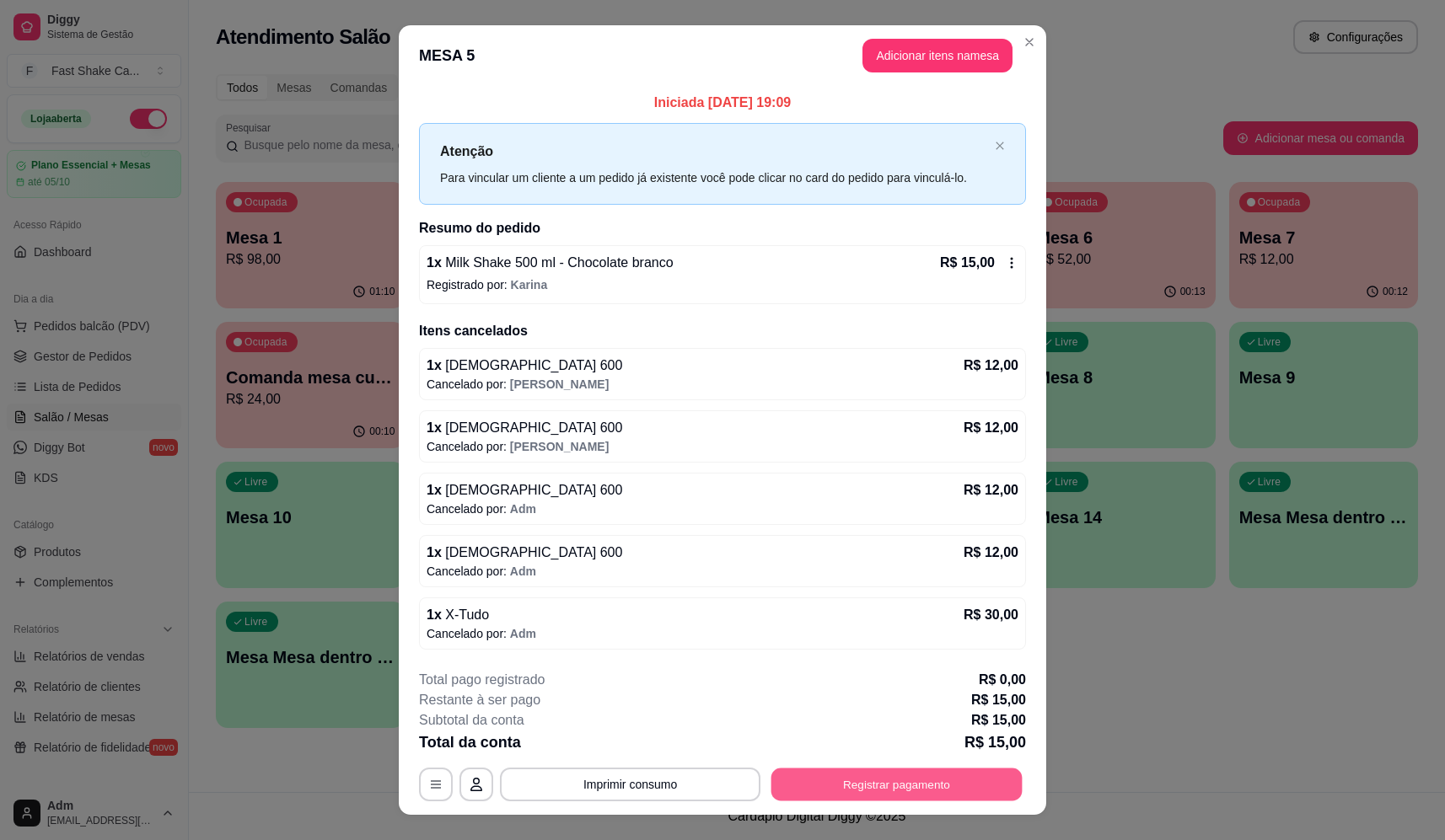
click at [851, 785] on button "Registrar pagamento" at bounding box center [896, 785] width 251 height 33
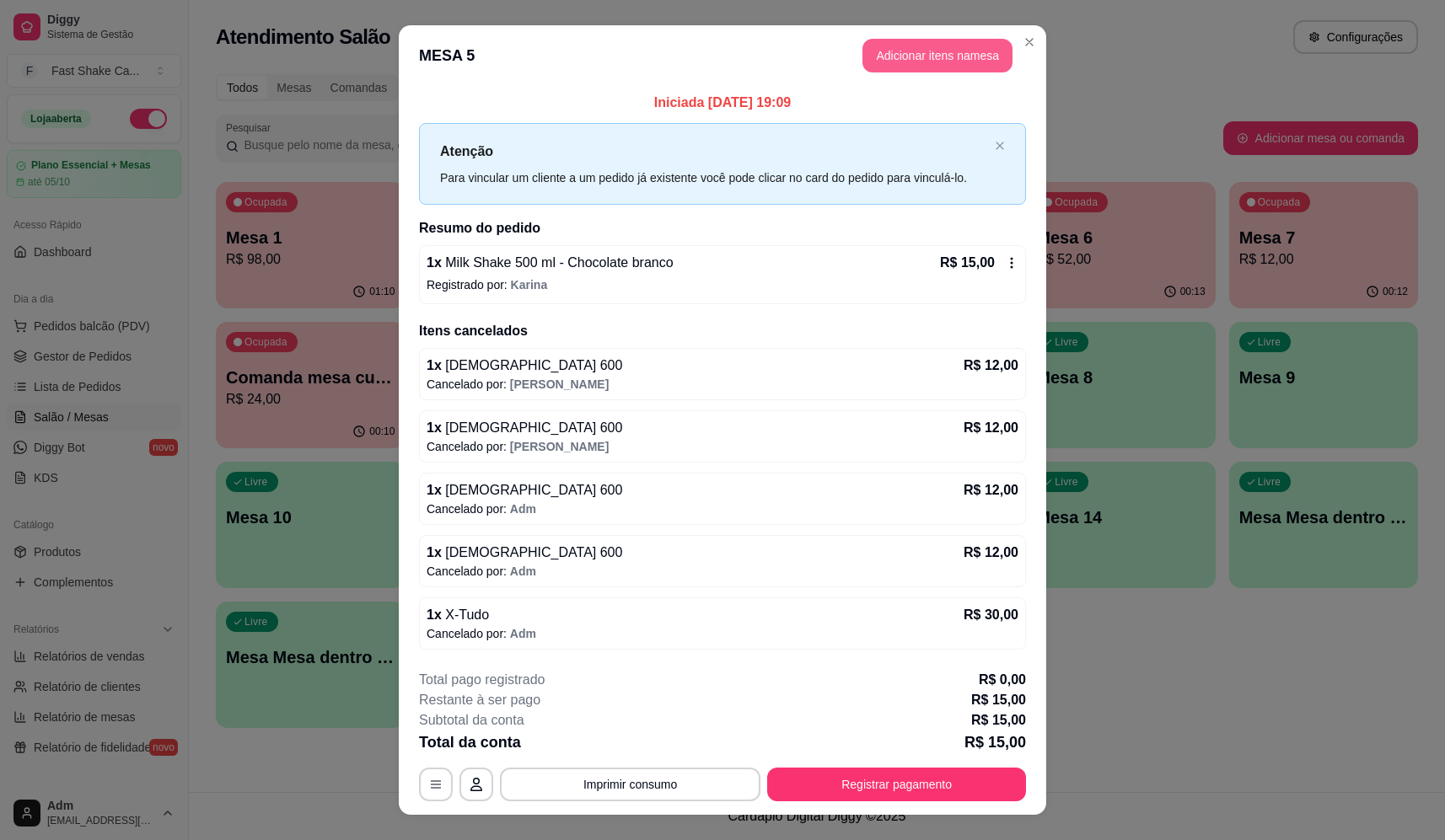
click at [922, 57] on button "Adicionar itens na mesa" at bounding box center [937, 56] width 150 height 34
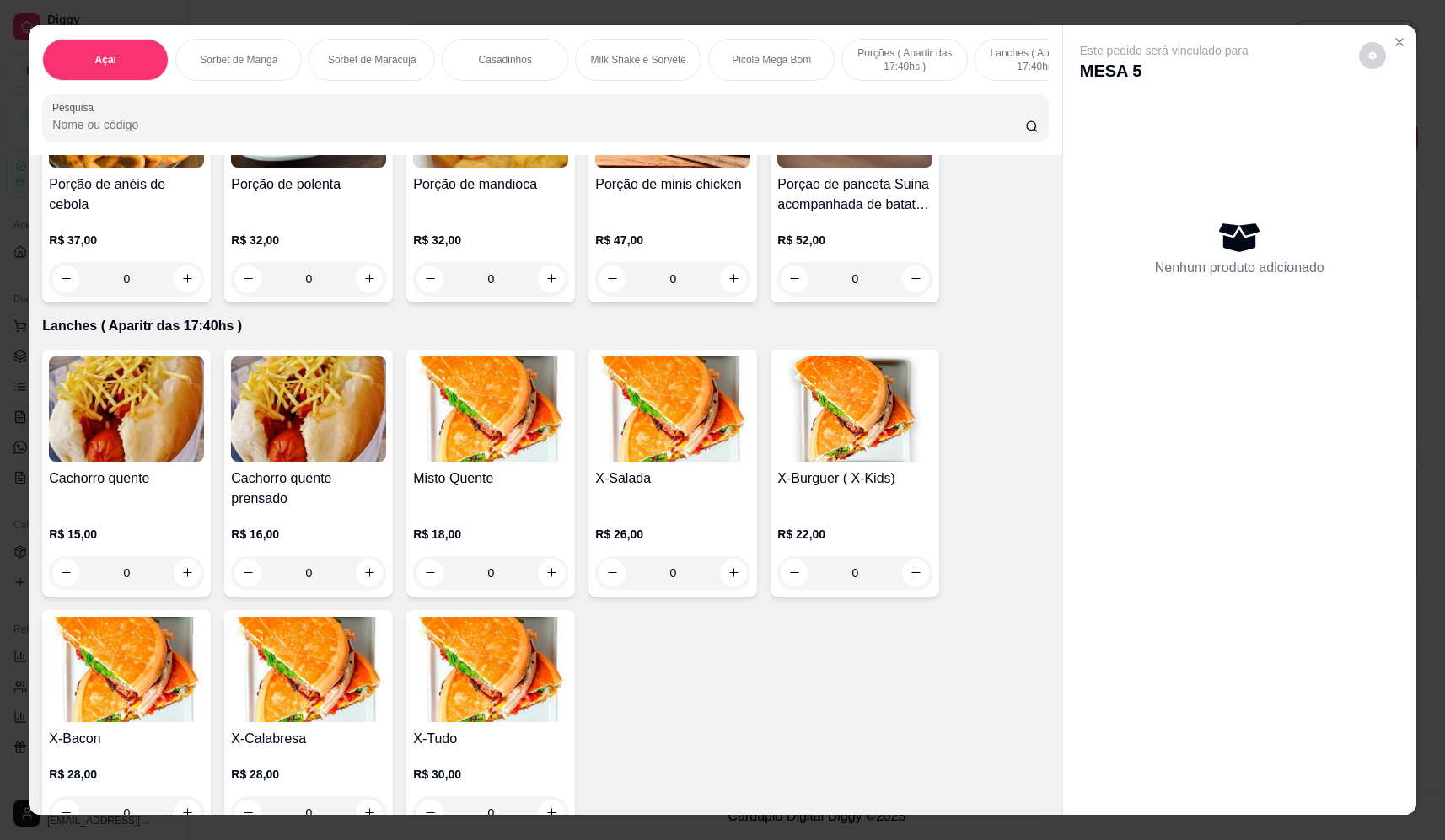
scroll to position [3709, 0]
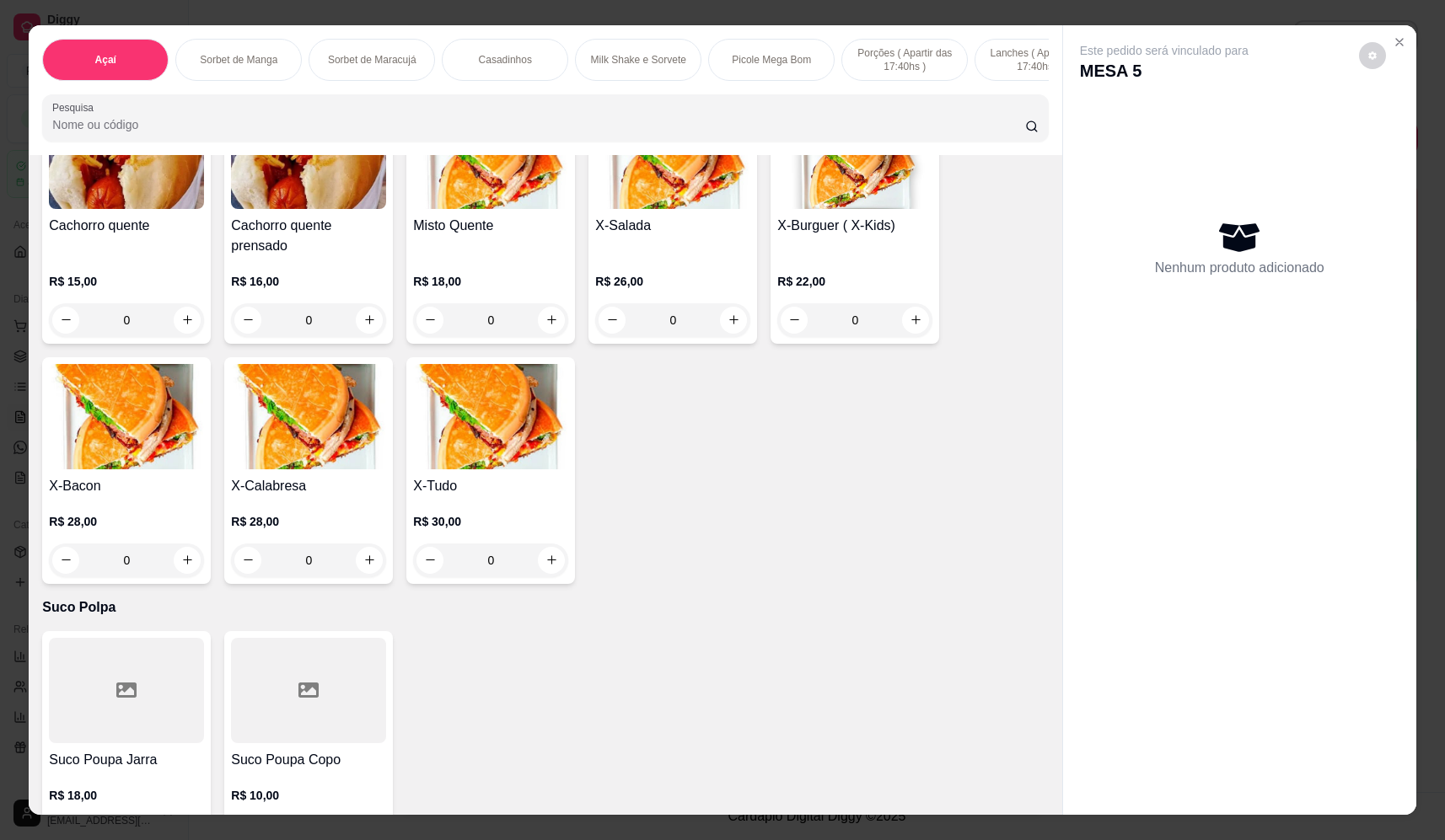
click at [543, 570] on div "0" at bounding box center [491, 560] width 155 height 34
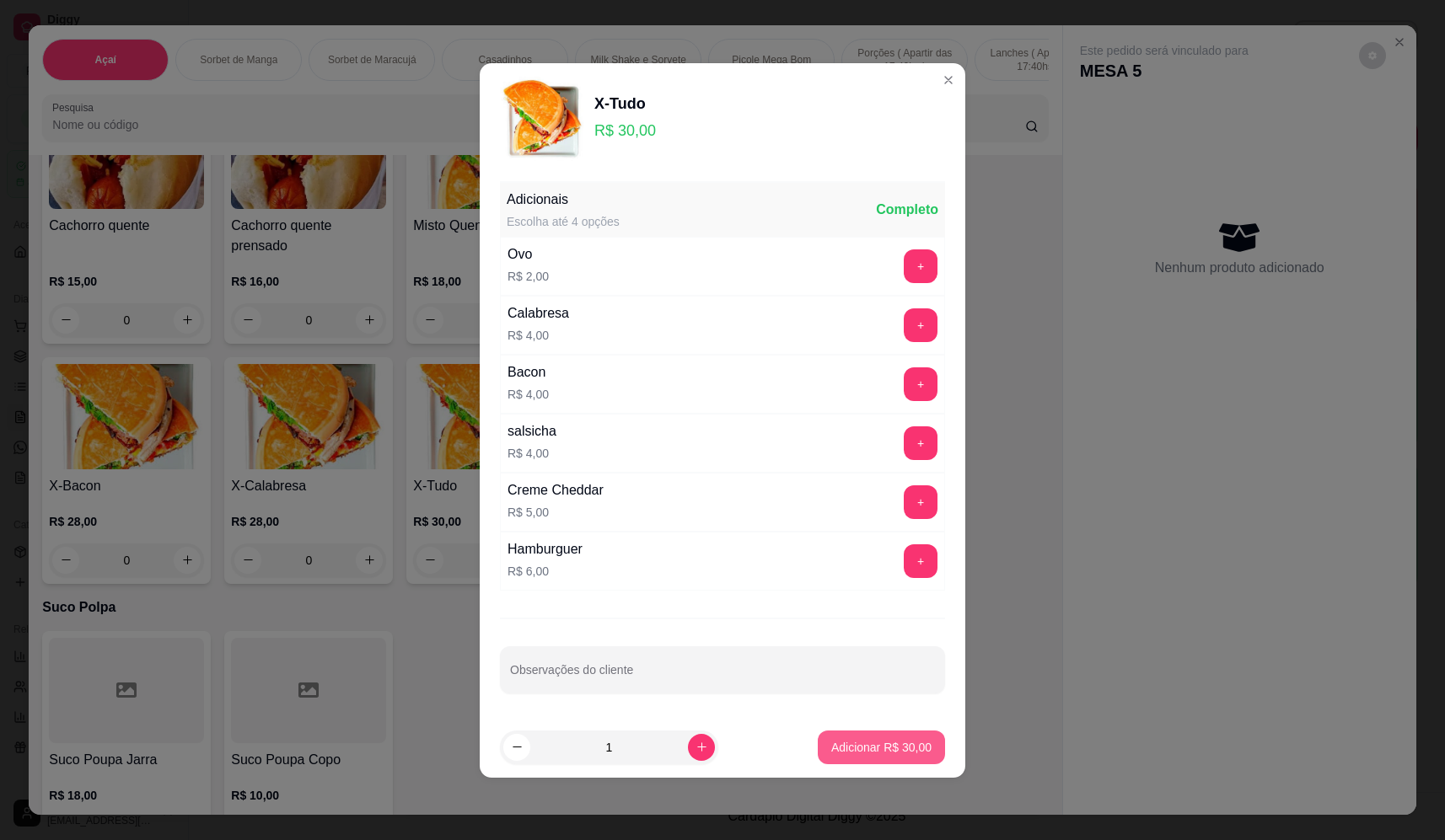
click at [821, 746] on button "Adicionar R$ 30,00" at bounding box center [882, 748] width 128 height 34
type input "1"
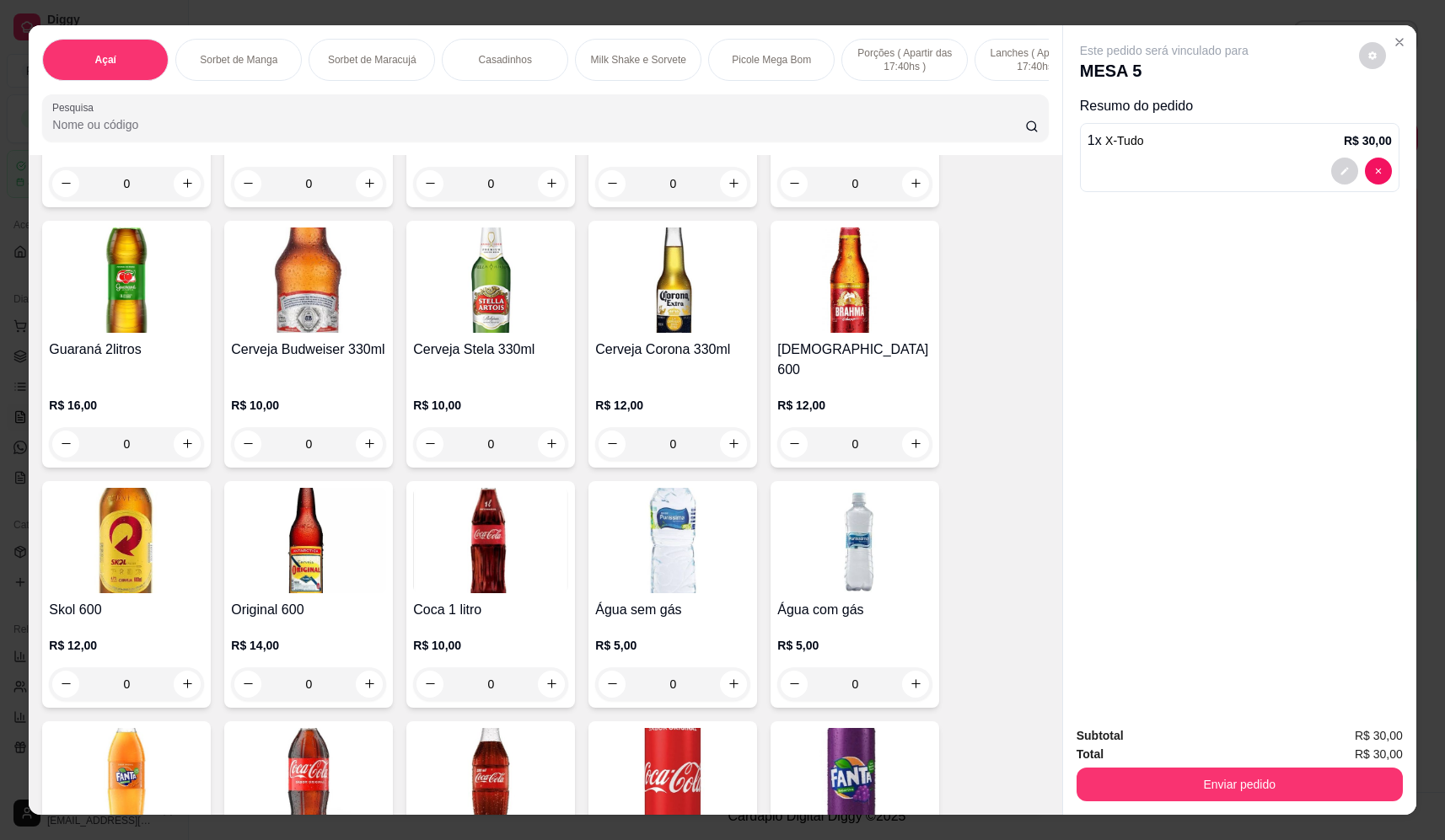
scroll to position [4636, 0]
click at [547, 677] on icon "increase-product-quantity" at bounding box center [551, 683] width 13 height 13
type input "1"
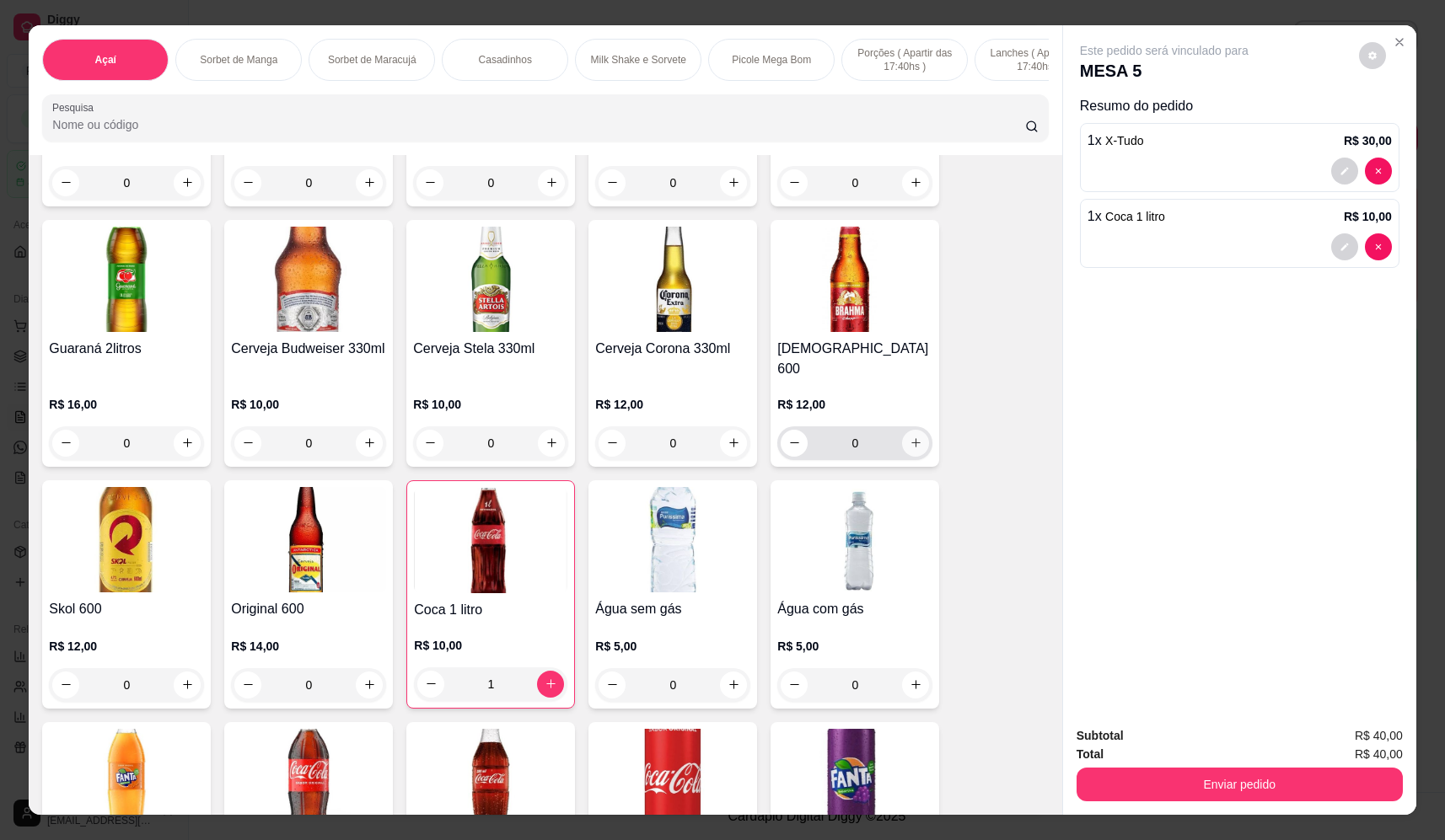
click at [916, 435] on button "increase-product-quantity" at bounding box center [916, 444] width 27 height 27
type input "1"
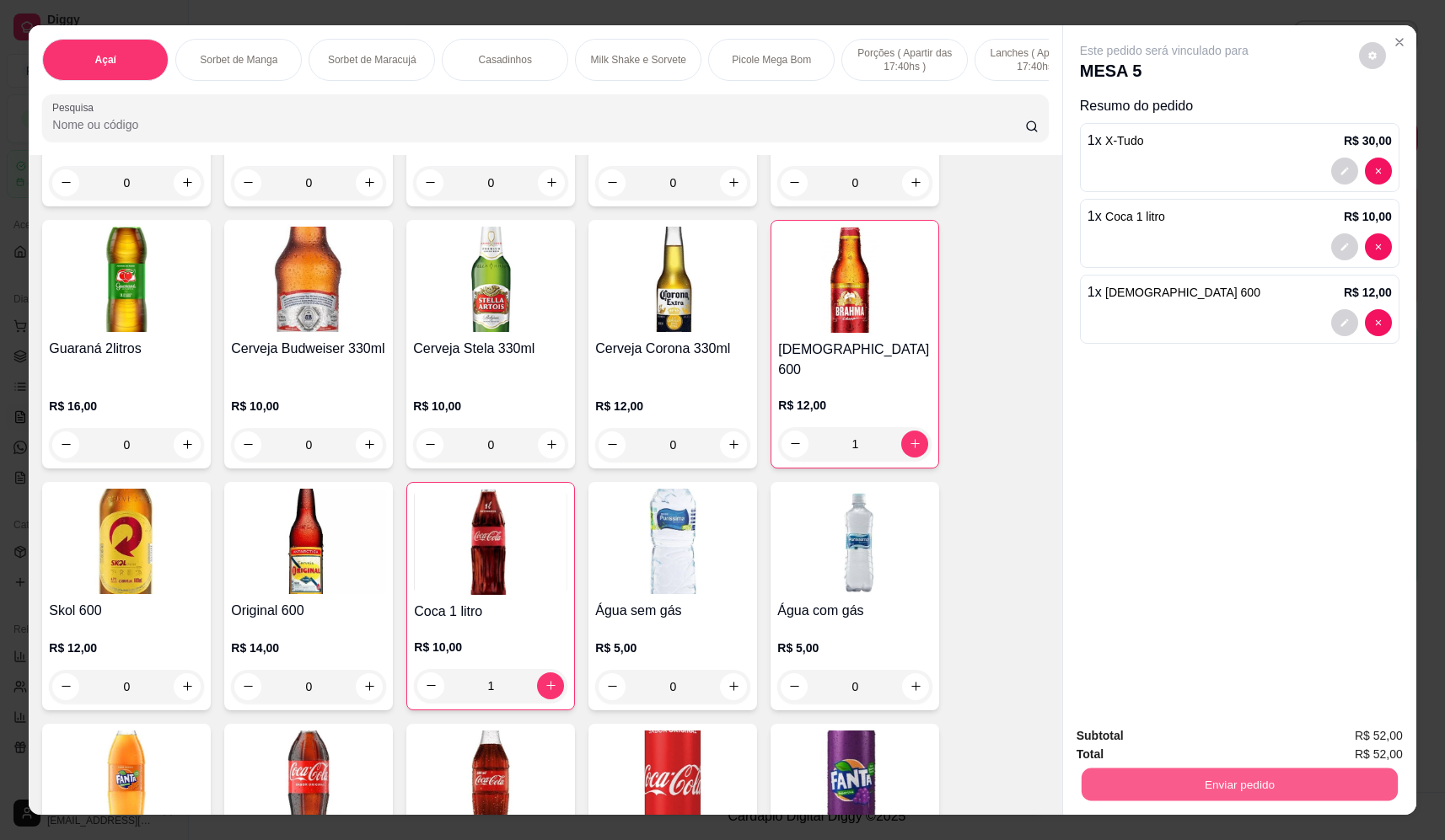
click at [1268, 794] on button "Enviar pedido" at bounding box center [1240, 785] width 316 height 33
click at [1145, 739] on button "Não registrar e enviar pedido" at bounding box center [1184, 743] width 170 height 31
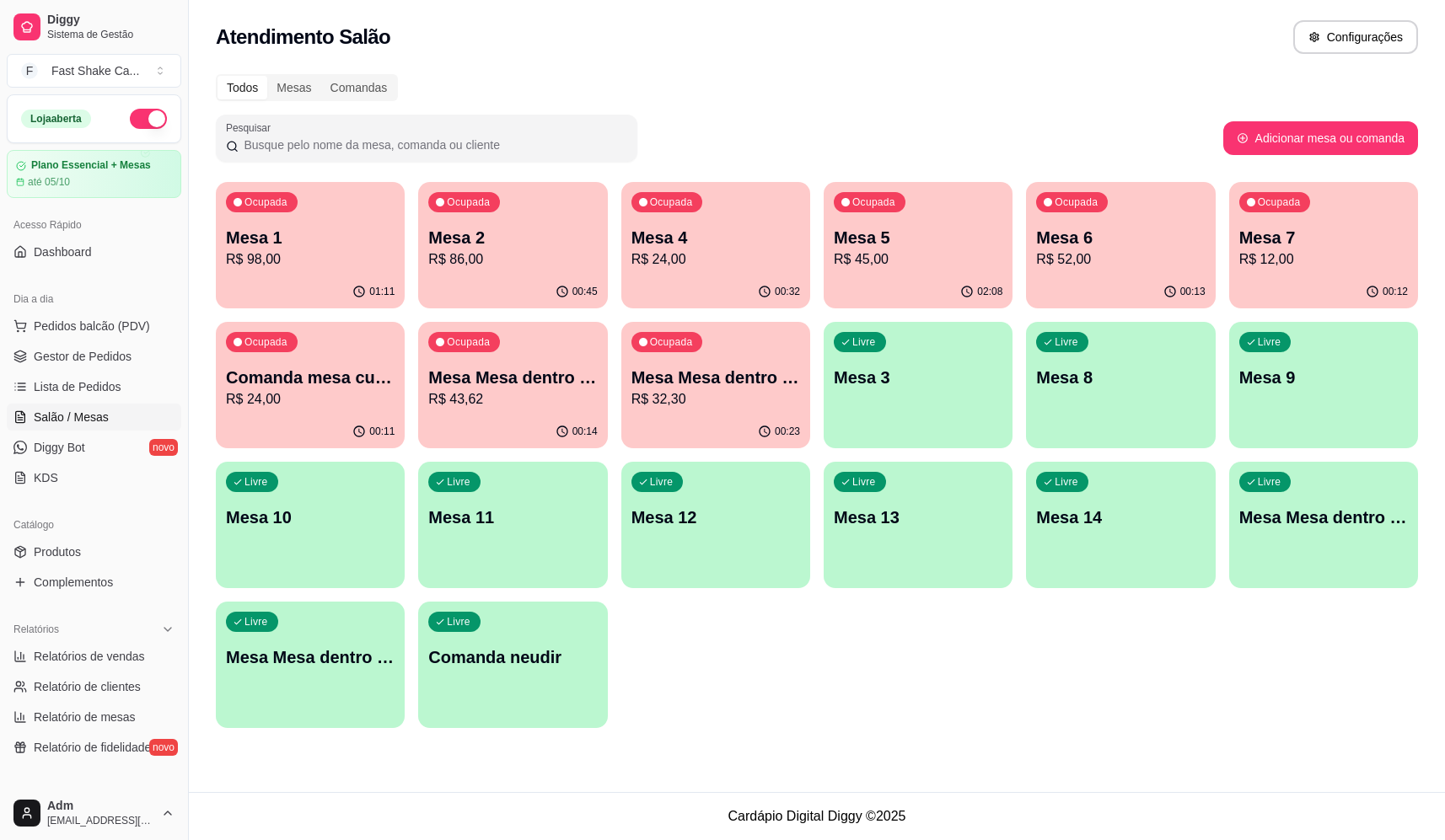
click at [447, 391] on p "R$ 43,62" at bounding box center [513, 400] width 168 height 20
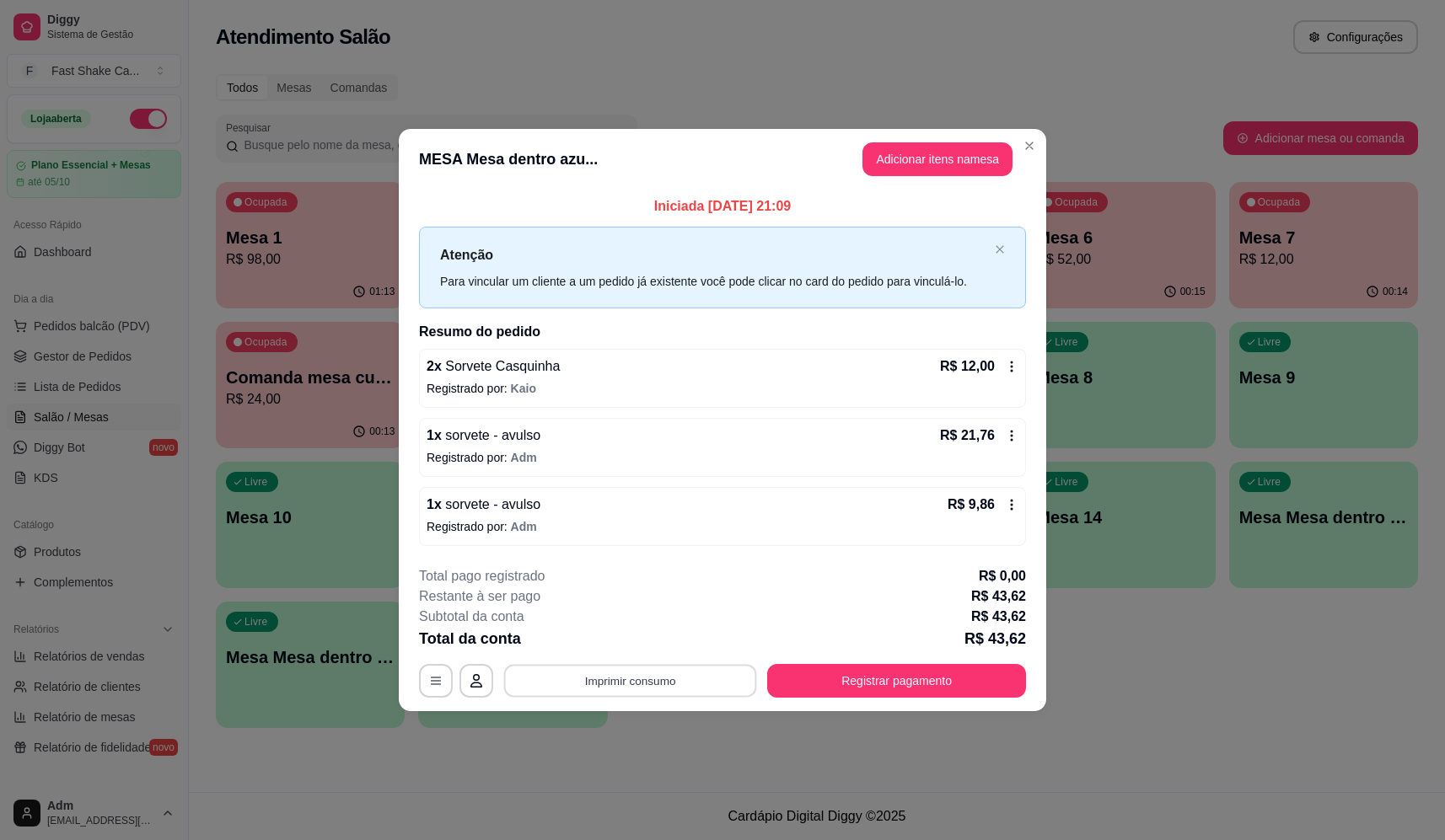
click at [607, 687] on button "Imprimir consumo" at bounding box center [630, 681] width 253 height 33
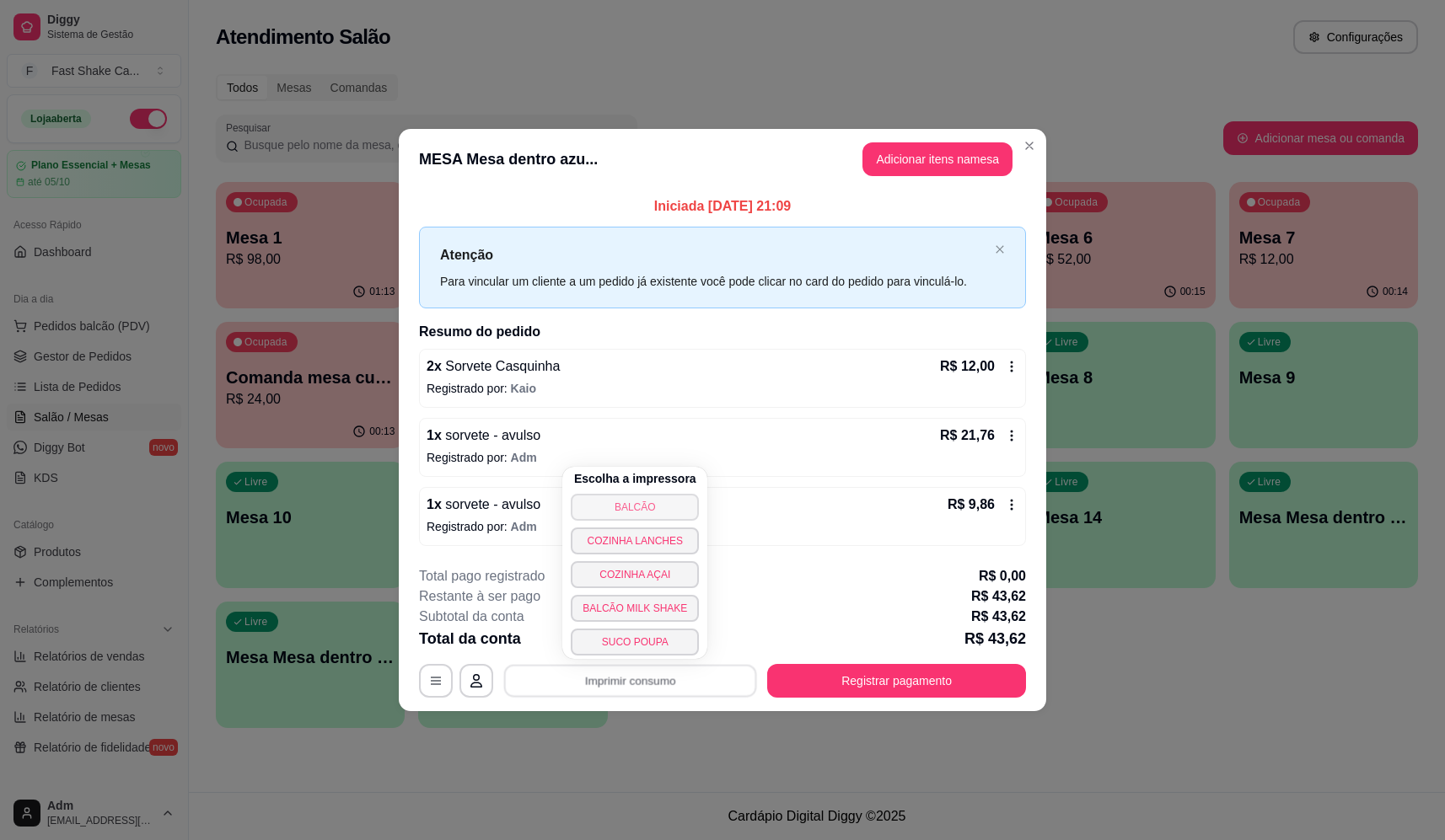
click at [615, 507] on button "BALCÃO" at bounding box center [634, 508] width 128 height 27
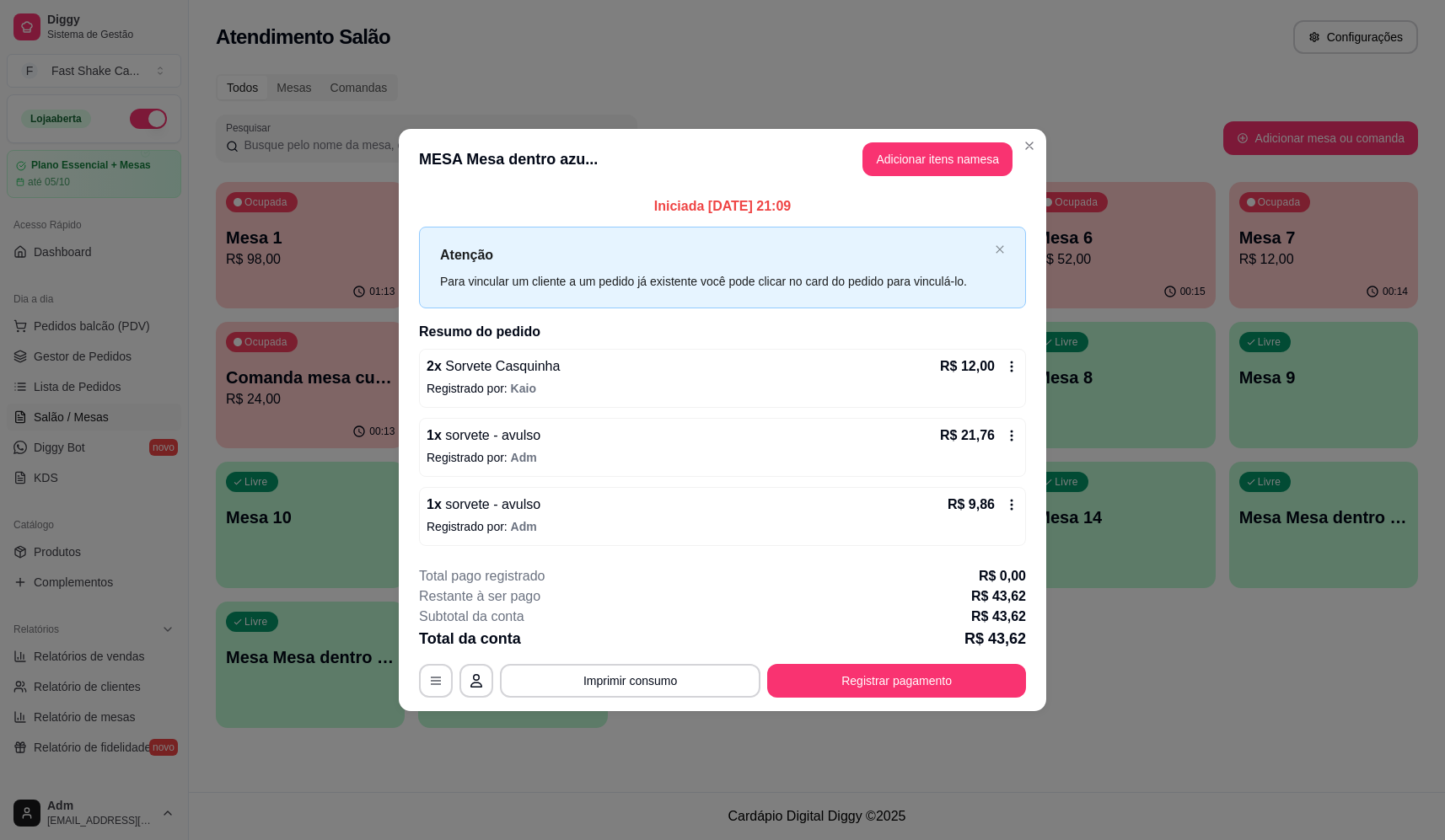
click at [933, 664] on div "**********" at bounding box center [723, 632] width 607 height 132
click at [933, 696] on button "Registrar pagamento" at bounding box center [896, 681] width 259 height 34
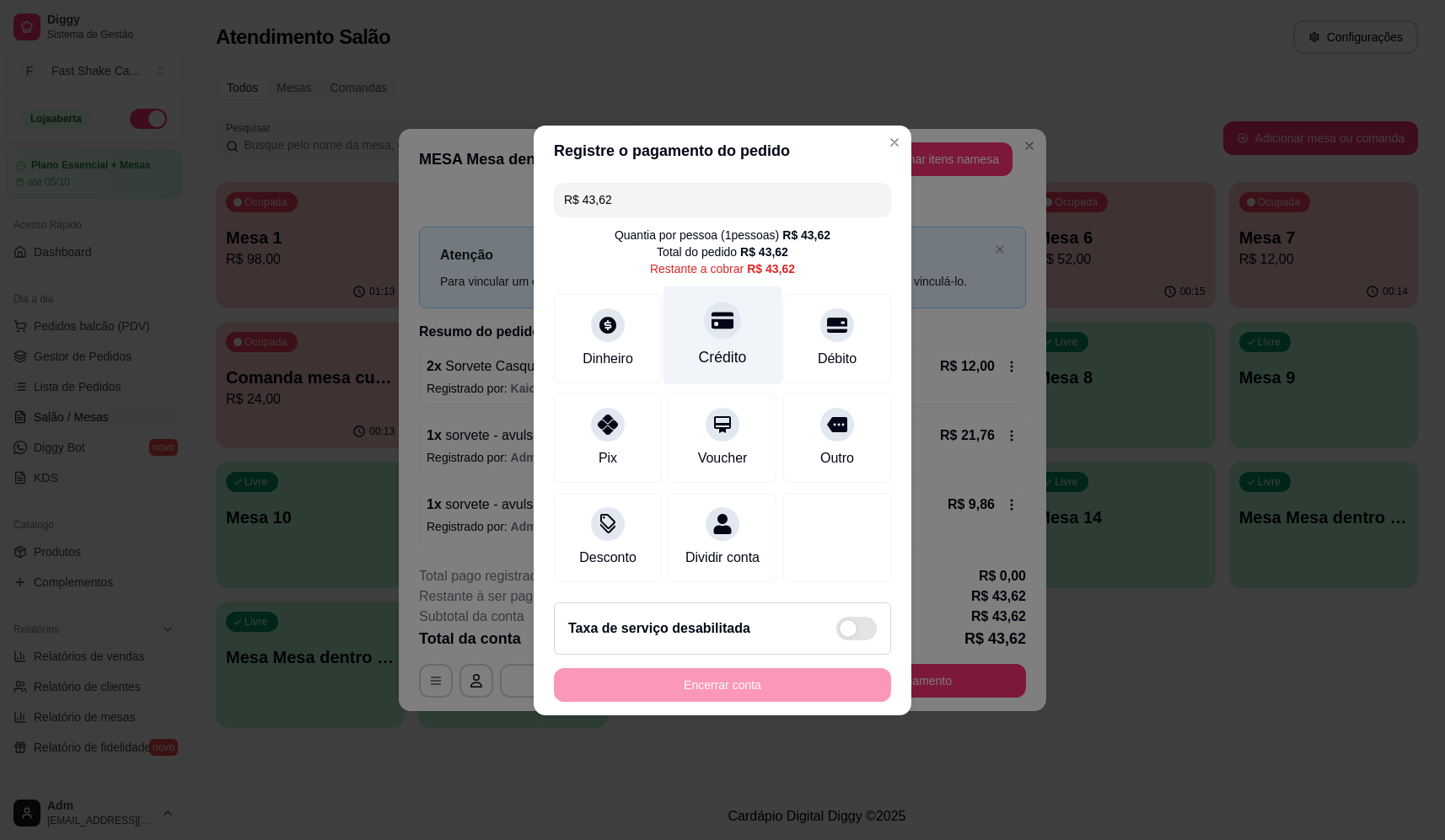
drag, startPoint x: 716, startPoint y: 315, endPoint x: 737, endPoint y: 323, distance: 22.5
click at [717, 314] on icon at bounding box center [723, 321] width 22 height 17
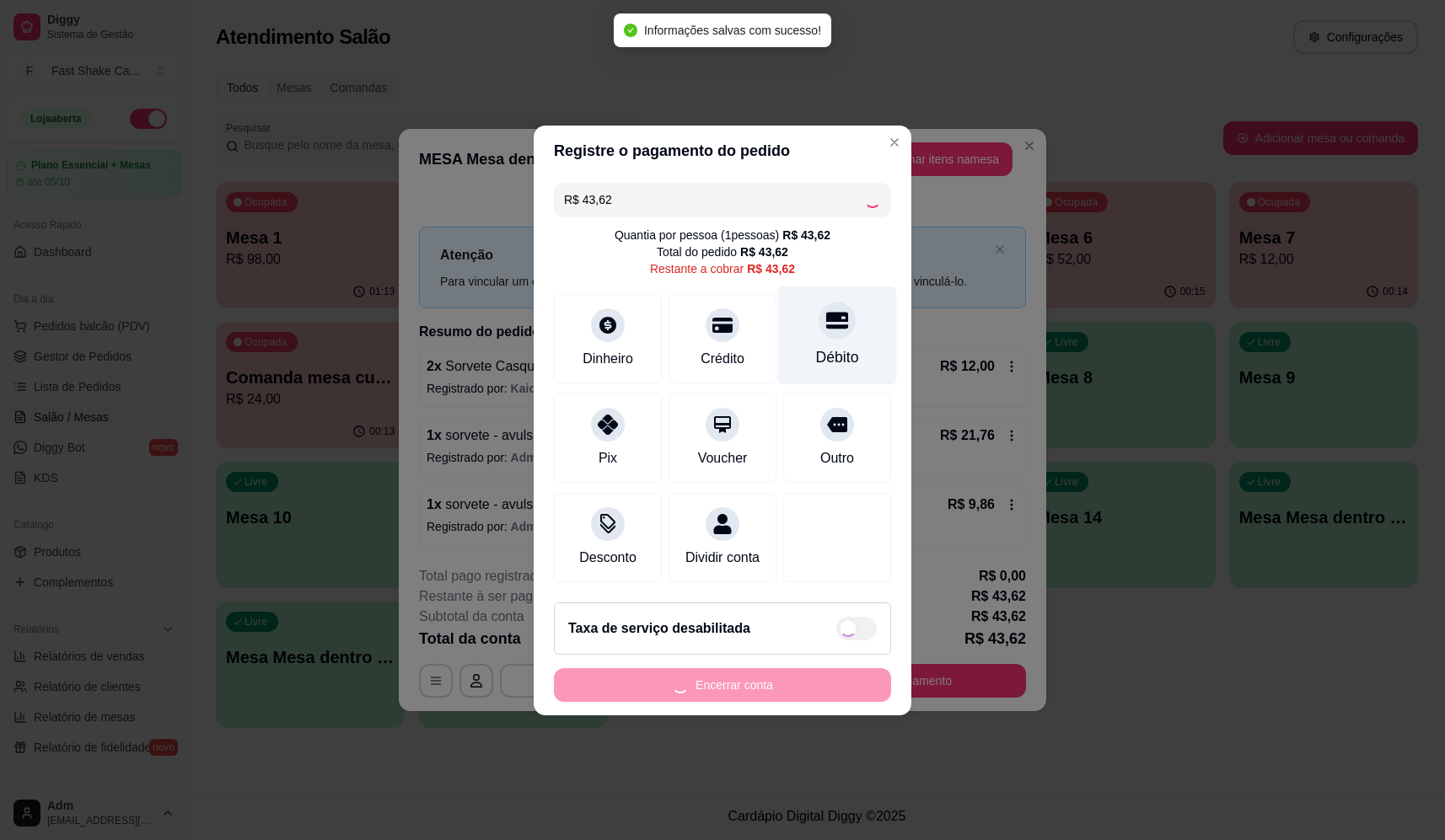
type input "R$ 0,00"
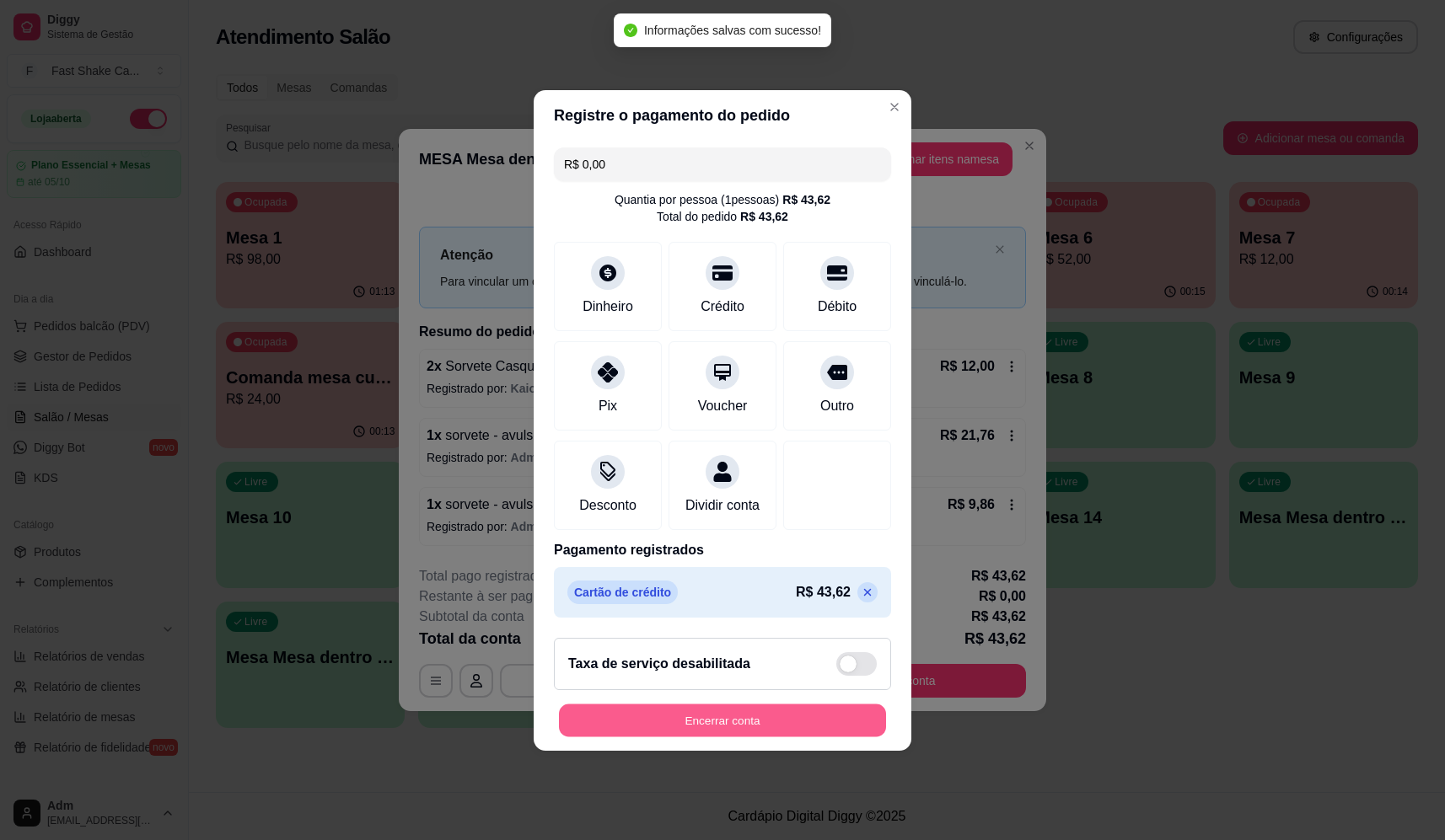
click at [806, 736] on button "Encerrar conta" at bounding box center [722, 720] width 327 height 33
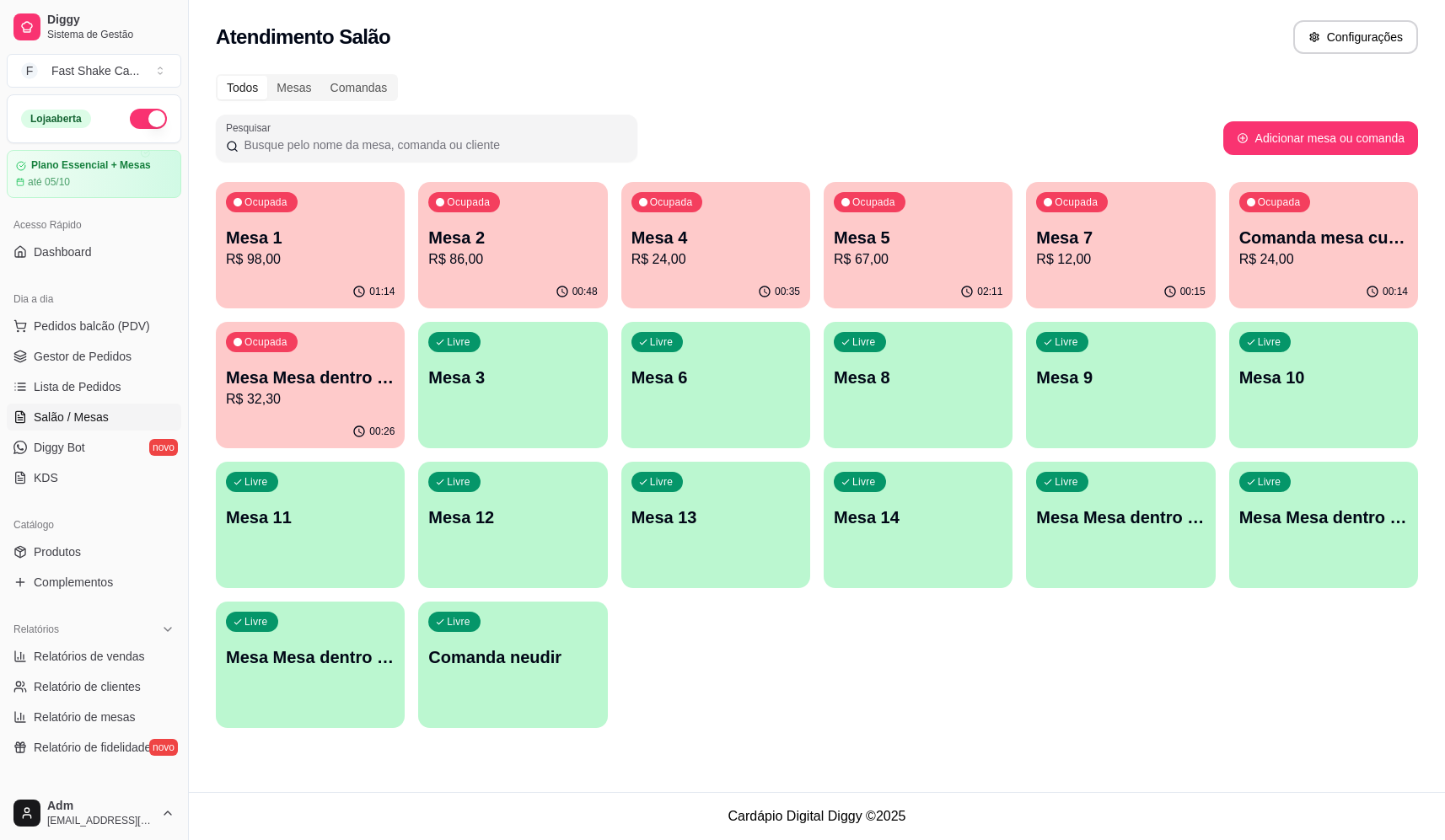
click at [518, 264] on p "R$ 86,00" at bounding box center [513, 259] width 168 height 20
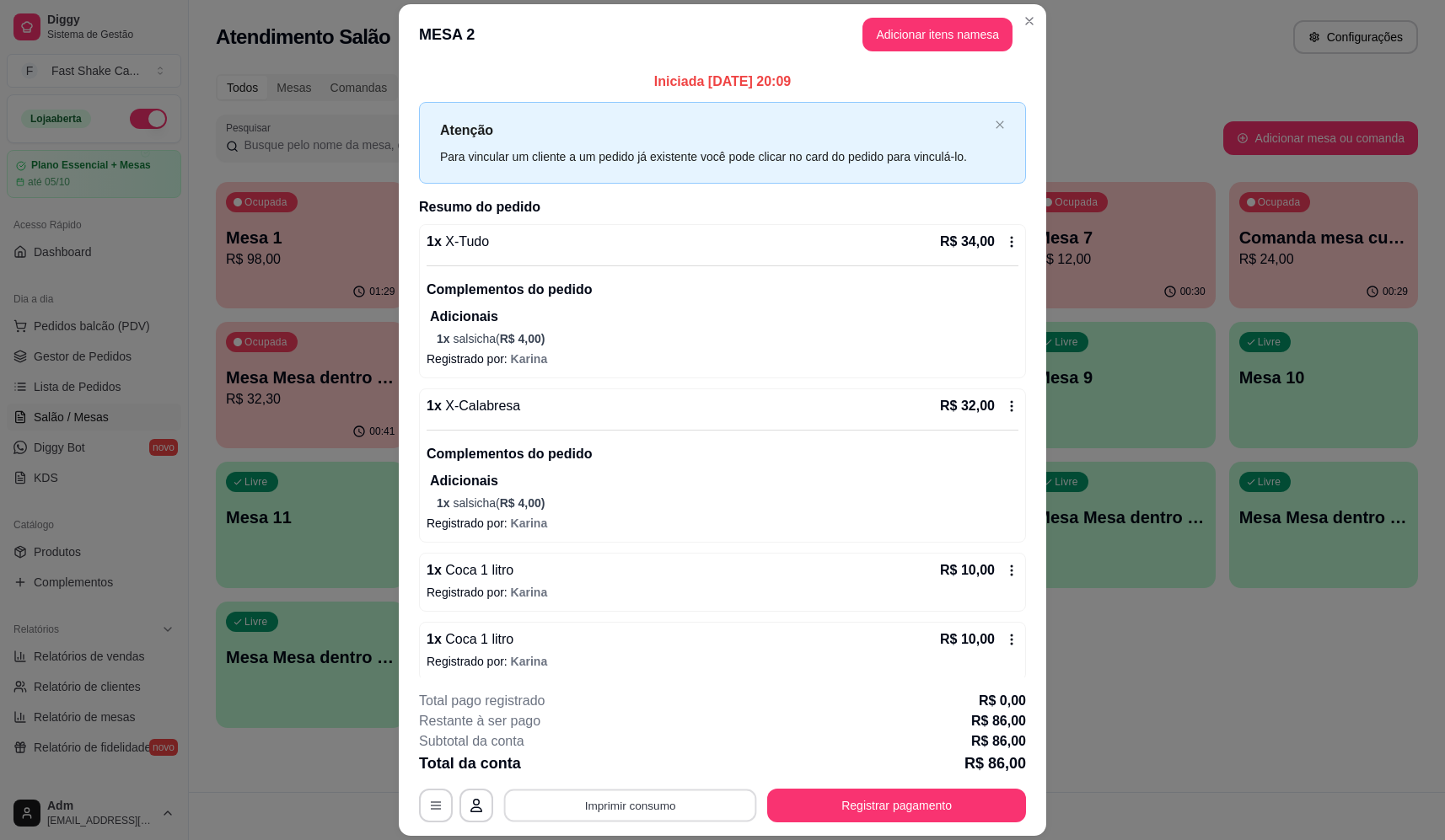
click at [640, 805] on button "Imprimir consumo" at bounding box center [630, 806] width 253 height 33
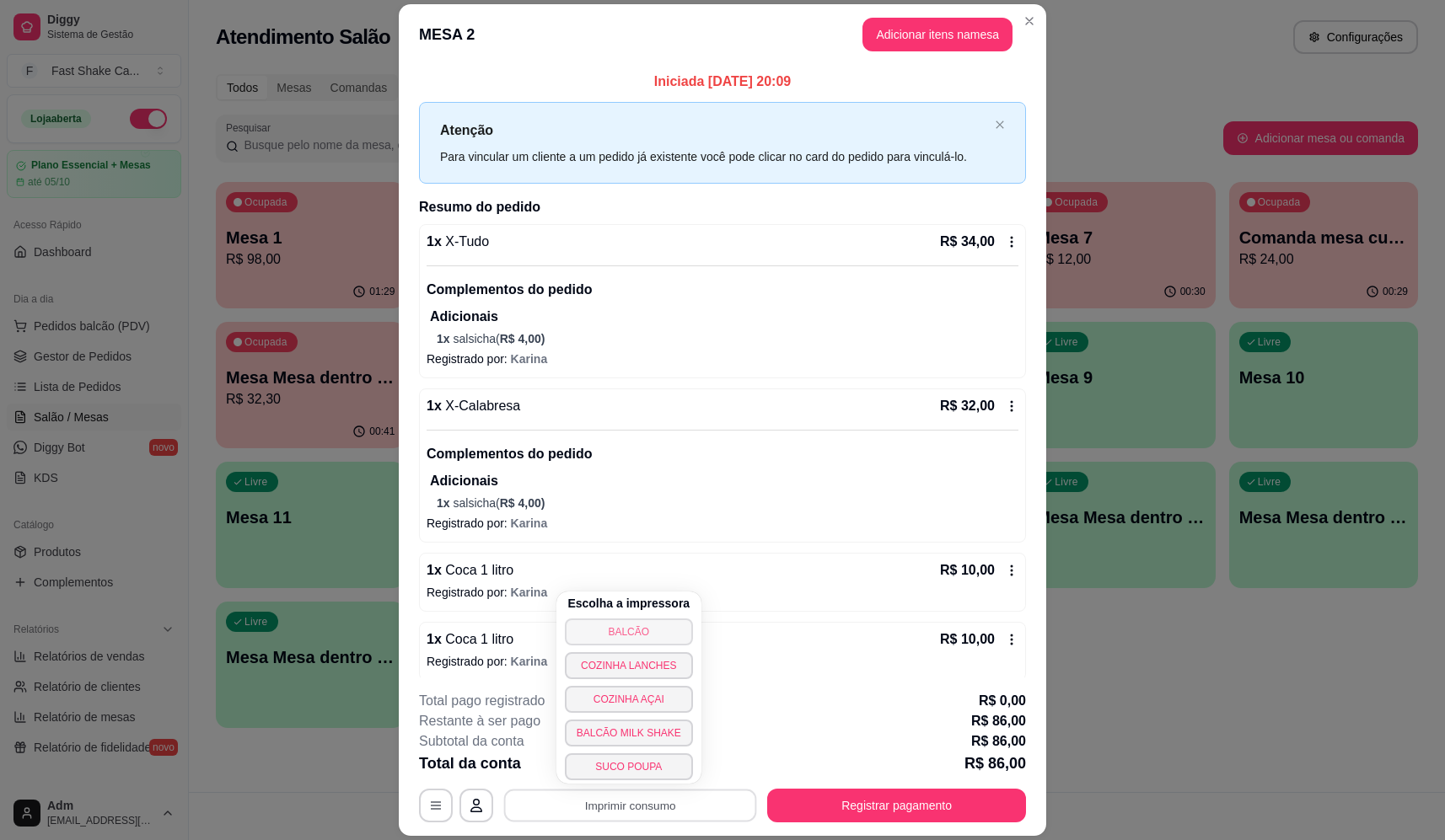
click at [638, 635] on button "BALCÃO" at bounding box center [629, 633] width 128 height 27
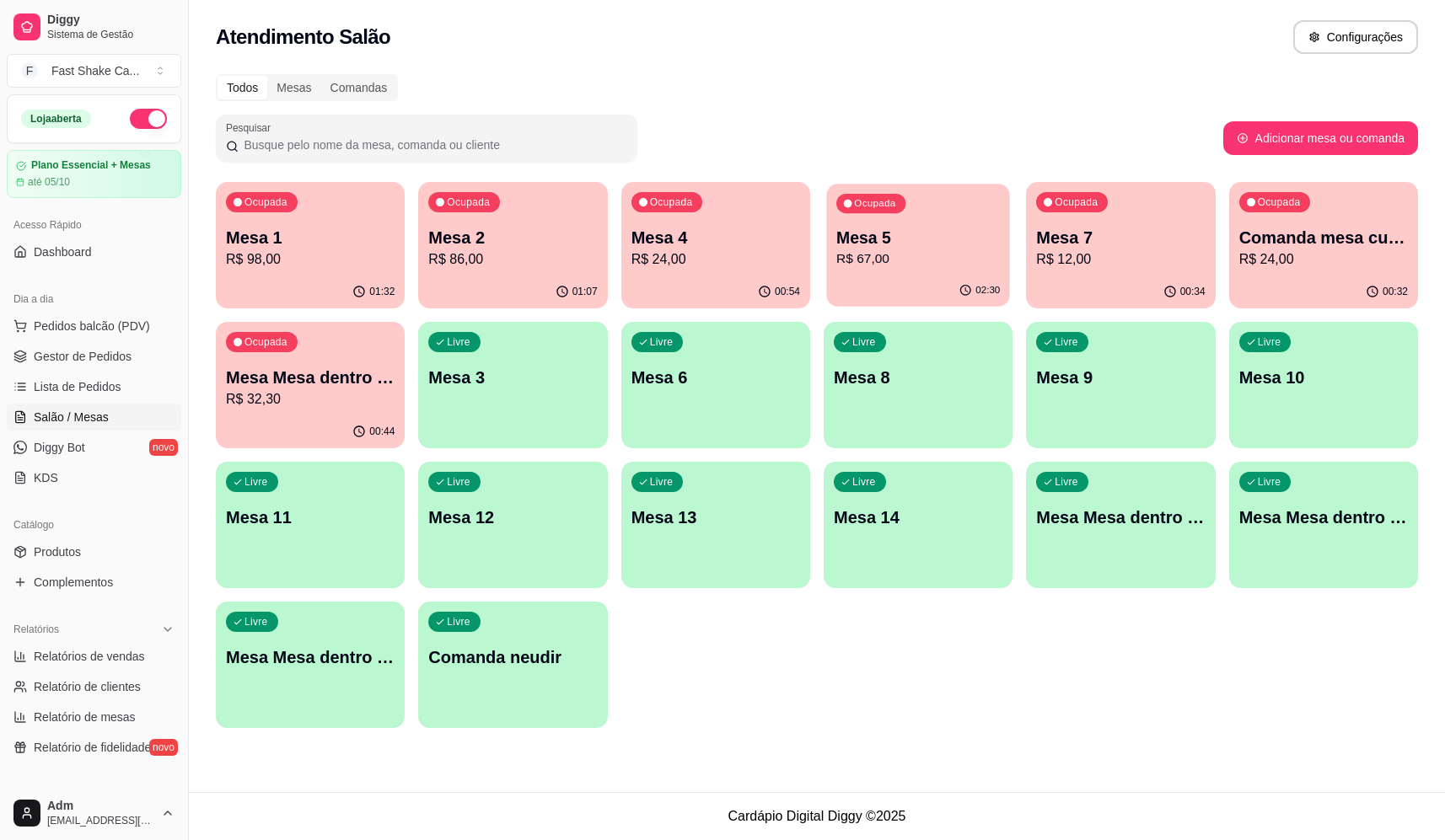
click at [896, 263] on p "R$ 67,00" at bounding box center [918, 258] width 163 height 20
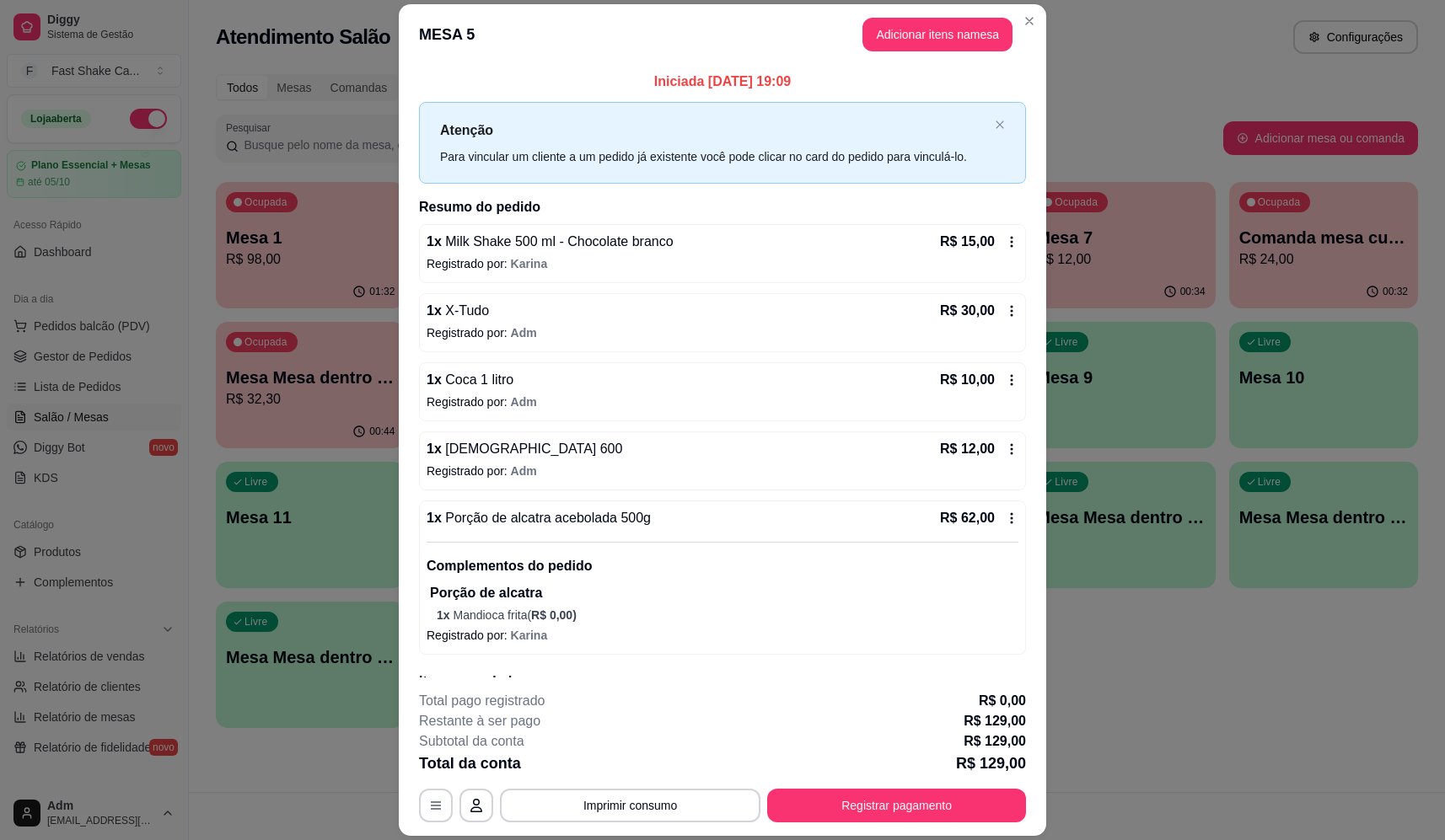
click at [1005, 514] on icon at bounding box center [1012, 519] width 14 height 14
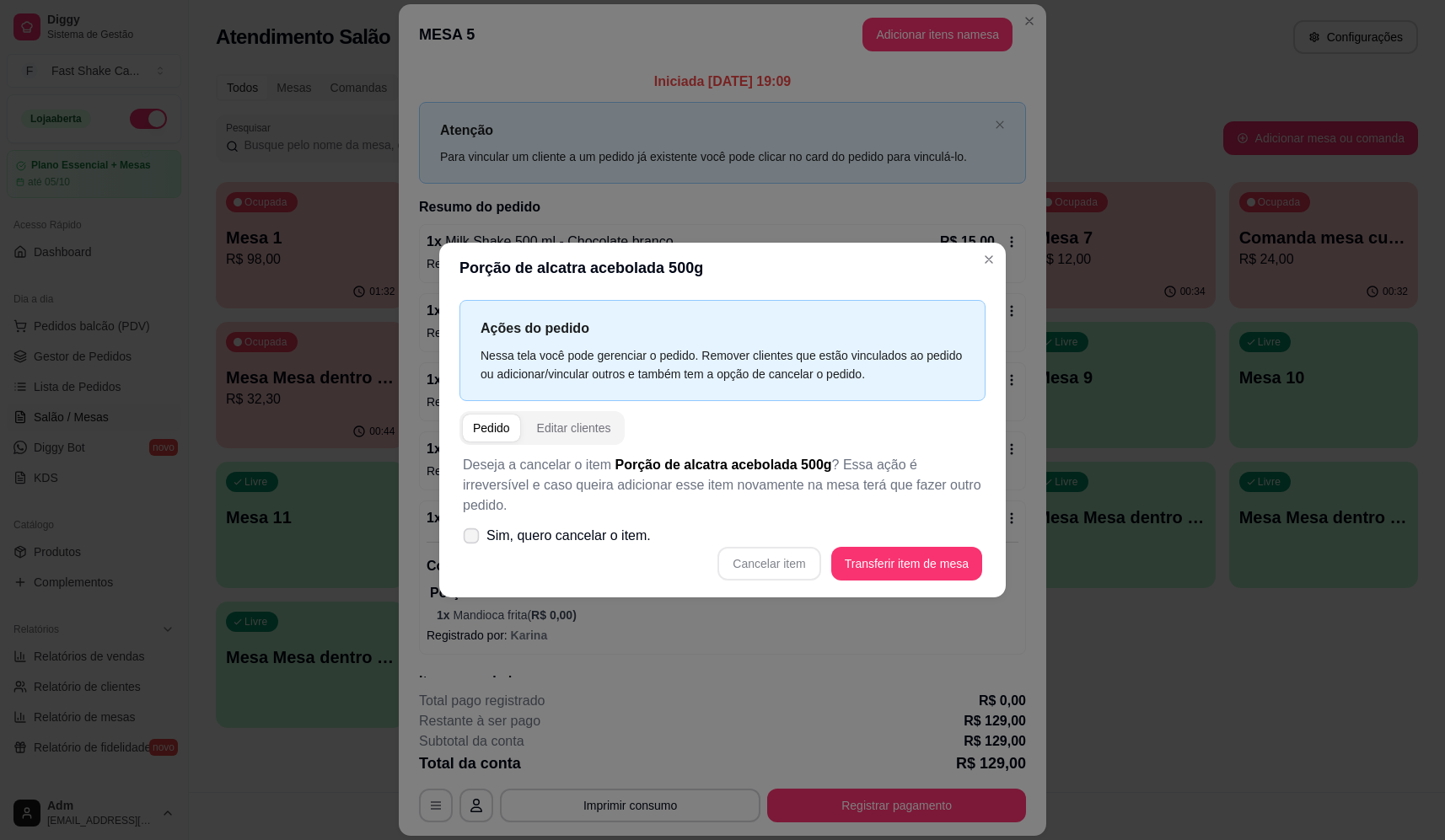
click at [468, 532] on span at bounding box center [471, 536] width 16 height 16
click at [468, 539] on input "Sim, quero cancelar o item." at bounding box center [467, 544] width 11 height 11
checkbox input "true"
click at [790, 565] on button "Cancelar item" at bounding box center [770, 563] width 100 height 33
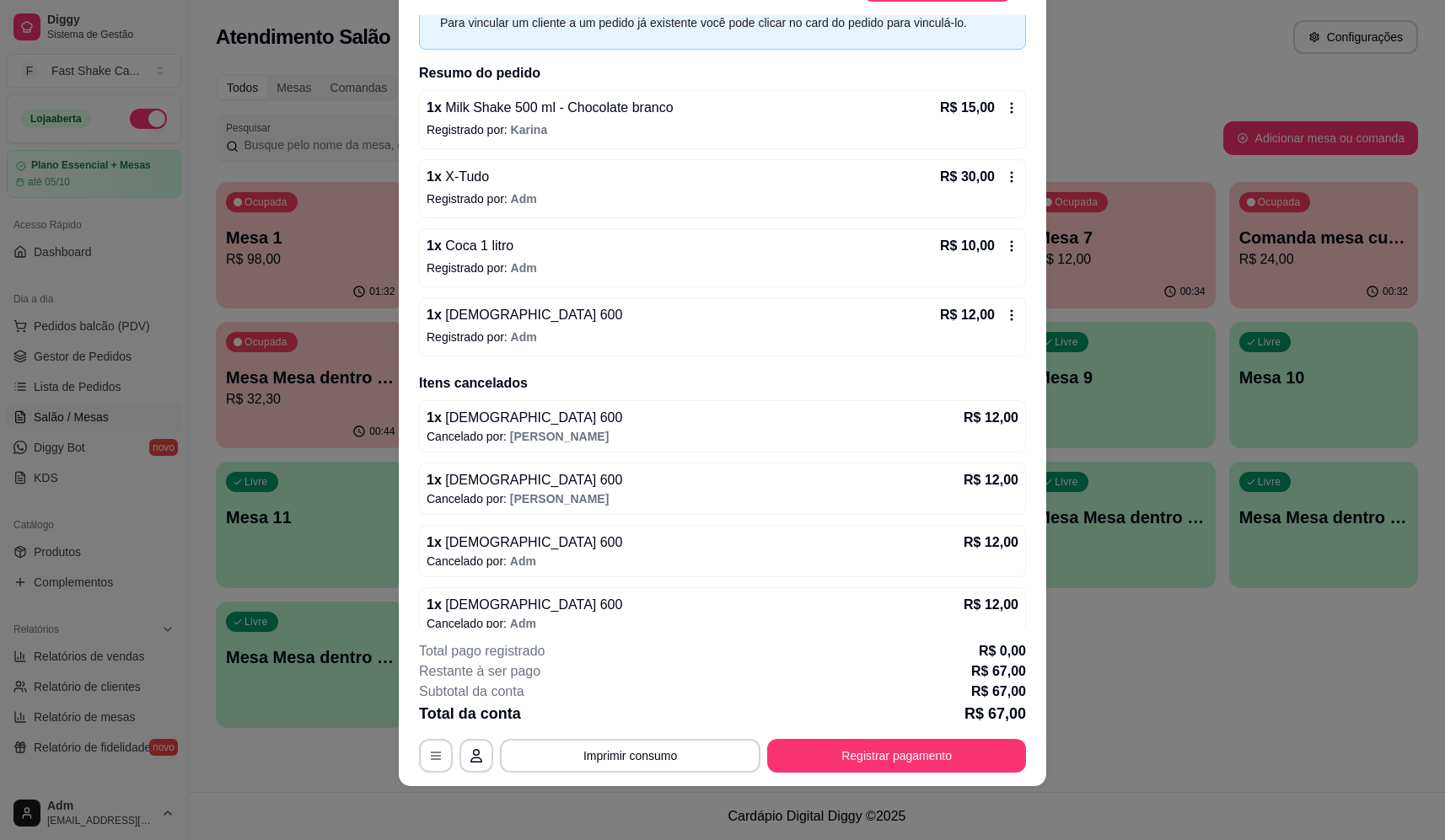
scroll to position [168, 0]
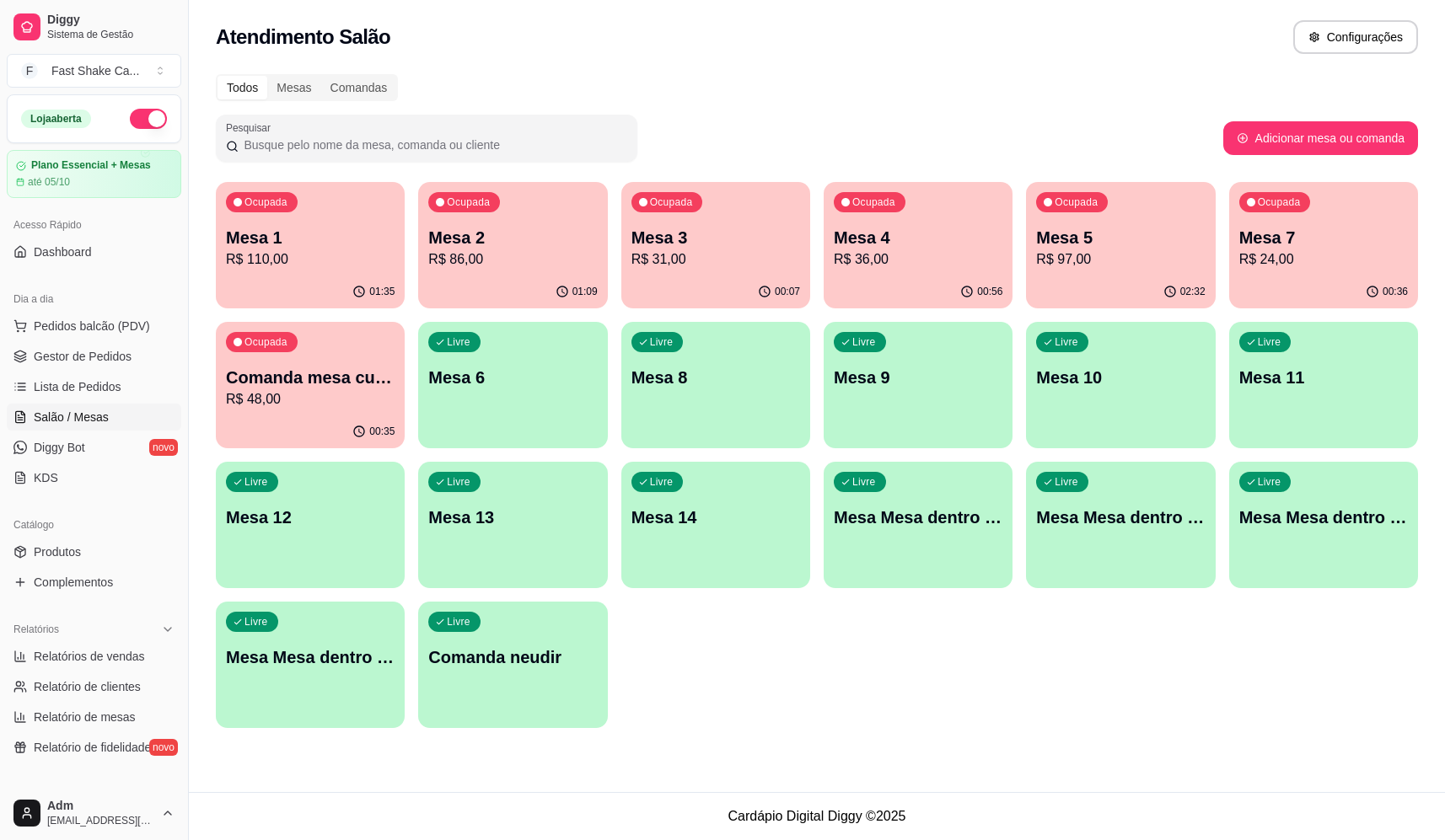
click at [1099, 236] on p "Mesa 5" at bounding box center [1120, 238] width 168 height 24
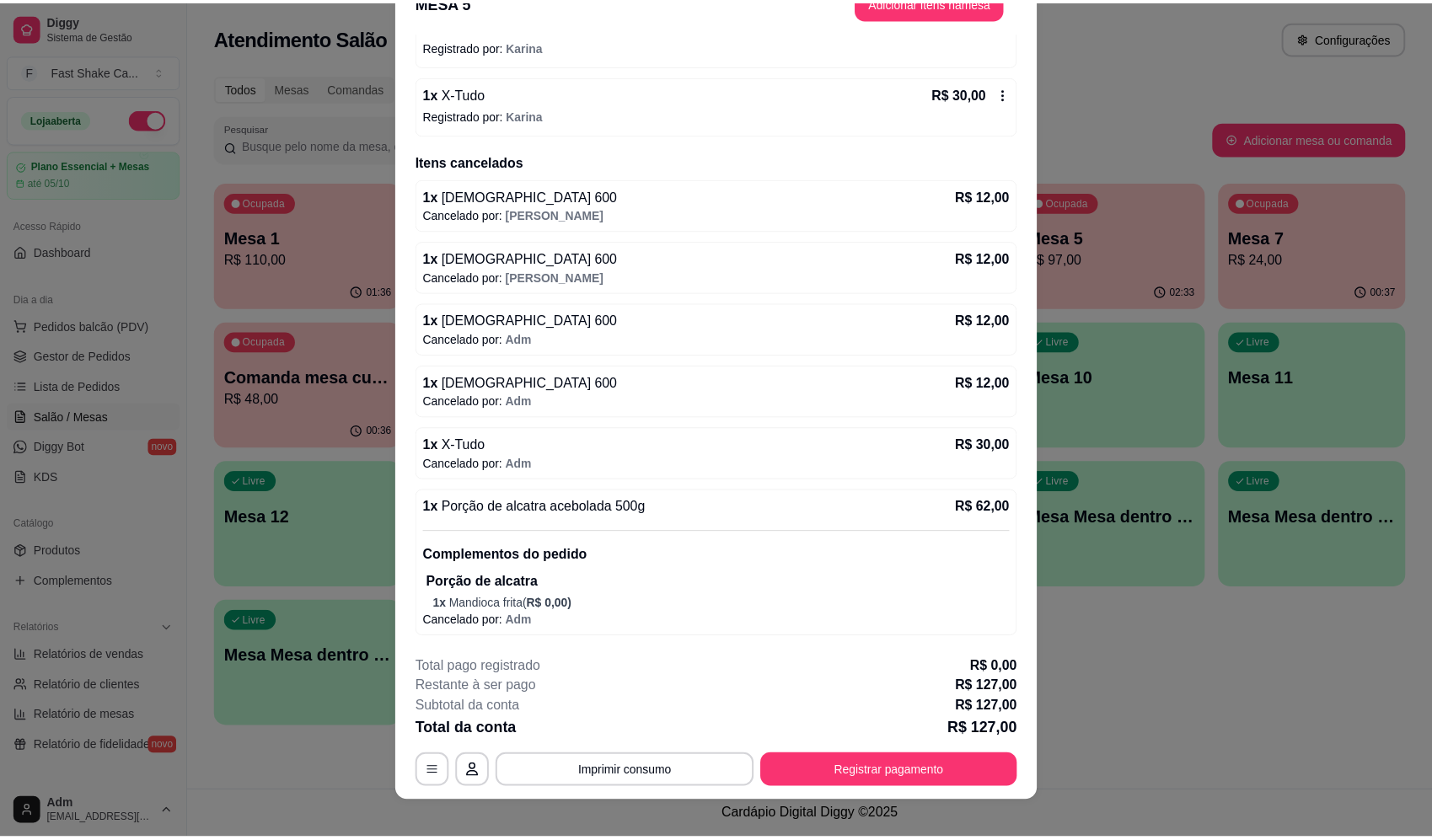
scroll to position [49, 0]
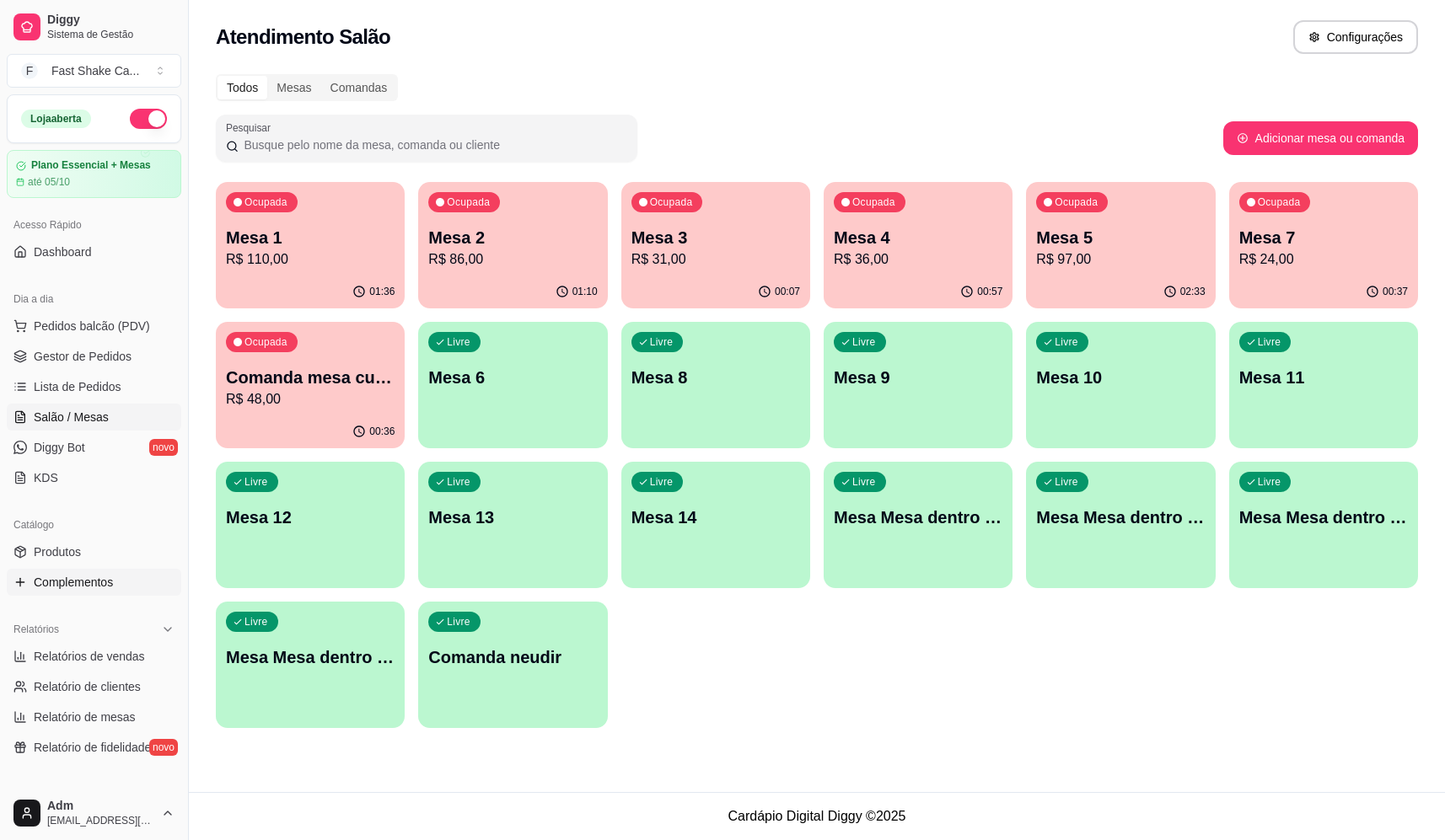
click at [64, 589] on span "Complementos" at bounding box center [73, 582] width 79 height 17
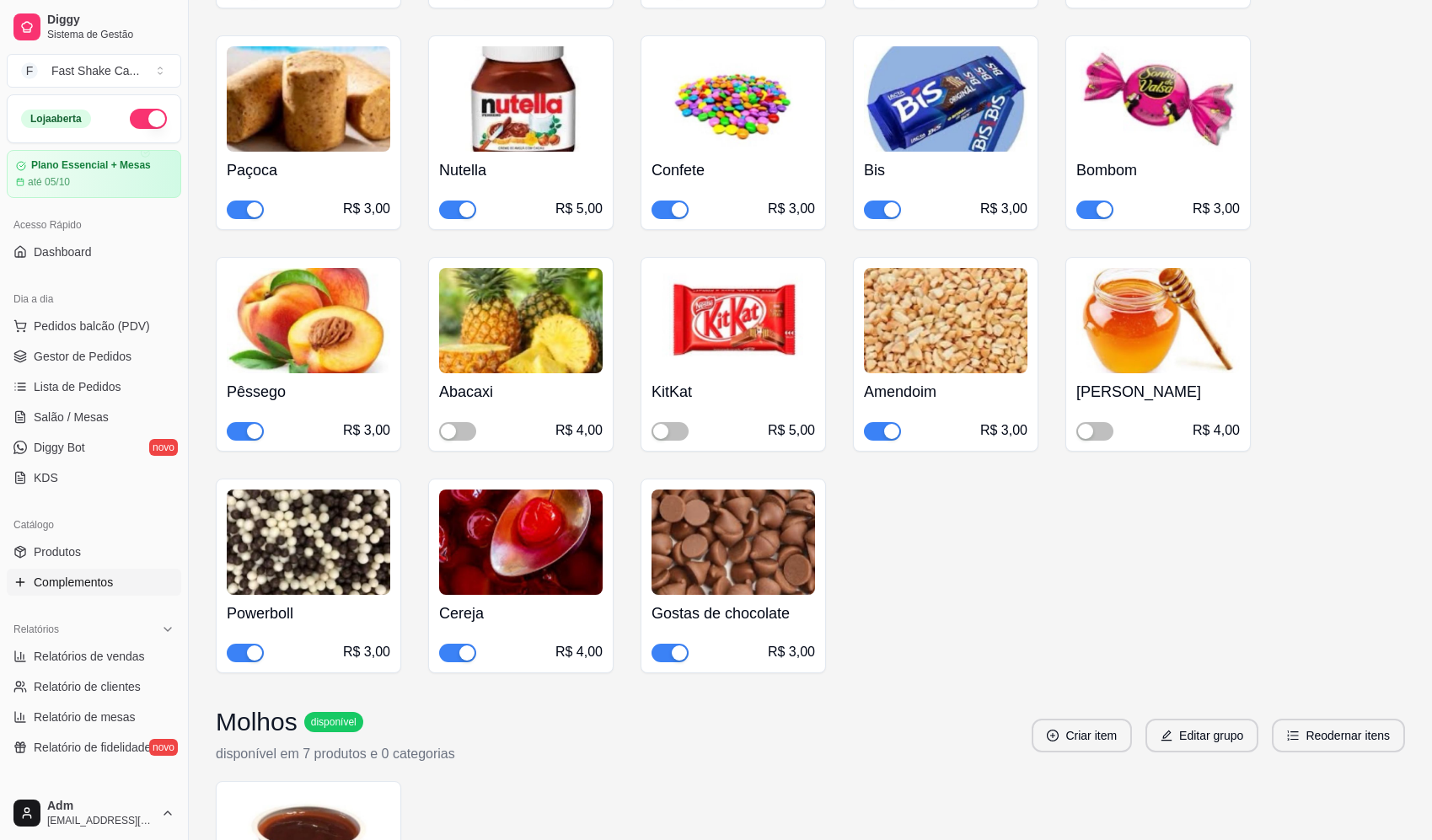
scroll to position [1854, 0]
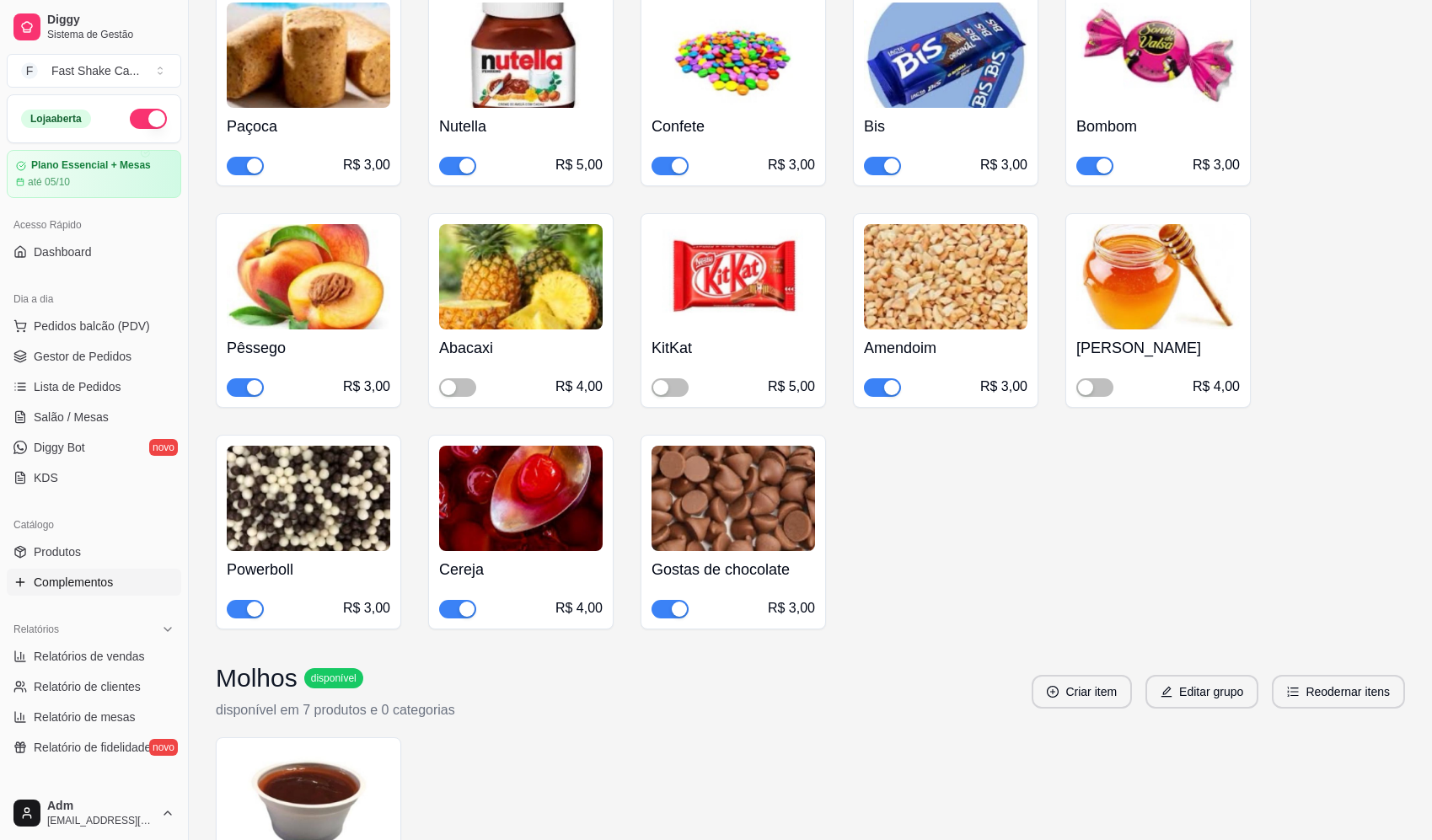
click at [676, 602] on div "button" at bounding box center [679, 610] width 15 height 15
click at [87, 417] on span "Salão / Mesas" at bounding box center [71, 417] width 75 height 17
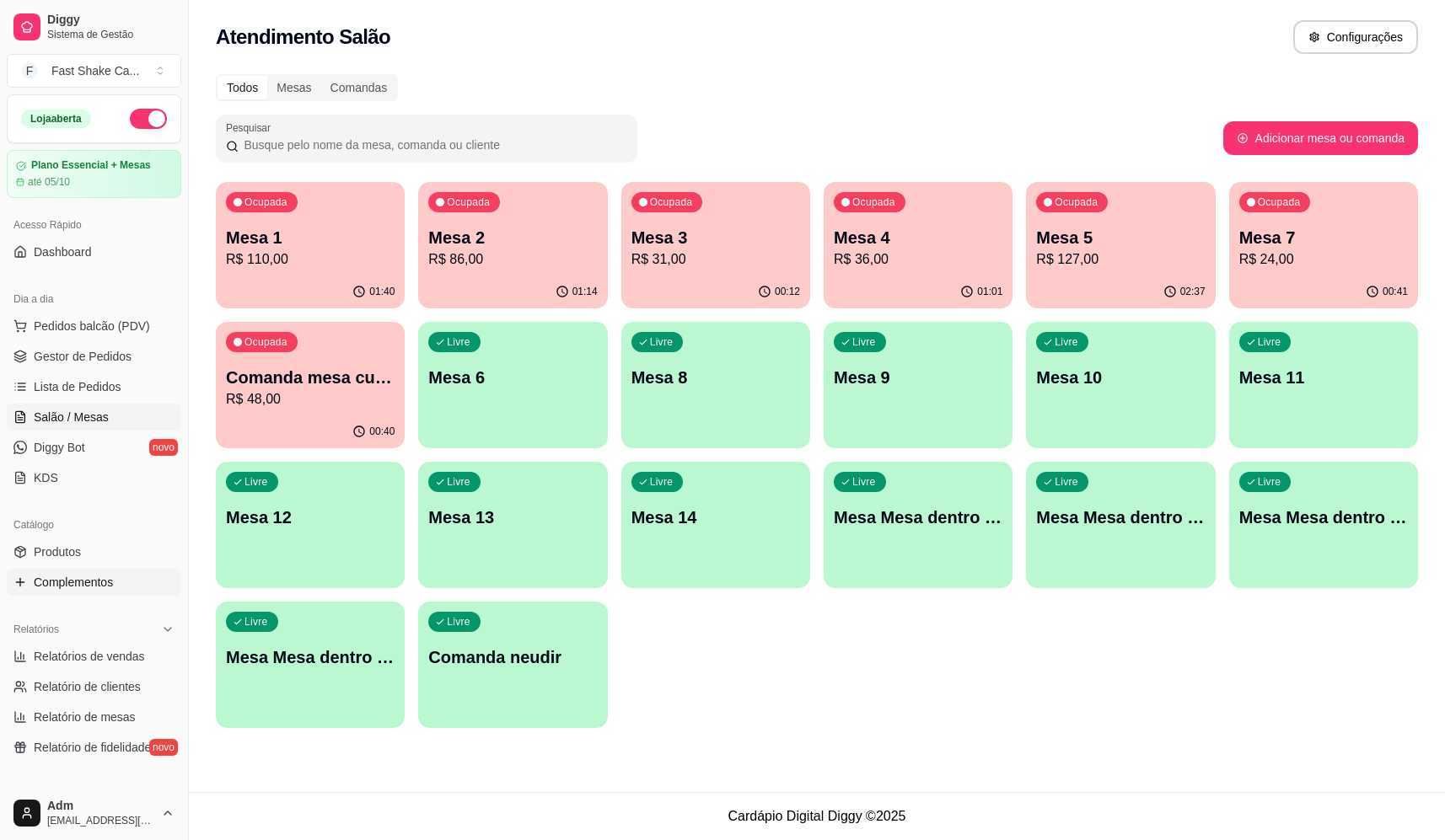
click at [73, 586] on span "Complementos" at bounding box center [73, 582] width 79 height 17
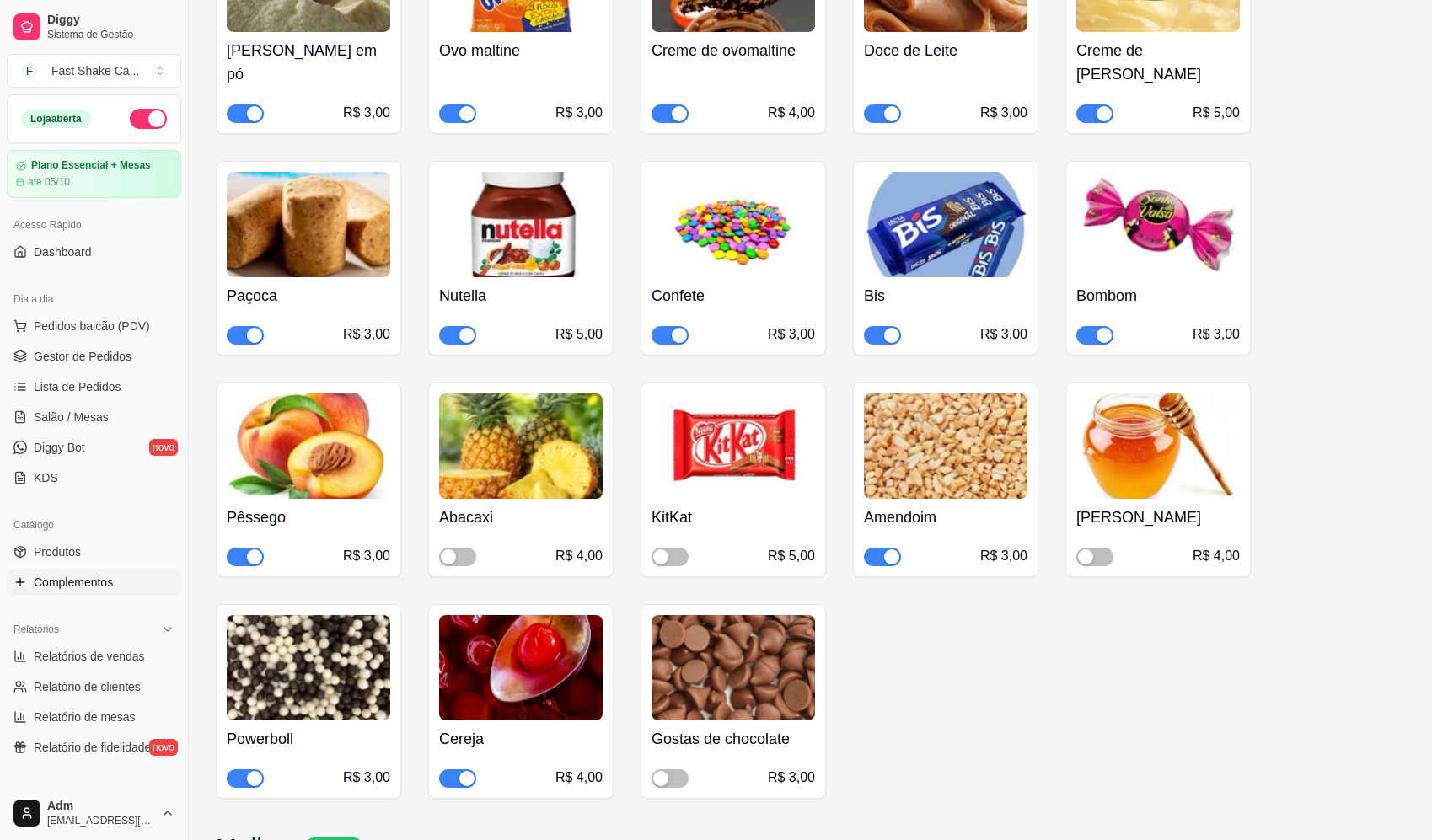
scroll to position [1686, 0]
click at [448, 548] on div "button" at bounding box center [449, 556] width 15 height 15
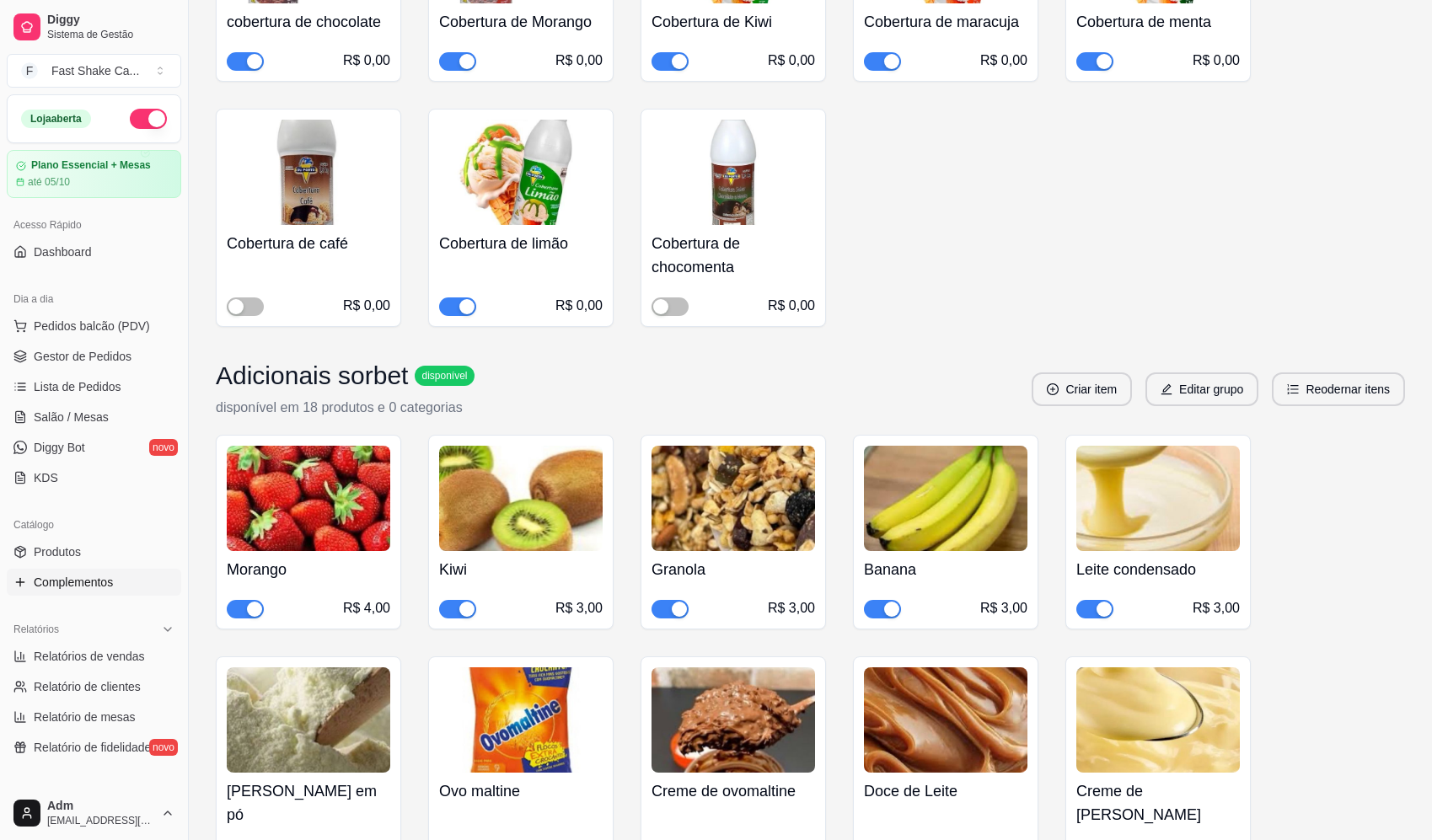
scroll to position [928, 0]
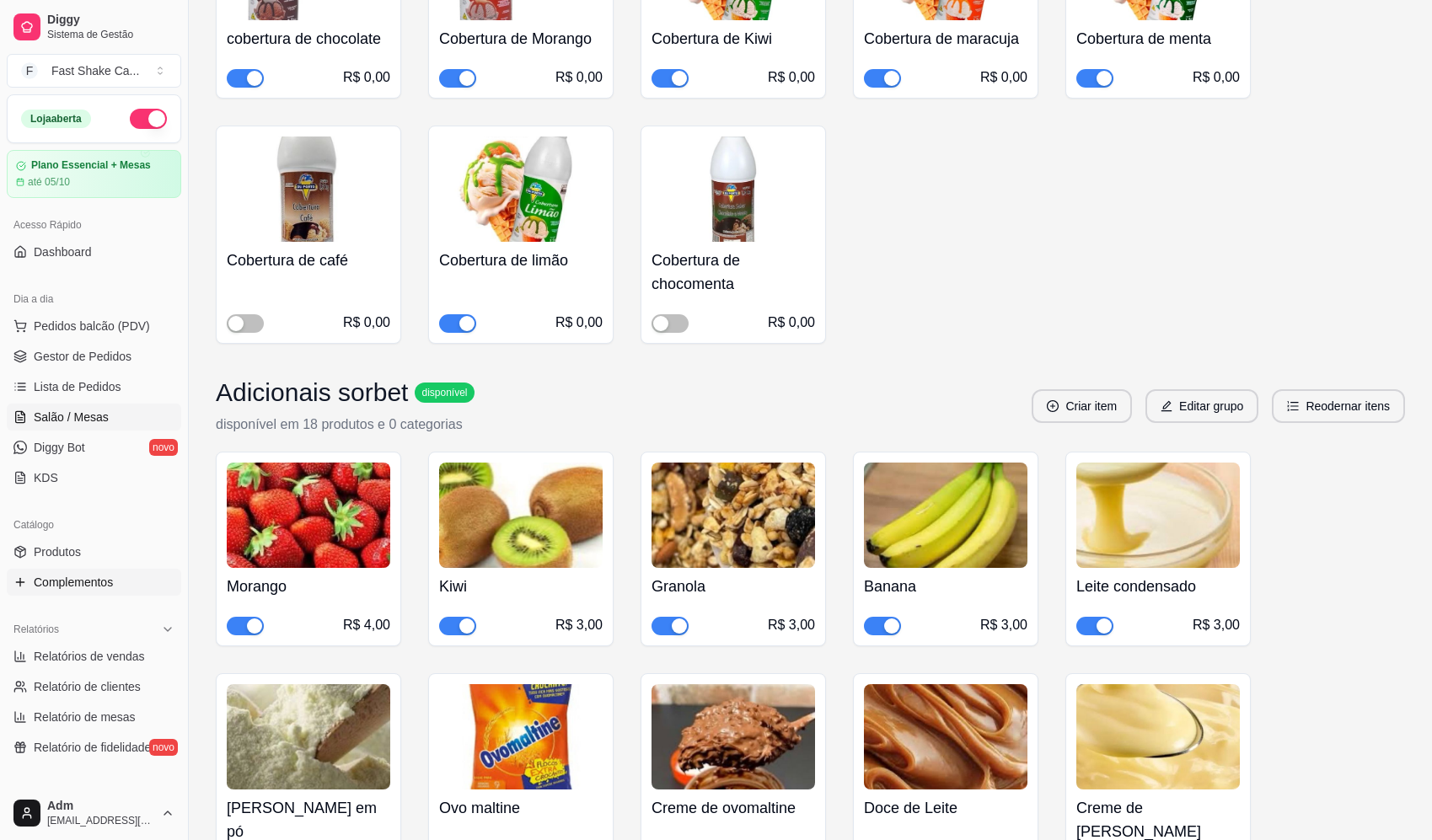
click at [84, 426] on link "Salão / Mesas" at bounding box center [94, 417] width 174 height 27
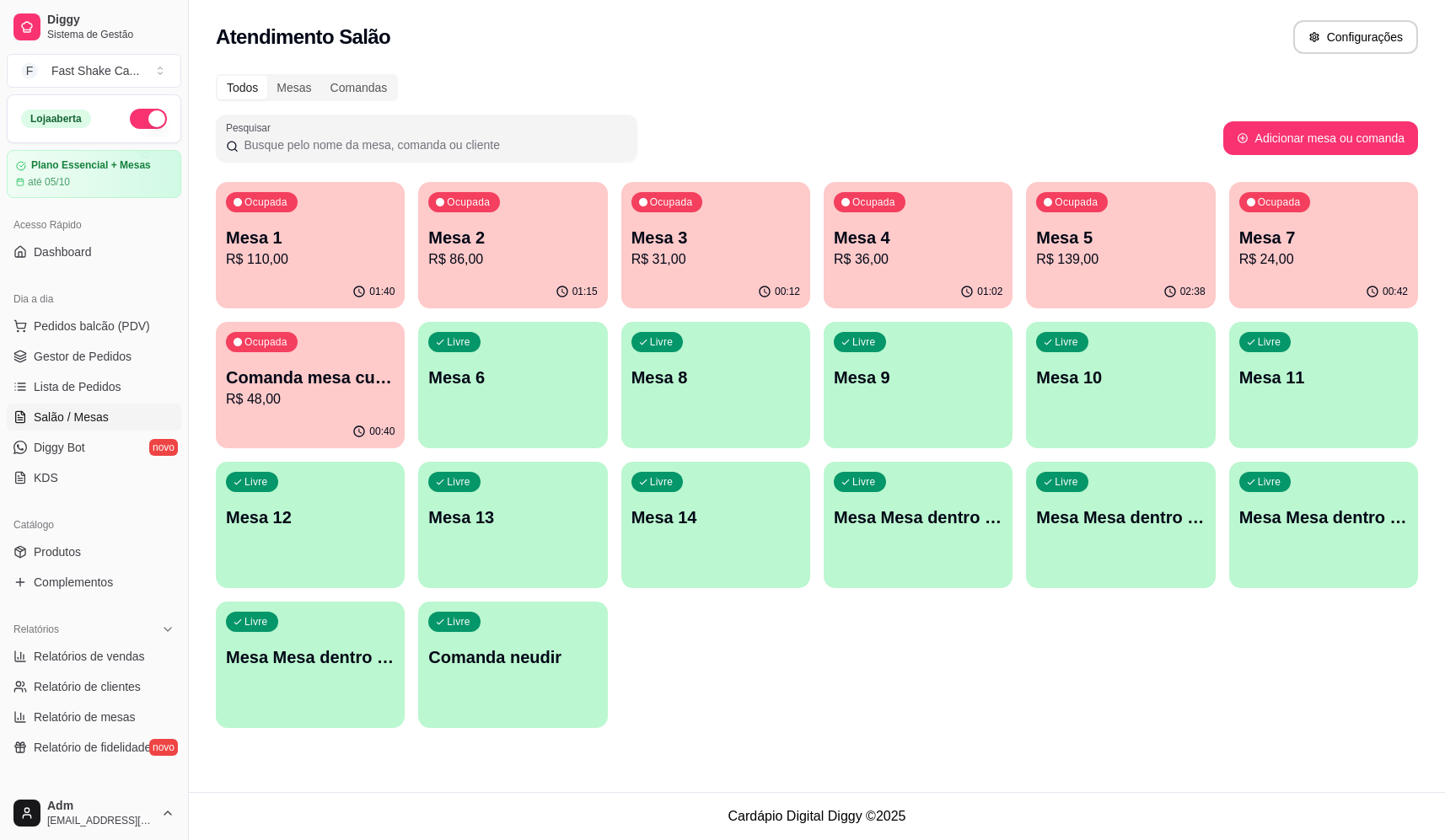
drag, startPoint x: 681, startPoint y: 822, endPoint x: 139, endPoint y: 118, distance: 888.5
click at [139, 118] on button "button" at bounding box center [149, 119] width 37 height 20
click at [313, 221] on div "Ocupada Mesa 1 R$ 110,00" at bounding box center [310, 229] width 189 height 94
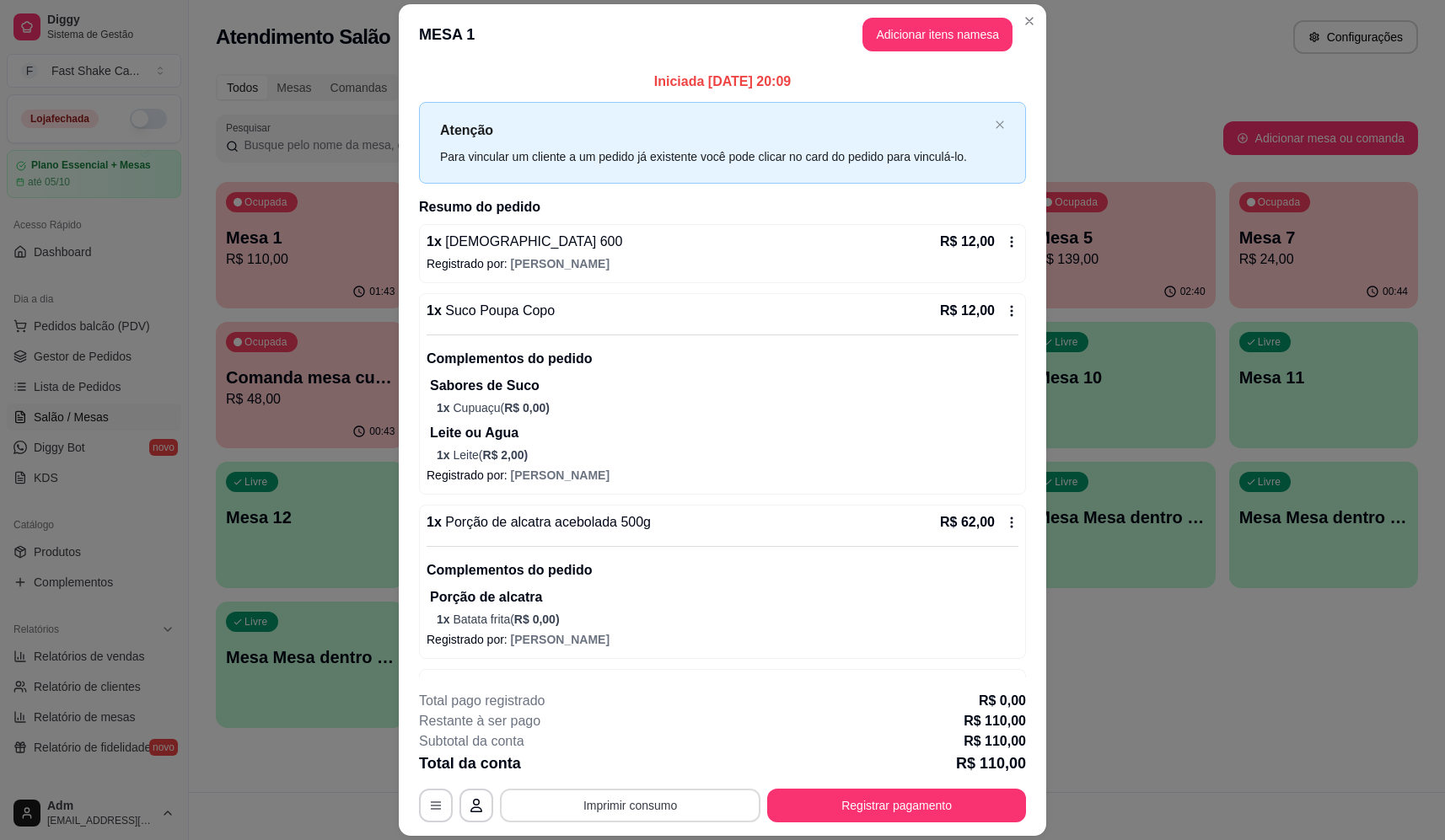
click at [616, 809] on button "Imprimir consumo" at bounding box center [630, 806] width 260 height 34
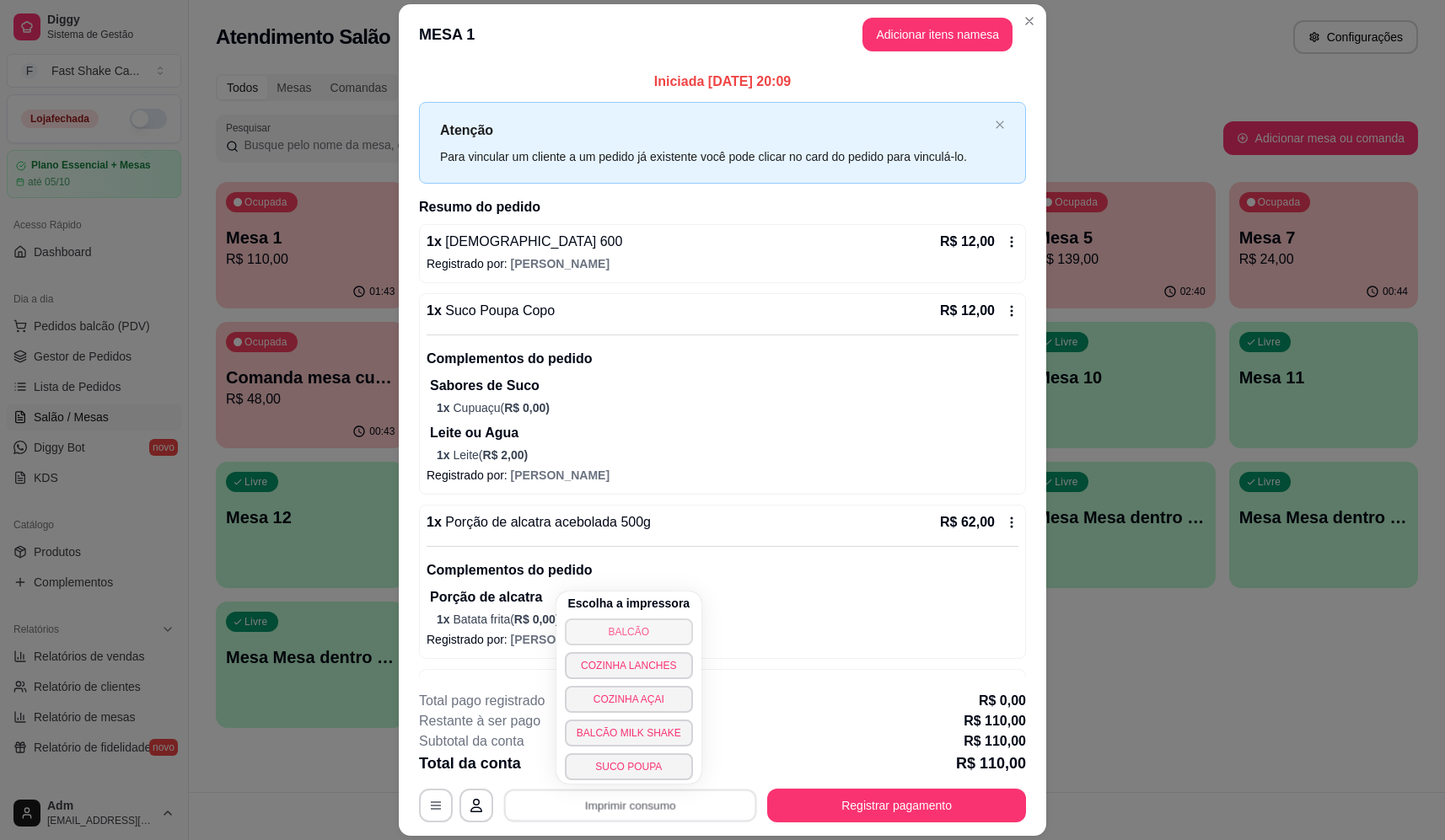
click at [605, 621] on button "BALCÃO" at bounding box center [629, 633] width 128 height 27
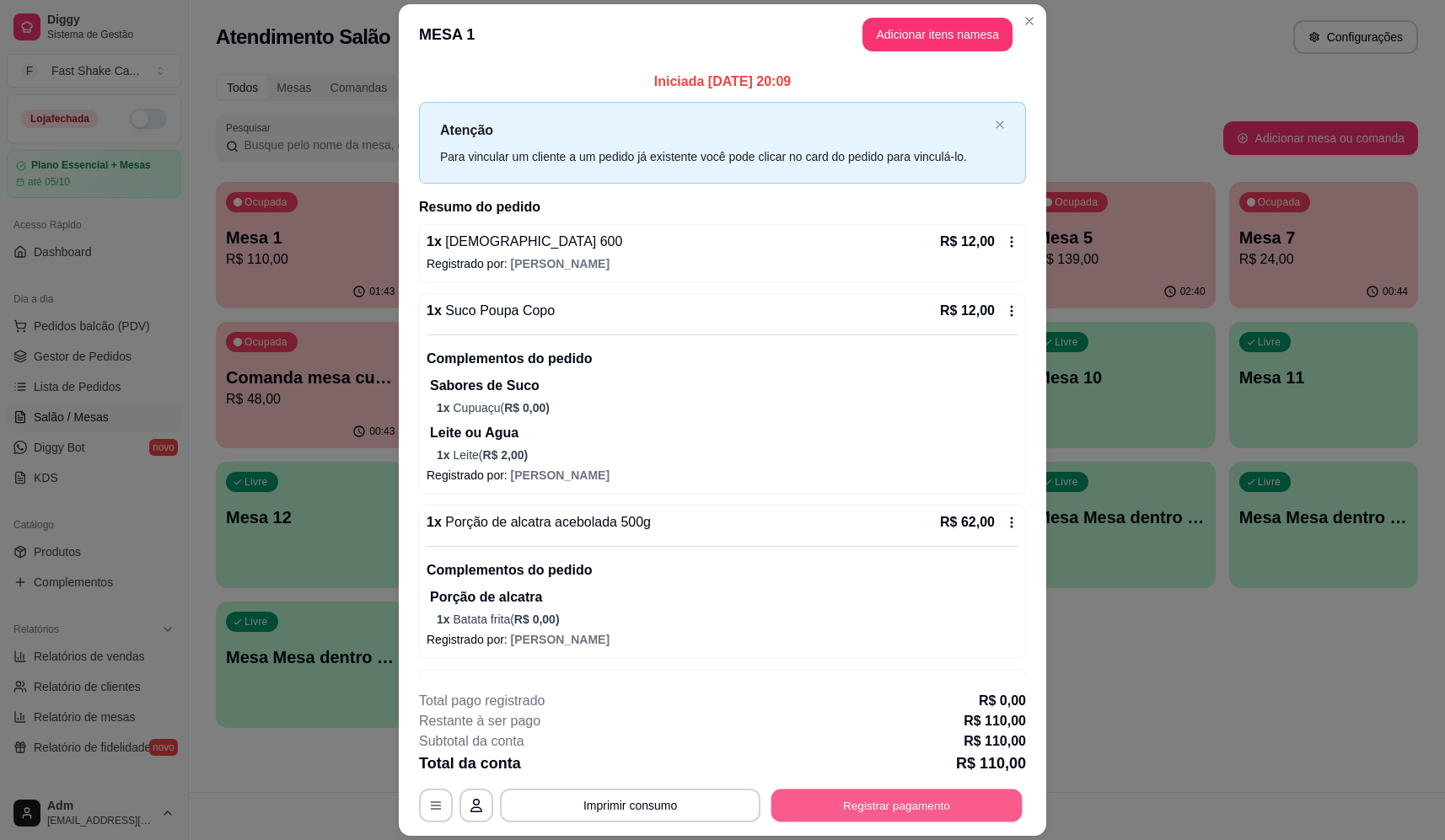
click at [930, 798] on button "Registrar pagamento" at bounding box center [896, 806] width 251 height 33
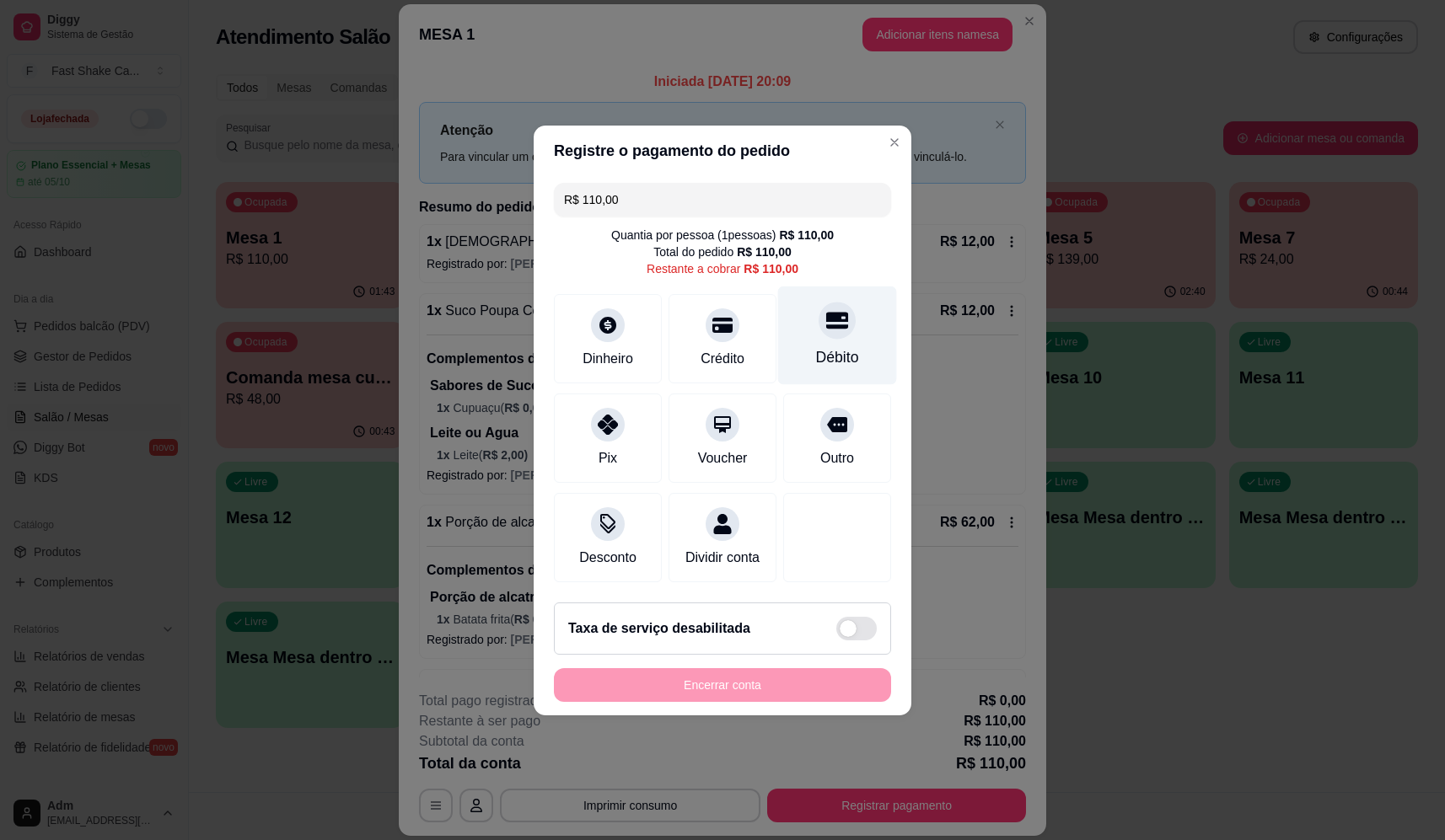
click at [819, 303] on div at bounding box center [838, 321] width 37 height 37
type input "R$ 0,00"
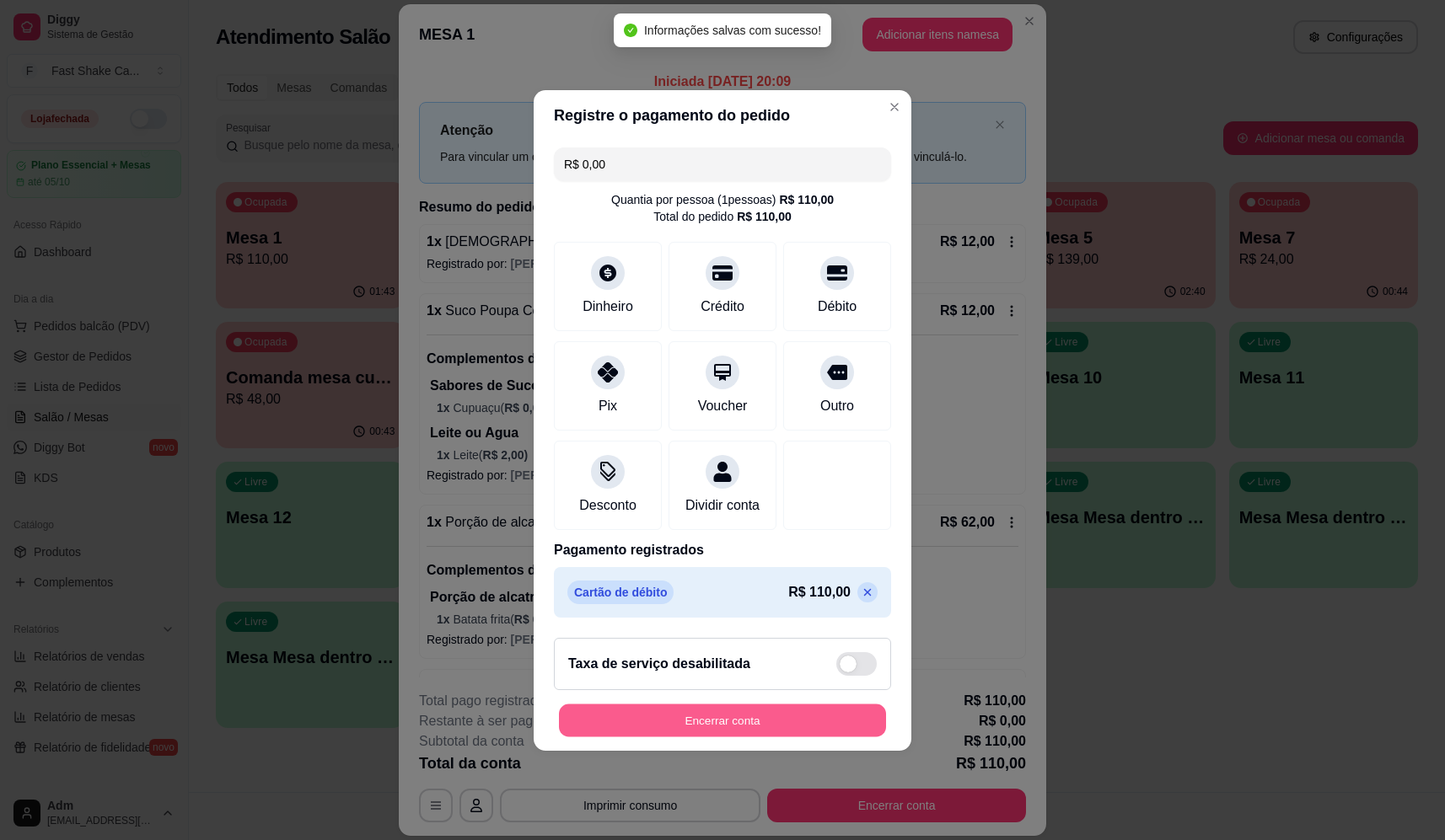
click at [579, 721] on button "Encerrar conta" at bounding box center [722, 720] width 327 height 33
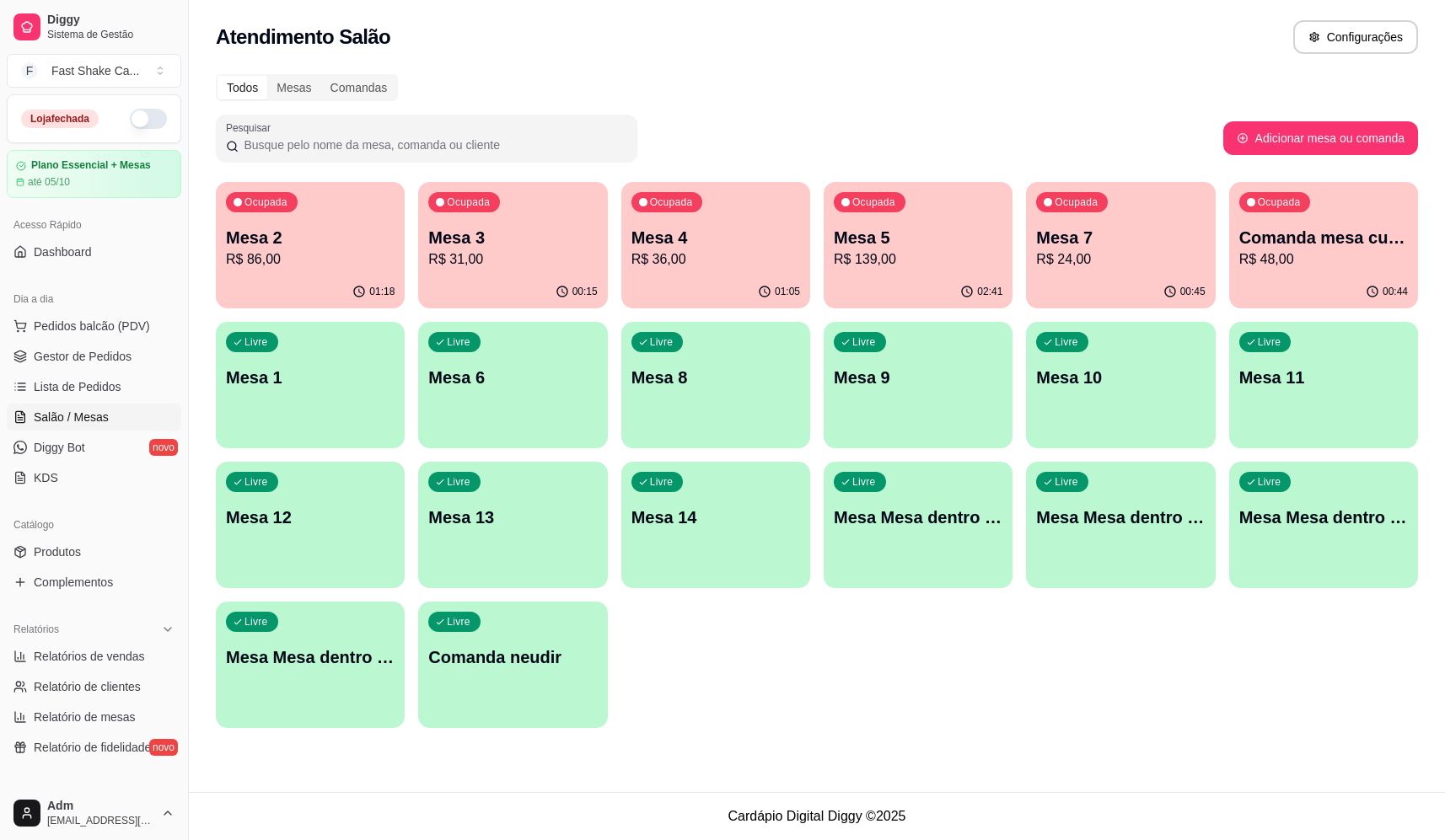
click at [1316, 231] on p "Comanda mesa cupim" at bounding box center [1323, 238] width 168 height 24
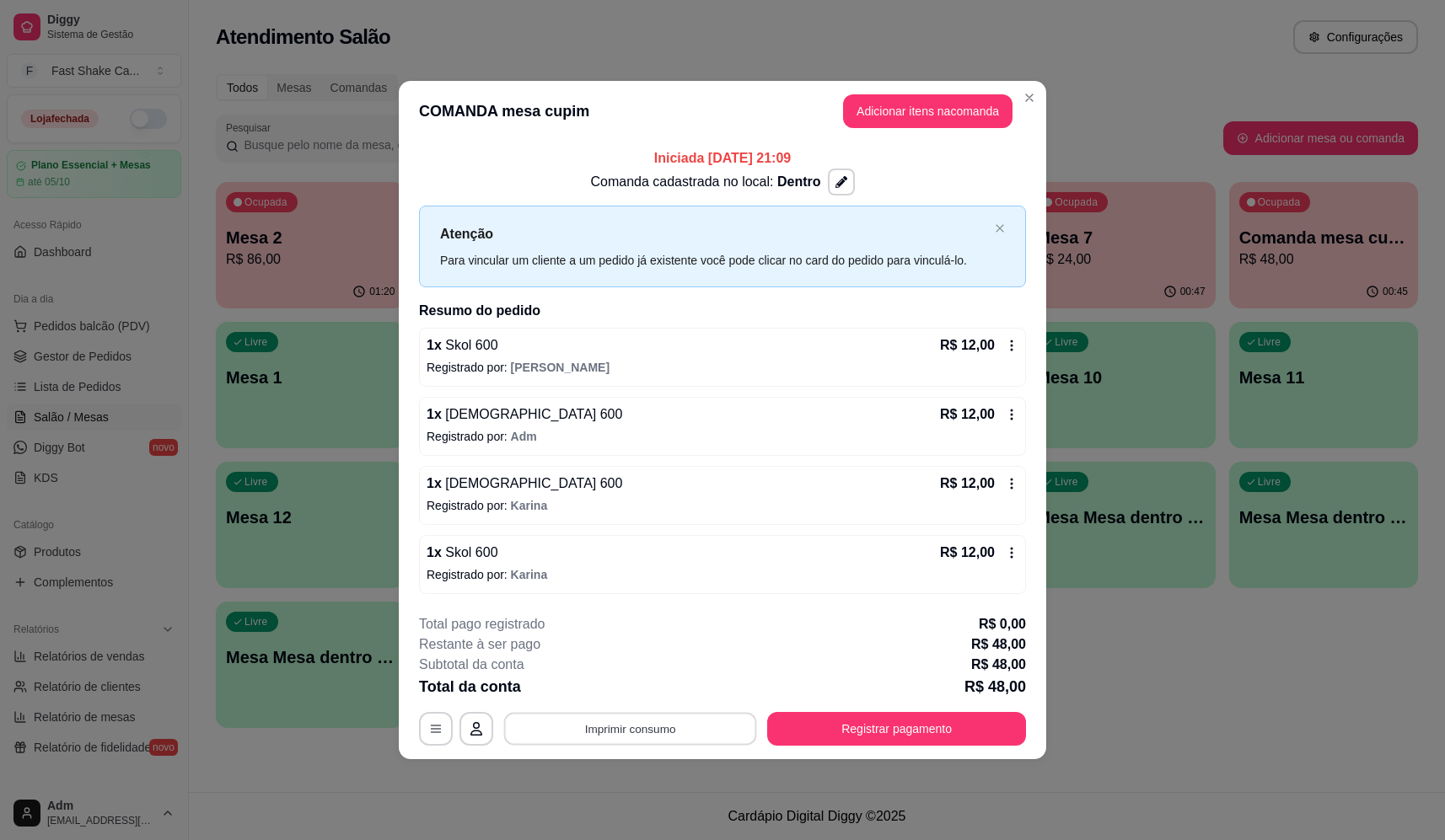
click at [638, 729] on button "Imprimir consumo" at bounding box center [630, 729] width 253 height 33
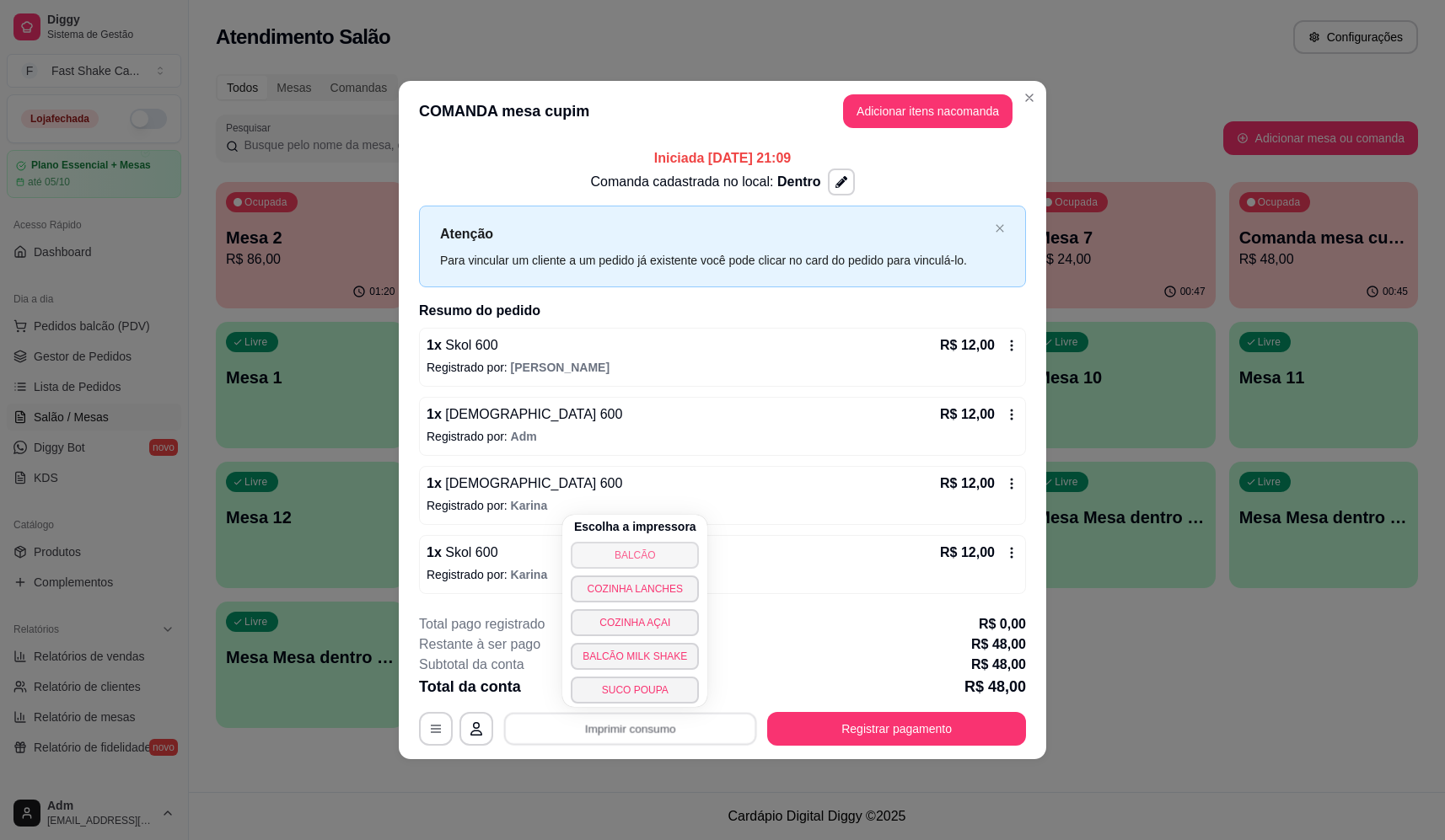
click at [668, 554] on button "BALCÃO" at bounding box center [634, 555] width 128 height 27
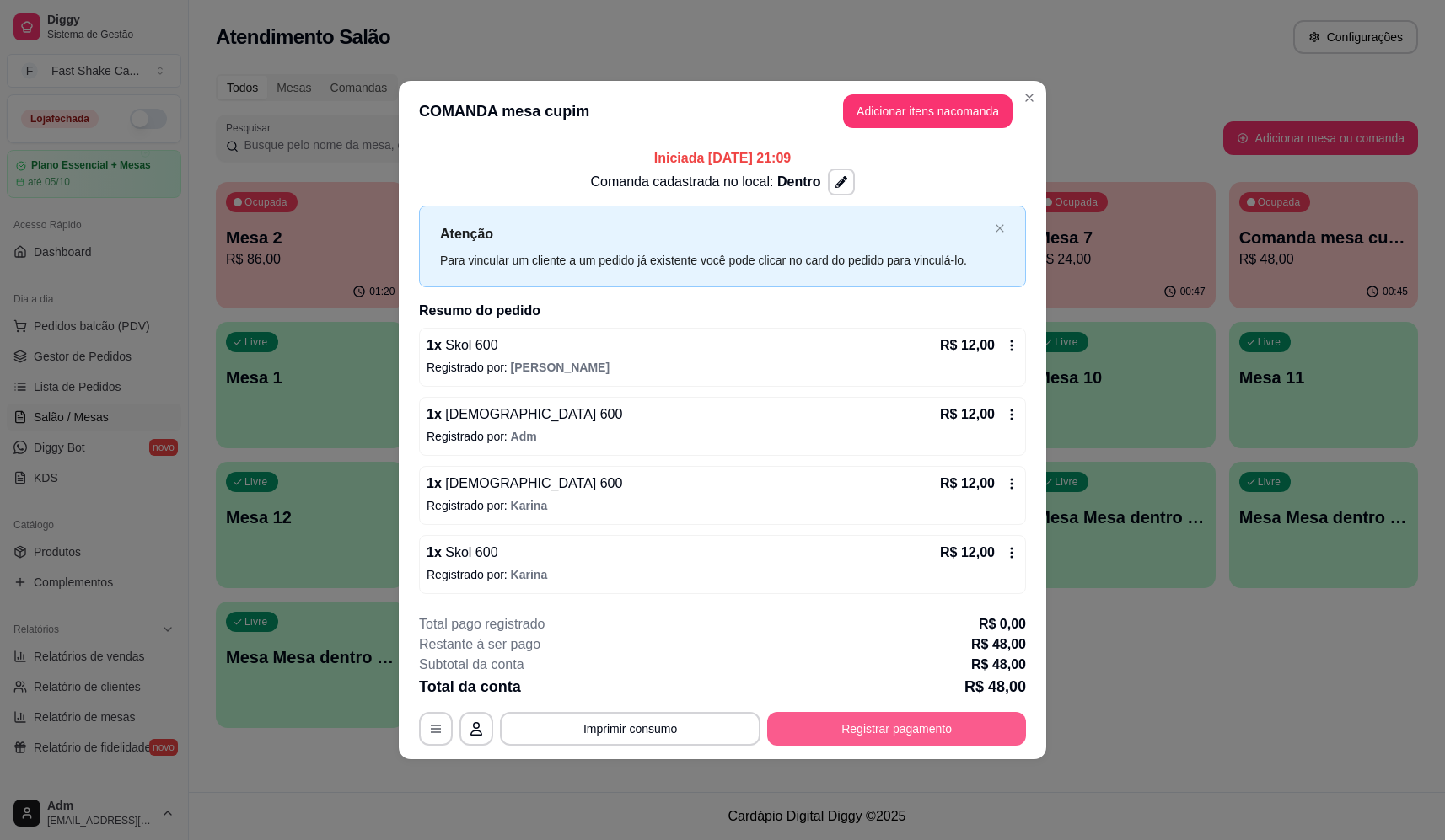
click at [907, 719] on button "Registrar pagamento" at bounding box center [896, 729] width 259 height 34
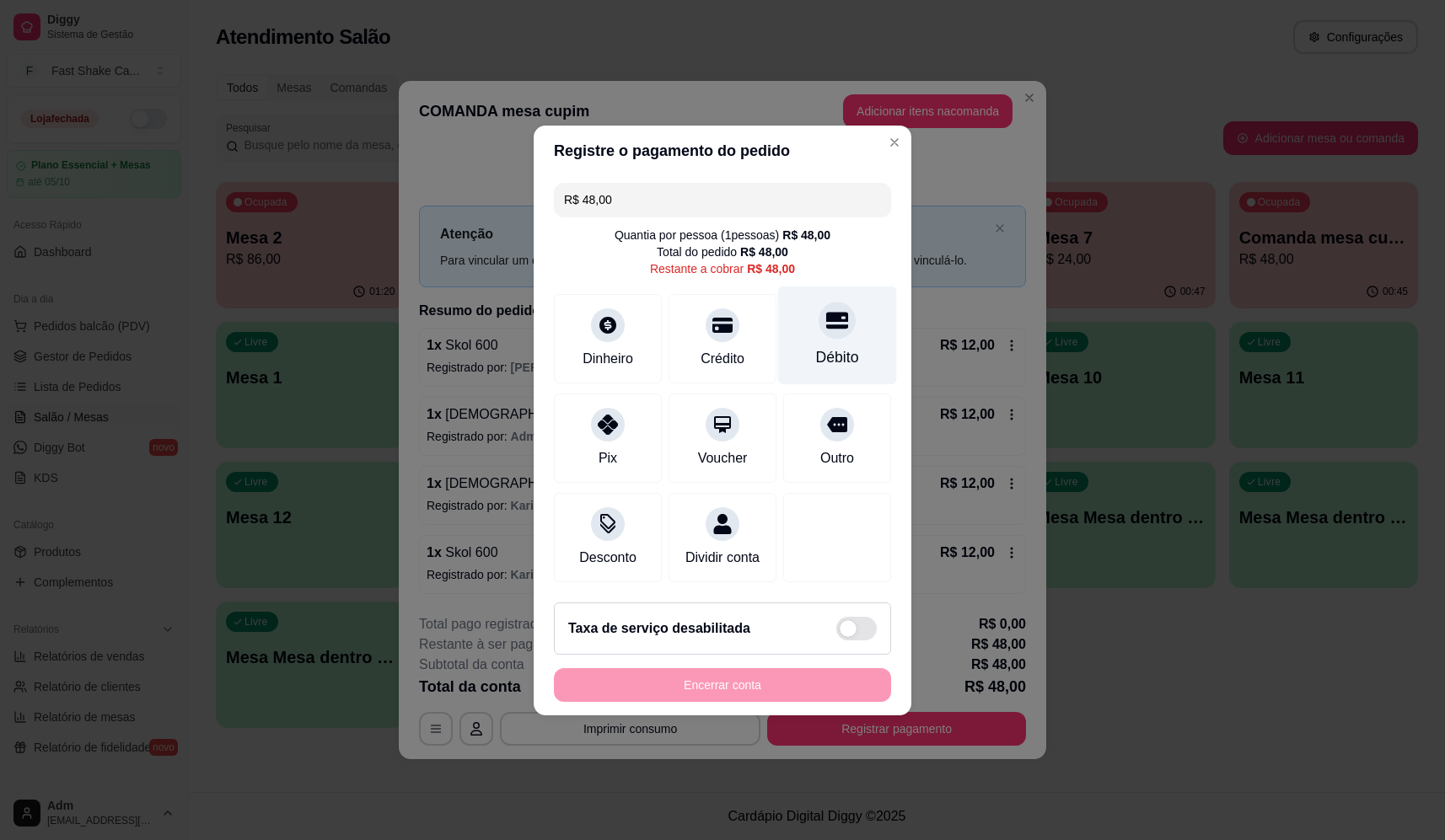
click at [827, 303] on div at bounding box center [838, 321] width 37 height 37
type input "R$ 0,00"
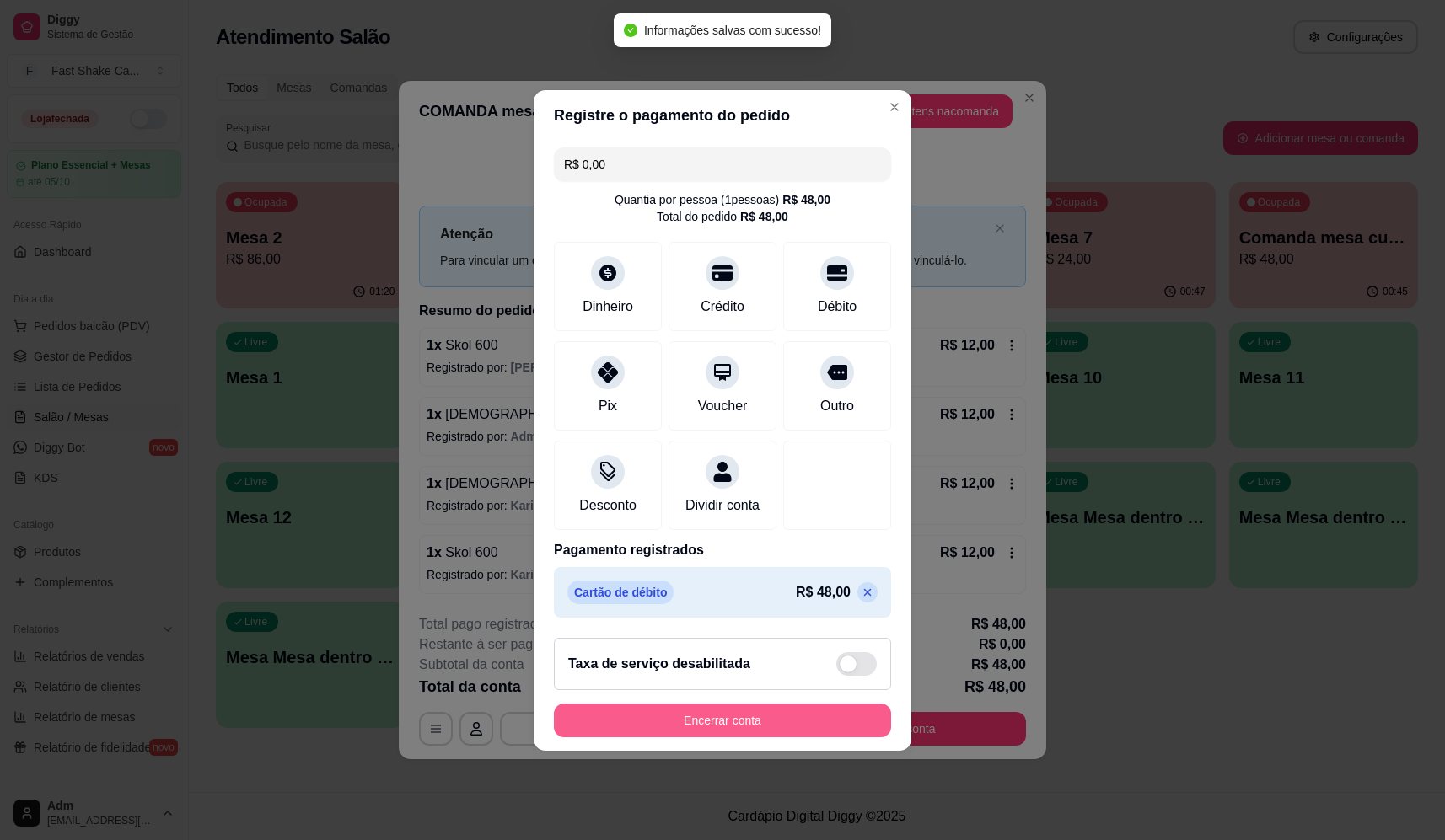
click at [784, 718] on button "Encerrar conta" at bounding box center [722, 721] width 338 height 34
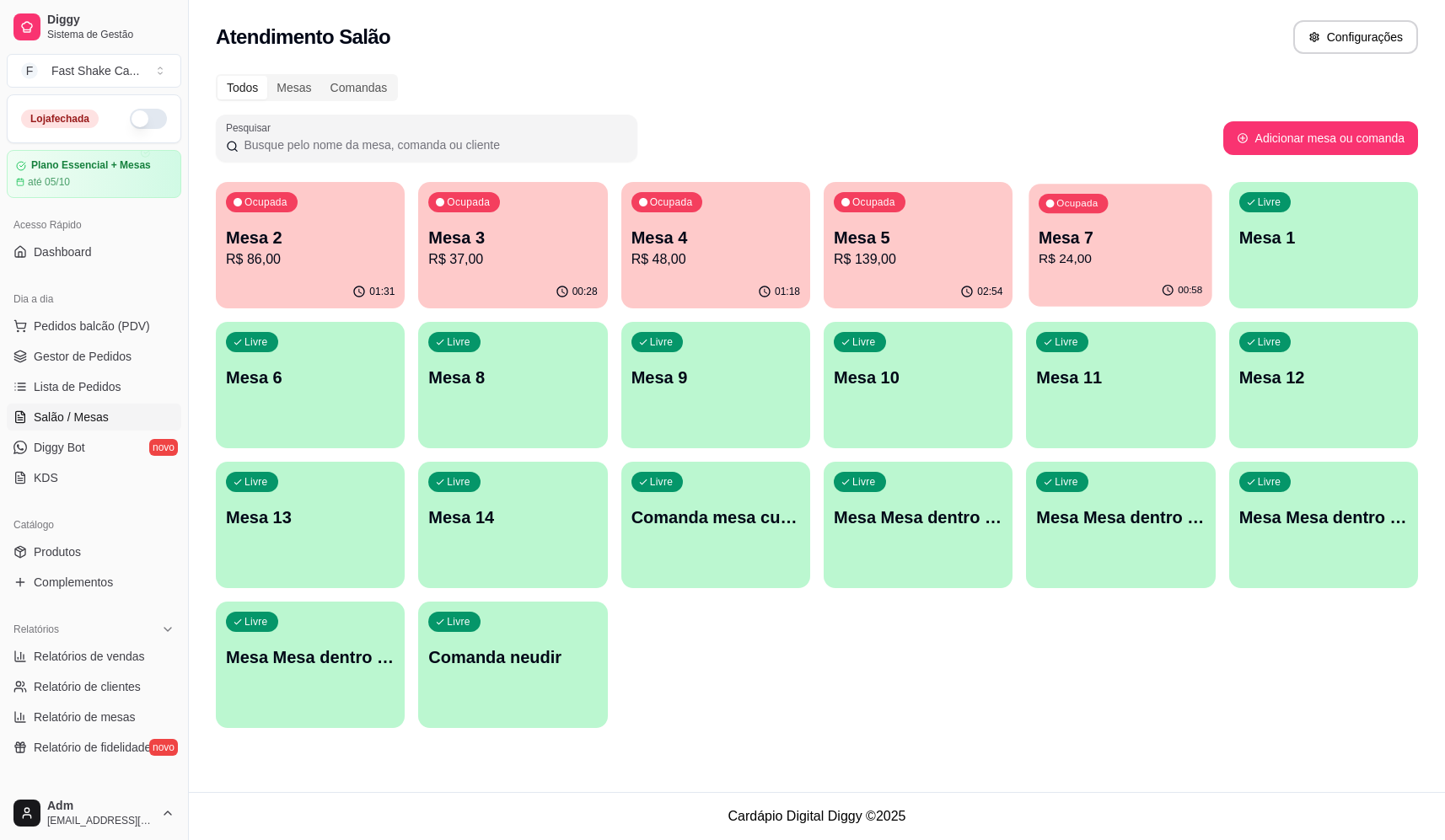
click at [1095, 197] on div "Ocupada" at bounding box center [1072, 203] width 69 height 20
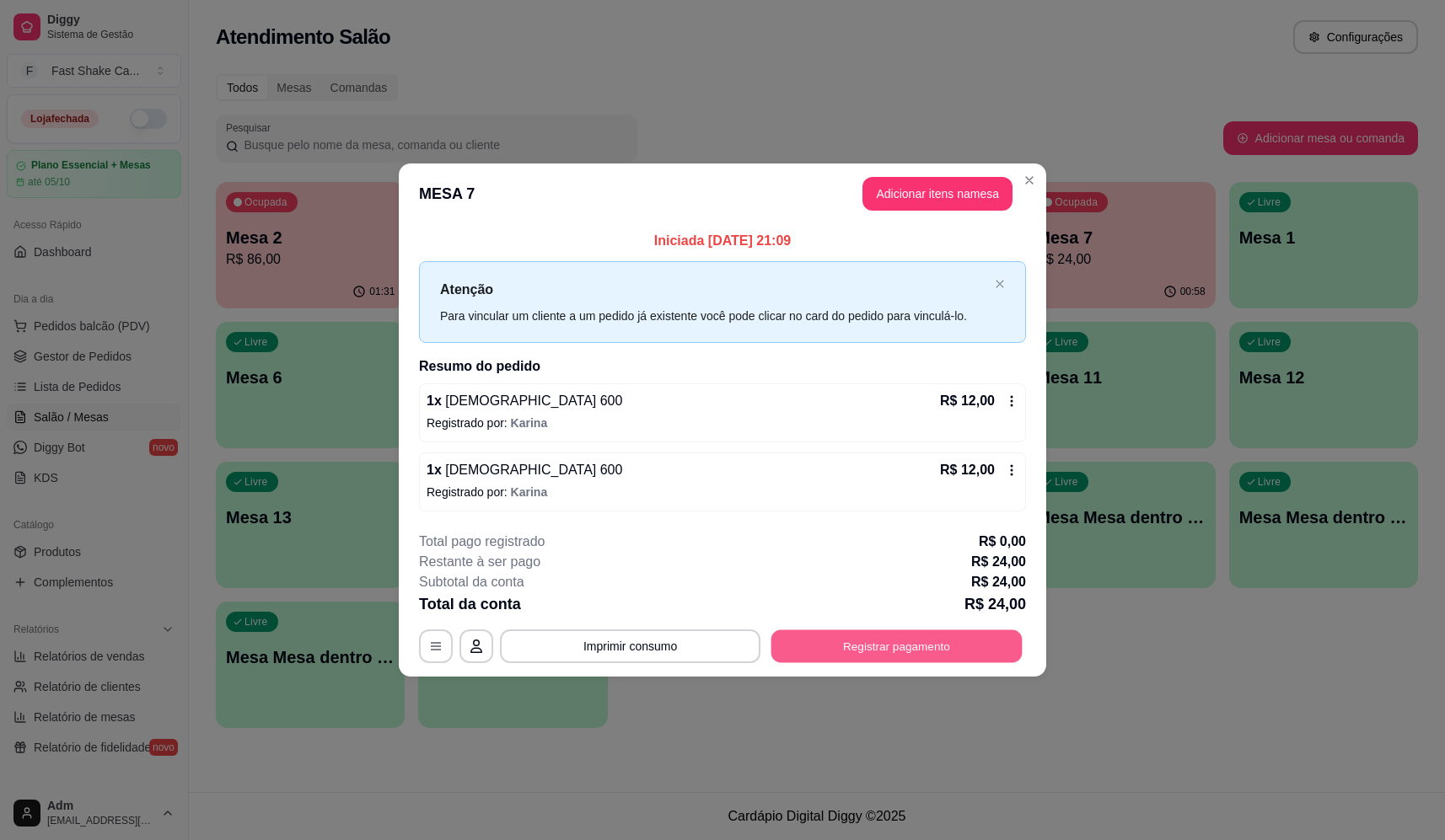
click at [862, 641] on button "Registrar pagamento" at bounding box center [896, 647] width 251 height 33
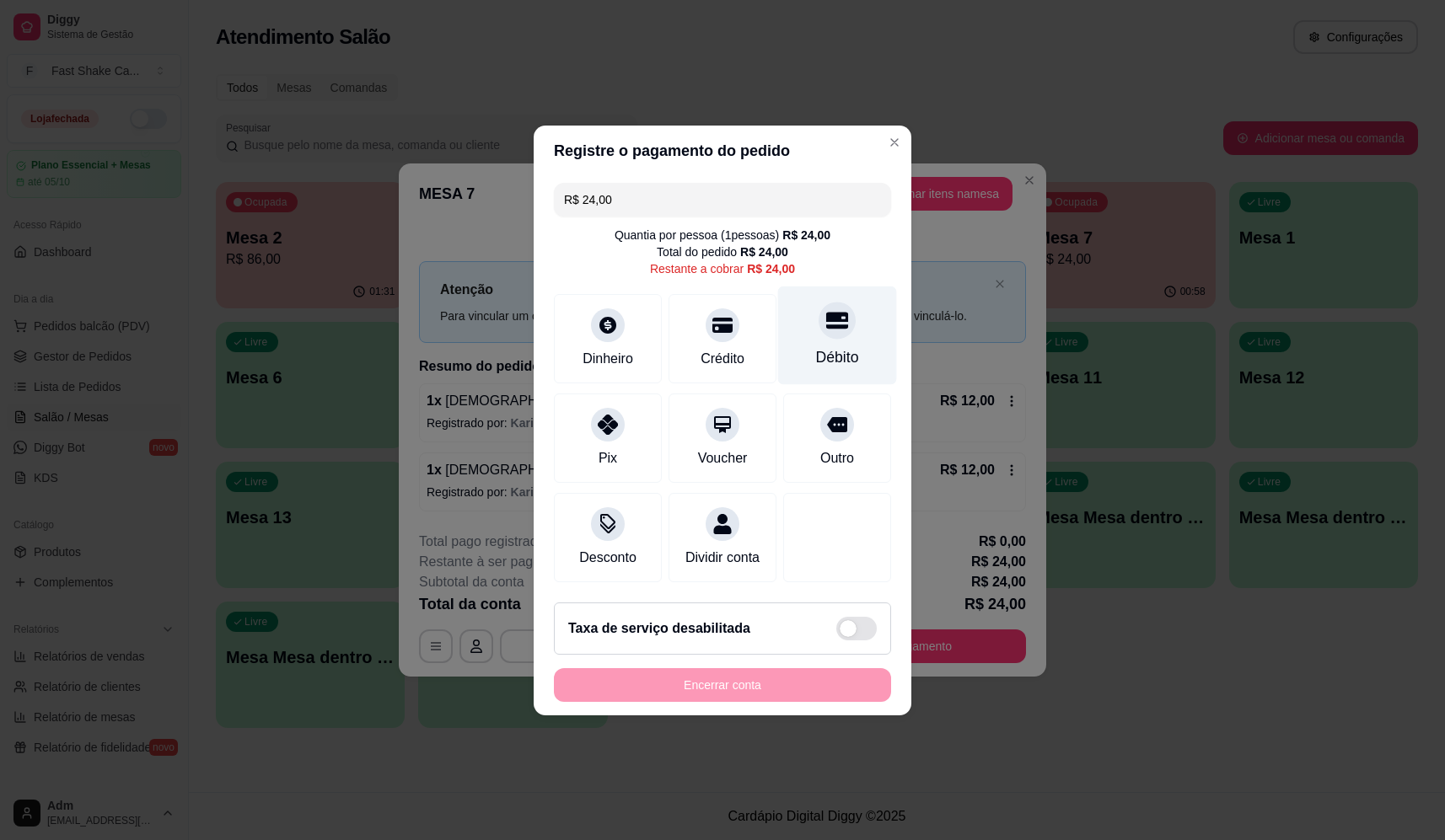
click at [823, 346] on div "Débito" at bounding box center [838, 357] width 43 height 22
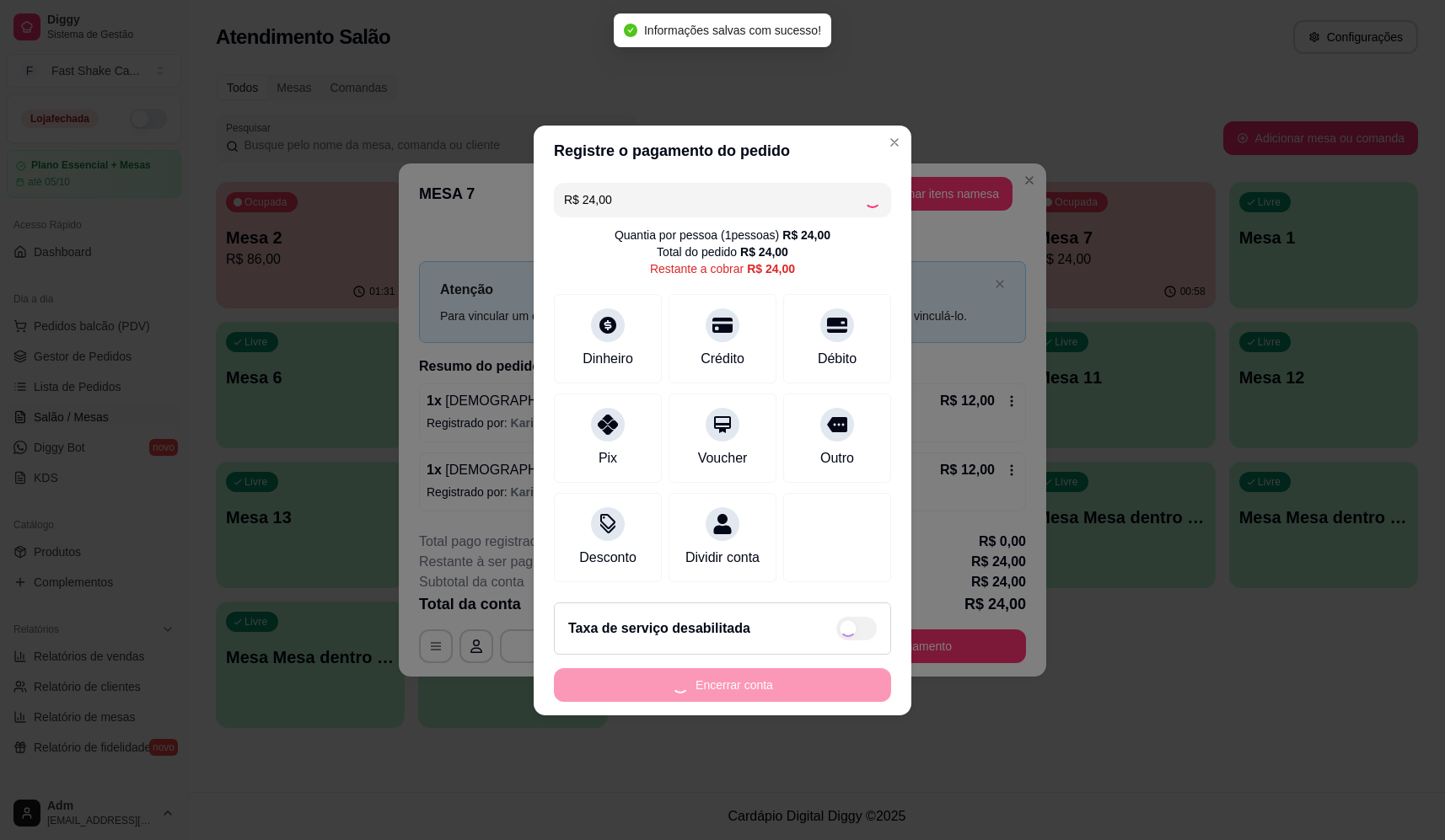
type input "R$ 0,00"
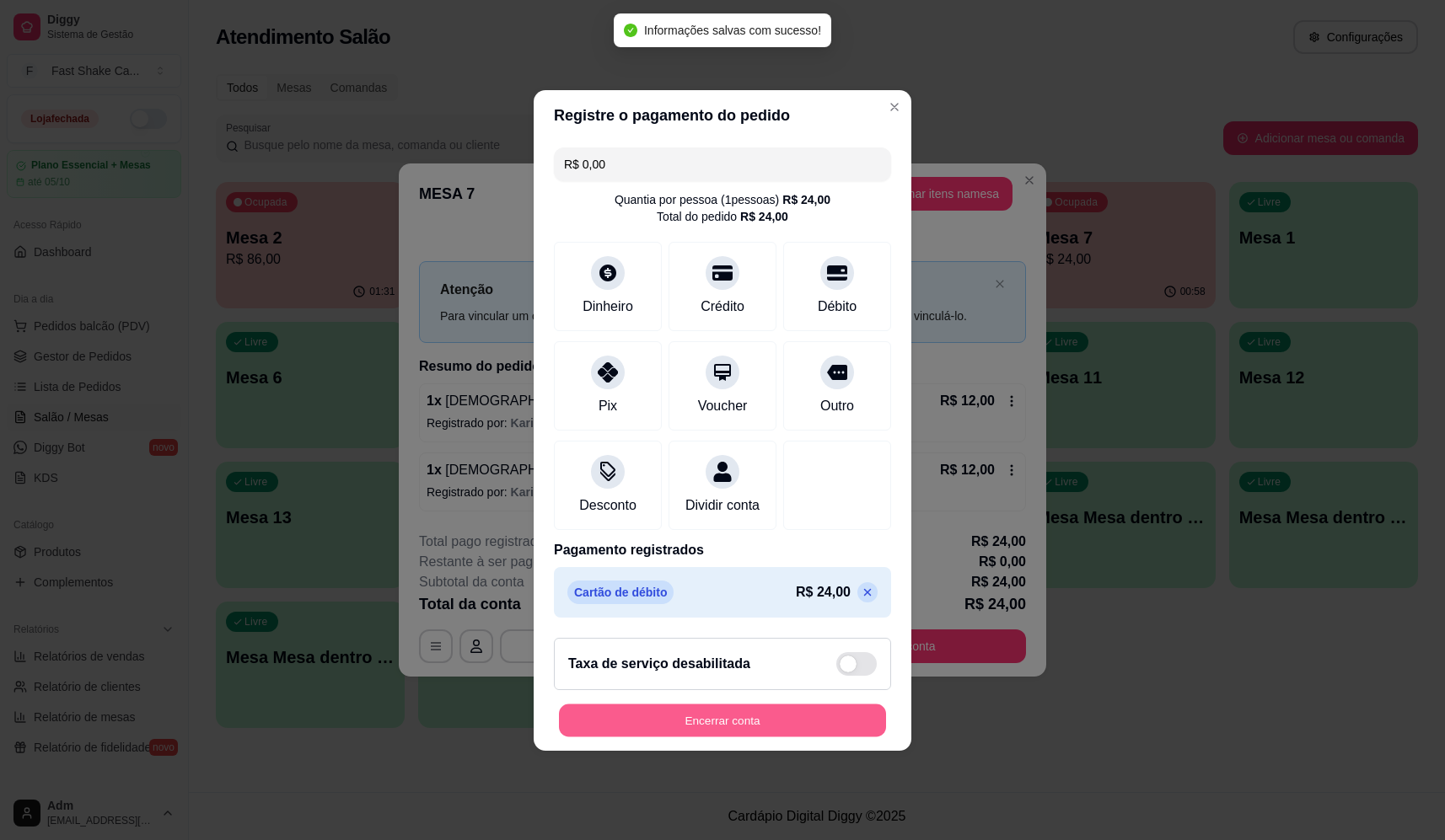
click at [752, 728] on button "Encerrar conta" at bounding box center [722, 720] width 327 height 33
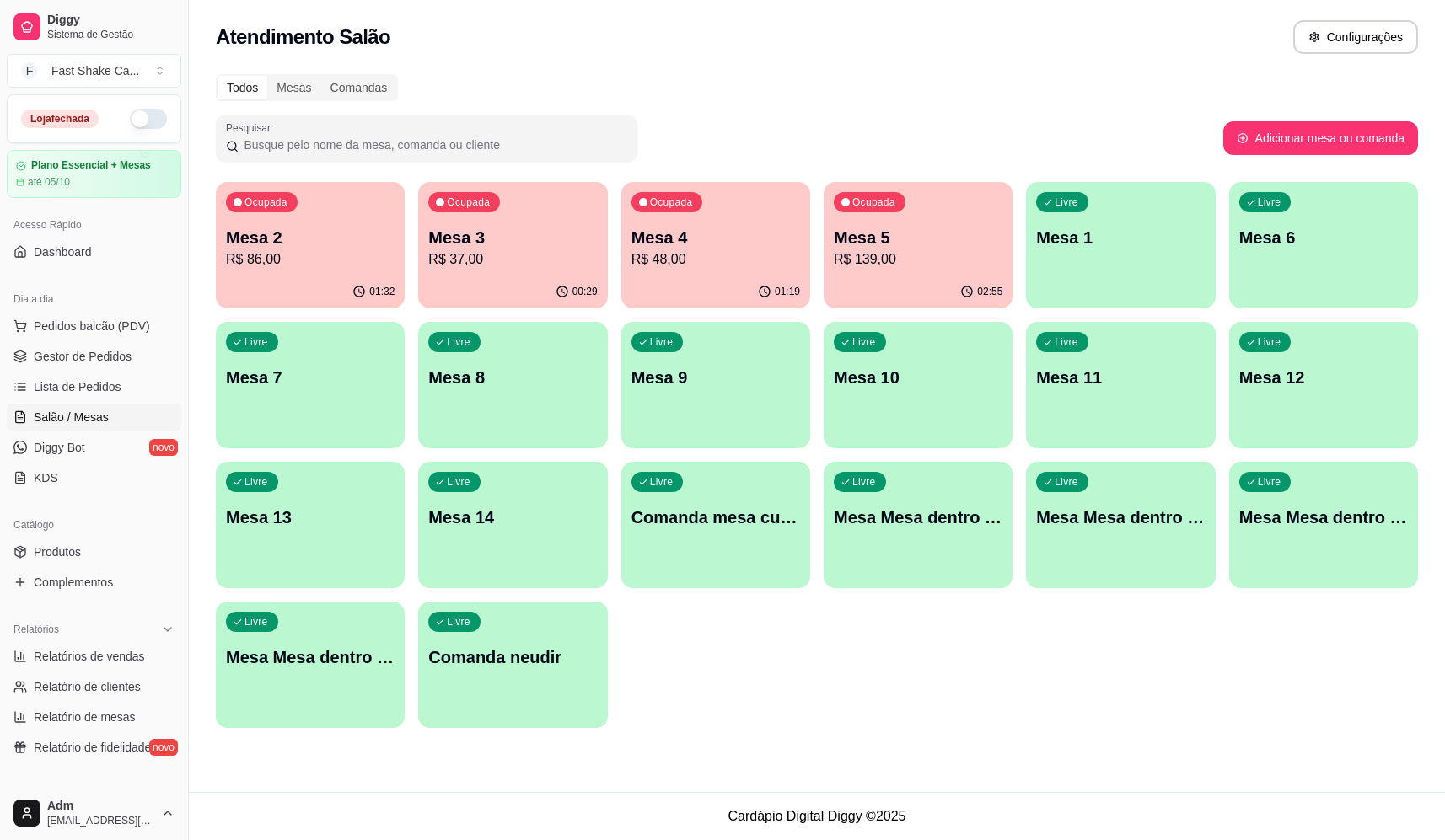
click at [532, 249] on p "R$ 37,00" at bounding box center [513, 259] width 168 height 20
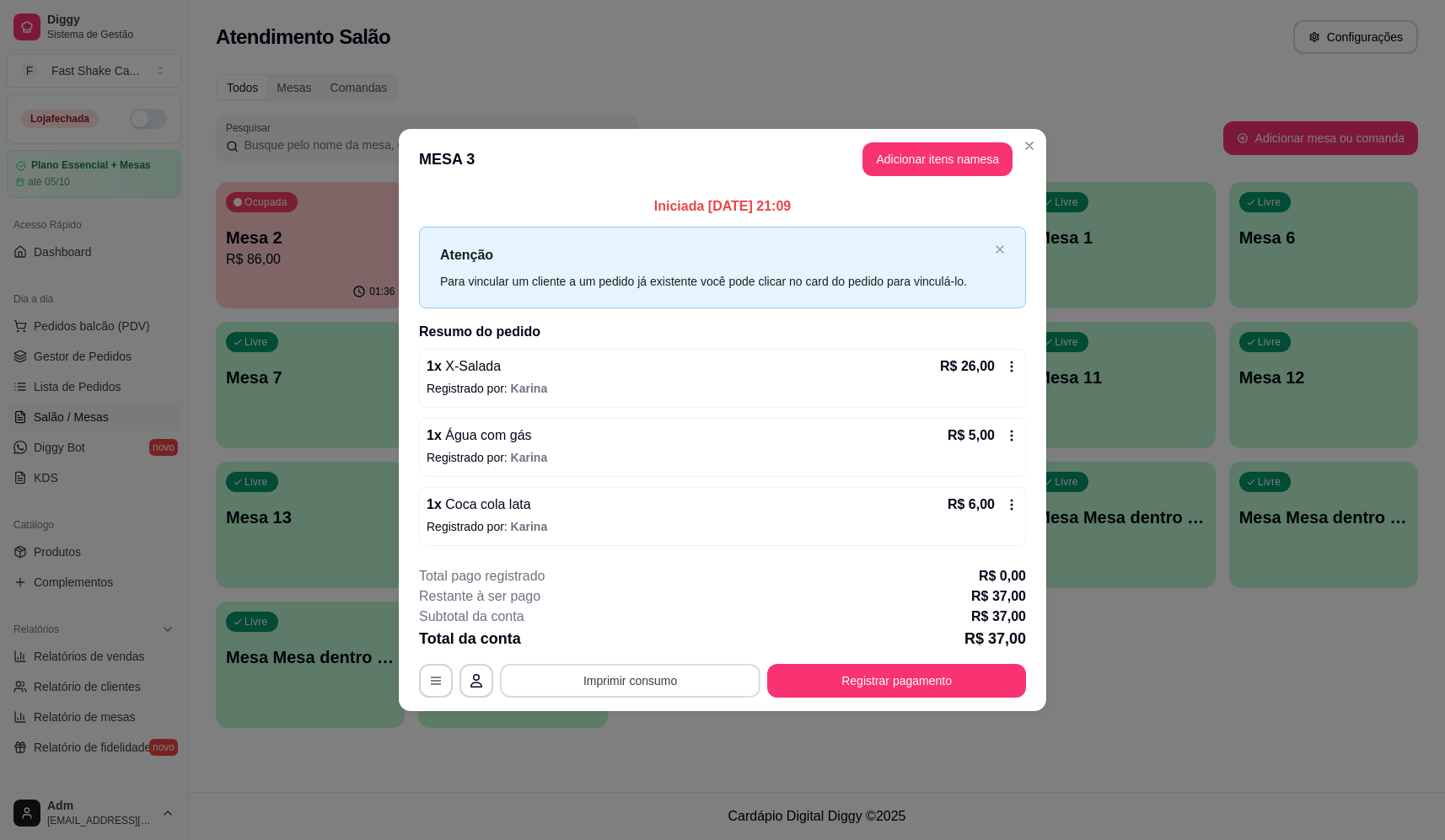
click at [654, 682] on button "Imprimir consumo" at bounding box center [630, 681] width 260 height 34
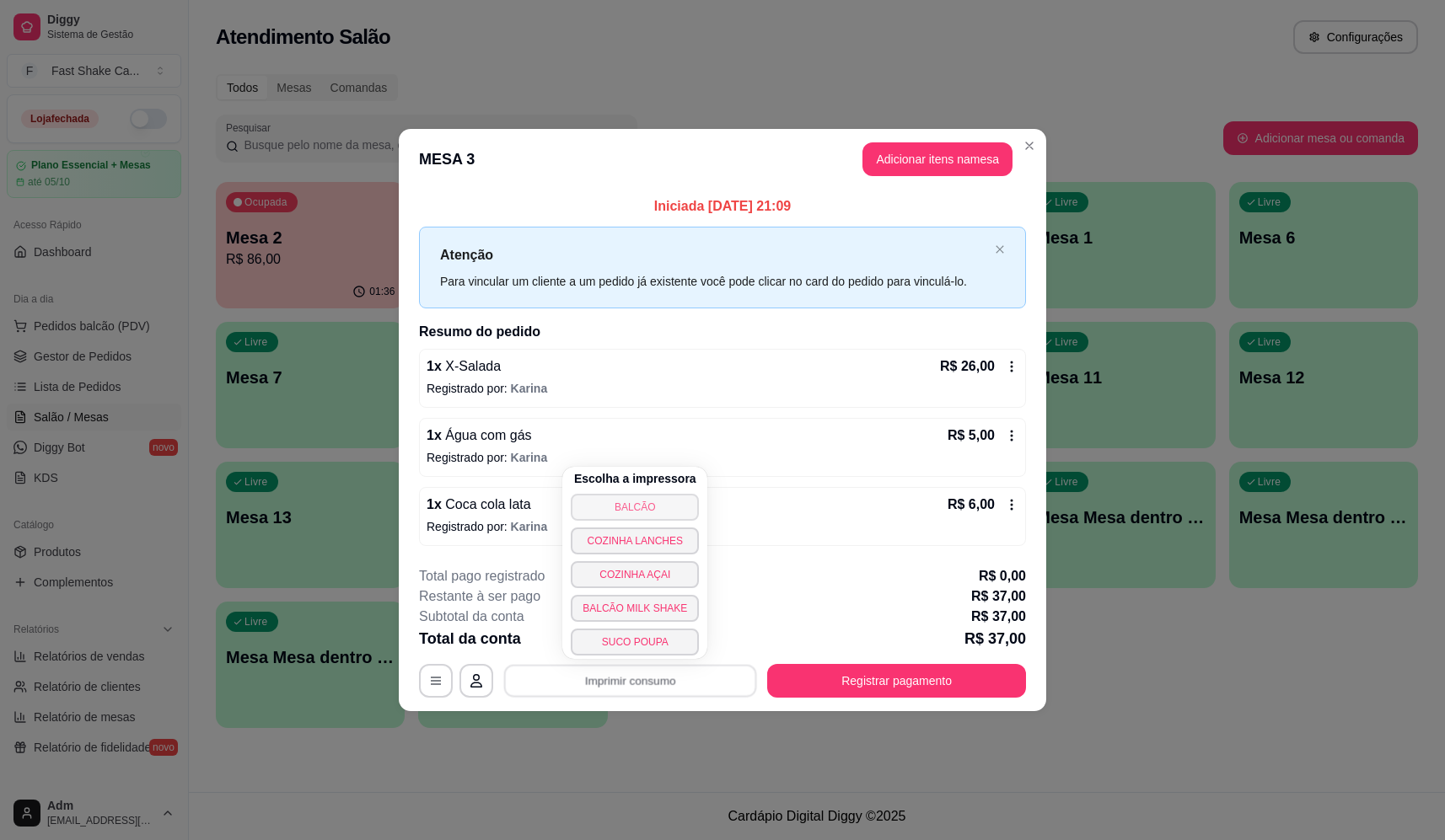
click at [639, 495] on button "BALCÃO" at bounding box center [634, 508] width 128 height 27
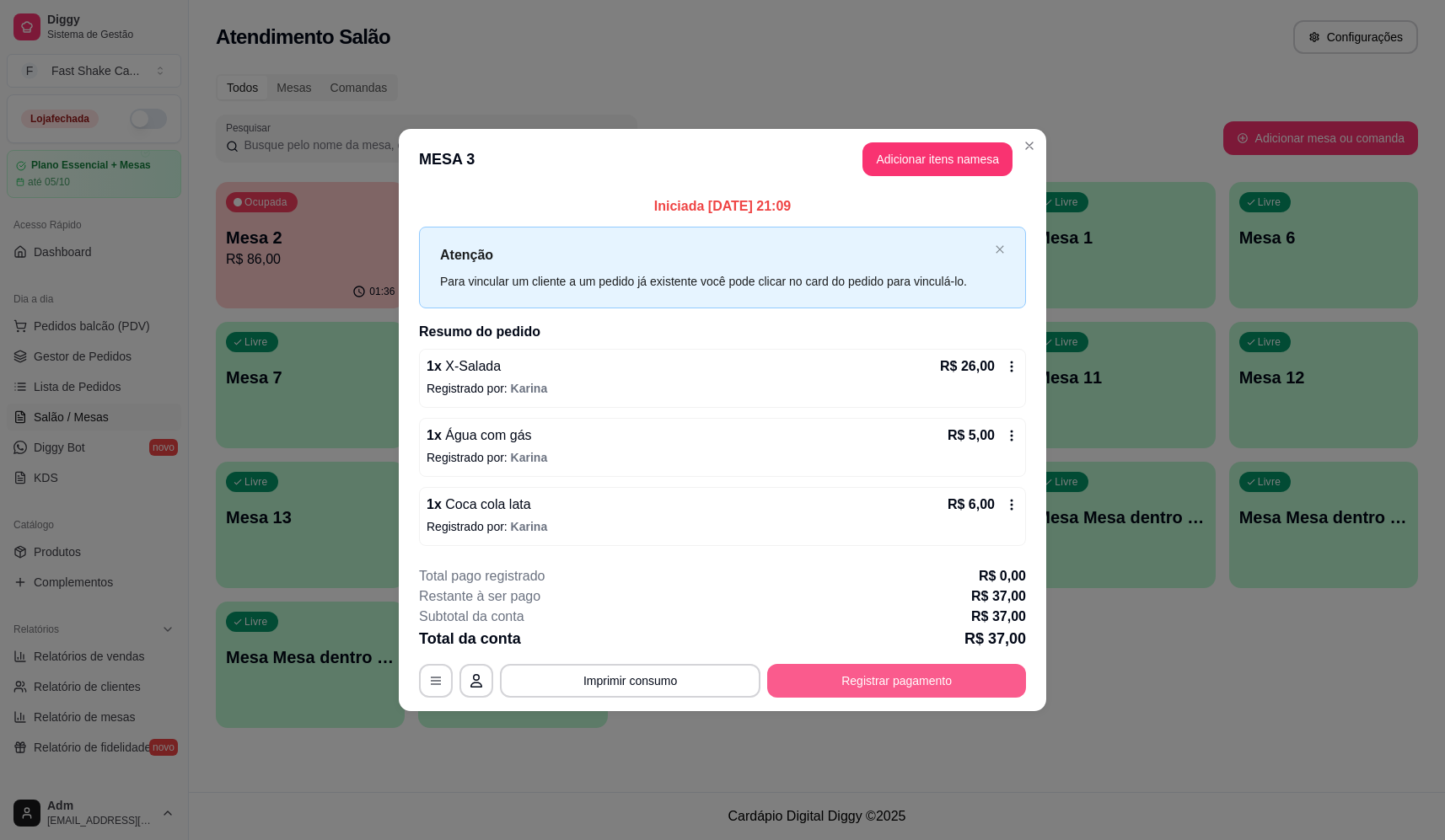
click at [953, 687] on button "Registrar pagamento" at bounding box center [896, 681] width 259 height 34
click at [841, 328] on div "Débito" at bounding box center [838, 335] width 119 height 99
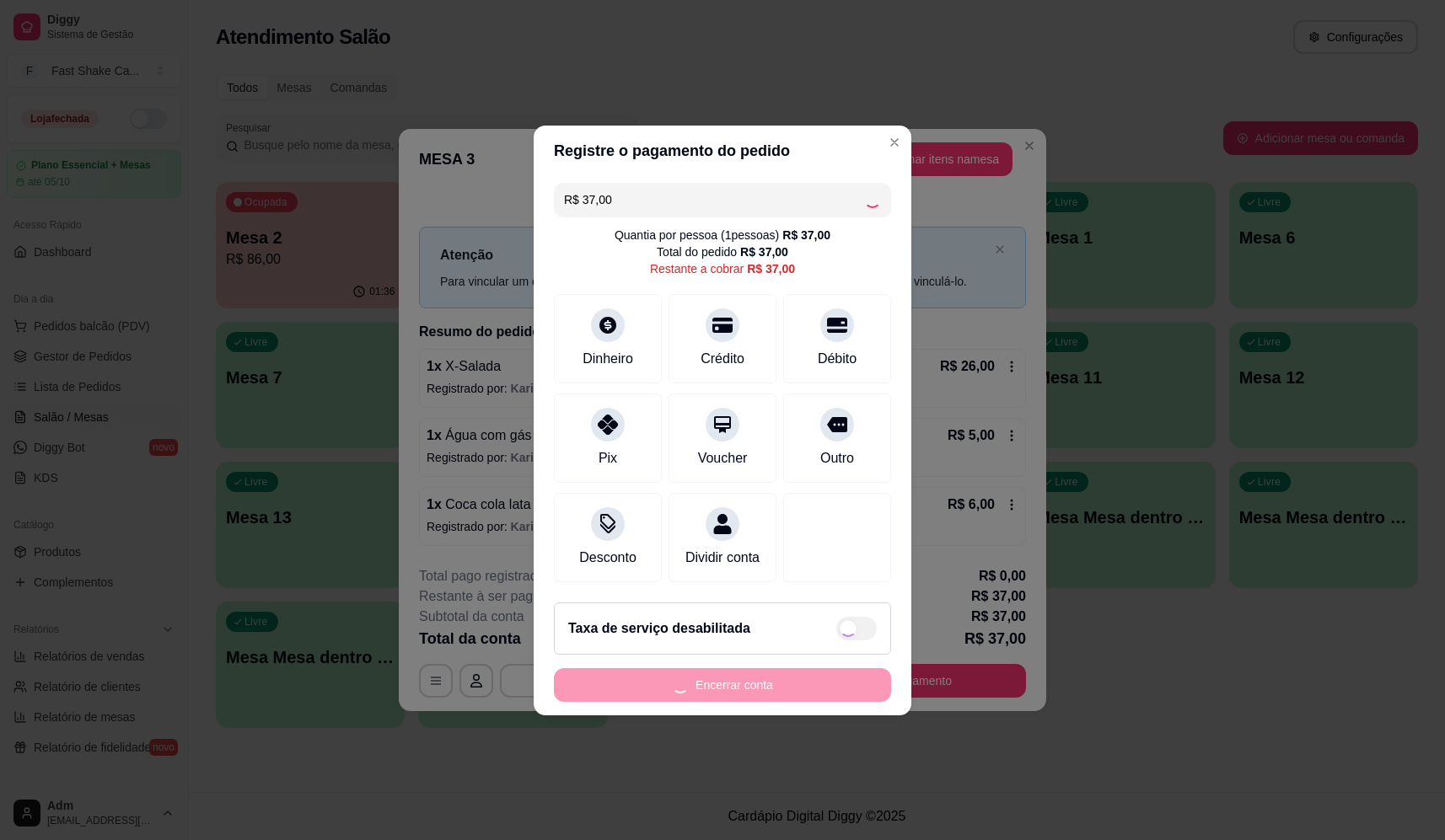
type input "R$ 0,00"
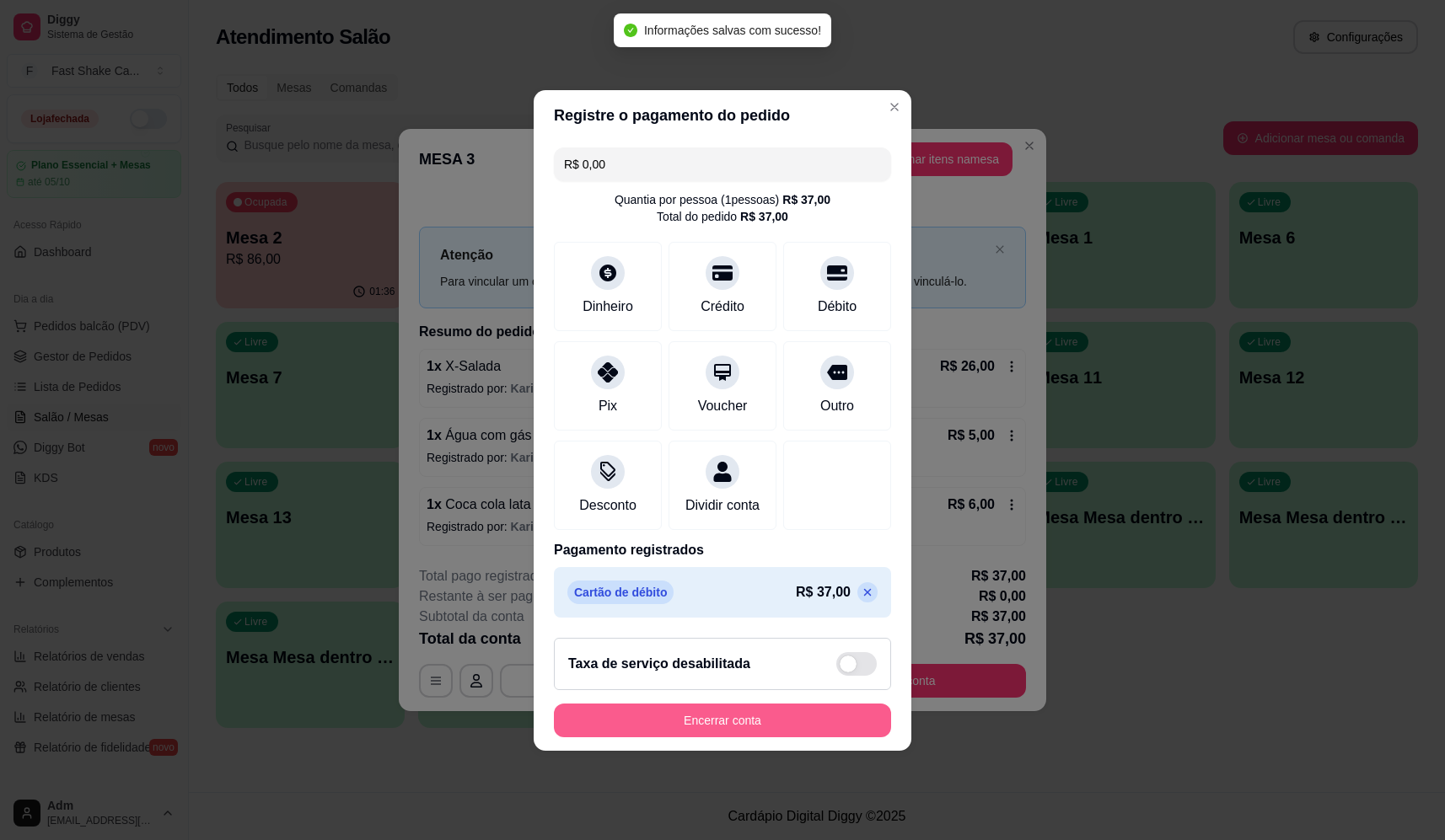
click at [746, 733] on button "Encerrar conta" at bounding box center [722, 721] width 338 height 34
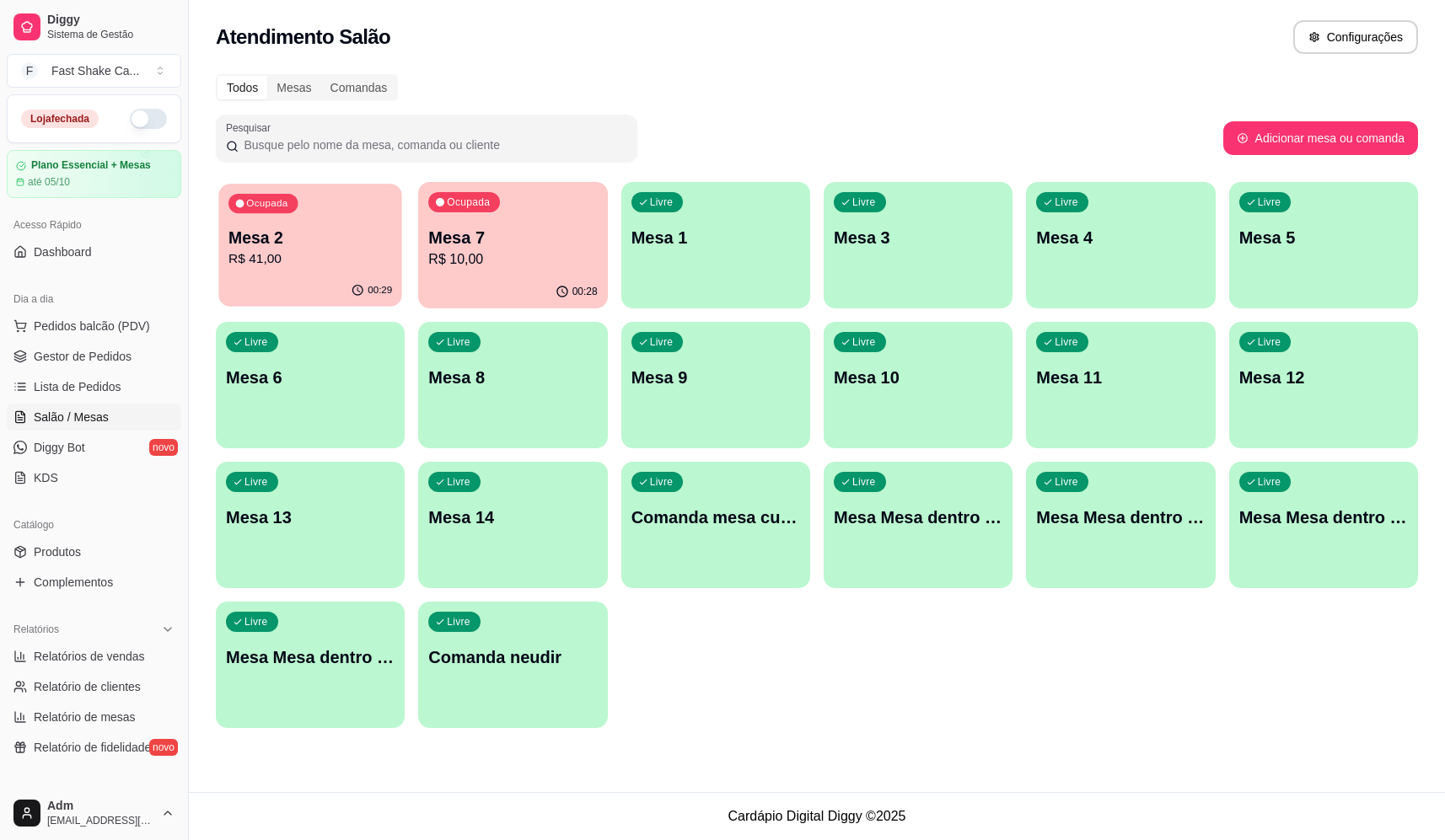
click at [282, 224] on div "Ocupada Mesa 2 R$ 41,00" at bounding box center [310, 229] width 184 height 91
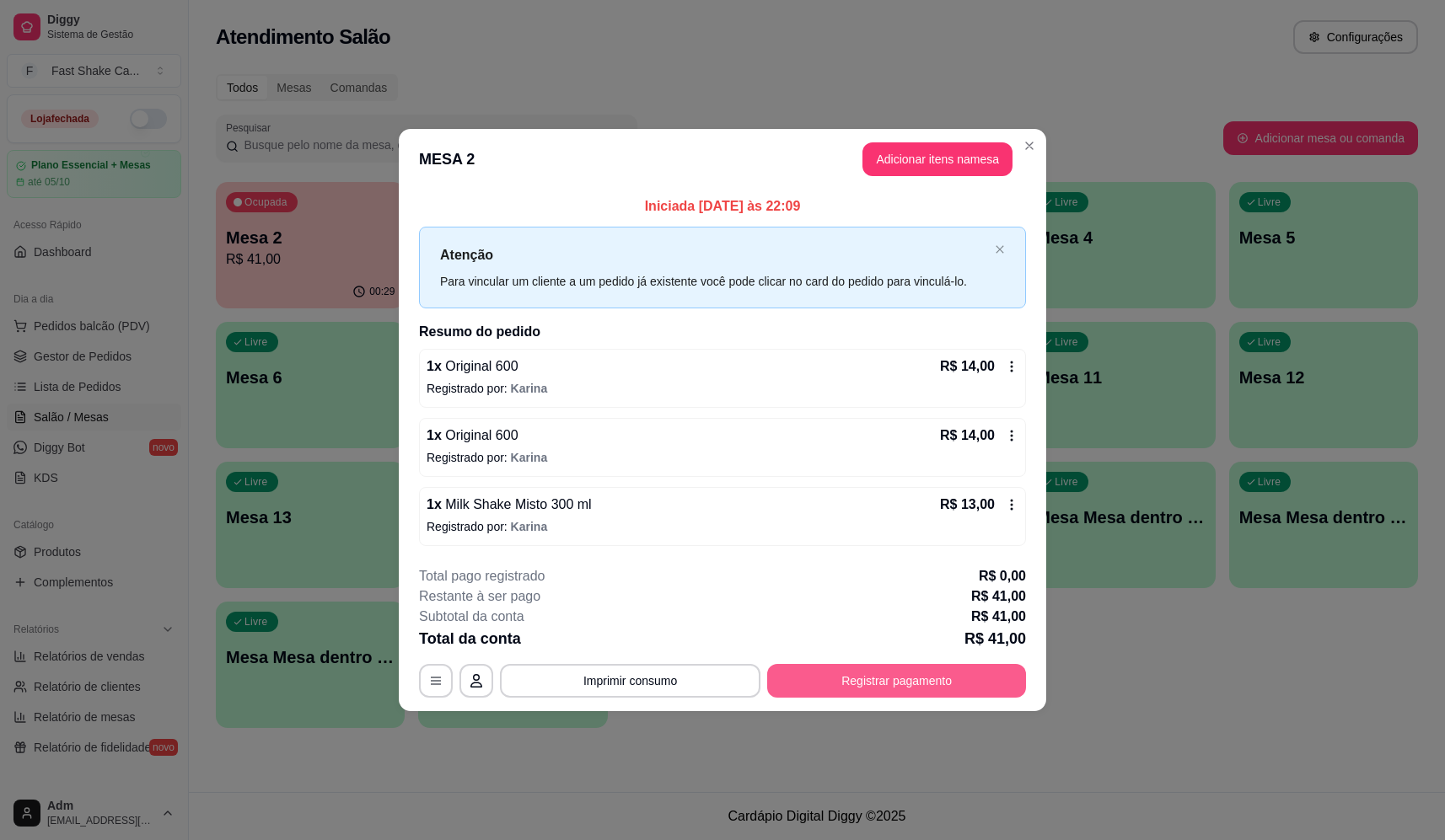
click at [927, 693] on button "Registrar pagamento" at bounding box center [896, 681] width 259 height 34
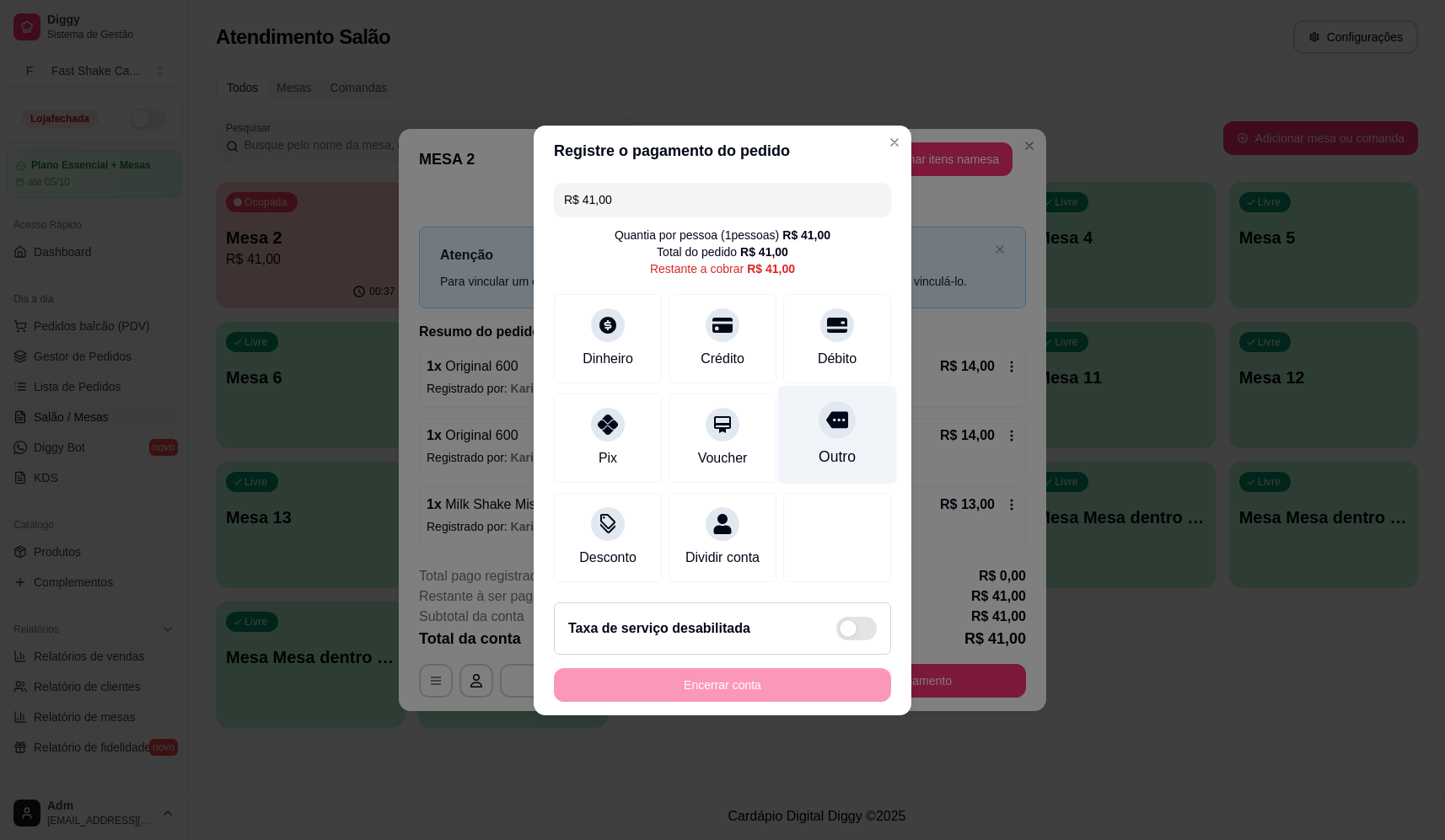
click at [839, 446] on div "Outro" at bounding box center [838, 457] width 37 height 22
type input "R$ 0,00"
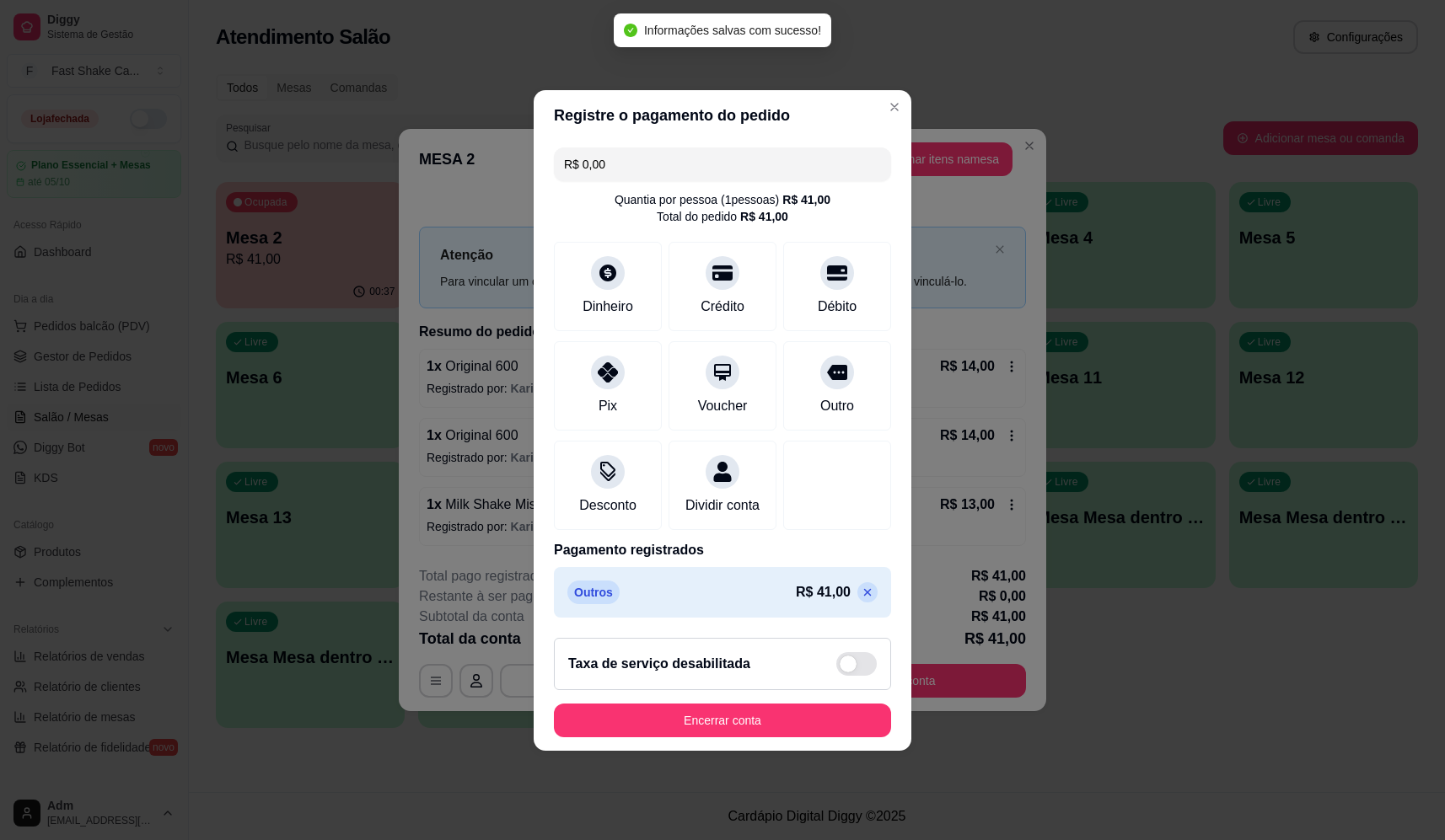
click at [782, 712] on footer "Taxa de serviço desabilitada Encerrar conta" at bounding box center [723, 688] width 378 height 127
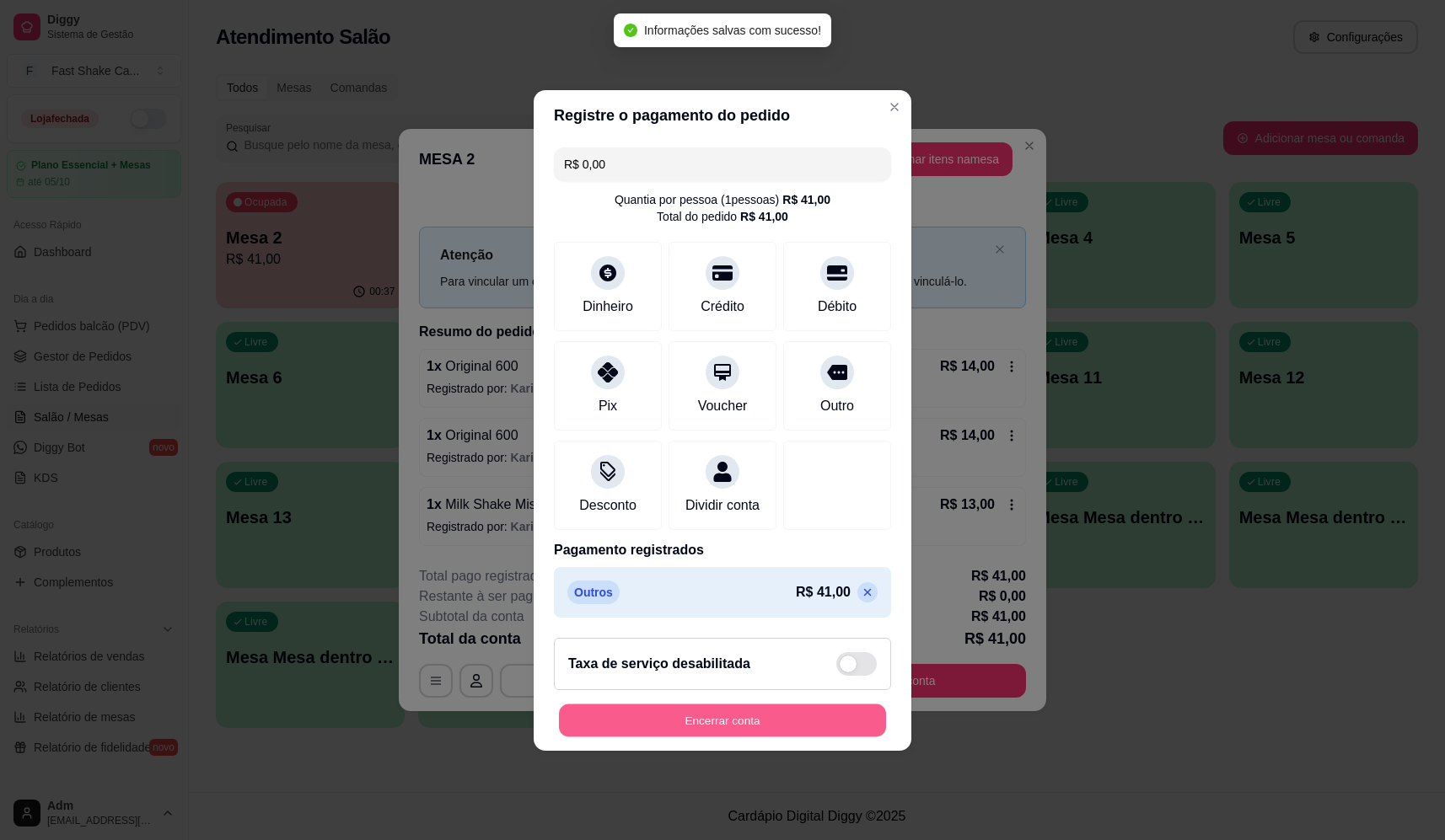
click at [782, 730] on button "Encerrar conta" at bounding box center [722, 720] width 327 height 33
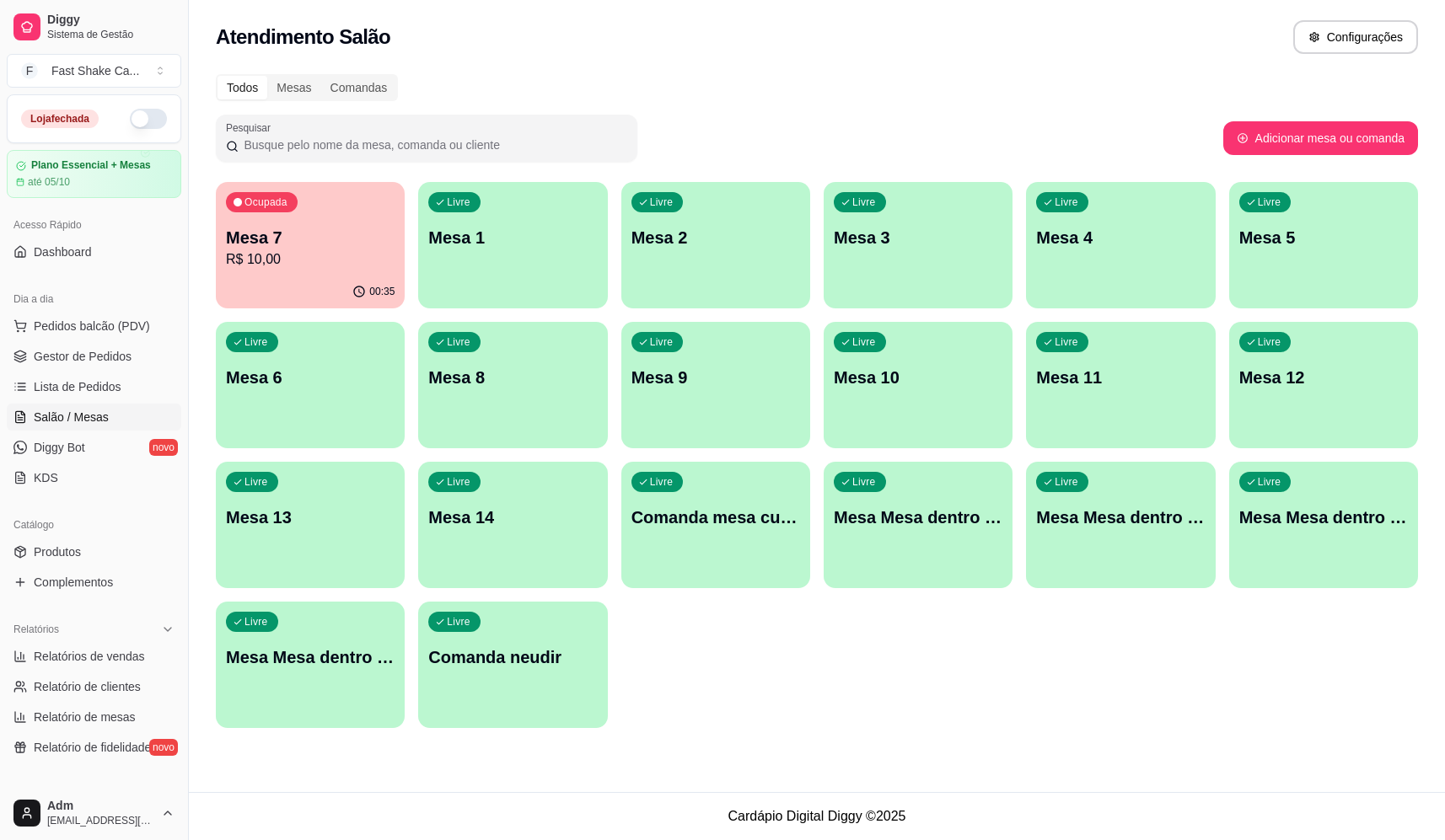
click at [327, 230] on p "Mesa 7" at bounding box center [310, 238] width 168 height 24
